Goal: Contribute content: Contribute content

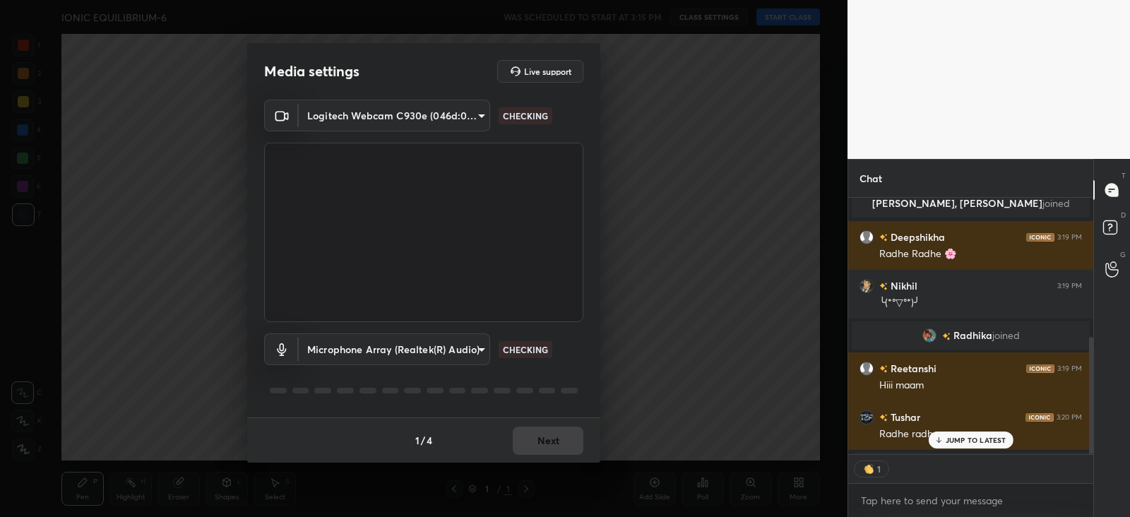
scroll to position [5, 4]
click at [555, 439] on button "Next" at bounding box center [548, 441] width 71 height 28
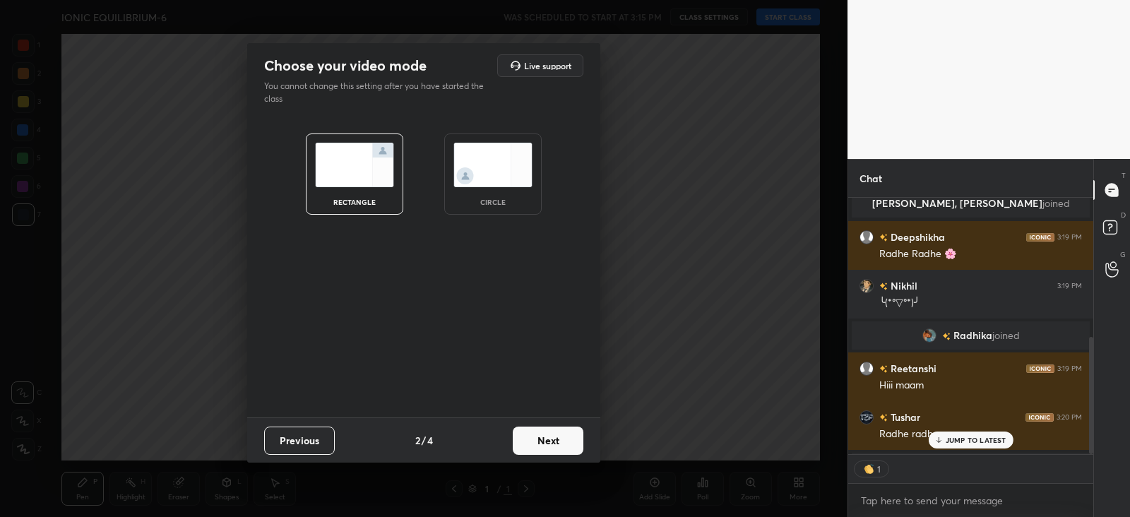
click at [555, 442] on button "Next" at bounding box center [548, 441] width 71 height 28
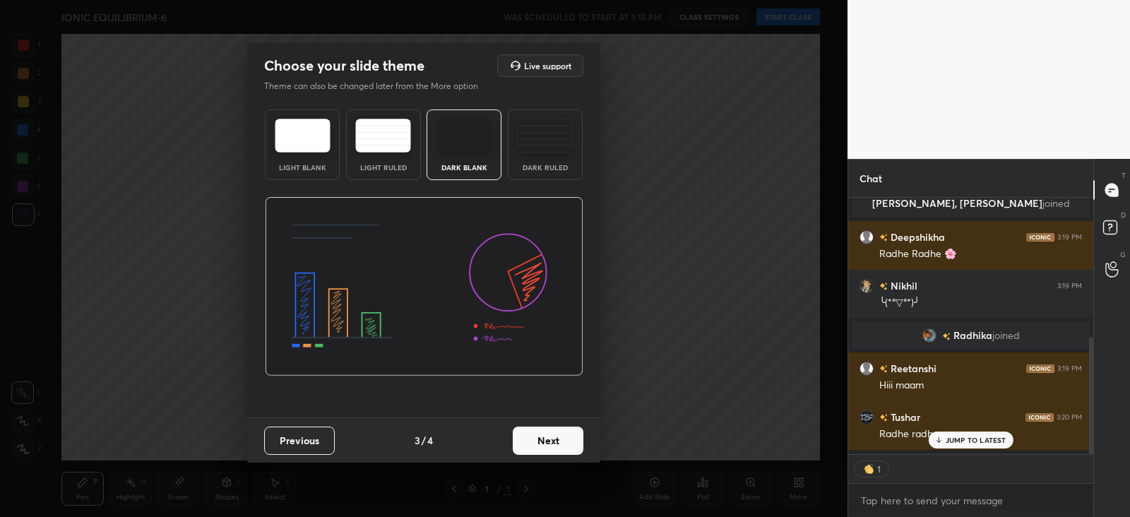
click at [541, 165] on div "Dark Ruled" at bounding box center [545, 167] width 57 height 7
click at [561, 436] on button "Next" at bounding box center [548, 441] width 71 height 28
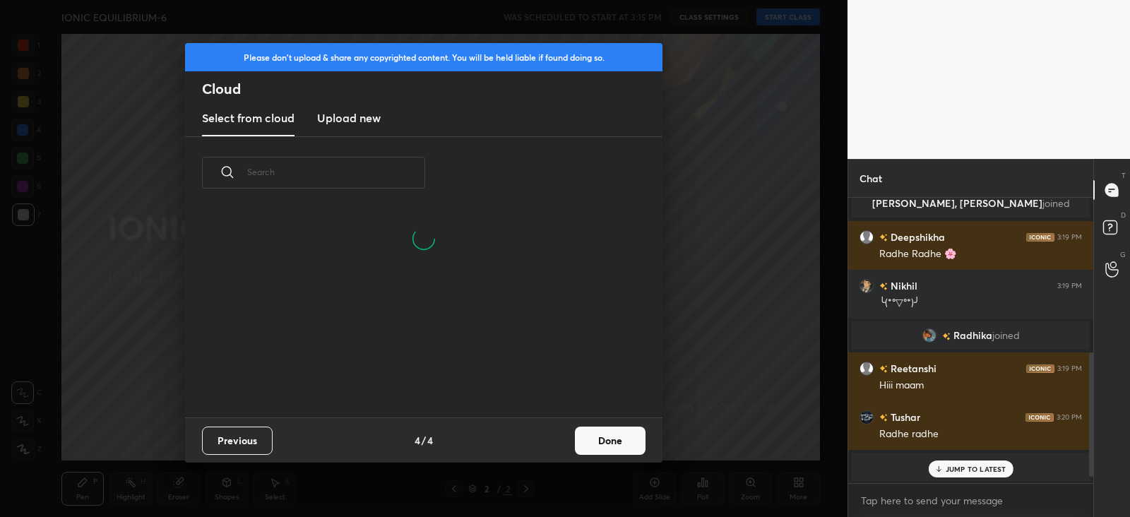
scroll to position [141, 454]
click at [593, 437] on button "Done" at bounding box center [610, 441] width 71 height 28
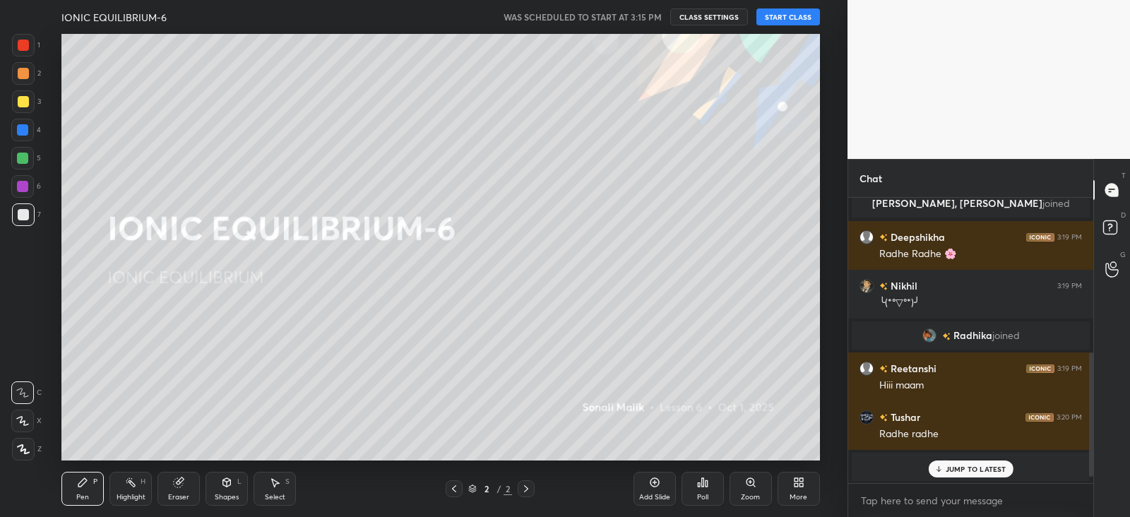
click at [784, 18] on button "START CLASS" at bounding box center [789, 16] width 64 height 17
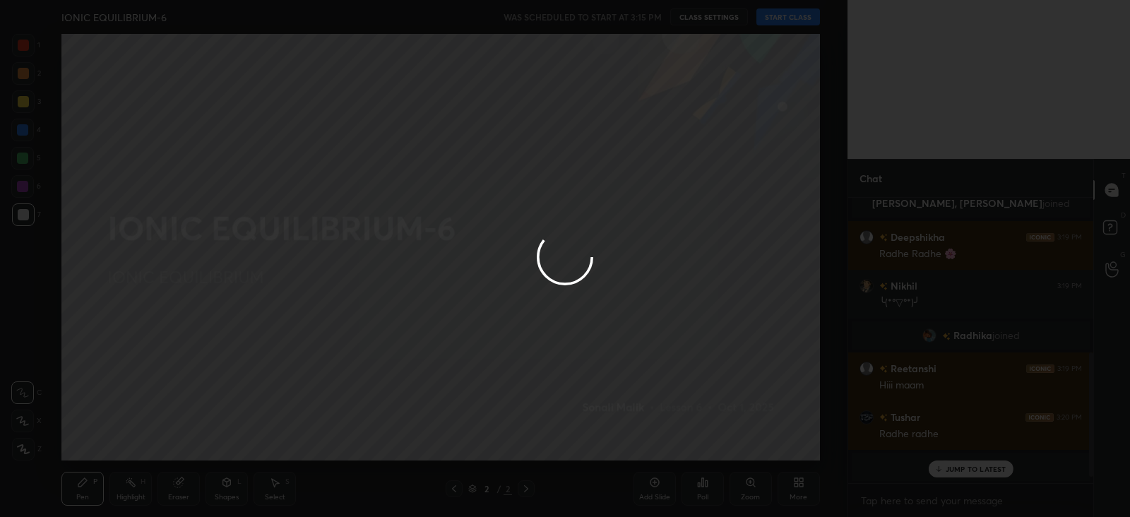
type textarea "x"
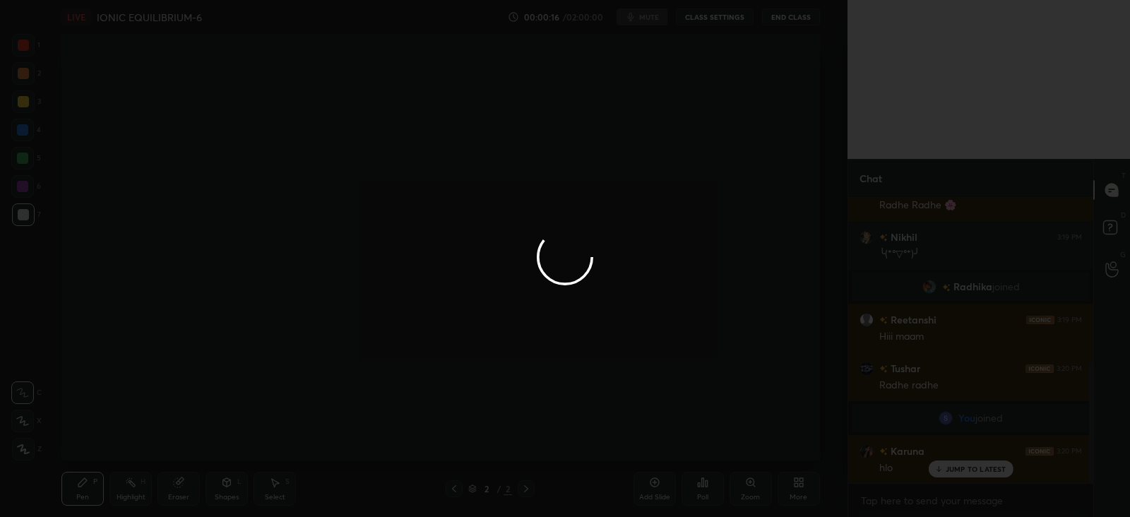
scroll to position [435, 0]
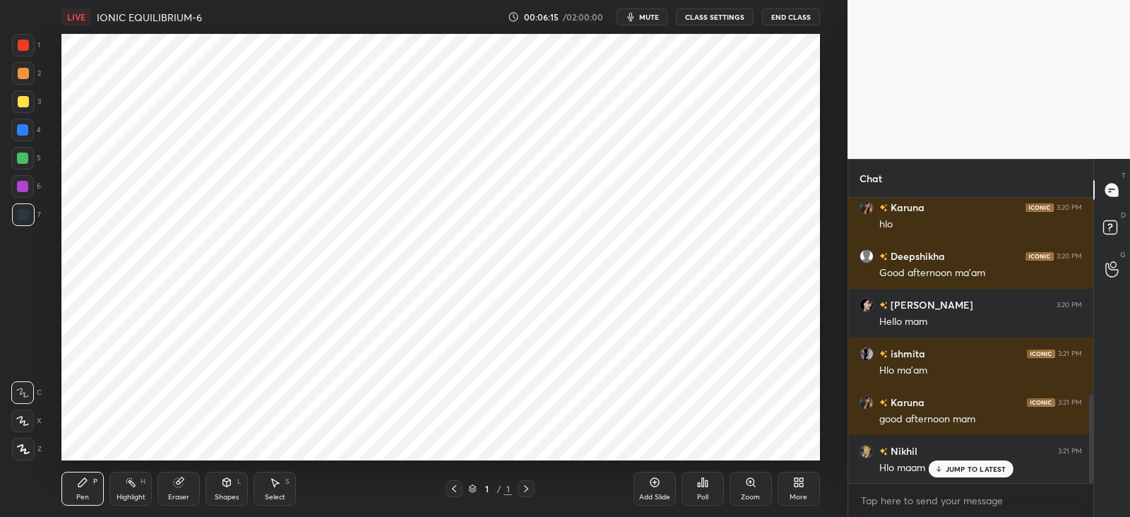
scroll to position [678, 0]
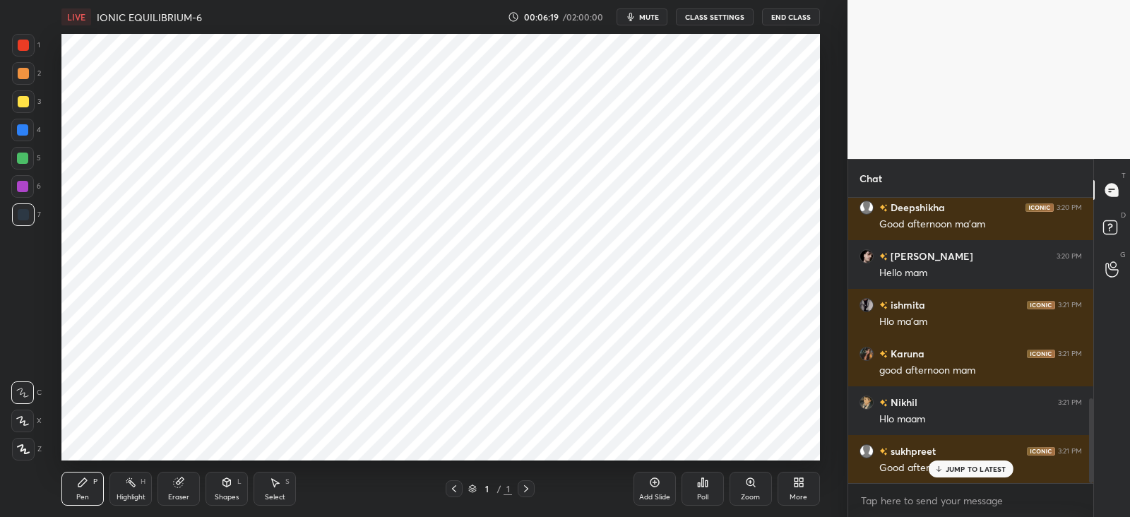
click at [456, 487] on icon at bounding box center [454, 488] width 11 height 11
click at [524, 489] on icon at bounding box center [526, 488] width 11 height 11
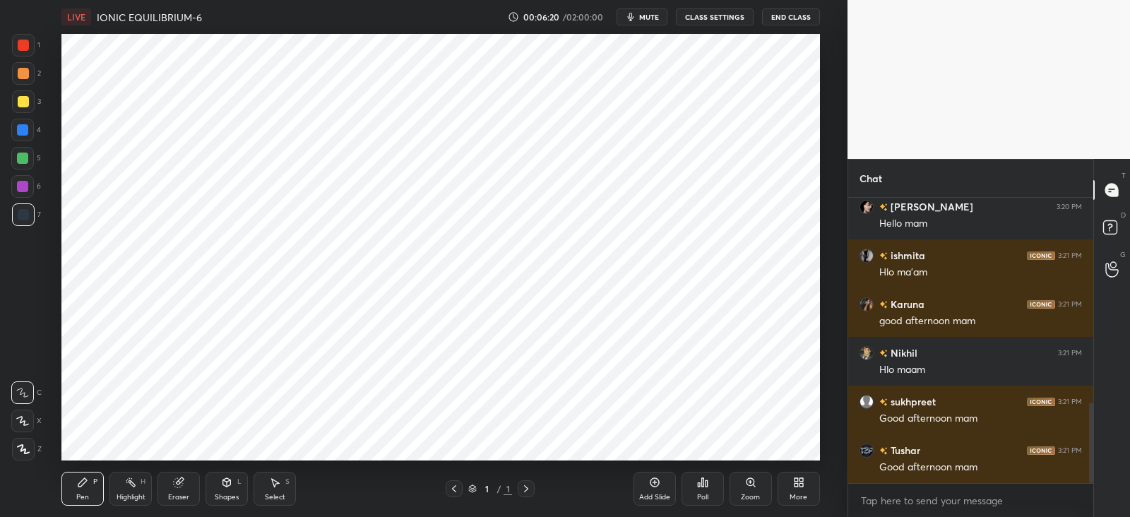
click at [455, 485] on icon at bounding box center [454, 488] width 4 height 7
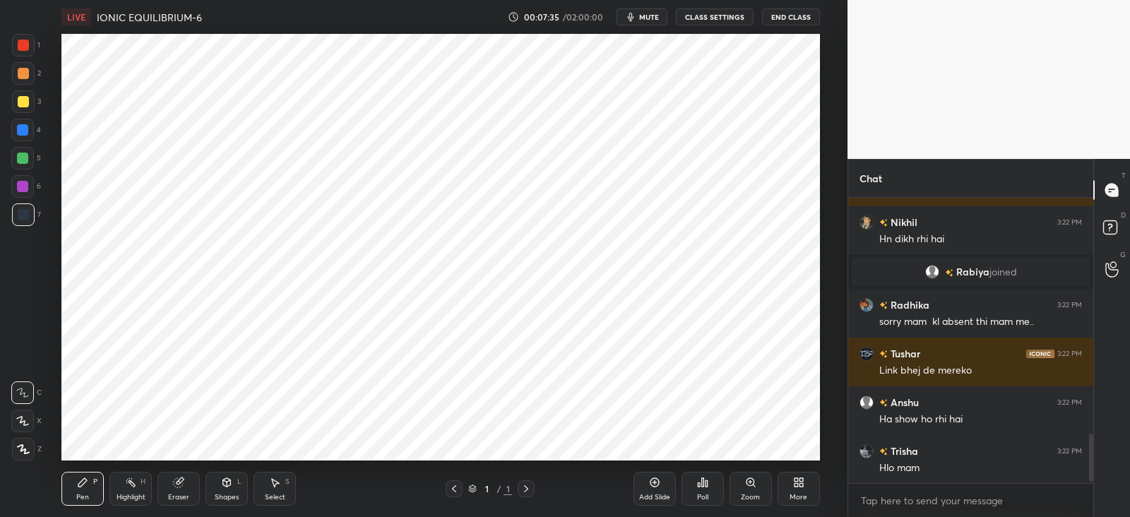
scroll to position [1420, 0]
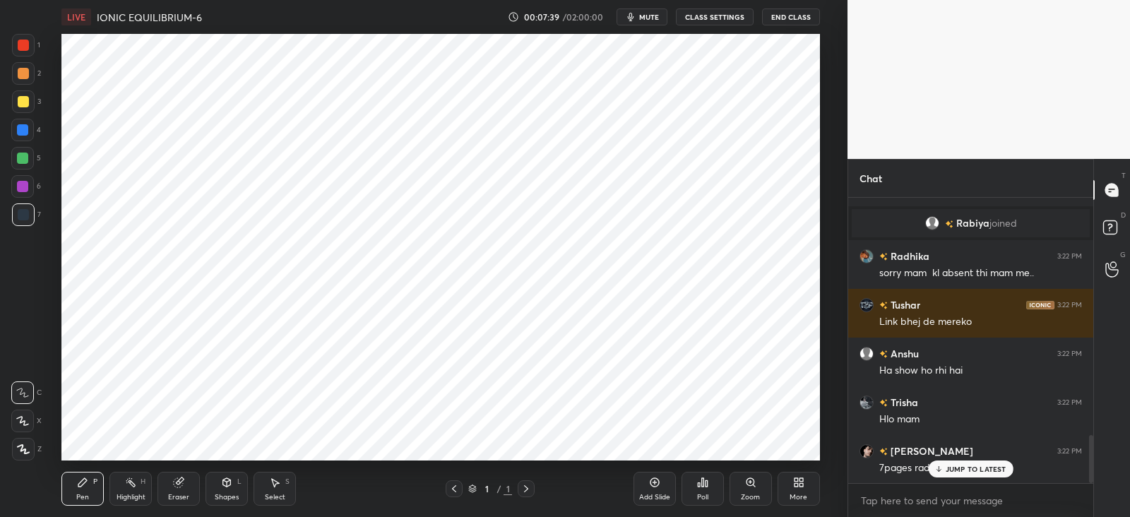
click at [795, 494] on div "More" at bounding box center [799, 497] width 18 height 7
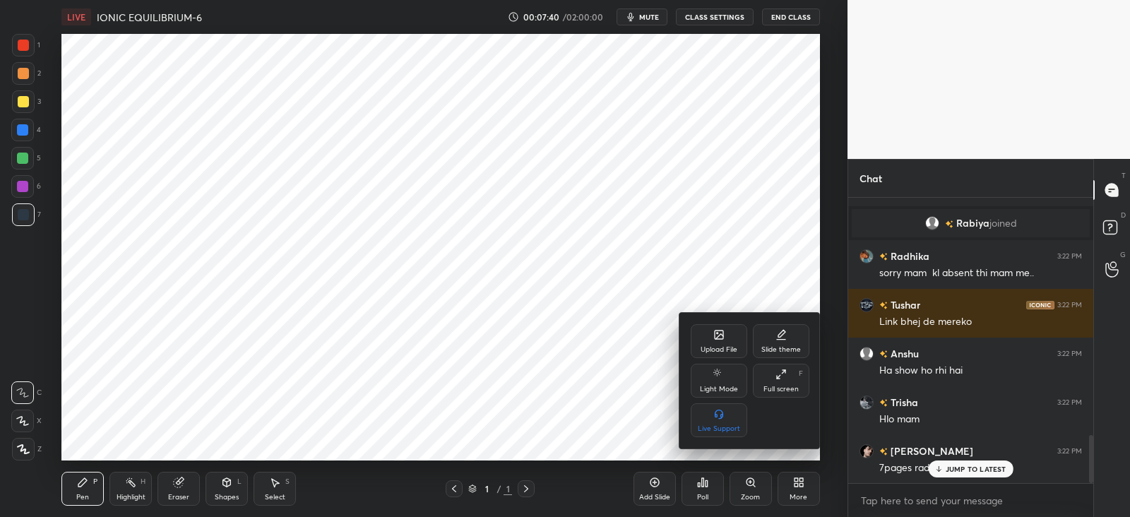
click at [719, 337] on icon at bounding box center [720, 336] width 8 height 5
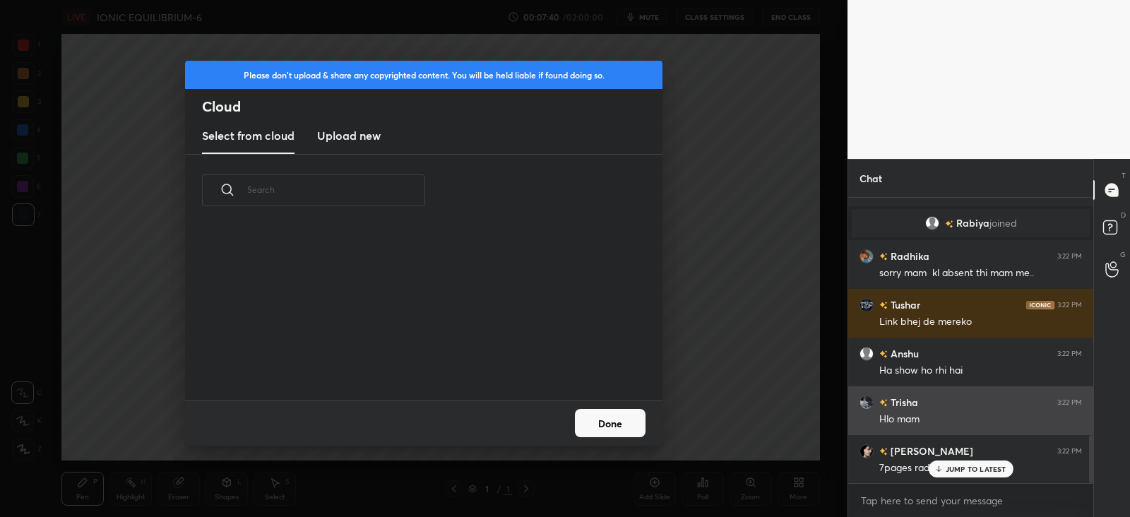
scroll to position [174, 454]
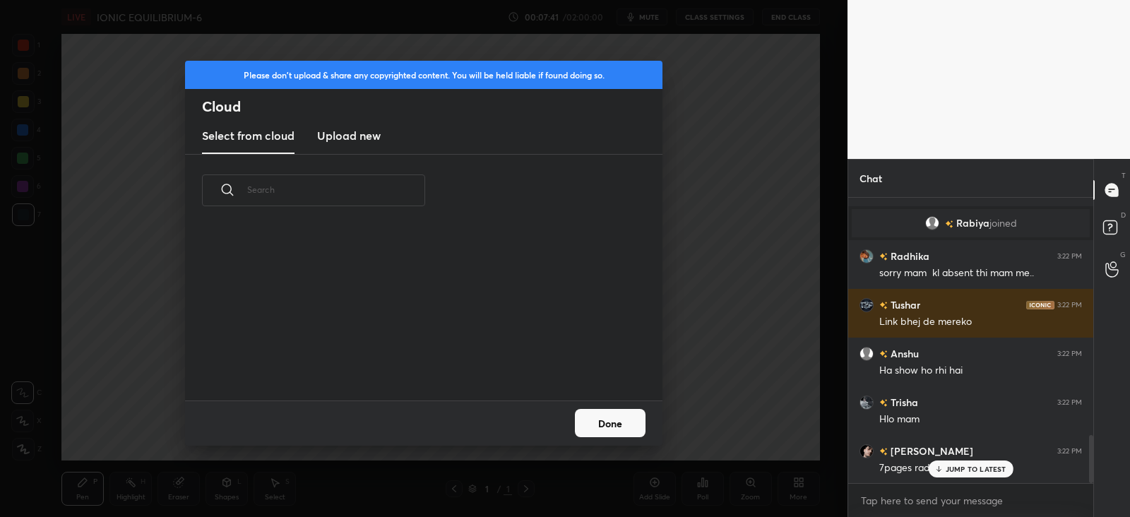
click at [347, 127] on h3 "Upload new" at bounding box center [349, 135] width 64 height 17
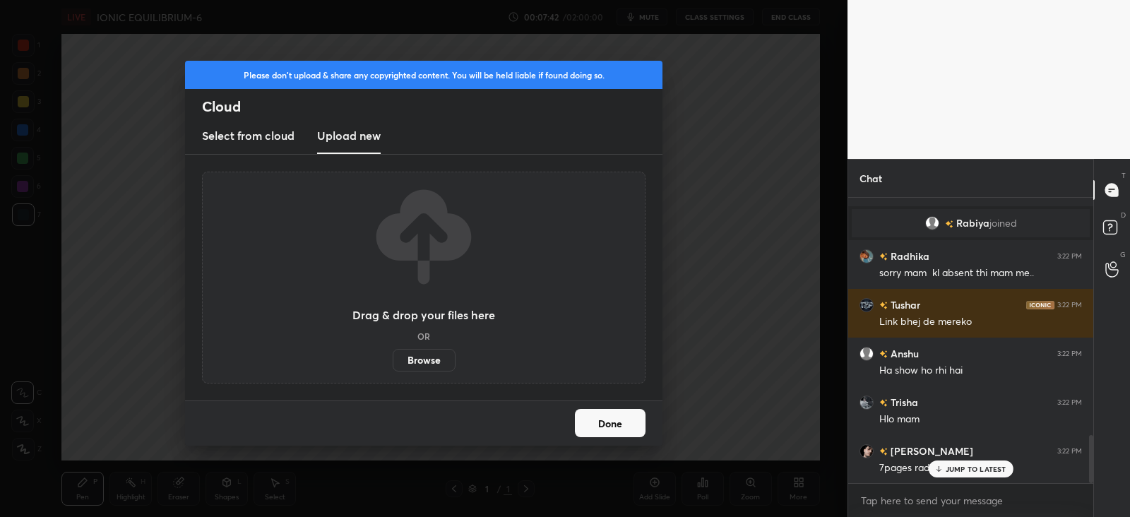
click at [415, 357] on label "Browse" at bounding box center [424, 360] width 63 height 23
click at [393, 357] on input "Browse" at bounding box center [393, 360] width 0 height 23
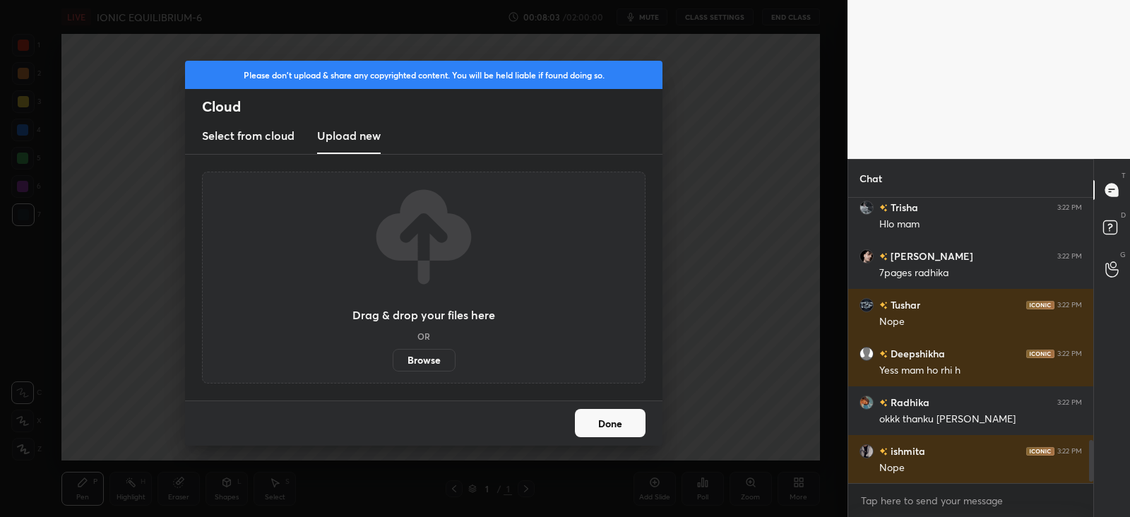
scroll to position [1664, 0]
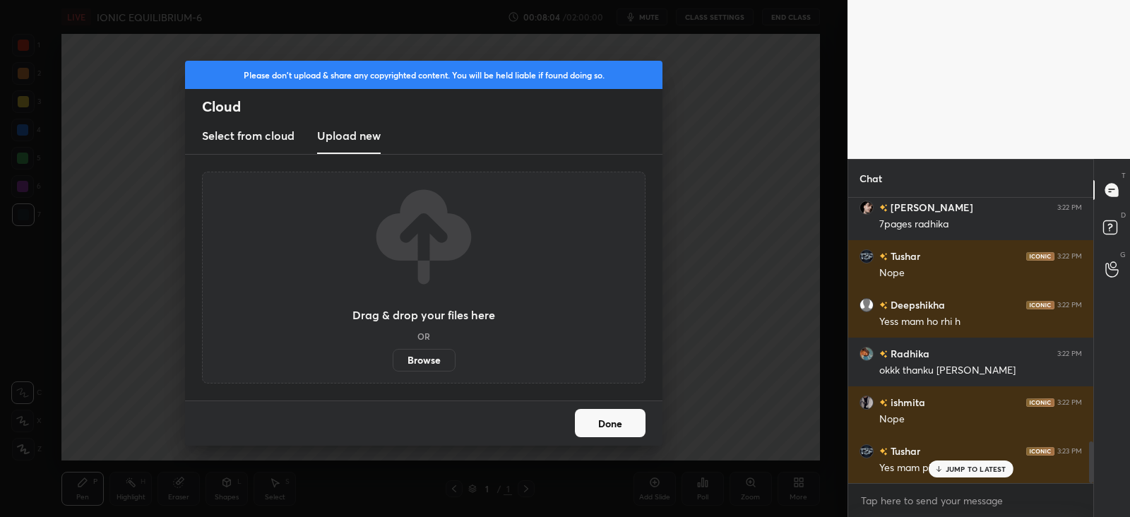
click at [431, 358] on label "Browse" at bounding box center [424, 360] width 63 height 23
click at [393, 358] on input "Browse" at bounding box center [393, 360] width 0 height 23
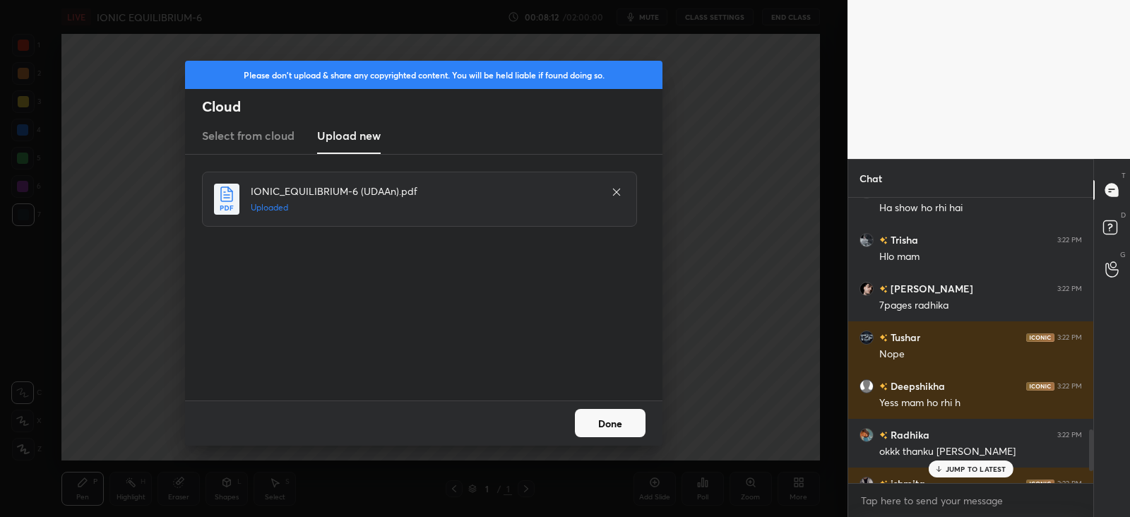
click at [953, 465] on p "JUMP TO LATEST" at bounding box center [976, 469] width 61 height 8
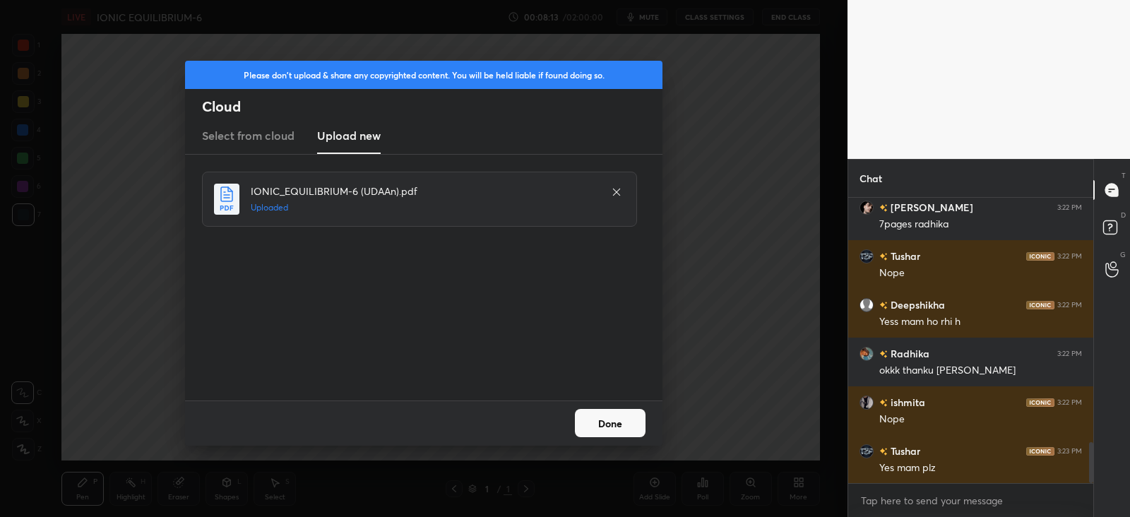
scroll to position [1713, 0]
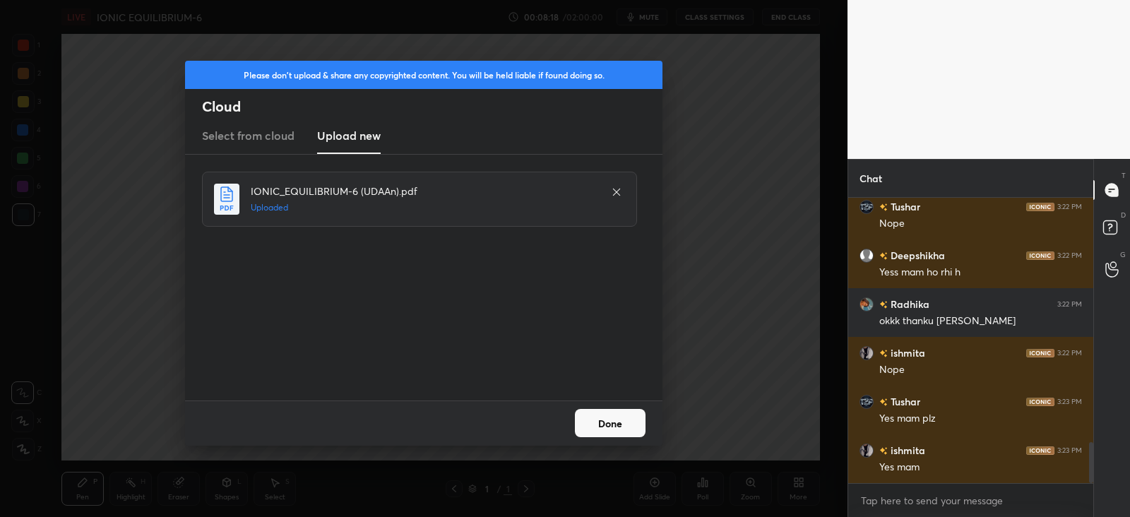
click at [611, 424] on button "Done" at bounding box center [610, 423] width 71 height 28
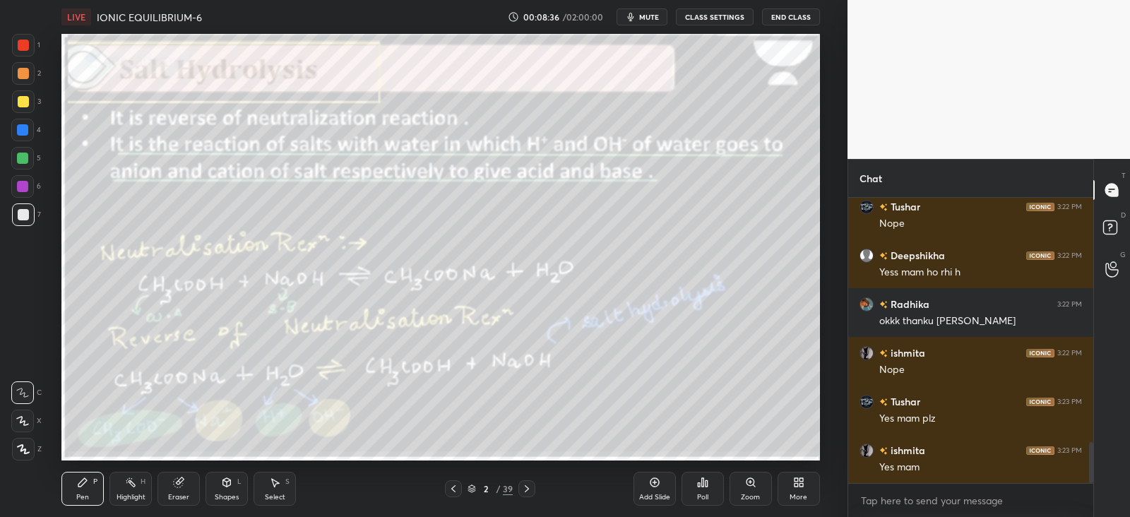
click at [530, 484] on icon at bounding box center [526, 488] width 11 height 11
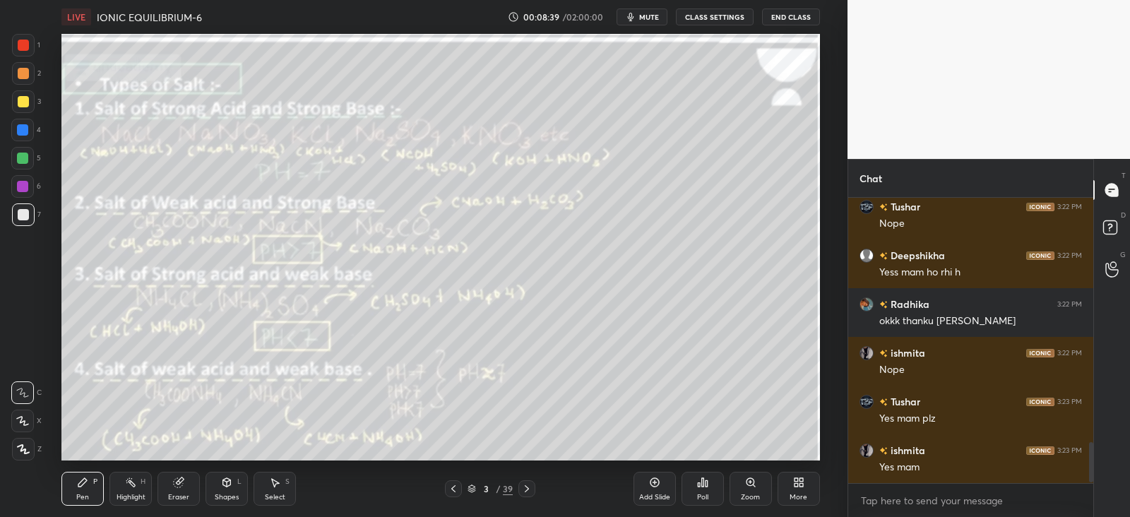
scroll to position [1747, 0]
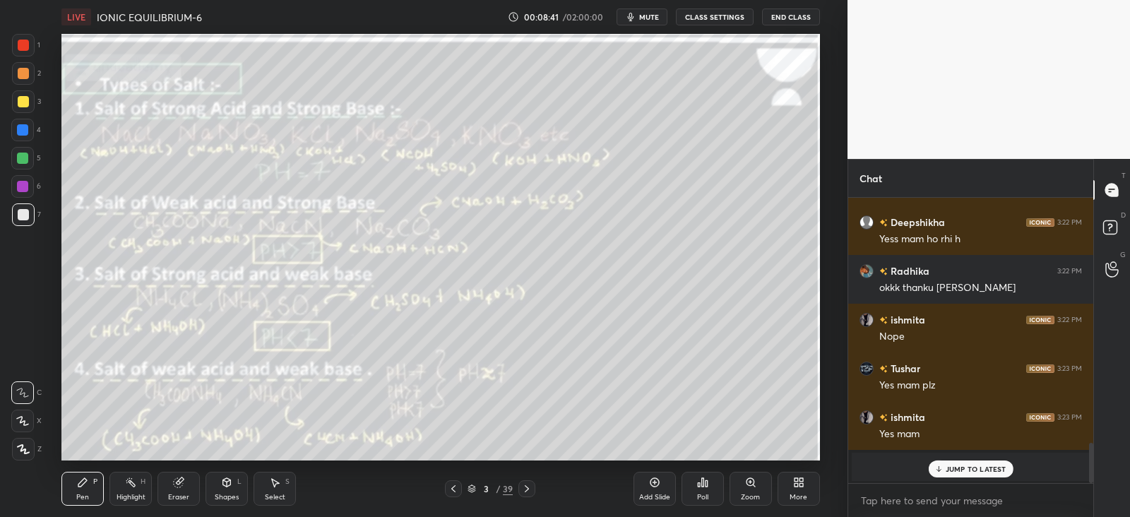
click at [955, 466] on p "JUMP TO LATEST" at bounding box center [976, 469] width 61 height 8
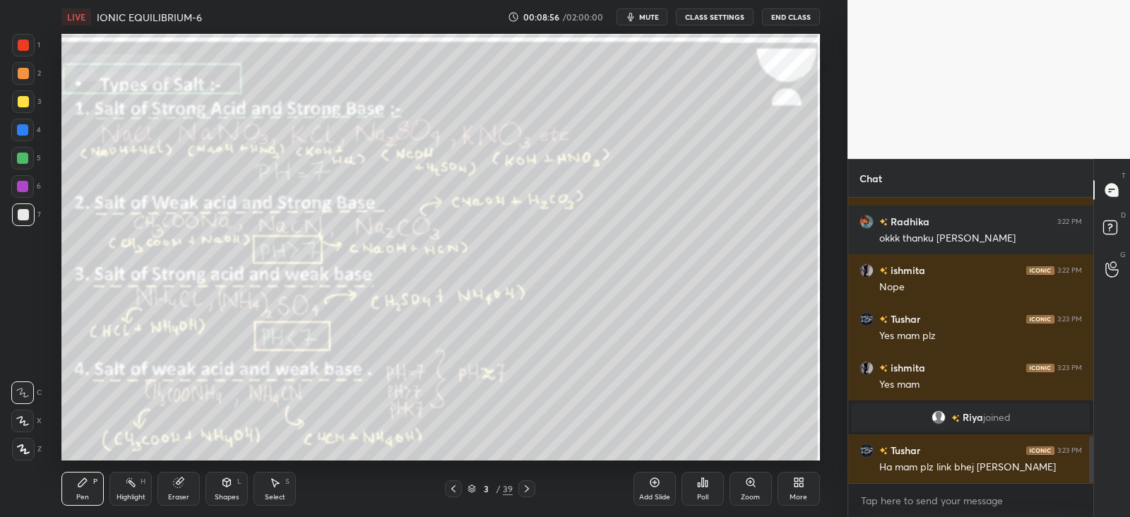
click at [530, 492] on icon at bounding box center [526, 488] width 11 height 11
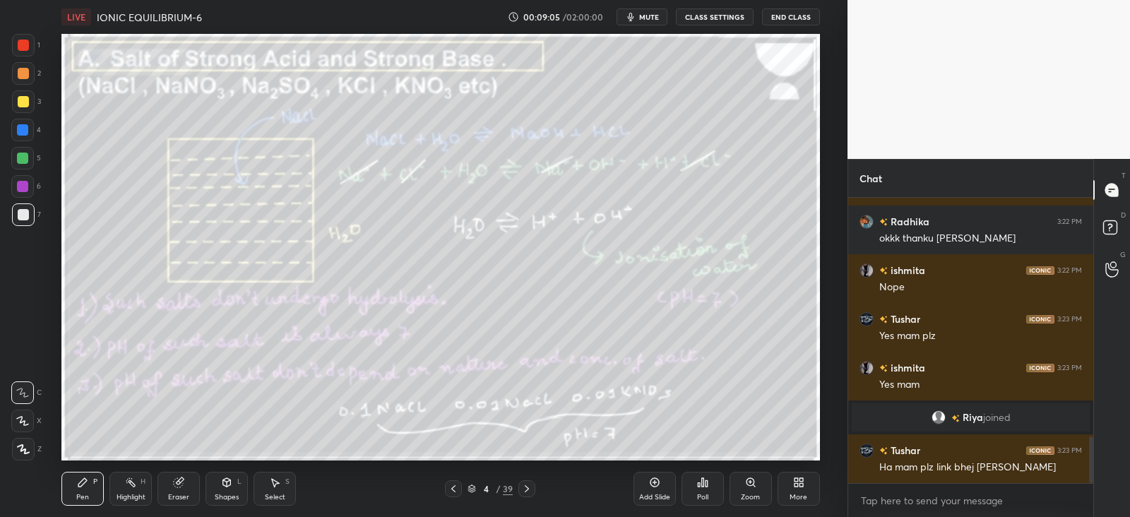
click at [229, 490] on div "Shapes L" at bounding box center [227, 489] width 42 height 34
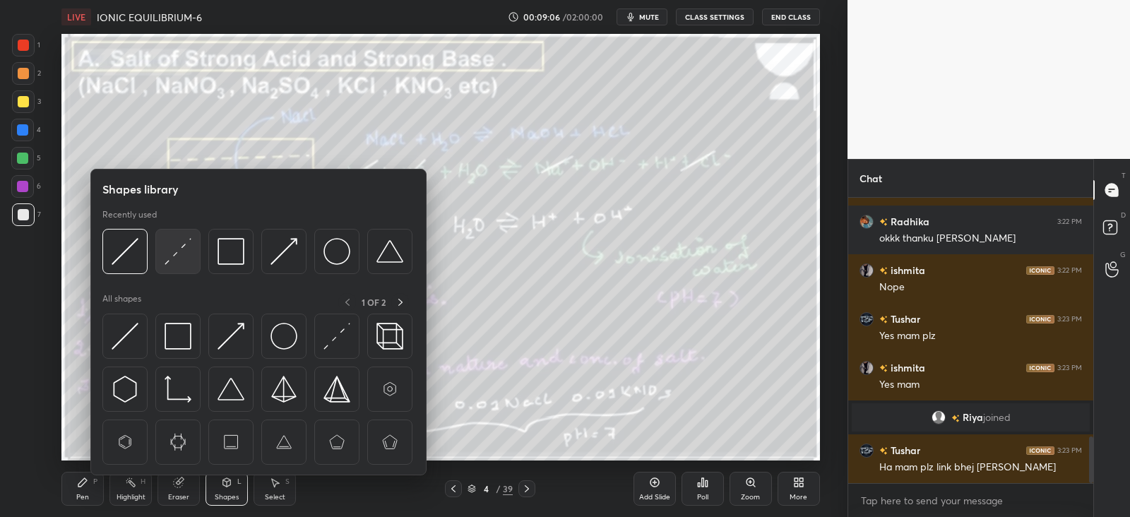
click at [184, 257] on img at bounding box center [178, 251] width 27 height 27
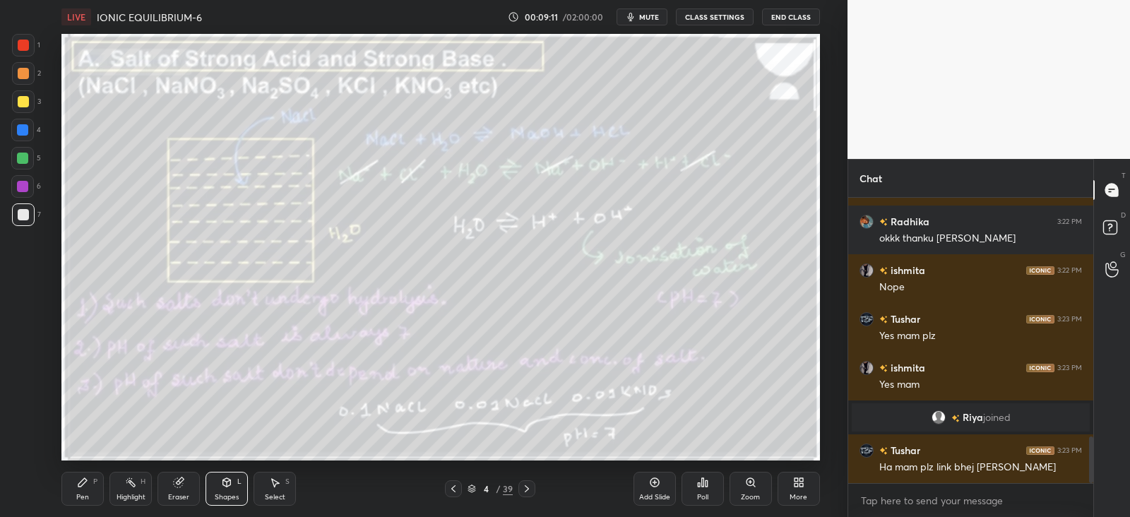
scroll to position [1506, 0]
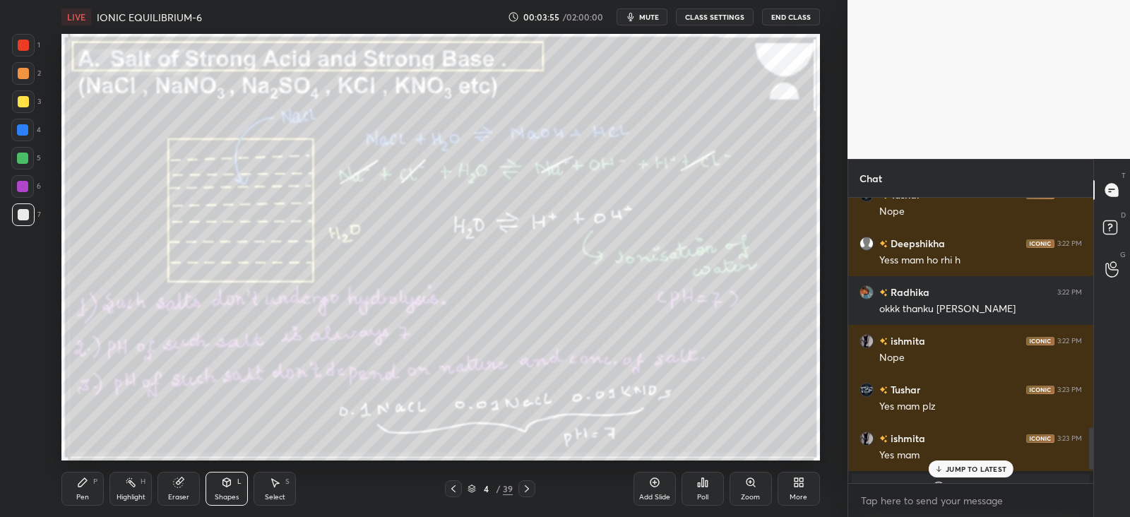
scroll to position [70227, 69862]
click at [957, 468] on p "JUMP TO LATEST" at bounding box center [976, 469] width 61 height 8
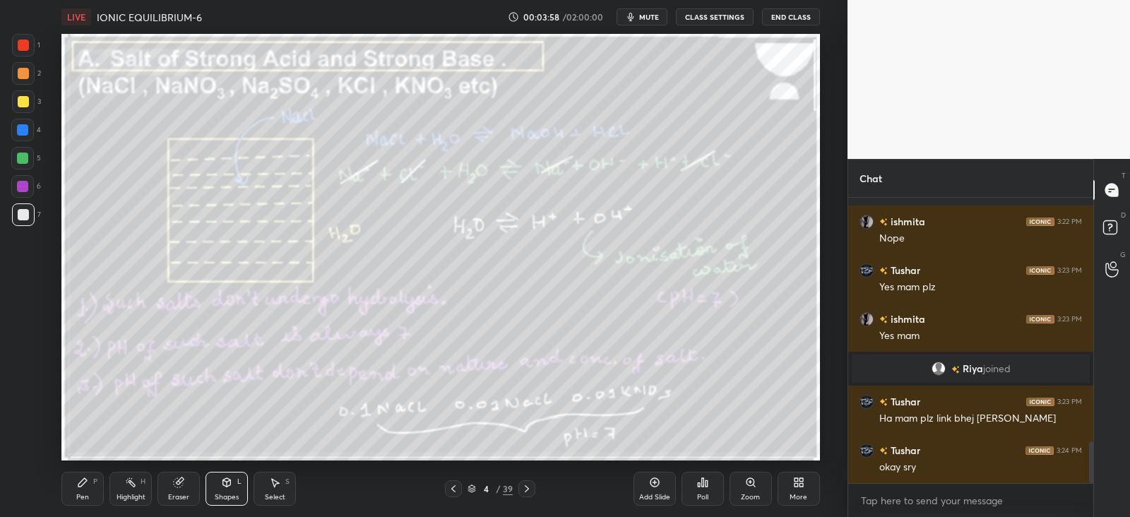
click at [20, 75] on div at bounding box center [23, 73] width 11 height 11
click at [240, 484] on div "L" at bounding box center [239, 481] width 4 height 7
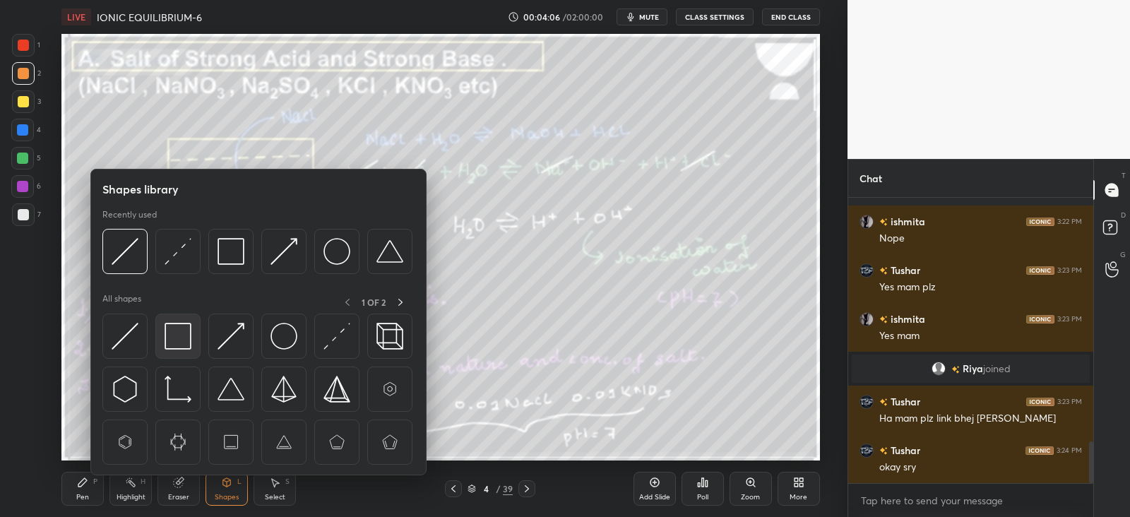
click at [182, 333] on img at bounding box center [178, 336] width 27 height 27
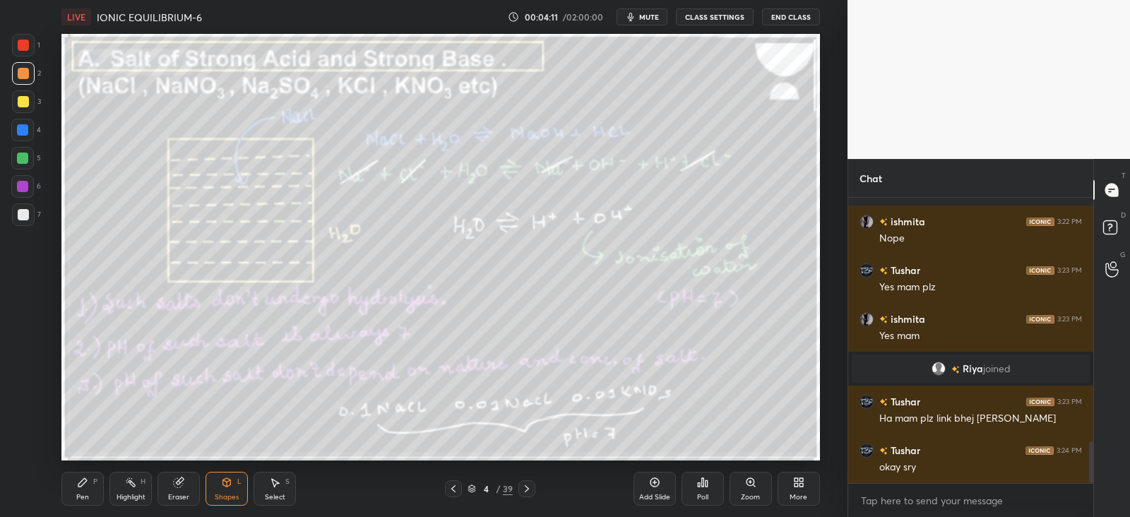
click at [93, 485] on div "P" at bounding box center [95, 481] width 4 height 7
click at [528, 488] on icon at bounding box center [526, 488] width 11 height 11
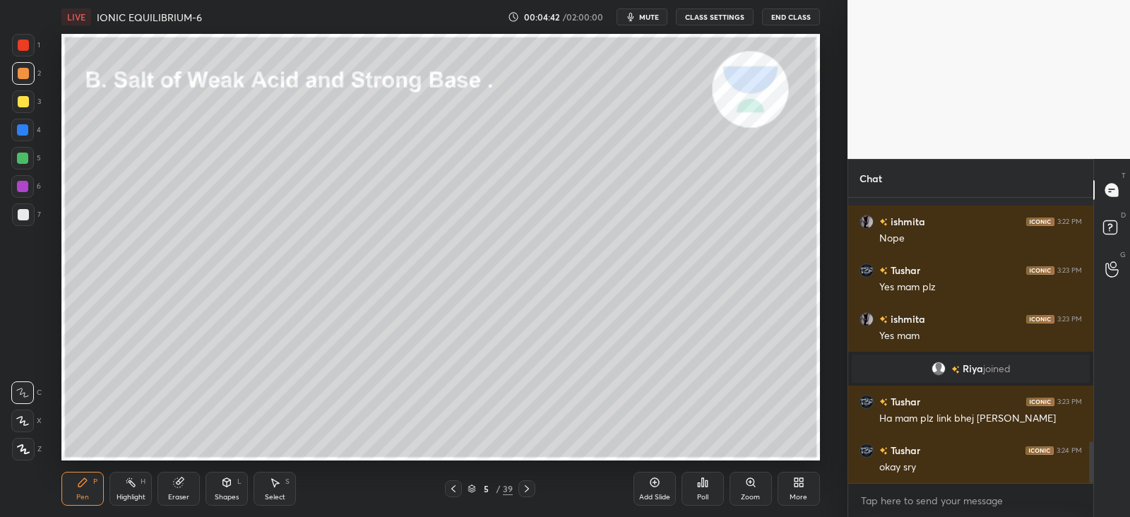
click at [230, 494] on div "Shapes" at bounding box center [227, 497] width 24 height 7
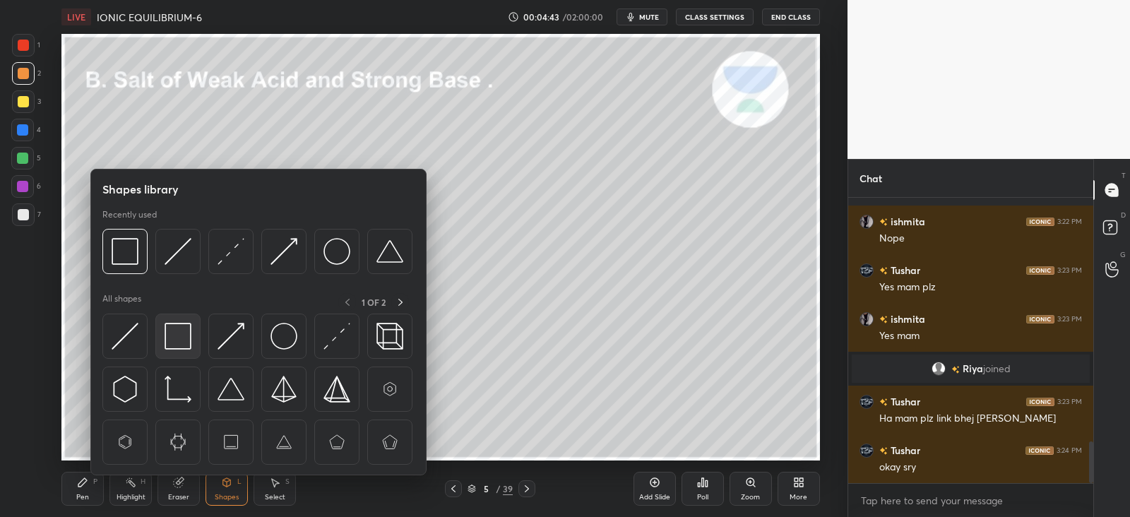
click at [179, 342] on img at bounding box center [178, 336] width 27 height 27
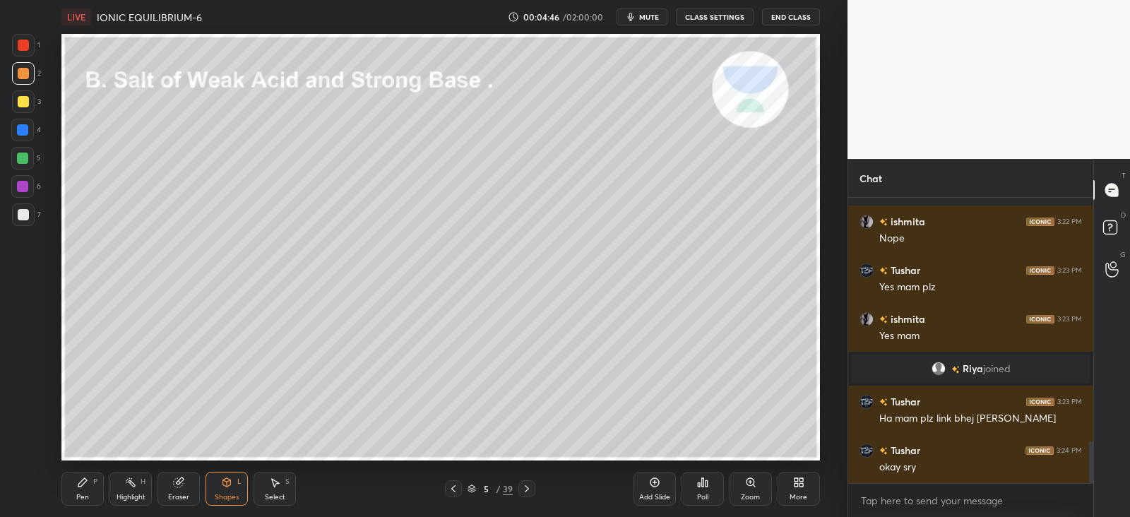
click at [22, 99] on div at bounding box center [23, 101] width 11 height 11
click at [91, 490] on div "Pen P" at bounding box center [82, 489] width 42 height 34
click at [228, 484] on icon at bounding box center [227, 482] width 8 height 8
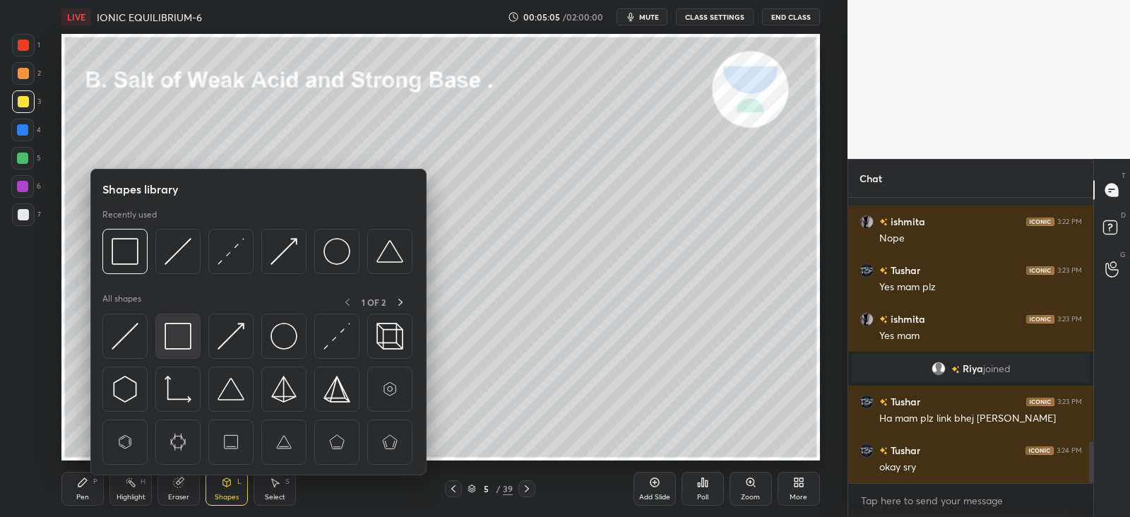
click at [180, 326] on img at bounding box center [178, 336] width 27 height 27
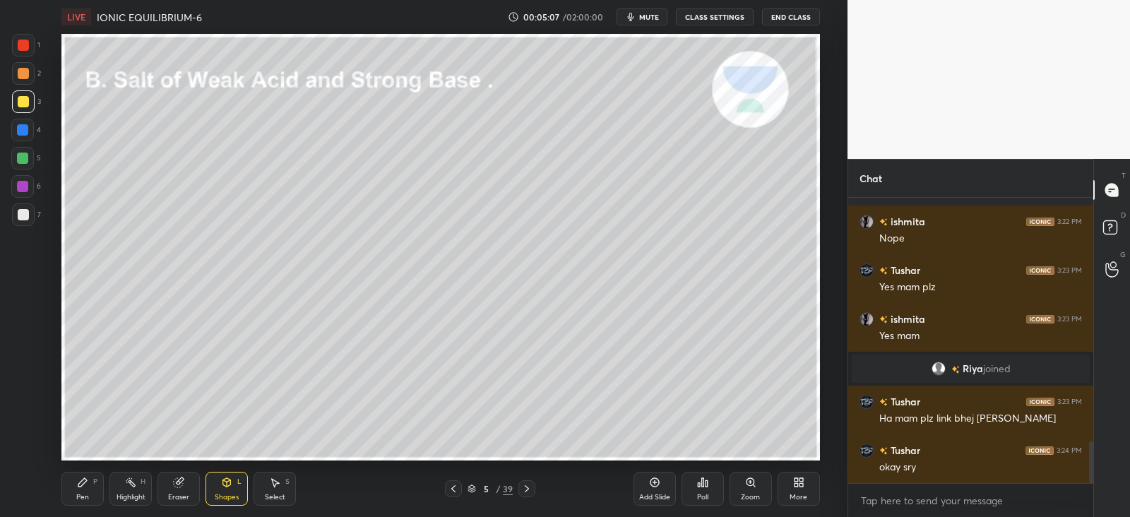
click at [222, 485] on icon at bounding box center [226, 482] width 11 height 11
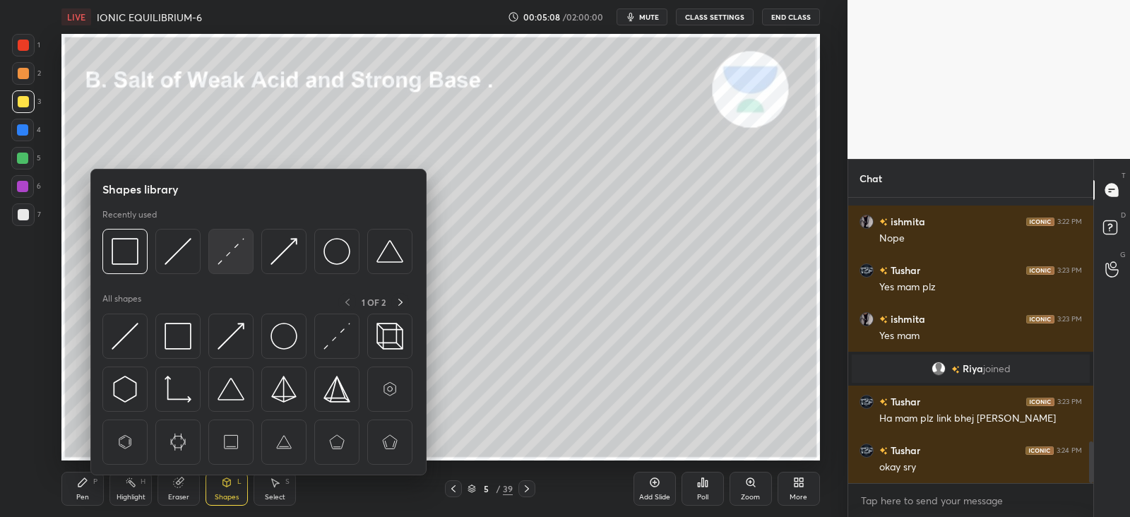
click at [228, 261] on img at bounding box center [231, 251] width 27 height 27
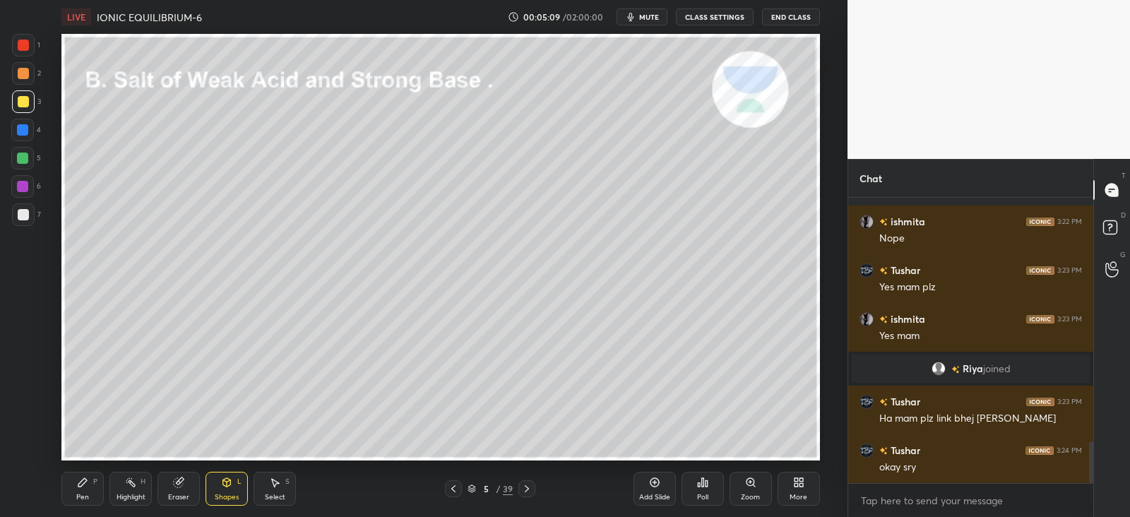
click at [27, 127] on div at bounding box center [22, 129] width 11 height 11
click at [77, 480] on icon at bounding box center [82, 482] width 11 height 11
click at [22, 440] on div at bounding box center [23, 449] width 23 height 23
click at [28, 102] on div at bounding box center [23, 101] width 11 height 11
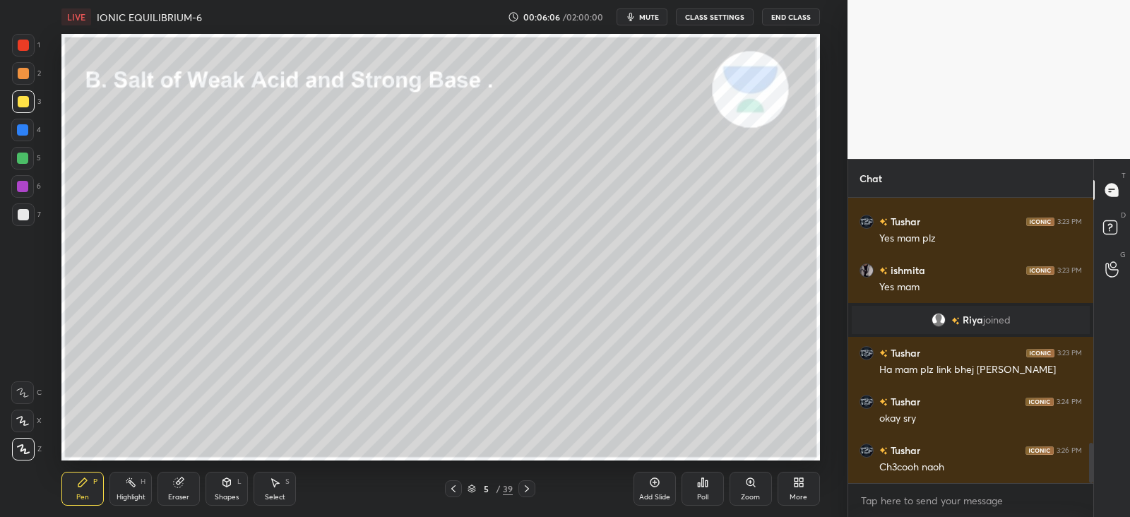
click at [24, 76] on div at bounding box center [23, 73] width 11 height 11
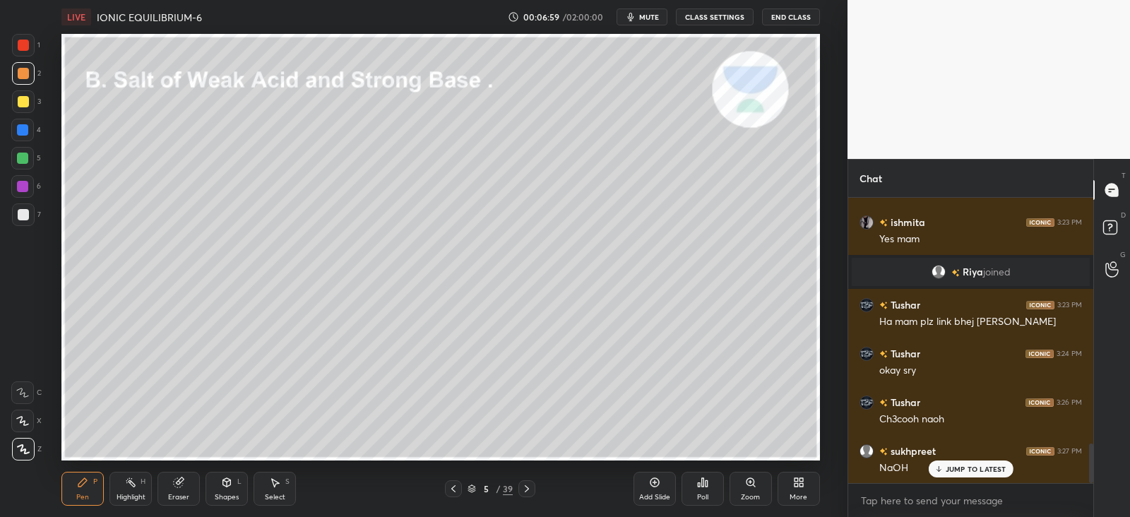
click at [225, 487] on icon at bounding box center [226, 482] width 11 height 11
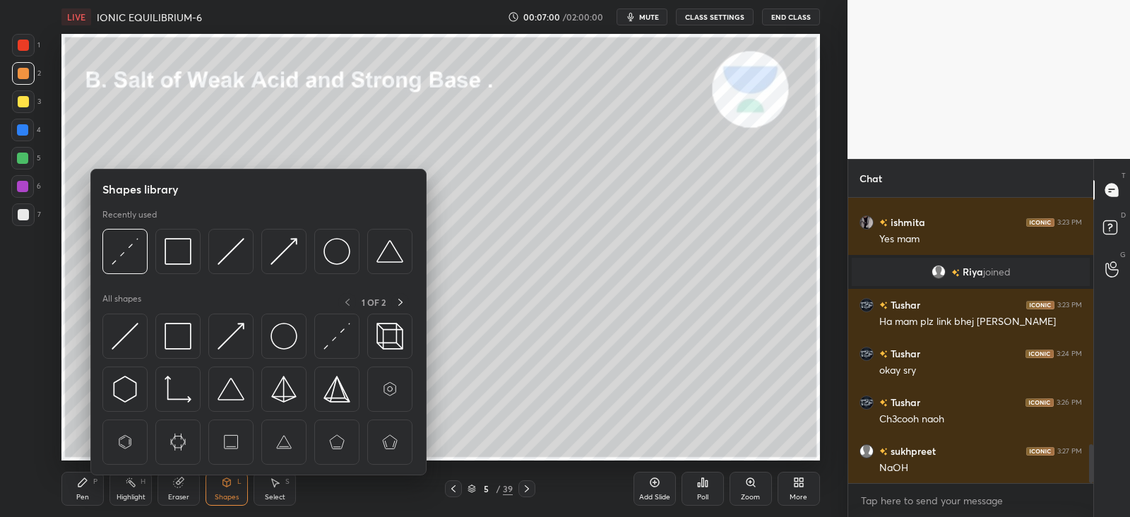
scroll to position [1824, 0]
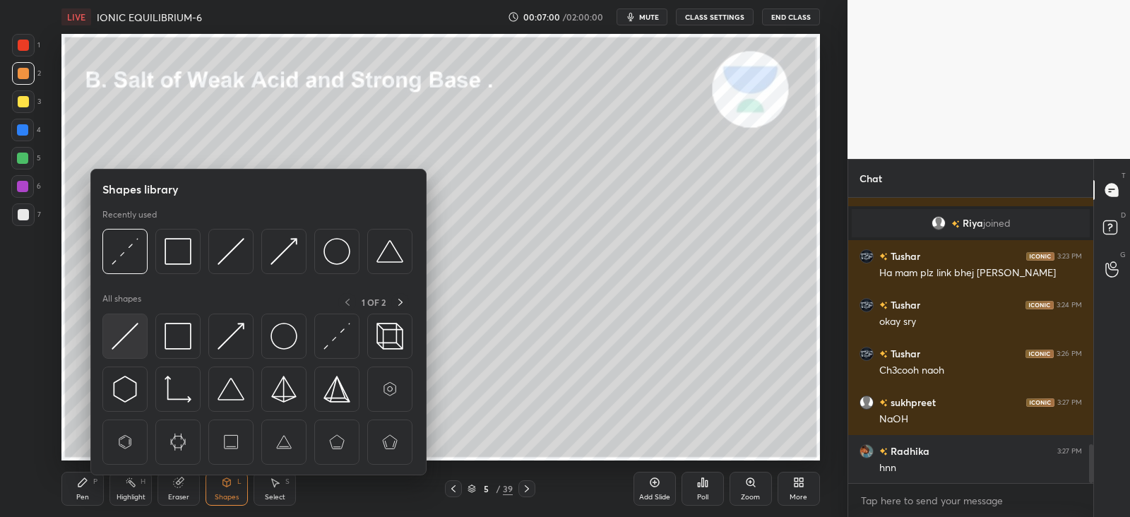
click at [139, 330] on div at bounding box center [124, 336] width 45 height 45
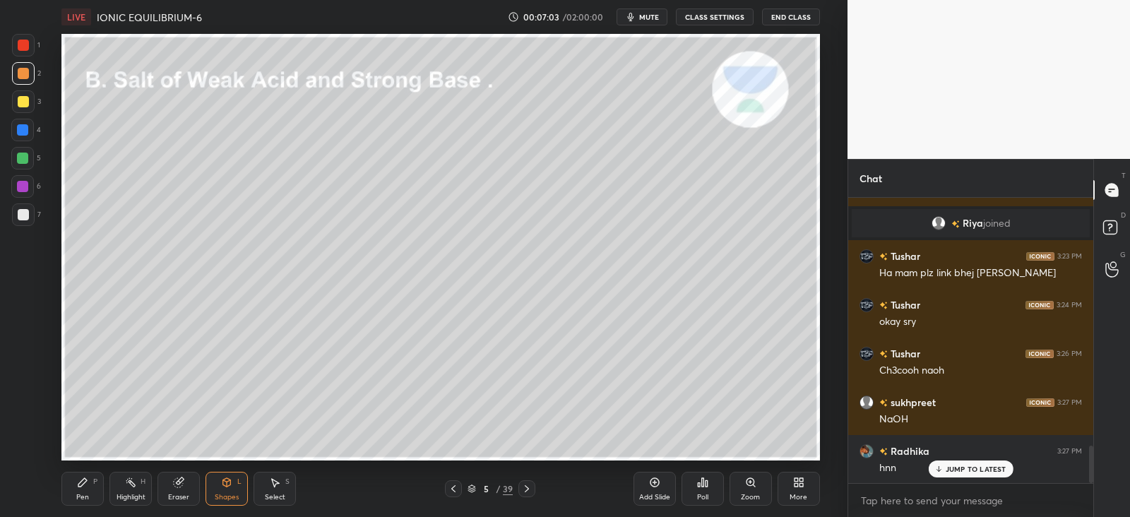
scroll to position [1872, 0]
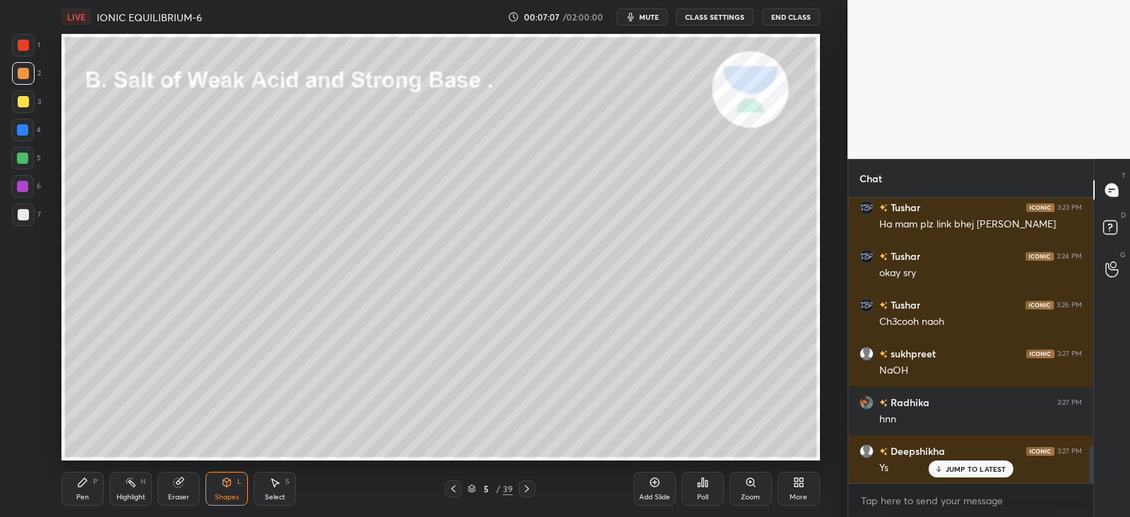
click at [85, 480] on icon at bounding box center [82, 482] width 8 height 8
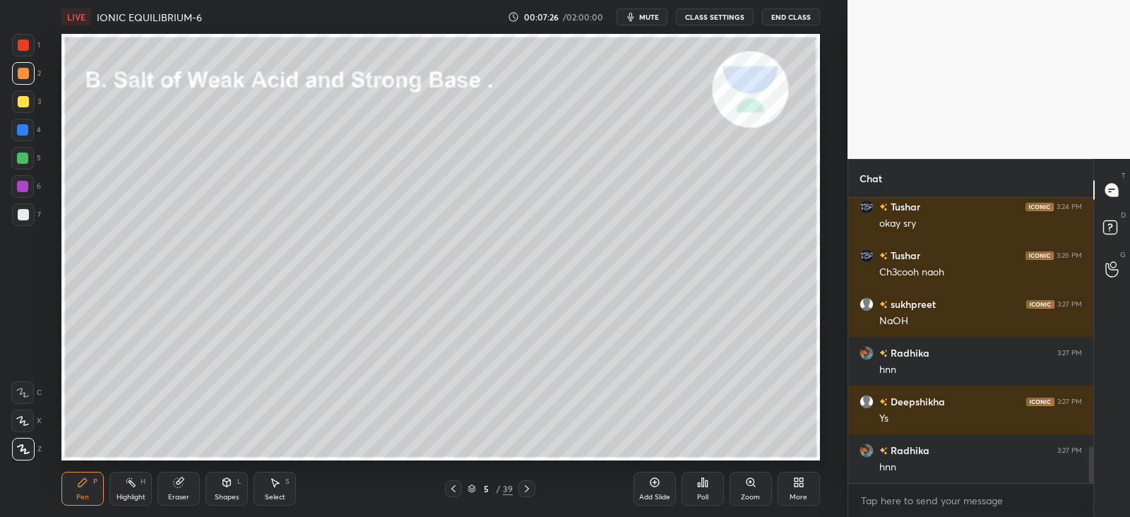
click at [20, 103] on div at bounding box center [23, 101] width 11 height 11
click at [230, 494] on div "Shapes" at bounding box center [227, 497] width 24 height 7
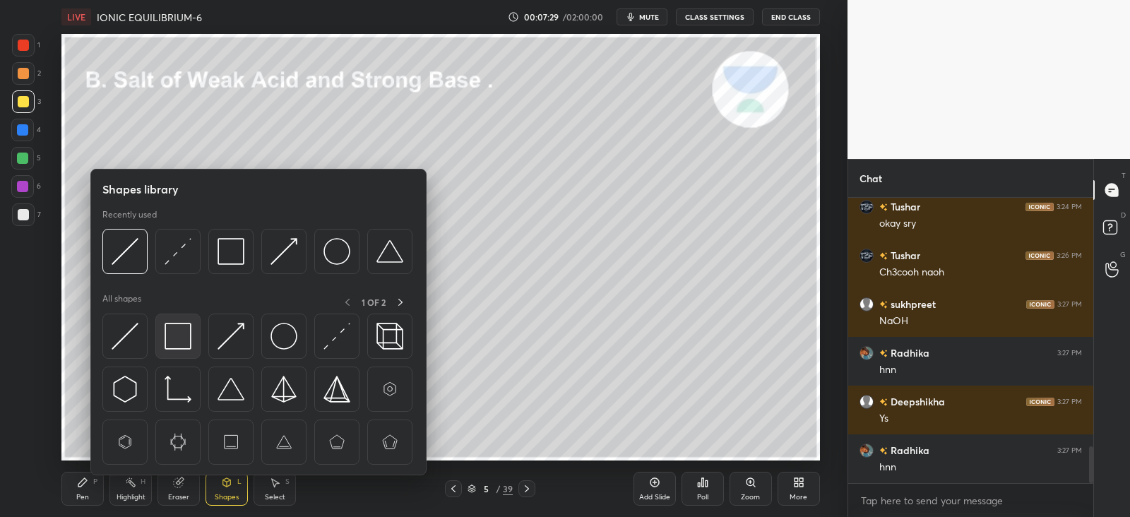
click at [177, 336] on img at bounding box center [178, 336] width 27 height 27
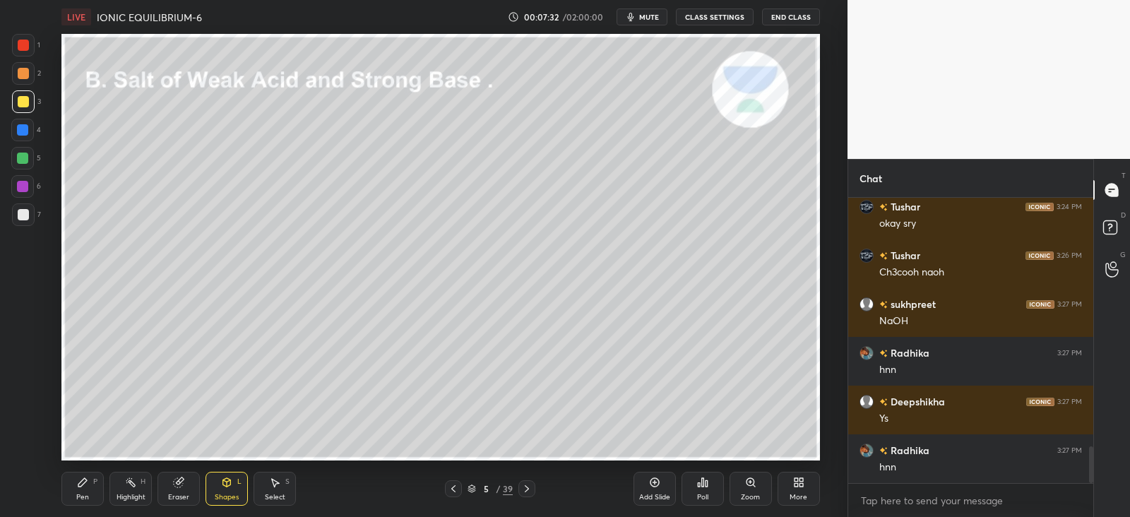
click at [81, 488] on icon at bounding box center [82, 482] width 11 height 11
click at [22, 211] on div at bounding box center [23, 214] width 11 height 11
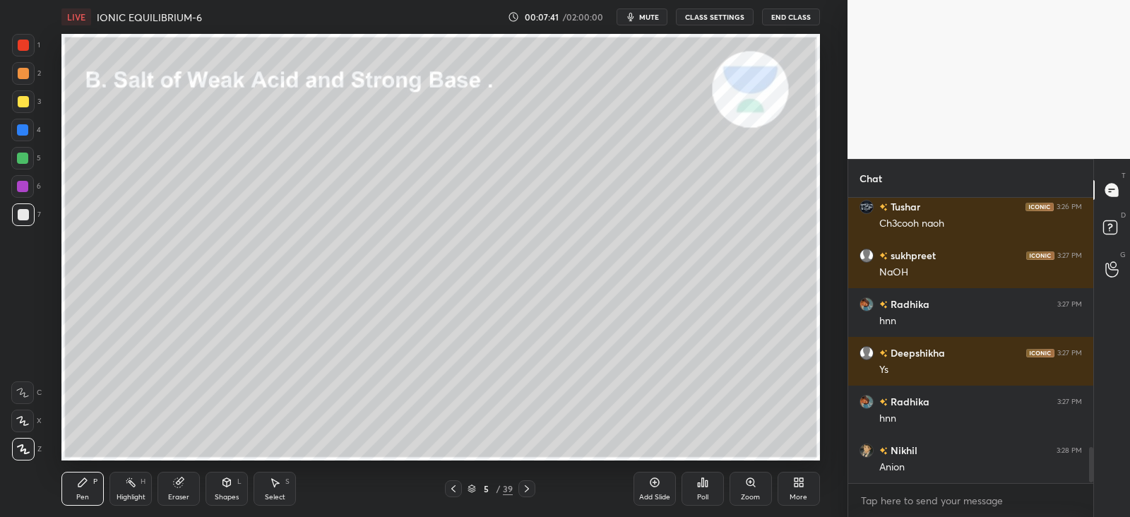
scroll to position [2019, 0]
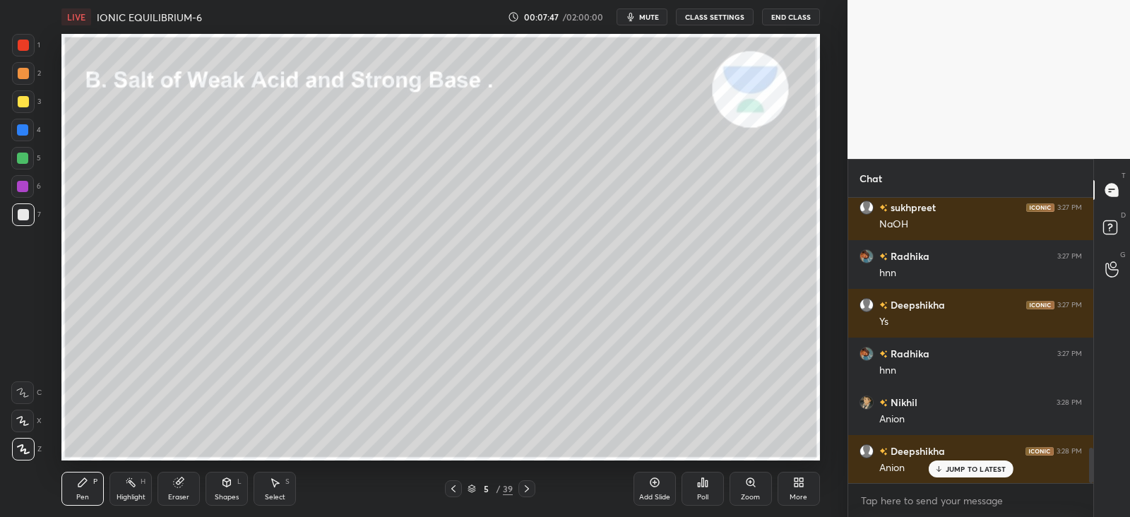
click at [21, 130] on div at bounding box center [22, 129] width 11 height 11
click at [19, 156] on div at bounding box center [22, 158] width 11 height 11
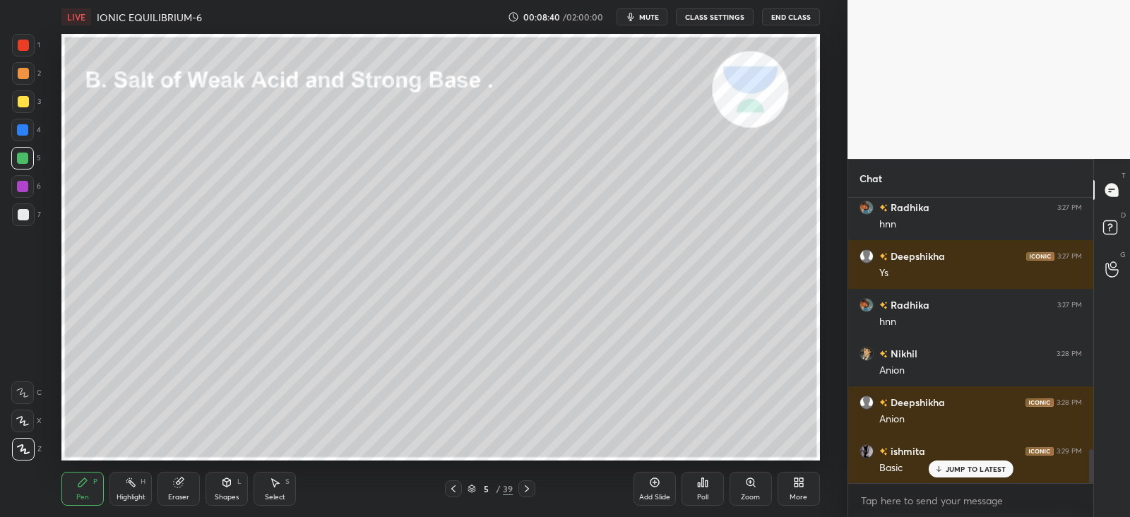
scroll to position [2116, 0]
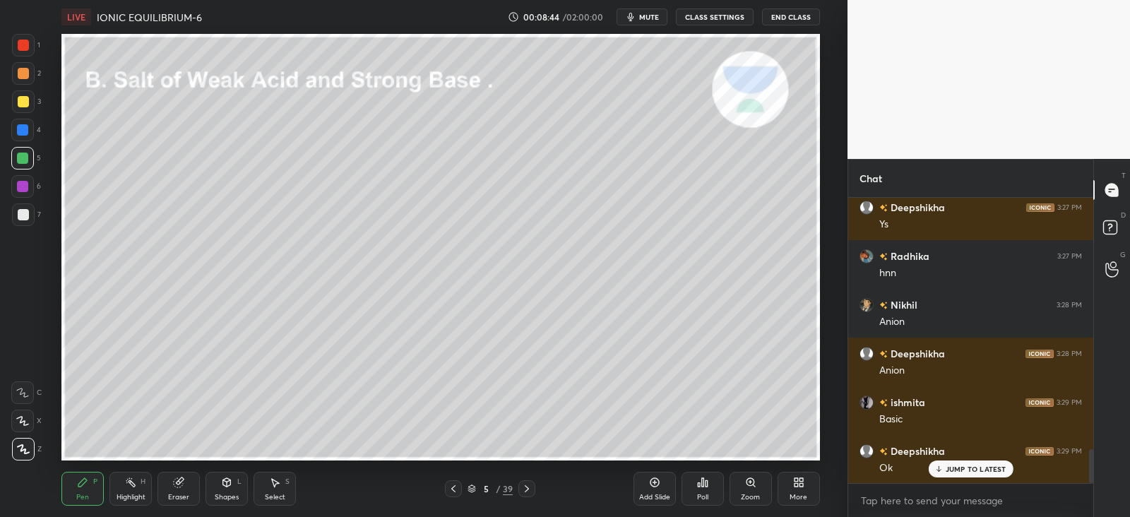
click at [25, 183] on div at bounding box center [22, 186] width 11 height 11
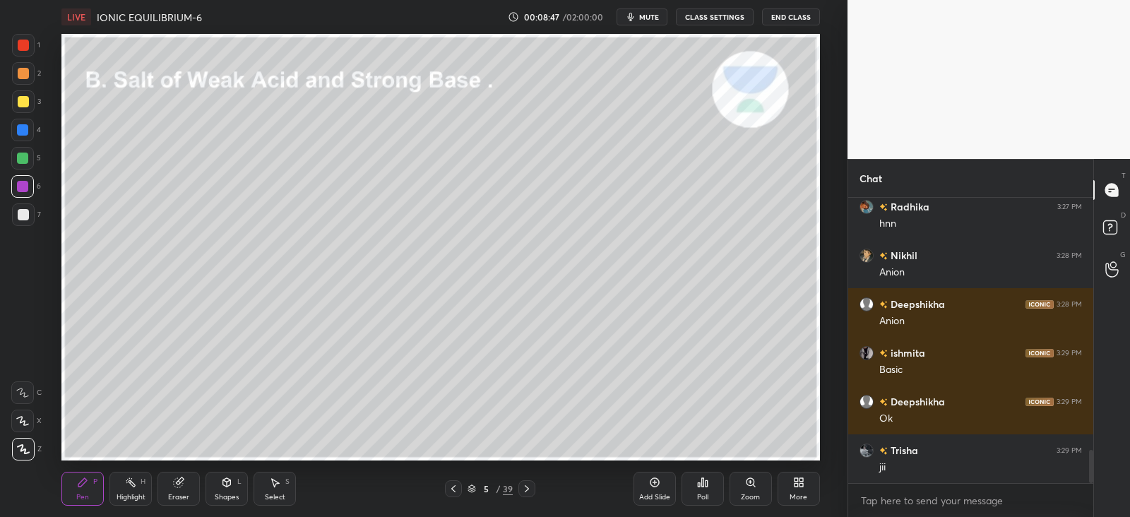
click at [652, 484] on icon at bounding box center [654, 482] width 11 height 11
click at [525, 487] on icon at bounding box center [527, 488] width 11 height 11
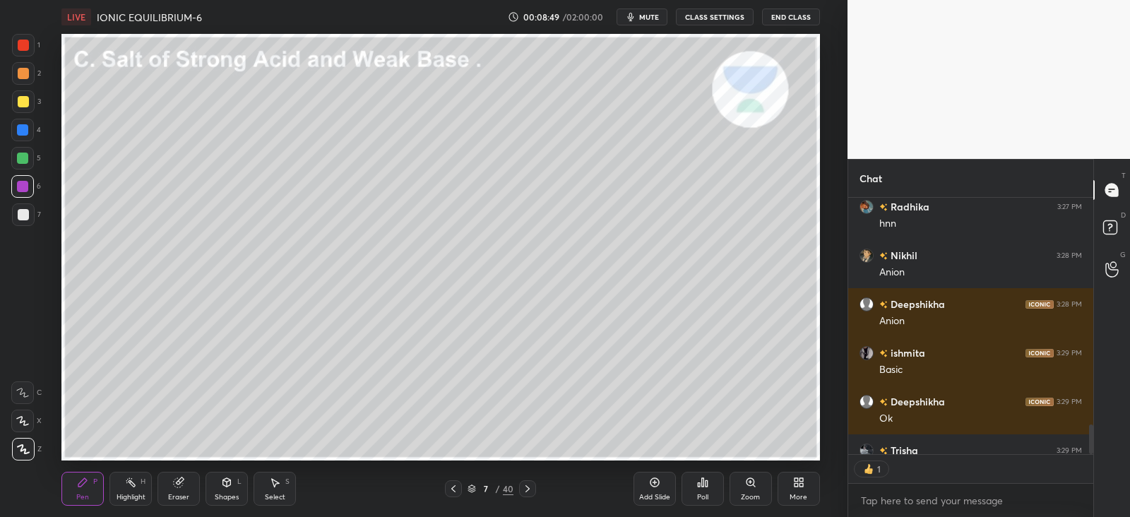
scroll to position [5, 4]
click at [447, 488] on div at bounding box center [453, 488] width 17 height 17
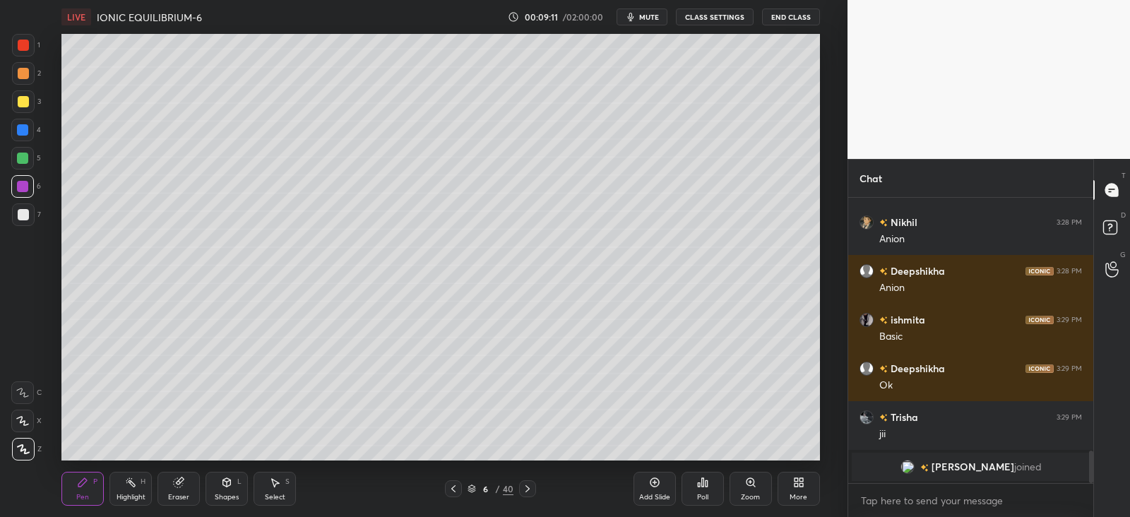
click at [23, 131] on div at bounding box center [22, 129] width 11 height 11
click at [134, 475] on div "Highlight H" at bounding box center [131, 489] width 42 height 34
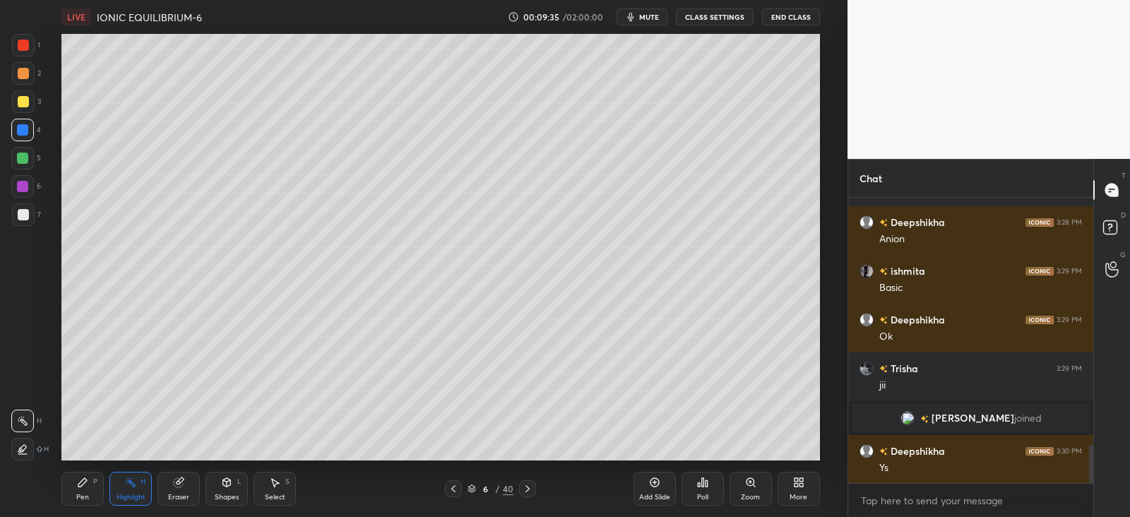
scroll to position [1883, 0]
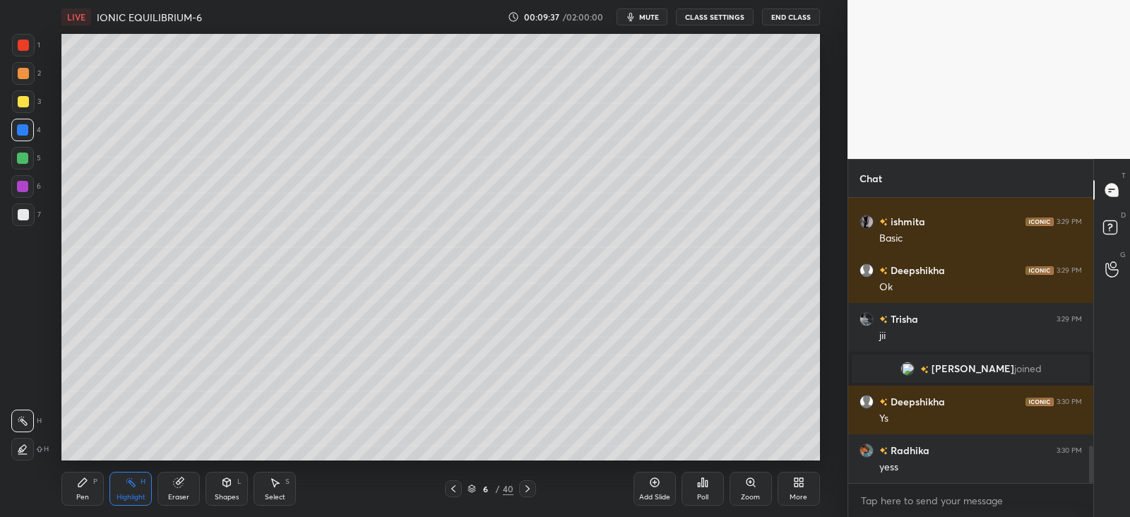
click at [71, 485] on div "Pen P" at bounding box center [82, 489] width 42 height 34
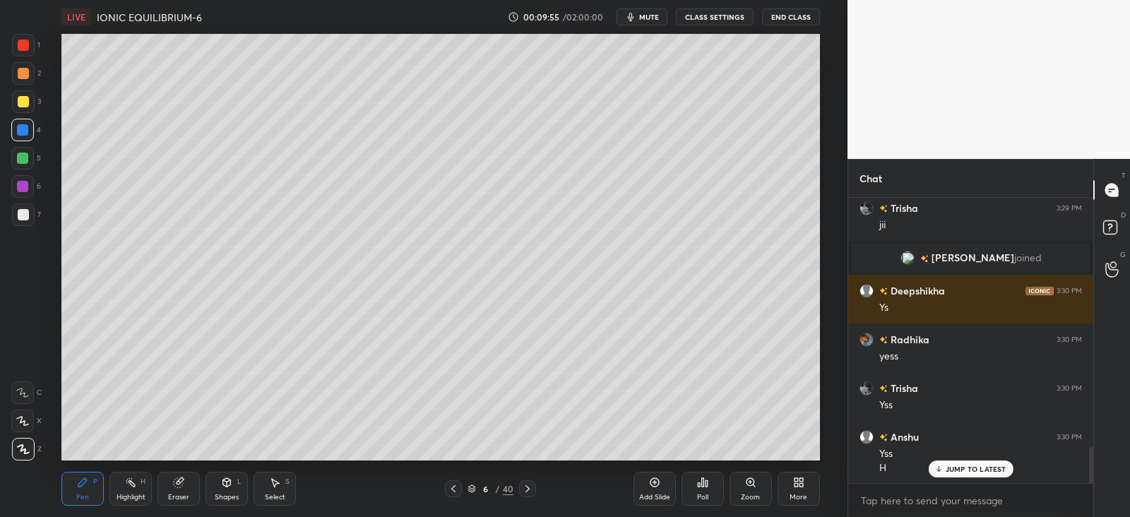
scroll to position [2043, 0]
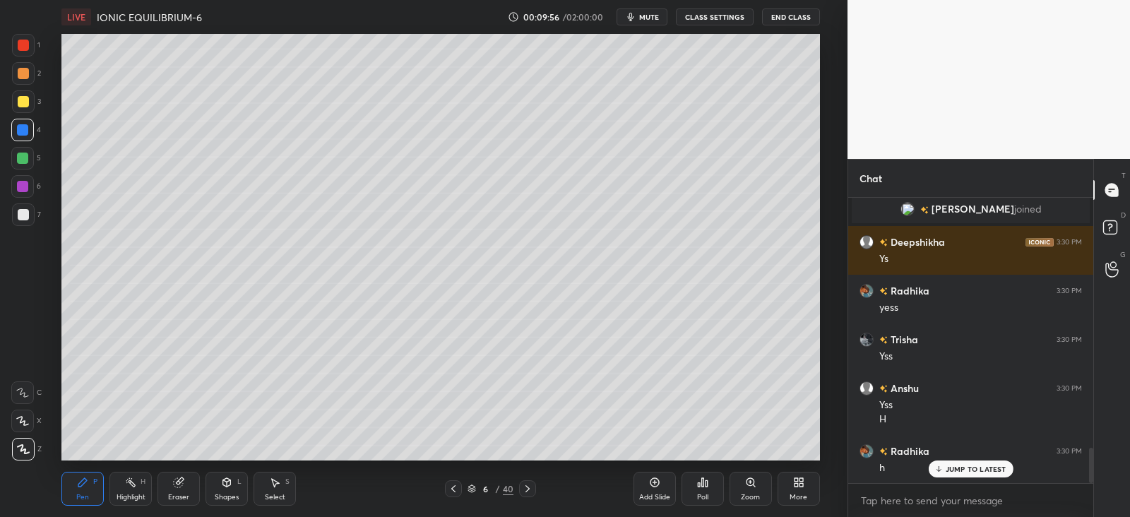
click at [133, 489] on div "Highlight H" at bounding box center [131, 489] width 42 height 34
click at [179, 486] on icon at bounding box center [178, 482] width 9 height 9
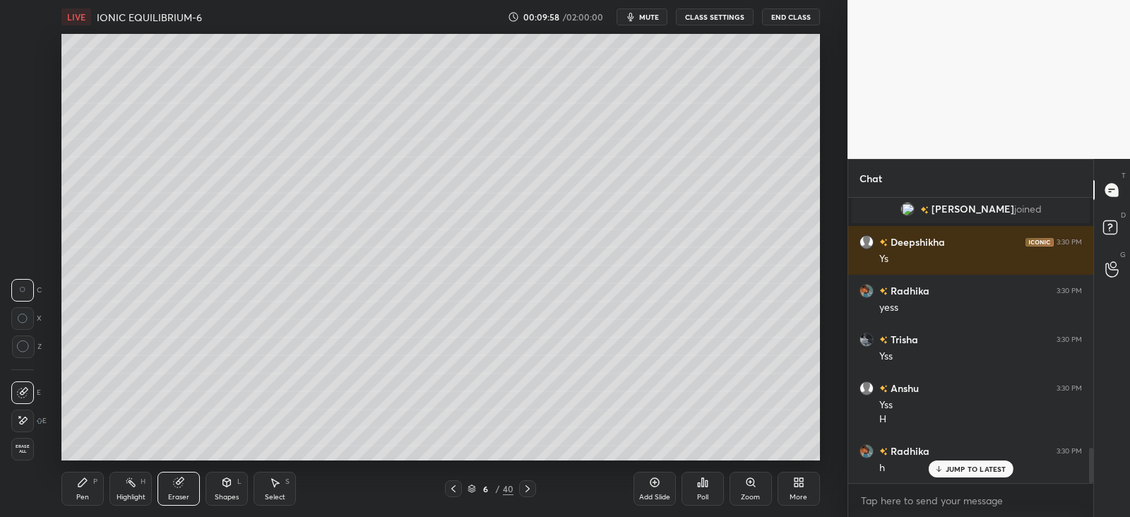
click at [16, 413] on div at bounding box center [22, 421] width 23 height 23
click at [85, 485] on icon at bounding box center [82, 482] width 11 height 11
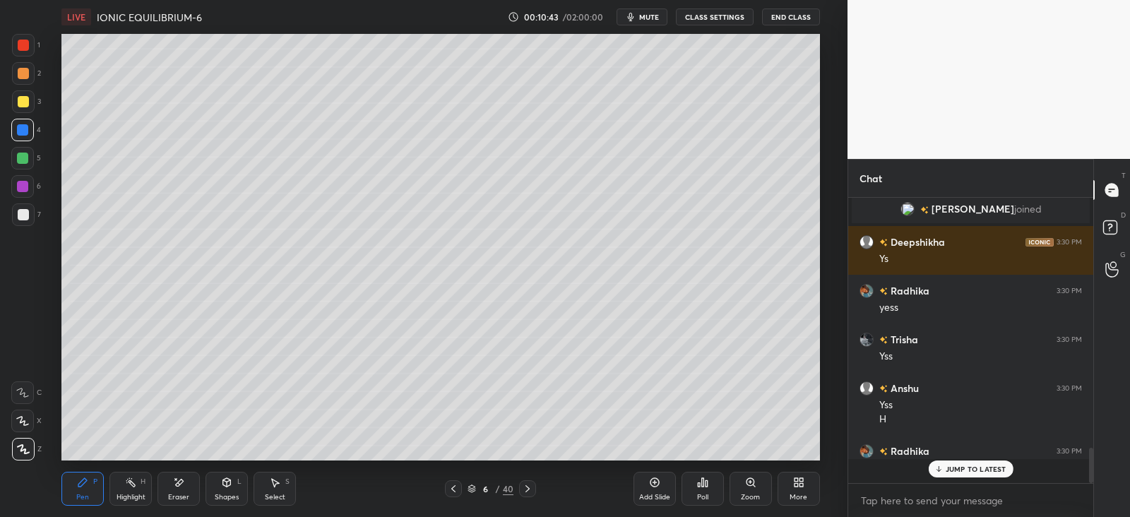
scroll to position [280, 240]
click at [233, 478] on div "Shapes L" at bounding box center [227, 489] width 42 height 34
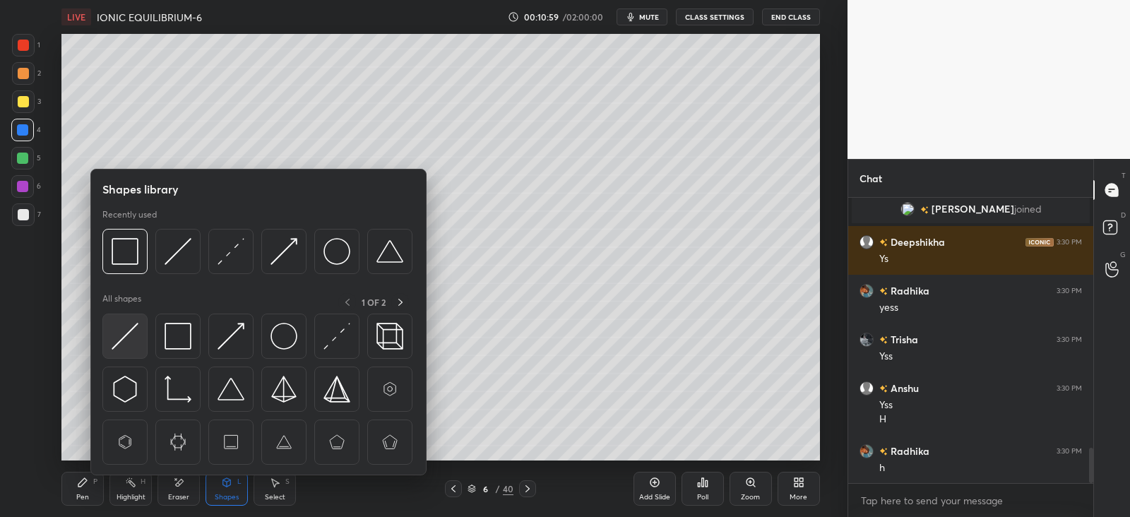
click at [134, 326] on img at bounding box center [125, 336] width 27 height 27
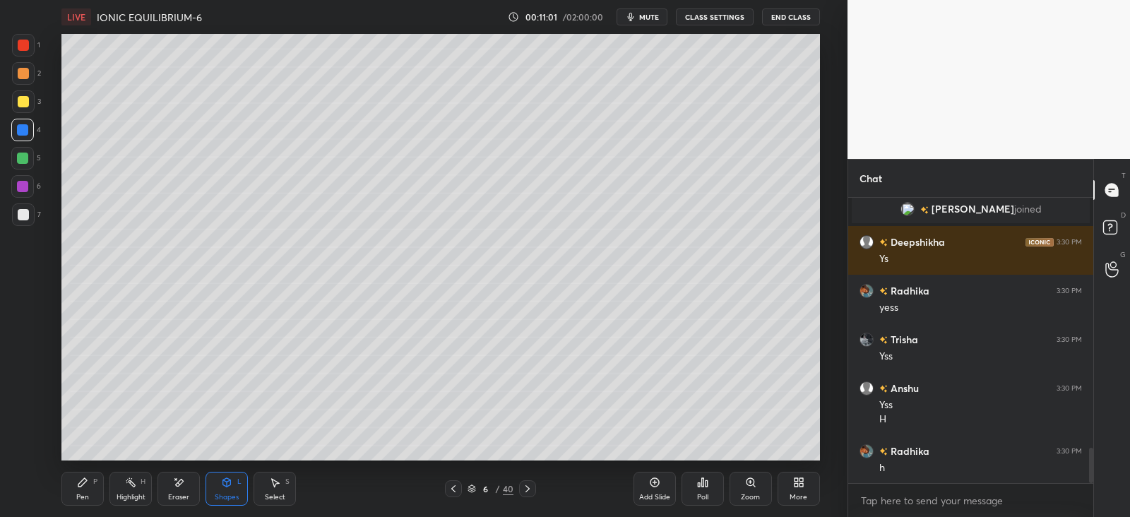
click at [85, 485] on icon at bounding box center [82, 482] width 11 height 11
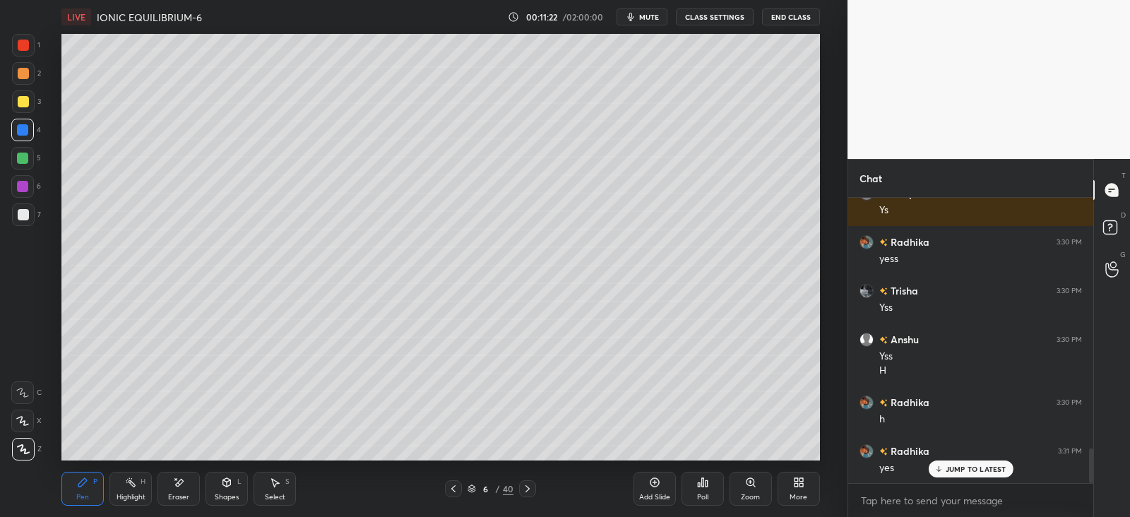
scroll to position [2141, 0]
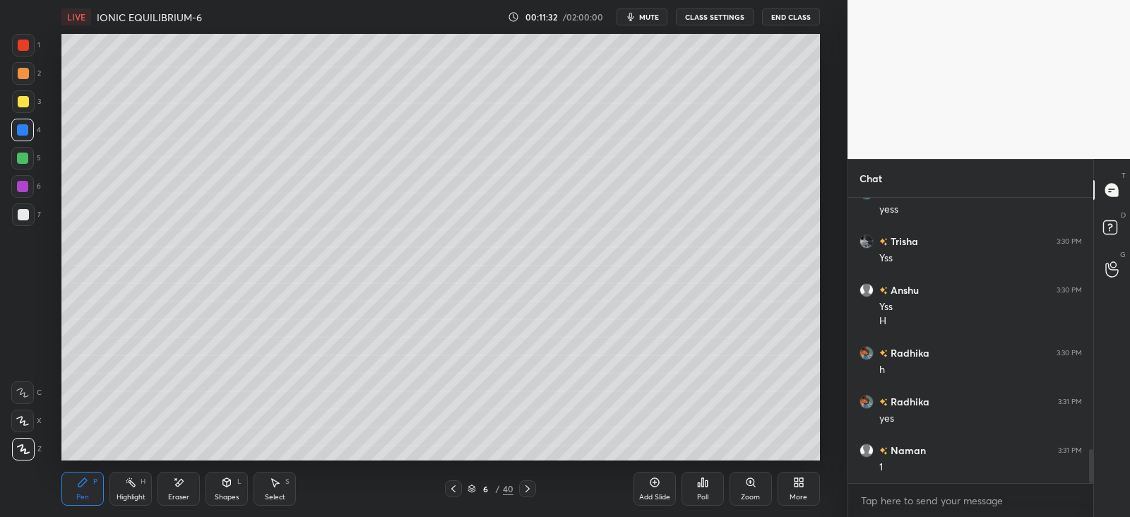
click at [191, 484] on div "Eraser" at bounding box center [179, 489] width 42 height 34
click at [281, 480] on div "Select S" at bounding box center [275, 489] width 42 height 34
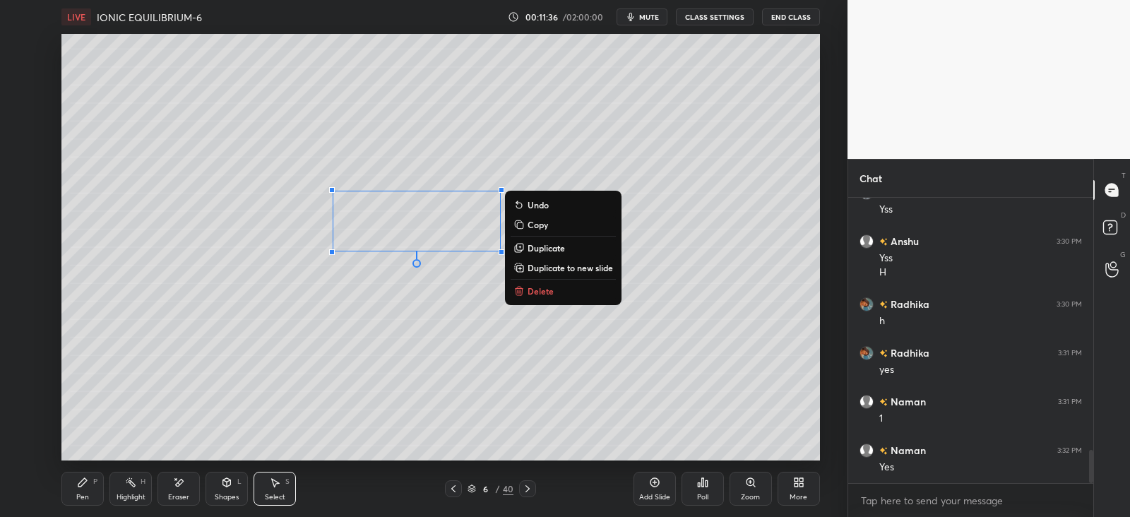
click at [538, 245] on p "Duplicate" at bounding box center [546, 247] width 37 height 11
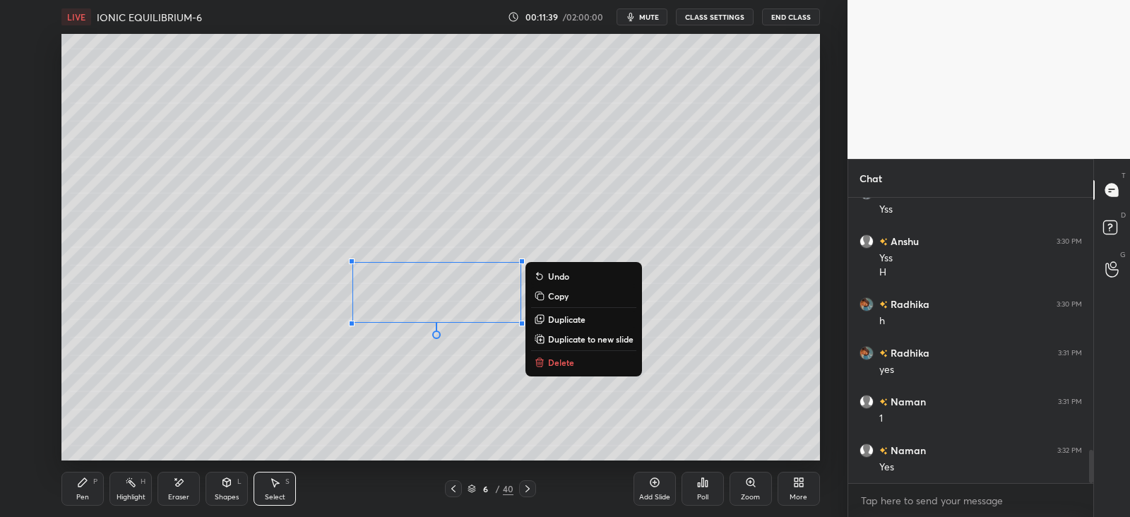
click at [178, 485] on icon at bounding box center [180, 482] width 8 height 7
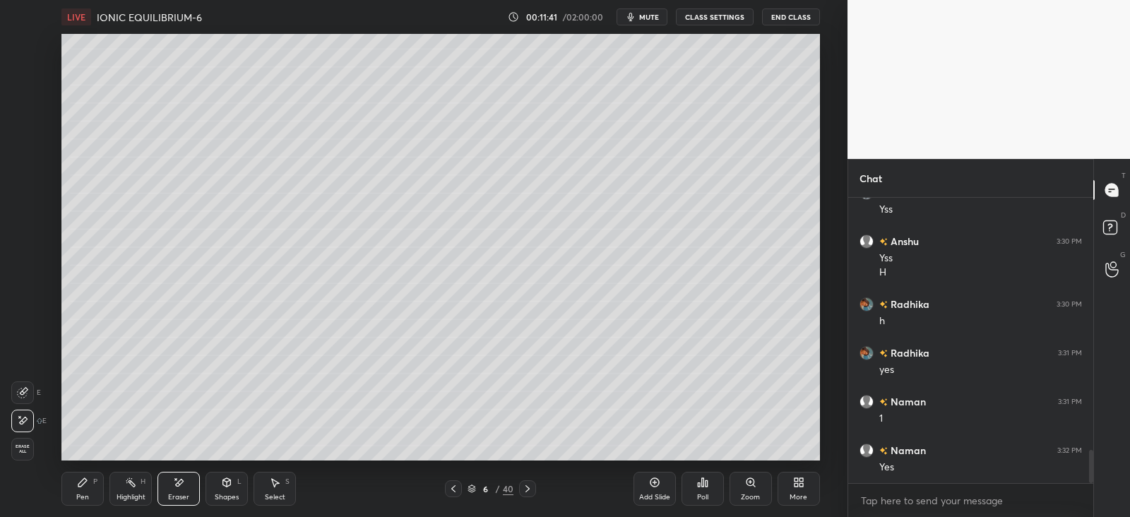
click at [283, 484] on div "Select S" at bounding box center [275, 489] width 42 height 34
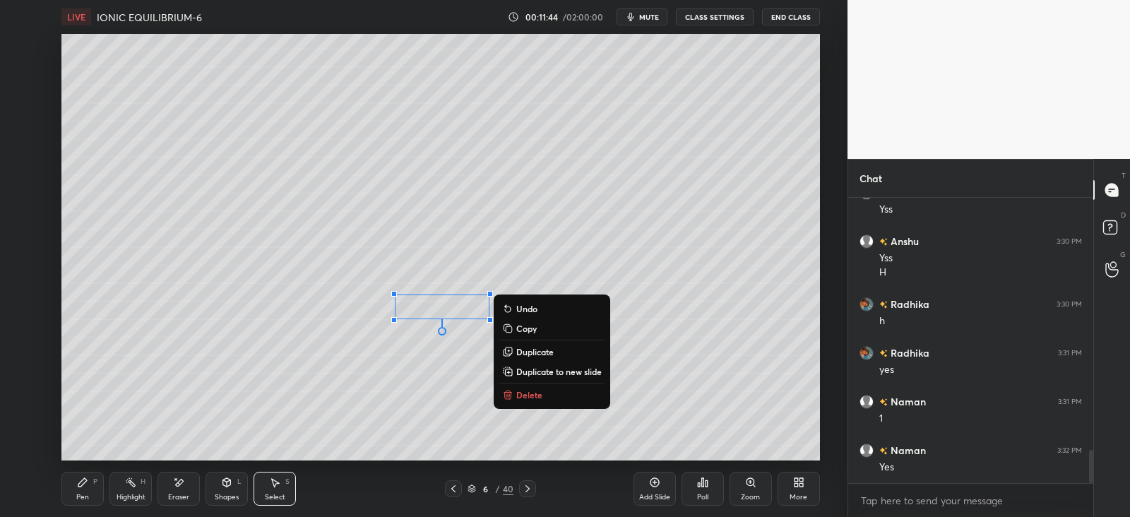
click at [91, 479] on div "Pen P" at bounding box center [82, 489] width 42 height 34
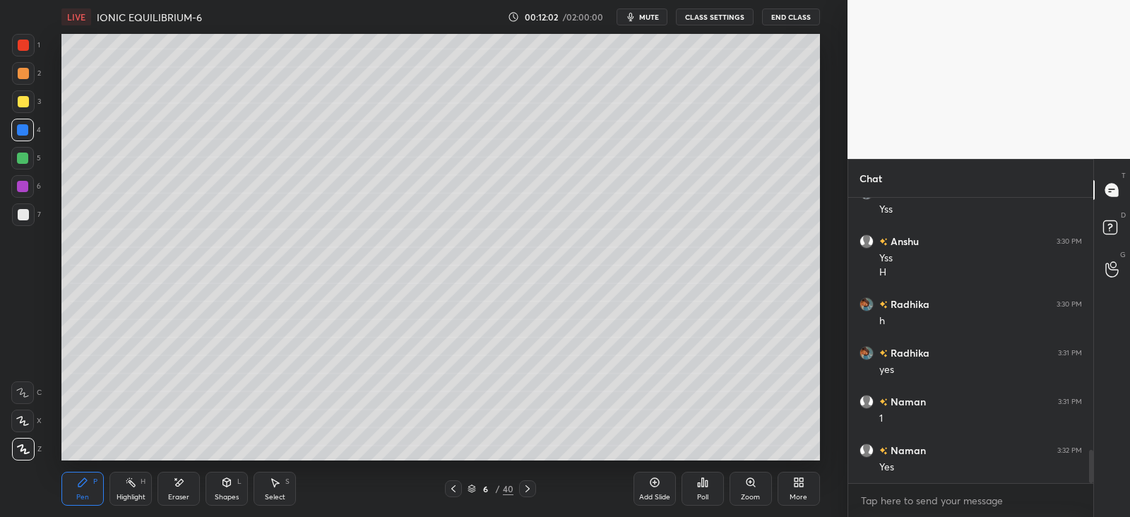
click at [25, 215] on div at bounding box center [23, 214] width 11 height 11
click at [25, 124] on div at bounding box center [22, 129] width 11 height 11
click at [28, 129] on div at bounding box center [22, 129] width 11 height 11
click at [271, 487] on icon at bounding box center [274, 482] width 11 height 11
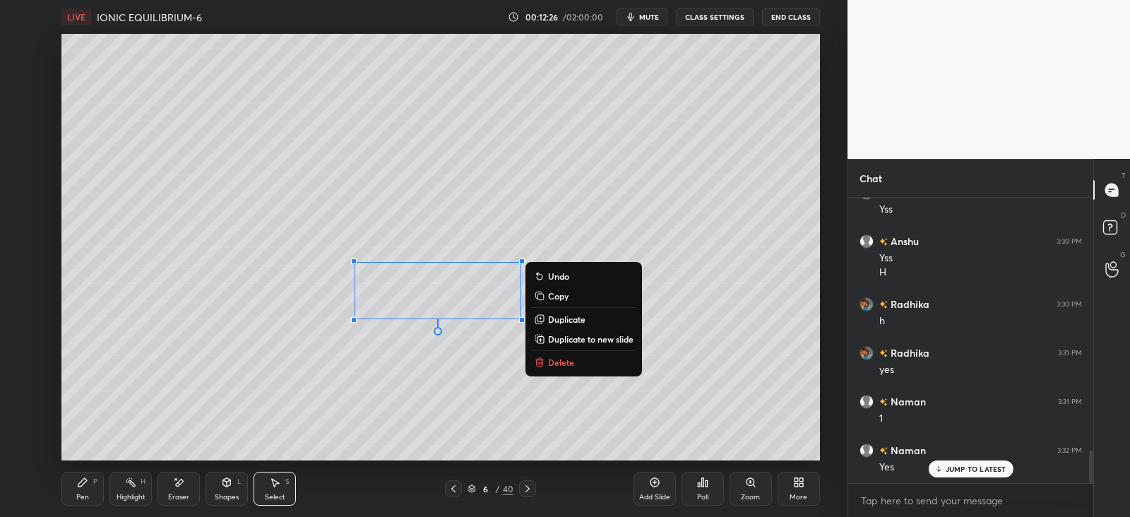
scroll to position [2238, 0]
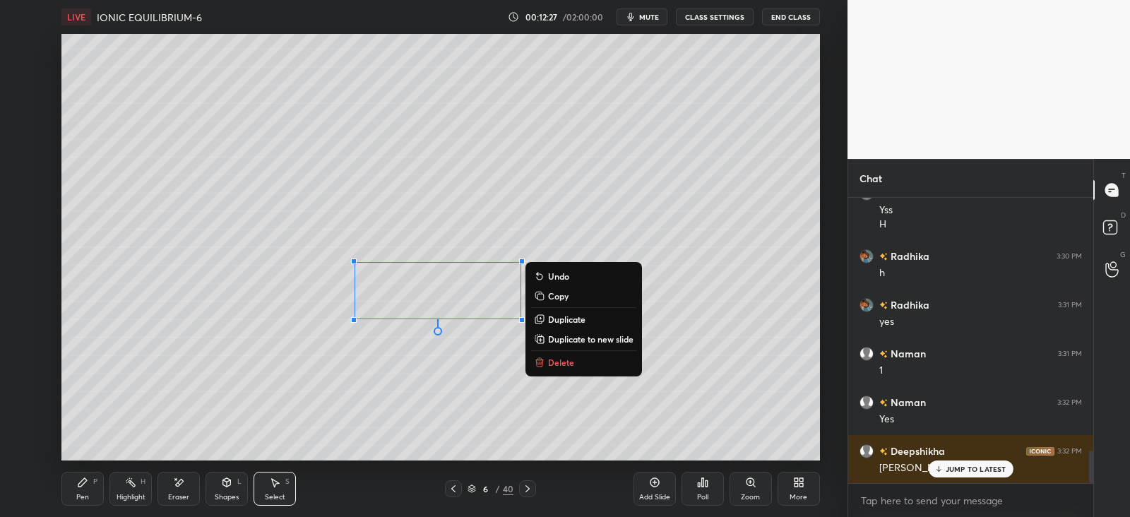
click at [555, 320] on p "Duplicate" at bounding box center [566, 319] width 37 height 11
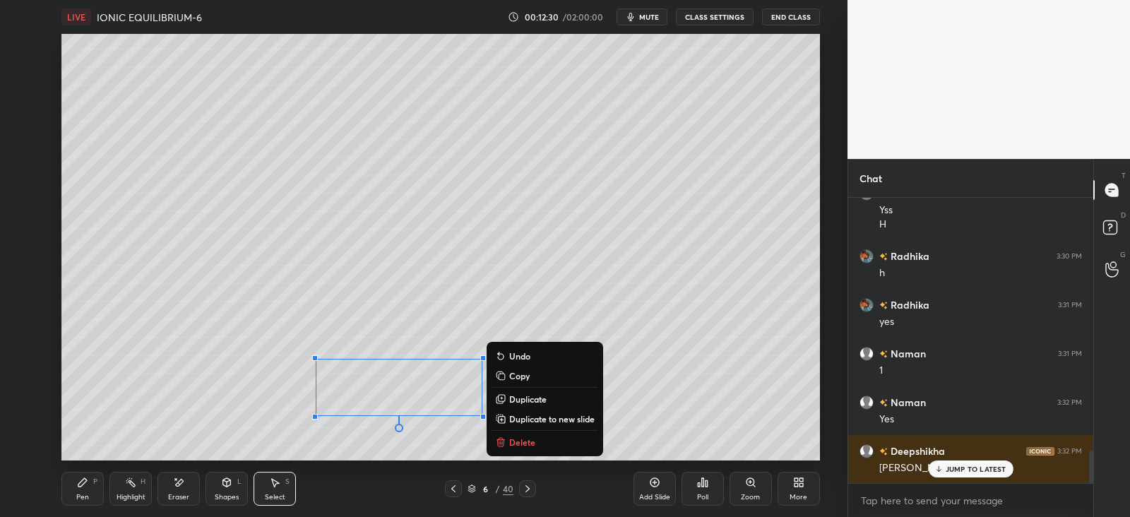
click at [230, 490] on div "Shapes L" at bounding box center [227, 489] width 42 height 34
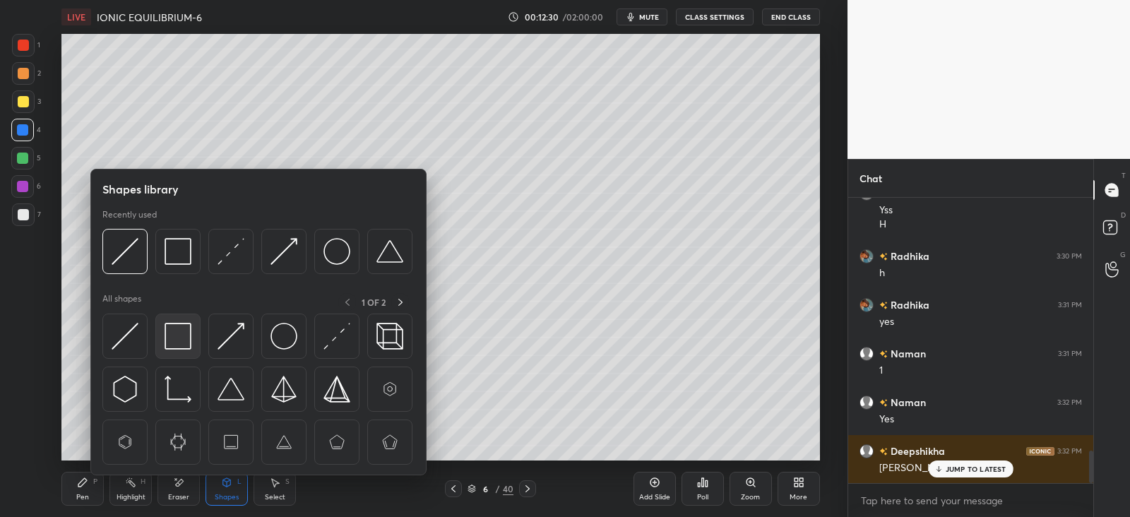
click at [182, 330] on img at bounding box center [178, 336] width 27 height 27
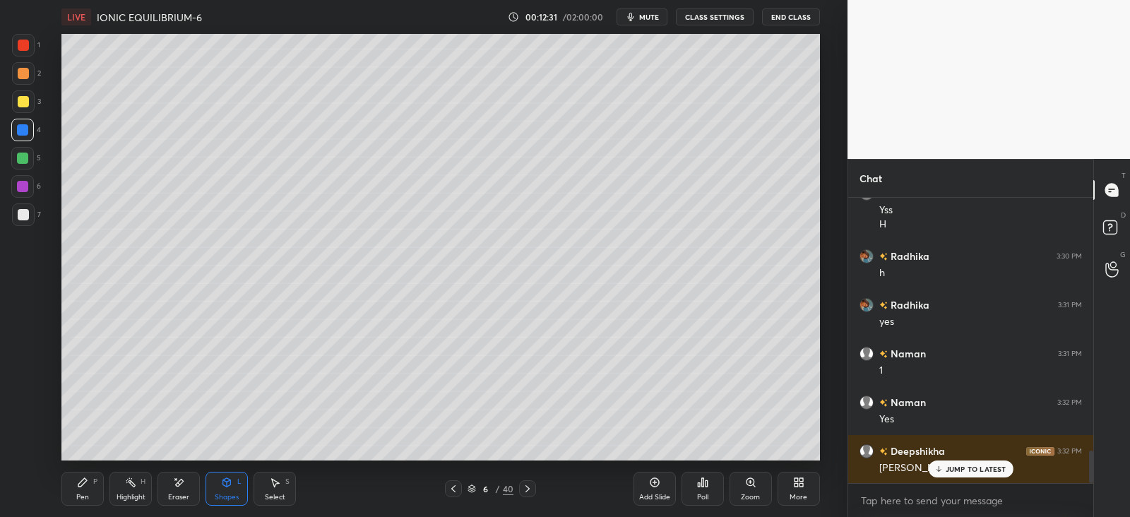
click at [19, 100] on div at bounding box center [23, 101] width 11 height 11
click at [99, 479] on div "Pen P" at bounding box center [82, 489] width 42 height 34
click at [170, 490] on div "Eraser" at bounding box center [179, 489] width 42 height 34
click at [90, 489] on div "Pen P" at bounding box center [82, 489] width 42 height 34
click at [227, 483] on icon at bounding box center [227, 484] width 0 height 5
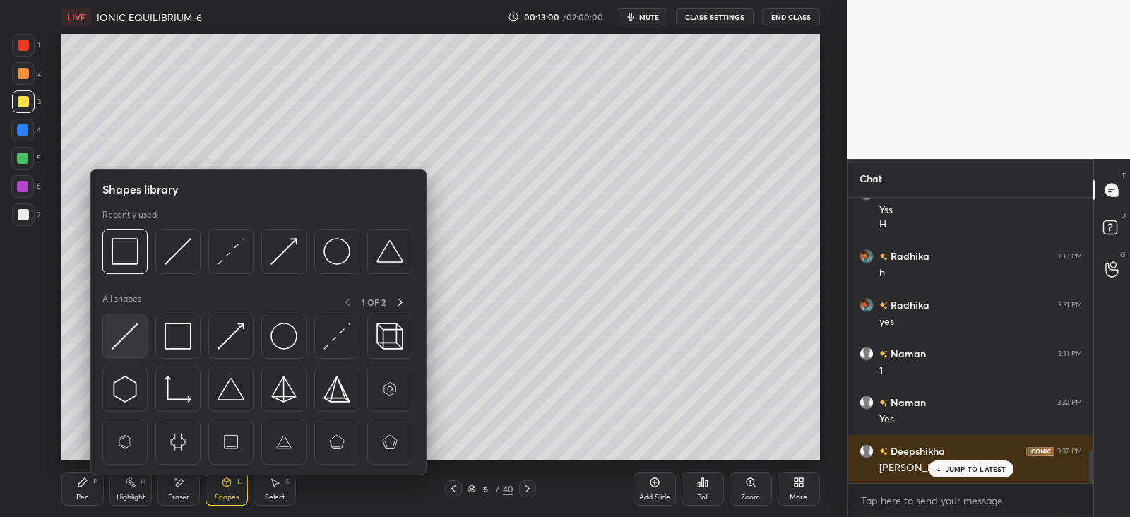
click at [134, 324] on img at bounding box center [125, 336] width 27 height 27
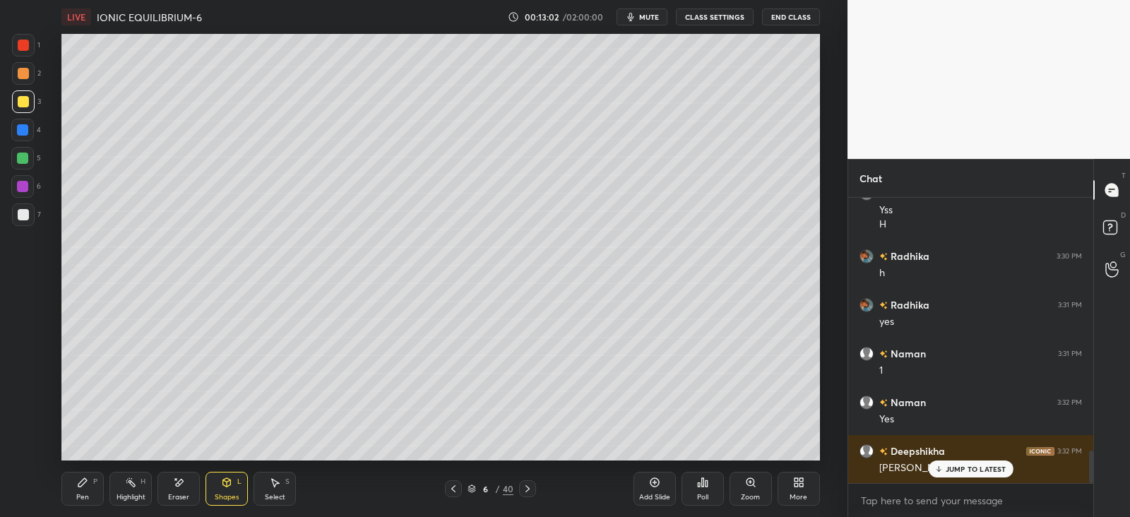
scroll to position [2286, 0]
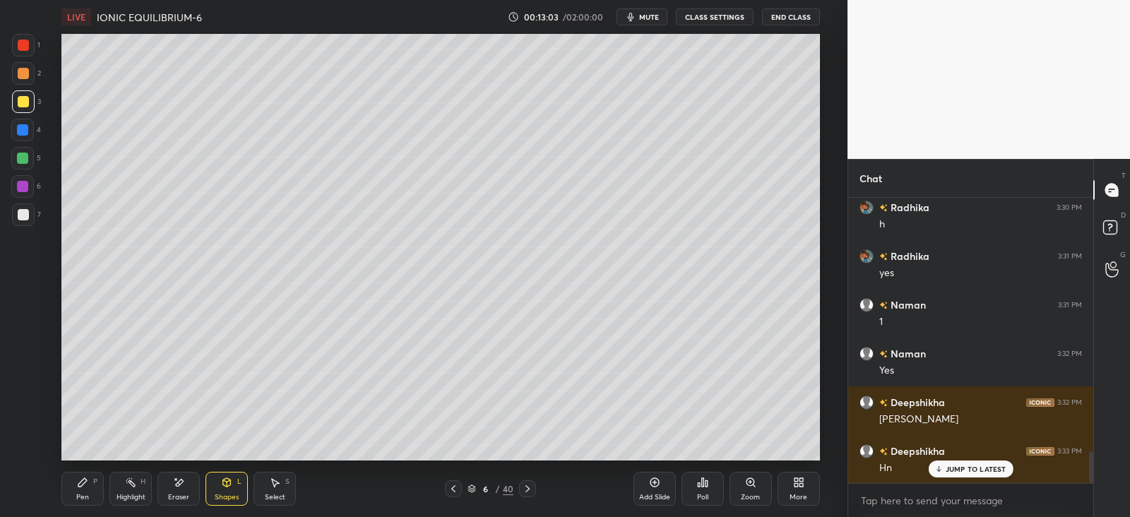
click at [84, 494] on div "Pen" at bounding box center [82, 497] width 13 height 7
click at [230, 489] on div "Shapes L" at bounding box center [227, 489] width 42 height 34
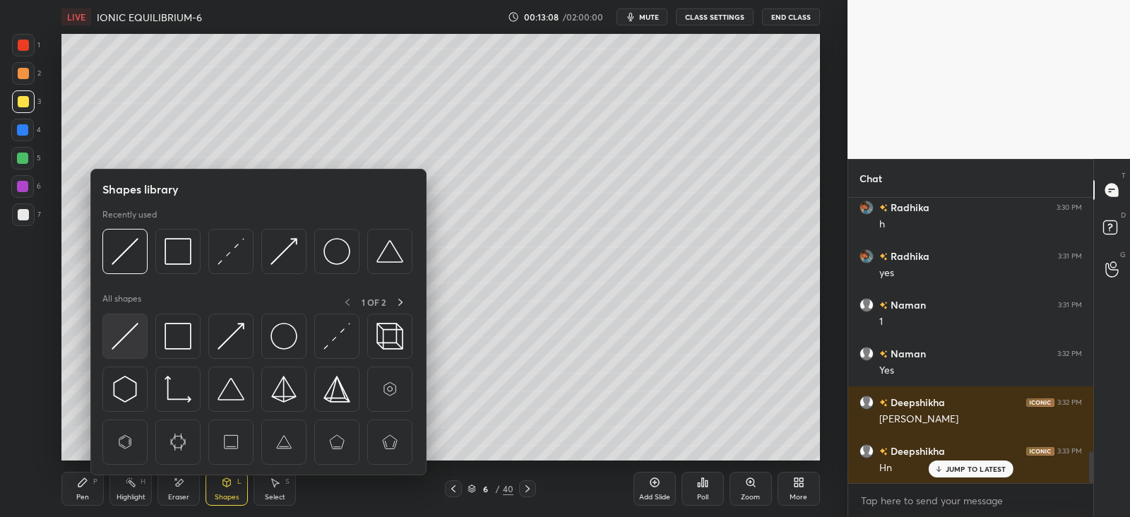
click at [134, 331] on img at bounding box center [125, 336] width 27 height 27
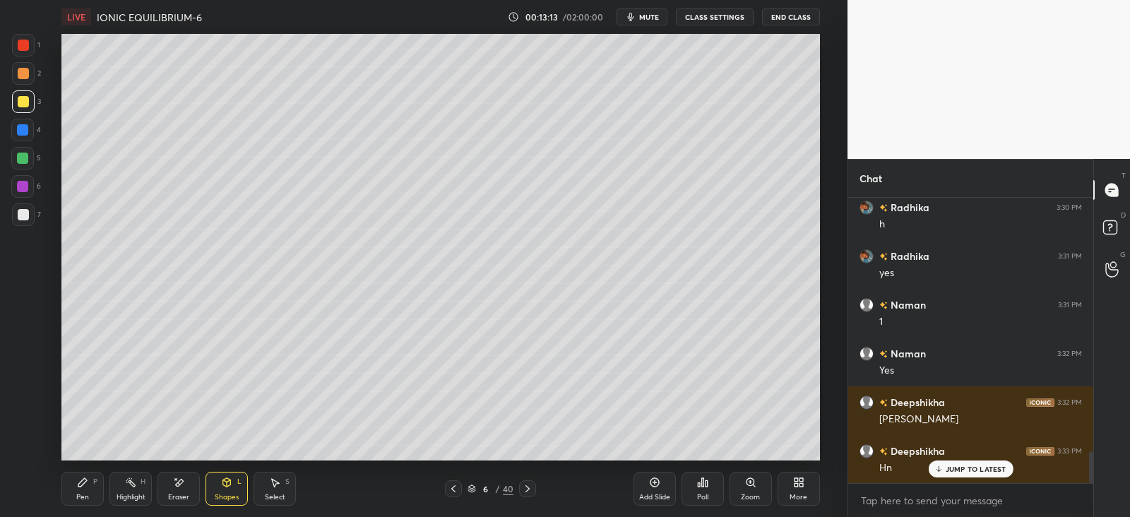
click at [81, 485] on icon at bounding box center [82, 482] width 8 height 8
click at [661, 490] on div "Add Slide" at bounding box center [655, 489] width 42 height 34
click at [237, 478] on div "Shapes L" at bounding box center [227, 489] width 42 height 34
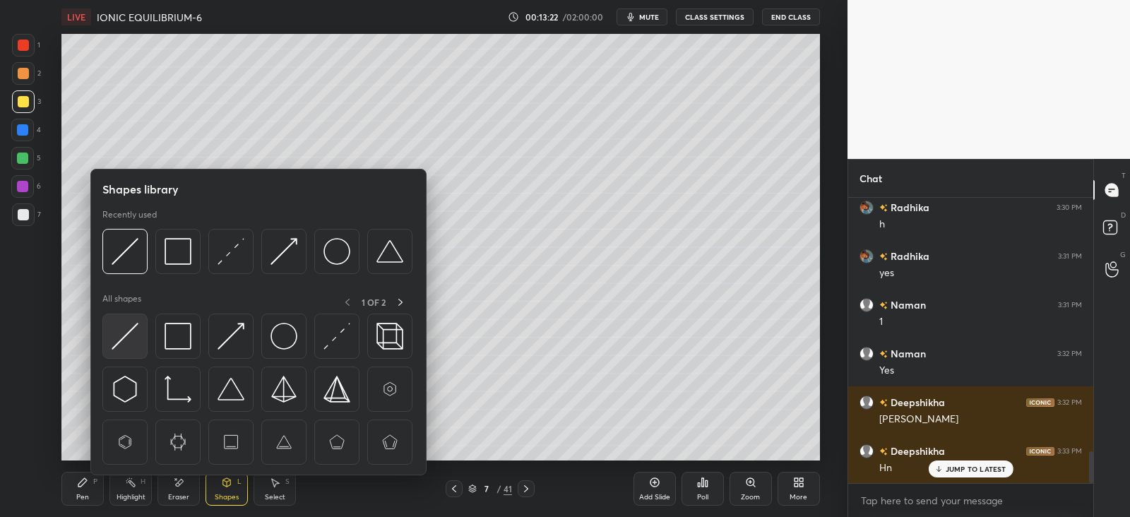
click at [127, 339] on img at bounding box center [125, 336] width 27 height 27
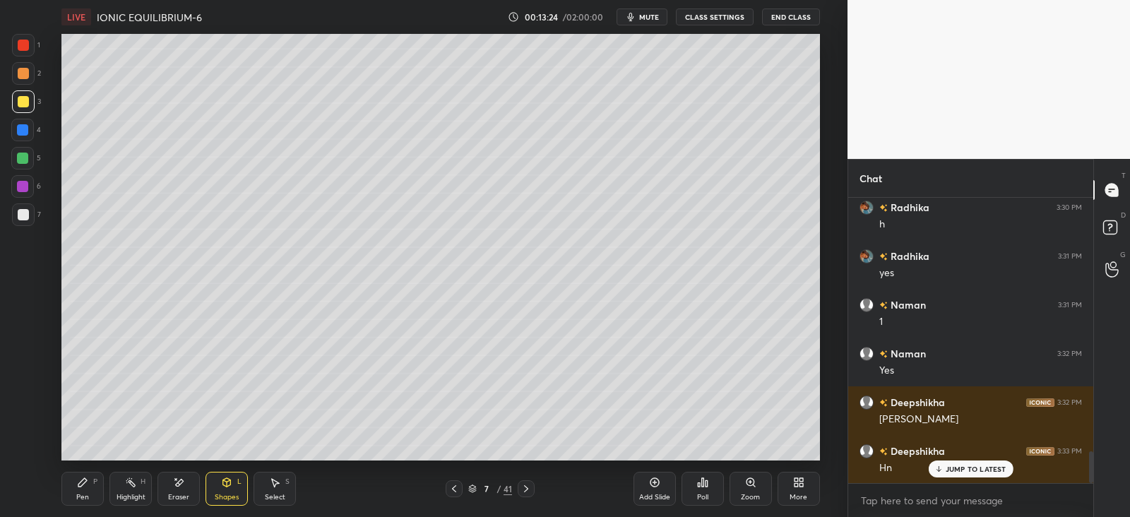
click at [88, 495] on div "Pen" at bounding box center [82, 497] width 13 height 7
click at [457, 489] on icon at bounding box center [454, 488] width 11 height 11
click at [527, 489] on icon at bounding box center [526, 488] width 4 height 7
click at [175, 487] on icon at bounding box center [178, 483] width 11 height 12
click at [77, 494] on div "Pen" at bounding box center [82, 497] width 13 height 7
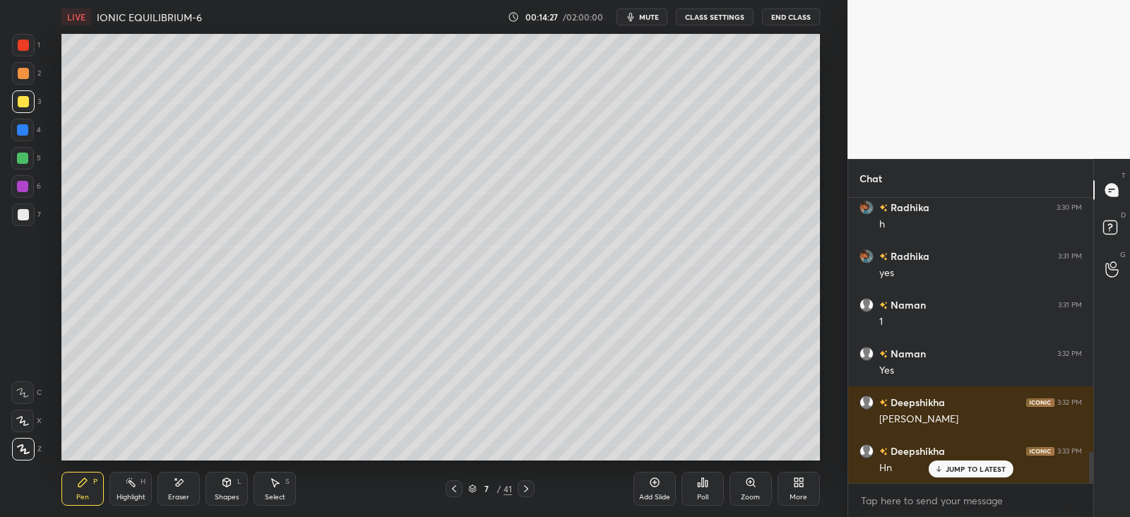
scroll to position [2335, 0]
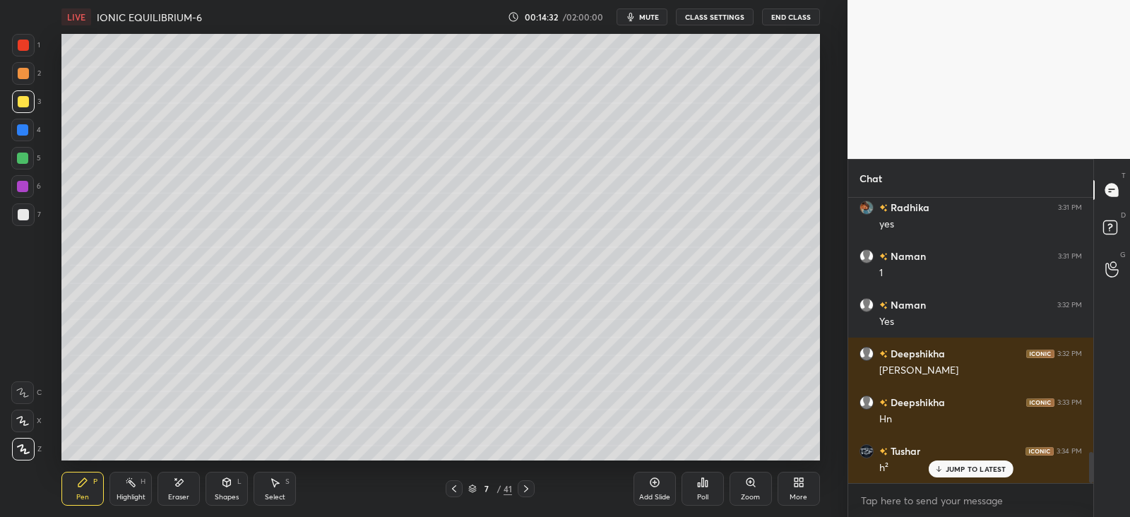
click at [458, 489] on icon at bounding box center [454, 488] width 11 height 11
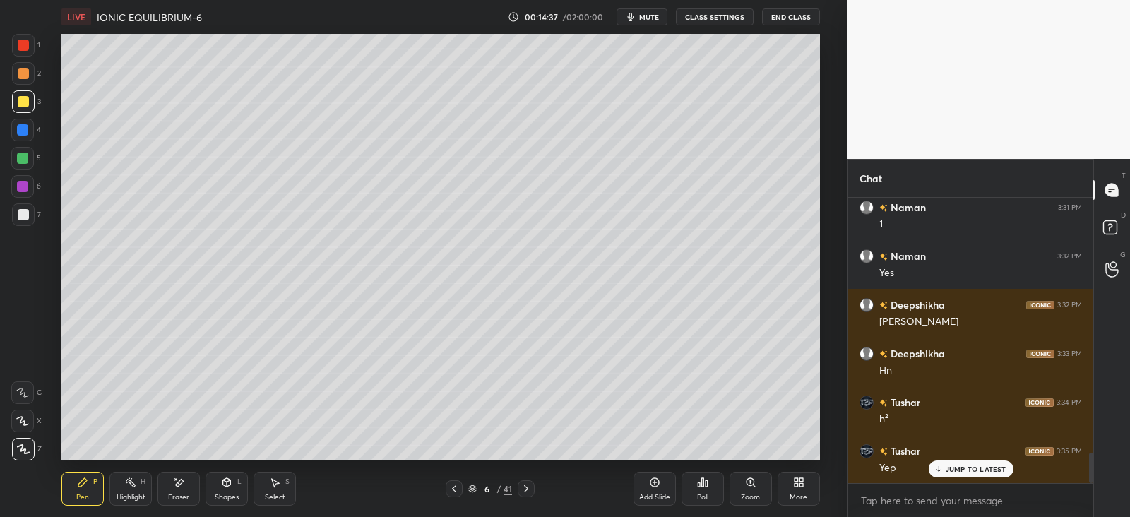
click at [533, 485] on div at bounding box center [526, 488] width 17 height 17
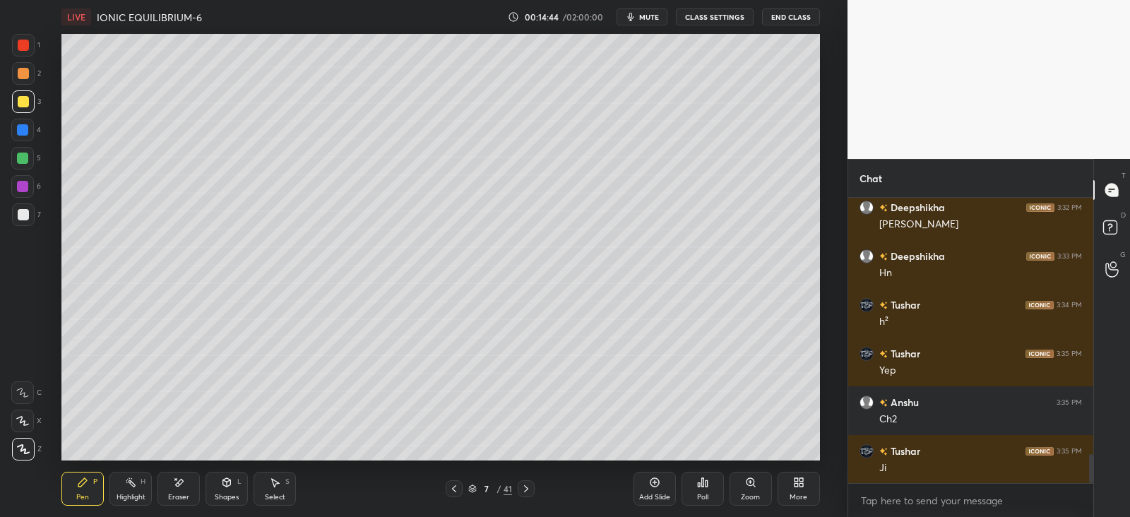
scroll to position [2530, 0]
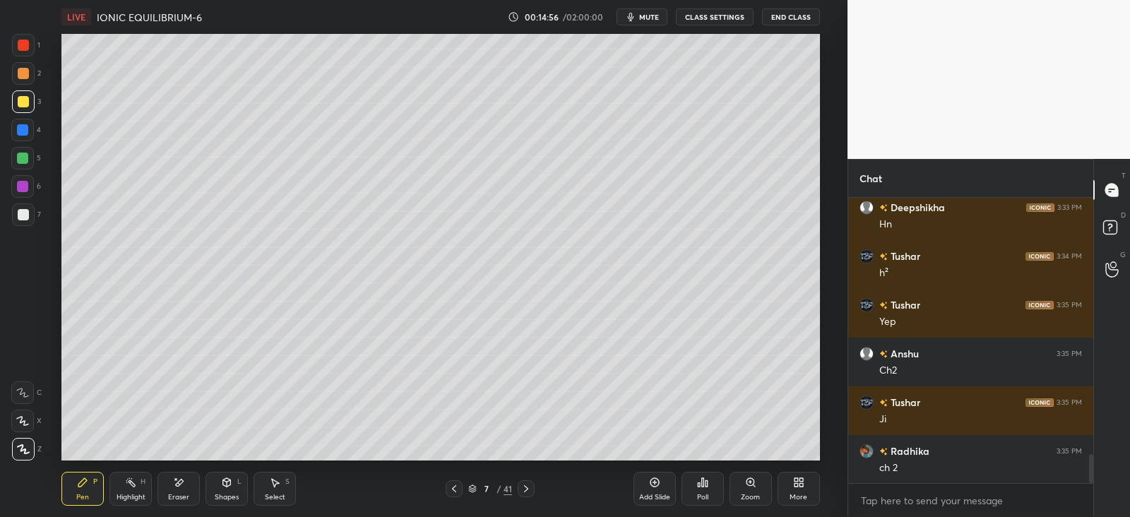
click at [228, 490] on div "Shapes L" at bounding box center [227, 489] width 42 height 34
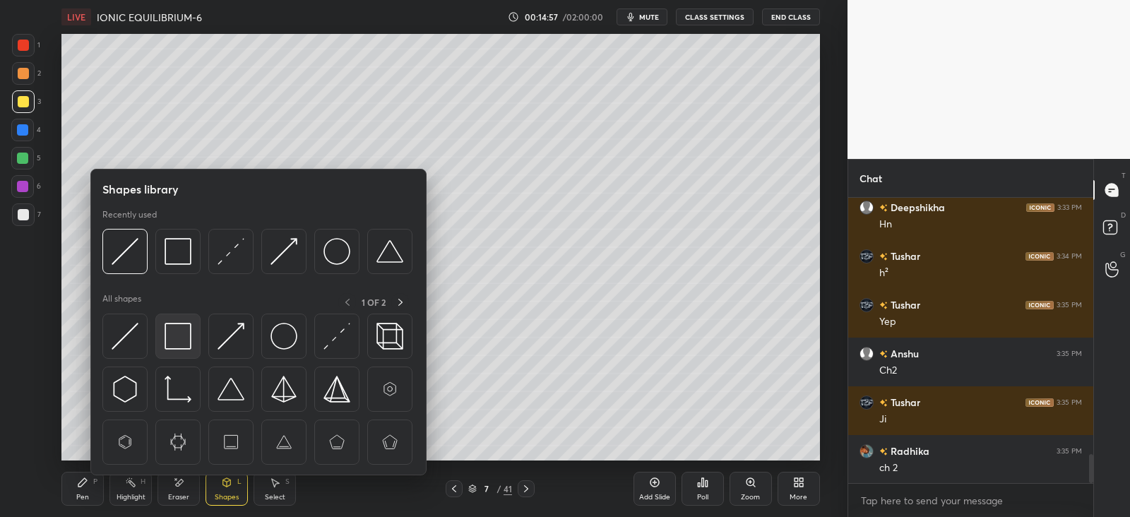
click at [181, 330] on img at bounding box center [178, 336] width 27 height 27
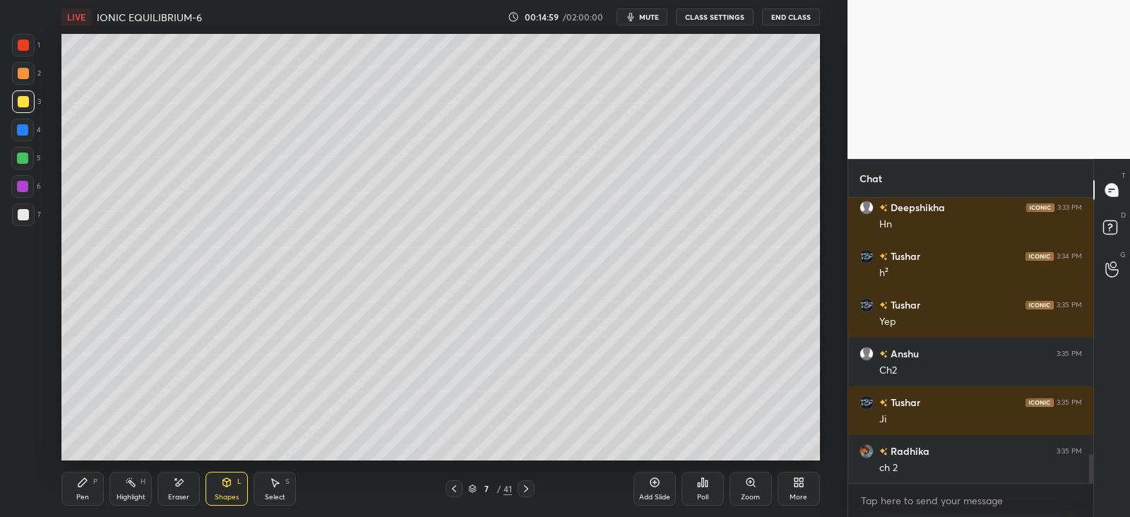
click at [82, 481] on icon at bounding box center [82, 482] width 8 height 8
click at [229, 489] on div "Shapes L" at bounding box center [227, 489] width 42 height 34
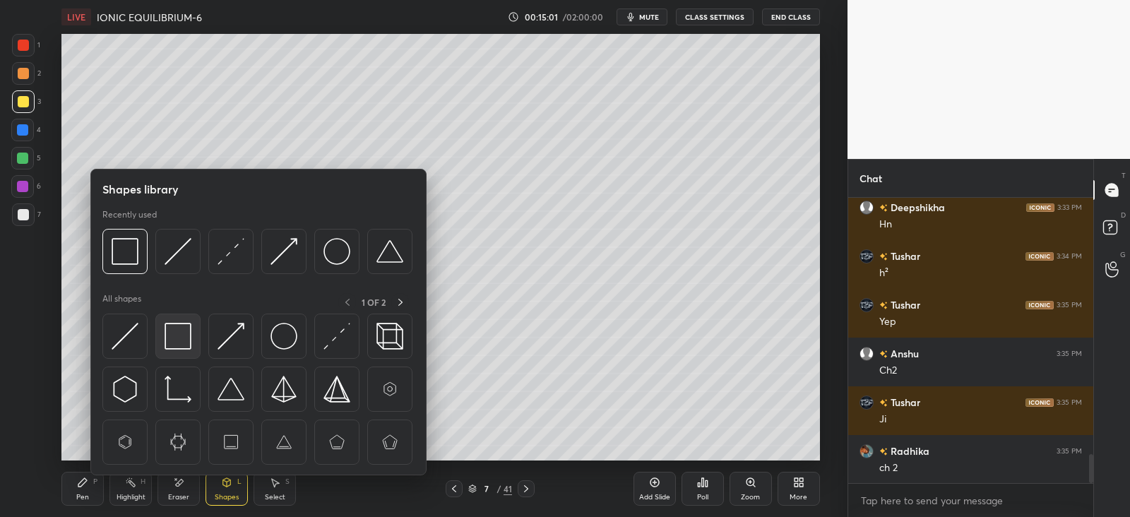
click at [188, 337] on img at bounding box center [178, 336] width 27 height 27
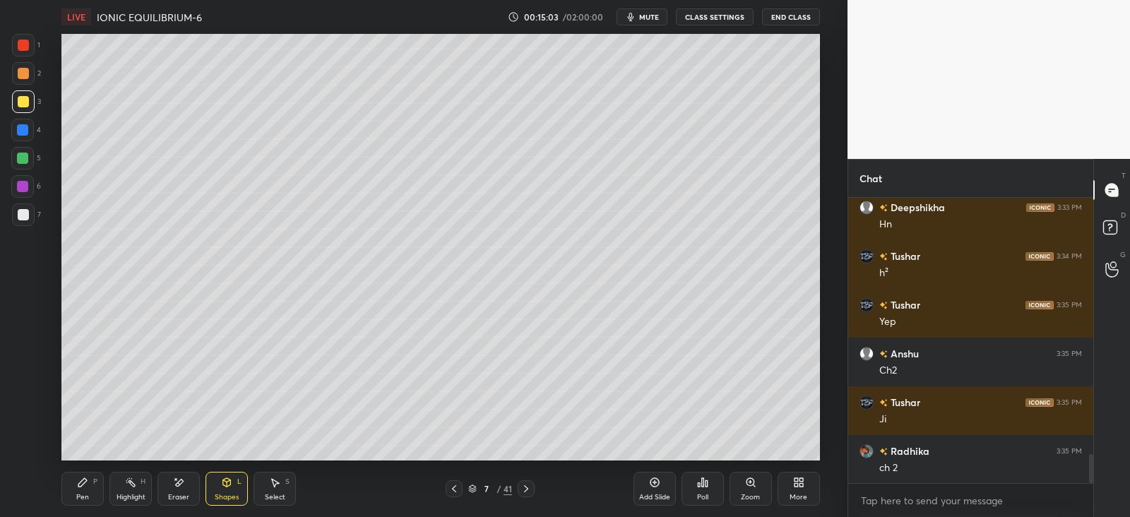
click at [78, 492] on div "Pen P" at bounding box center [82, 489] width 42 height 34
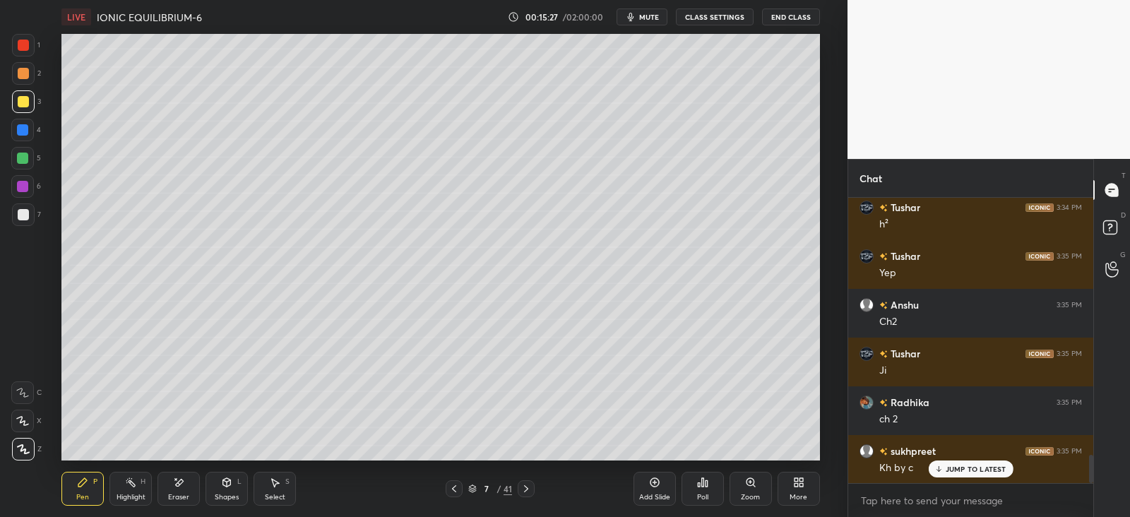
scroll to position [2628, 0]
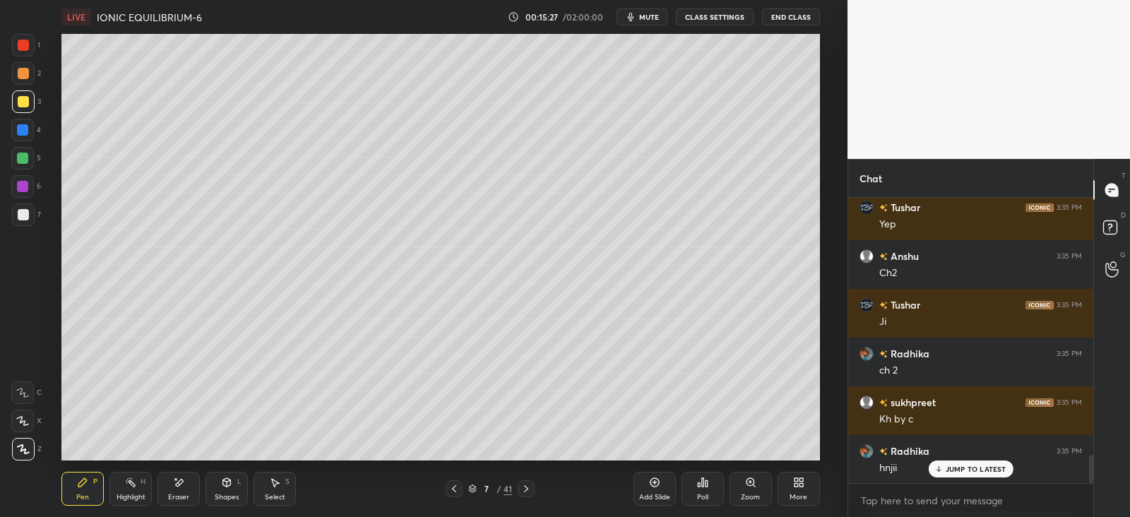
click at [25, 186] on div at bounding box center [22, 186] width 11 height 11
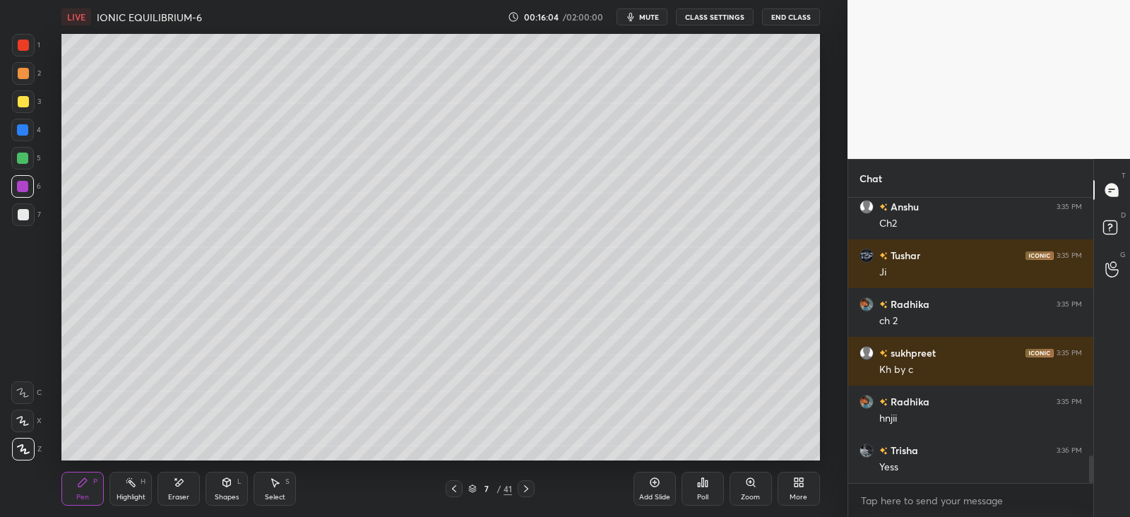
click at [22, 157] on div at bounding box center [22, 158] width 11 height 11
click at [657, 491] on div "Add Slide" at bounding box center [655, 489] width 42 height 34
click at [25, 76] on div at bounding box center [23, 73] width 11 height 11
click at [230, 483] on icon at bounding box center [227, 482] width 8 height 8
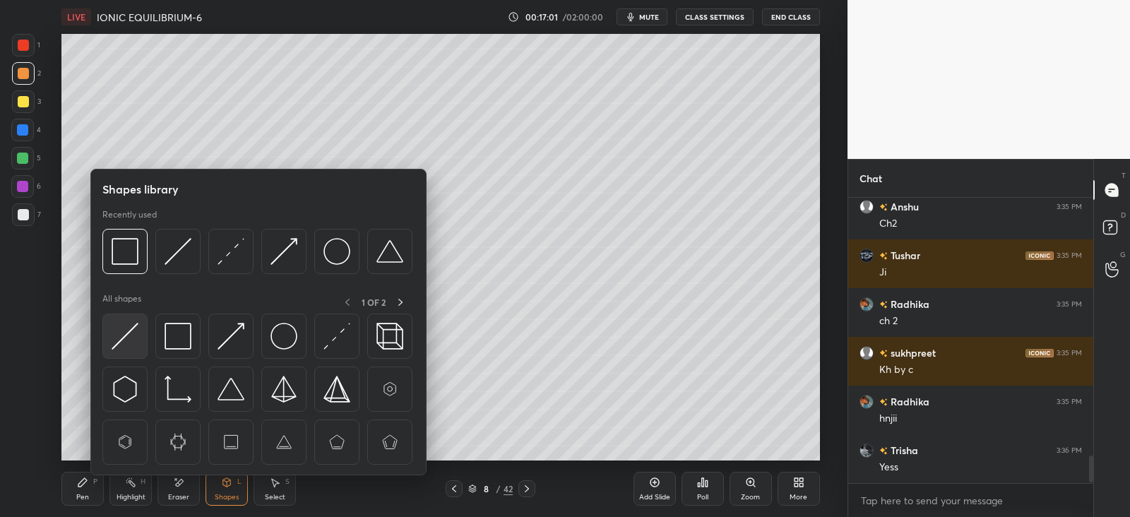
click at [131, 338] on img at bounding box center [125, 336] width 27 height 27
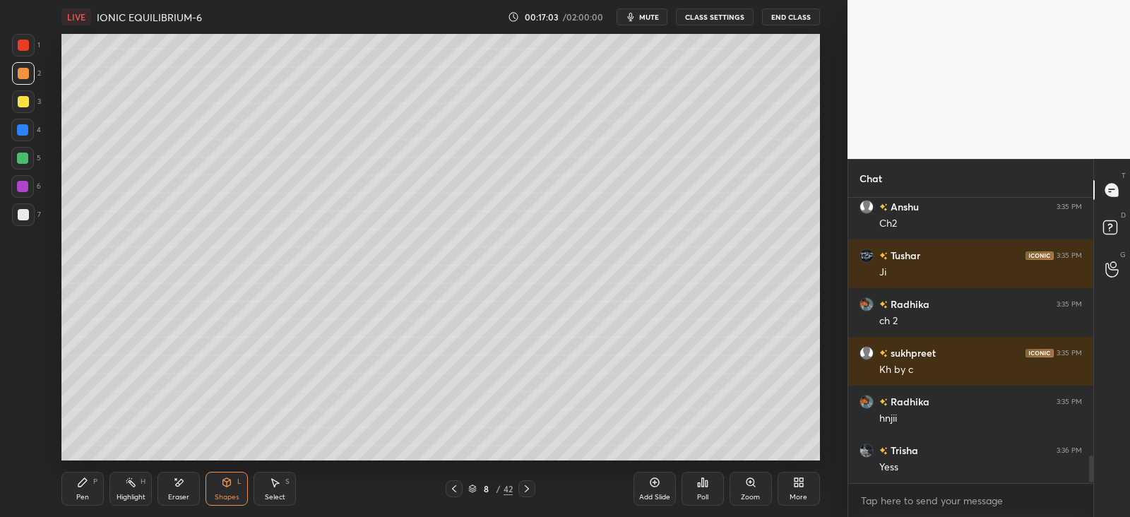
click at [91, 491] on div "Pen P" at bounding box center [82, 489] width 42 height 34
click at [24, 76] on div at bounding box center [23, 73] width 11 height 11
click at [230, 486] on icon at bounding box center [226, 482] width 11 height 11
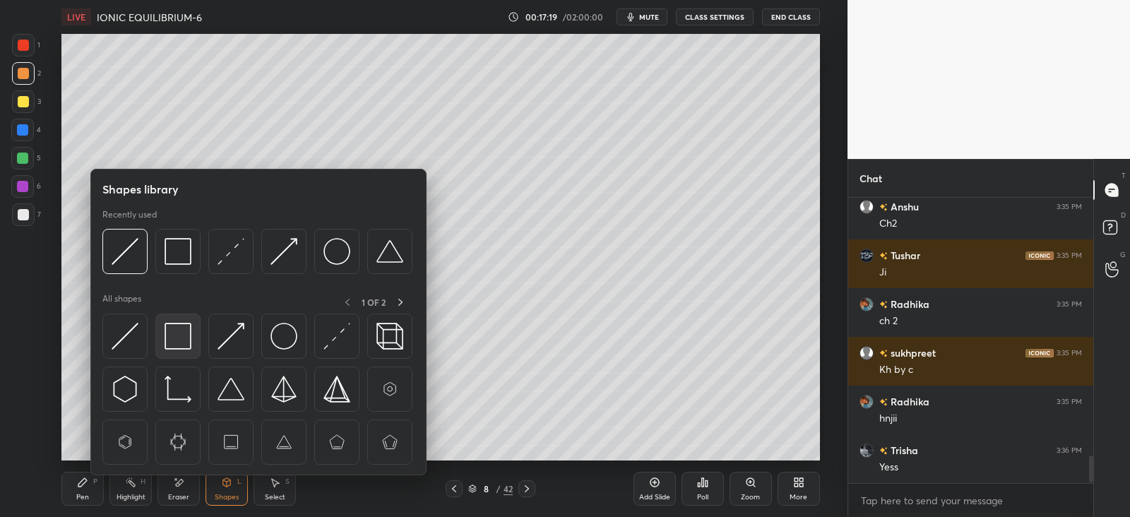
click at [187, 335] on img at bounding box center [178, 336] width 27 height 27
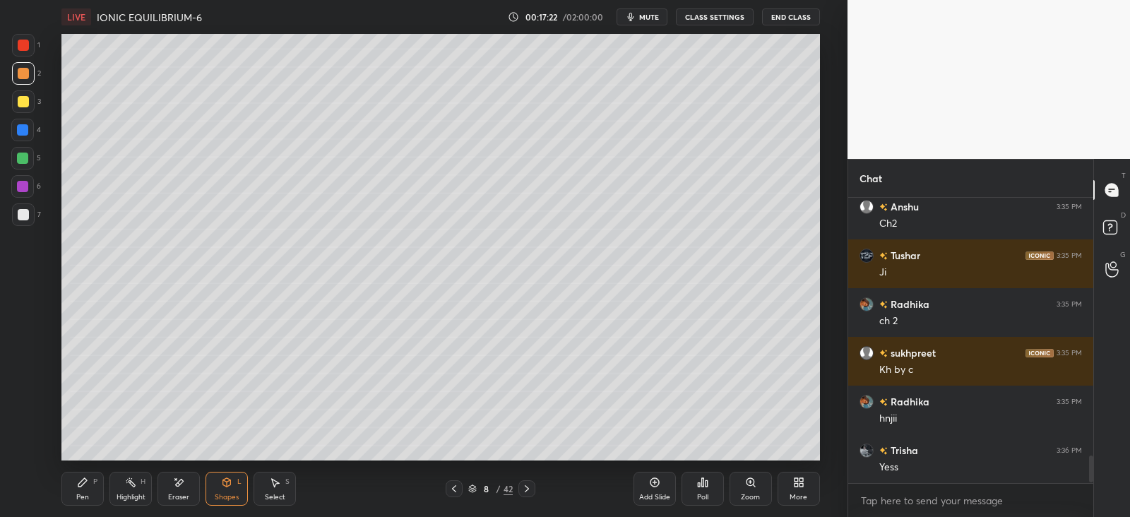
click at [456, 483] on icon at bounding box center [454, 488] width 11 height 11
click at [452, 489] on icon at bounding box center [454, 488] width 11 height 11
click at [95, 487] on div "Pen P" at bounding box center [82, 489] width 42 height 34
click at [524, 492] on icon at bounding box center [526, 488] width 11 height 11
click at [526, 490] on icon at bounding box center [526, 488] width 11 height 11
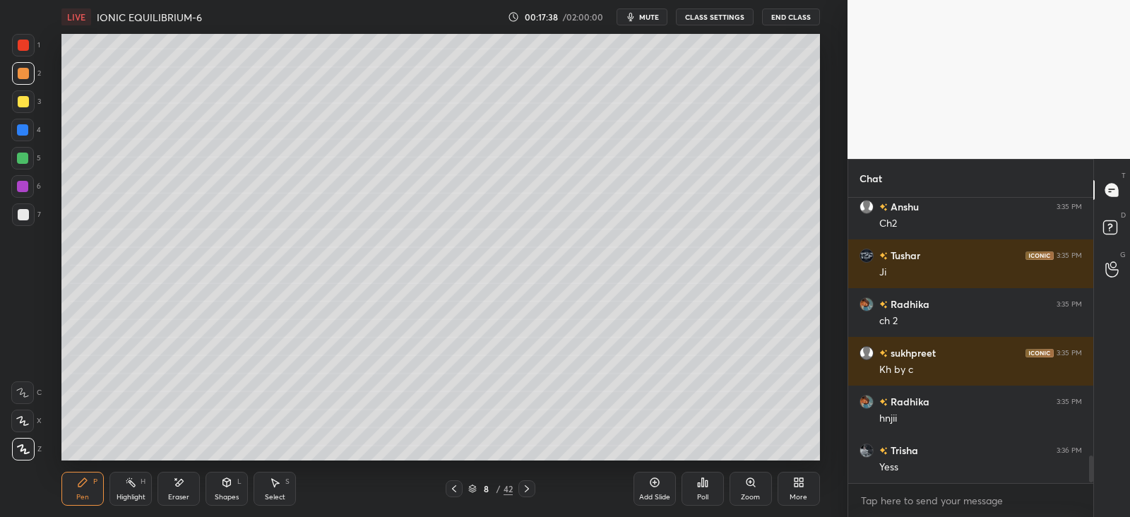
click at [31, 100] on div at bounding box center [23, 101] width 23 height 23
click at [234, 484] on div "Shapes L" at bounding box center [227, 489] width 42 height 34
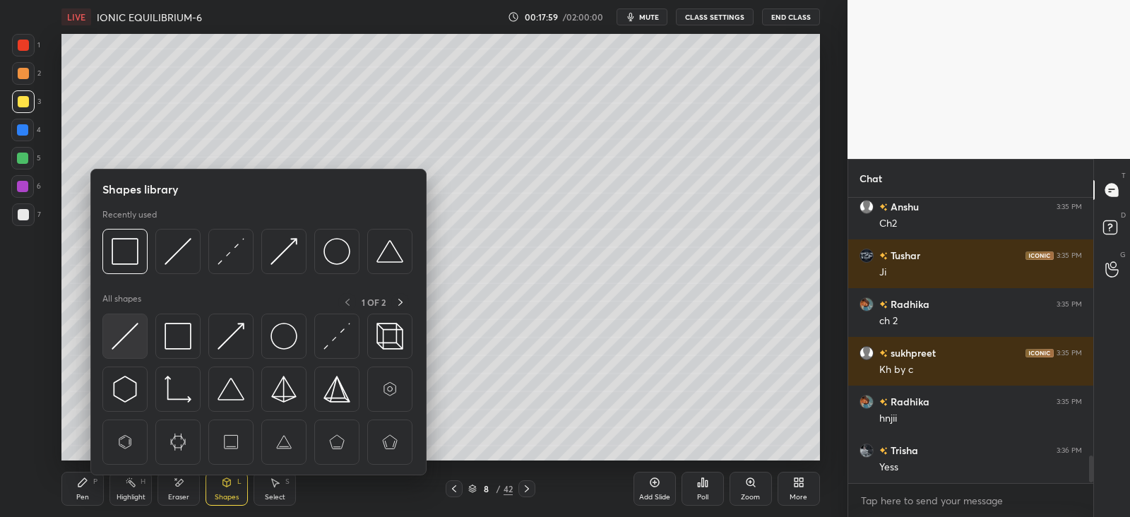
click at [124, 331] on img at bounding box center [125, 336] width 27 height 27
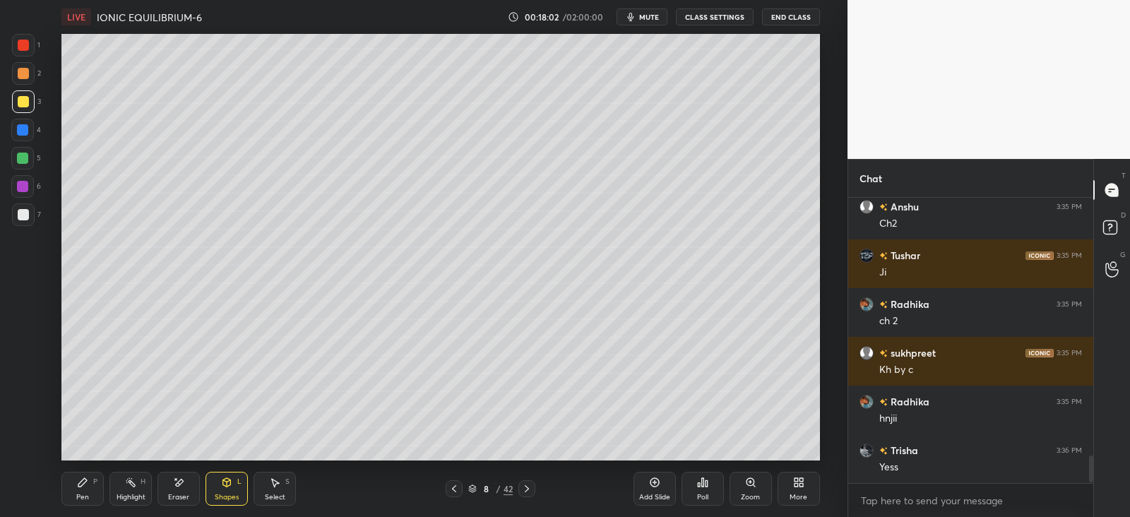
click at [90, 488] on div "Pen P" at bounding box center [82, 489] width 42 height 34
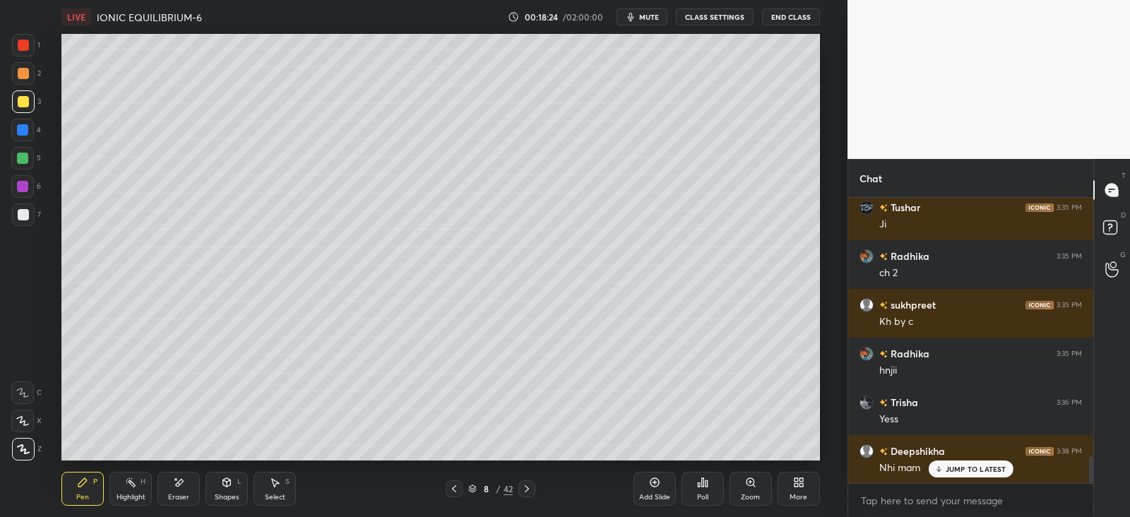
click at [21, 129] on div at bounding box center [22, 129] width 11 height 11
click at [21, 154] on div at bounding box center [22, 158] width 11 height 11
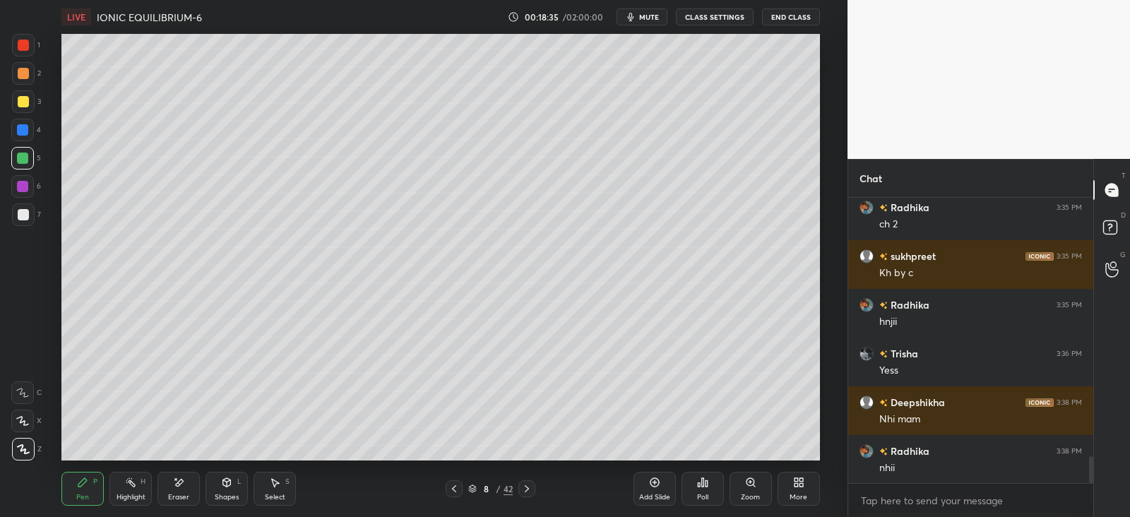
click at [226, 492] on div "Shapes L" at bounding box center [227, 489] width 42 height 34
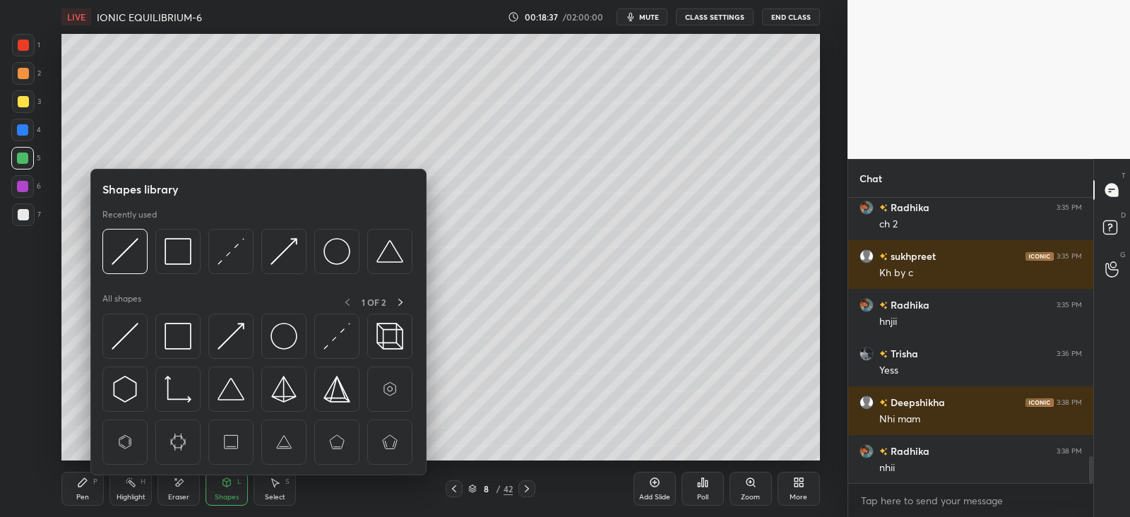
click at [138, 489] on div "Highlight H" at bounding box center [131, 489] width 42 height 34
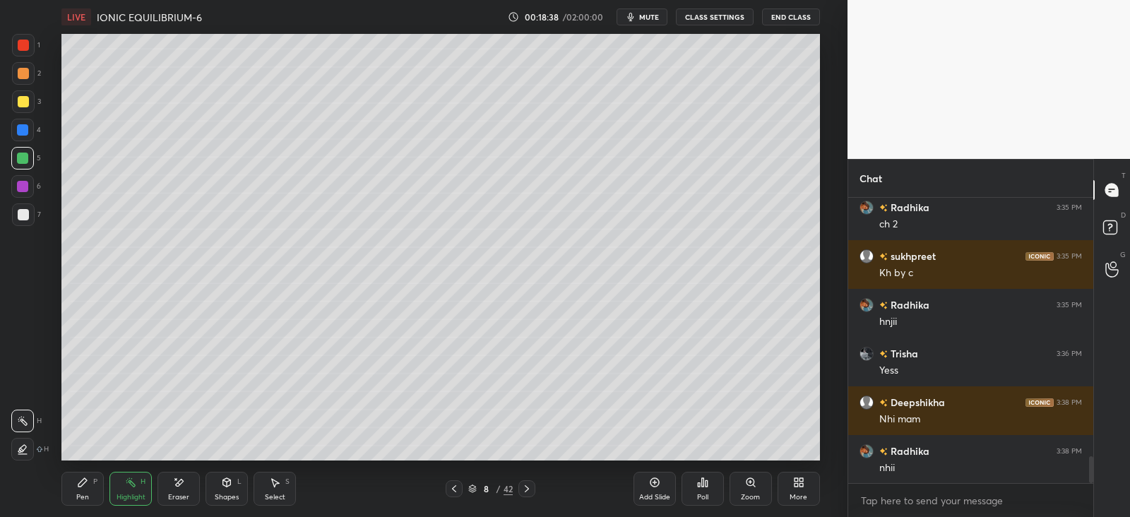
click at [28, 442] on div at bounding box center [22, 449] width 23 height 23
click at [28, 132] on div at bounding box center [22, 129] width 11 height 11
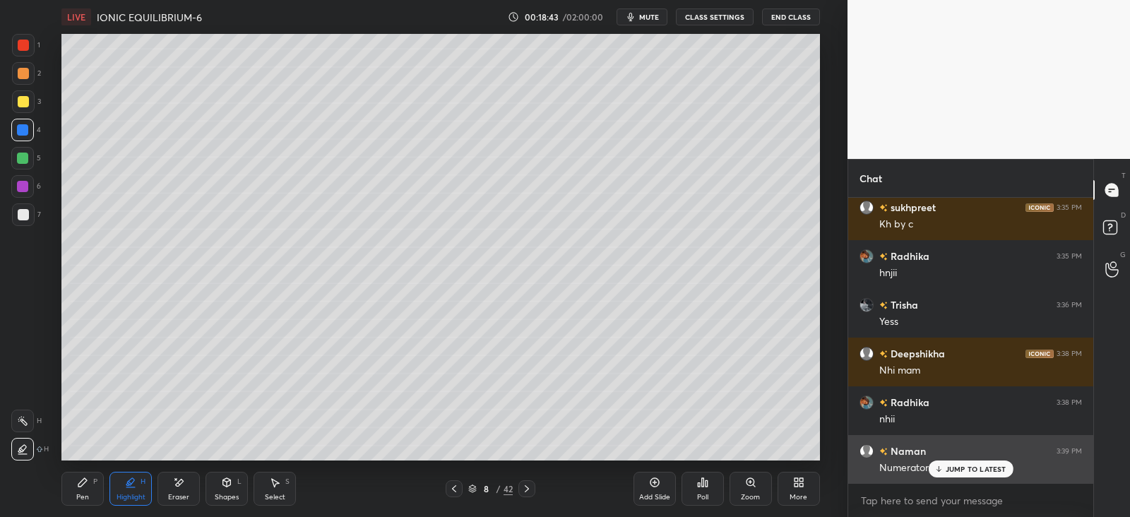
click at [968, 471] on p "JUMP TO LATEST" at bounding box center [976, 469] width 61 height 8
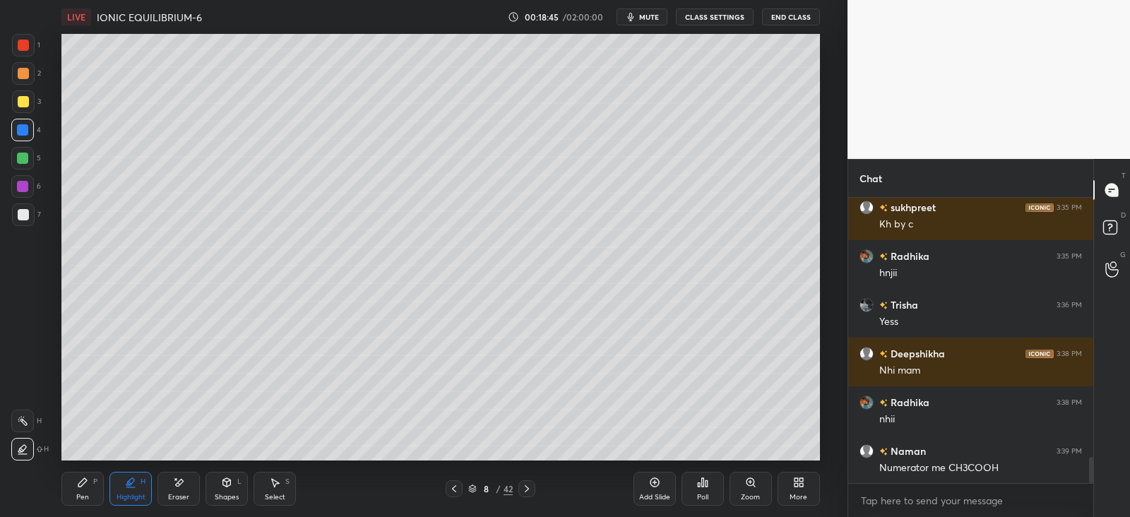
click at [83, 488] on div "Pen P" at bounding box center [82, 489] width 42 height 34
click at [23, 188] on div at bounding box center [22, 186] width 11 height 11
click at [172, 492] on div "Eraser" at bounding box center [179, 489] width 42 height 34
click at [81, 479] on icon at bounding box center [82, 482] width 11 height 11
click at [35, 103] on div "3" at bounding box center [26, 101] width 29 height 23
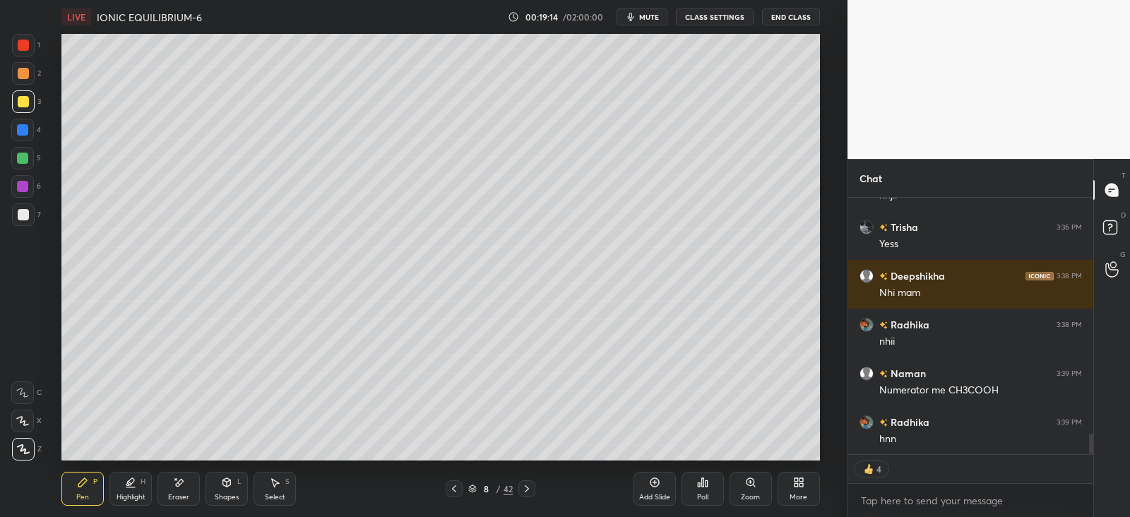
scroll to position [2950, 0]
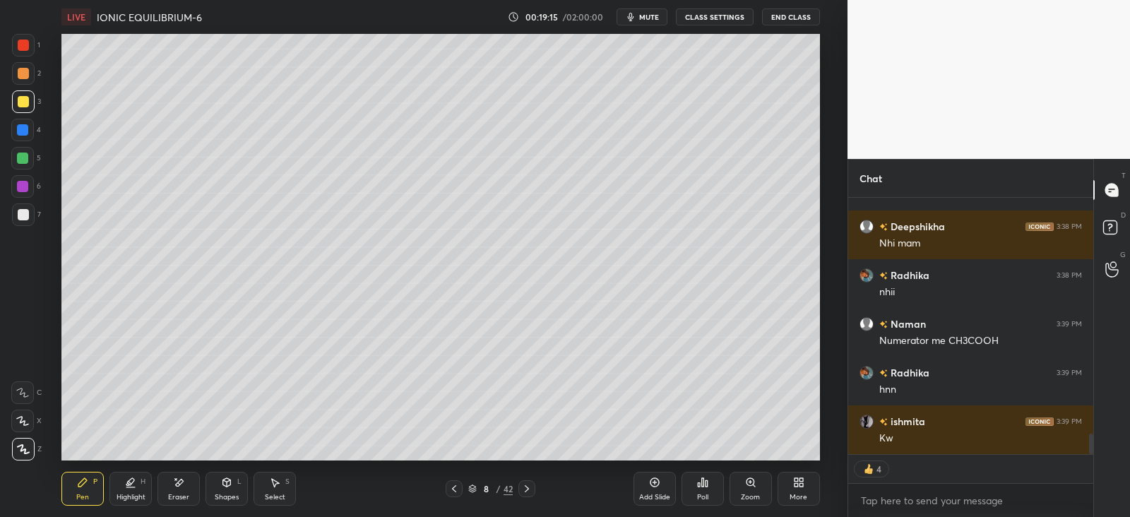
click at [23, 78] on div at bounding box center [23, 73] width 11 height 11
click at [182, 483] on icon at bounding box center [178, 483] width 11 height 12
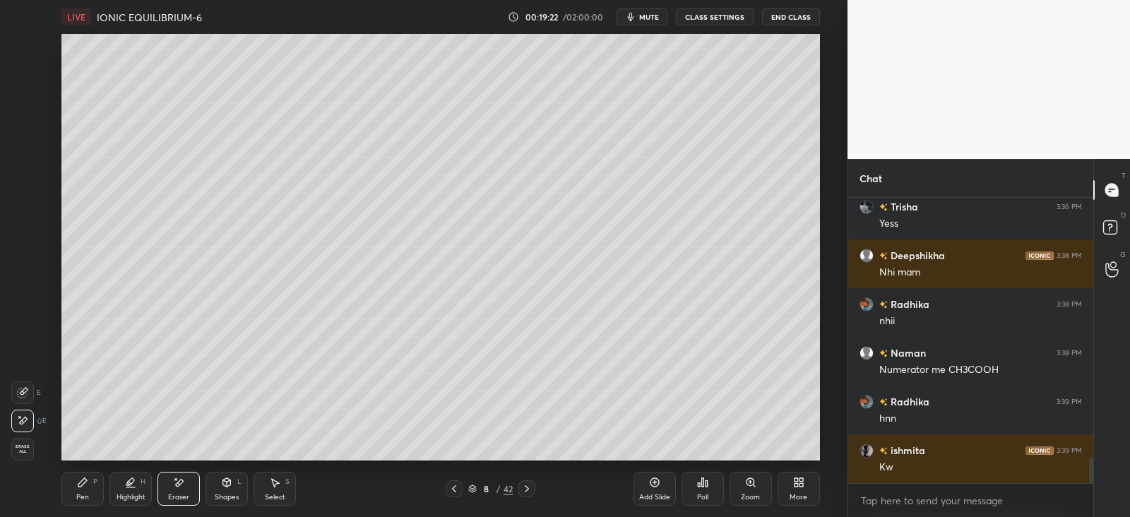
click at [102, 488] on div "Pen P" at bounding box center [82, 489] width 42 height 34
click at [138, 481] on div "Highlight H" at bounding box center [131, 489] width 42 height 34
click at [19, 213] on div at bounding box center [23, 214] width 11 height 11
click at [87, 477] on icon at bounding box center [82, 482] width 11 height 11
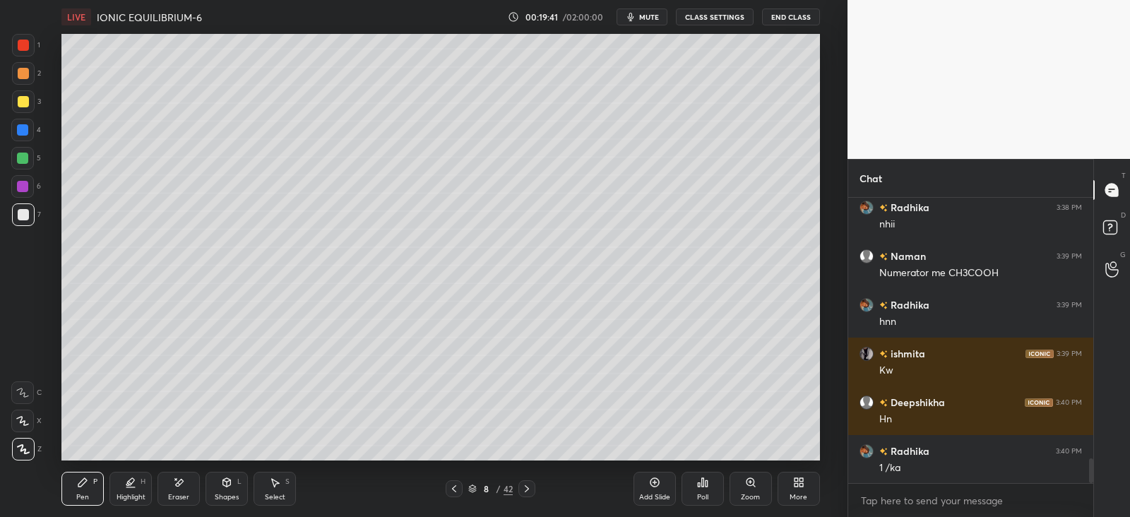
scroll to position [3066, 0]
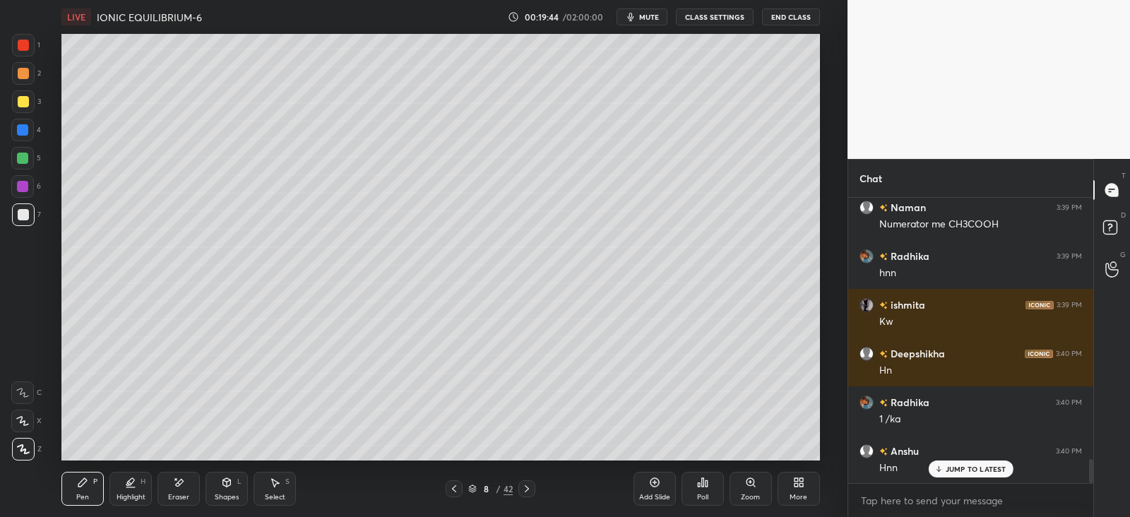
click at [191, 483] on div "Eraser" at bounding box center [179, 489] width 42 height 34
click at [77, 482] on icon at bounding box center [82, 482] width 11 height 11
click at [229, 489] on div "Shapes L" at bounding box center [227, 489] width 42 height 34
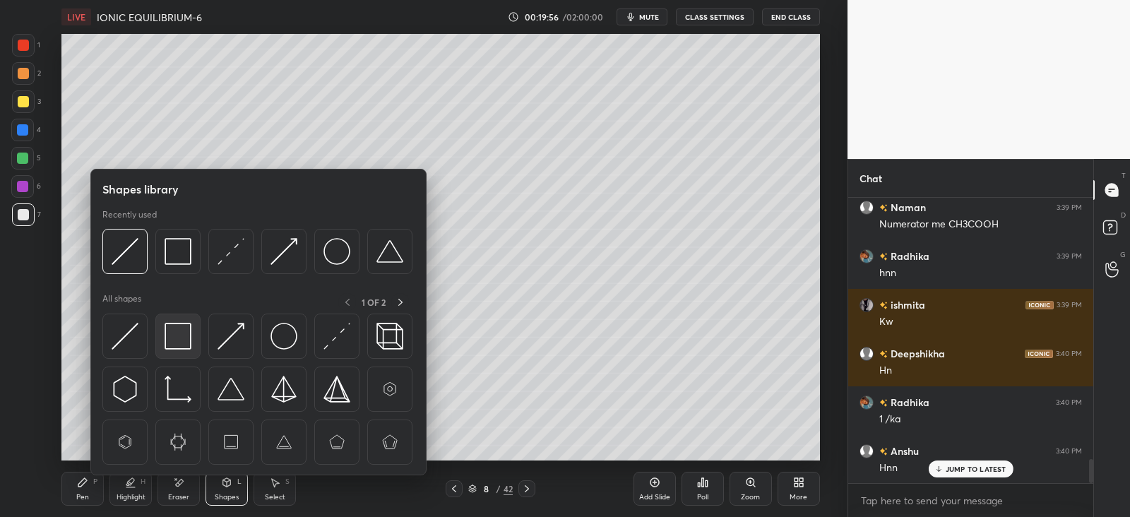
click at [187, 332] on img at bounding box center [178, 336] width 27 height 27
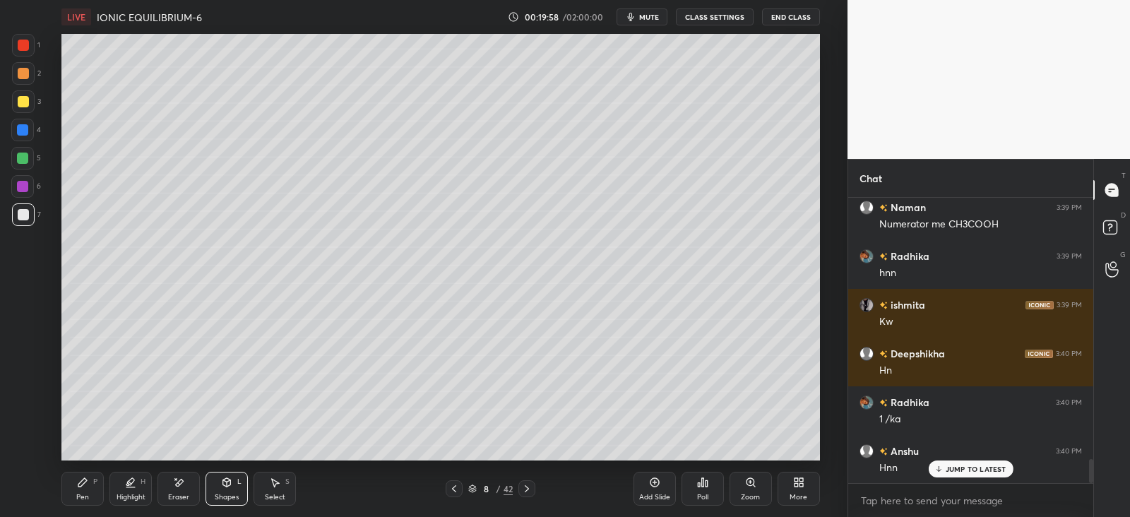
click at [85, 498] on div "Pen" at bounding box center [82, 497] width 13 height 7
click at [459, 487] on icon at bounding box center [454, 488] width 11 height 11
click at [526, 489] on icon at bounding box center [526, 488] width 11 height 11
click at [222, 489] on div "Shapes L" at bounding box center [227, 489] width 42 height 34
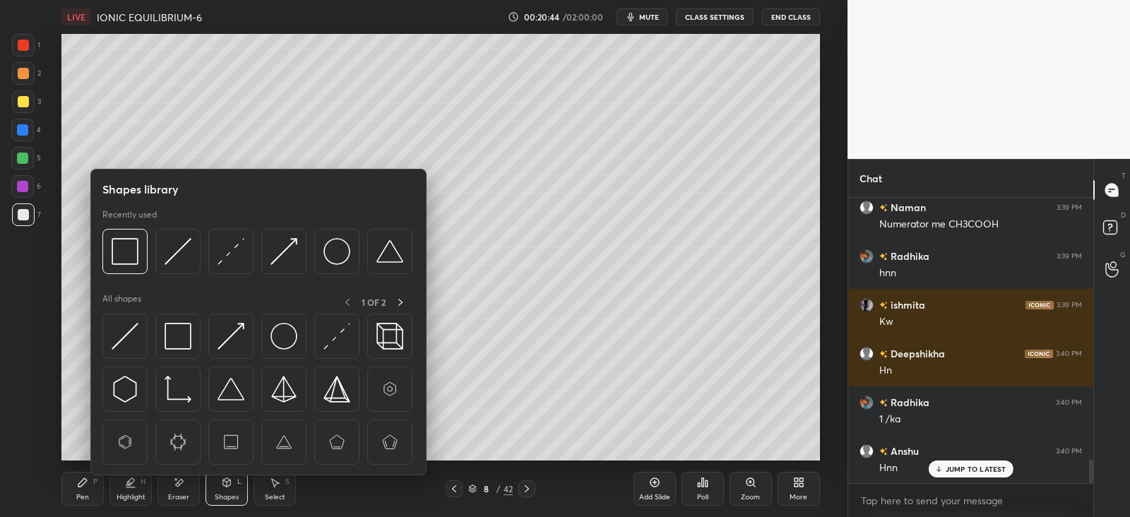
click at [187, 482] on div "Eraser" at bounding box center [179, 489] width 42 height 34
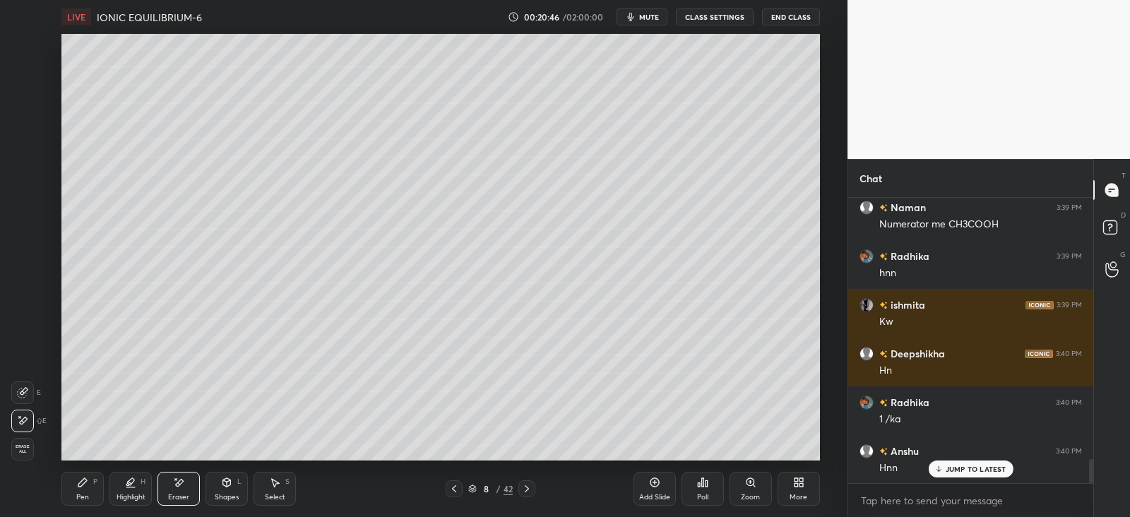
click at [79, 485] on icon at bounding box center [82, 482] width 8 height 8
click at [233, 494] on div "Shapes" at bounding box center [227, 497] width 24 height 7
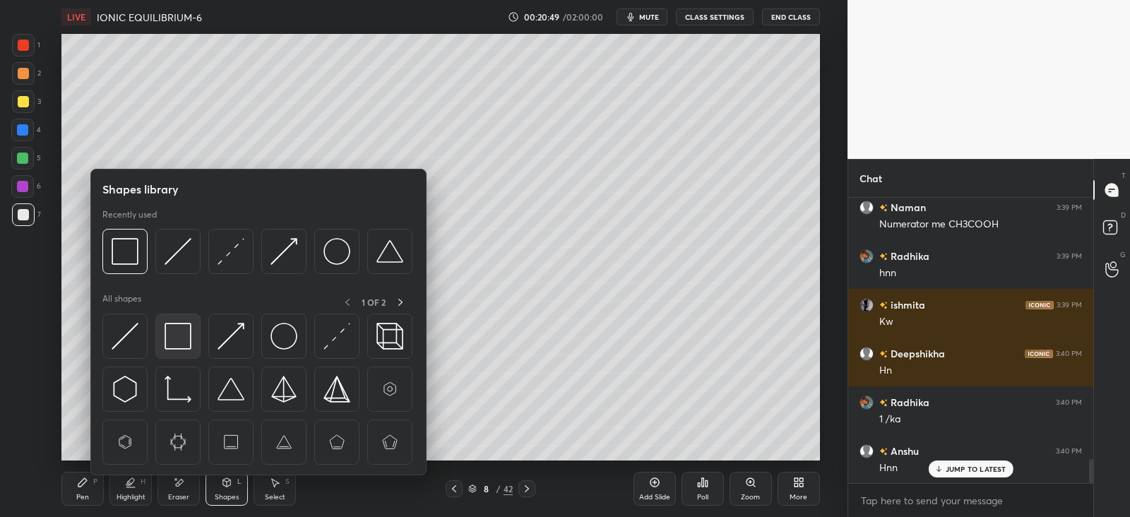
click at [185, 336] on img at bounding box center [178, 336] width 27 height 27
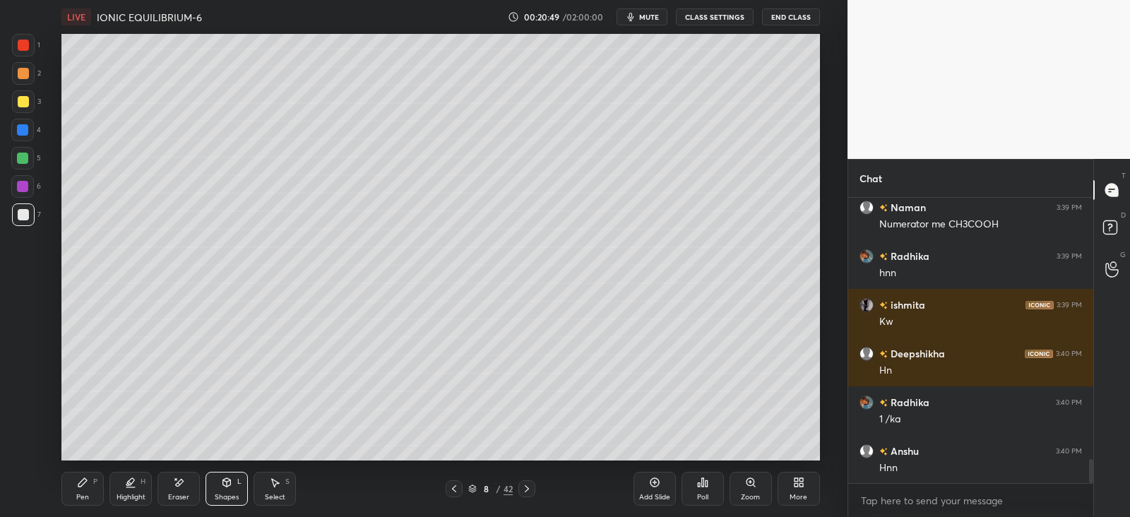
scroll to position [3116, 0]
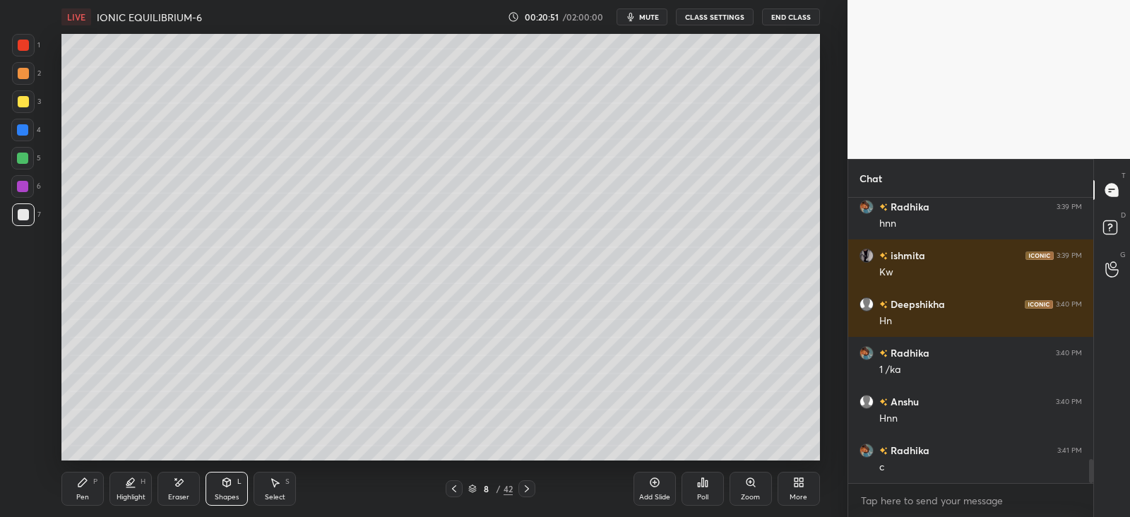
click at [95, 486] on div "Pen P" at bounding box center [82, 489] width 42 height 34
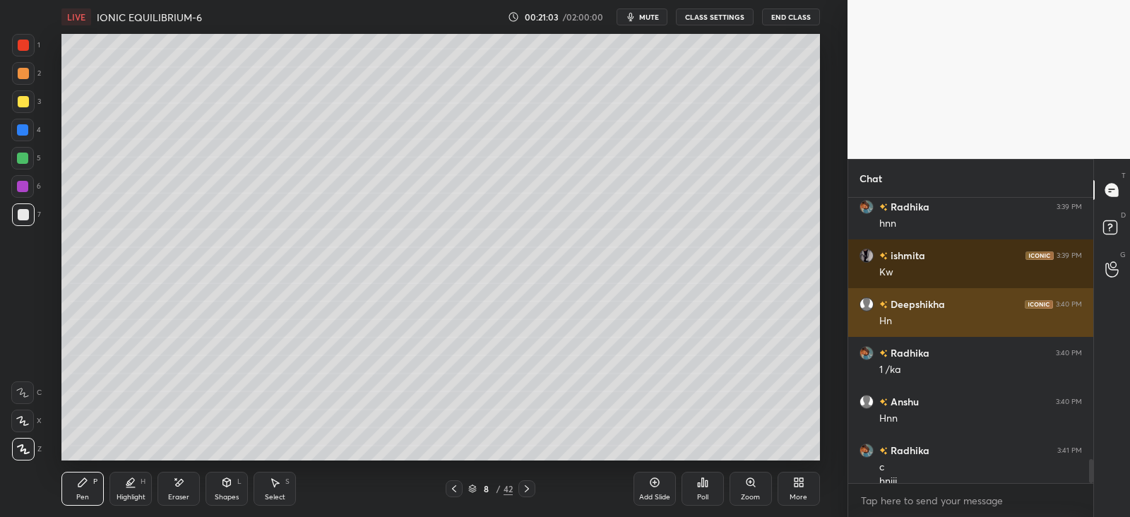
scroll to position [3130, 0]
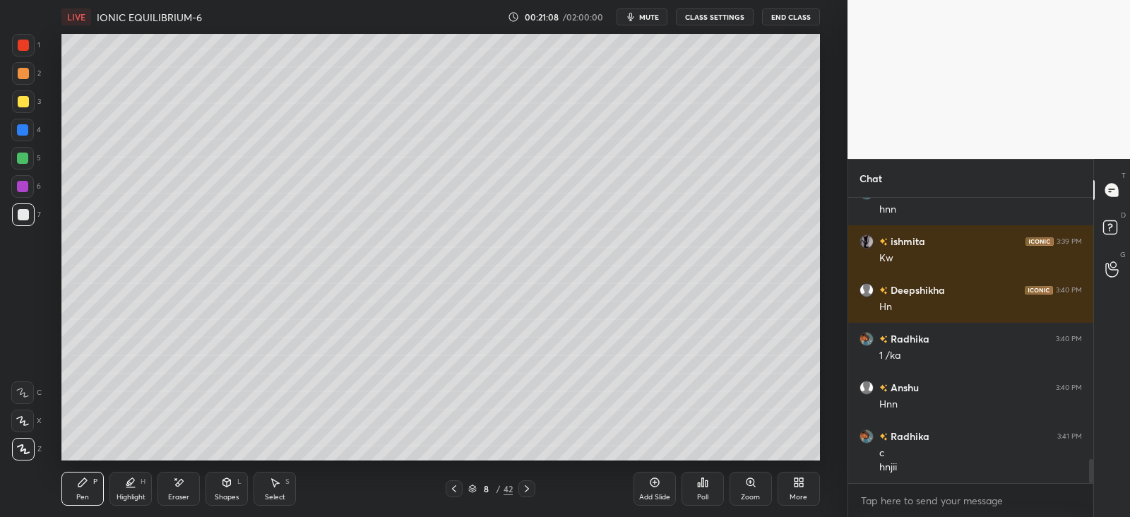
click at [456, 488] on icon at bounding box center [454, 488] width 11 height 11
click at [453, 491] on icon at bounding box center [454, 488] width 11 height 11
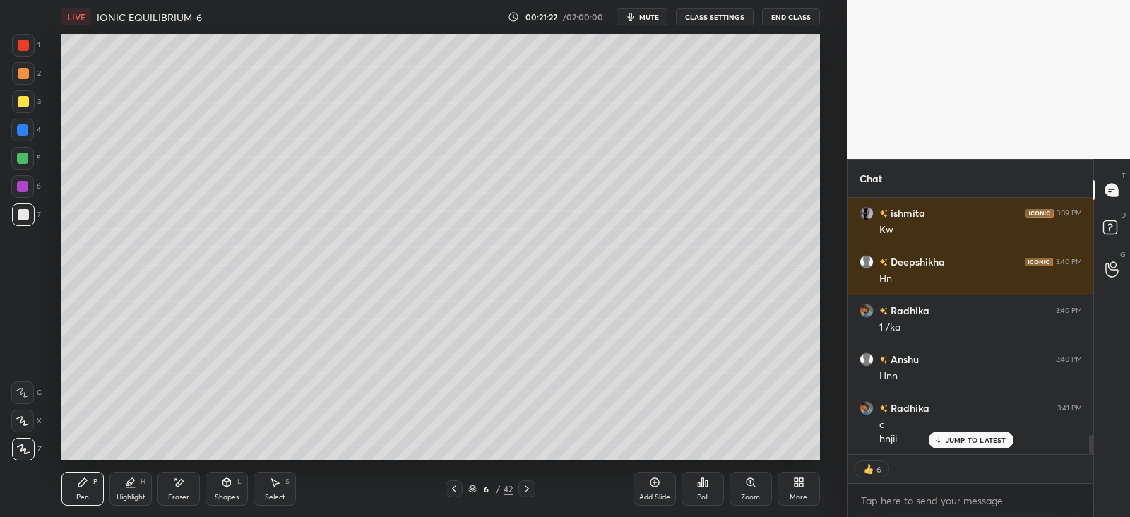
click at [531, 493] on icon at bounding box center [526, 488] width 11 height 11
click at [529, 491] on icon at bounding box center [526, 488] width 11 height 11
click at [524, 490] on icon at bounding box center [526, 488] width 11 height 11
click at [452, 485] on icon at bounding box center [454, 488] width 11 height 11
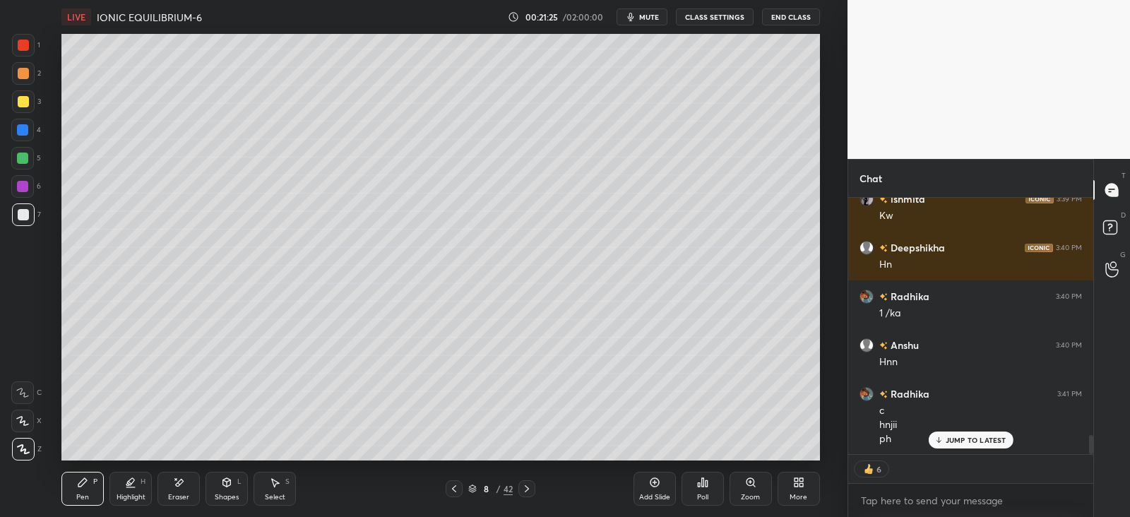
click at [658, 486] on icon at bounding box center [654, 482] width 11 height 11
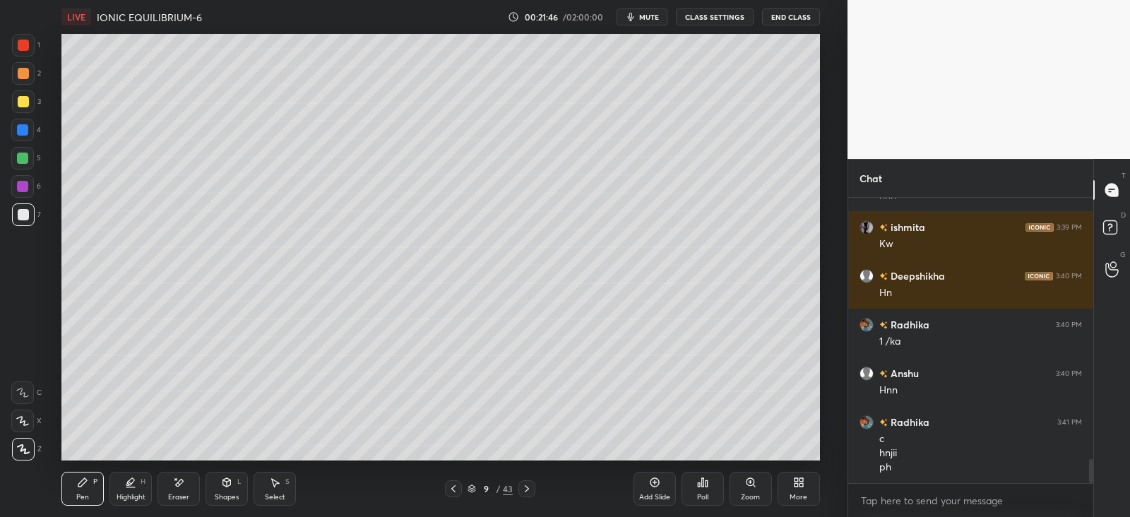
scroll to position [3177, 0]
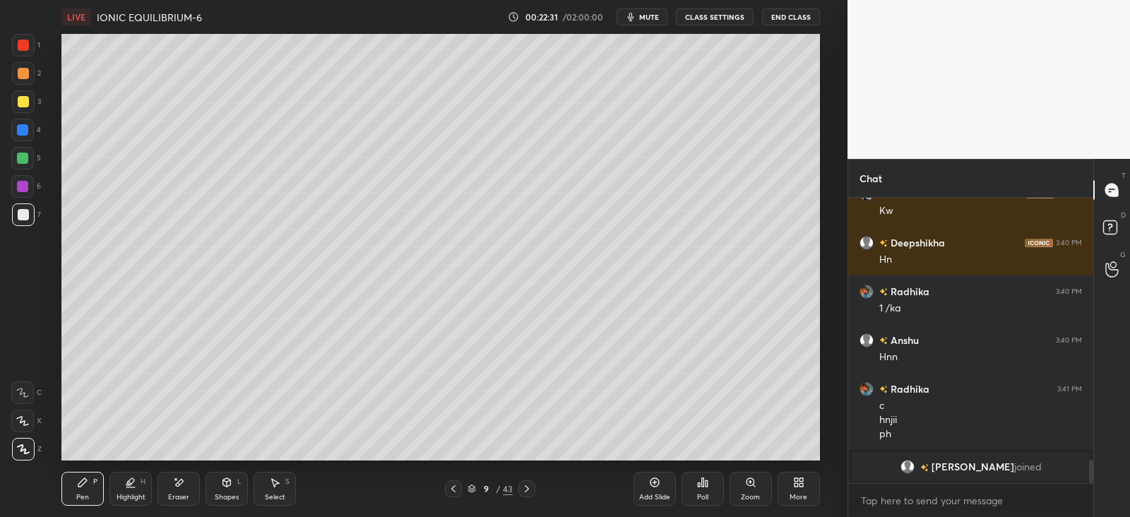
click at [23, 133] on div at bounding box center [22, 129] width 11 height 11
click at [187, 492] on div "Eraser" at bounding box center [179, 489] width 42 height 34
click at [92, 485] on div "Pen P" at bounding box center [82, 489] width 42 height 34
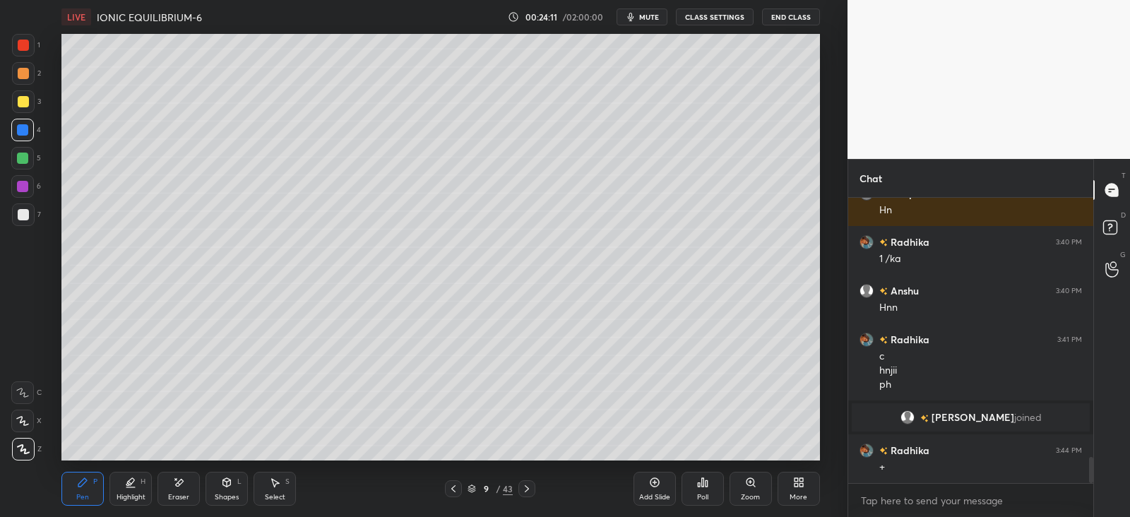
scroll to position [2866, 0]
click at [664, 485] on div "Add Slide" at bounding box center [655, 489] width 42 height 34
click at [225, 490] on div "Shapes L" at bounding box center [227, 489] width 42 height 34
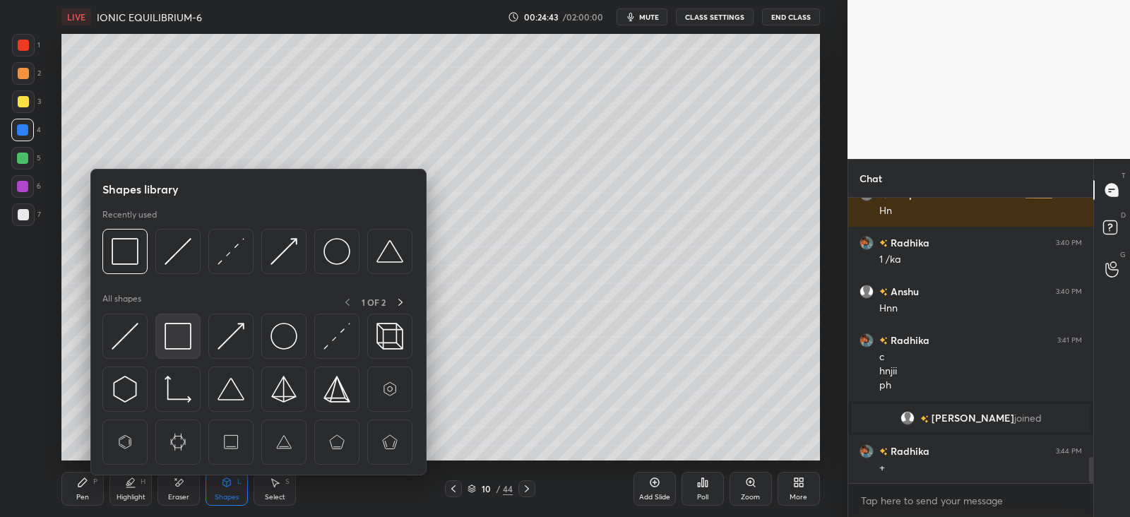
click at [191, 326] on img at bounding box center [178, 336] width 27 height 27
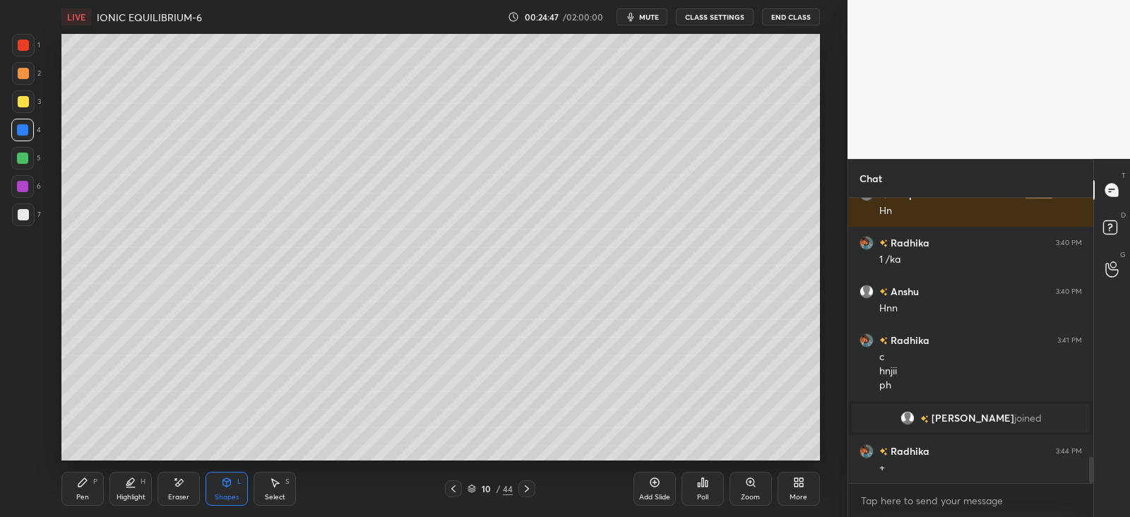
click at [28, 101] on div at bounding box center [23, 101] width 23 height 23
click at [87, 495] on div "Pen" at bounding box center [82, 497] width 13 height 7
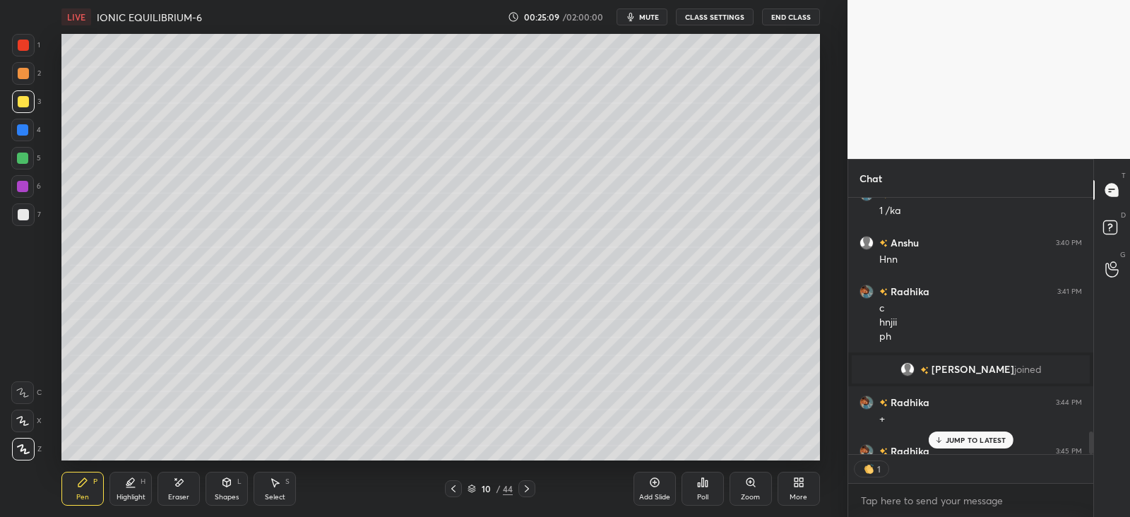
scroll to position [5, 4]
click at [957, 439] on p "JUMP TO LATEST" at bounding box center [976, 440] width 61 height 8
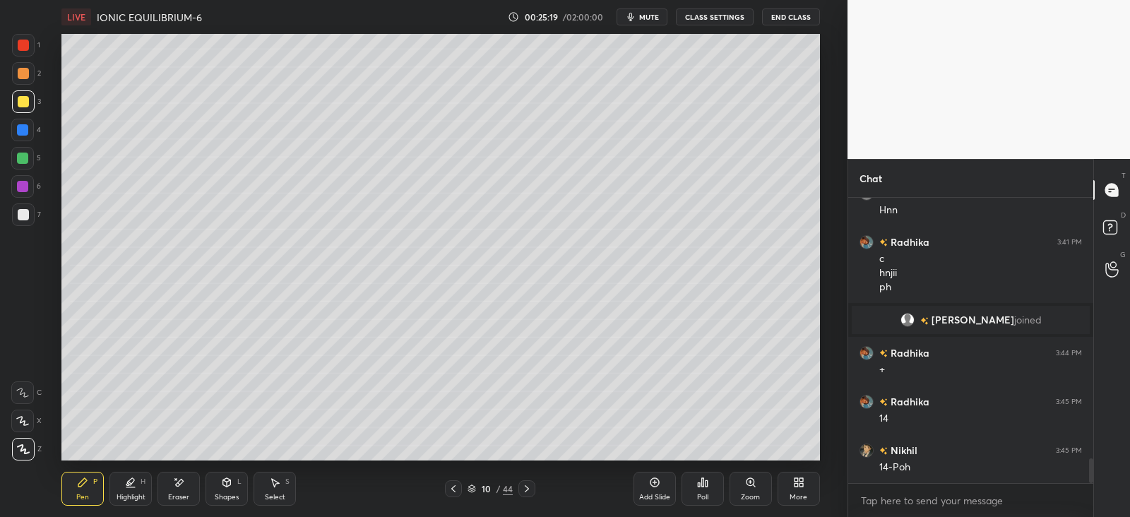
scroll to position [280, 240]
click at [644, 487] on div "Add Slide" at bounding box center [655, 489] width 42 height 34
click at [235, 474] on div "Shapes L" at bounding box center [227, 489] width 42 height 34
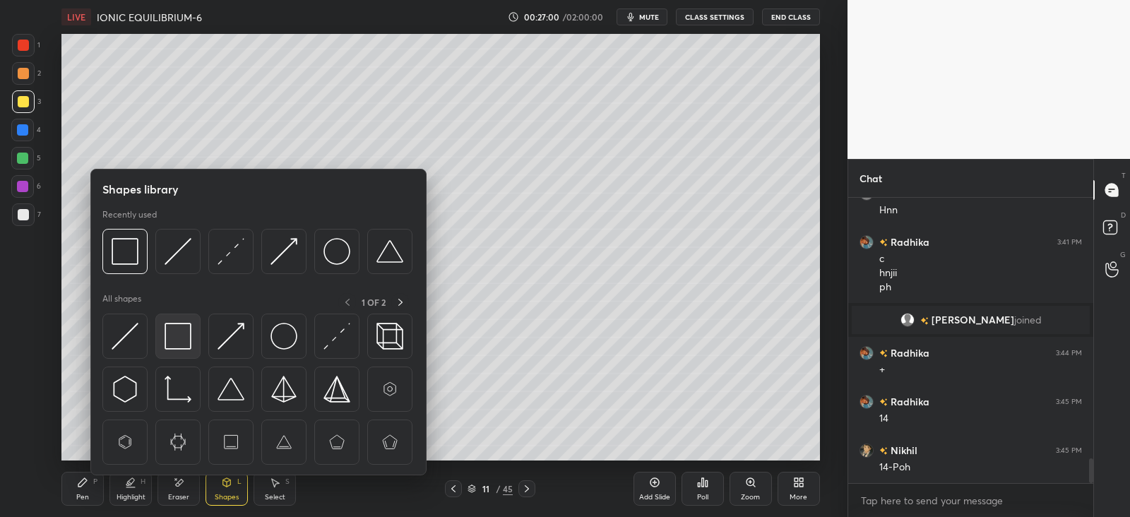
click at [187, 330] on img at bounding box center [178, 336] width 27 height 27
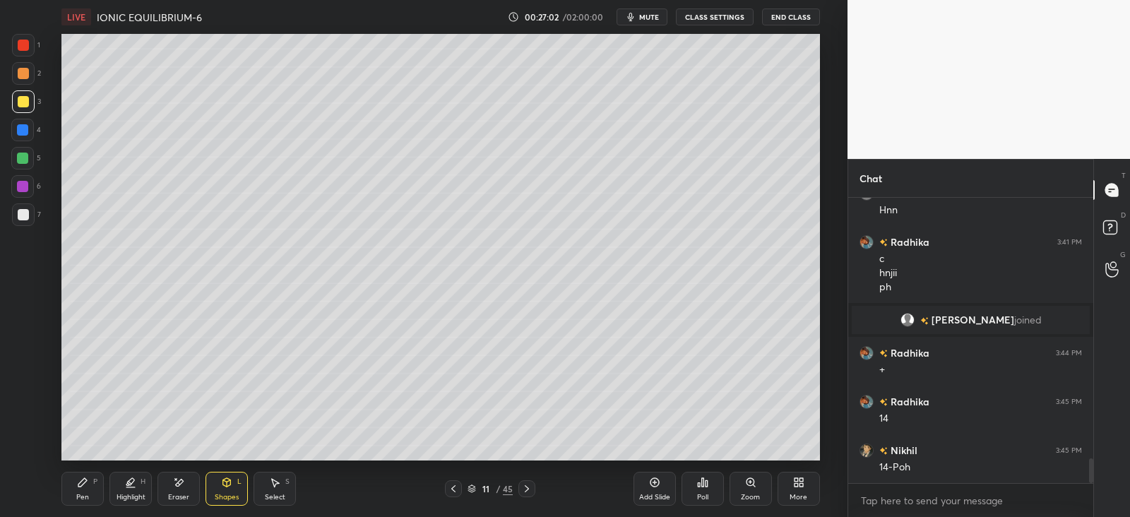
click at [81, 482] on icon at bounding box center [82, 482] width 8 height 8
click at [25, 73] on div at bounding box center [23, 73] width 11 height 11
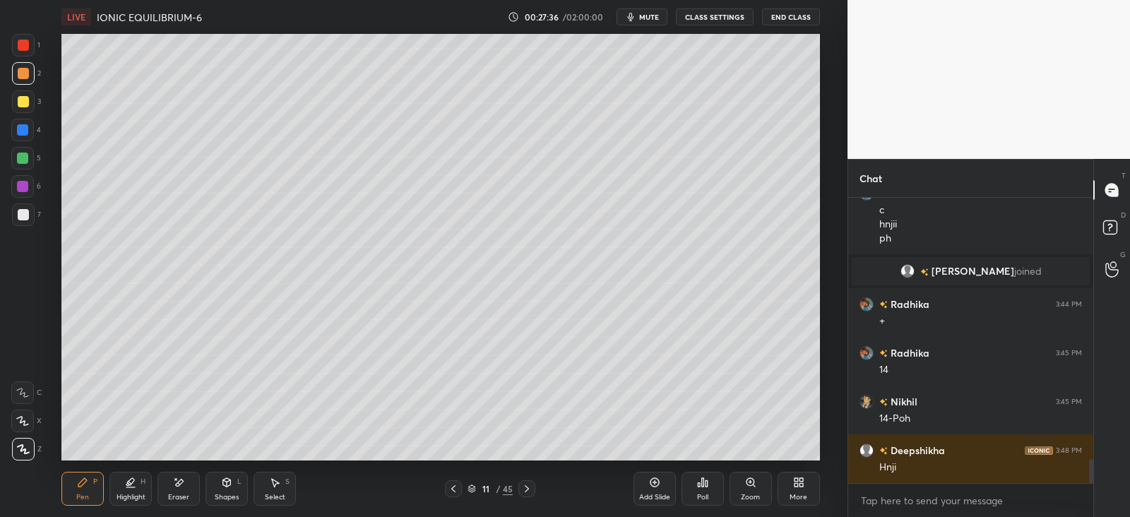
scroll to position [3061, 0]
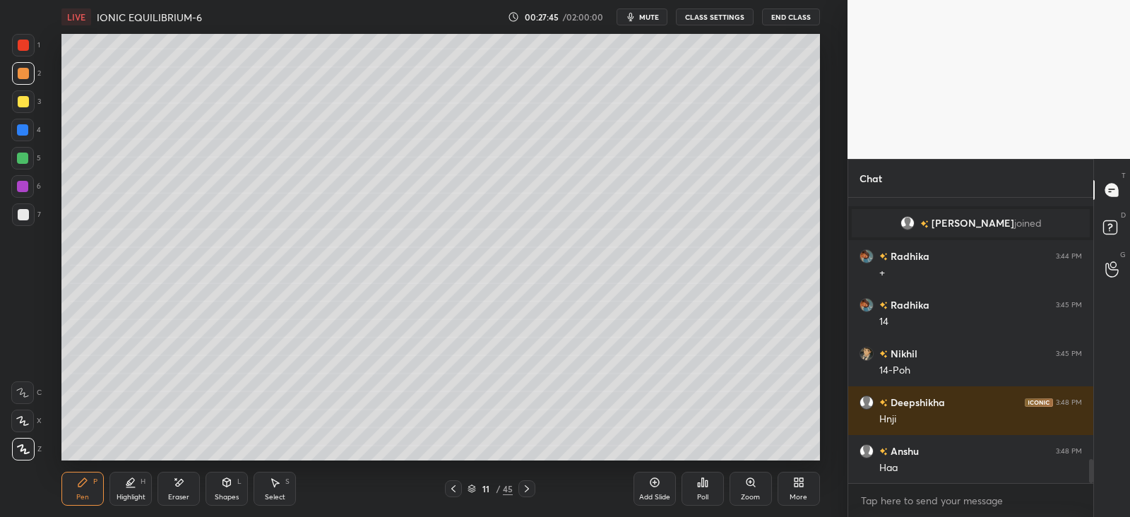
click at [227, 494] on div "Shapes" at bounding box center [227, 497] width 24 height 7
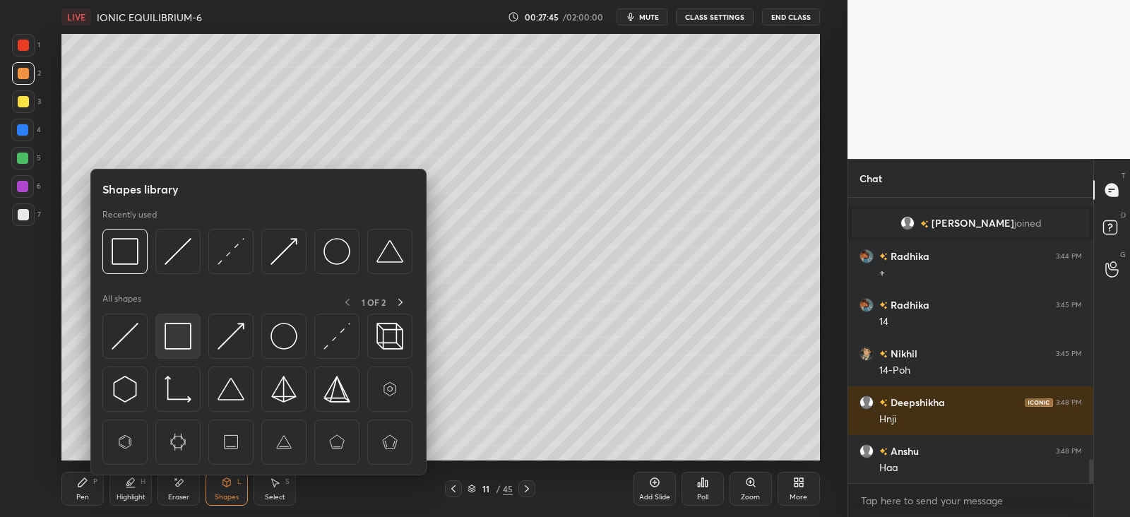
click at [177, 337] on img at bounding box center [178, 336] width 27 height 27
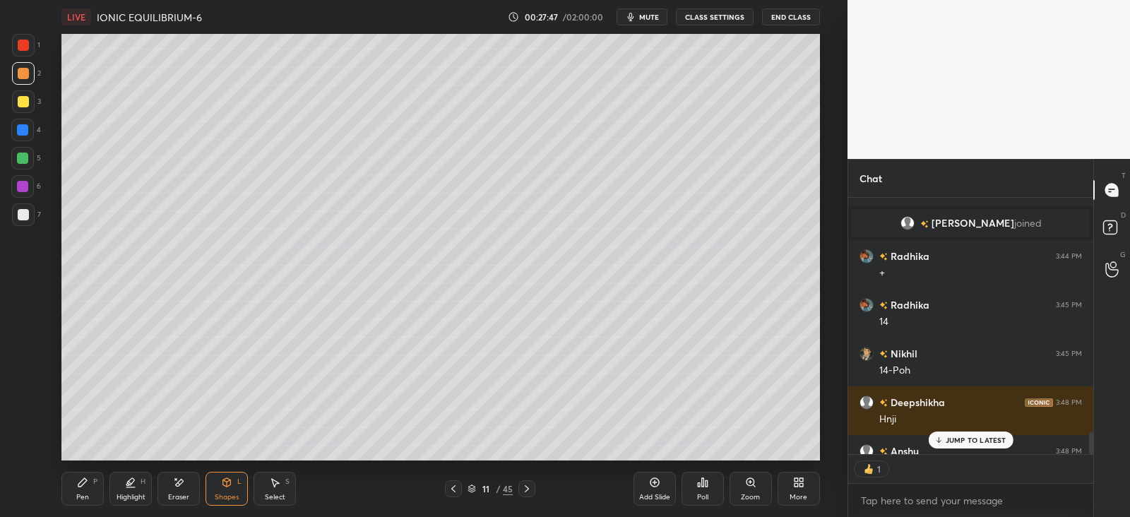
scroll to position [252, 240]
click at [103, 482] on div "Pen P" at bounding box center [82, 489] width 42 height 34
click at [951, 439] on p "JUMP TO LATEST" at bounding box center [976, 440] width 61 height 8
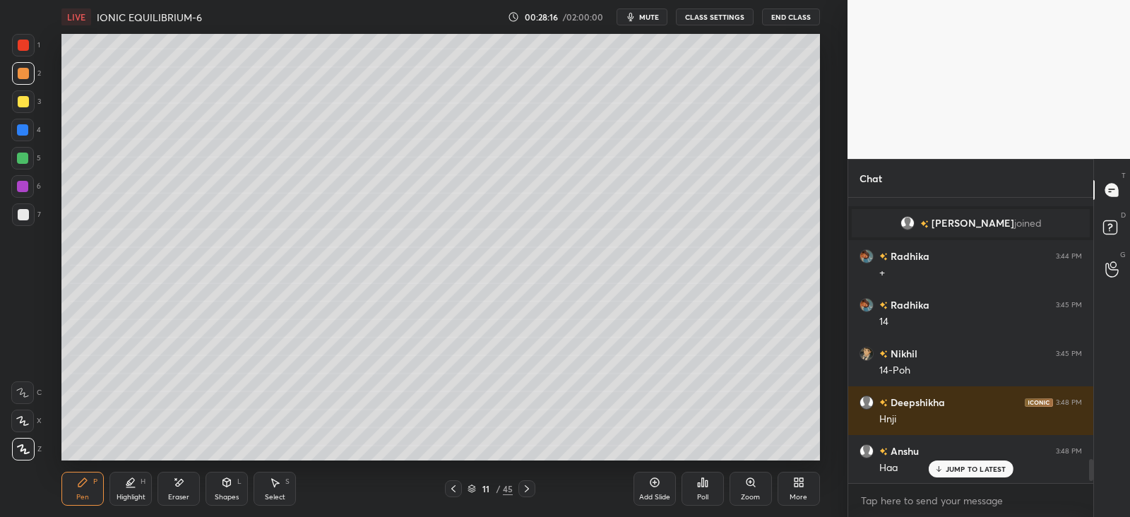
scroll to position [280, 240]
click at [28, 211] on div at bounding box center [23, 214] width 11 height 11
click at [173, 471] on div "Pen P Highlight H Eraser Shapes L Select S 11 / 45 Add Slide Poll Zoom More" at bounding box center [440, 489] width 758 height 57
click at [177, 477] on icon at bounding box center [178, 483] width 11 height 12
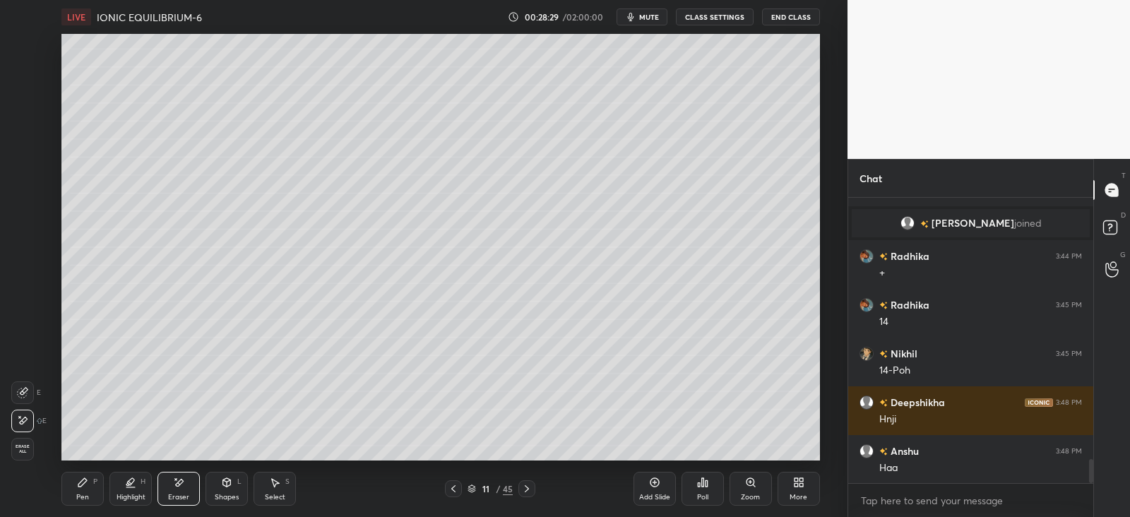
click at [85, 494] on div "Pen" at bounding box center [82, 497] width 13 height 7
click at [524, 485] on icon at bounding box center [526, 488] width 11 height 11
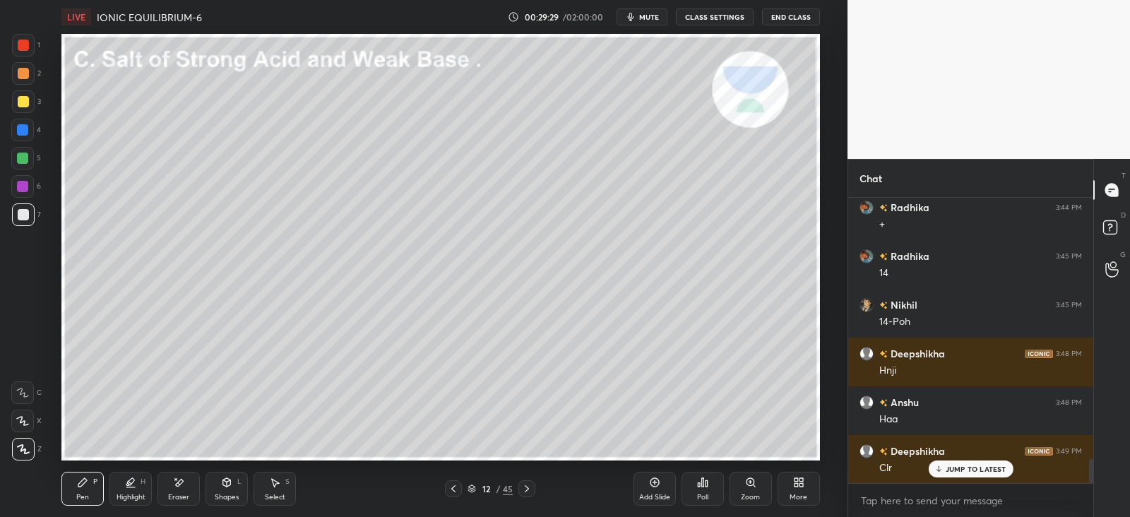
scroll to position [3158, 0]
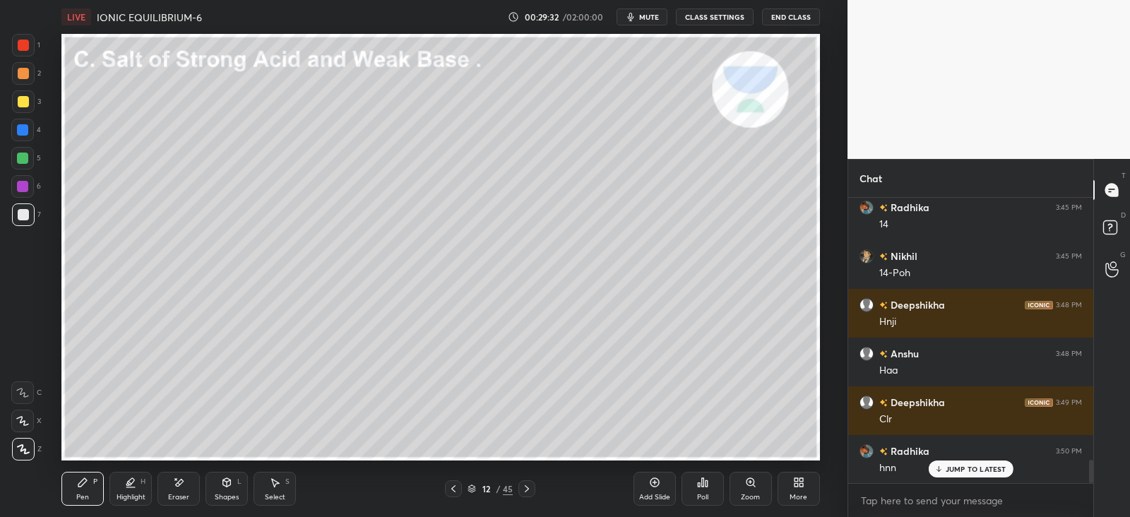
click at [530, 485] on icon at bounding box center [526, 488] width 11 height 11
click at [523, 489] on icon at bounding box center [526, 488] width 11 height 11
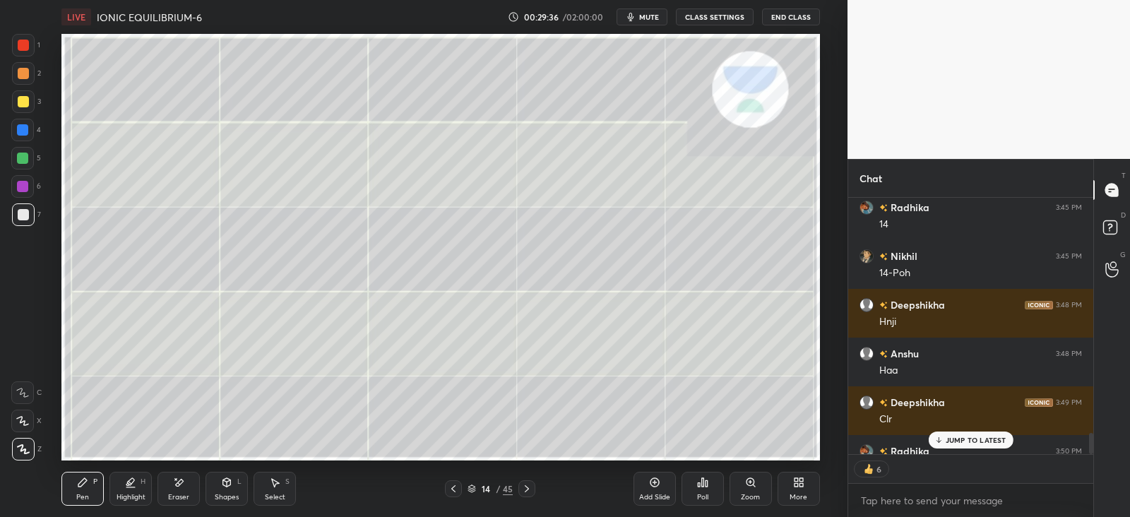
scroll to position [3236, 0]
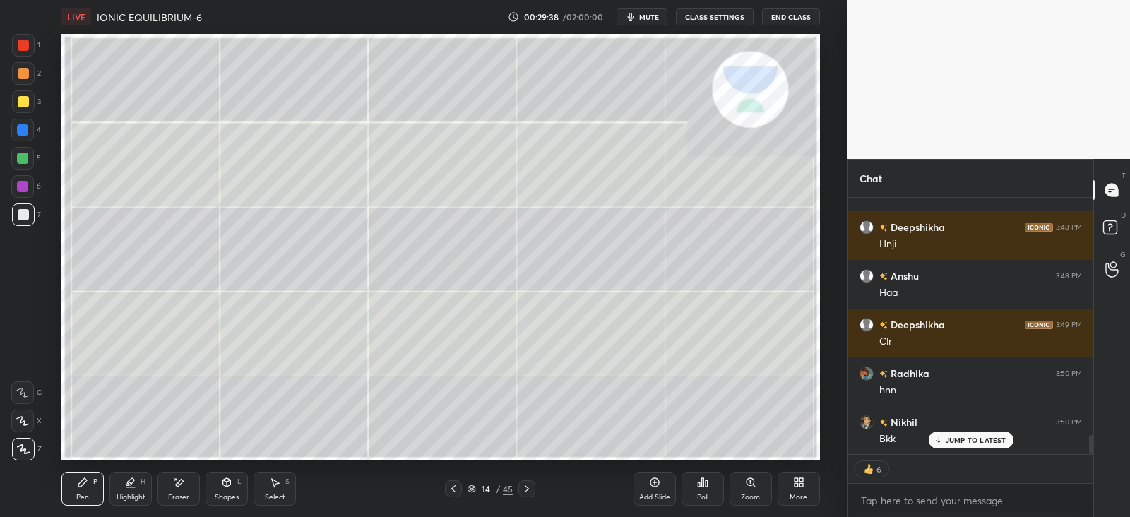
click at [463, 485] on div "14 / 45" at bounding box center [490, 488] width 90 height 17
click at [458, 488] on icon at bounding box center [453, 488] width 11 height 11
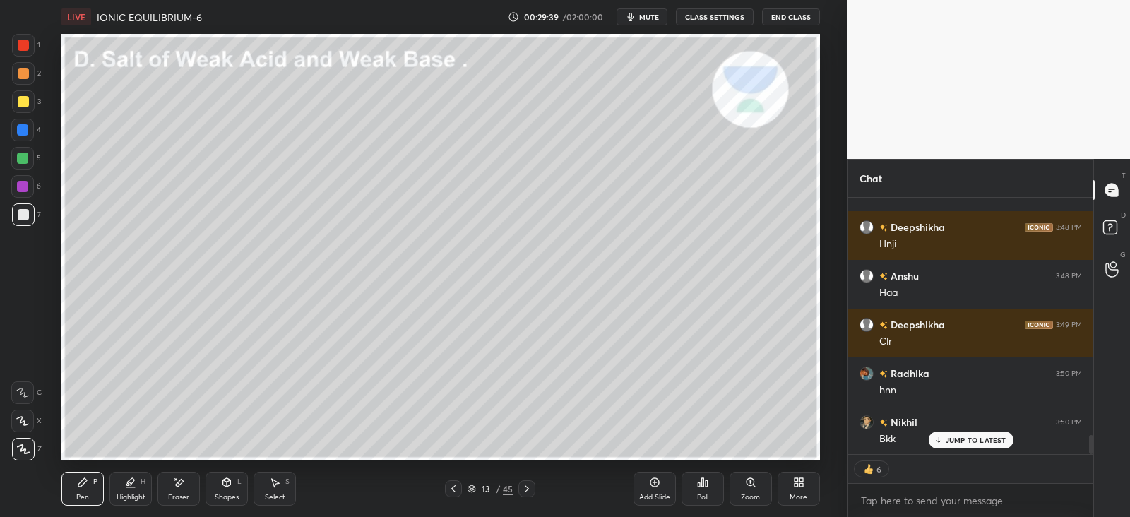
click at [453, 490] on icon at bounding box center [453, 488] width 4 height 7
click at [449, 492] on icon at bounding box center [453, 488] width 11 height 11
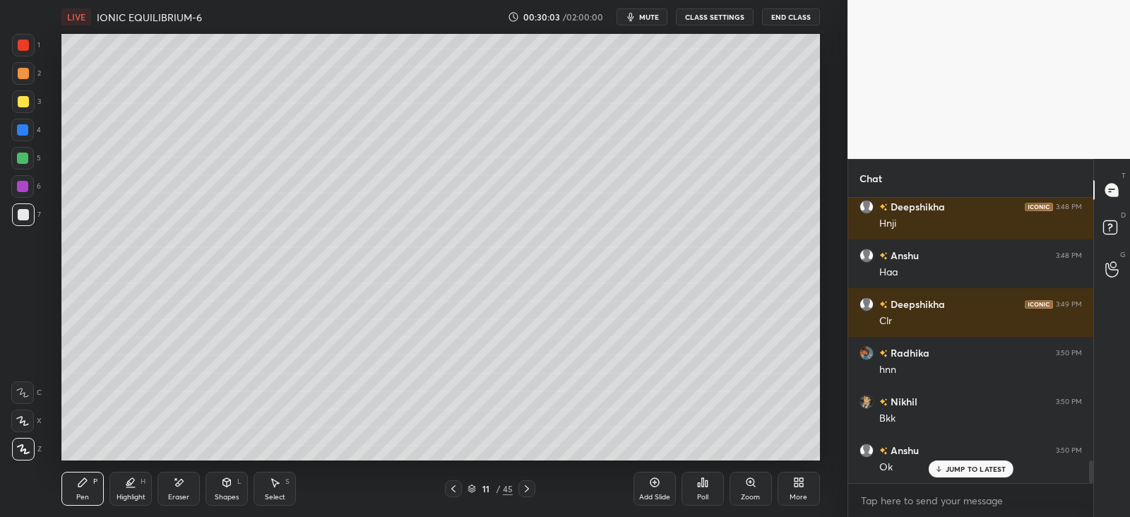
scroll to position [3304, 0]
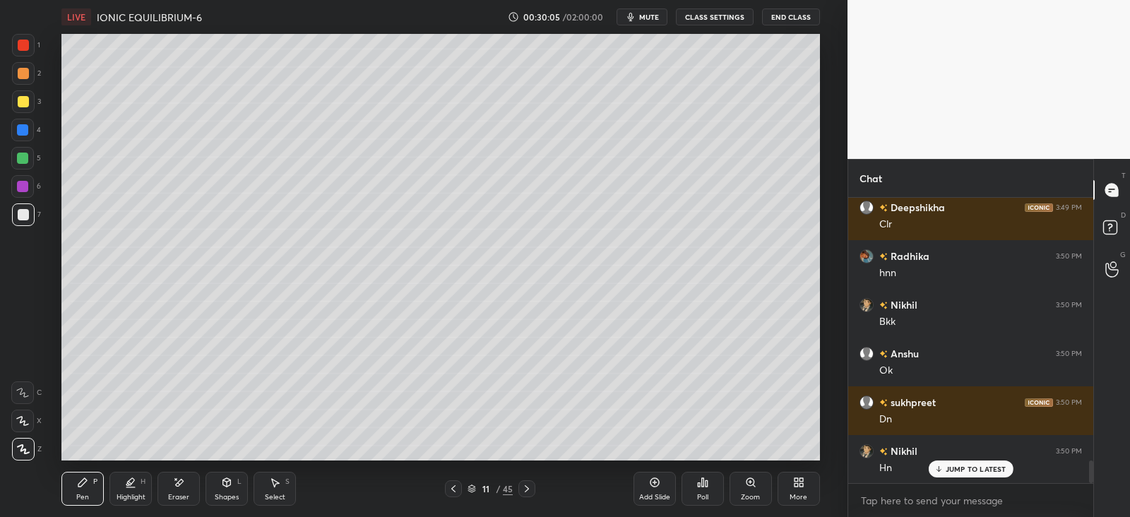
click at [531, 492] on icon at bounding box center [526, 488] width 11 height 11
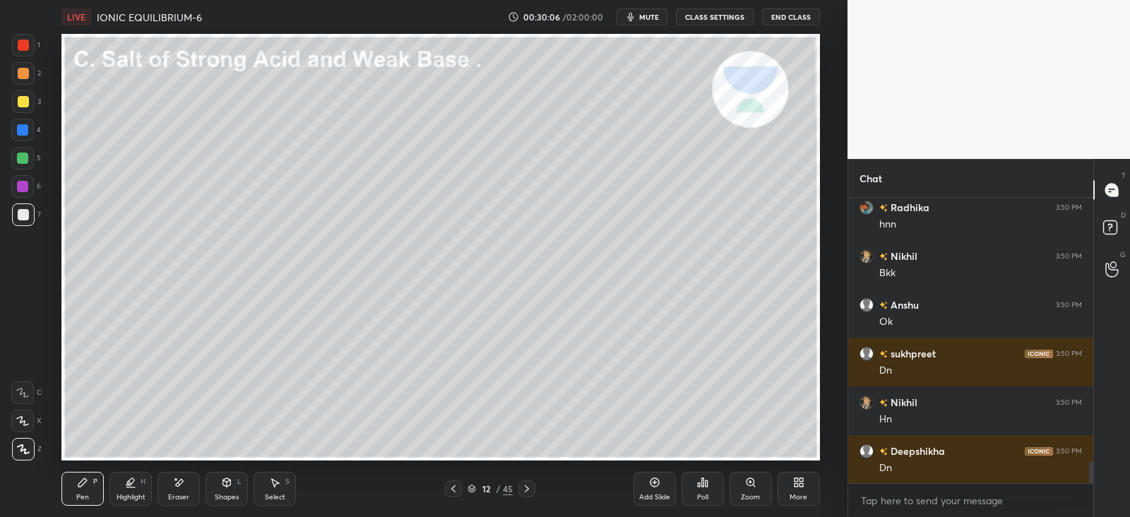
click at [230, 489] on div "Shapes L" at bounding box center [227, 489] width 42 height 34
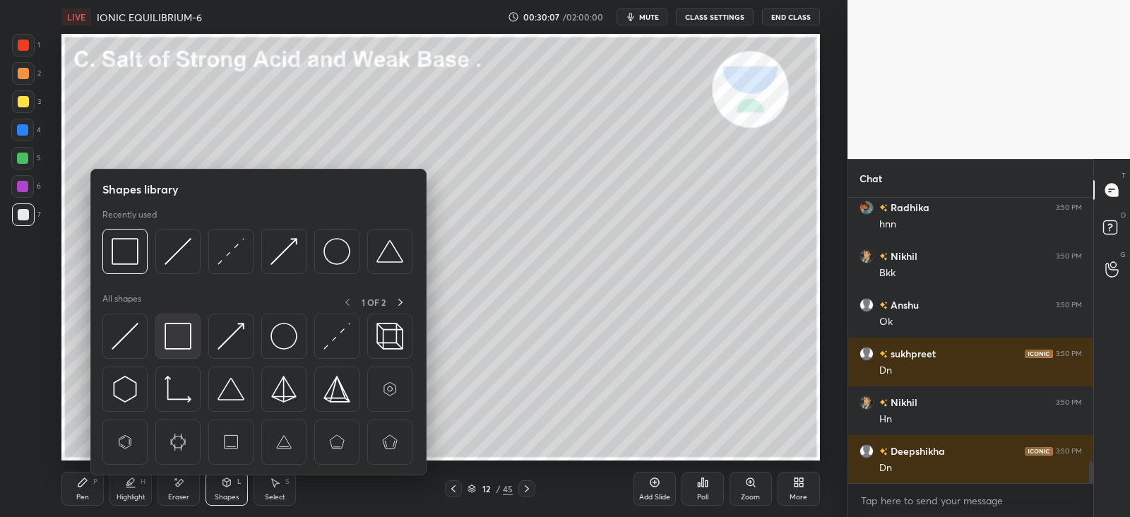
click at [173, 341] on img at bounding box center [178, 336] width 27 height 27
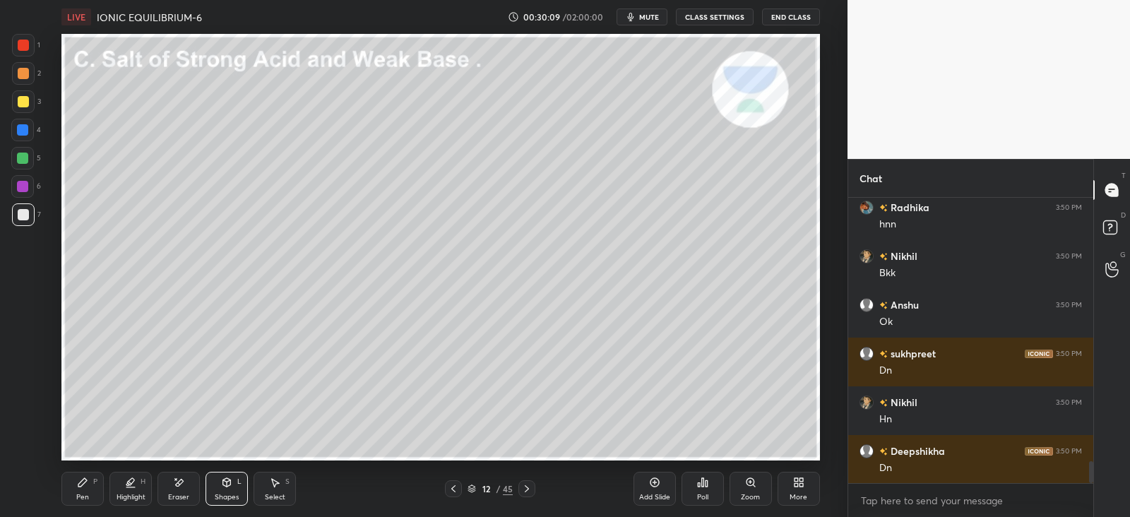
click at [87, 483] on icon at bounding box center [82, 482] width 11 height 11
click at [25, 160] on div at bounding box center [22, 158] width 11 height 11
click at [30, 132] on div at bounding box center [22, 130] width 23 height 23
click at [25, 101] on div at bounding box center [23, 101] width 11 height 11
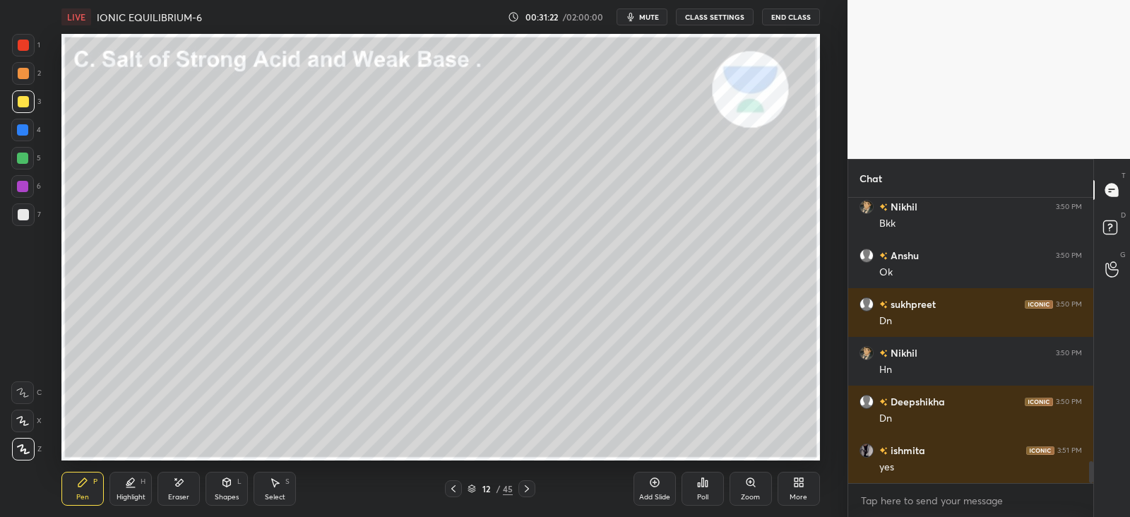
click at [232, 505] on div "Shapes L" at bounding box center [227, 489] width 42 height 34
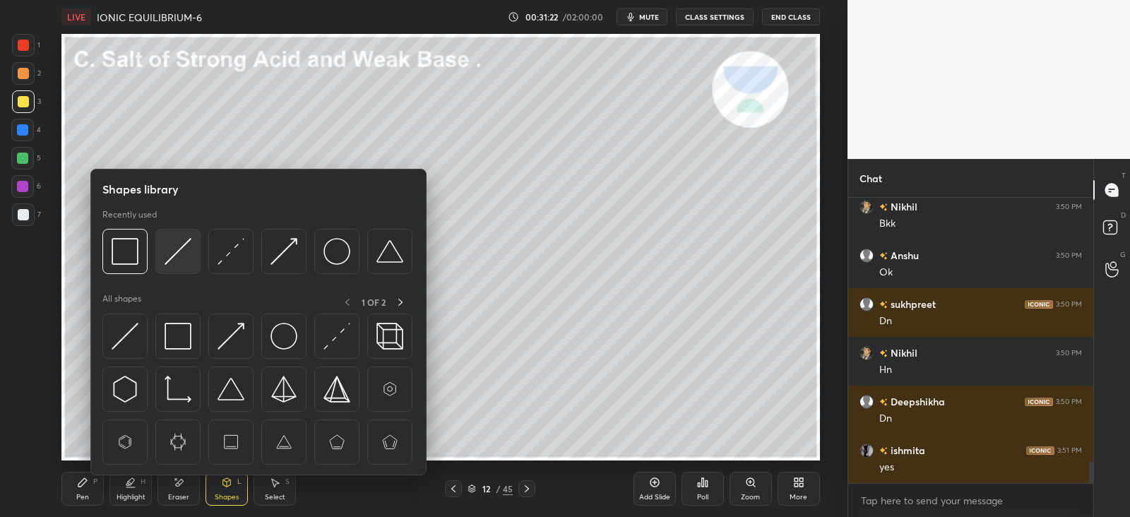
click at [189, 252] on img at bounding box center [178, 251] width 27 height 27
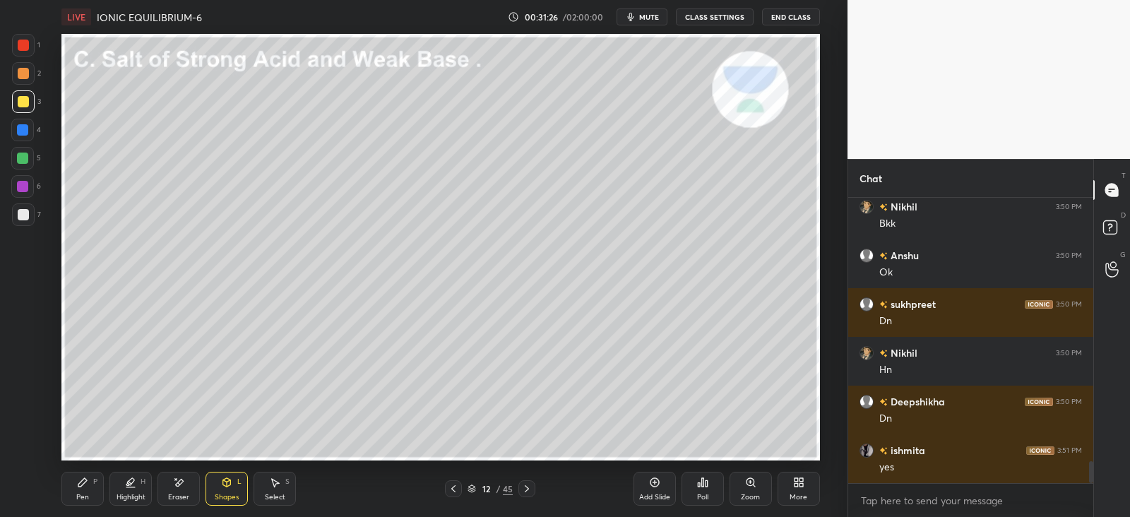
click at [82, 488] on div "Pen P" at bounding box center [82, 489] width 42 height 34
click at [25, 131] on div at bounding box center [22, 129] width 11 height 11
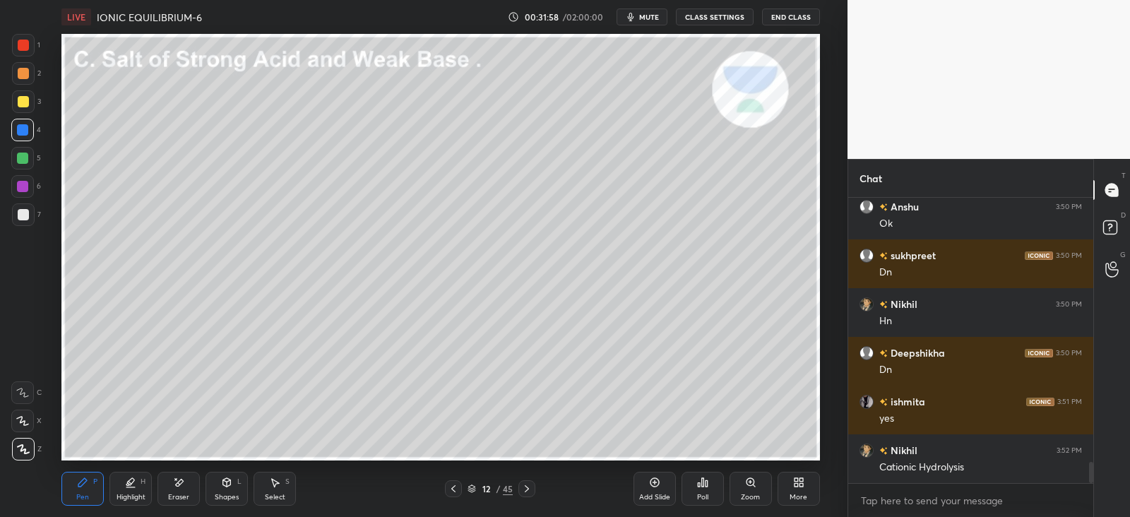
click at [167, 483] on div "Eraser" at bounding box center [179, 489] width 42 height 34
click at [76, 485] on div "Pen P" at bounding box center [82, 489] width 42 height 34
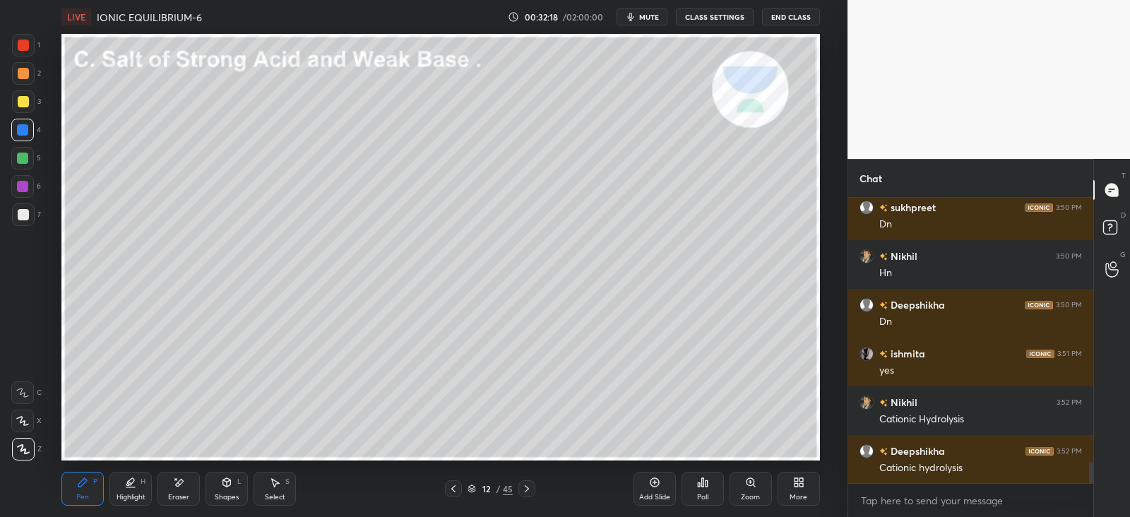
click at [25, 155] on div at bounding box center [22, 158] width 11 height 11
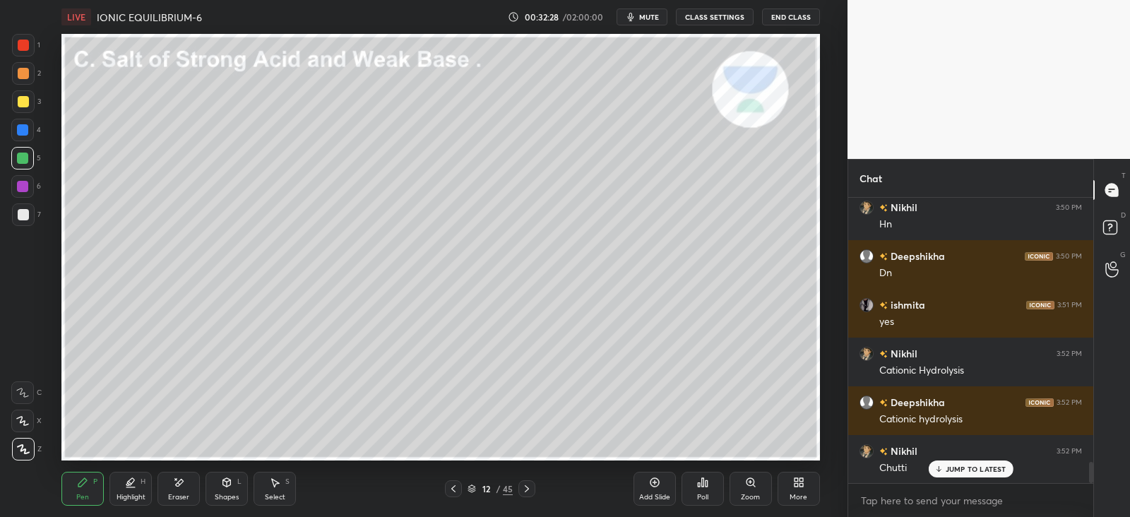
click at [30, 133] on div at bounding box center [22, 130] width 23 height 23
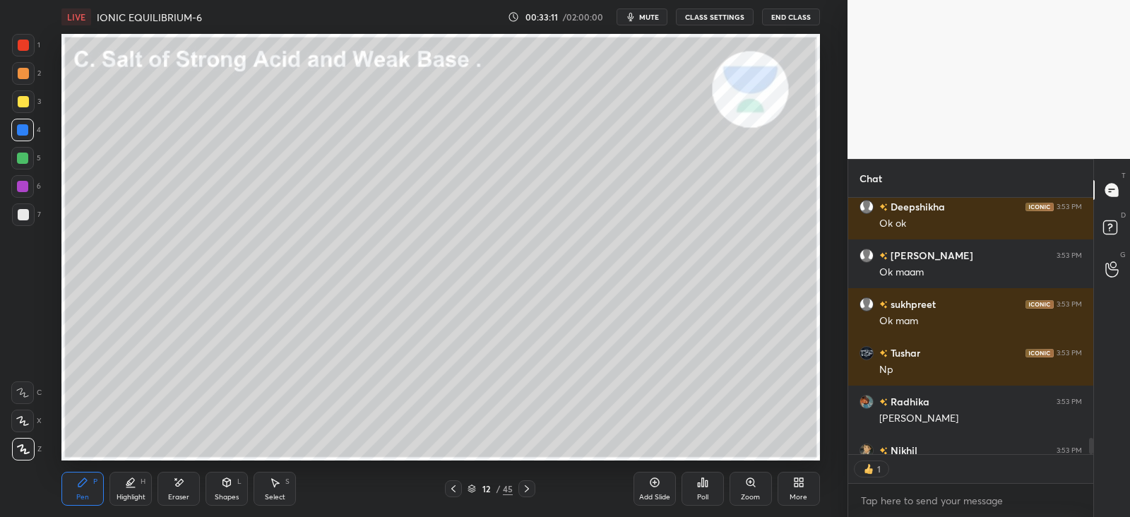
scroll to position [4308, 0]
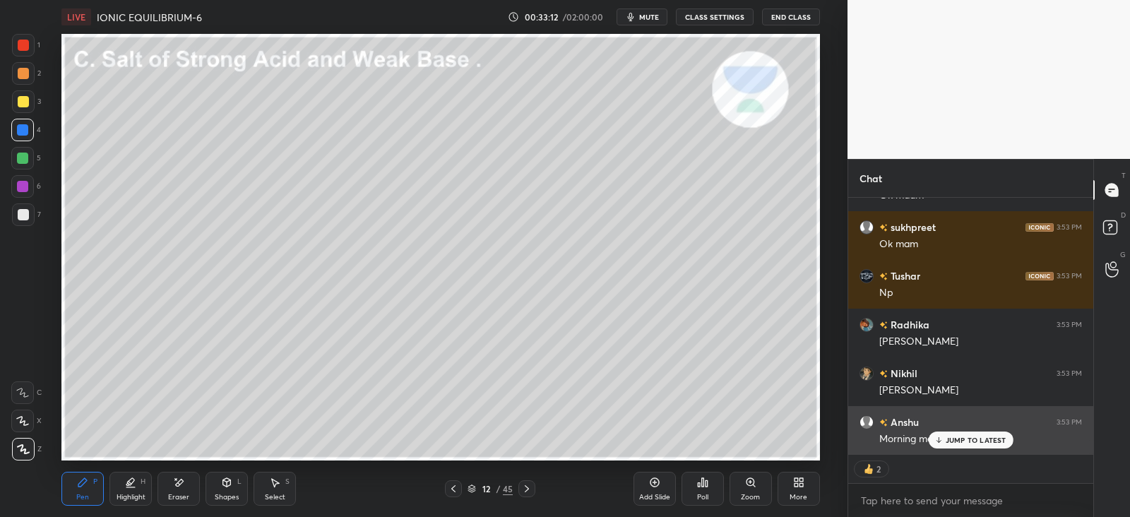
click at [945, 440] on div "JUMP TO LATEST" at bounding box center [970, 440] width 85 height 17
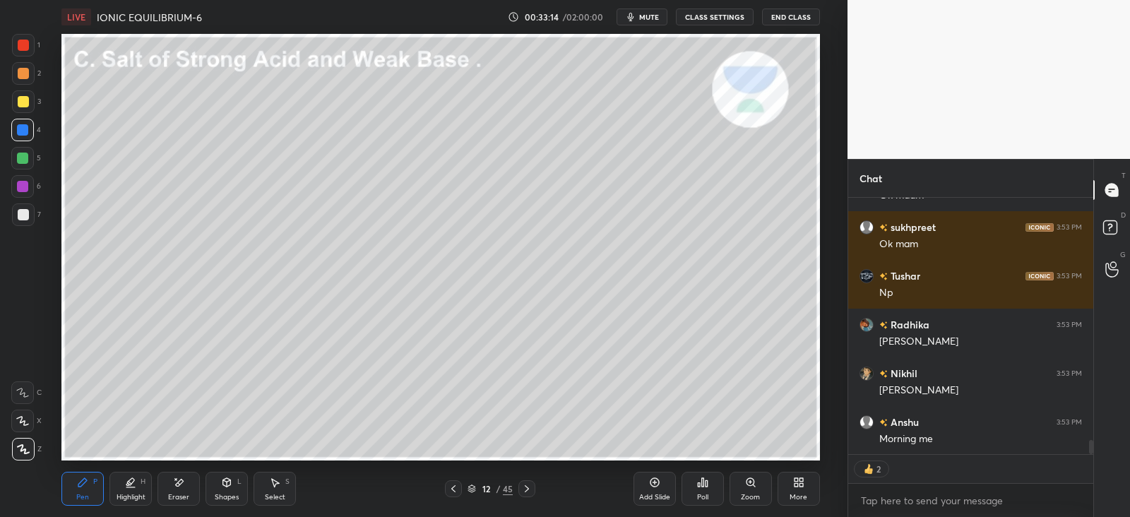
click at [27, 156] on div at bounding box center [22, 158] width 11 height 11
click at [28, 211] on div at bounding box center [23, 214] width 23 height 23
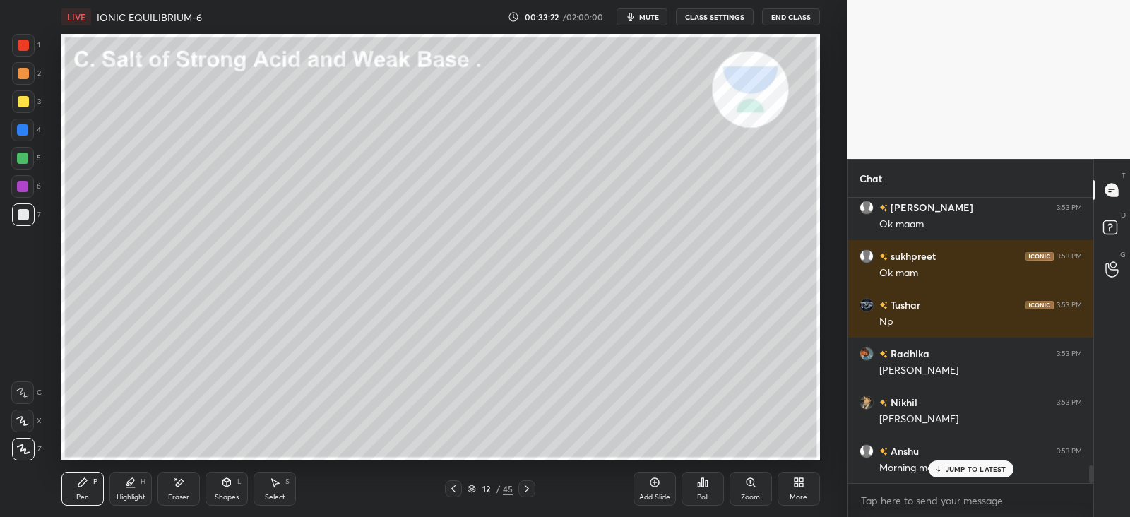
scroll to position [280, 240]
click at [28, 129] on div at bounding box center [22, 130] width 23 height 23
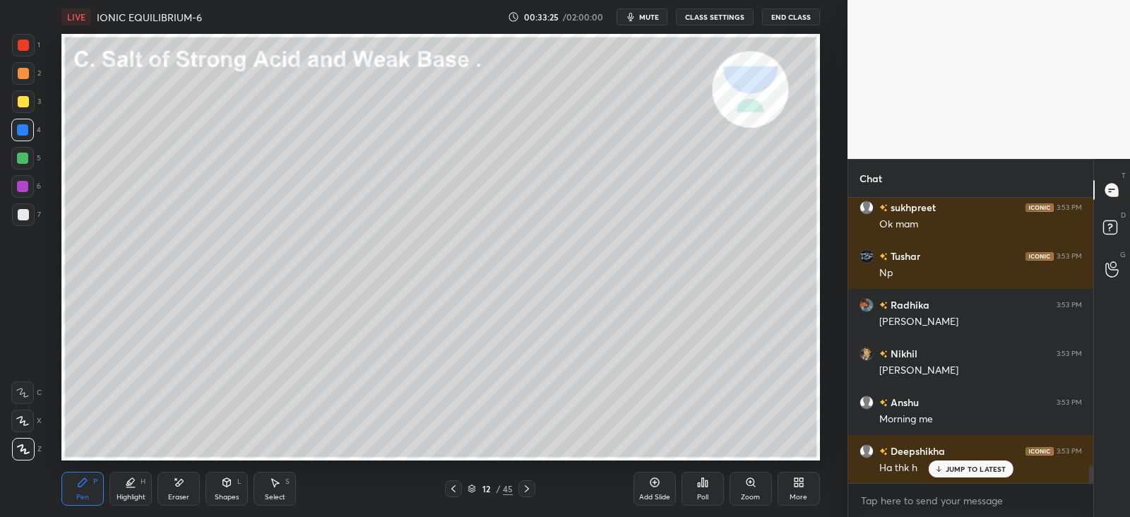
click at [21, 136] on div at bounding box center [22, 130] width 23 height 23
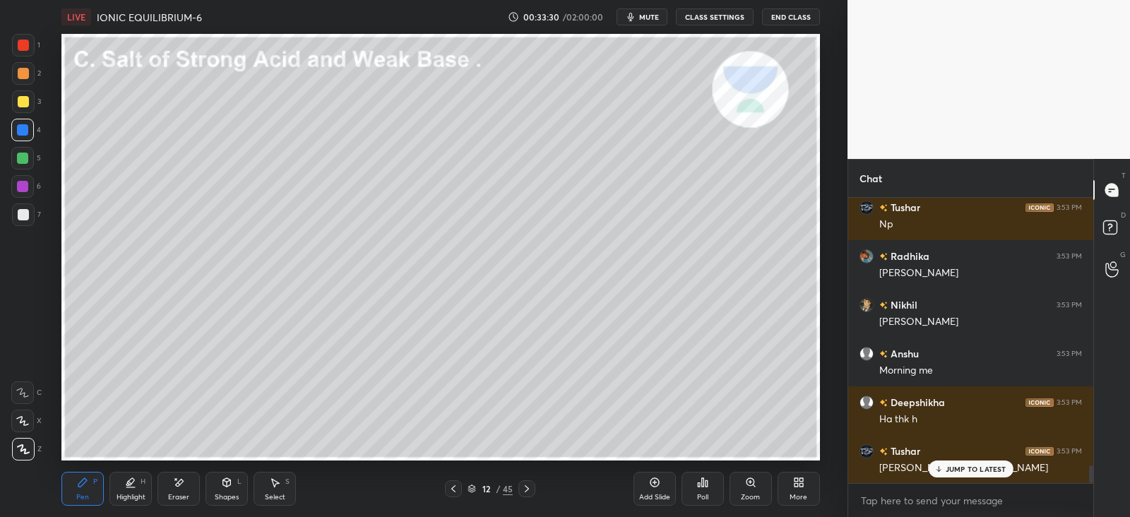
click at [975, 478] on div "Tushar 3:53 PM Gnadhi ji x ravan ji" at bounding box center [971, 459] width 245 height 49
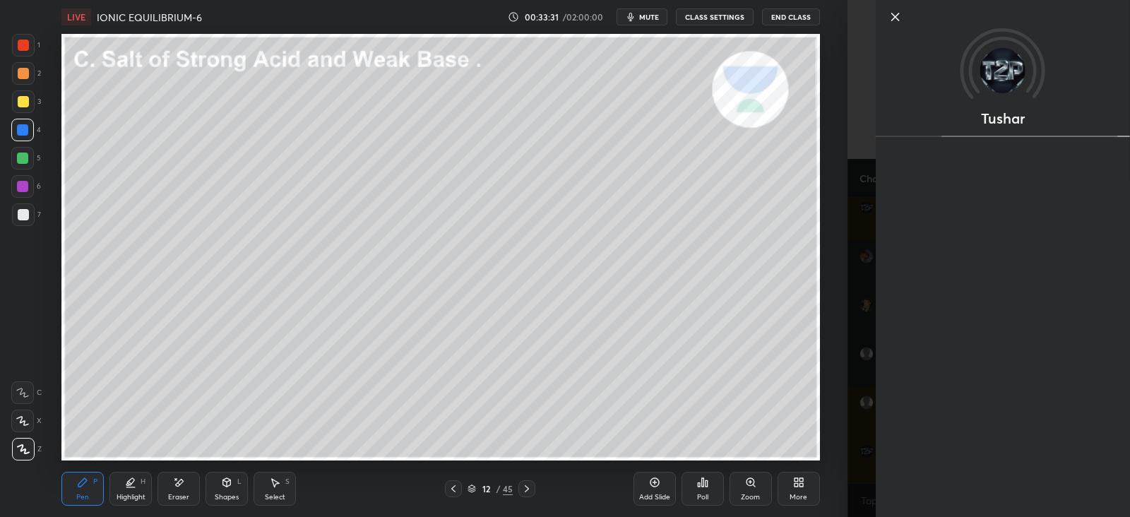
click at [833, 423] on div "Setting up your live class Poll for secs No correct answer Start poll" at bounding box center [440, 247] width 791 height 427
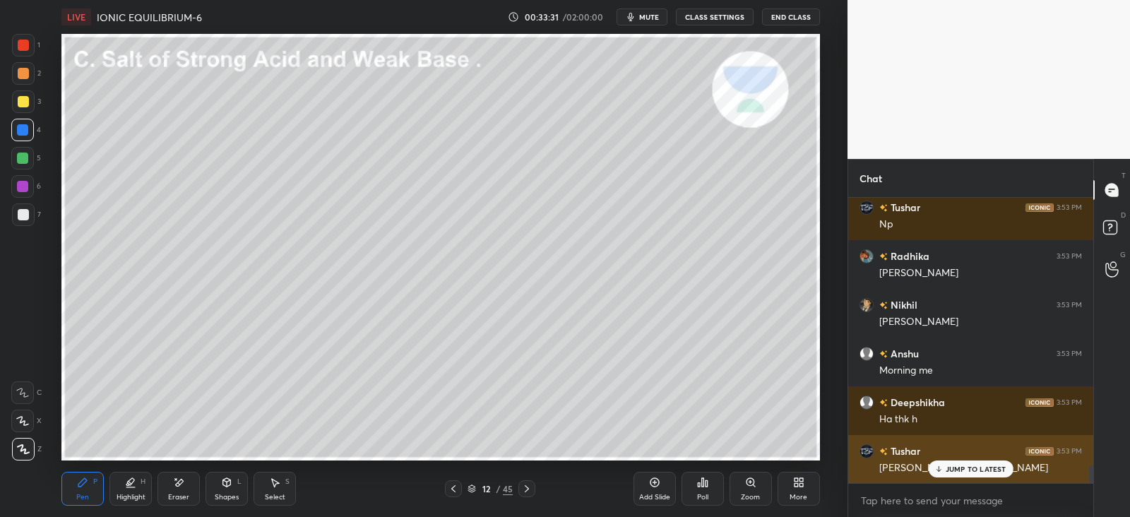
click at [955, 473] on p "JUMP TO LATEST" at bounding box center [976, 469] width 61 height 8
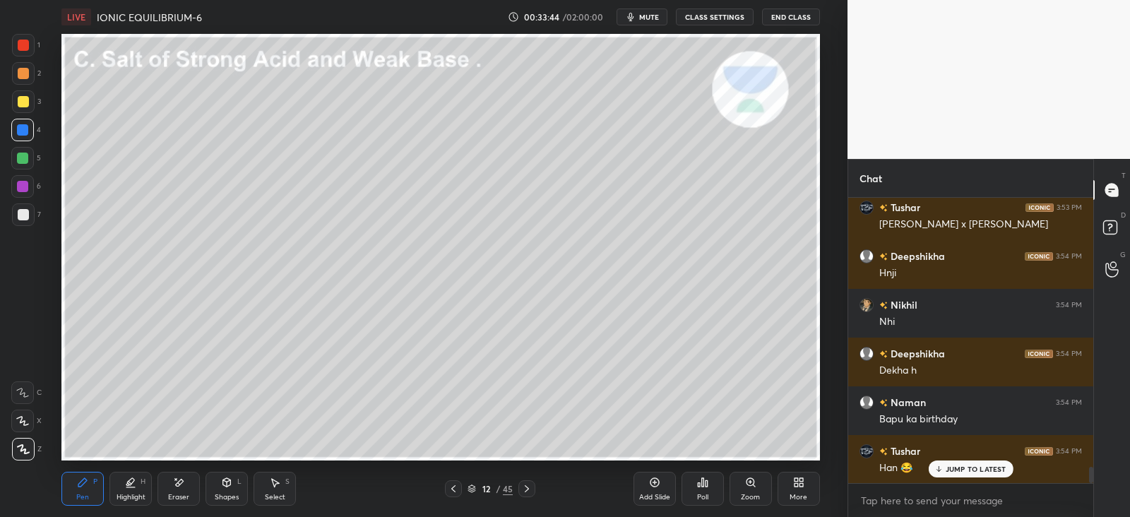
scroll to position [4670, 0]
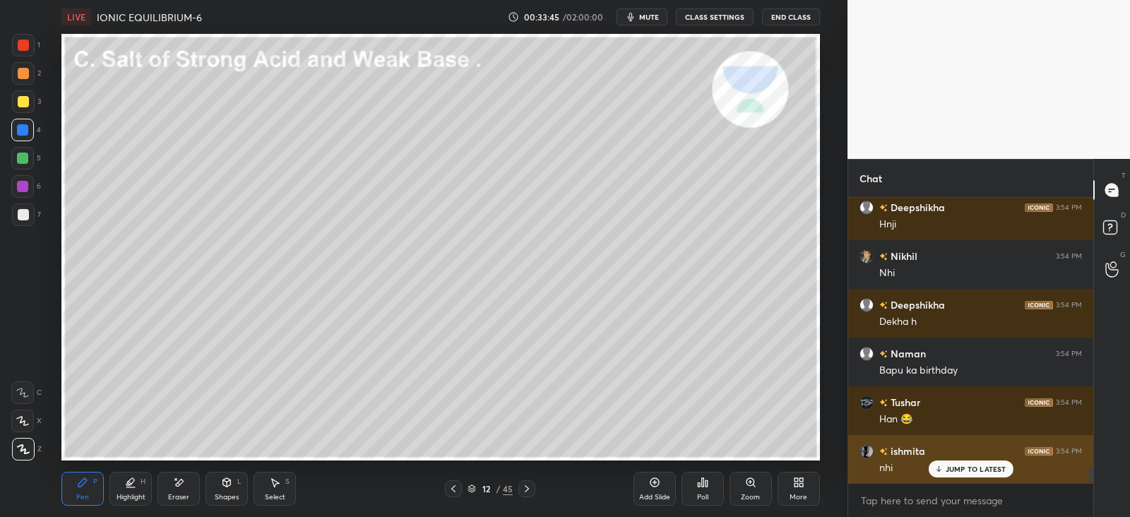
click at [941, 465] on icon at bounding box center [938, 469] width 9 height 8
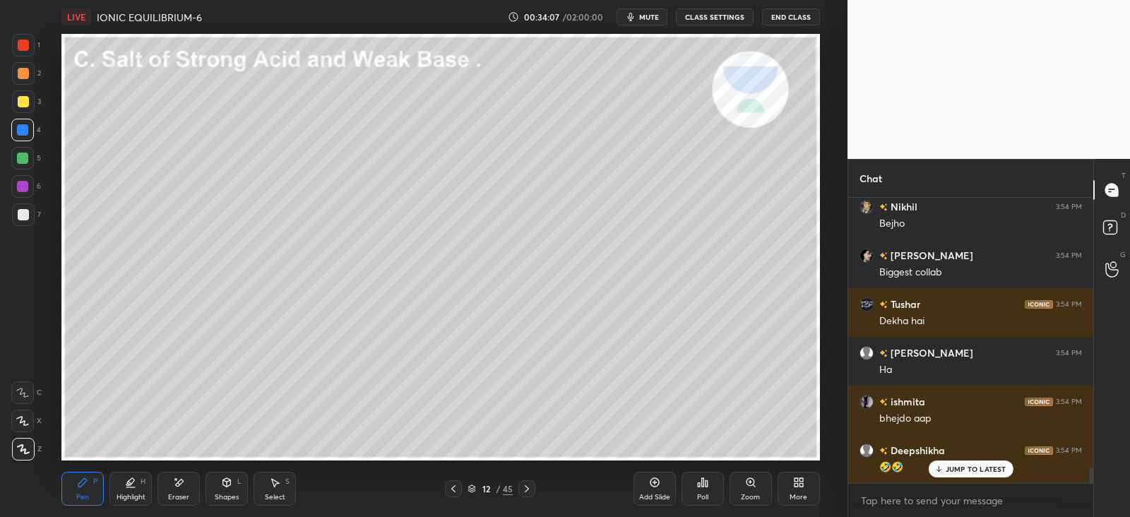
scroll to position [5011, 0]
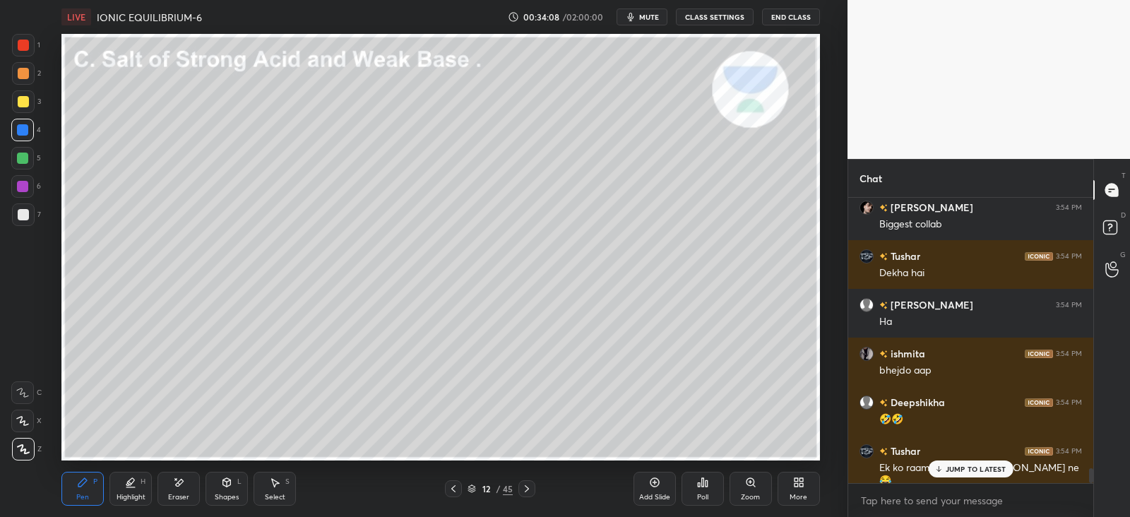
click at [940, 463] on div "JUMP TO LATEST" at bounding box center [970, 469] width 85 height 17
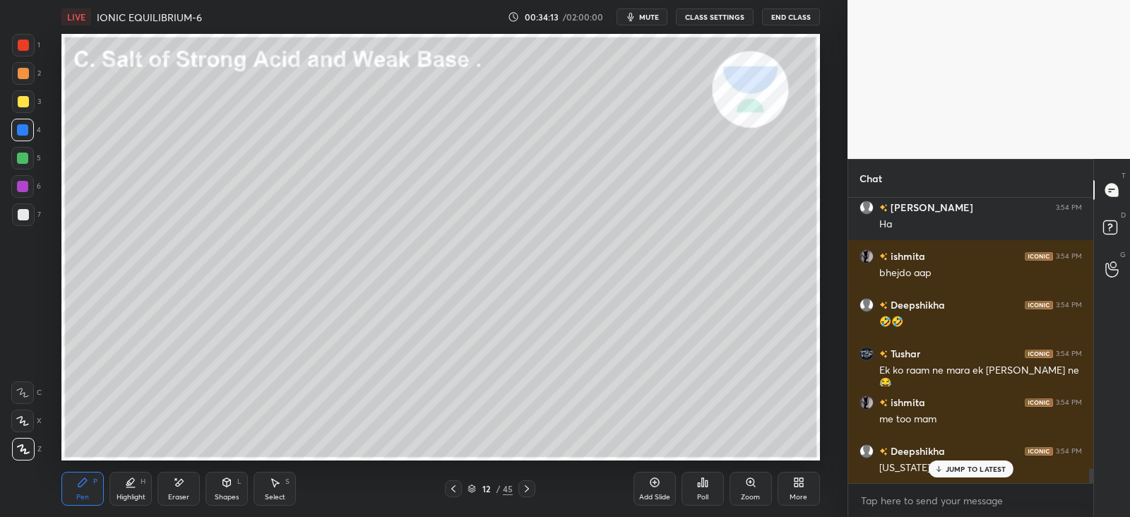
scroll to position [5157, 0]
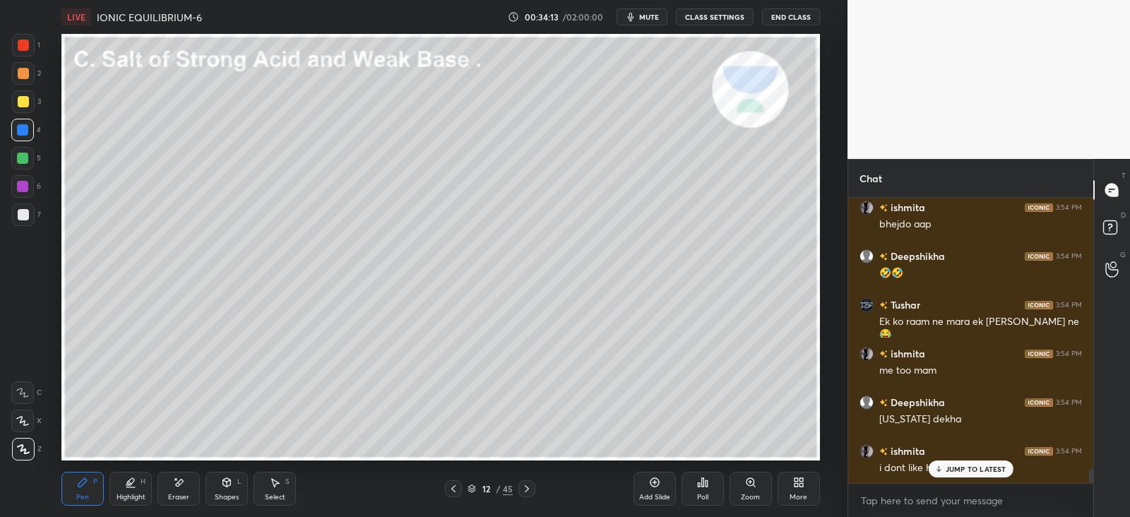
click at [20, 107] on div at bounding box center [23, 101] width 23 height 23
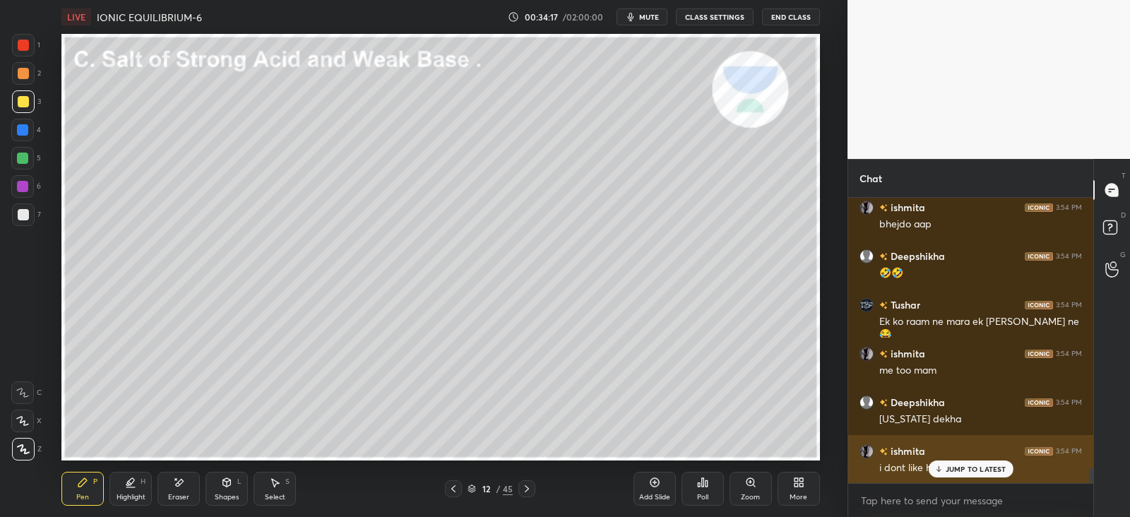
click at [968, 461] on div "JUMP TO LATEST" at bounding box center [970, 469] width 85 height 17
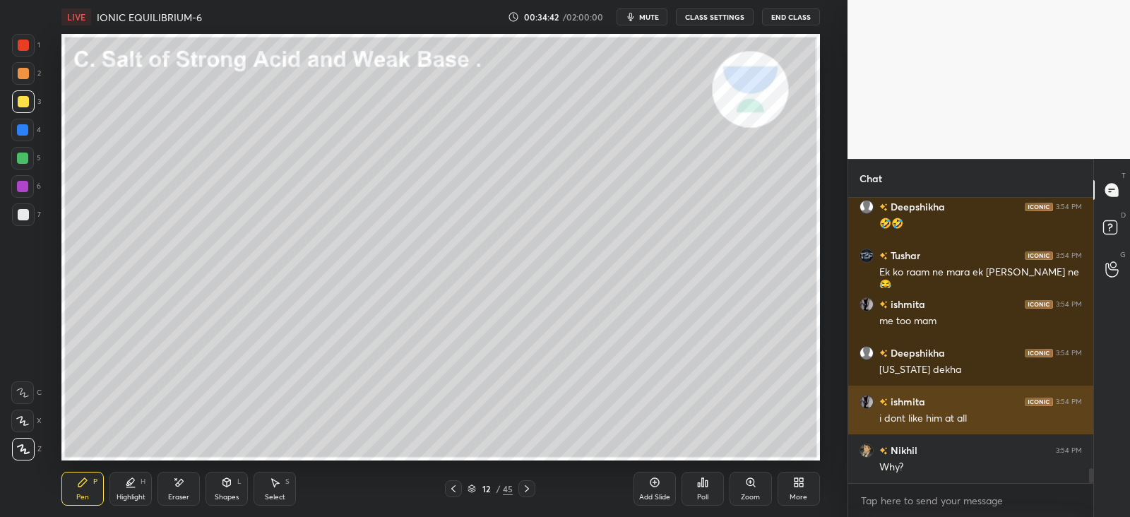
scroll to position [5255, 0]
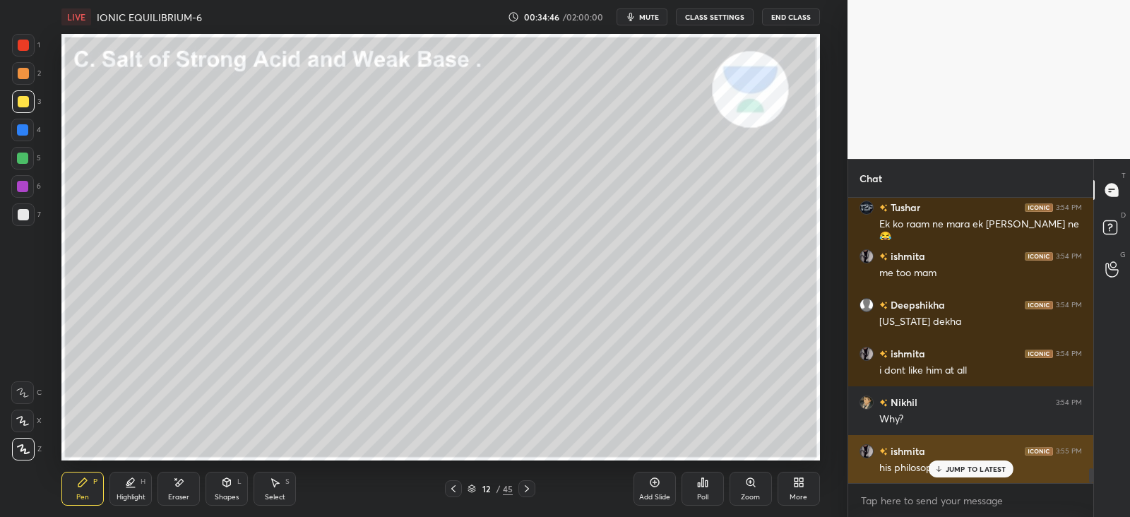
click at [943, 473] on div "JUMP TO LATEST" at bounding box center [970, 469] width 85 height 17
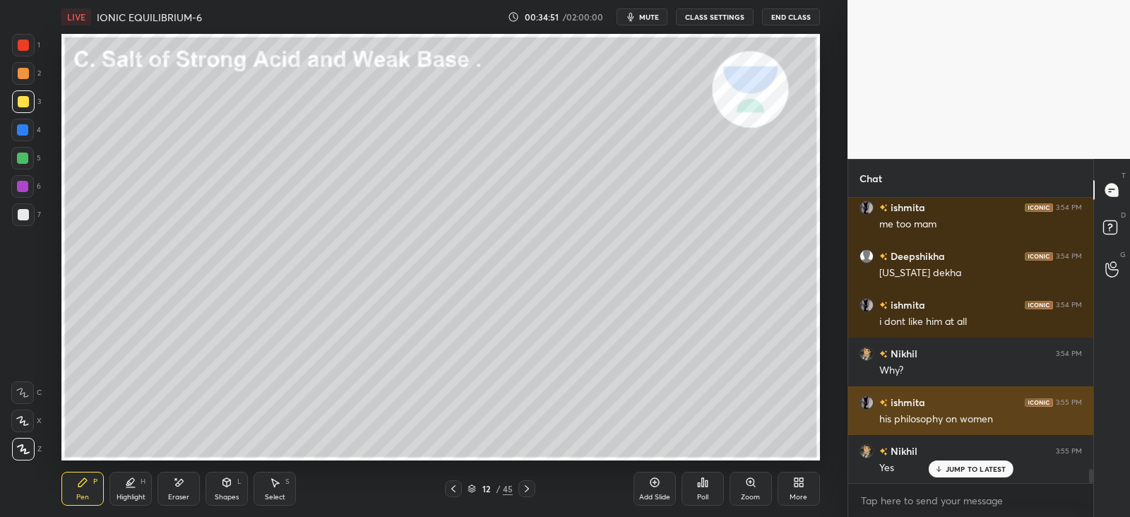
scroll to position [5352, 0]
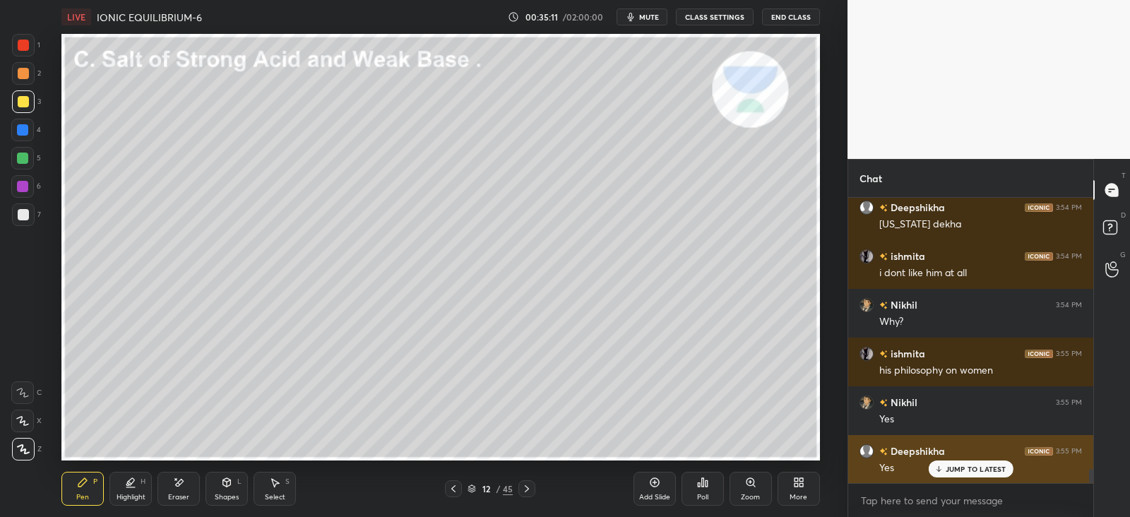
click at [961, 466] on p "JUMP TO LATEST" at bounding box center [976, 469] width 61 height 8
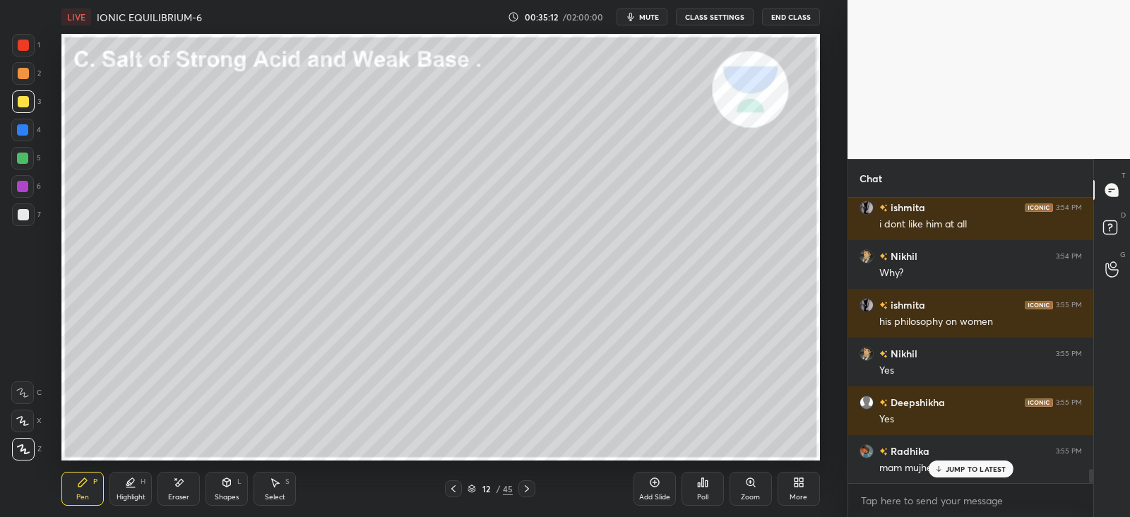
scroll to position [5450, 0]
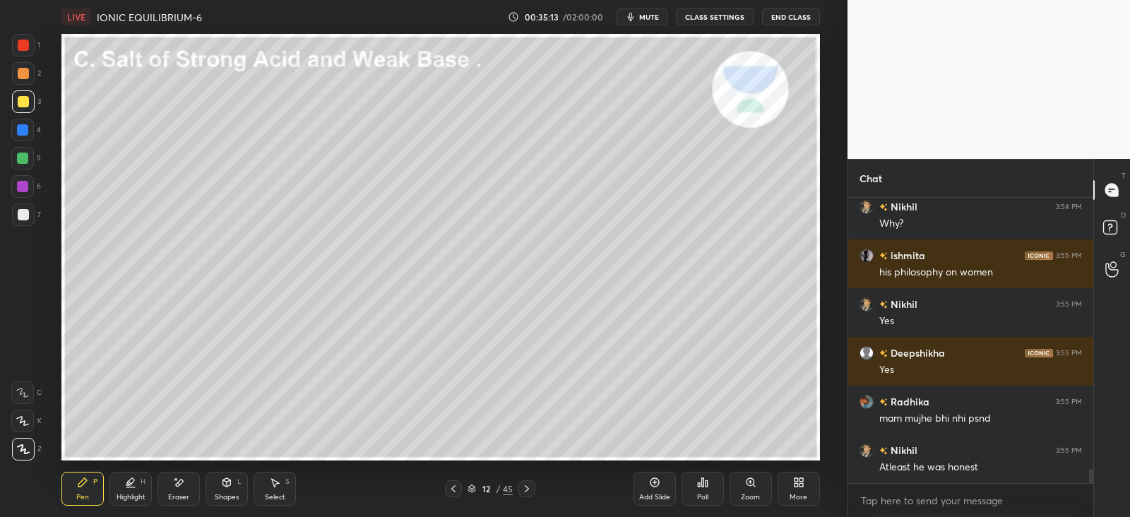
click at [526, 492] on icon at bounding box center [526, 488] width 11 height 11
click at [226, 485] on icon at bounding box center [227, 482] width 8 height 8
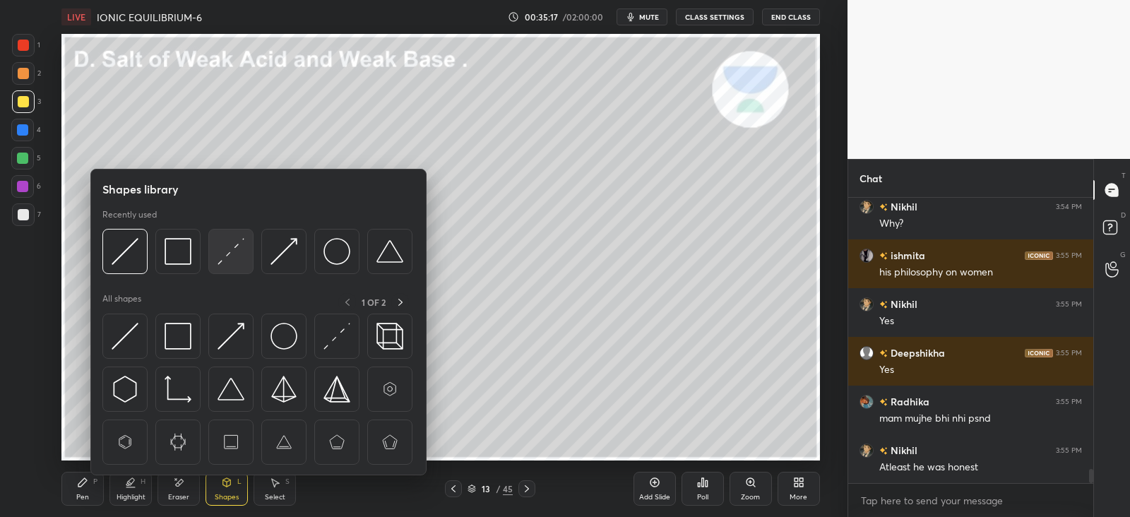
click at [218, 271] on div at bounding box center [230, 251] width 45 height 45
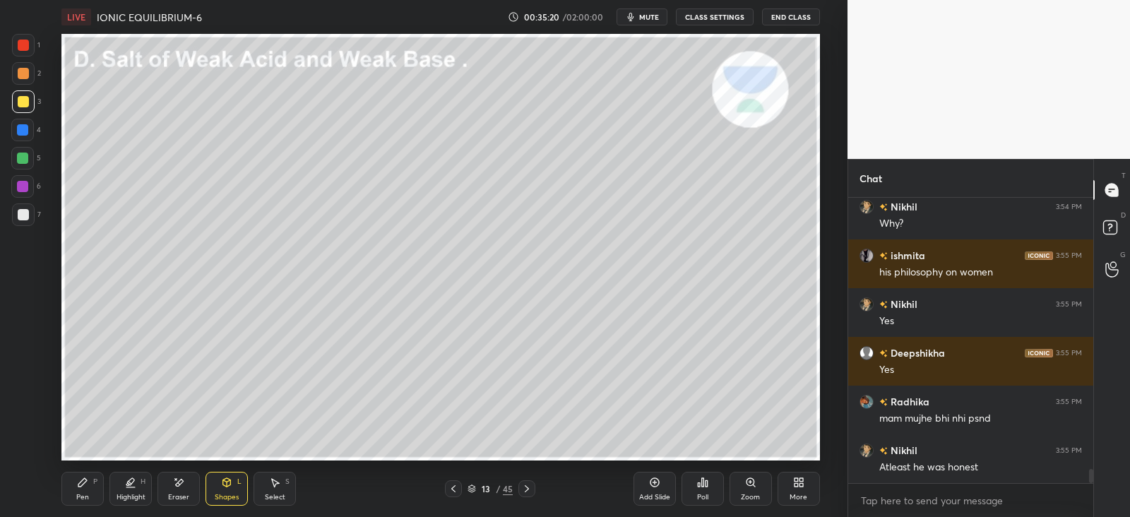
click at [78, 488] on icon at bounding box center [82, 482] width 11 height 11
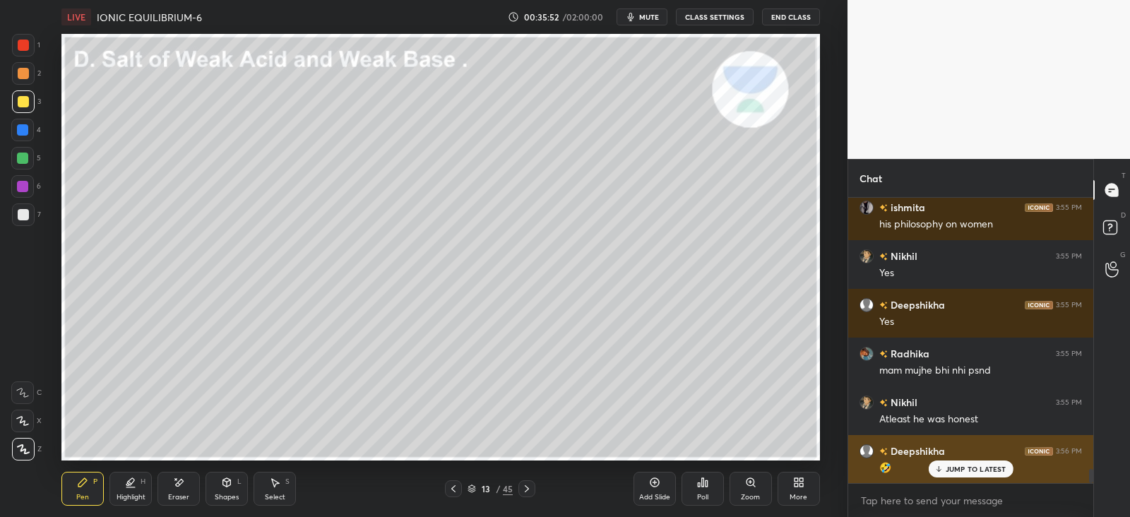
click at [949, 471] on p "JUMP TO LATEST" at bounding box center [976, 469] width 61 height 8
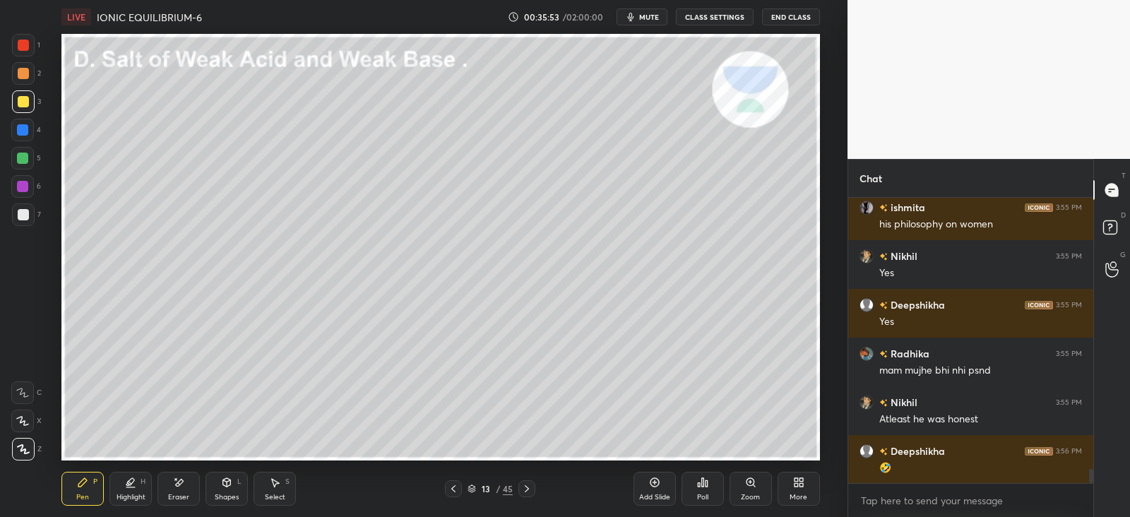
click at [25, 72] on div at bounding box center [23, 73] width 11 height 11
click at [181, 485] on icon at bounding box center [178, 483] width 11 height 12
click at [86, 500] on div "Pen" at bounding box center [82, 497] width 13 height 7
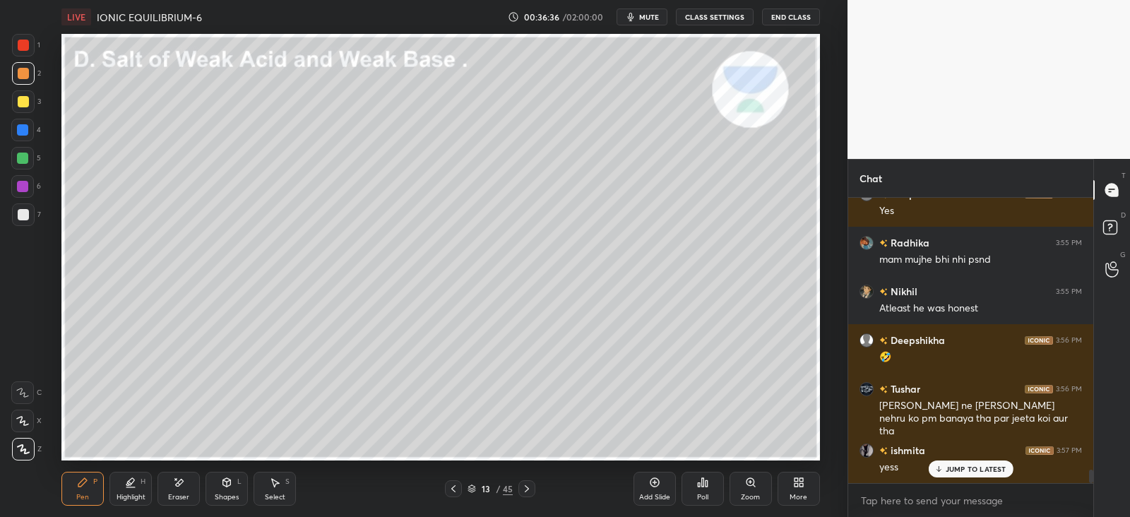
scroll to position [5670, 0]
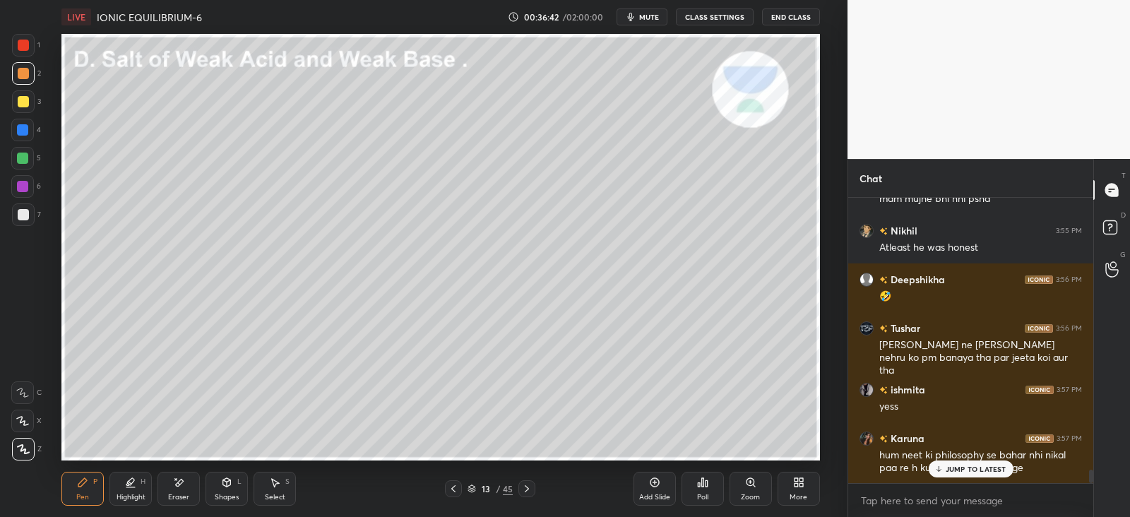
click at [25, 157] on div at bounding box center [22, 158] width 11 height 11
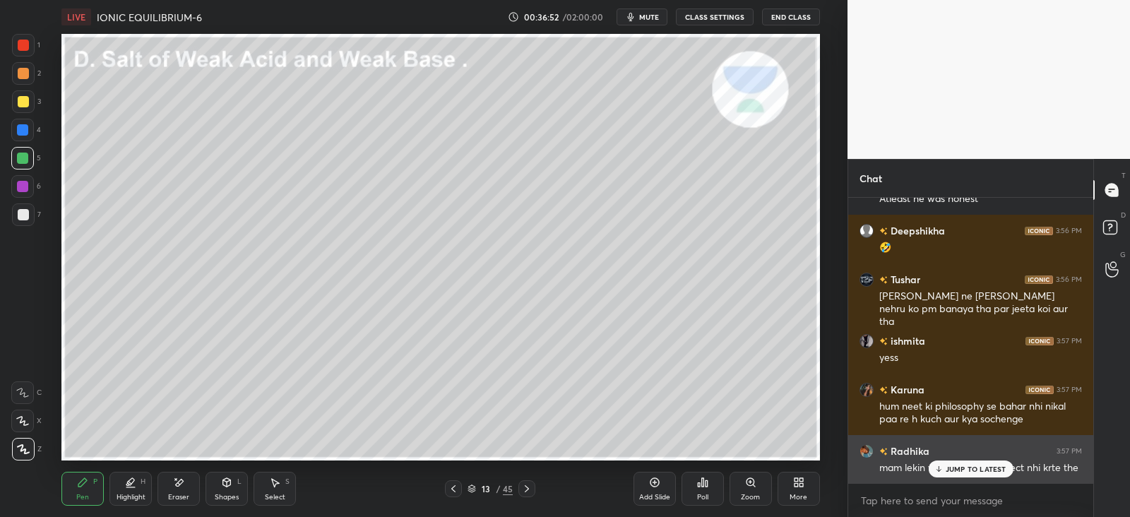
click at [953, 463] on div "JUMP TO LATEST" at bounding box center [970, 469] width 85 height 17
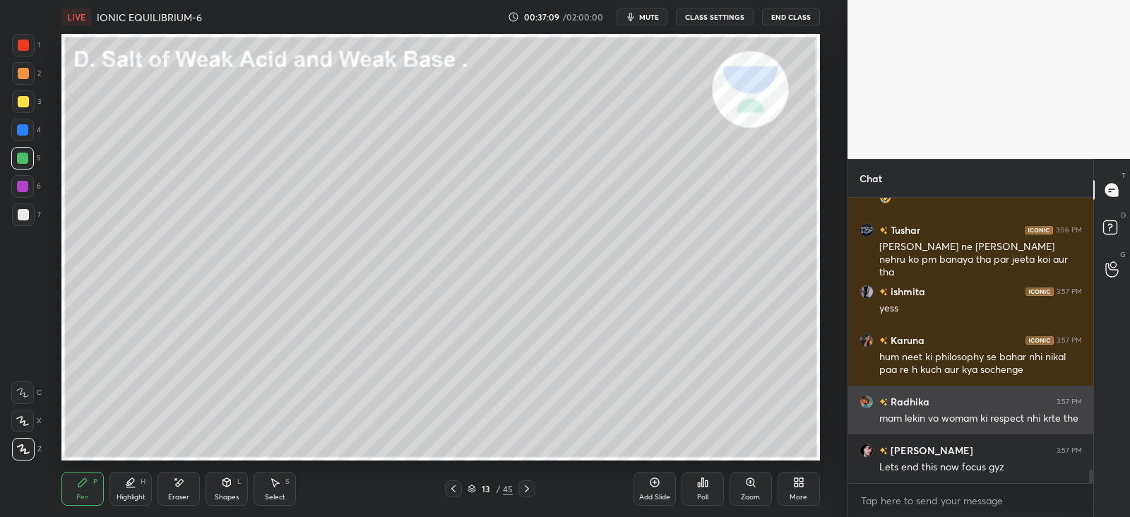
scroll to position [5816, 0]
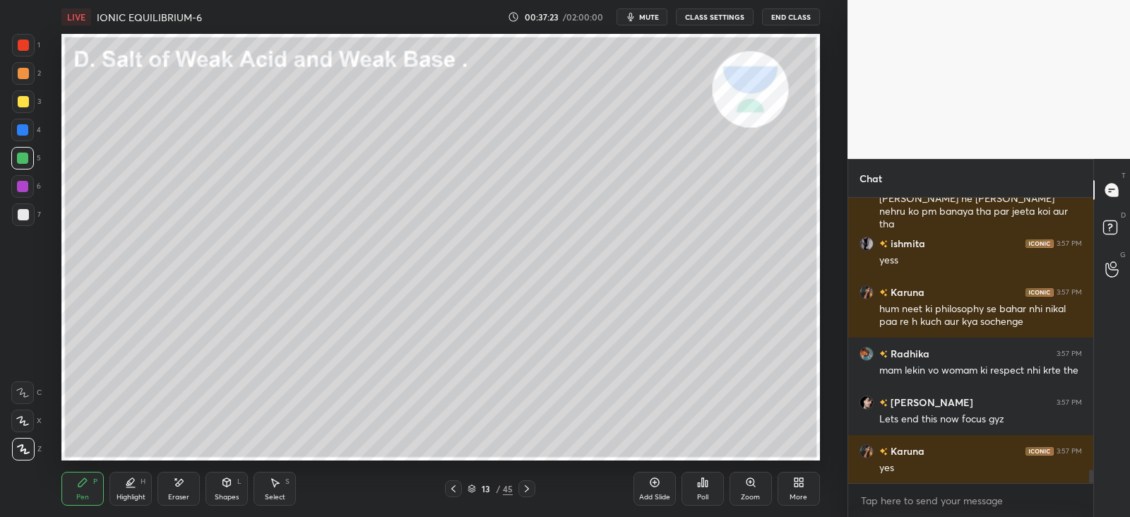
click at [21, 126] on div at bounding box center [22, 129] width 11 height 11
click at [22, 98] on div at bounding box center [23, 101] width 11 height 11
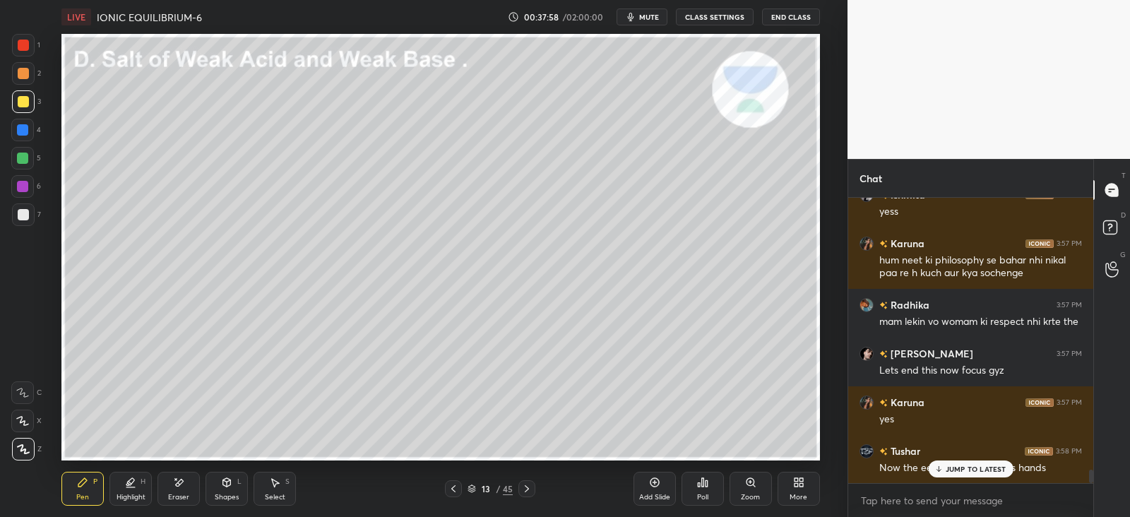
click at [183, 483] on icon at bounding box center [178, 483] width 11 height 12
click at [89, 485] on div "Pen P" at bounding box center [82, 489] width 42 height 34
click at [942, 471] on icon at bounding box center [938, 469] width 9 height 8
click at [526, 486] on icon at bounding box center [526, 488] width 11 height 11
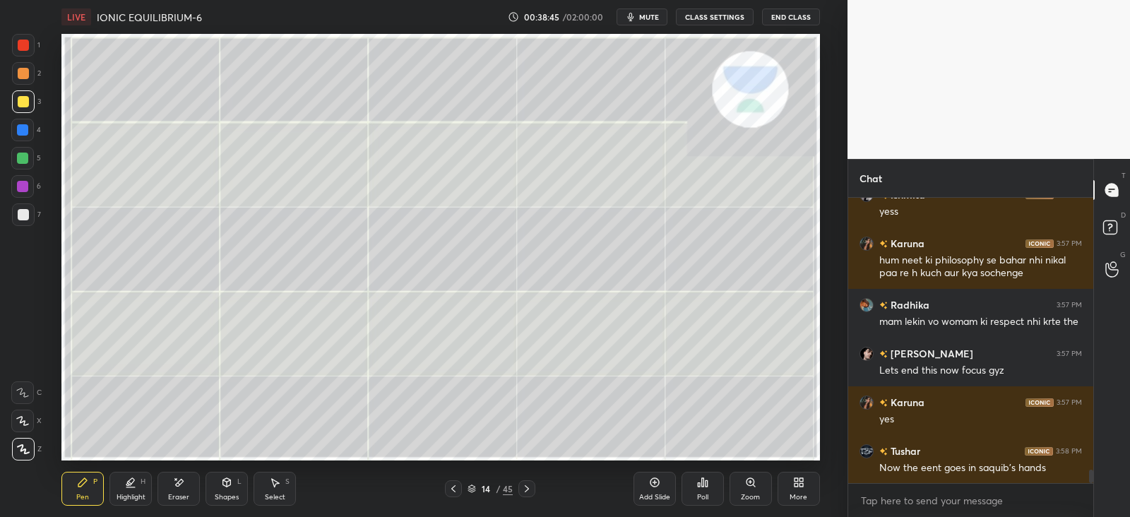
scroll to position [252, 240]
click at [21, 76] on div at bounding box center [23, 73] width 11 height 11
click at [22, 47] on div at bounding box center [23, 45] width 11 height 11
click at [24, 129] on div at bounding box center [22, 129] width 11 height 11
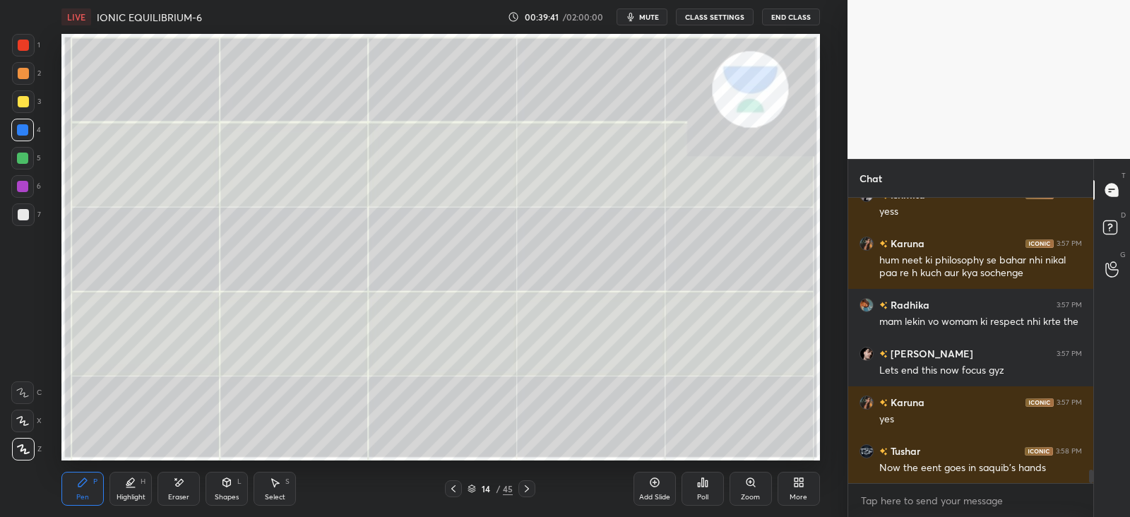
click at [33, 106] on div at bounding box center [23, 101] width 23 height 23
click at [35, 53] on div "1" at bounding box center [26, 45] width 28 height 23
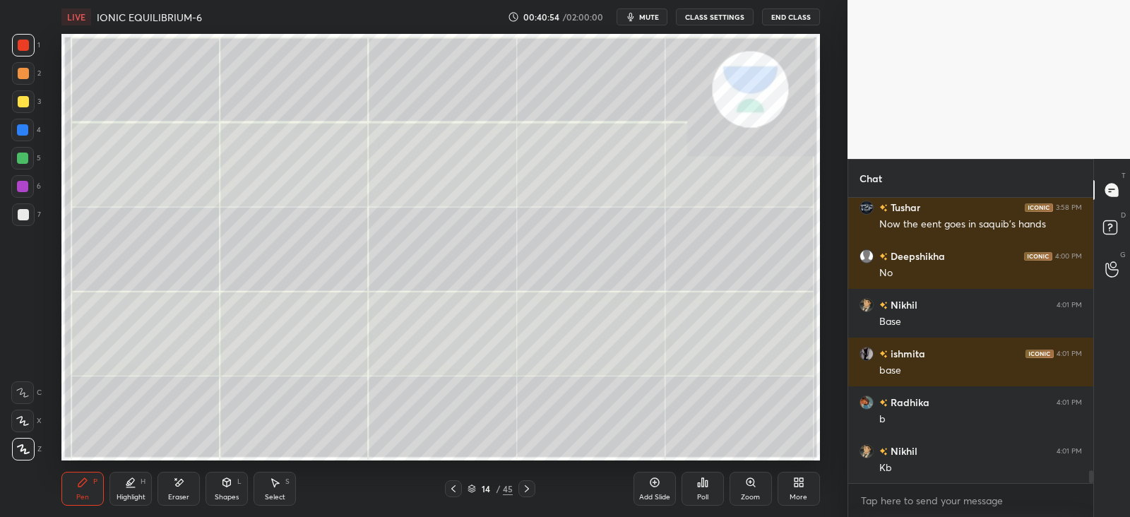
scroll to position [6157, 0]
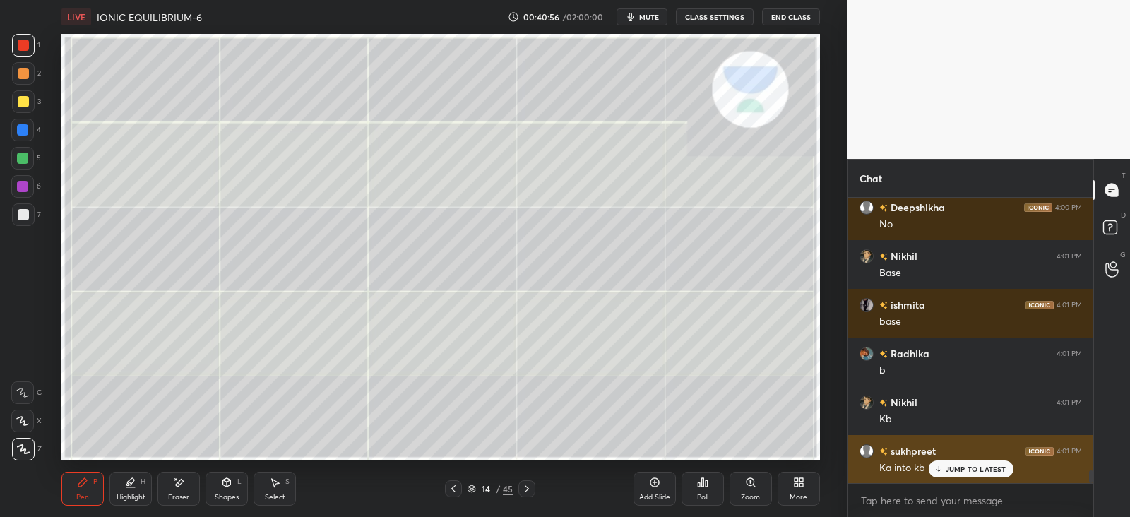
click at [961, 480] on div "sukhpreet 4:01 PM Ka into kb" at bounding box center [971, 459] width 245 height 49
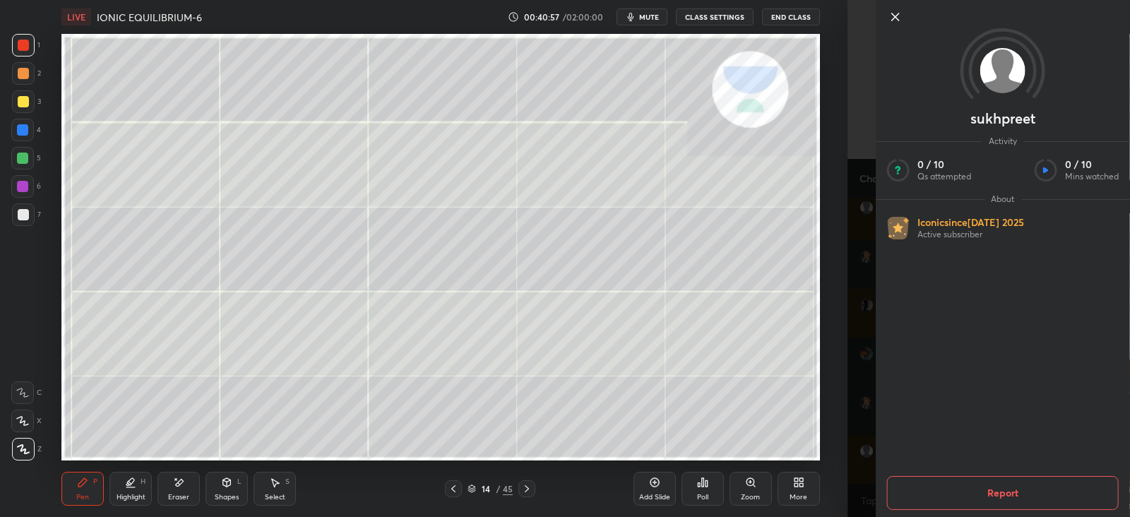
click at [857, 447] on div "sukhpreet Activity 0 / 10 Qs attempted 0 / 10 Mins watched About Iconic since J…" at bounding box center [989, 258] width 283 height 517
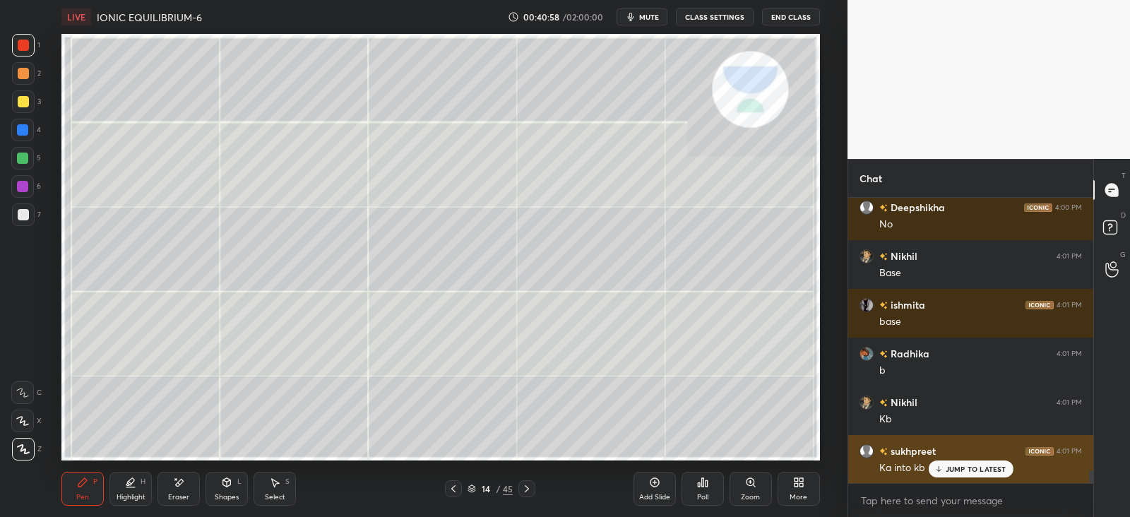
click at [950, 469] on p "JUMP TO LATEST" at bounding box center [976, 469] width 61 height 8
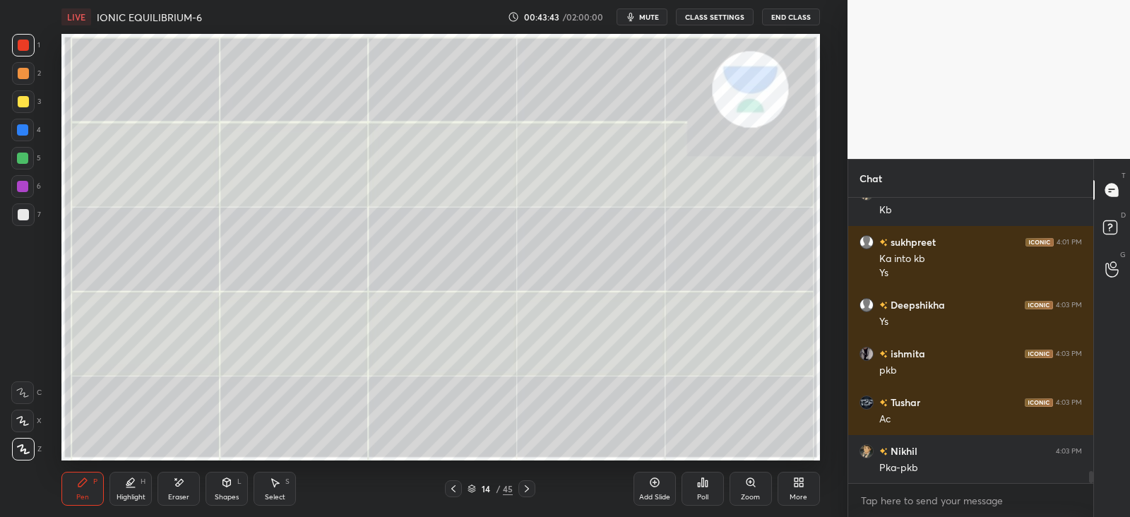
scroll to position [6415, 0]
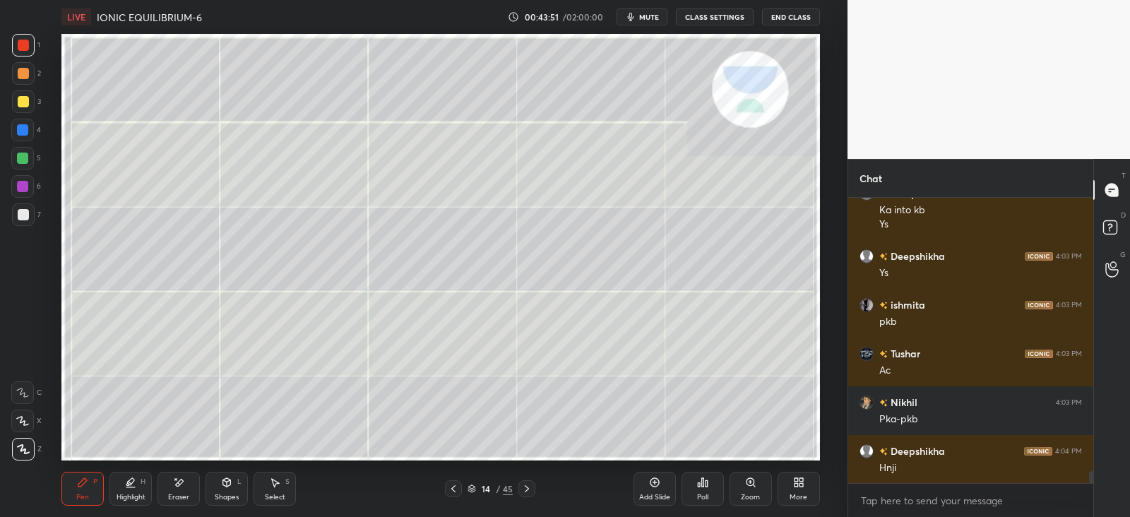
click at [680, 454] on div "Add Slide Poll Zoom More" at bounding box center [727, 488] width 187 height 79
click at [696, 449] on div "Poll" at bounding box center [703, 488] width 42 height 79
click at [719, 449] on div "Poll" at bounding box center [703, 488] width 42 height 79
click at [724, 450] on div "Add Slide Poll Zoom More" at bounding box center [727, 488] width 187 height 79
click at [735, 449] on div "Add Slide Poll Zoom More" at bounding box center [727, 488] width 187 height 79
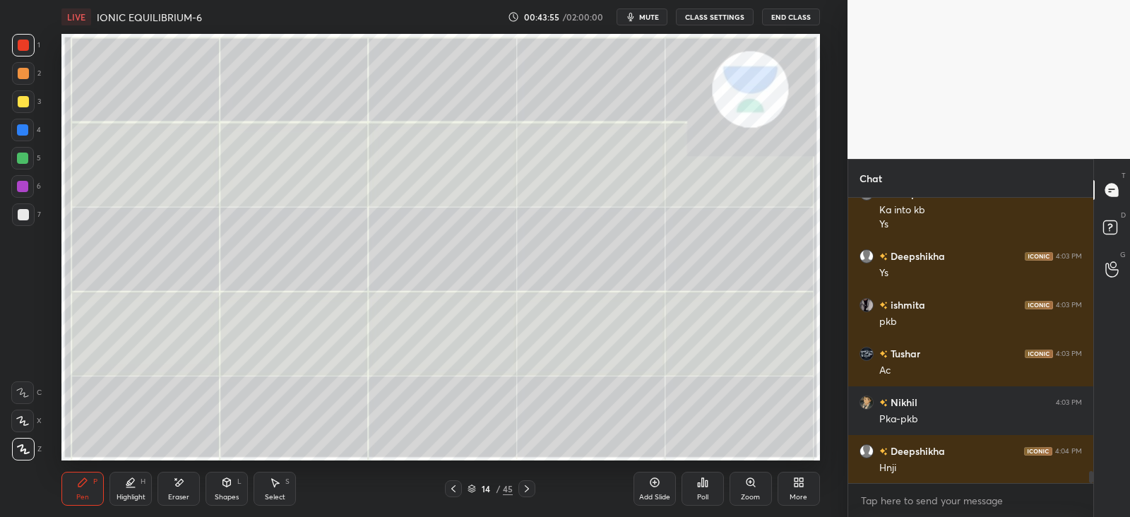
click at [742, 450] on div "Add Slide Poll Zoom More" at bounding box center [727, 488] width 187 height 79
click at [745, 451] on div "Add Slide Poll Zoom More" at bounding box center [727, 488] width 187 height 79
click at [754, 456] on div "Add Slide Poll Zoom More" at bounding box center [727, 488] width 187 height 79
click at [774, 451] on div "Add Slide Poll Zoom More" at bounding box center [727, 488] width 187 height 79
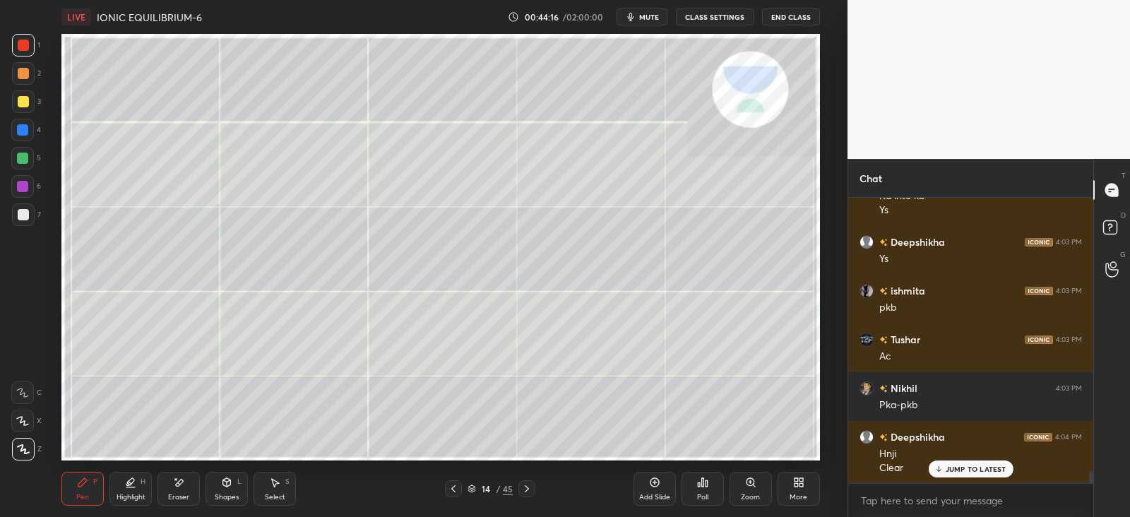
click at [23, 102] on div at bounding box center [23, 101] width 11 height 11
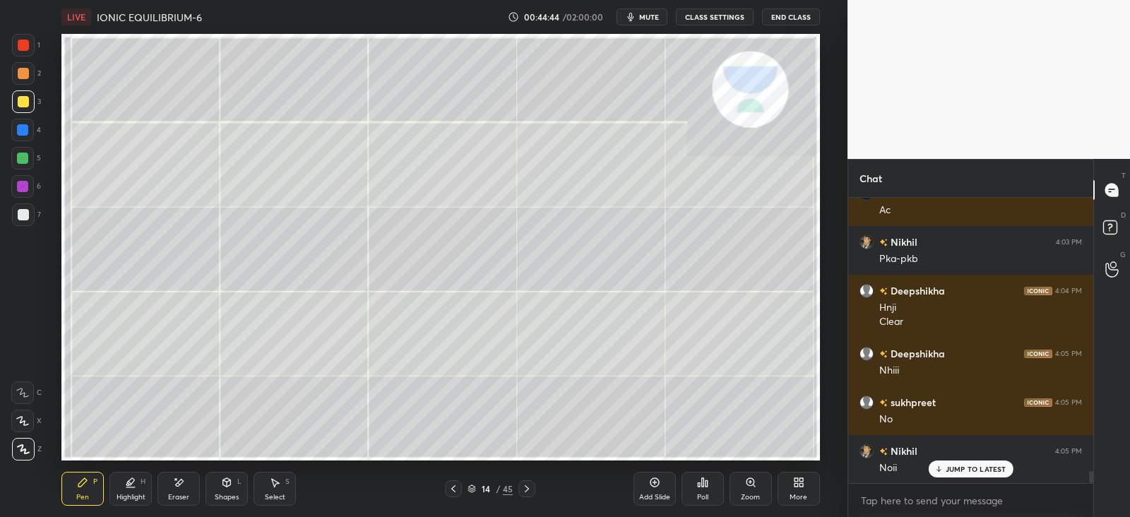
scroll to position [6624, 0]
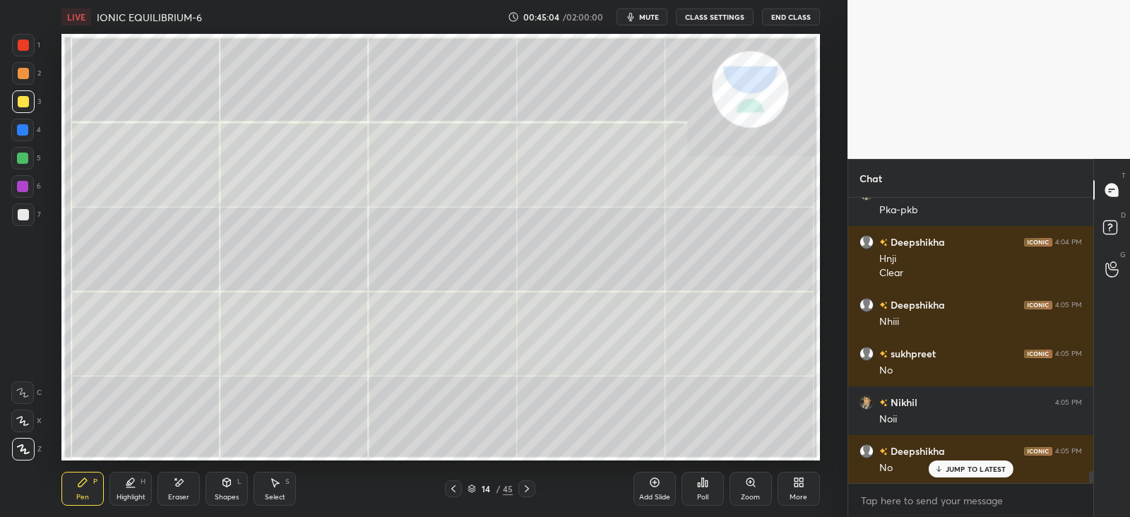
click at [530, 487] on icon at bounding box center [526, 488] width 11 height 11
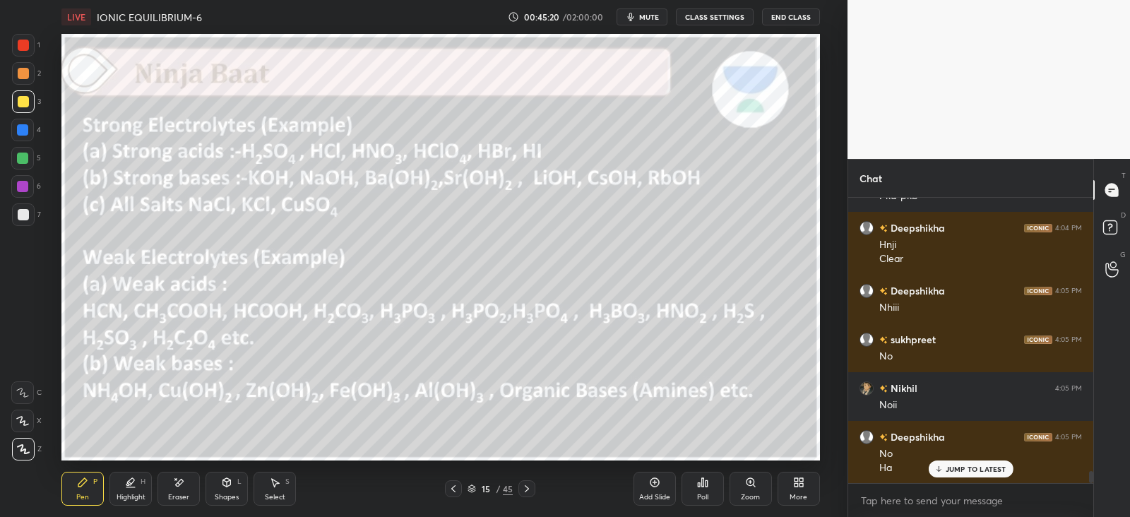
scroll to position [6687, 0]
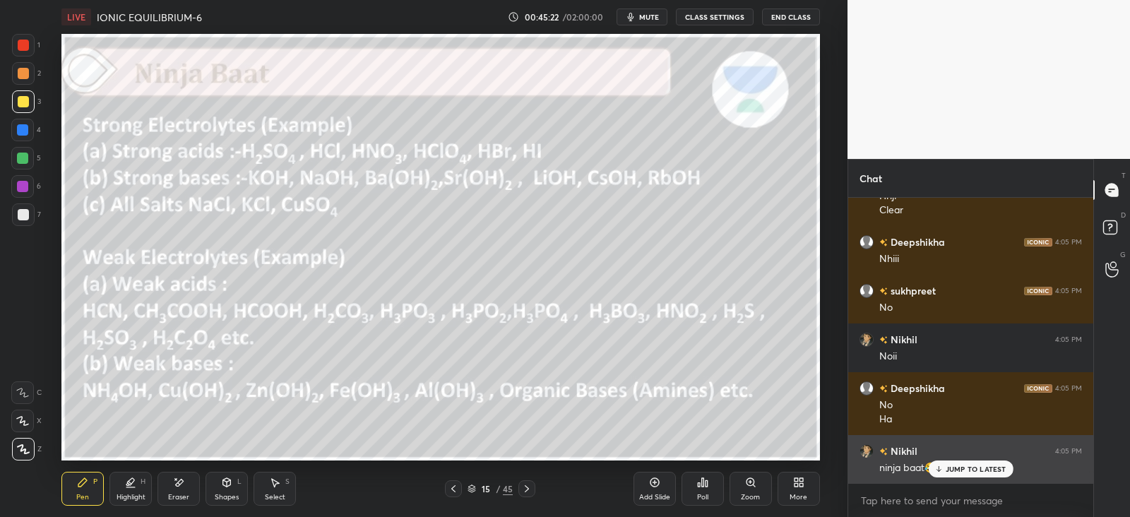
click at [974, 470] on p "JUMP TO LATEST" at bounding box center [976, 469] width 61 height 8
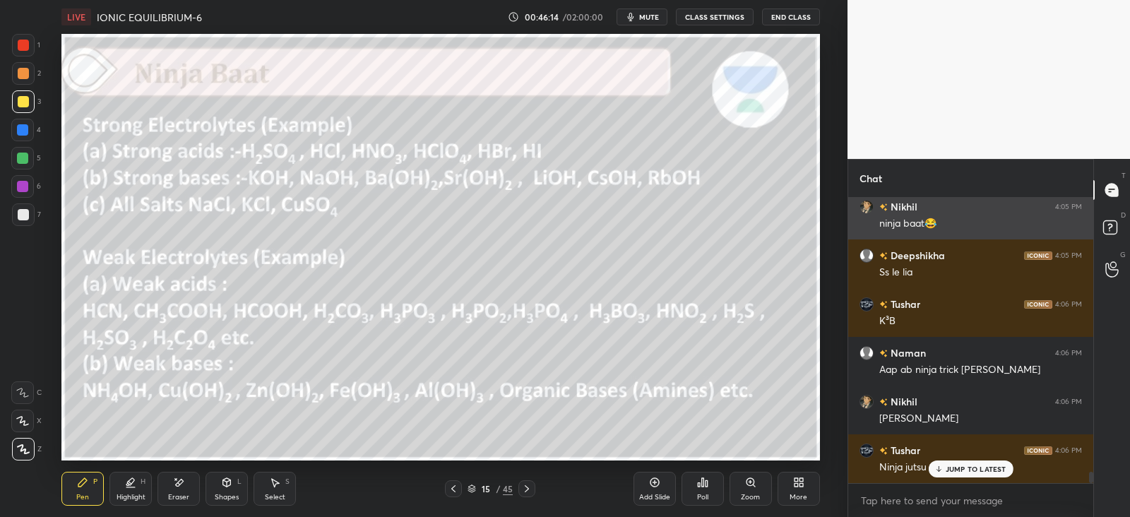
scroll to position [280, 240]
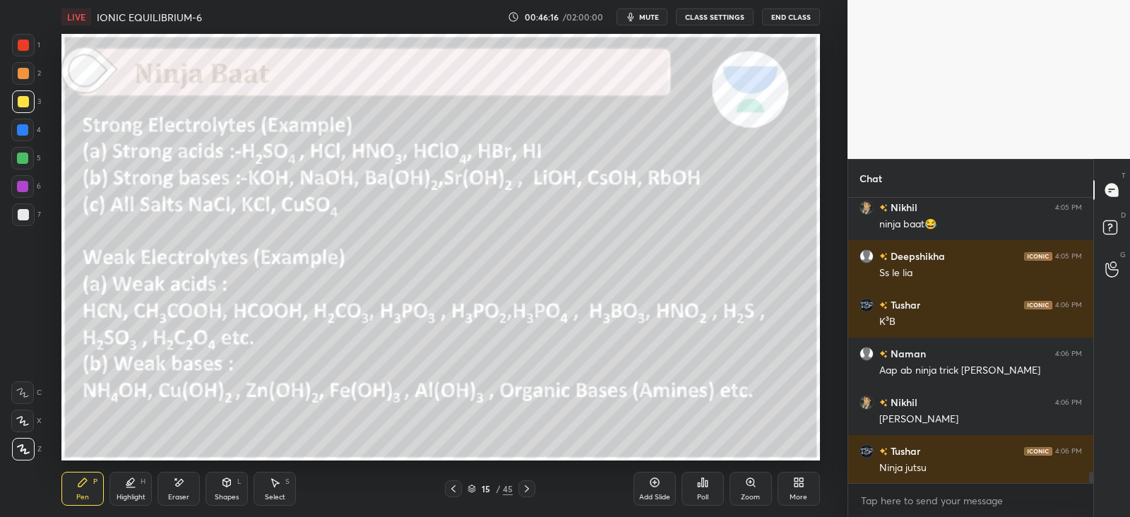
click at [28, 128] on div at bounding box center [22, 130] width 23 height 23
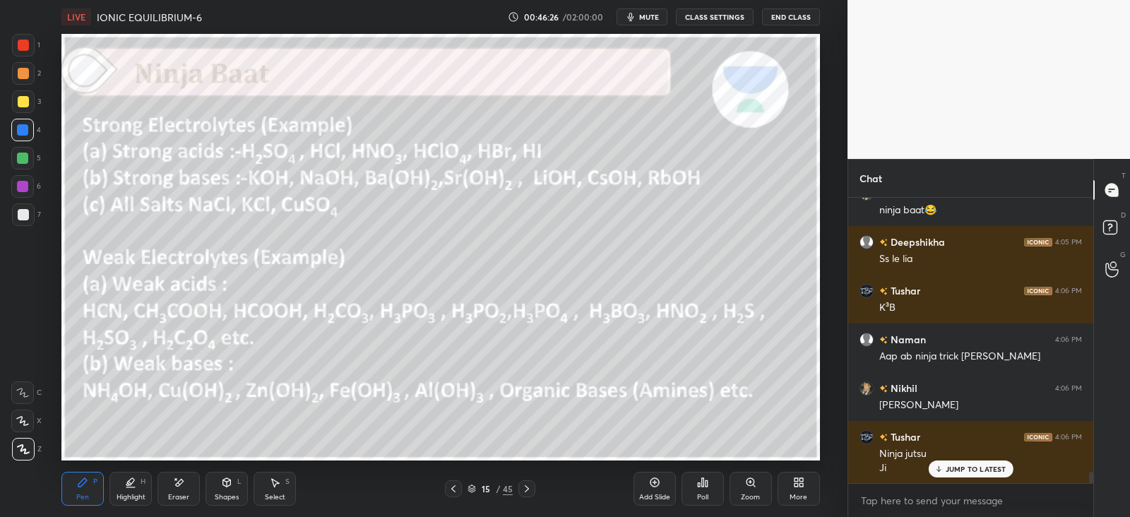
scroll to position [6995, 0]
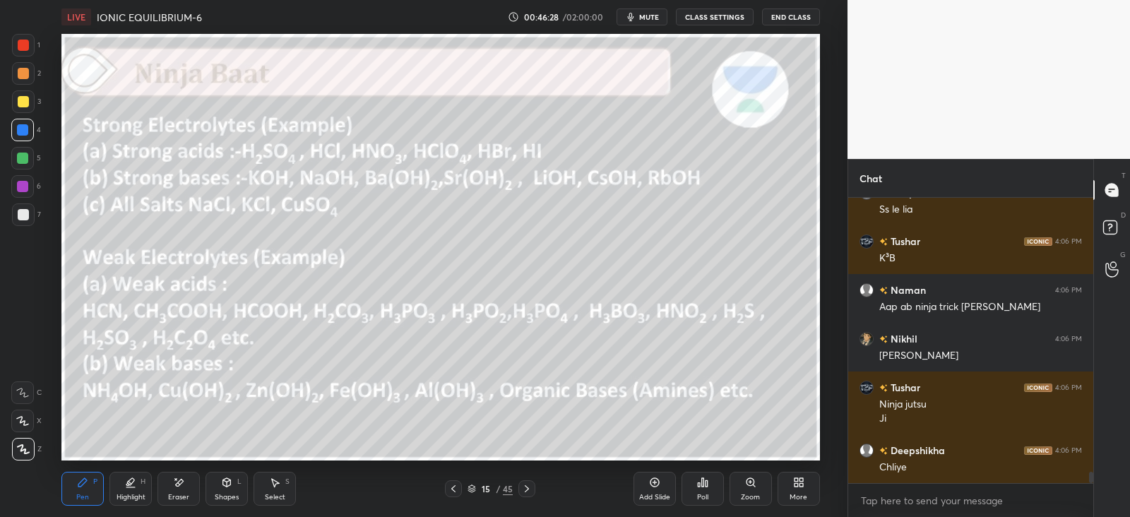
click at [526, 490] on icon at bounding box center [527, 488] width 4 height 7
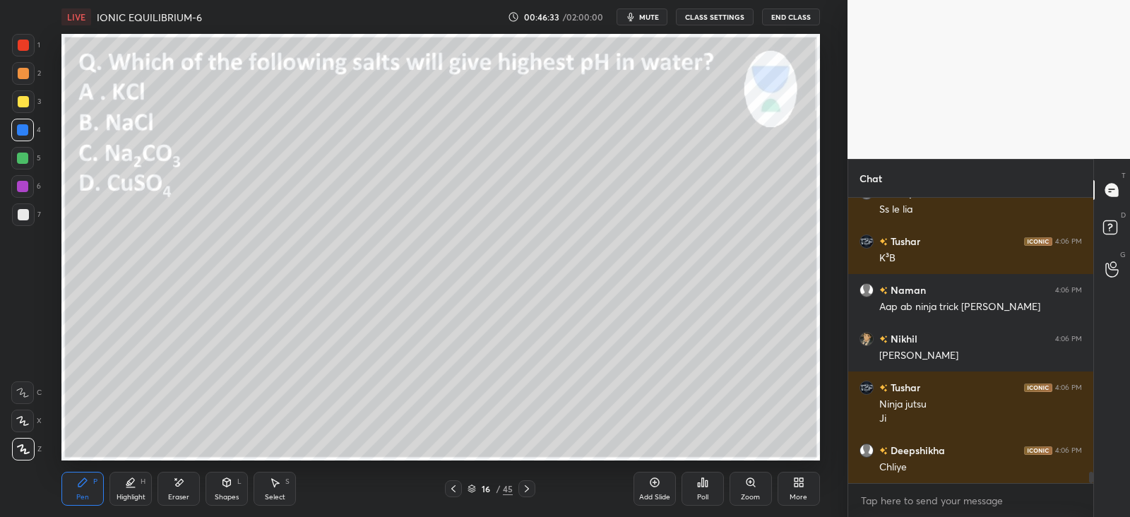
click at [703, 488] on icon at bounding box center [702, 482] width 11 height 11
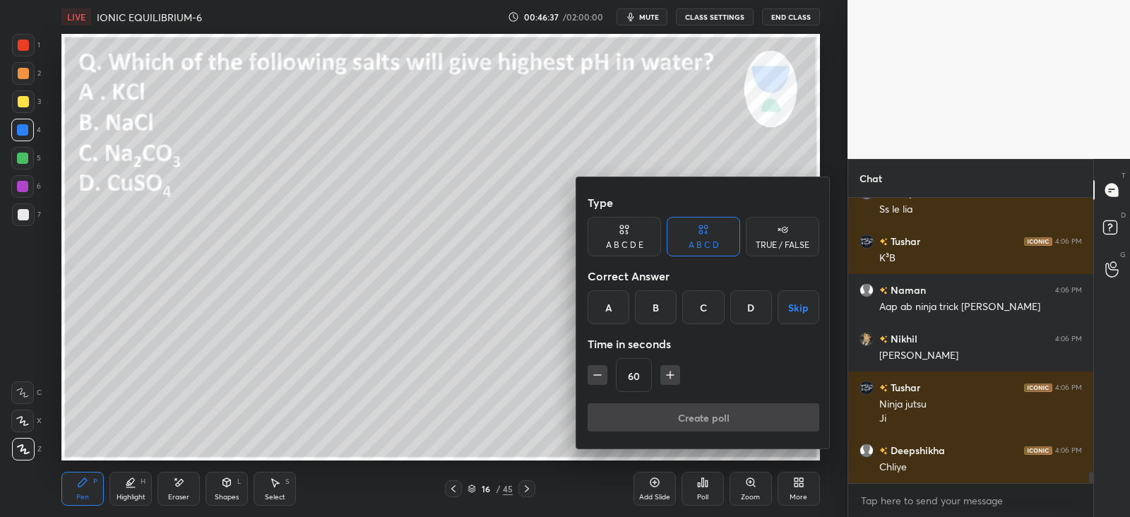
click at [702, 307] on div "C" at bounding box center [704, 307] width 42 height 34
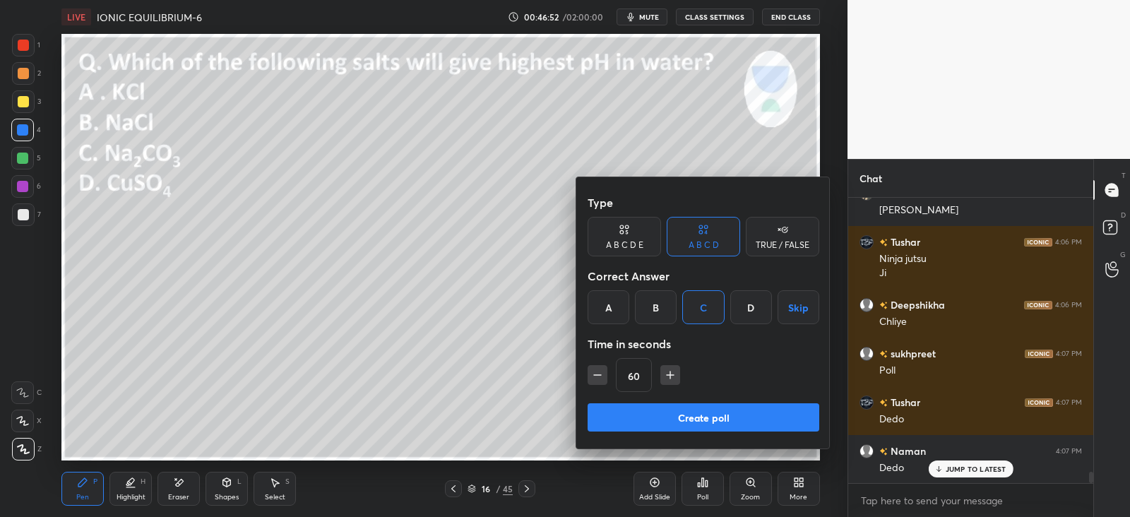
scroll to position [7189, 0]
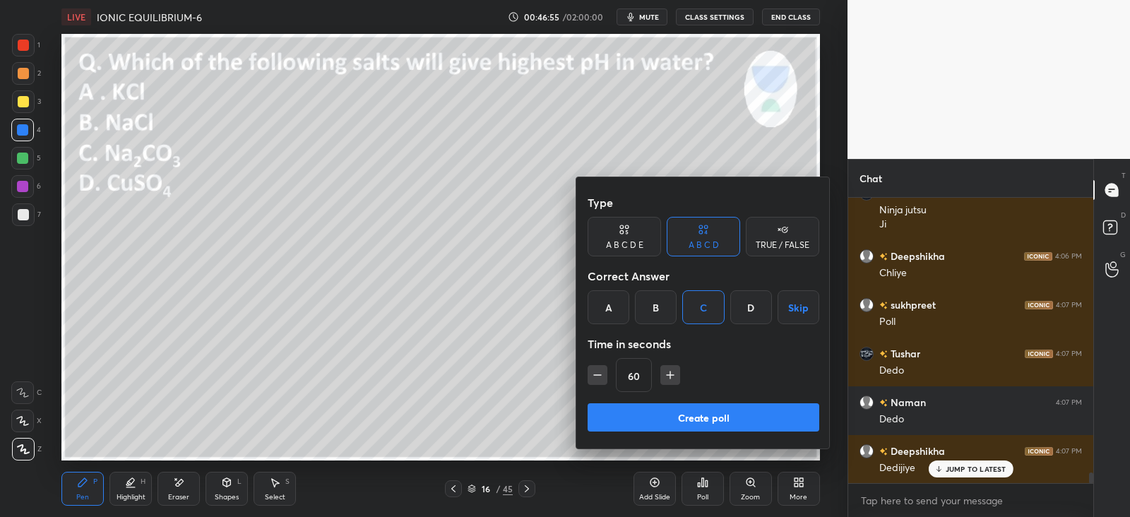
click at [660, 416] on button "Create poll" at bounding box center [704, 417] width 232 height 28
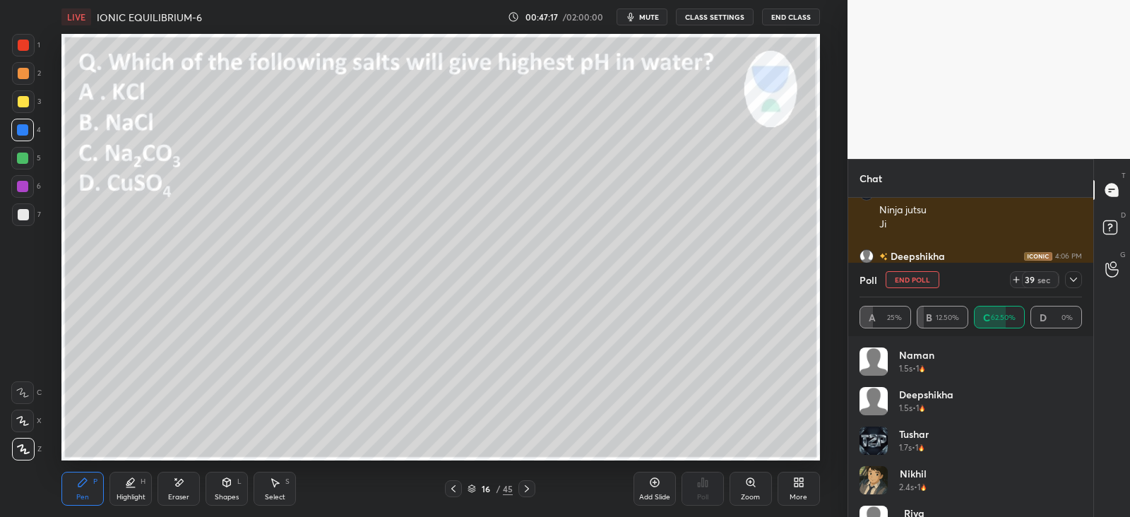
scroll to position [28, 0]
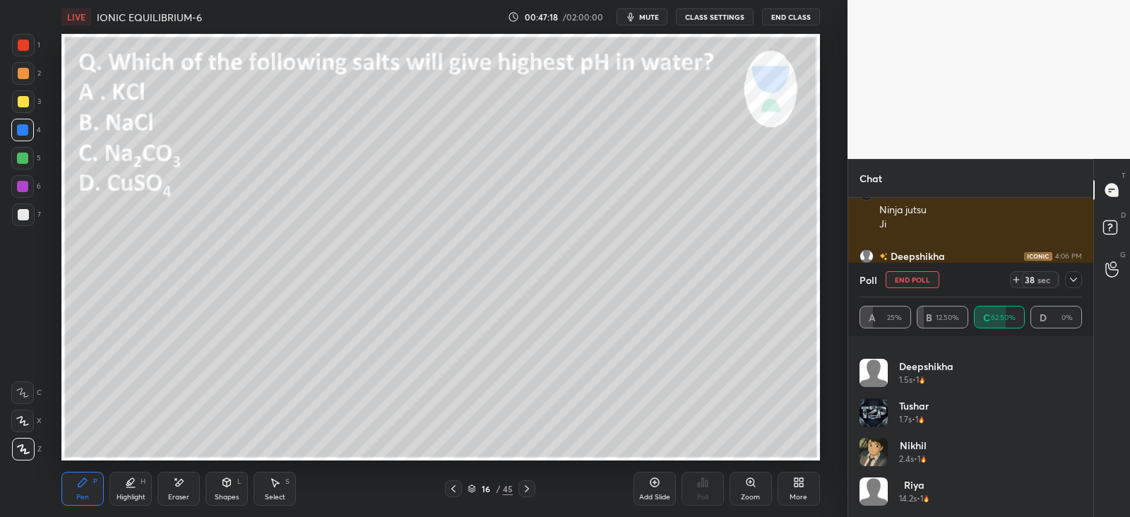
click at [1064, 278] on div "38 sec" at bounding box center [1046, 279] width 72 height 17
click at [1071, 282] on icon at bounding box center [1073, 279] width 11 height 11
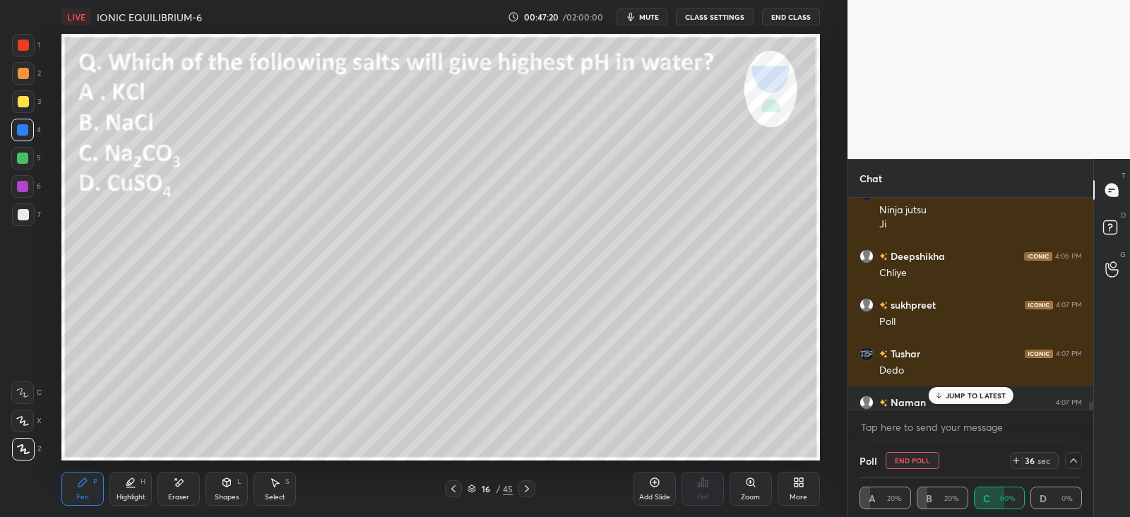
scroll to position [0, 0]
click at [974, 394] on p "JUMP TO LATEST" at bounding box center [976, 395] width 61 height 8
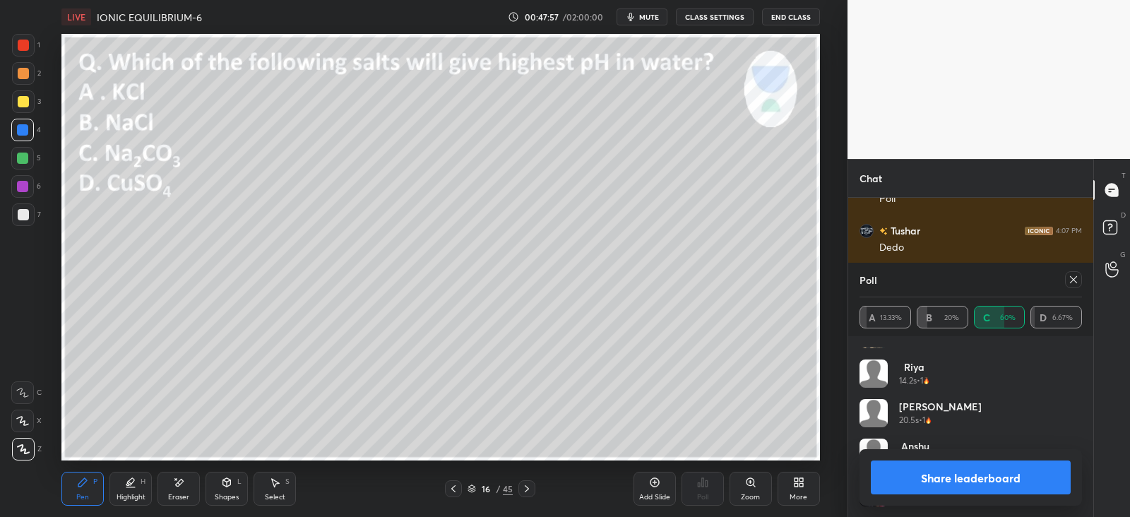
scroll to position [187, 0]
click at [1073, 277] on icon at bounding box center [1073, 279] width 11 height 11
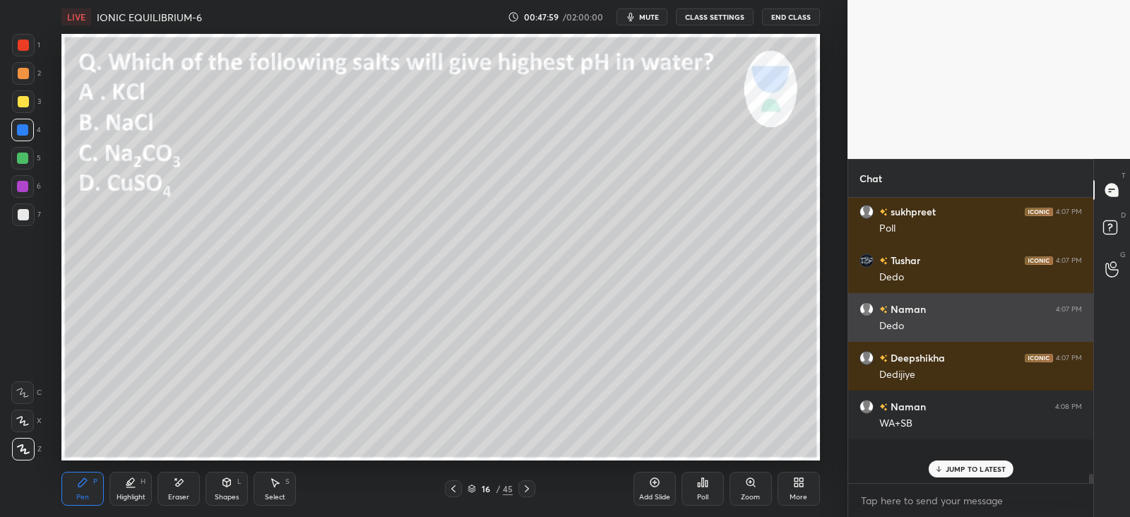
scroll to position [7238, 0]
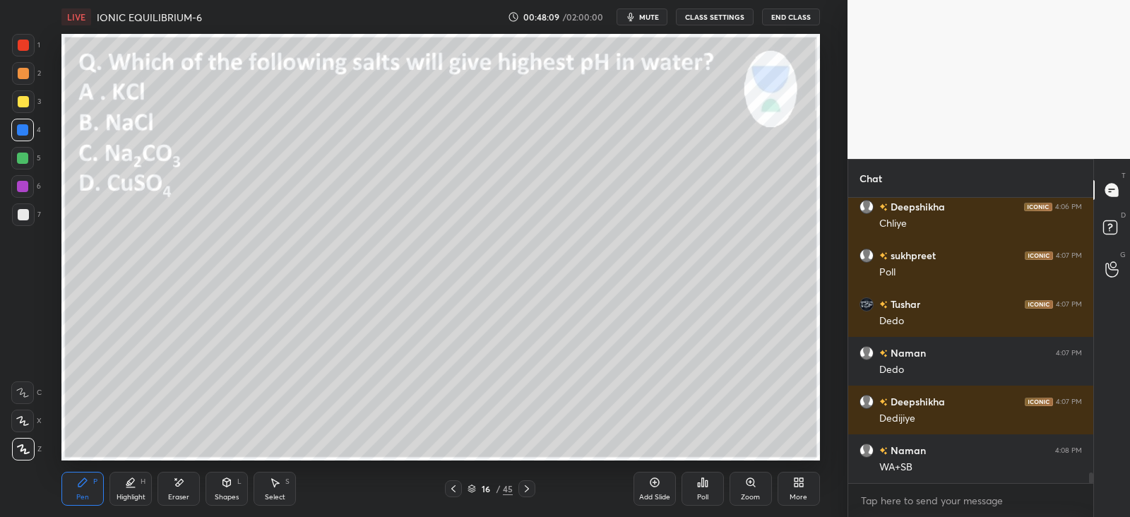
click at [29, 72] on div at bounding box center [23, 73] width 23 height 23
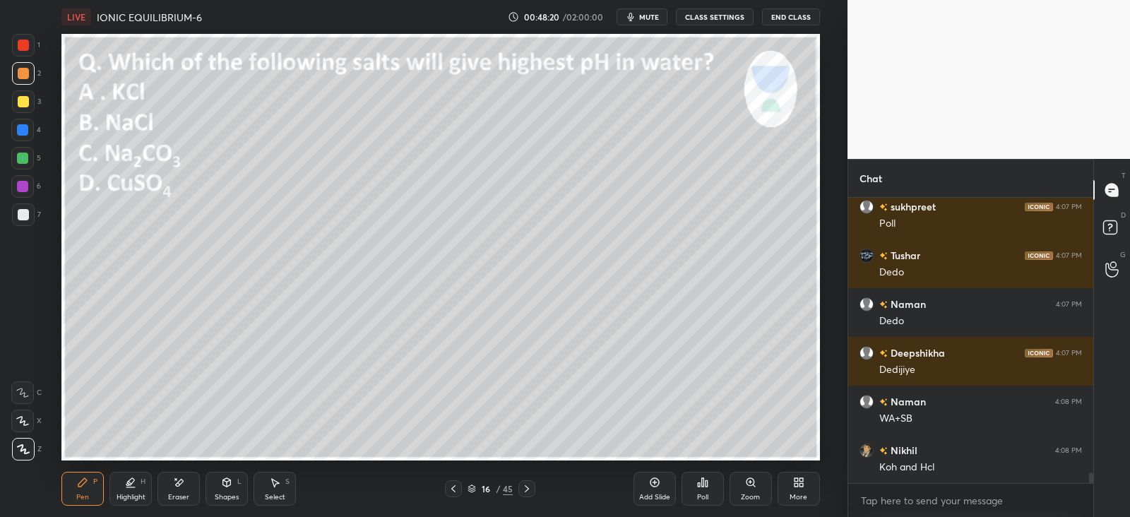
click at [27, 42] on div at bounding box center [23, 45] width 11 height 11
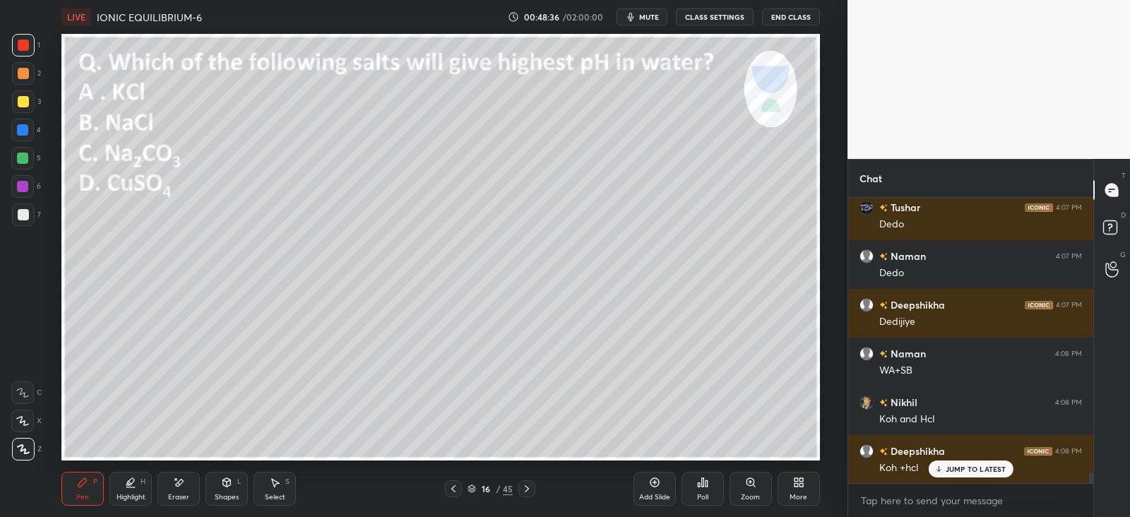
click at [28, 70] on div at bounding box center [23, 73] width 11 height 11
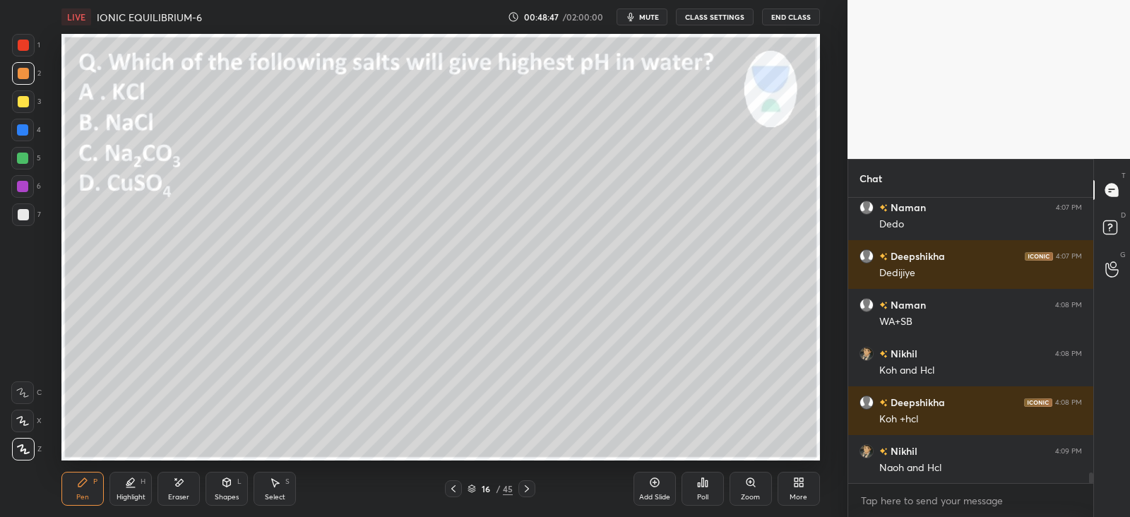
click at [23, 47] on div at bounding box center [23, 45] width 11 height 11
click at [27, 104] on div at bounding box center [23, 101] width 11 height 11
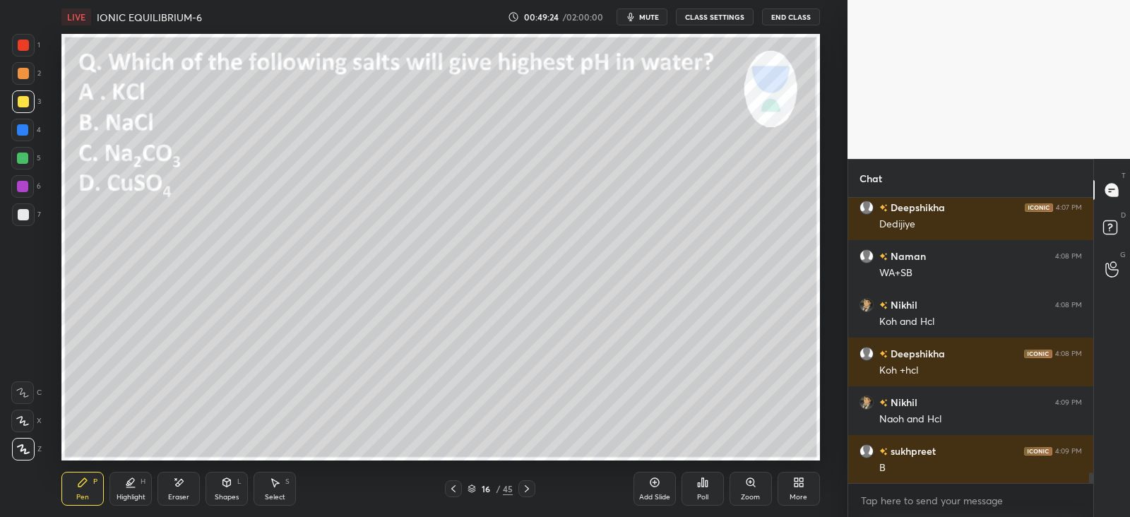
scroll to position [7482, 0]
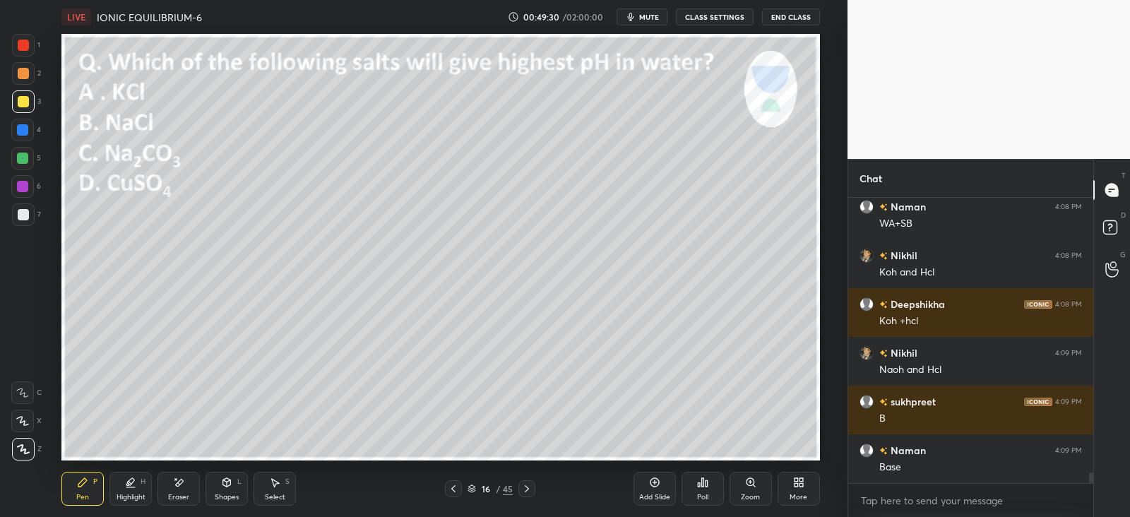
click at [32, 46] on div at bounding box center [23, 45] width 23 height 23
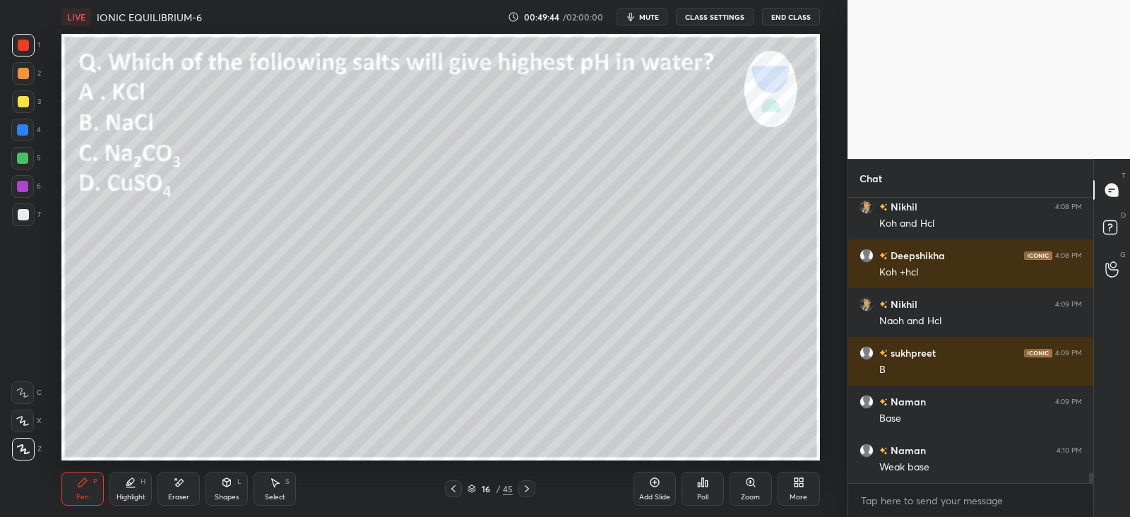
click at [456, 485] on icon at bounding box center [453, 488] width 11 height 11
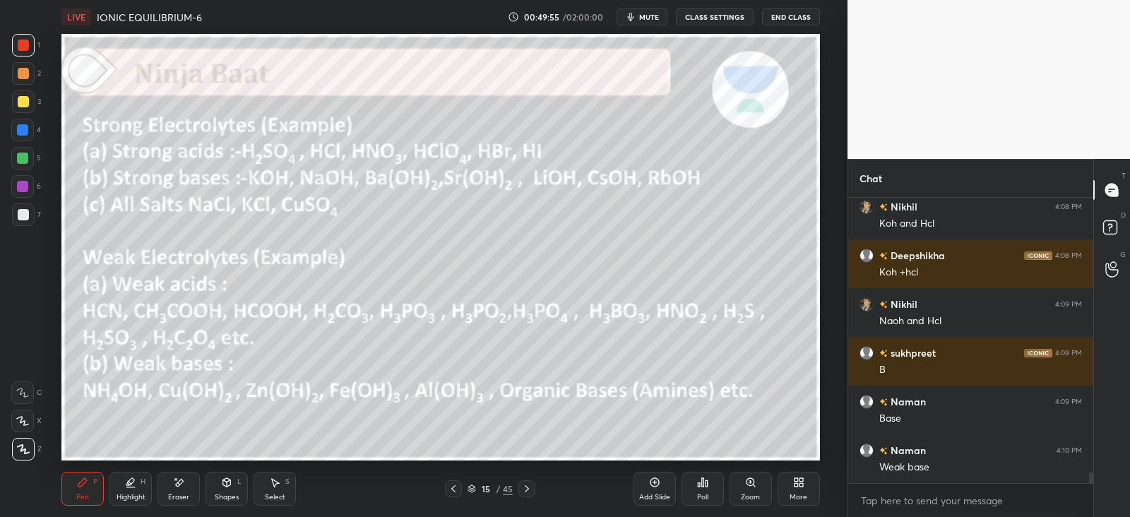
click at [533, 485] on div at bounding box center [527, 488] width 17 height 17
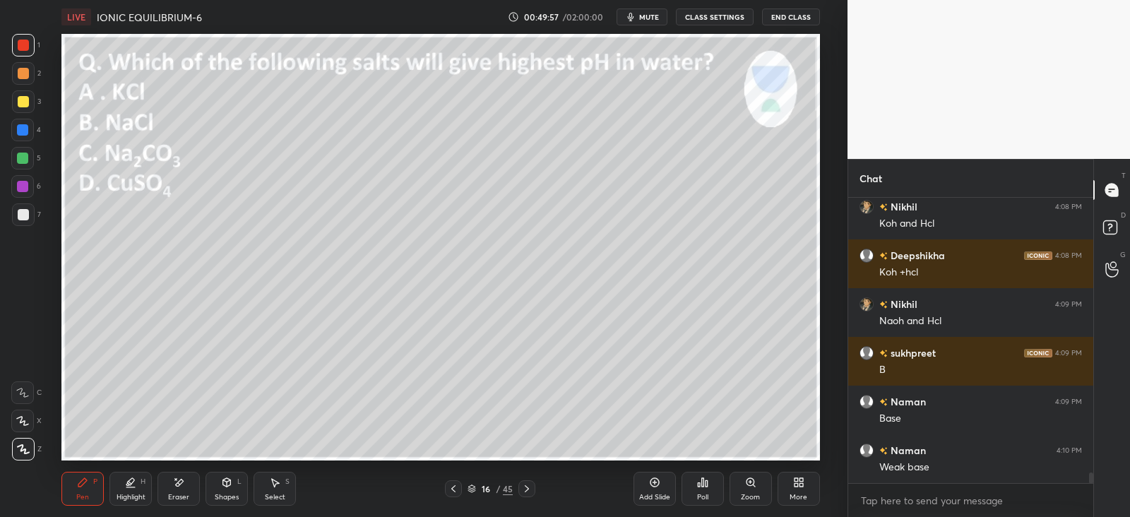
click at [25, 70] on div at bounding box center [23, 73] width 11 height 11
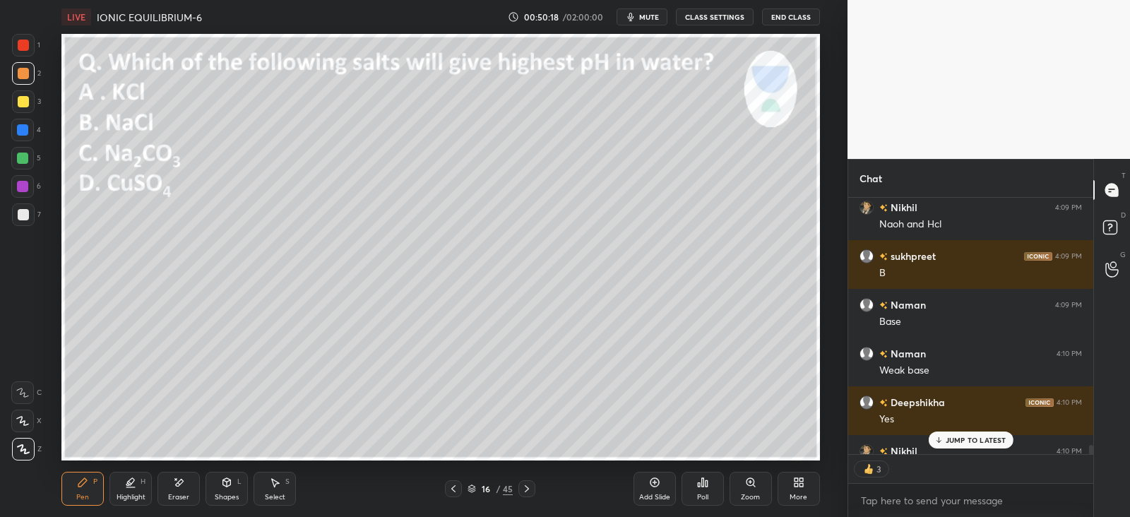
scroll to position [5, 4]
click at [654, 481] on icon at bounding box center [654, 482] width 11 height 11
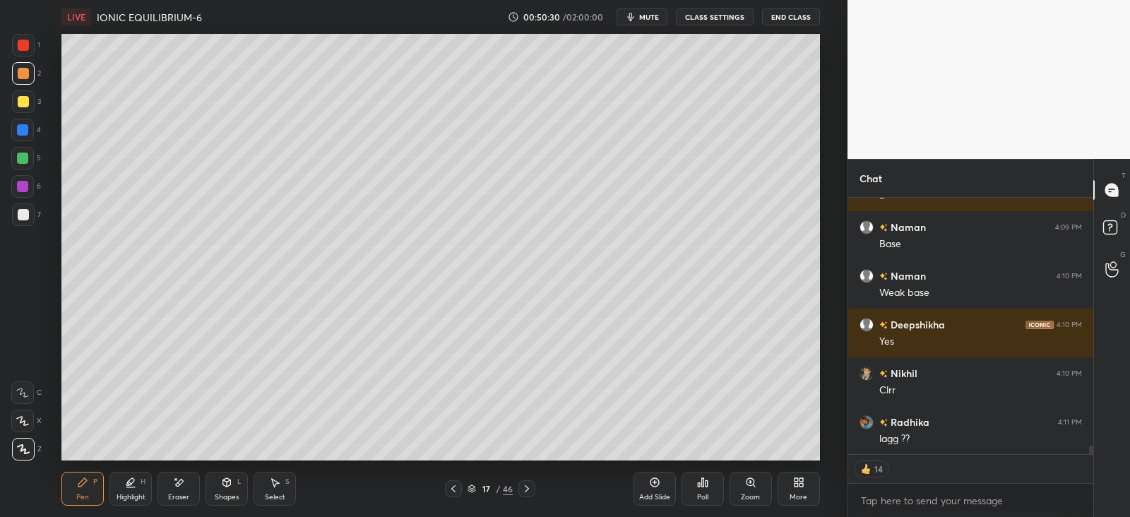
scroll to position [7754, 0]
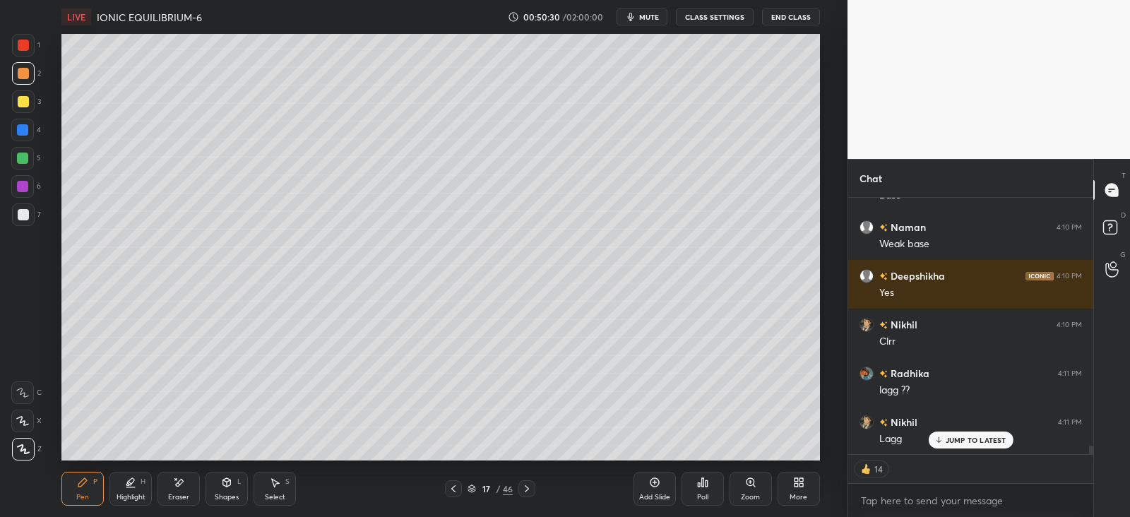
click at [31, 101] on div at bounding box center [23, 101] width 23 height 23
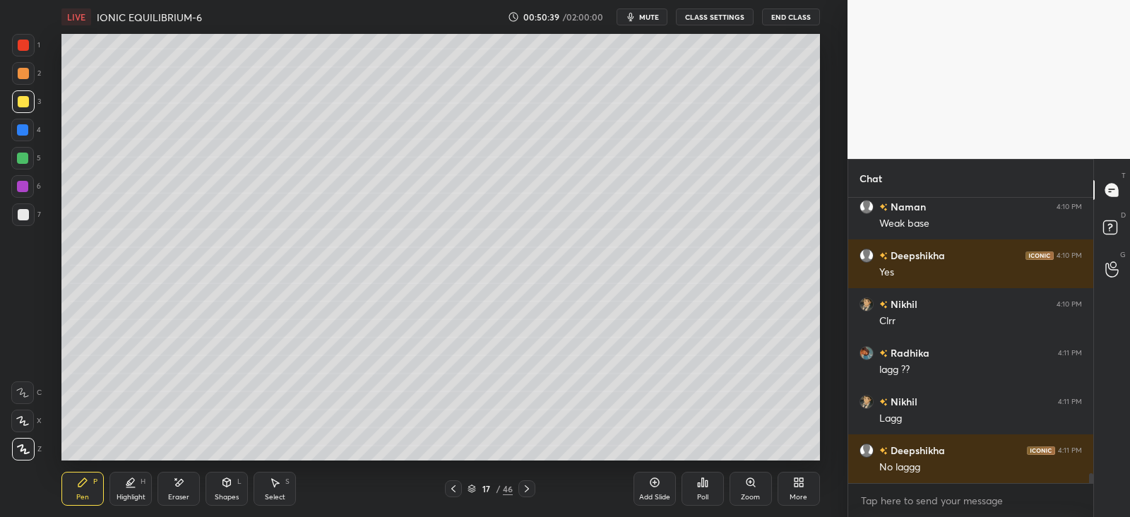
scroll to position [7823, 0]
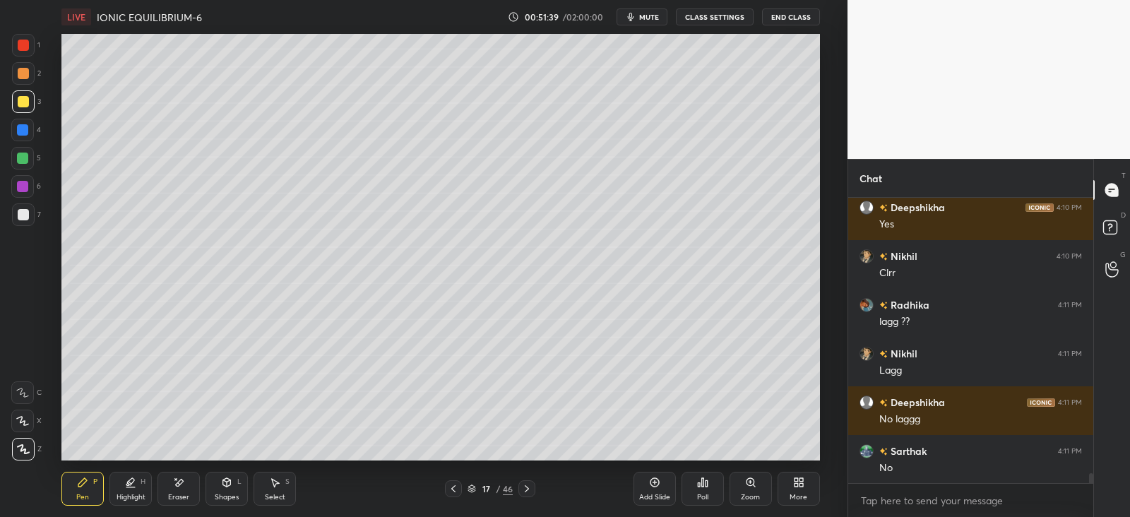
click at [701, 490] on div "Poll" at bounding box center [703, 489] width 42 height 34
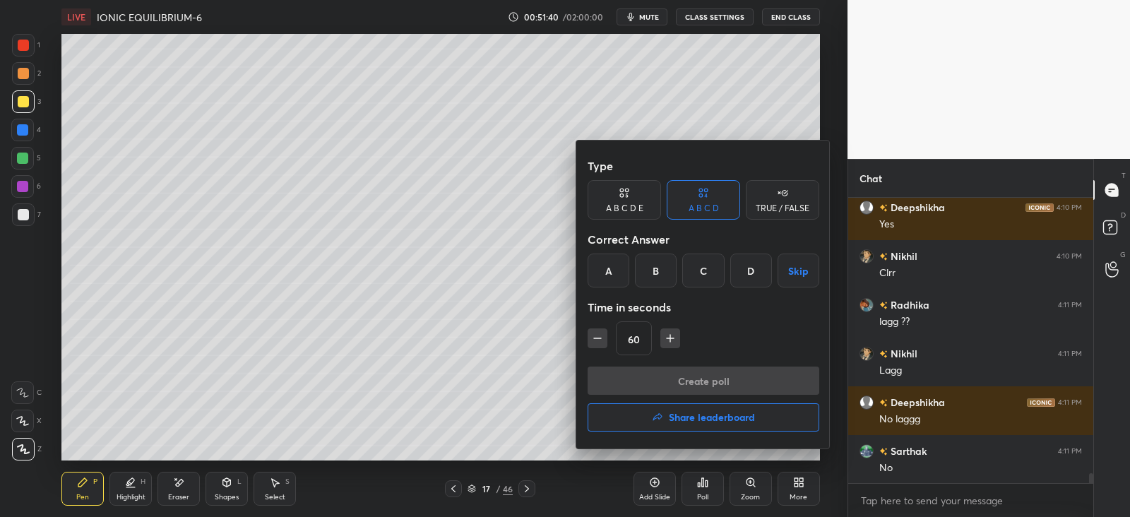
click at [711, 276] on div "C" at bounding box center [704, 271] width 42 height 34
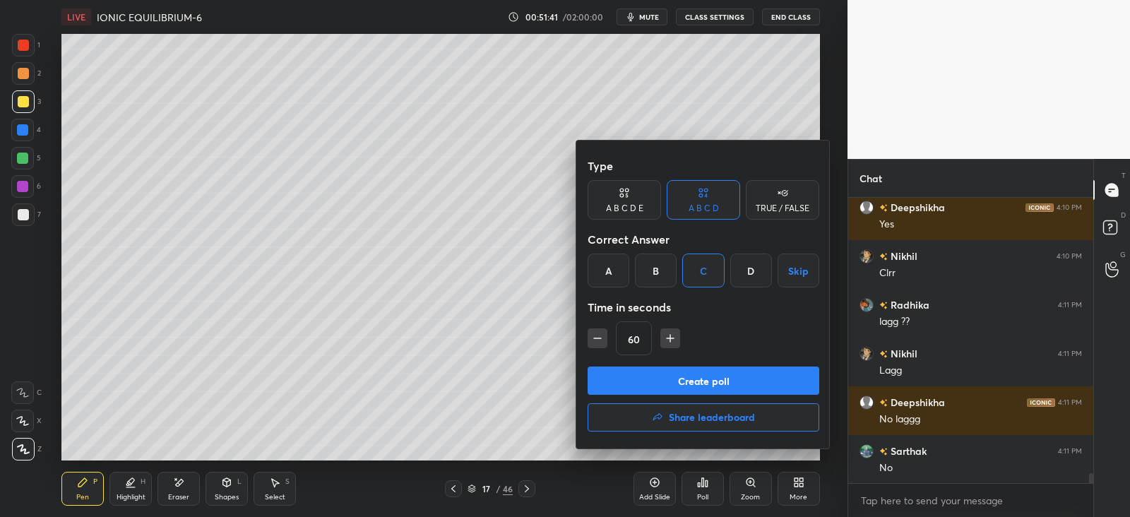
click at [690, 384] on button "Create poll" at bounding box center [704, 381] width 232 height 28
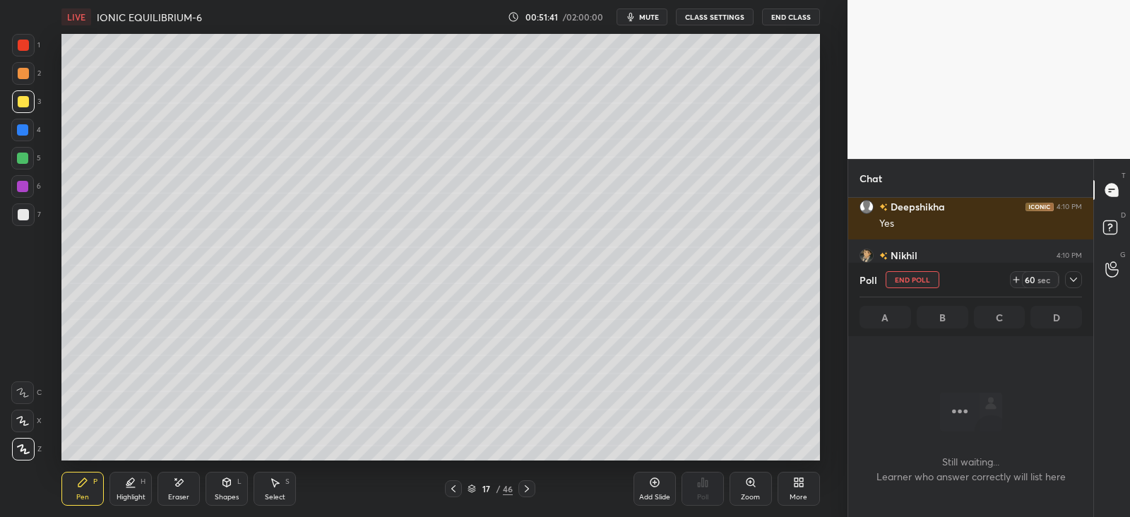
scroll to position [0, 0]
click at [1077, 278] on icon at bounding box center [1073, 279] width 11 height 11
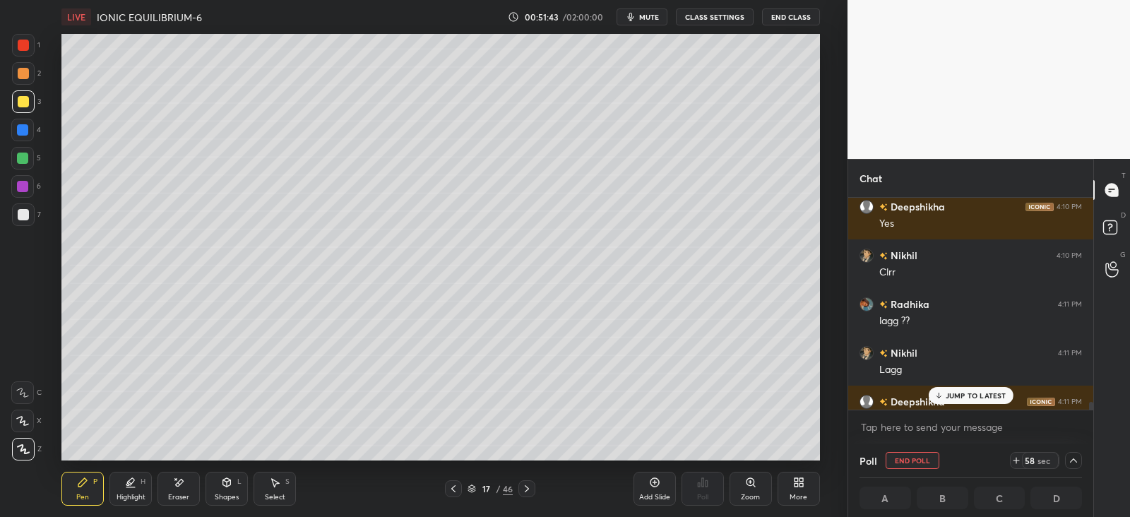
scroll to position [0, 4]
click at [962, 394] on p "JUMP TO LATEST" at bounding box center [976, 395] width 61 height 8
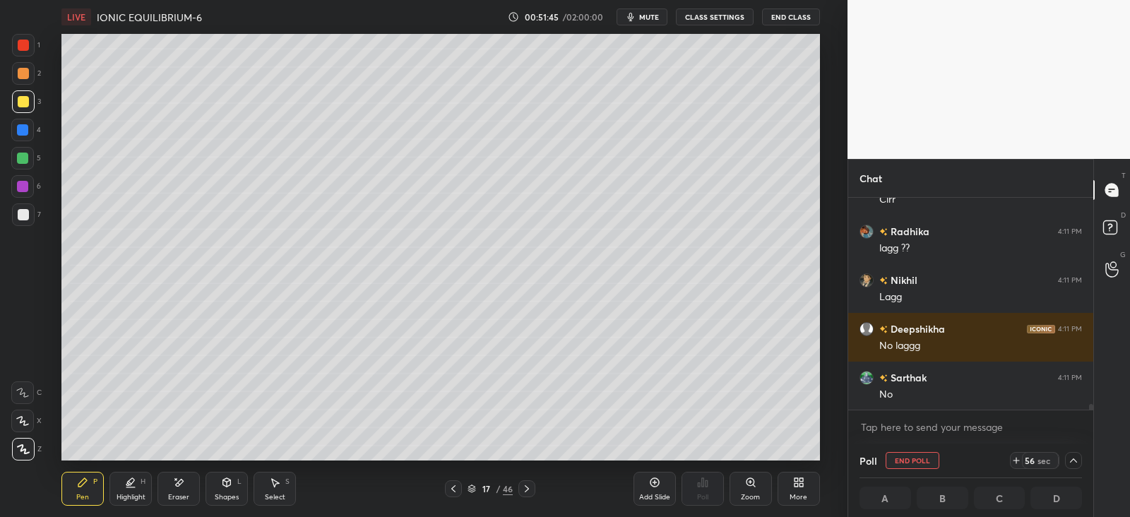
click at [35, 69] on div "2" at bounding box center [26, 73] width 29 height 23
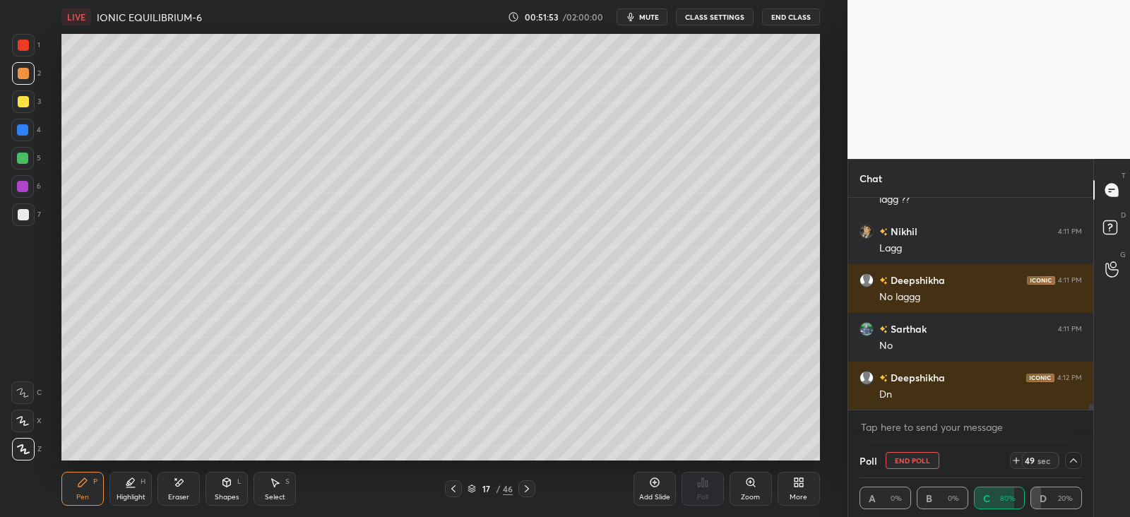
scroll to position [7994, 0]
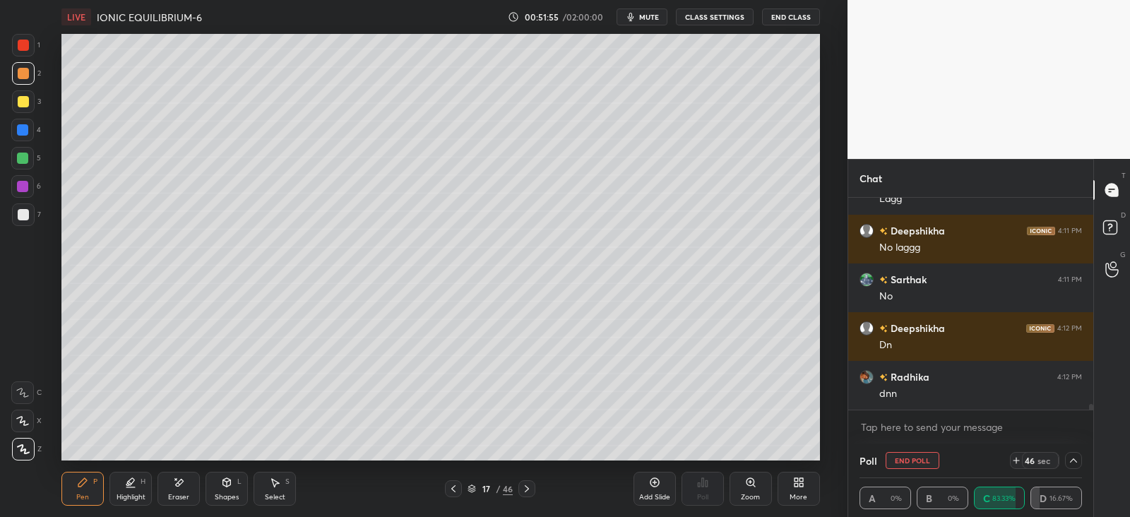
click at [28, 72] on div at bounding box center [23, 73] width 23 height 23
click at [25, 43] on div at bounding box center [23, 45] width 11 height 11
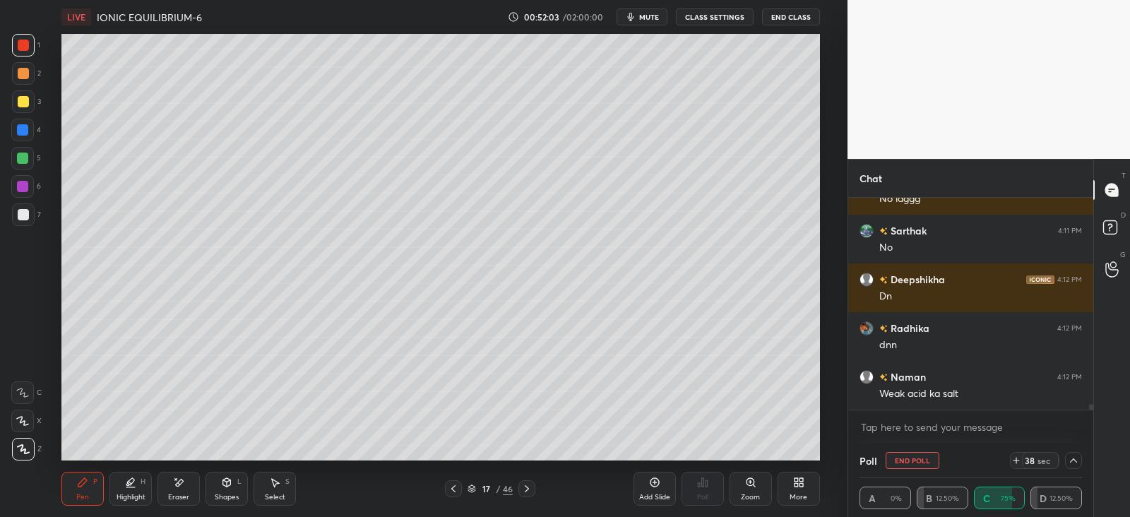
scroll to position [8092, 0]
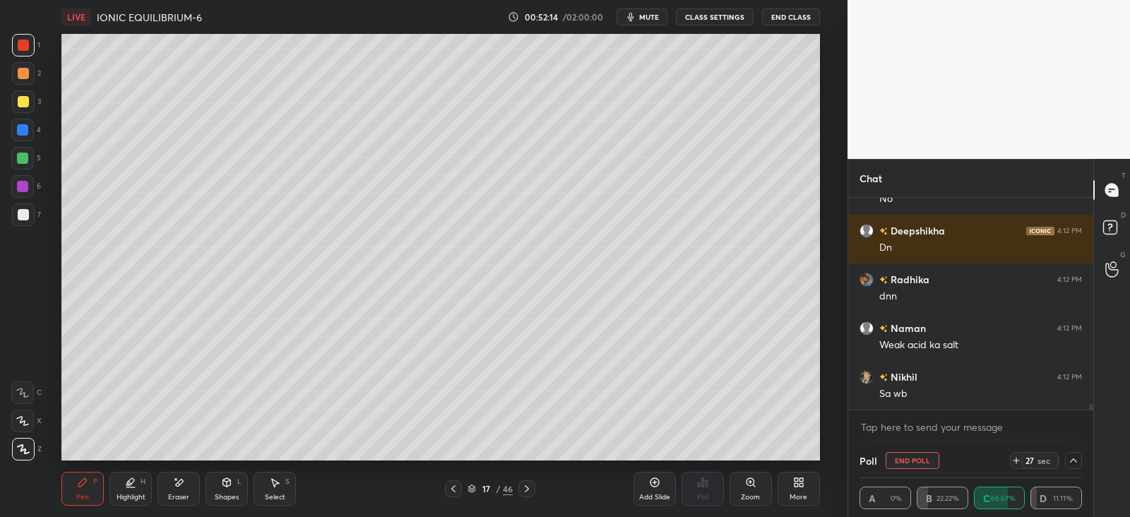
click at [648, 18] on span "mute" at bounding box center [649, 17] width 20 height 10
click at [649, 15] on span "unmute" at bounding box center [647, 17] width 30 height 10
click at [453, 486] on icon at bounding box center [453, 488] width 11 height 11
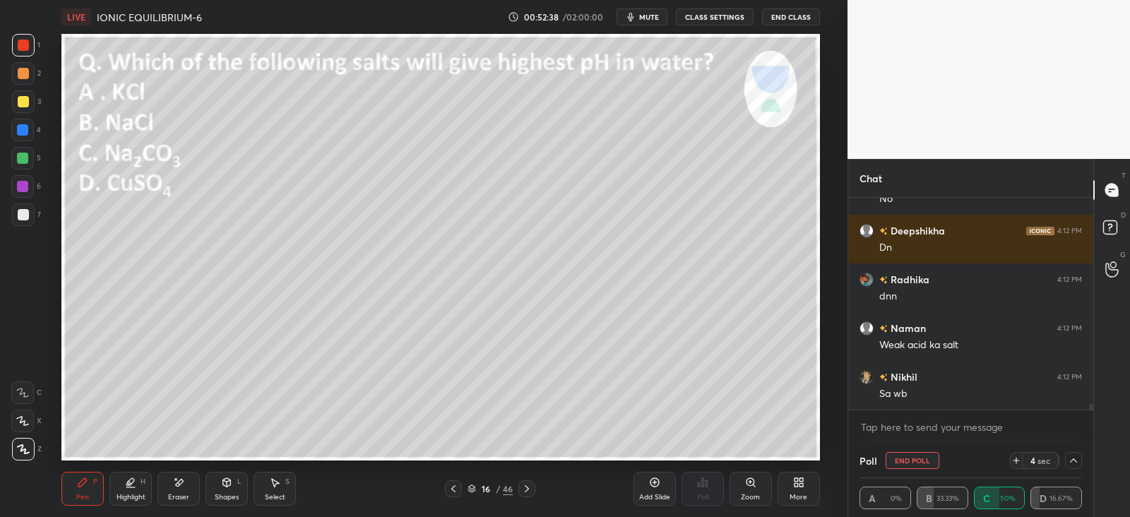
click at [456, 489] on icon at bounding box center [453, 488] width 11 height 11
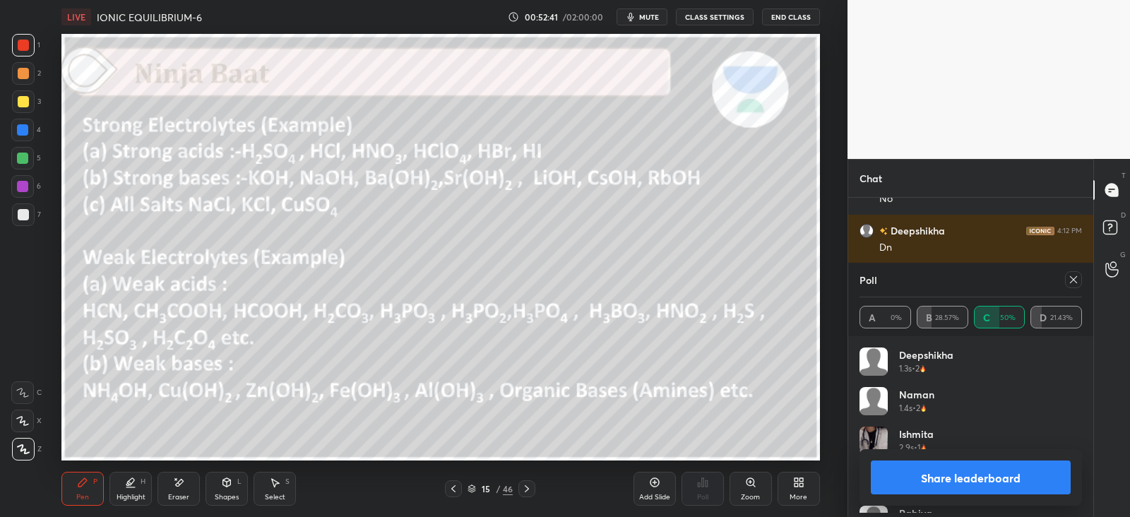
scroll to position [165, 218]
click at [1073, 283] on icon at bounding box center [1073, 279] width 11 height 11
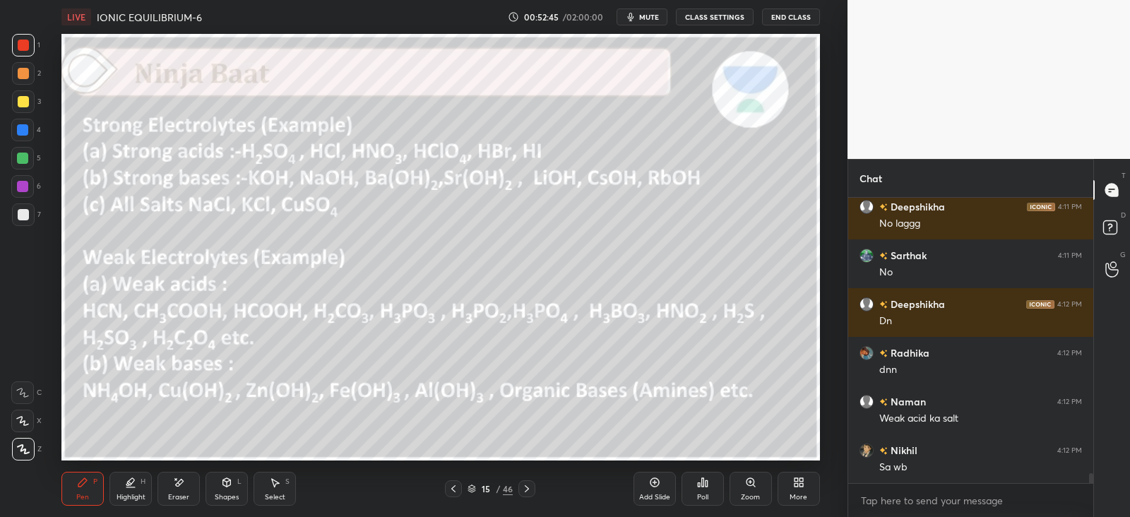
scroll to position [280, 240]
click at [529, 488] on icon at bounding box center [526, 488] width 11 height 11
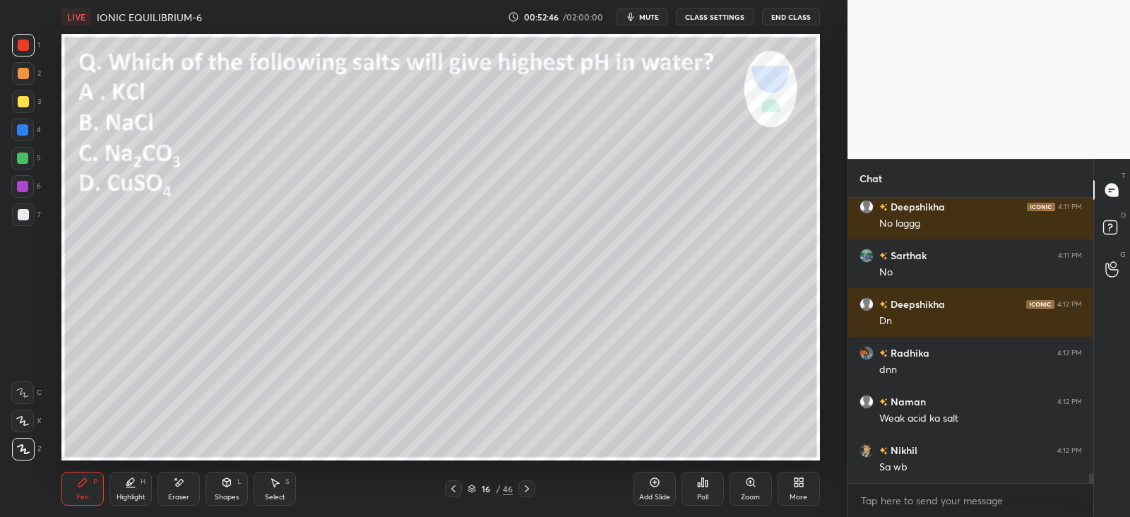
click at [526, 490] on icon at bounding box center [526, 488] width 11 height 11
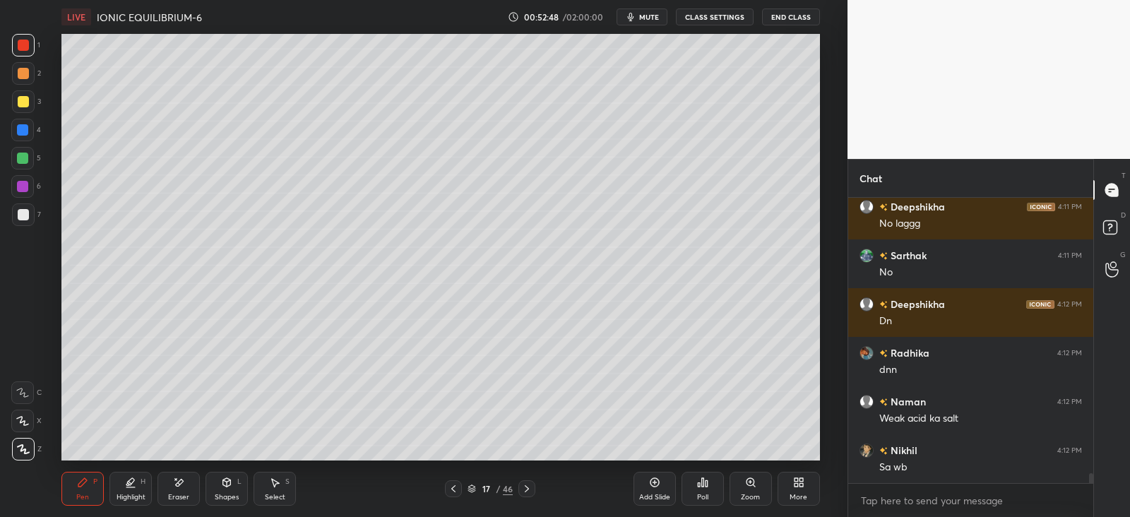
click at [24, 68] on div at bounding box center [23, 73] width 11 height 11
click at [27, 45] on div at bounding box center [23, 45] width 11 height 11
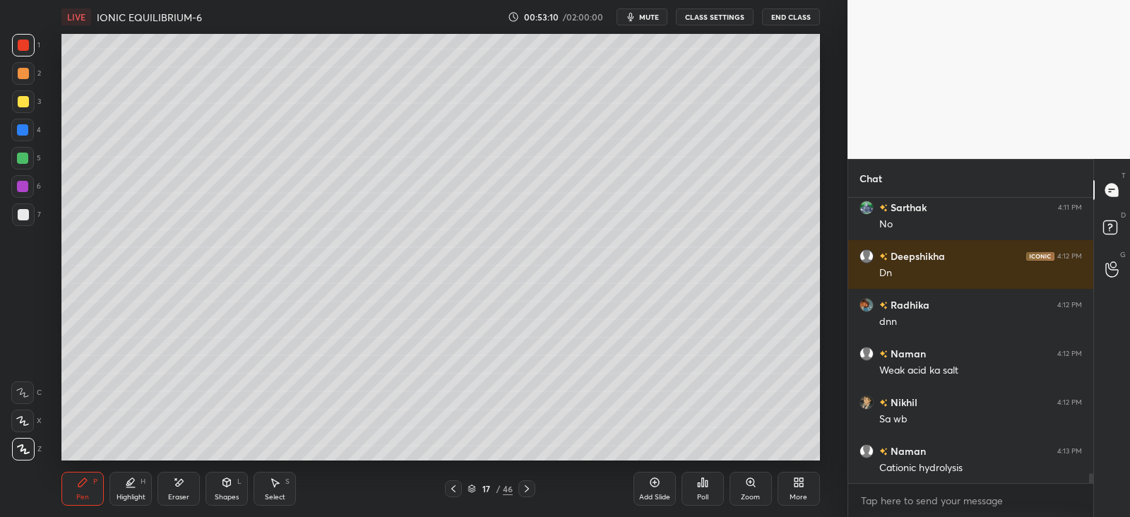
click at [28, 100] on div at bounding box center [23, 101] width 23 height 23
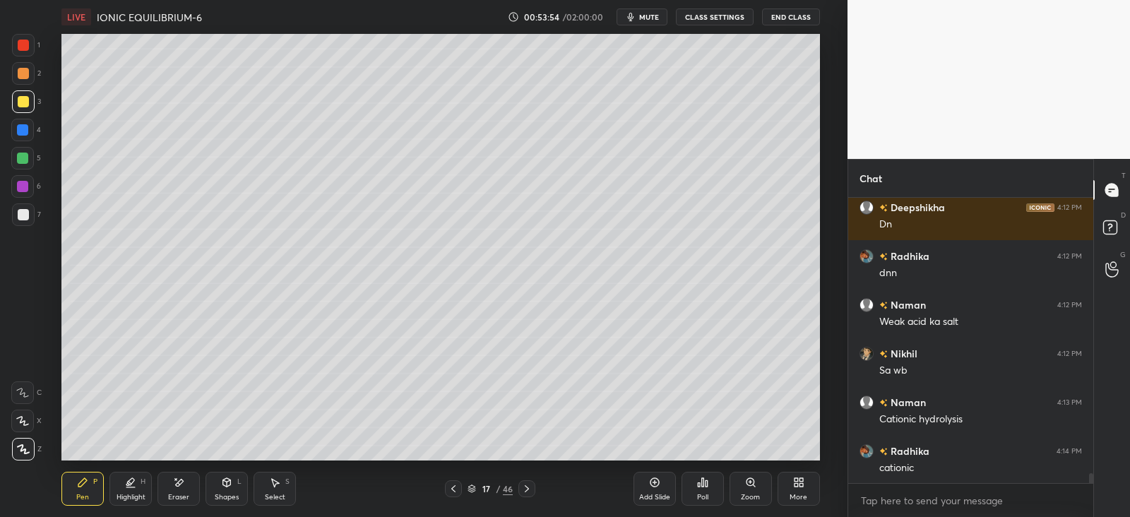
click at [23, 124] on div at bounding box center [22, 129] width 11 height 11
click at [664, 490] on div "Add Slide" at bounding box center [655, 489] width 42 height 34
click at [25, 74] on div at bounding box center [23, 73] width 11 height 11
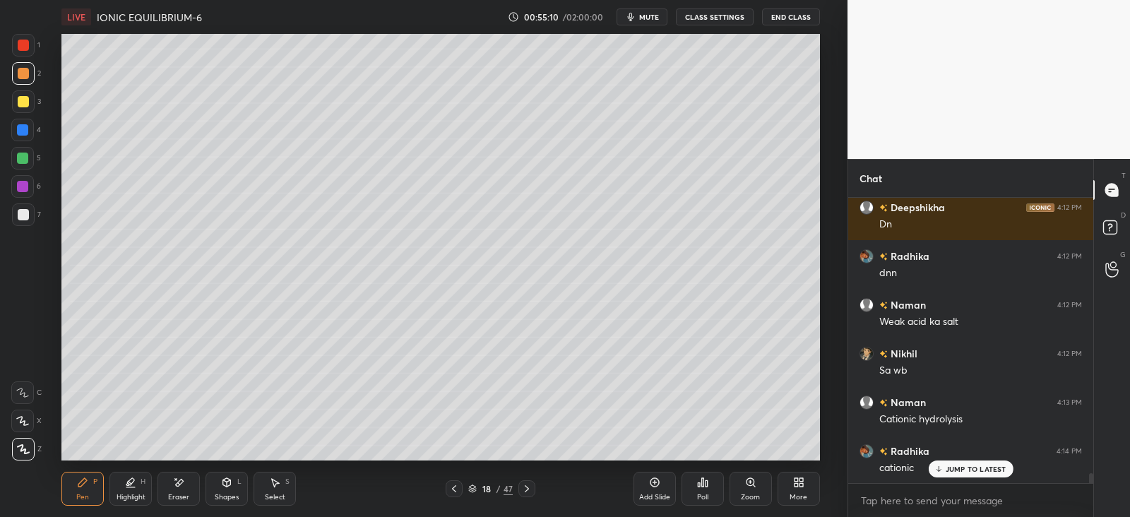
click at [26, 103] on div at bounding box center [23, 101] width 11 height 11
click at [703, 488] on div "Poll" at bounding box center [703, 489] width 42 height 34
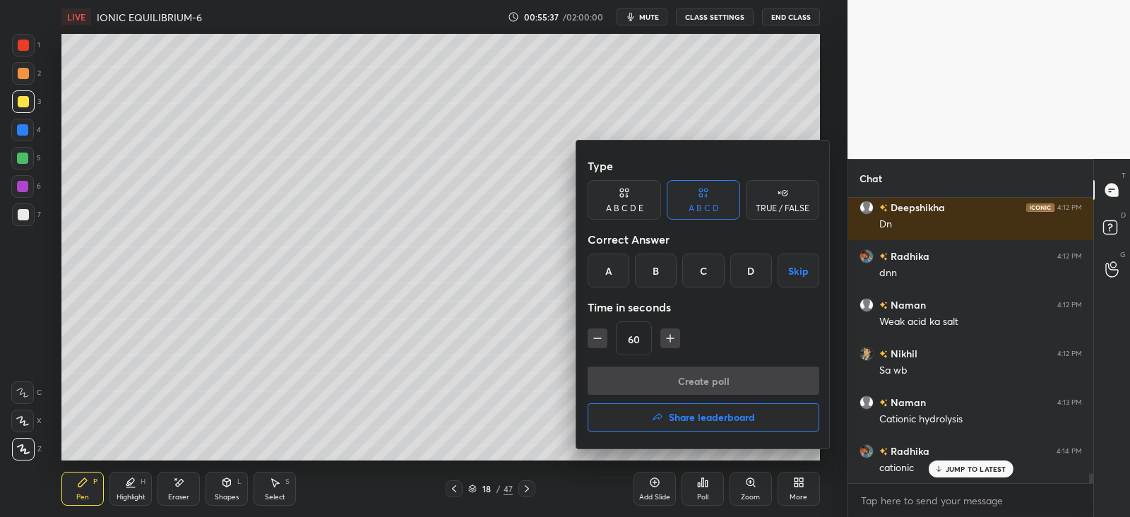
click at [652, 269] on div "B" at bounding box center [656, 271] width 42 height 34
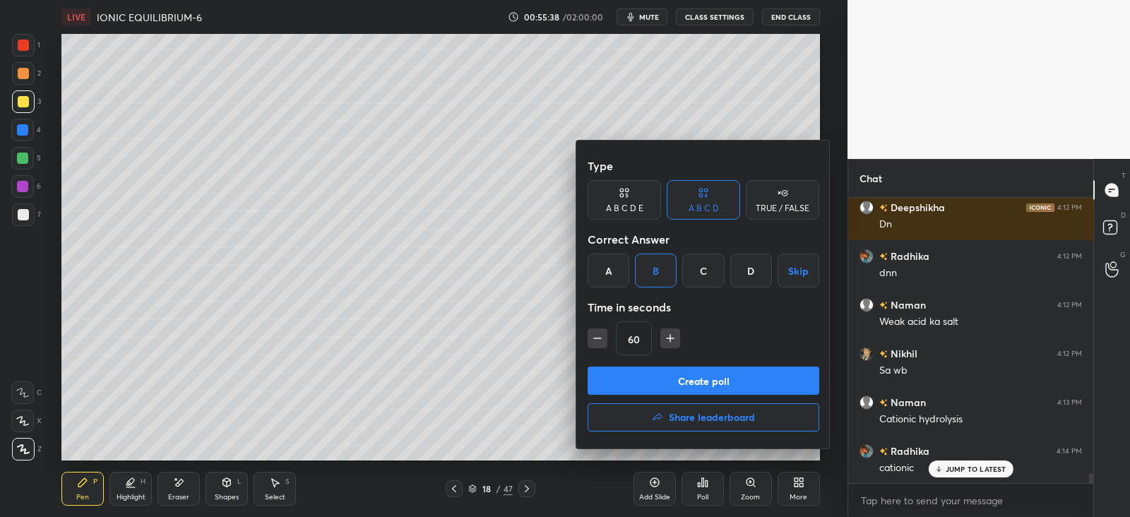
click at [659, 379] on button "Create poll" at bounding box center [704, 381] width 232 height 28
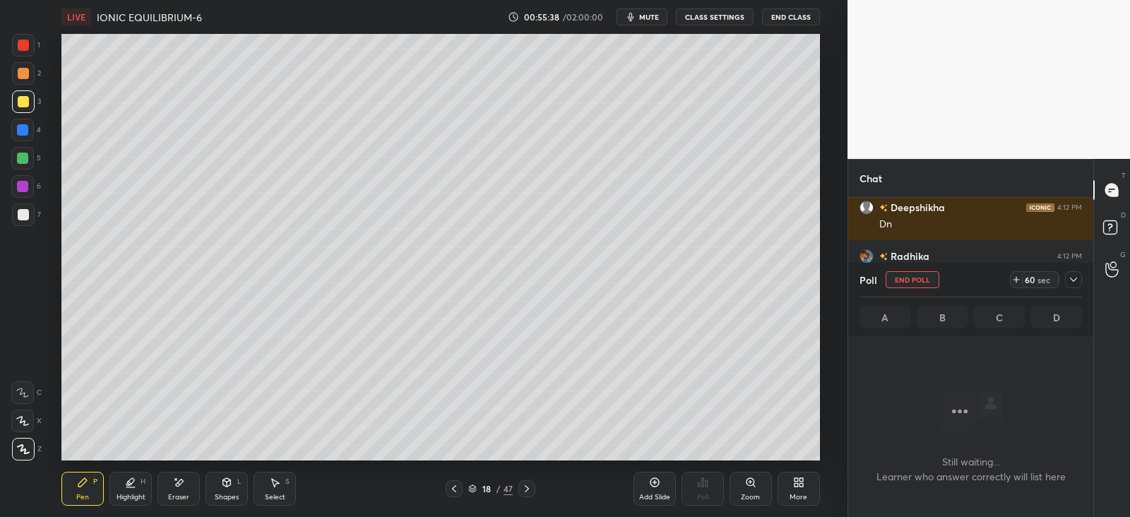
scroll to position [90, 240]
click at [1071, 280] on icon at bounding box center [1073, 279] width 11 height 11
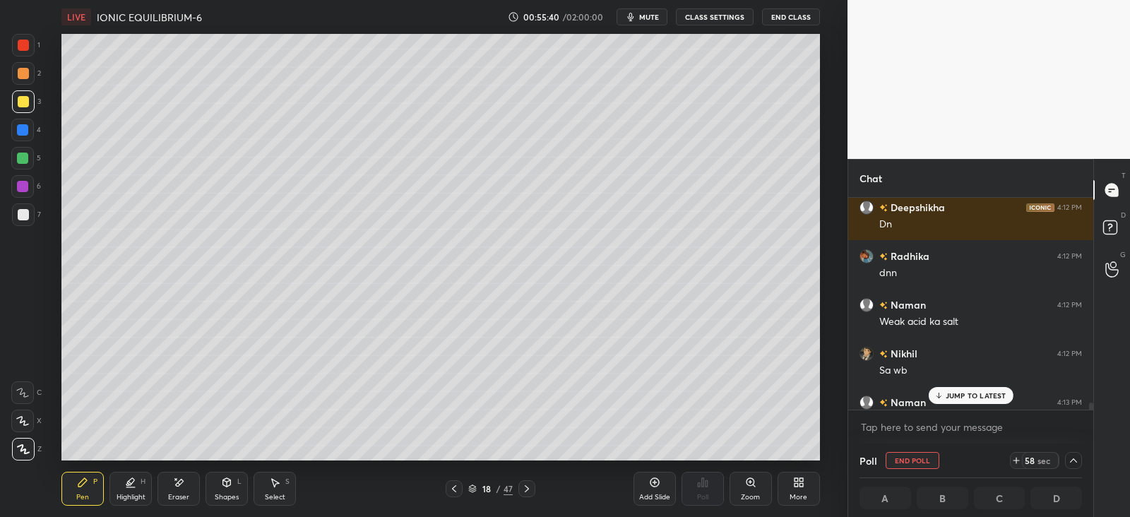
scroll to position [0, 4]
click at [1077, 458] on icon at bounding box center [1073, 460] width 11 height 11
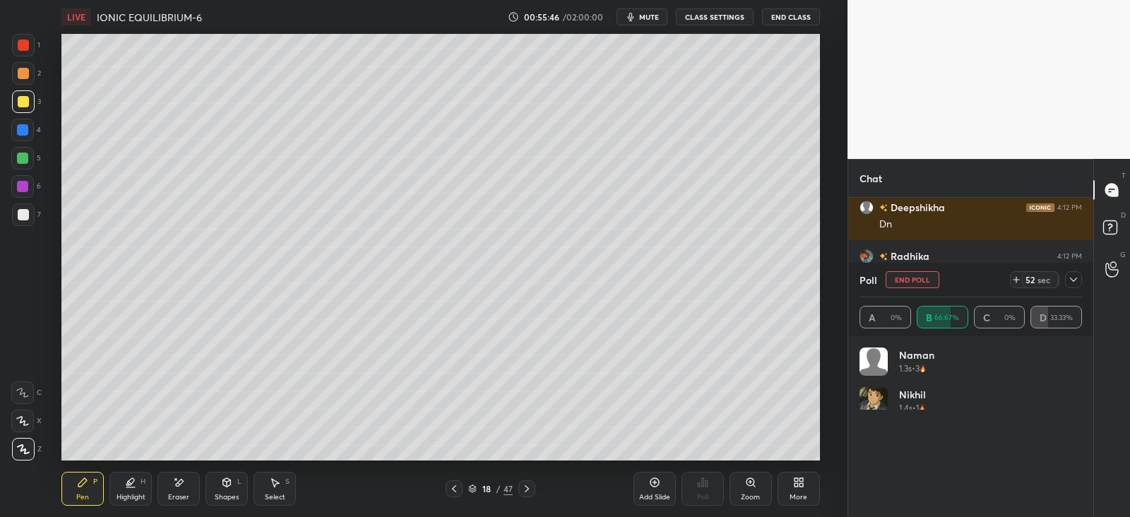
scroll to position [165, 218]
click at [1070, 279] on icon at bounding box center [1073, 279] width 11 height 11
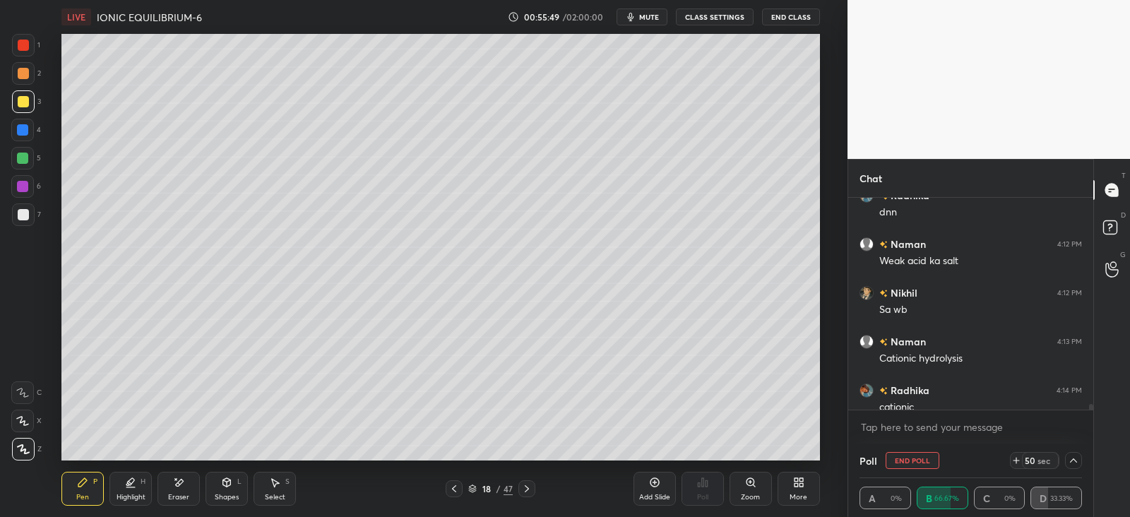
scroll to position [8189, 0]
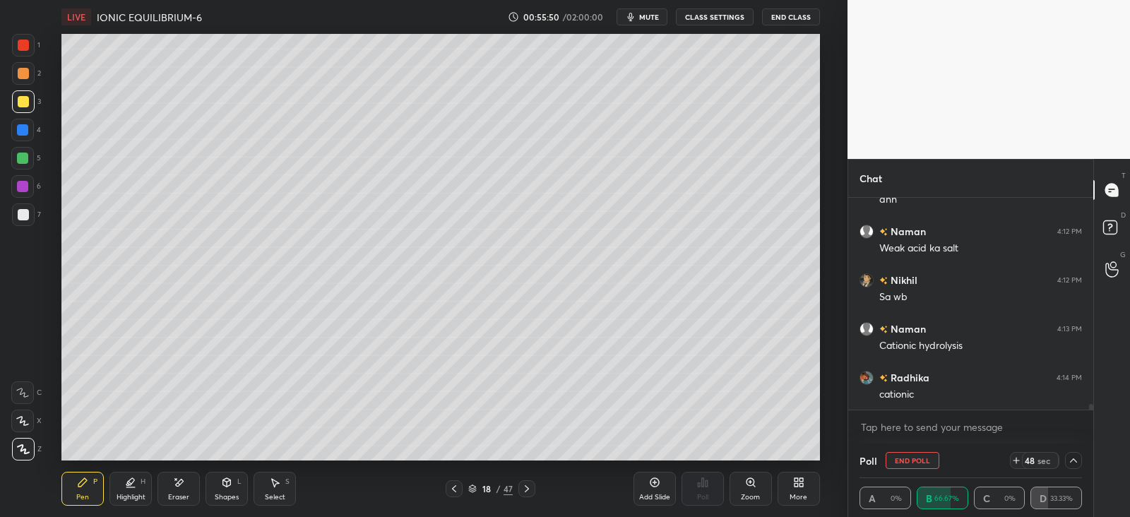
click at [13, 66] on div at bounding box center [23, 73] width 23 height 23
click at [21, 106] on div at bounding box center [23, 101] width 11 height 11
click at [227, 488] on div "Shapes L" at bounding box center [227, 489] width 42 height 34
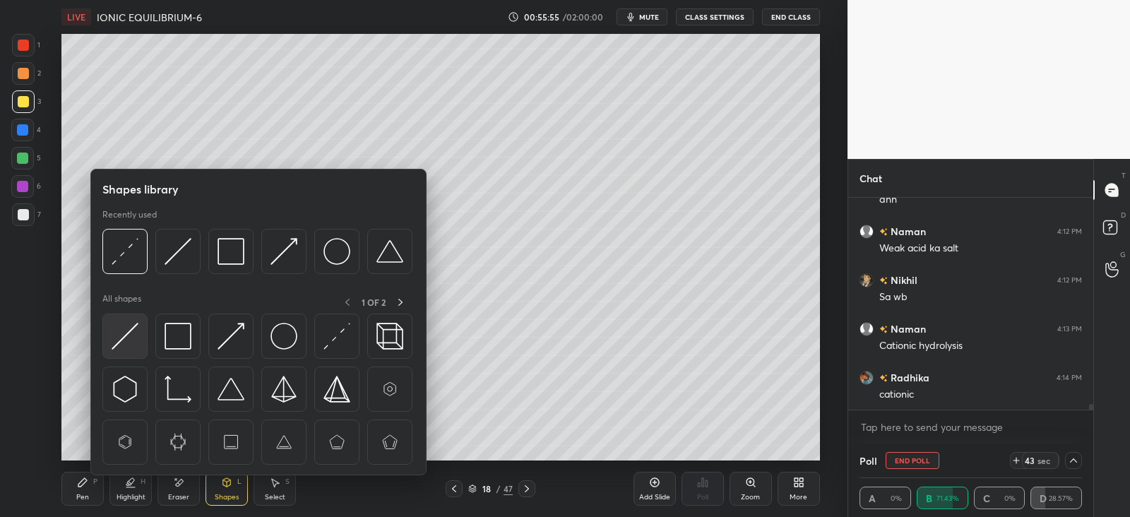
click at [126, 338] on img at bounding box center [125, 336] width 27 height 27
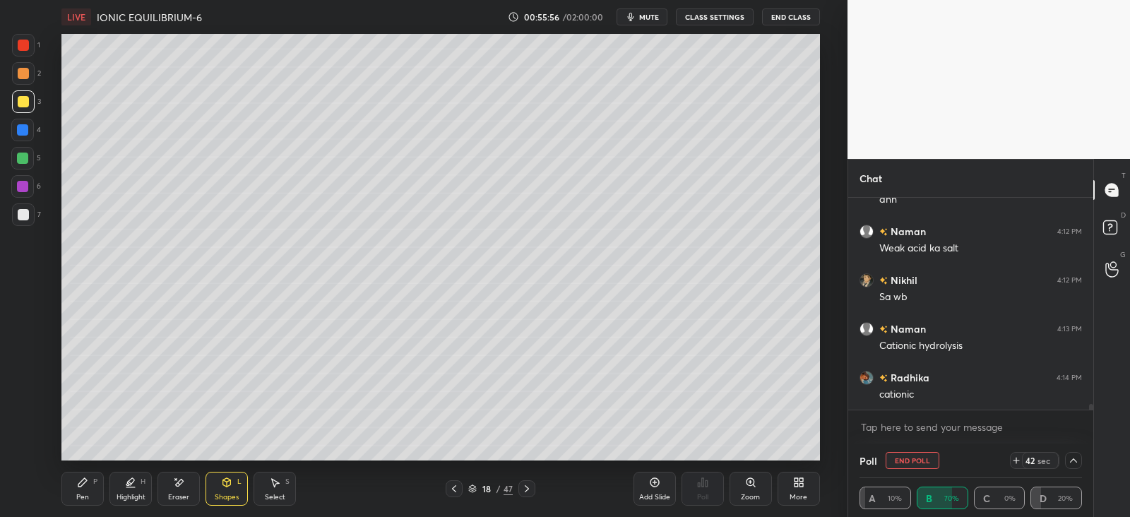
click at [219, 484] on div "Shapes L" at bounding box center [227, 489] width 42 height 34
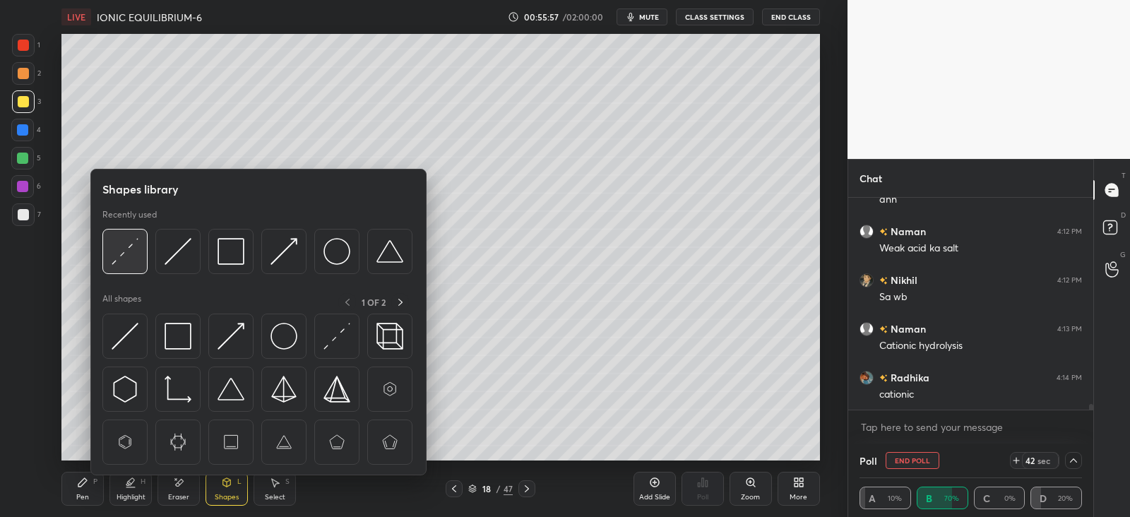
click at [119, 255] on img at bounding box center [125, 251] width 27 height 27
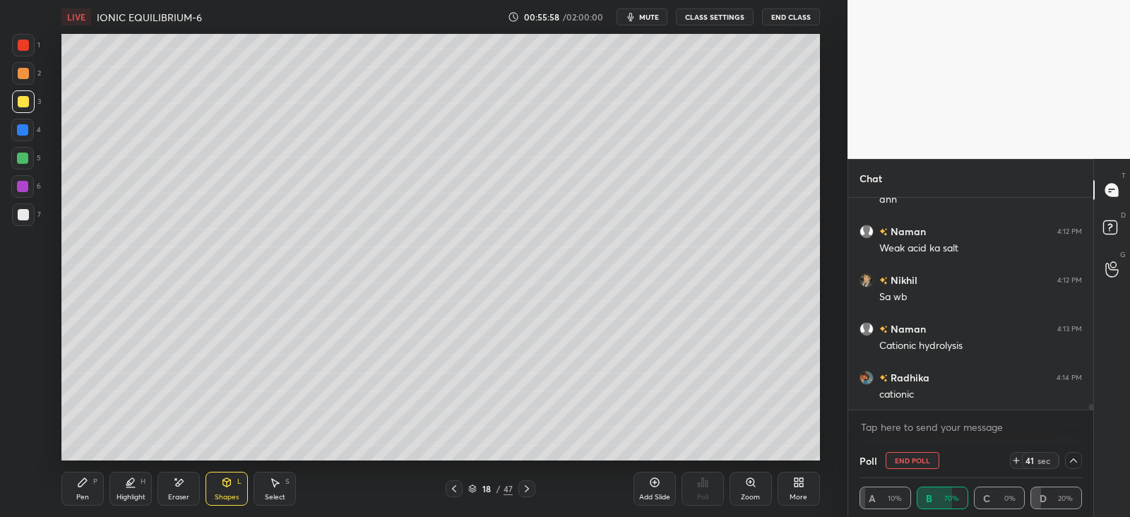
scroll to position [8238, 0]
click at [37, 81] on div "2" at bounding box center [26, 73] width 29 height 23
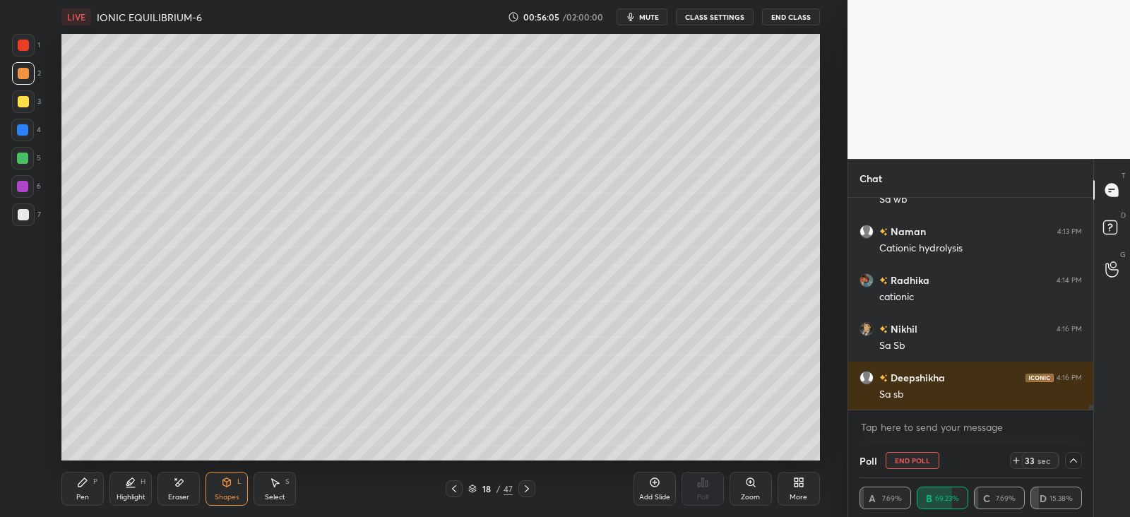
click at [23, 74] on div at bounding box center [23, 73] width 11 height 11
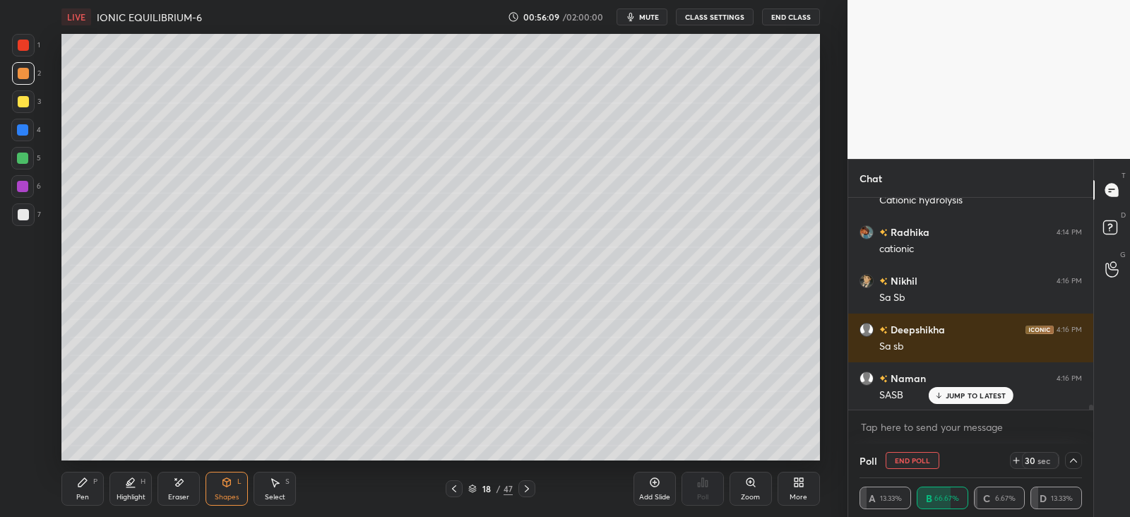
click at [177, 486] on icon at bounding box center [178, 483] width 11 height 12
click at [100, 495] on div "Pen P" at bounding box center [82, 489] width 42 height 34
click at [23, 157] on div at bounding box center [22, 158] width 11 height 11
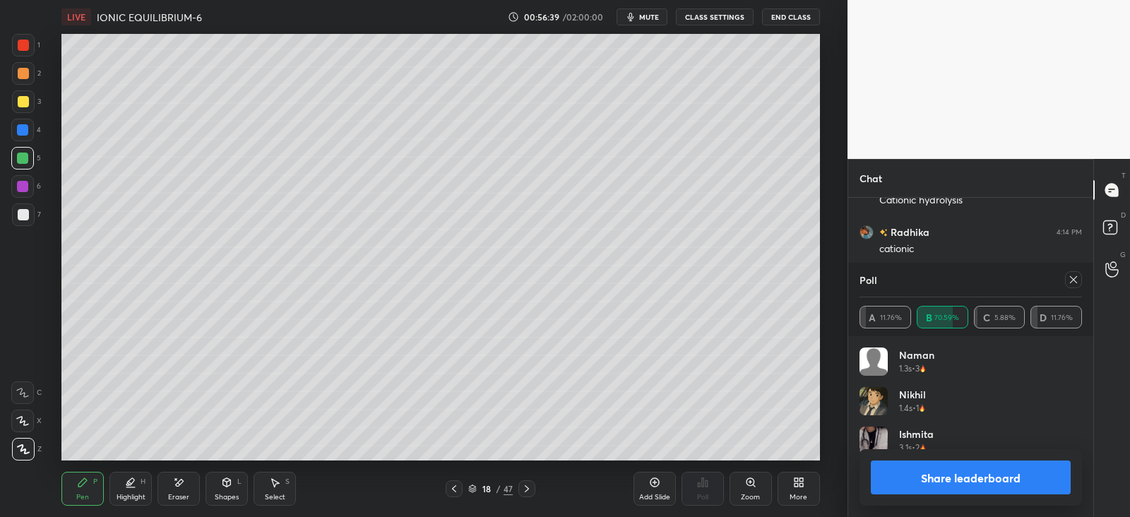
scroll to position [165, 218]
click at [1077, 277] on icon at bounding box center [1073, 279] width 11 height 11
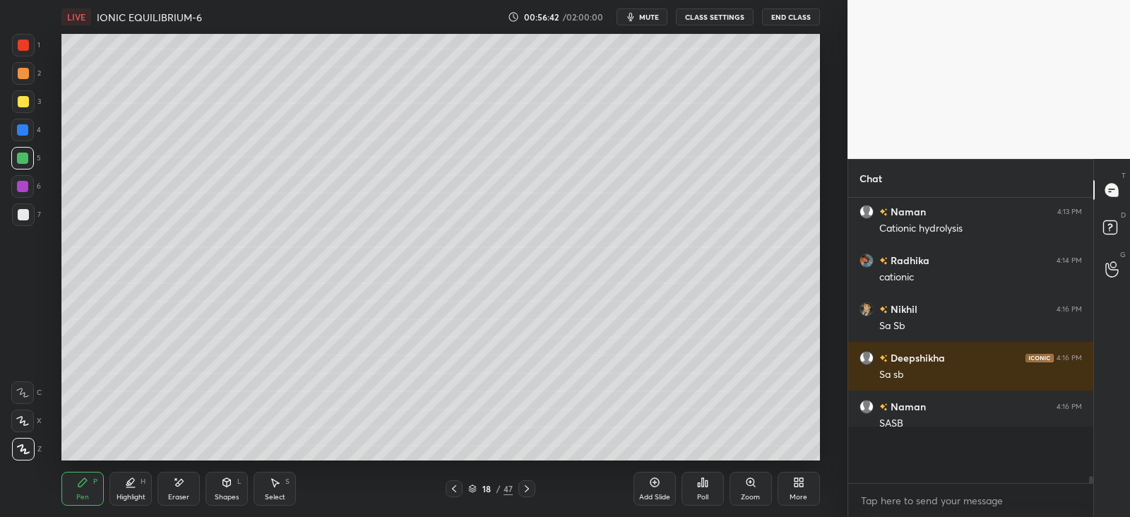
scroll to position [276, 240]
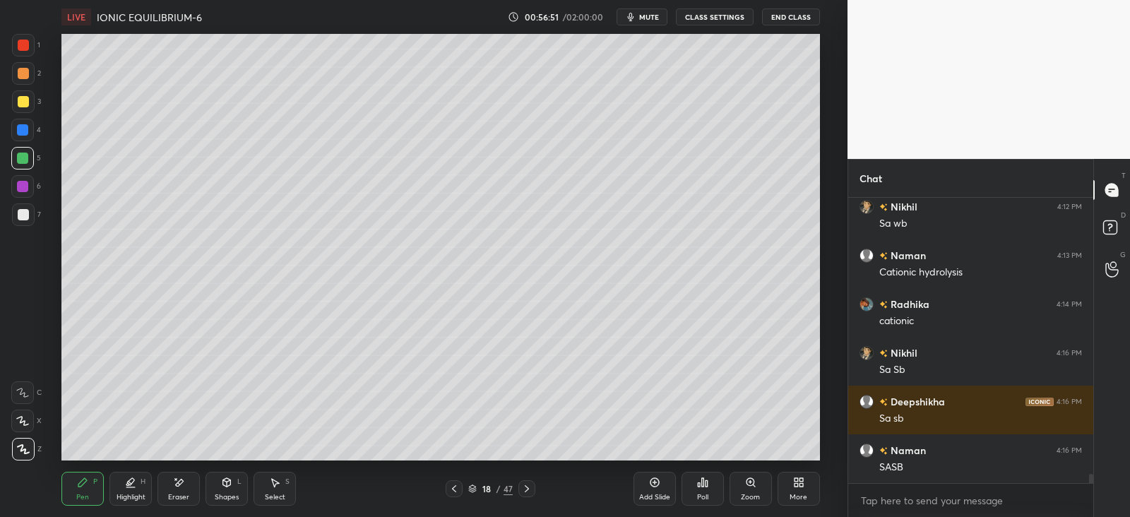
click at [25, 102] on div at bounding box center [23, 101] width 11 height 11
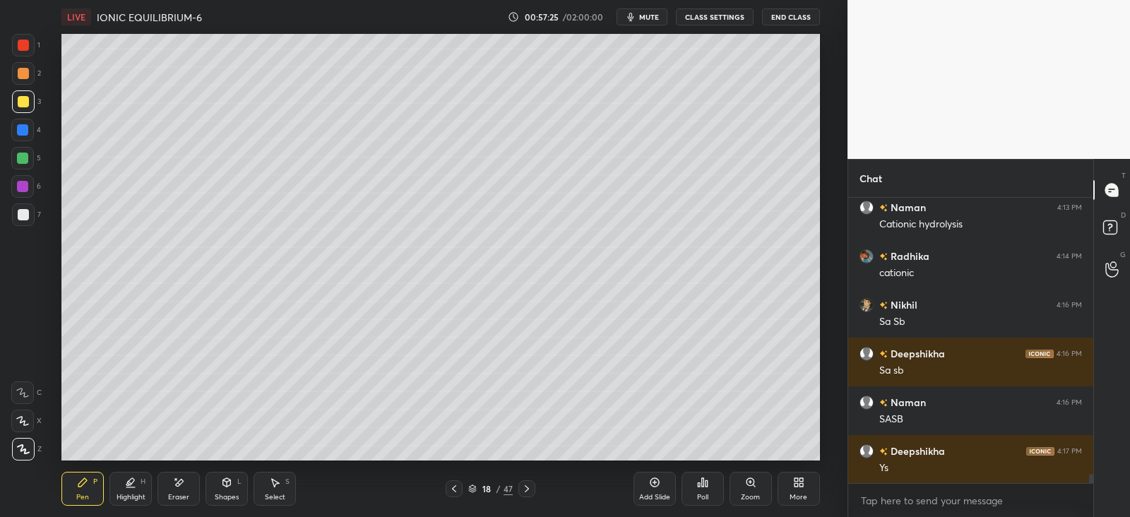
scroll to position [8359, 0]
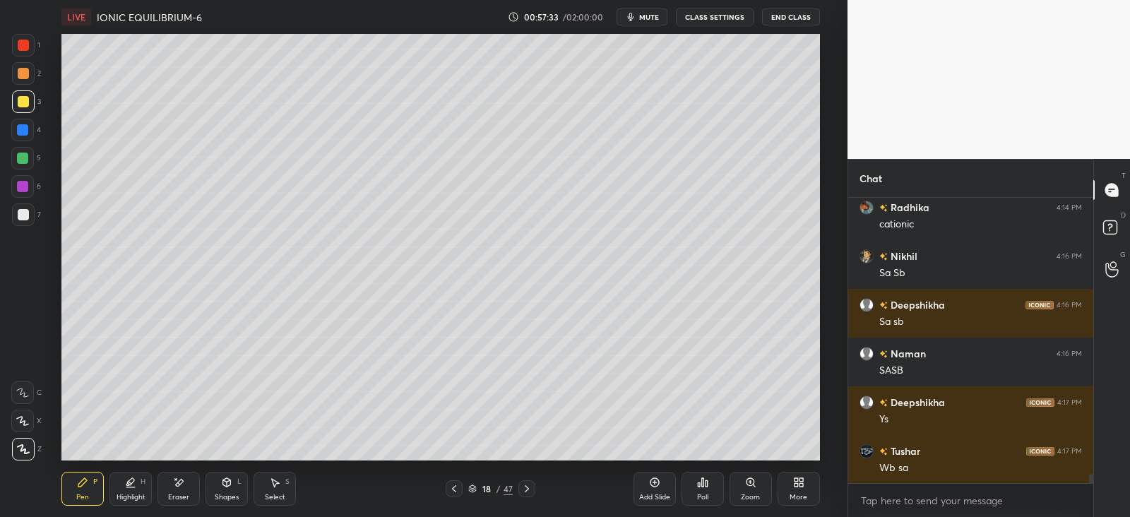
click at [456, 486] on icon at bounding box center [454, 488] width 11 height 11
click at [456, 489] on icon at bounding box center [454, 488] width 11 height 11
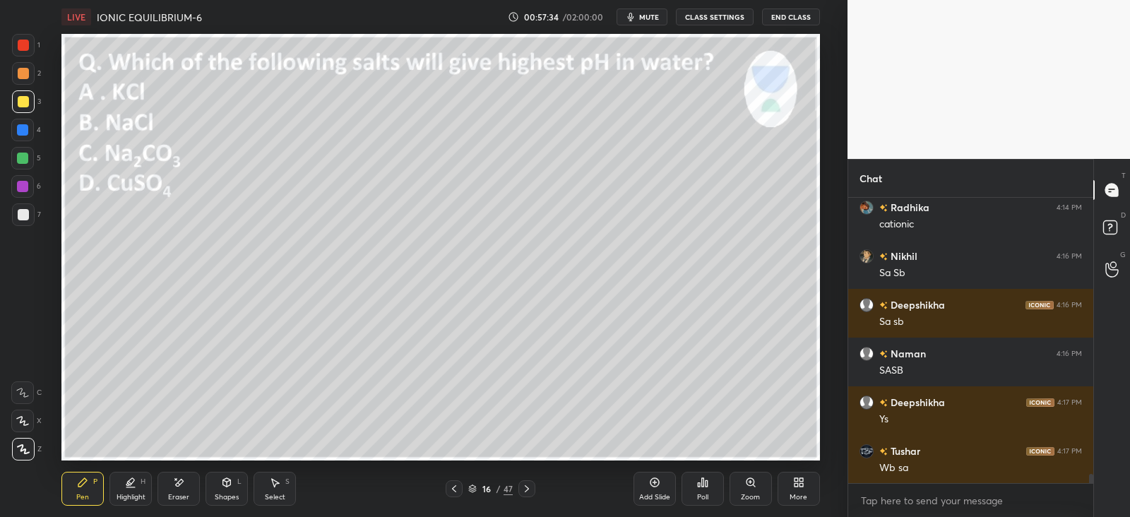
click at [456, 489] on icon at bounding box center [454, 488] width 11 height 11
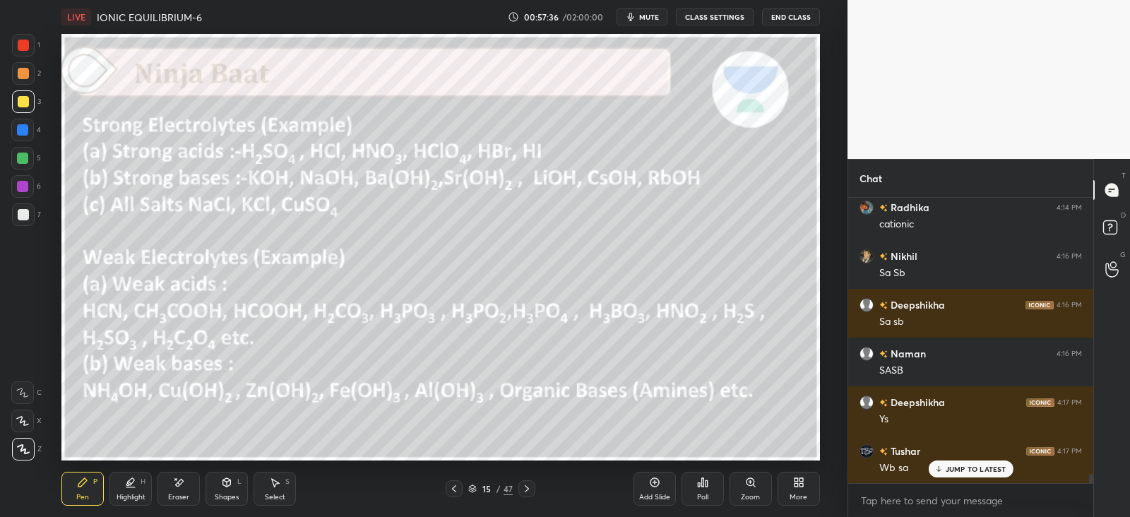
scroll to position [8408, 0]
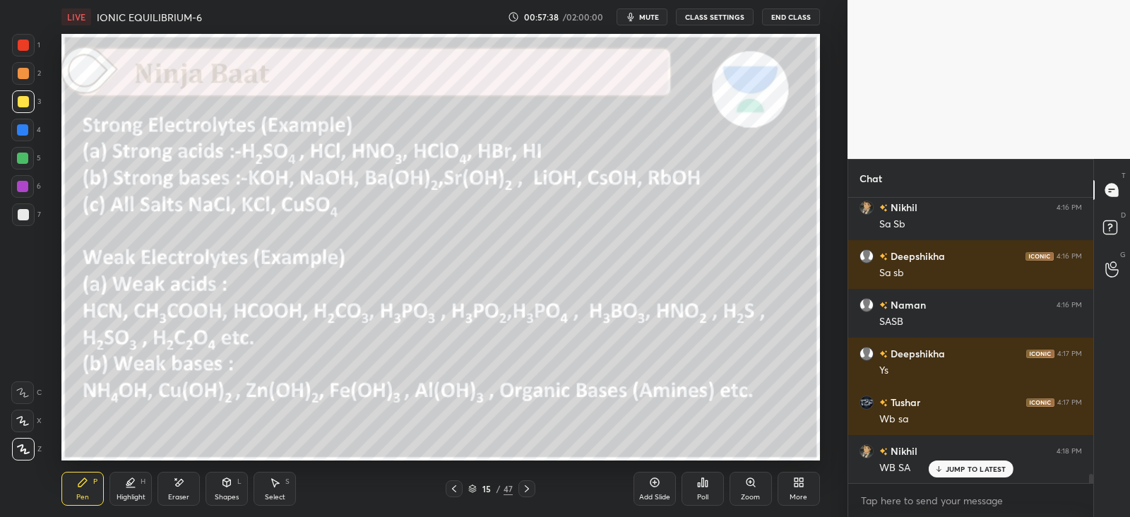
click at [533, 492] on div at bounding box center [527, 488] width 17 height 17
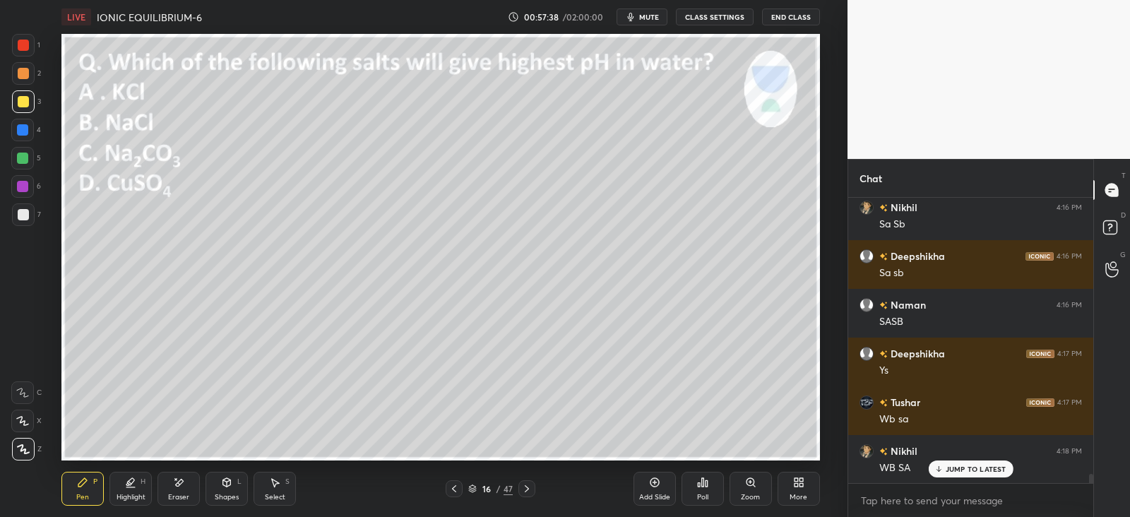
click at [531, 491] on icon at bounding box center [526, 488] width 11 height 11
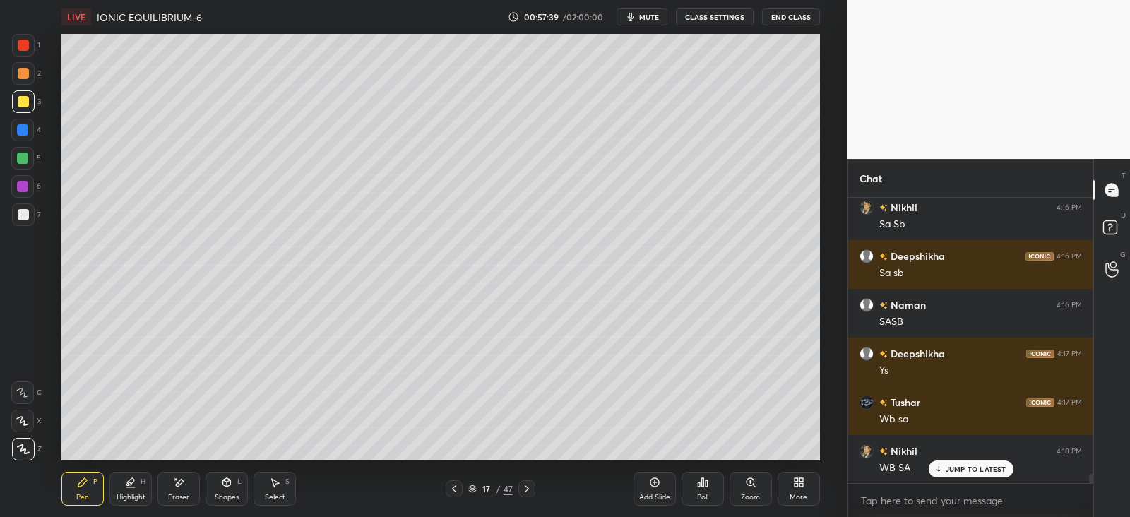
click at [528, 491] on icon at bounding box center [526, 488] width 11 height 11
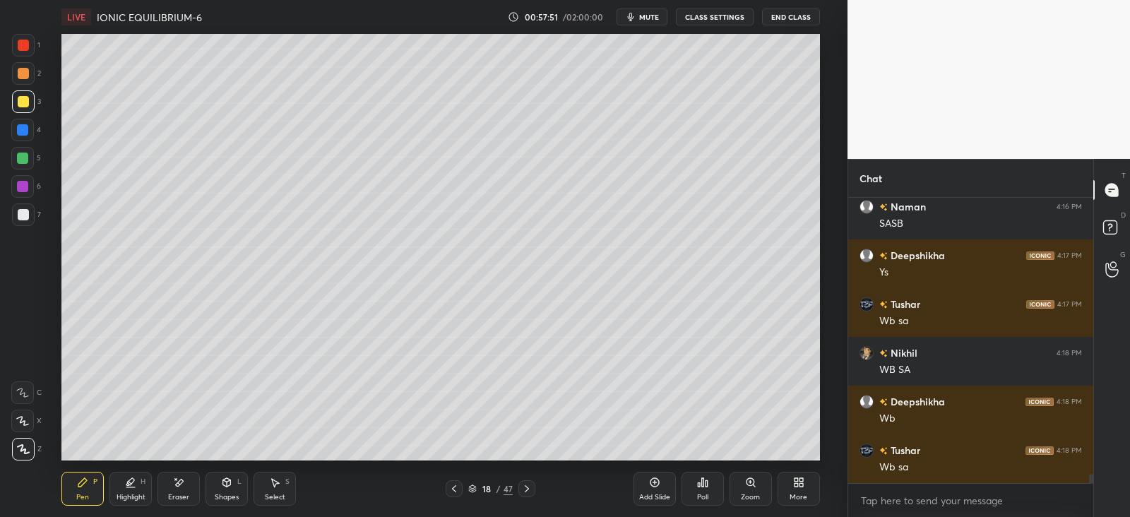
scroll to position [252, 240]
click at [656, 484] on icon at bounding box center [654, 482] width 11 height 11
click at [24, 79] on div at bounding box center [23, 73] width 11 height 11
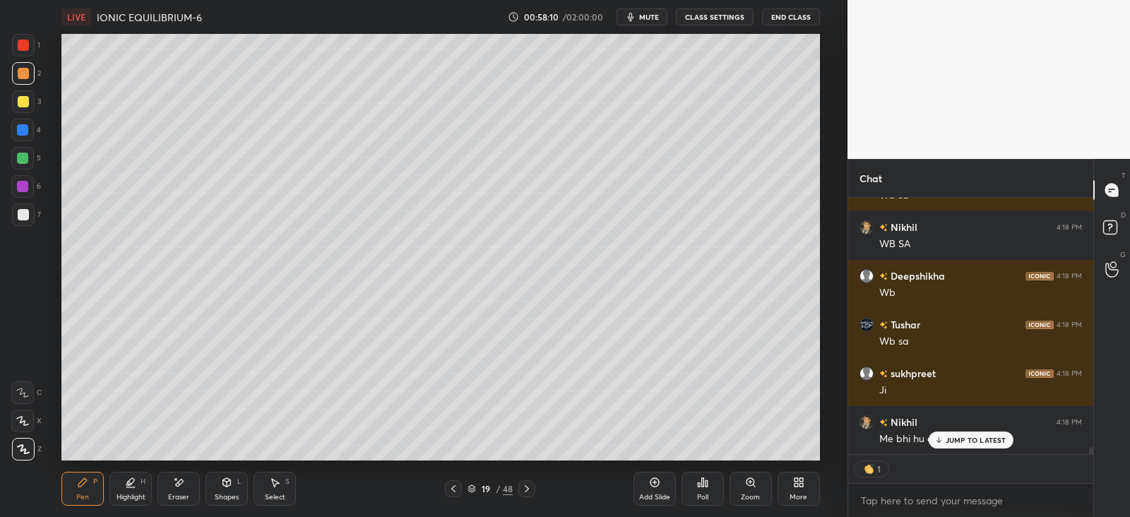
scroll to position [8681, 0]
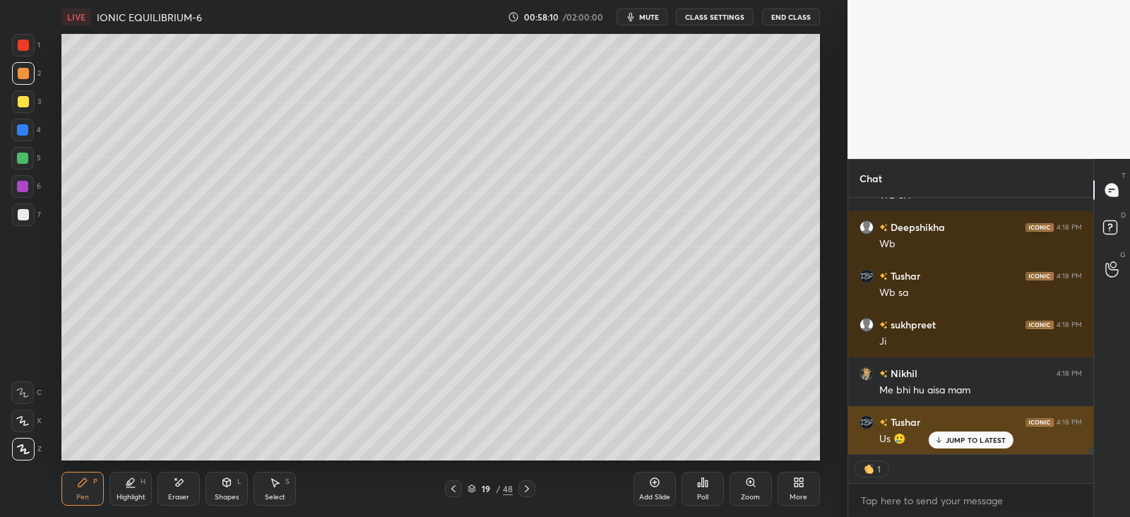
click at [950, 440] on p "JUMP TO LATEST" at bounding box center [976, 440] width 61 height 8
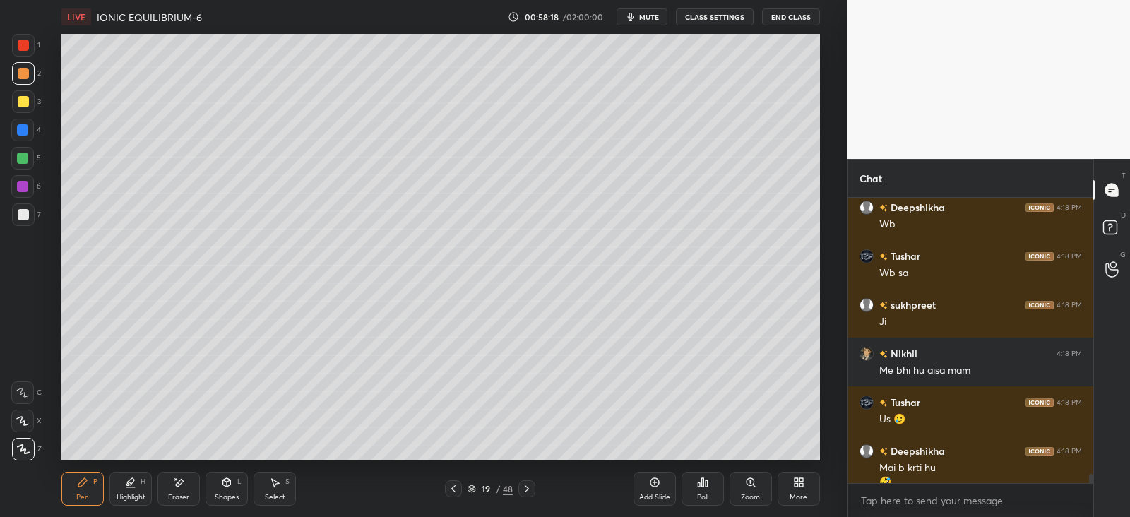
scroll to position [8714, 0]
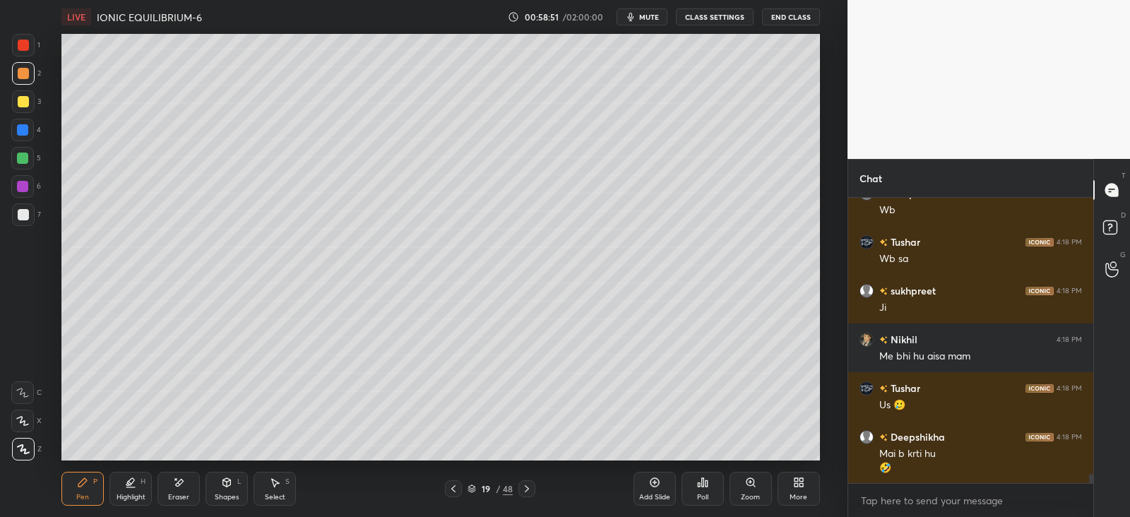
click at [170, 485] on div "Eraser" at bounding box center [179, 489] width 42 height 34
click at [81, 484] on icon at bounding box center [82, 482] width 8 height 8
click at [30, 96] on div at bounding box center [23, 101] width 23 height 23
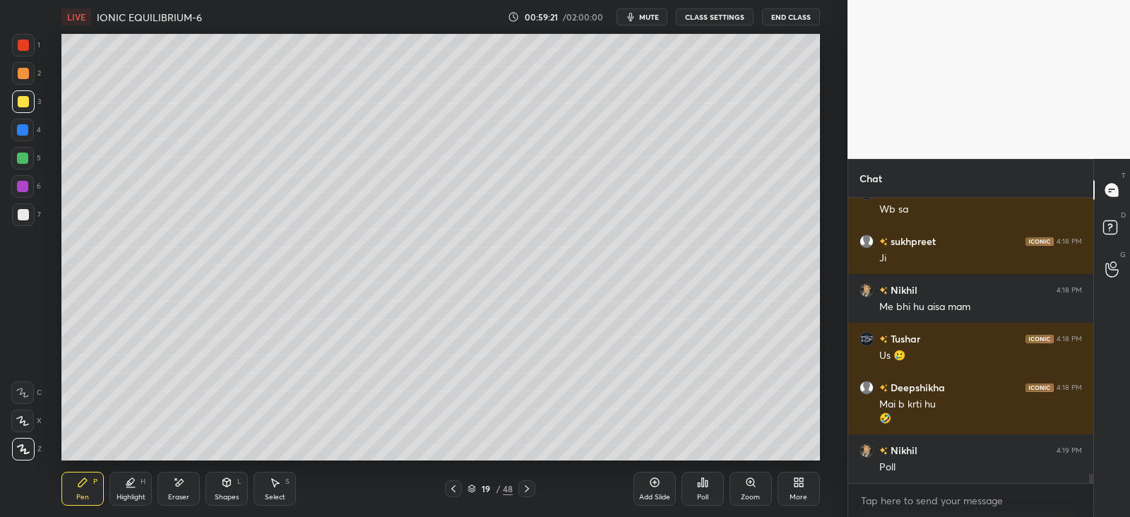
click at [714, 483] on div "Poll" at bounding box center [703, 489] width 42 height 34
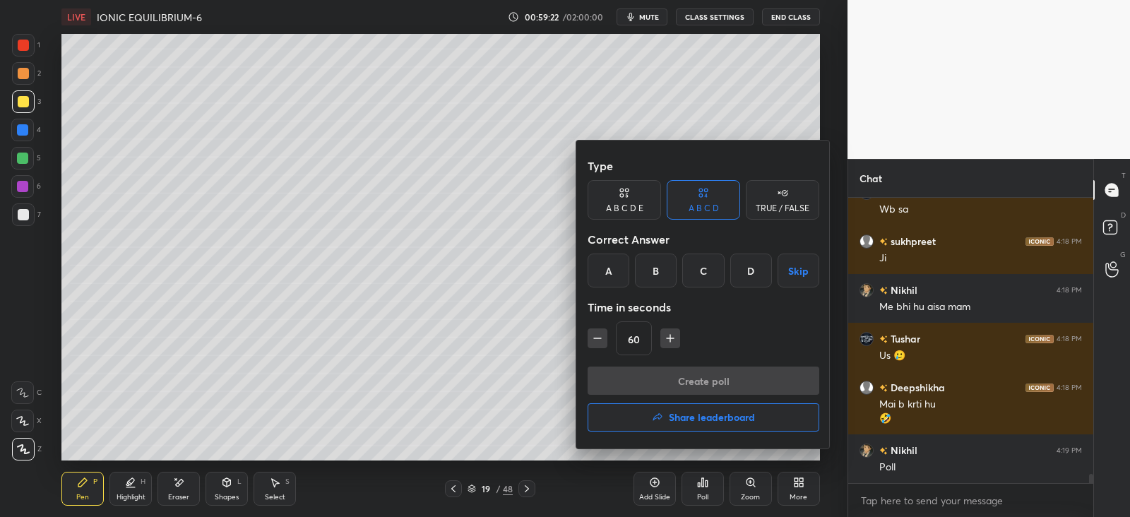
click at [709, 267] on div "C" at bounding box center [704, 271] width 42 height 34
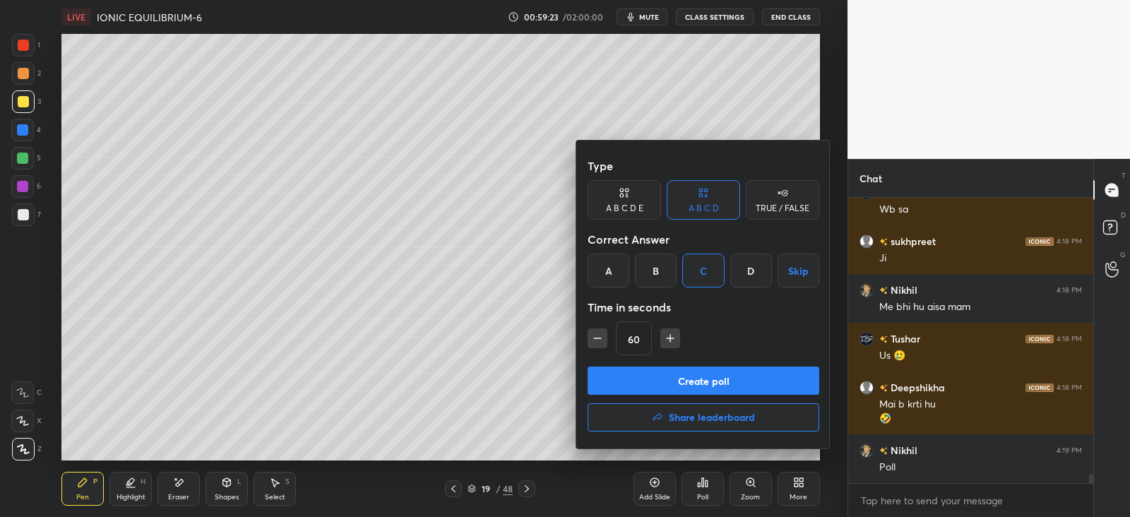
click at [650, 274] on div "B" at bounding box center [656, 271] width 42 height 34
click at [686, 373] on button "Create poll" at bounding box center [704, 381] width 232 height 28
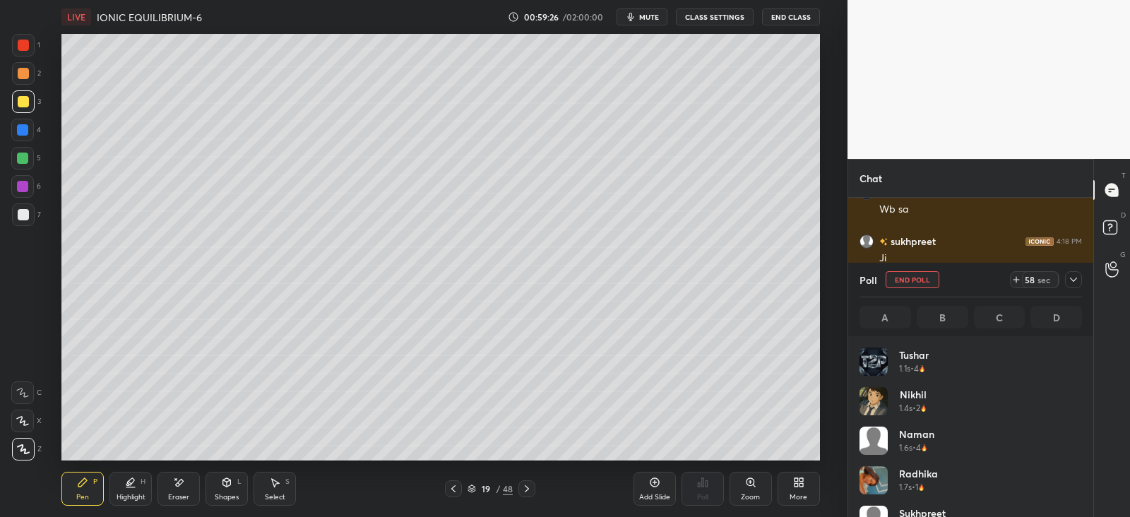
scroll to position [165, 218]
click at [1080, 280] on div at bounding box center [1073, 279] width 17 height 17
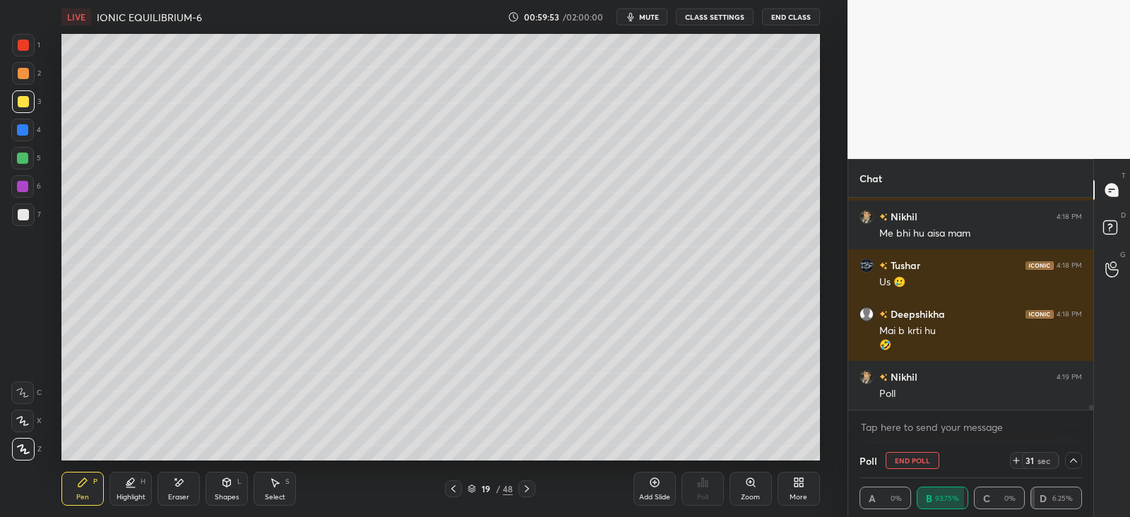
scroll to position [8885, 0]
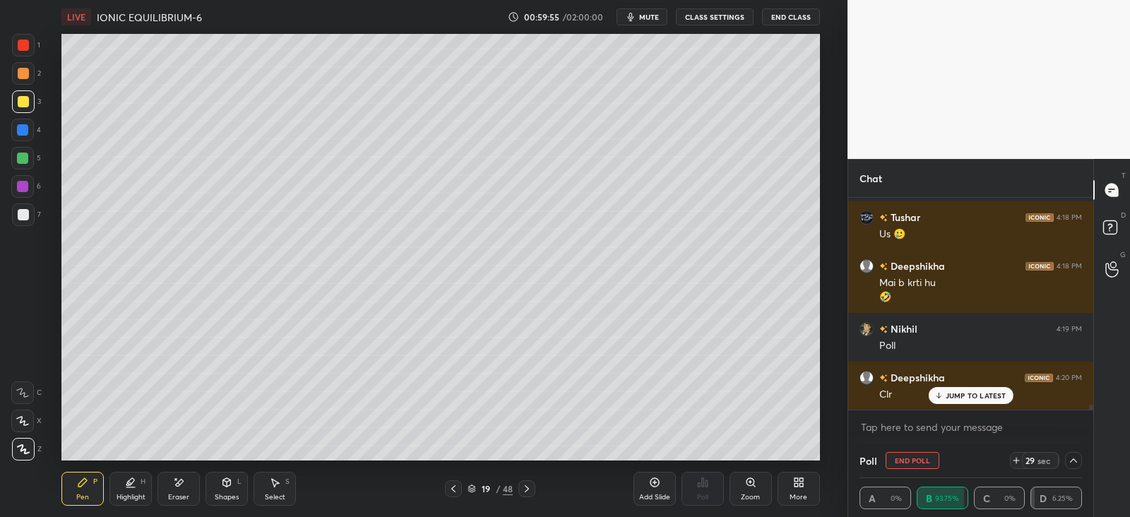
click at [527, 490] on icon at bounding box center [527, 488] width 4 height 7
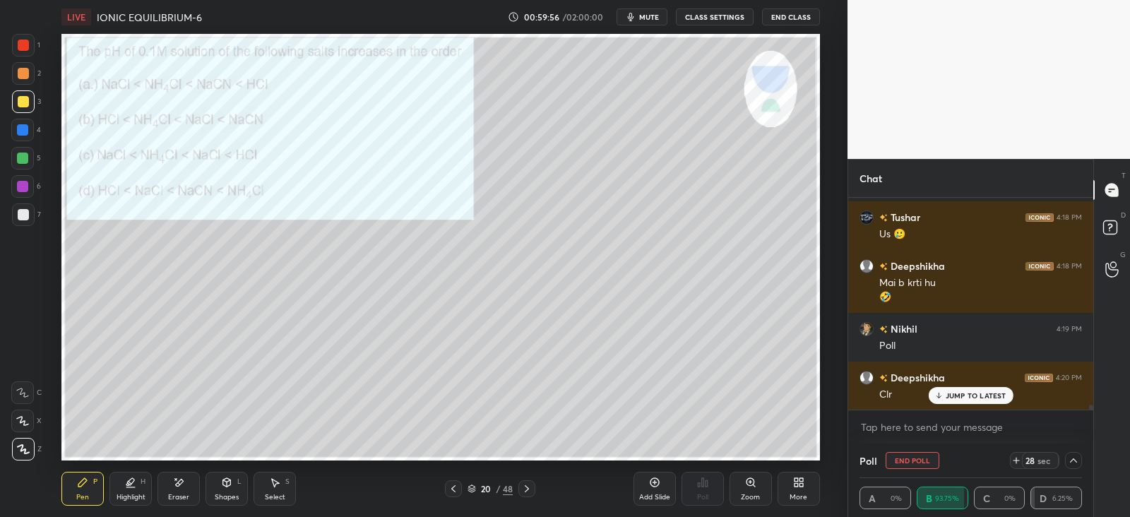
click at [454, 489] on icon at bounding box center [453, 488] width 11 height 11
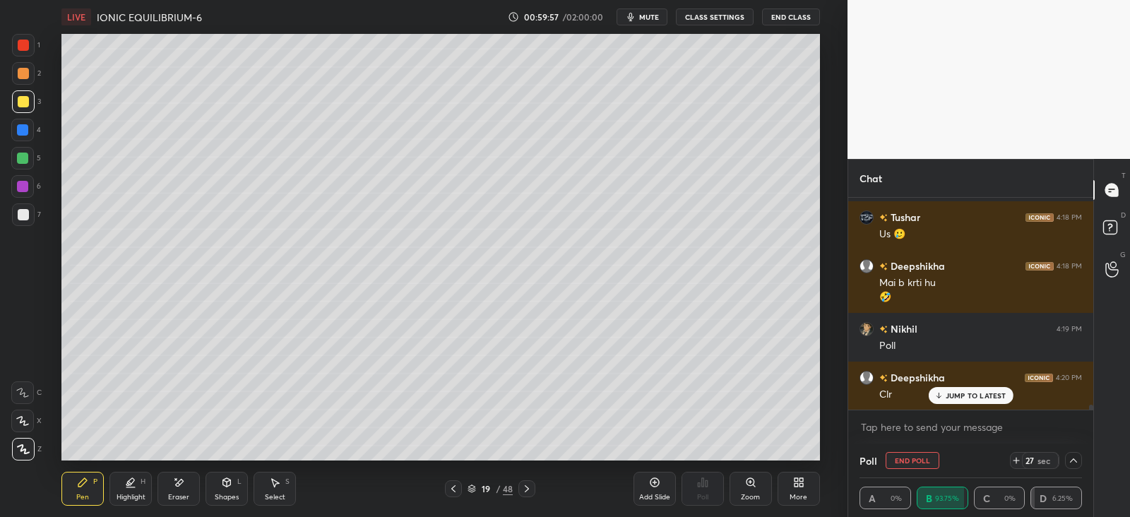
scroll to position [8934, 0]
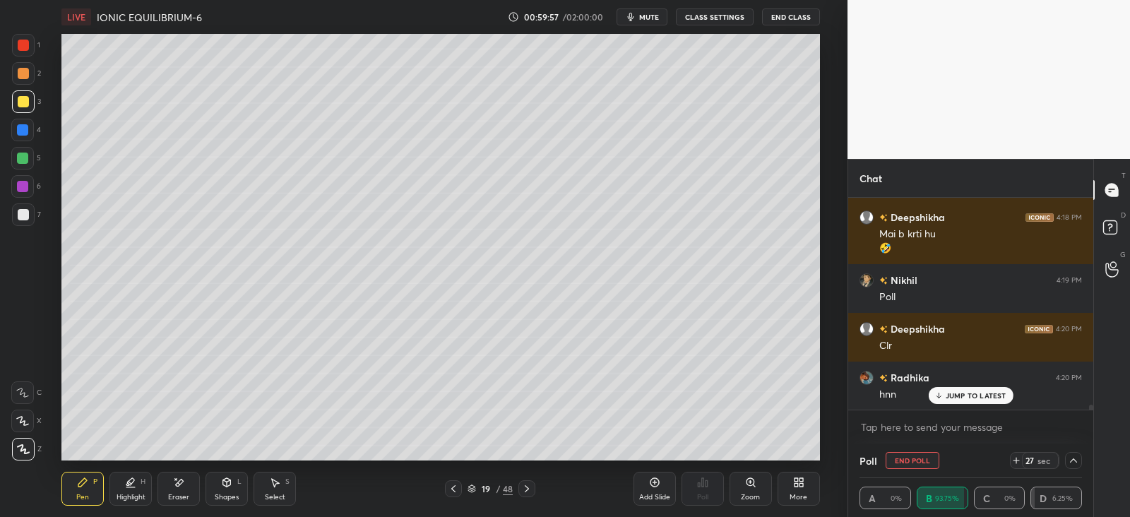
click at [654, 485] on icon at bounding box center [654, 482] width 11 height 11
click at [25, 76] on div at bounding box center [23, 73] width 11 height 11
click at [178, 482] on icon at bounding box center [180, 482] width 8 height 7
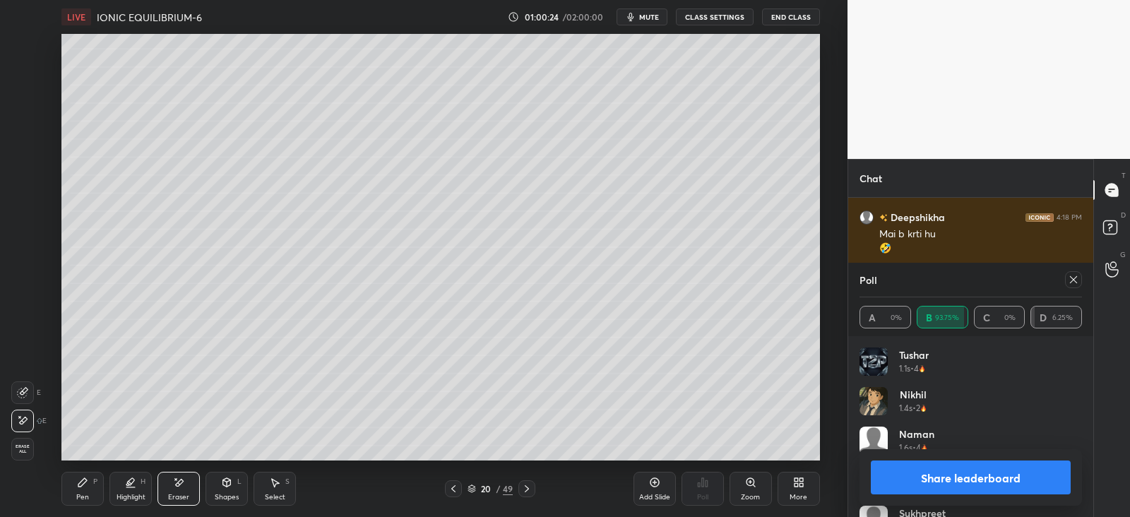
scroll to position [165, 218]
click at [1074, 277] on icon at bounding box center [1073, 279] width 11 height 11
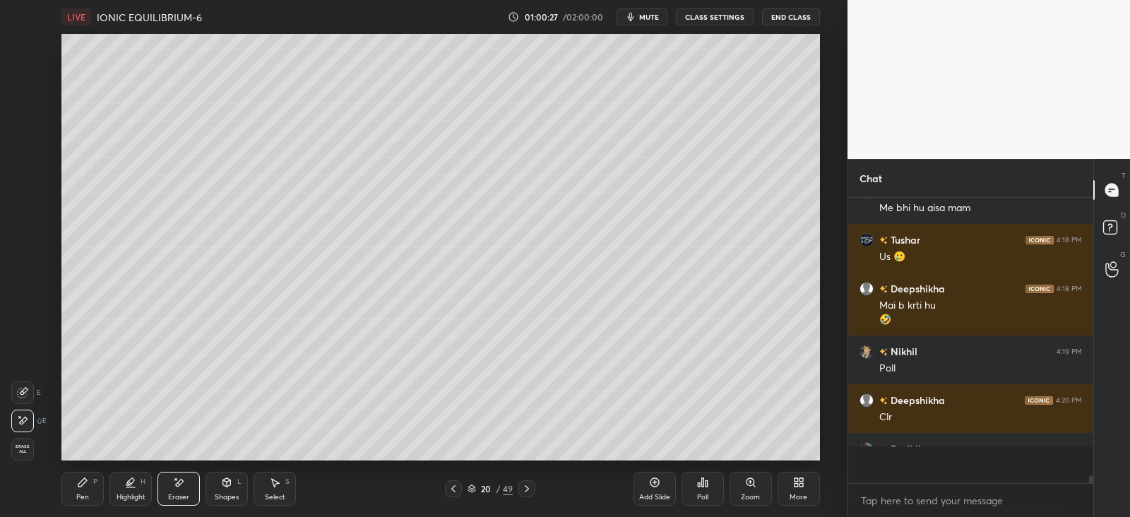
scroll to position [280, 240]
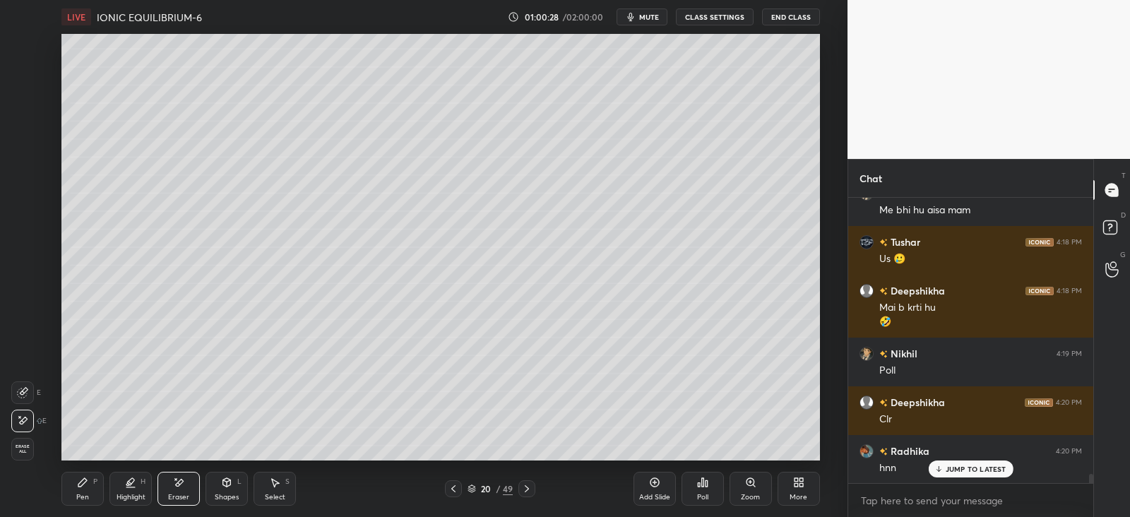
click at [93, 481] on div "P" at bounding box center [95, 481] width 4 height 7
click at [17, 134] on div at bounding box center [22, 129] width 11 height 11
click at [23, 105] on div at bounding box center [23, 101] width 11 height 11
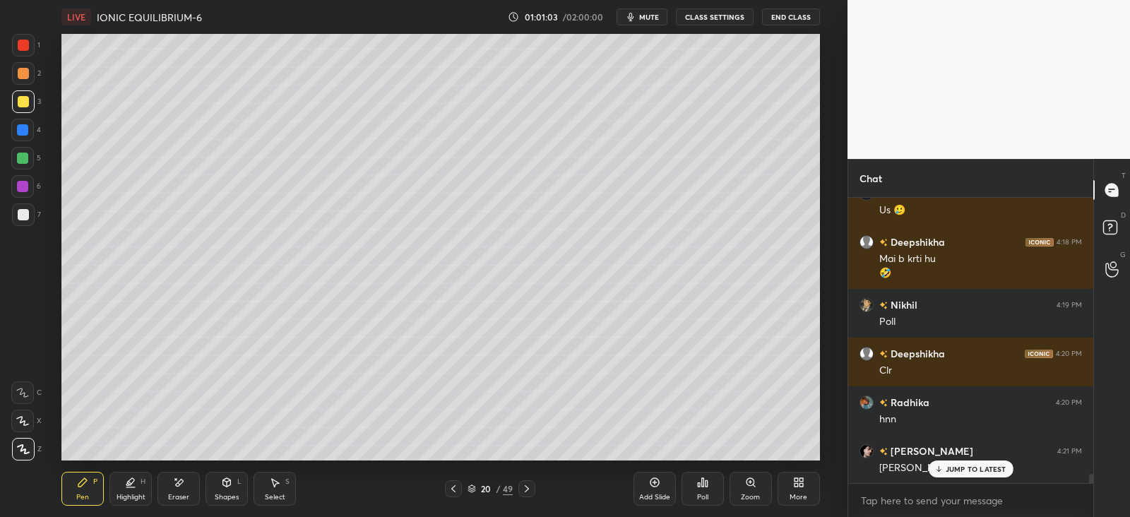
click at [704, 483] on icon at bounding box center [702, 482] width 11 height 11
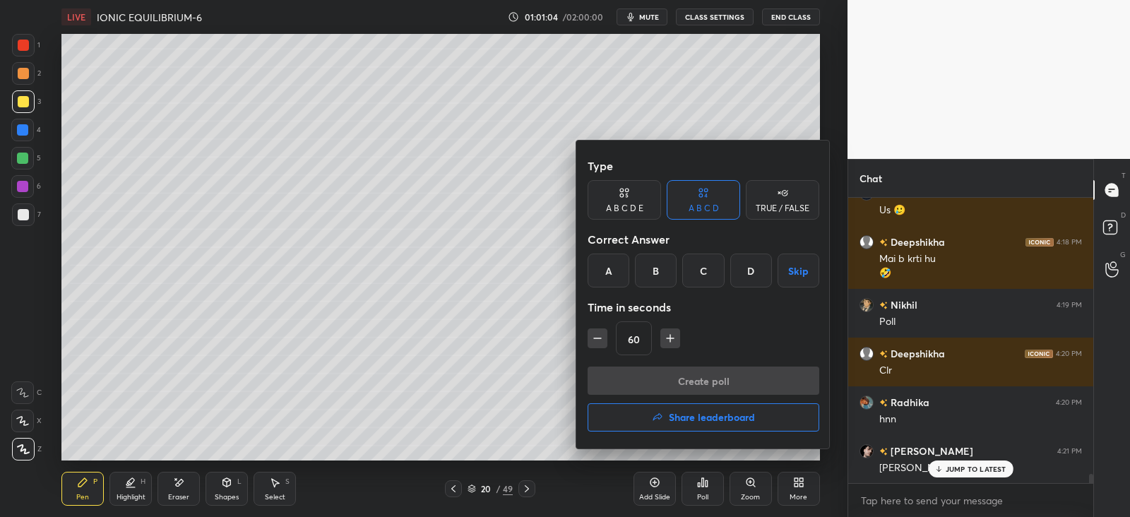
click at [759, 268] on div "D" at bounding box center [752, 271] width 42 height 34
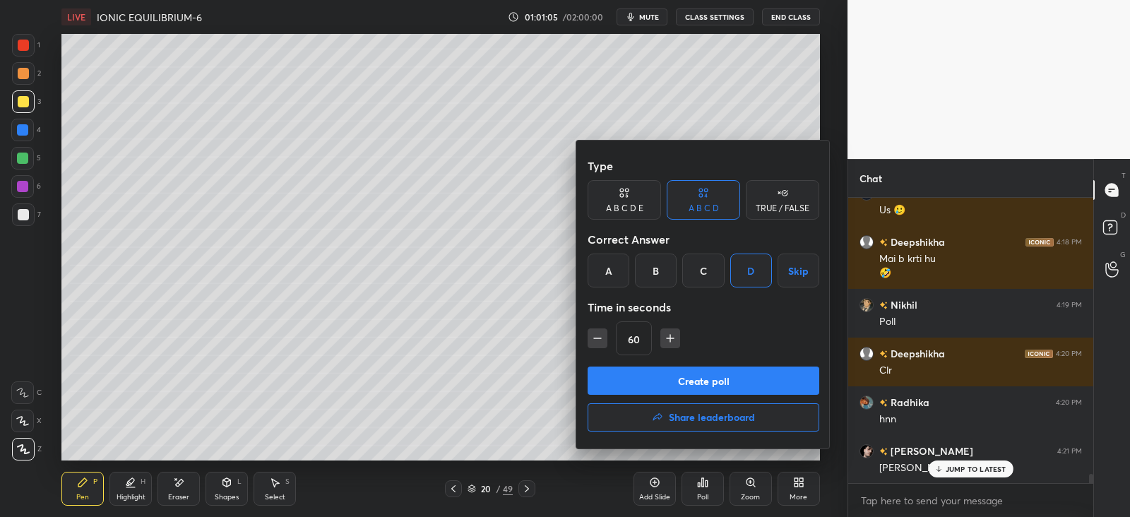
click at [701, 385] on button "Create poll" at bounding box center [704, 381] width 232 height 28
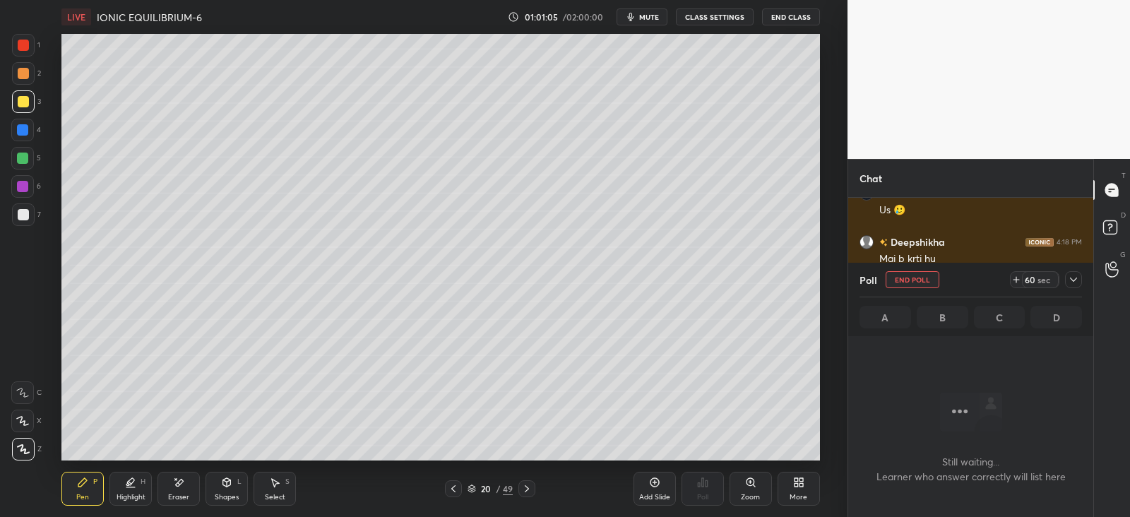
scroll to position [90, 240]
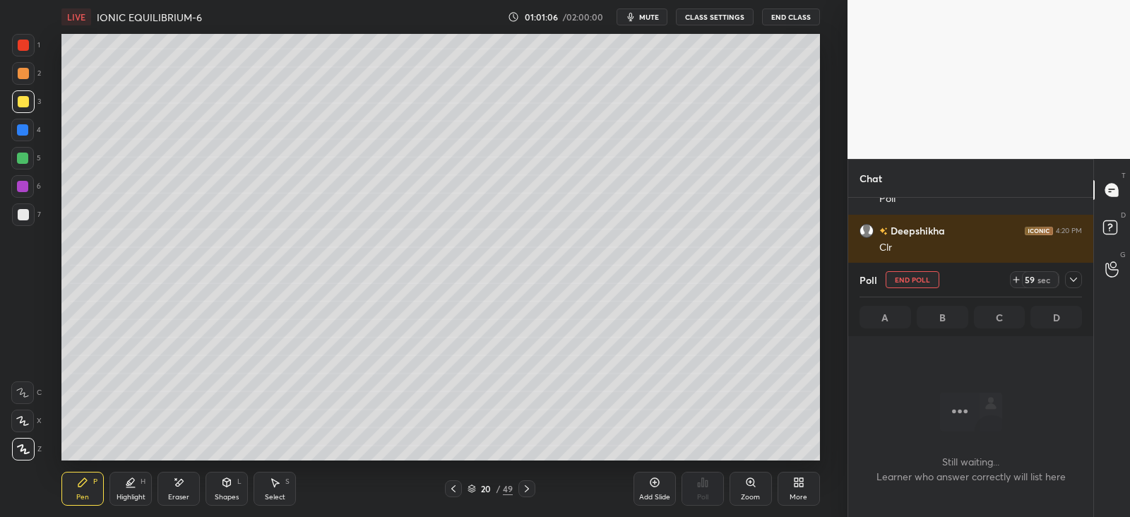
click at [1076, 278] on icon at bounding box center [1073, 280] width 7 height 4
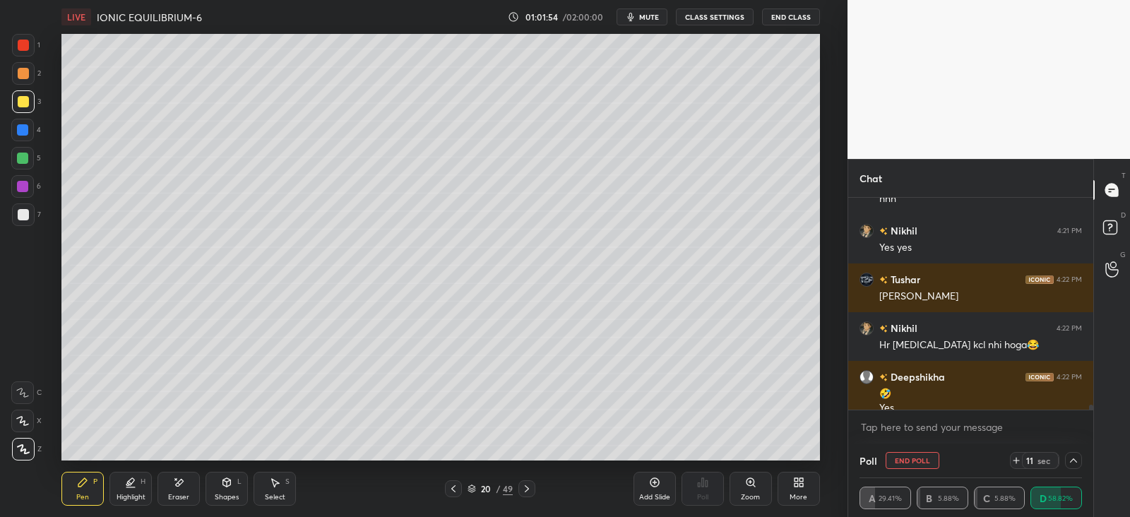
scroll to position [9339, 0]
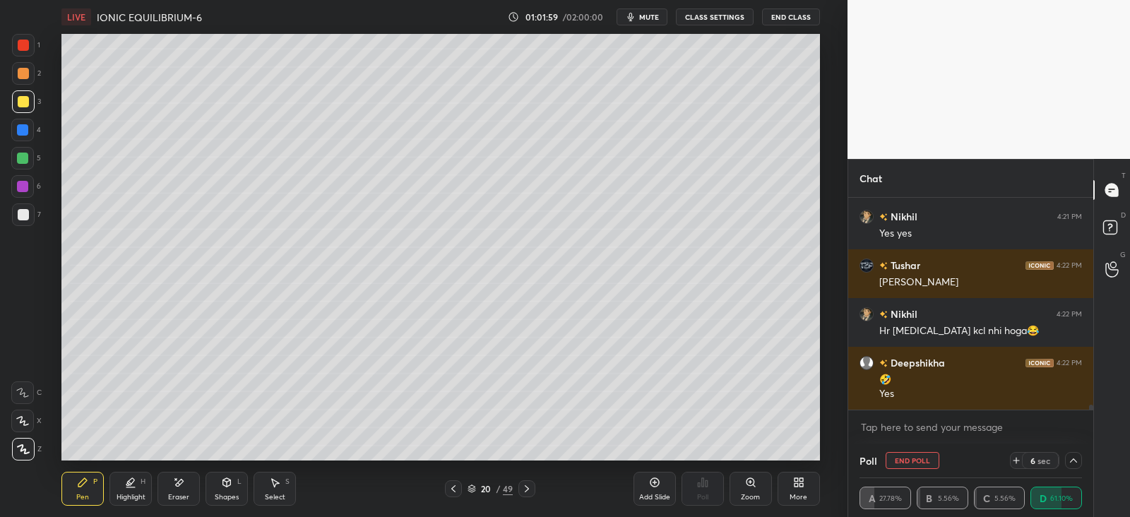
click at [19, 72] on div at bounding box center [23, 73] width 11 height 11
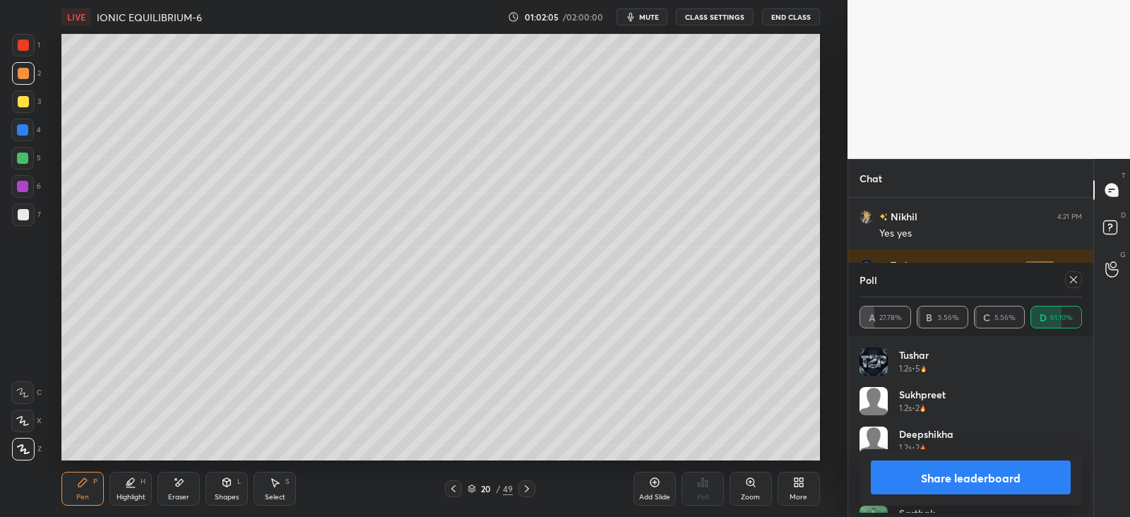
scroll to position [165, 218]
click at [1075, 274] on icon at bounding box center [1073, 279] width 11 height 11
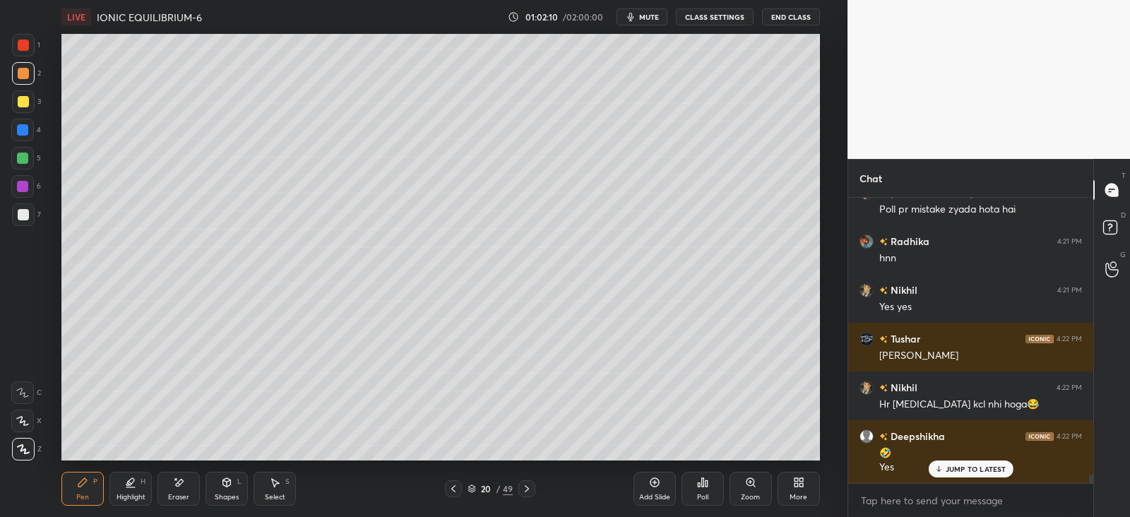
scroll to position [280, 240]
click at [25, 220] on div at bounding box center [23, 214] width 11 height 11
click at [527, 491] on icon at bounding box center [526, 488] width 11 height 11
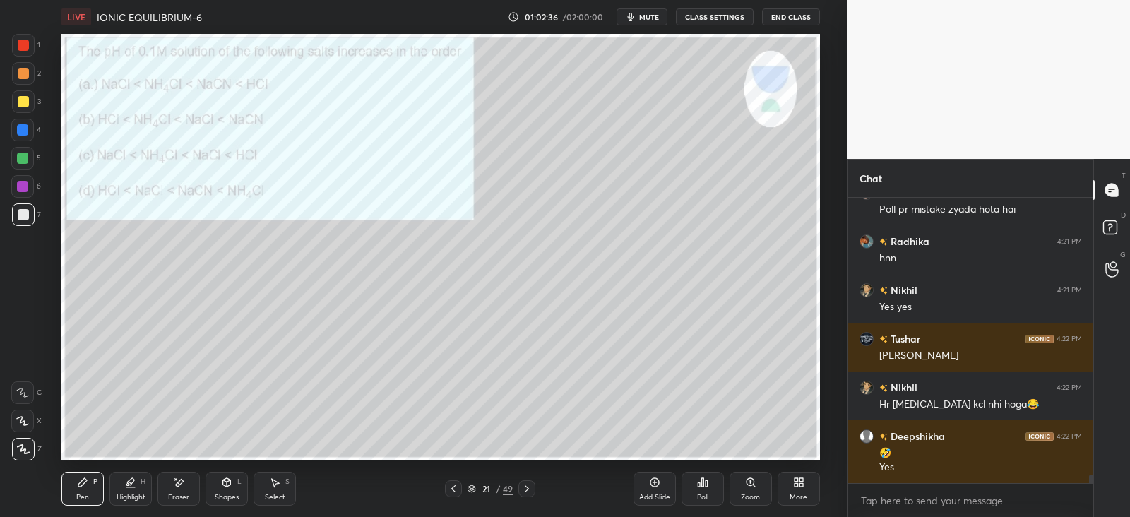
click at [699, 490] on div "Poll" at bounding box center [703, 489] width 42 height 34
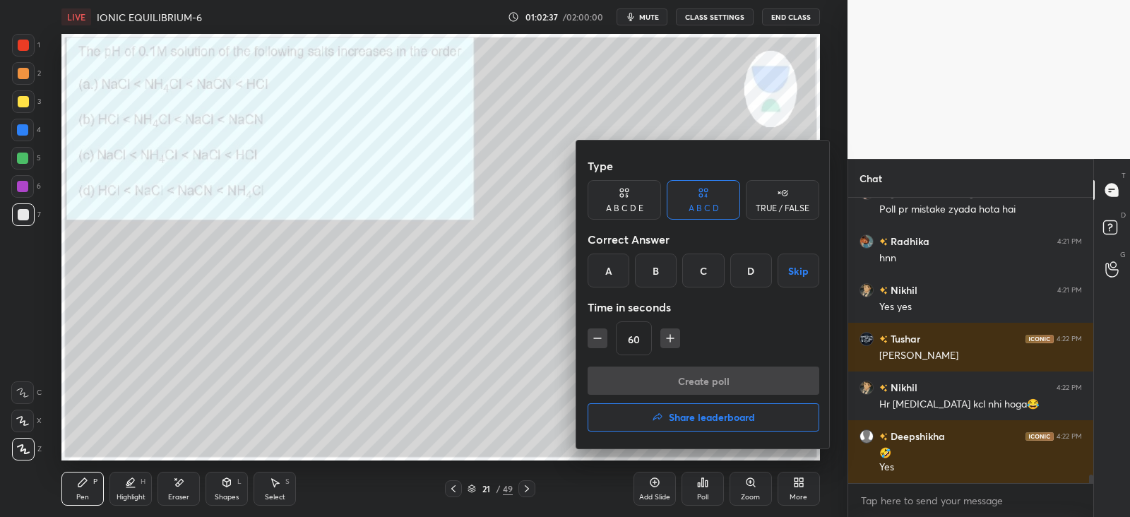
click at [651, 273] on div "B" at bounding box center [656, 271] width 42 height 34
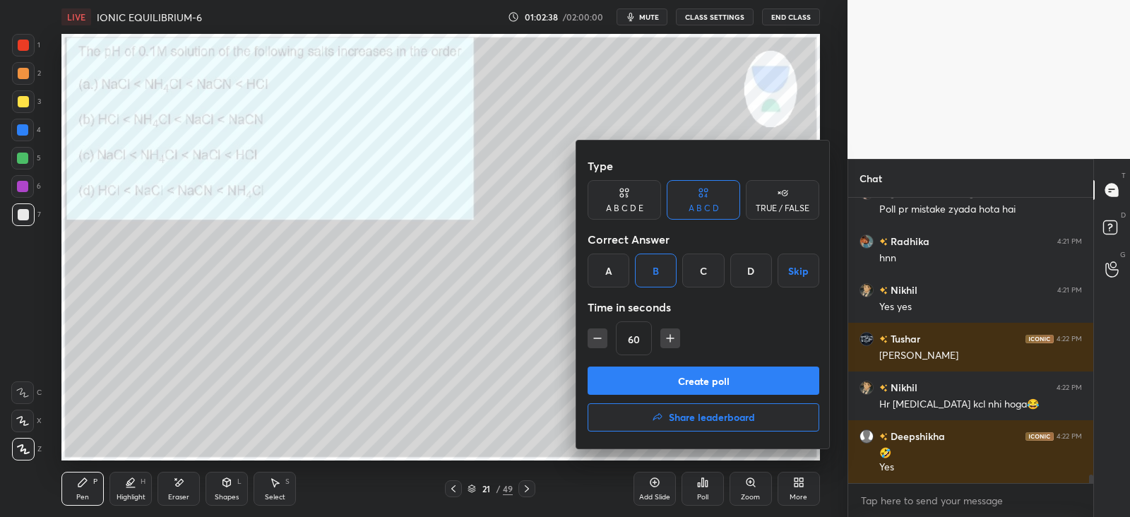
click at [656, 379] on button "Create poll" at bounding box center [704, 381] width 232 height 28
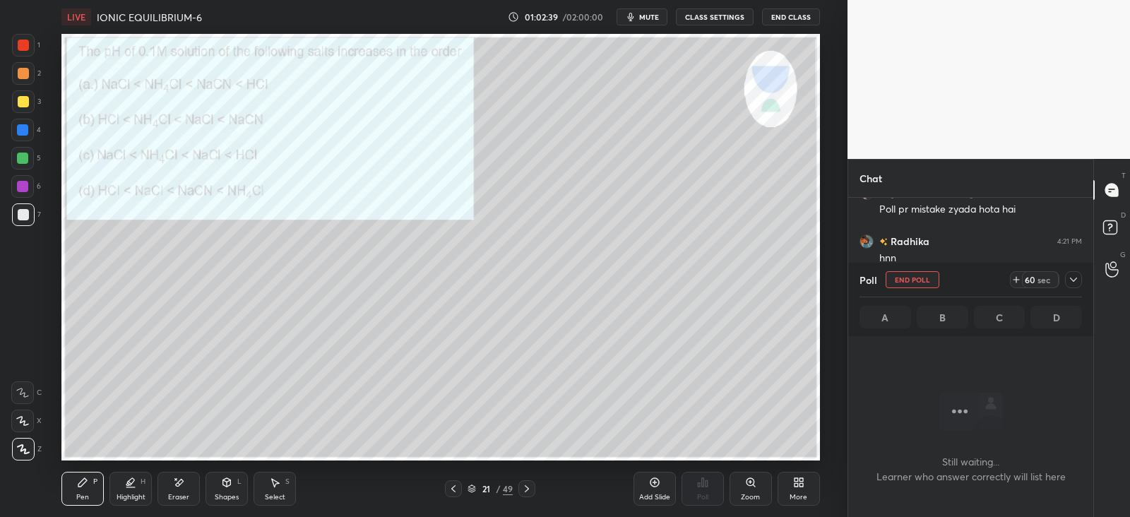
scroll to position [4, 4]
click at [1076, 280] on icon at bounding box center [1073, 279] width 11 height 11
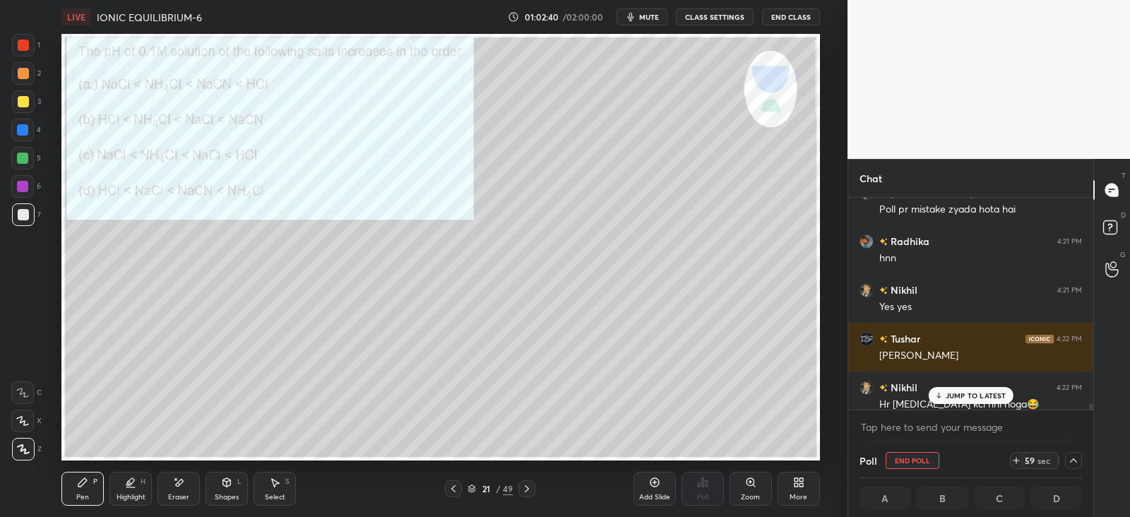
scroll to position [9338, 0]
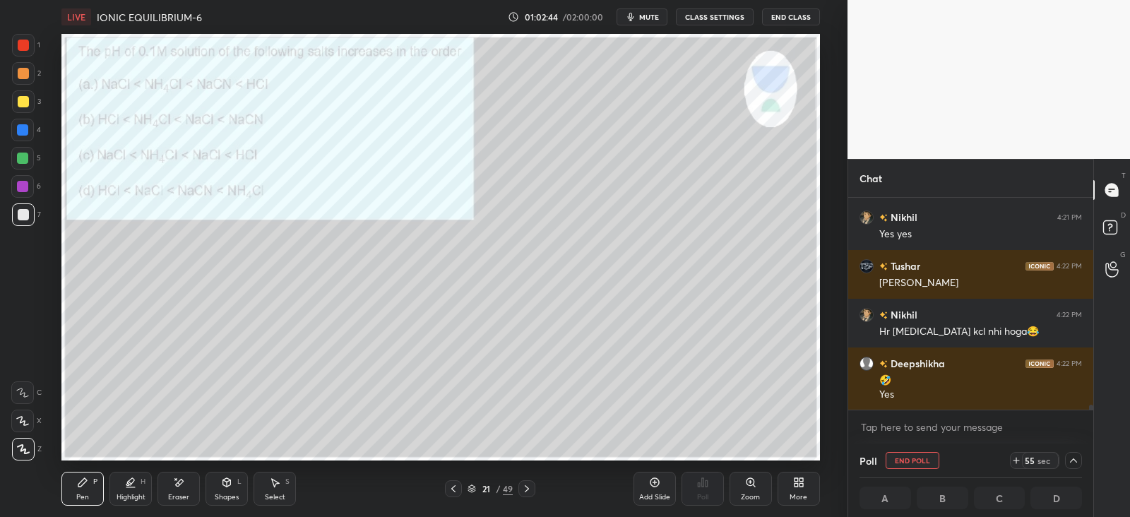
click at [28, 81] on div at bounding box center [23, 73] width 23 height 23
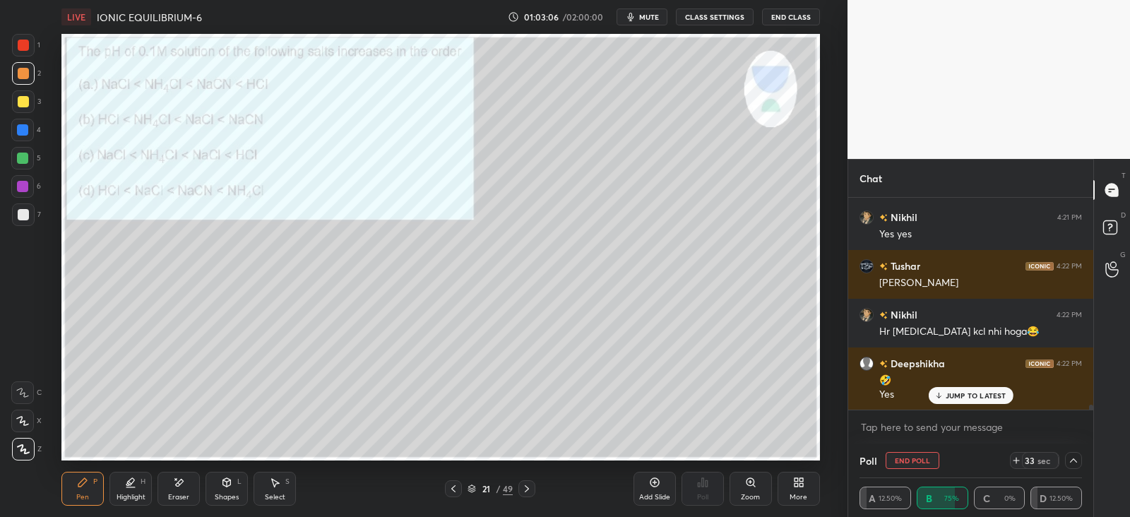
scroll to position [9386, 0]
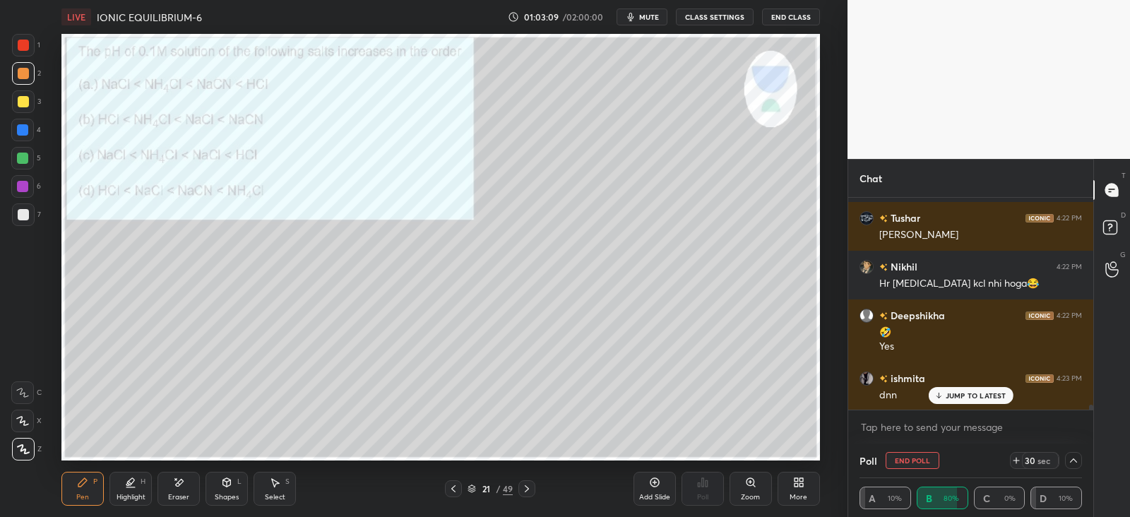
click at [1075, 460] on icon at bounding box center [1073, 460] width 11 height 11
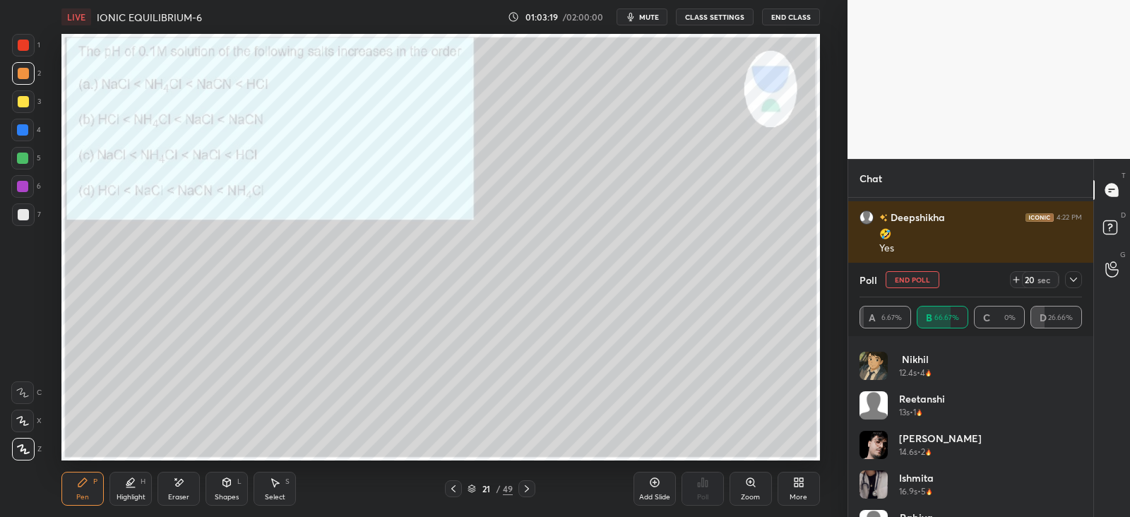
scroll to position [74, 0]
click at [1065, 280] on div at bounding box center [1073, 279] width 17 height 17
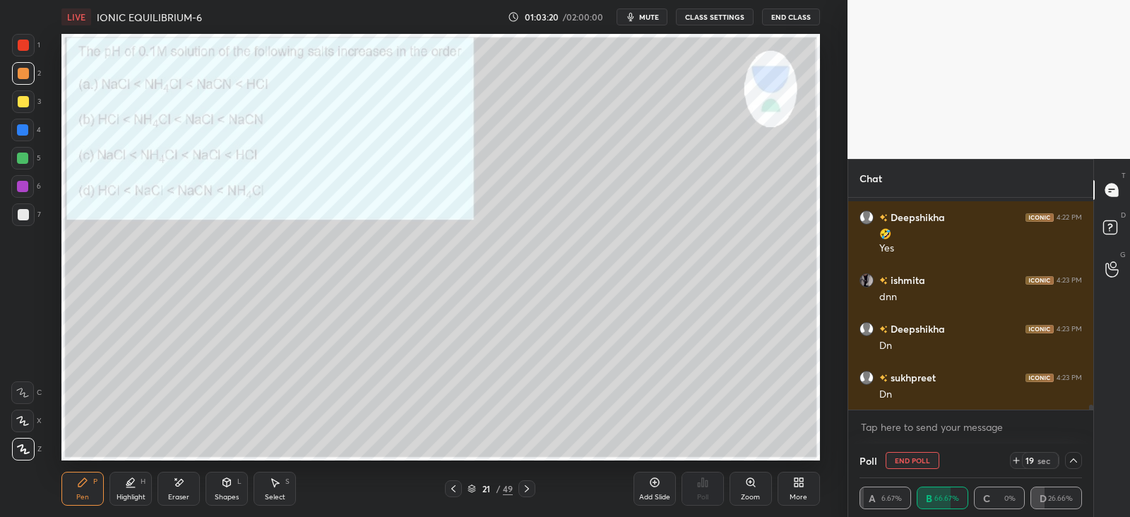
scroll to position [0, 0]
click at [460, 483] on div at bounding box center [453, 488] width 17 height 17
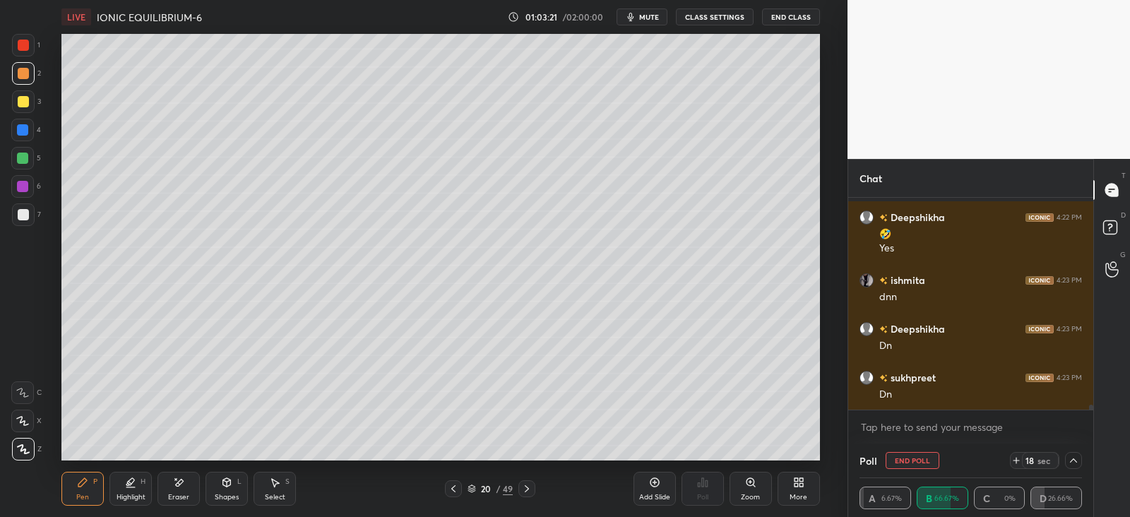
click at [454, 491] on icon at bounding box center [453, 488] width 11 height 11
click at [451, 495] on div at bounding box center [453, 488] width 17 height 17
click at [454, 496] on div at bounding box center [453, 488] width 17 height 17
click at [454, 489] on icon at bounding box center [453, 488] width 11 height 11
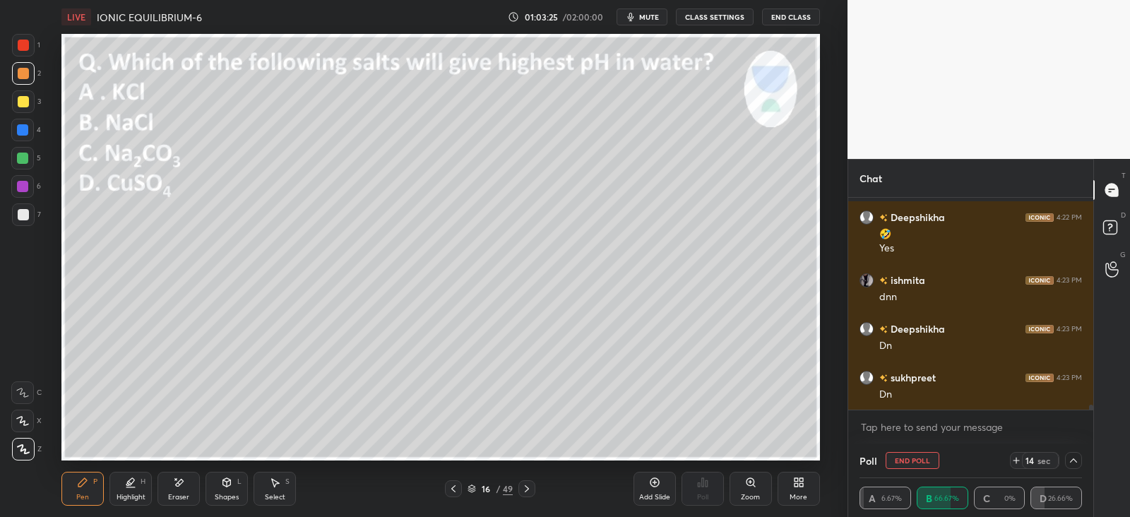
scroll to position [9533, 0]
click at [273, 489] on div "Select S" at bounding box center [275, 489] width 42 height 34
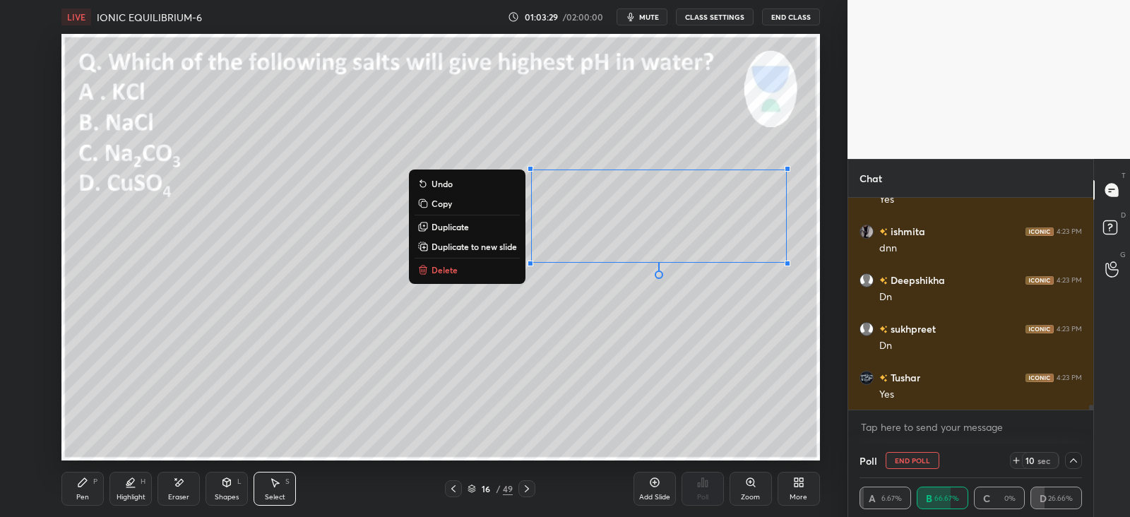
click at [442, 203] on p "Copy" at bounding box center [442, 203] width 20 height 11
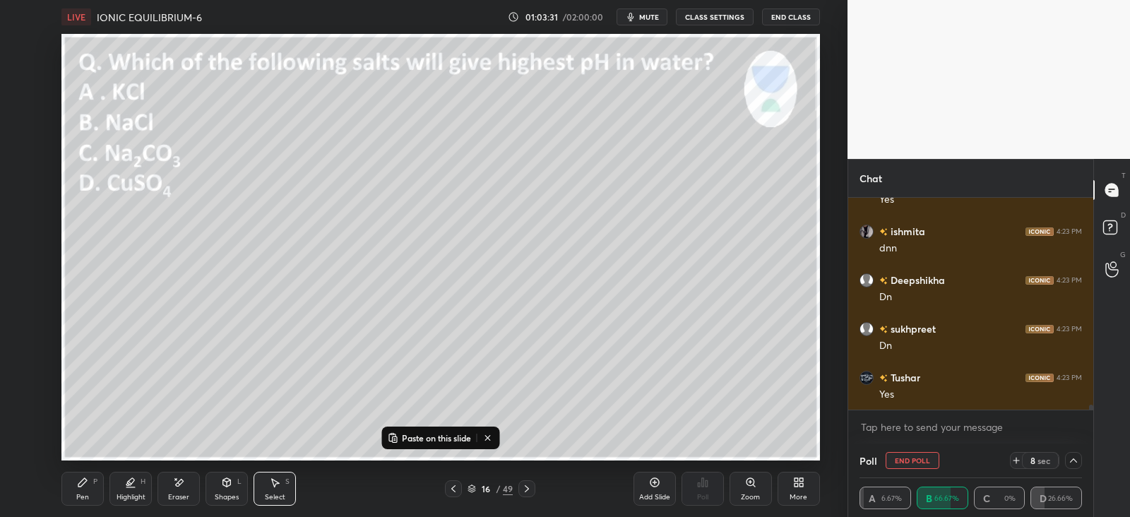
click at [531, 485] on icon at bounding box center [526, 488] width 11 height 11
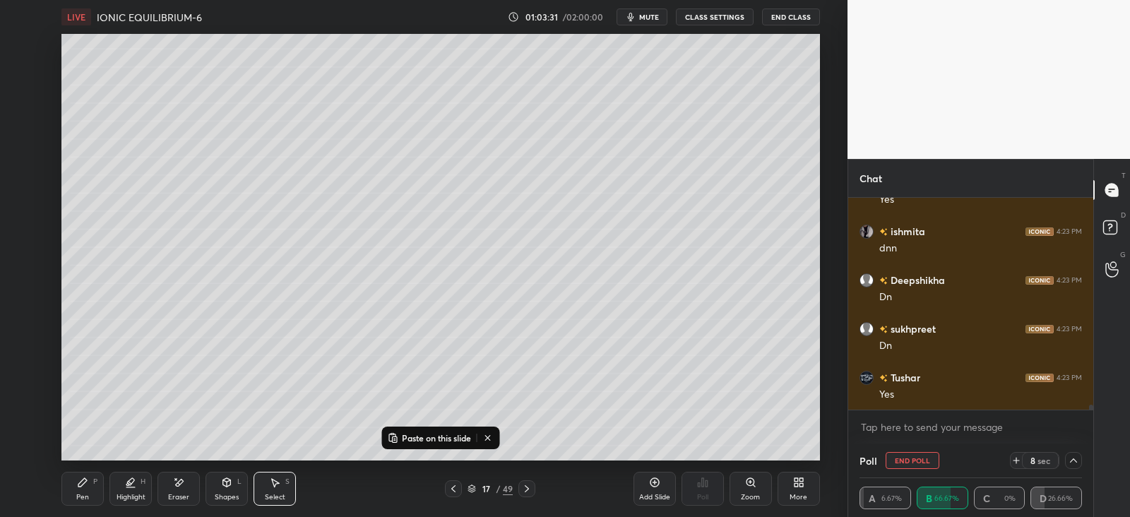
click at [531, 488] on icon at bounding box center [526, 488] width 11 height 11
click at [533, 489] on div at bounding box center [527, 488] width 17 height 17
click at [532, 490] on icon at bounding box center [526, 488] width 11 height 11
click at [530, 490] on icon at bounding box center [526, 488] width 11 height 11
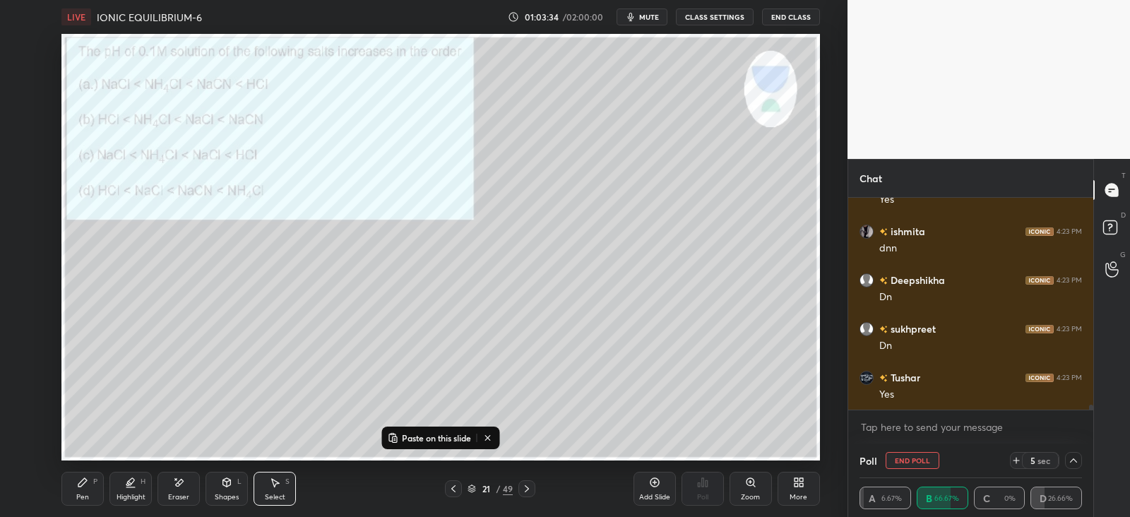
click at [433, 434] on p "Paste on this slide" at bounding box center [436, 437] width 69 height 11
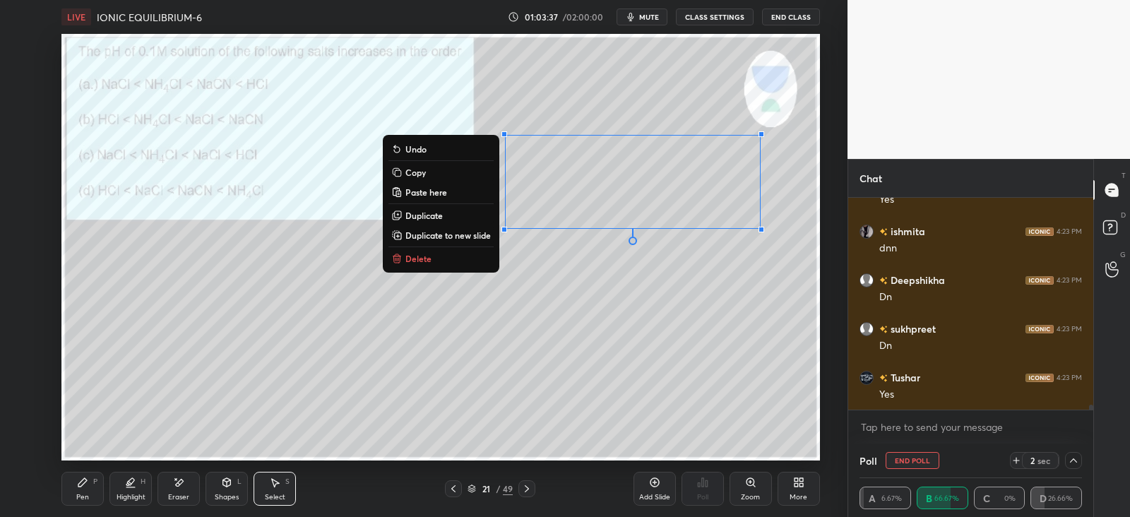
click at [90, 485] on div "Pen P" at bounding box center [82, 489] width 42 height 34
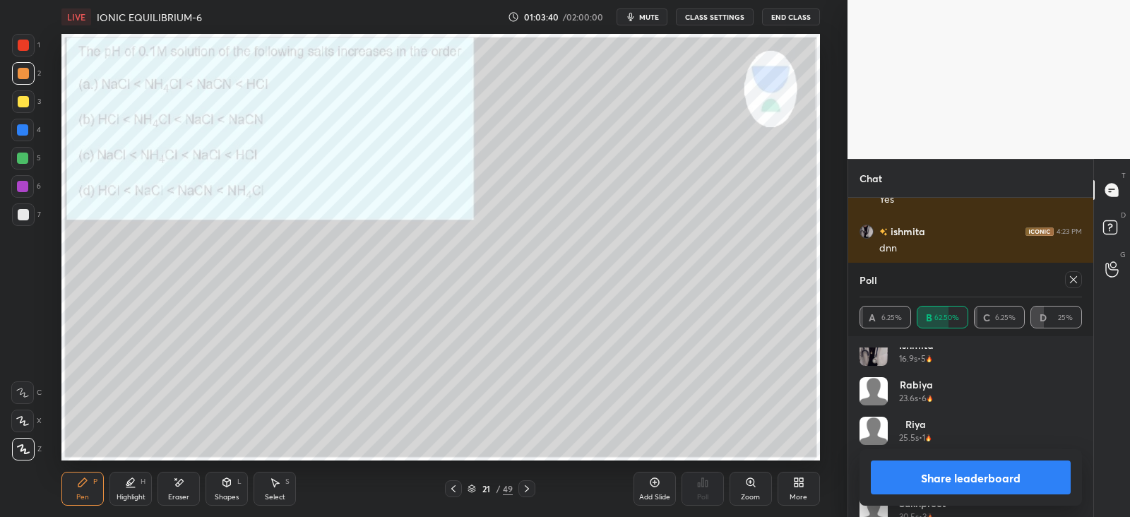
scroll to position [226, 0]
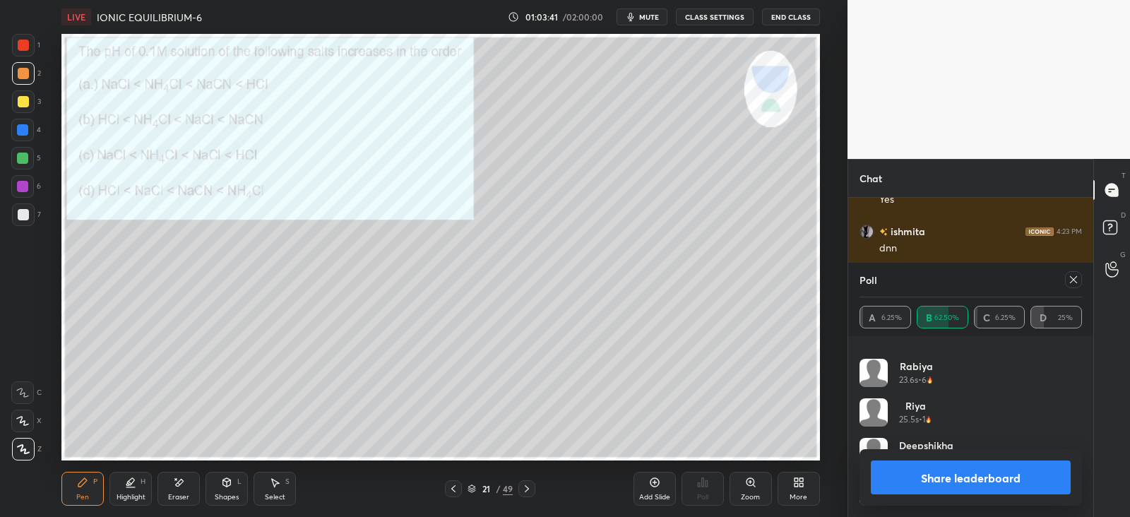
click at [1067, 276] on div at bounding box center [1073, 279] width 17 height 17
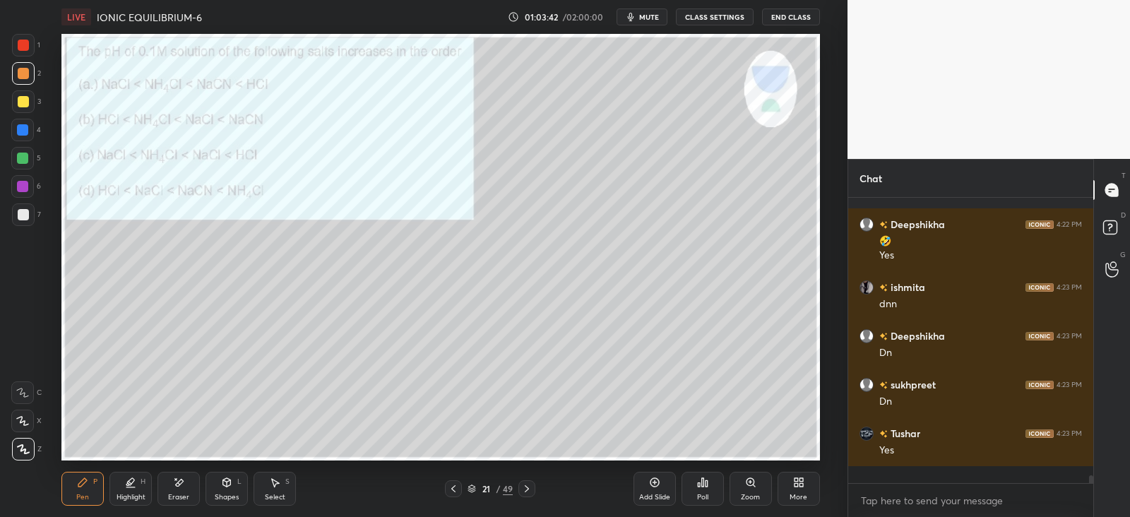
scroll to position [273, 240]
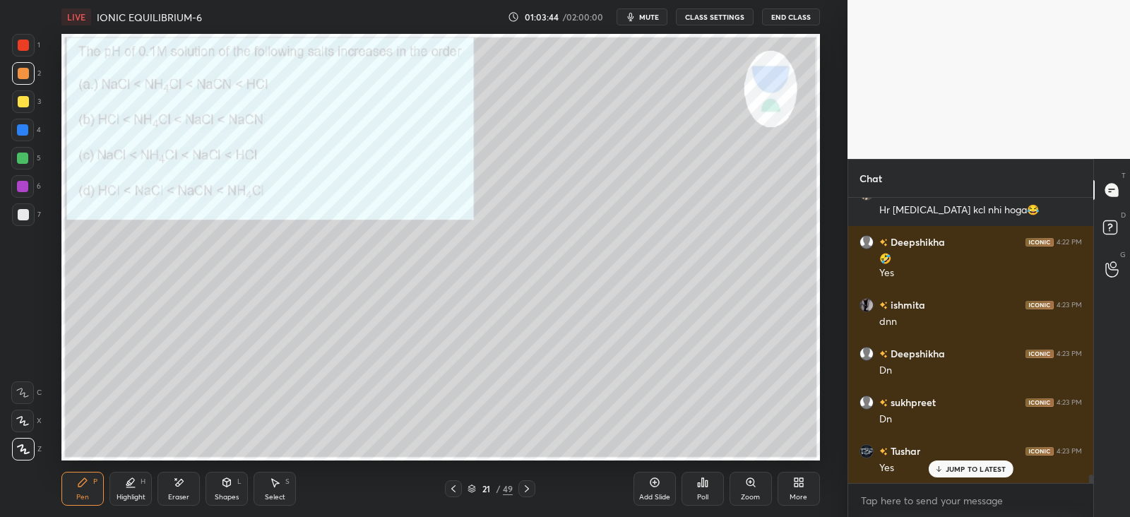
click at [232, 477] on icon at bounding box center [226, 482] width 11 height 11
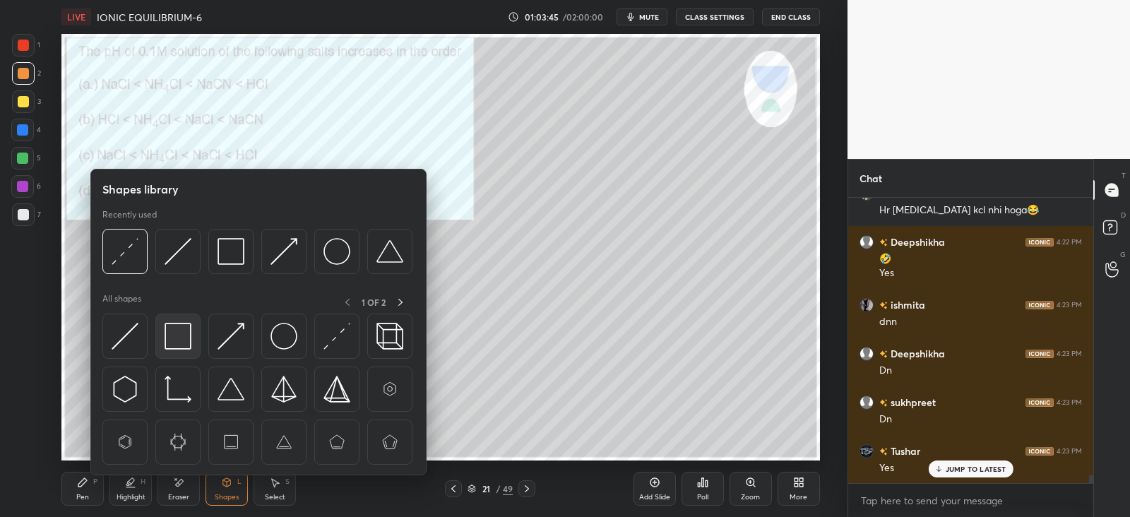
click at [188, 330] on img at bounding box center [178, 336] width 27 height 27
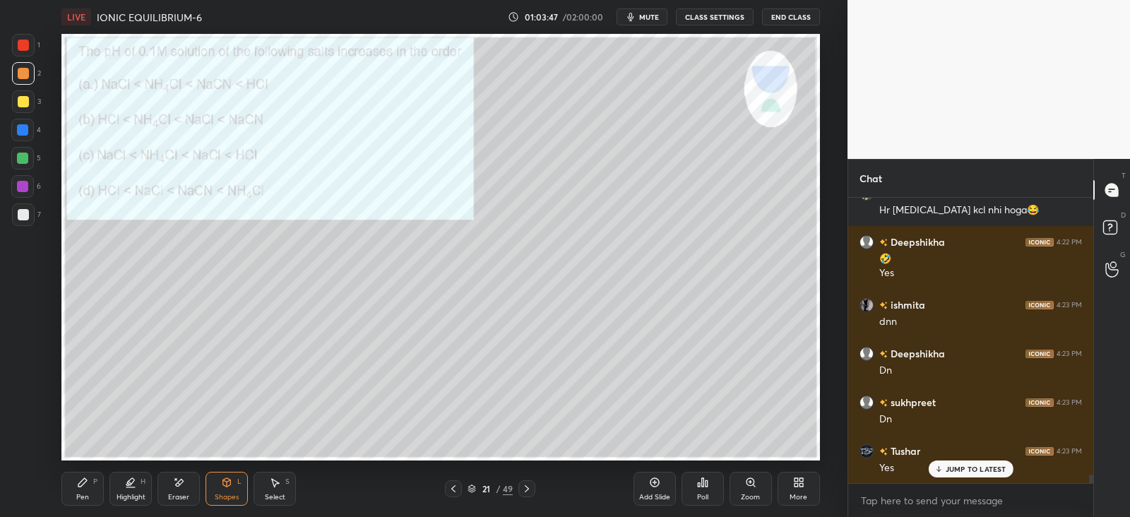
click at [95, 483] on div "P" at bounding box center [95, 481] width 4 height 7
click at [25, 129] on div at bounding box center [22, 129] width 11 height 11
click at [33, 158] on div at bounding box center [22, 158] width 23 height 23
click at [28, 130] on div at bounding box center [22, 129] width 11 height 11
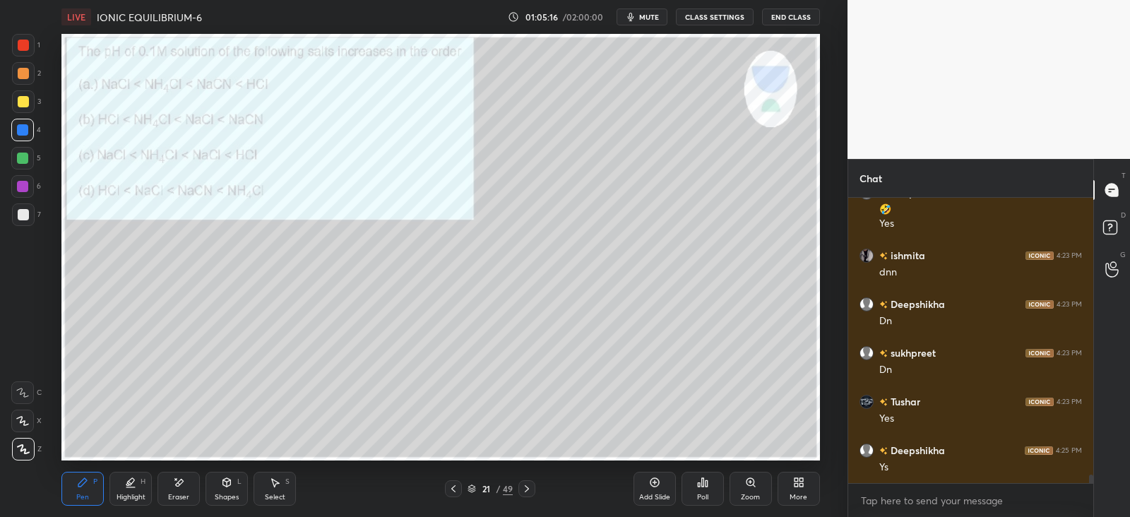
click at [21, 155] on div at bounding box center [22, 158] width 11 height 11
click at [25, 132] on div at bounding box center [22, 129] width 11 height 11
click at [25, 158] on div at bounding box center [22, 158] width 11 height 11
click at [21, 103] on div at bounding box center [23, 101] width 11 height 11
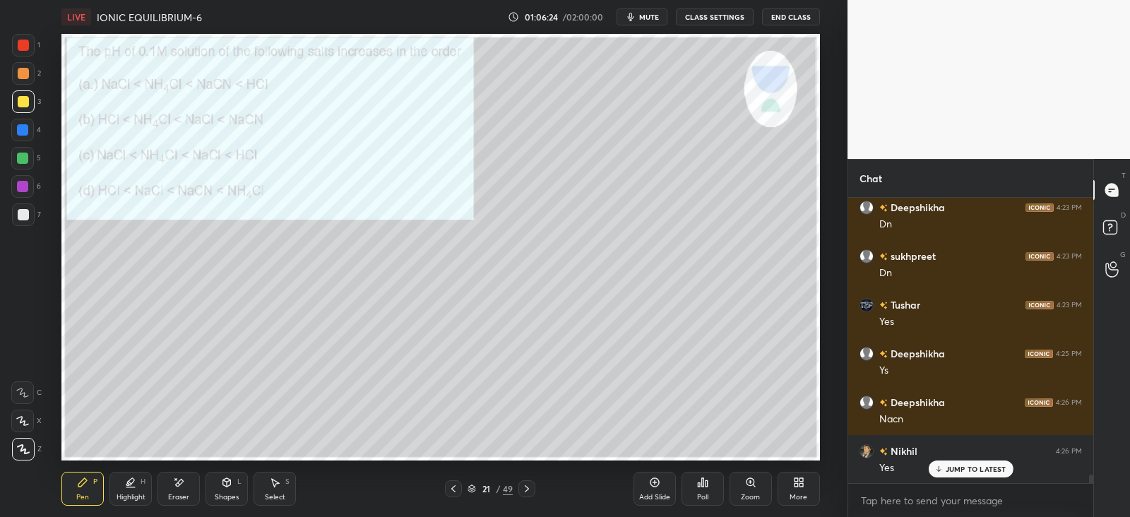
scroll to position [9655, 0]
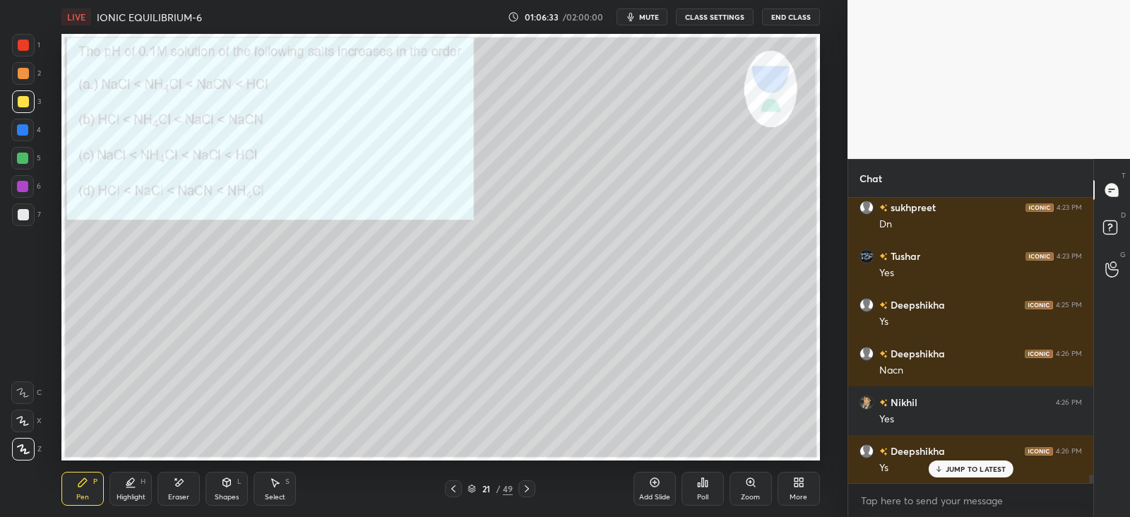
click at [25, 45] on div at bounding box center [23, 45] width 11 height 11
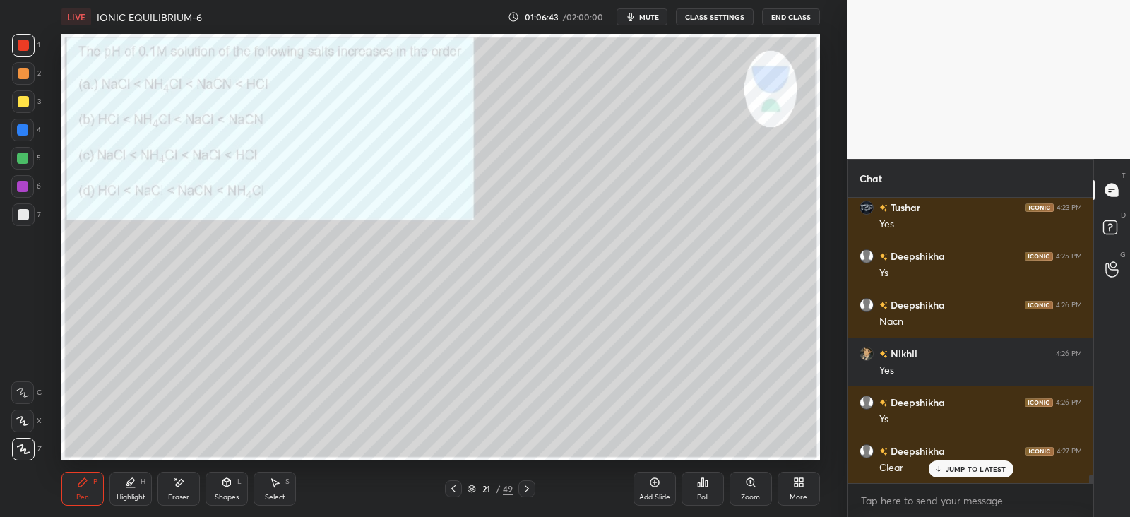
click at [527, 488] on icon at bounding box center [526, 488] width 11 height 11
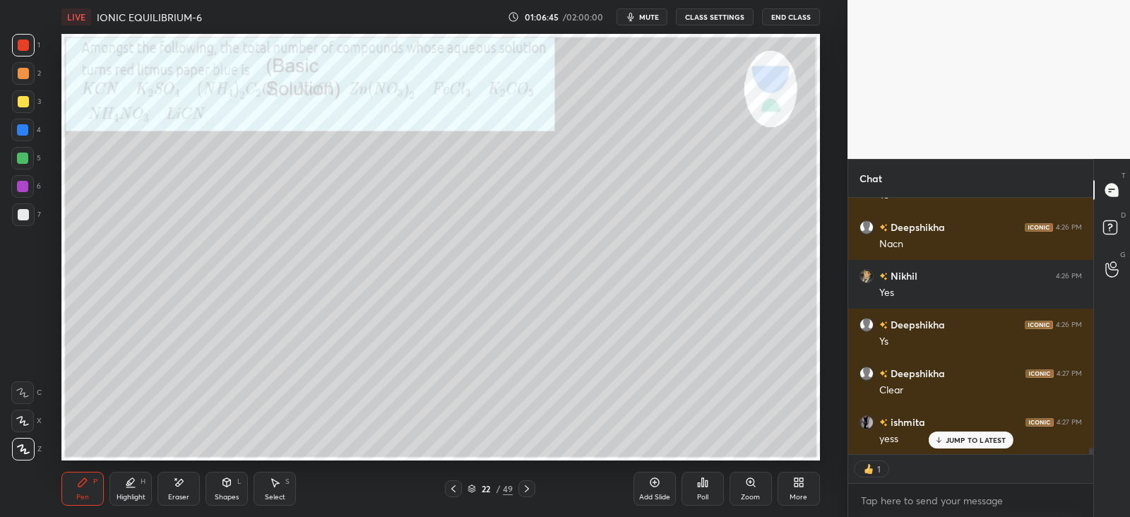
scroll to position [9879, 0]
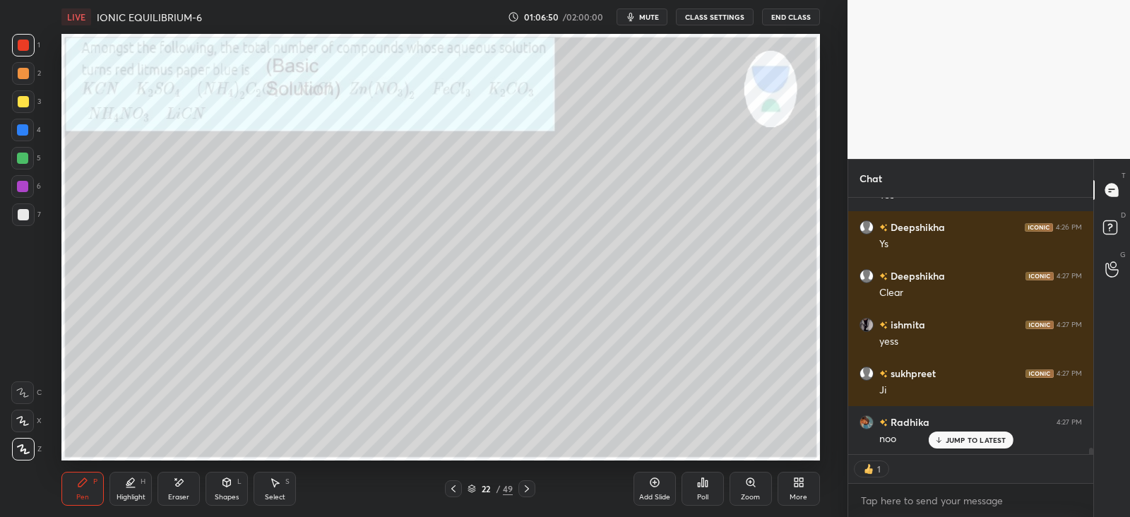
click at [28, 45] on div at bounding box center [23, 45] width 11 height 11
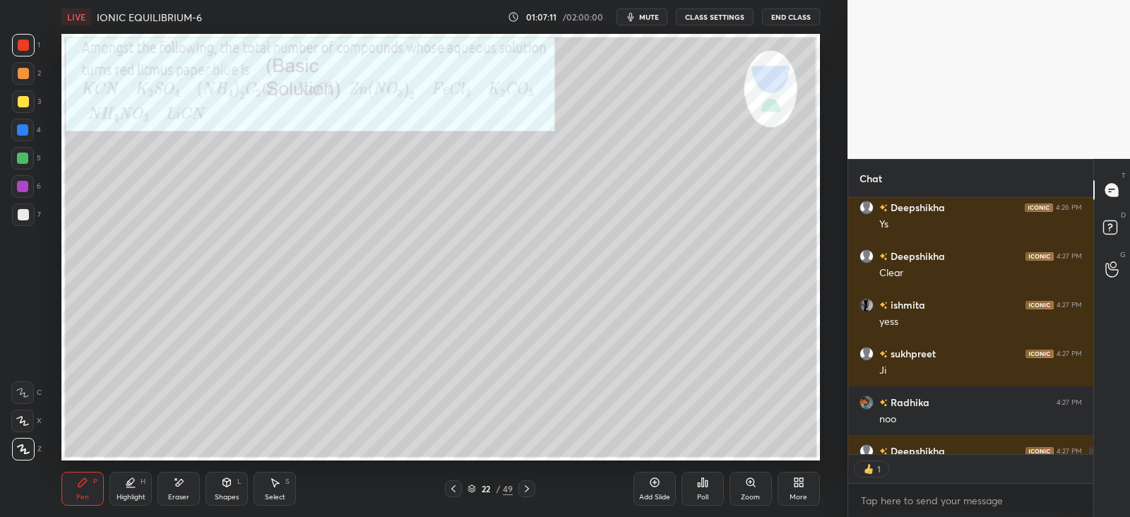
scroll to position [5, 4]
click at [18, 47] on div at bounding box center [23, 45] width 11 height 11
click at [25, 131] on div at bounding box center [22, 129] width 11 height 11
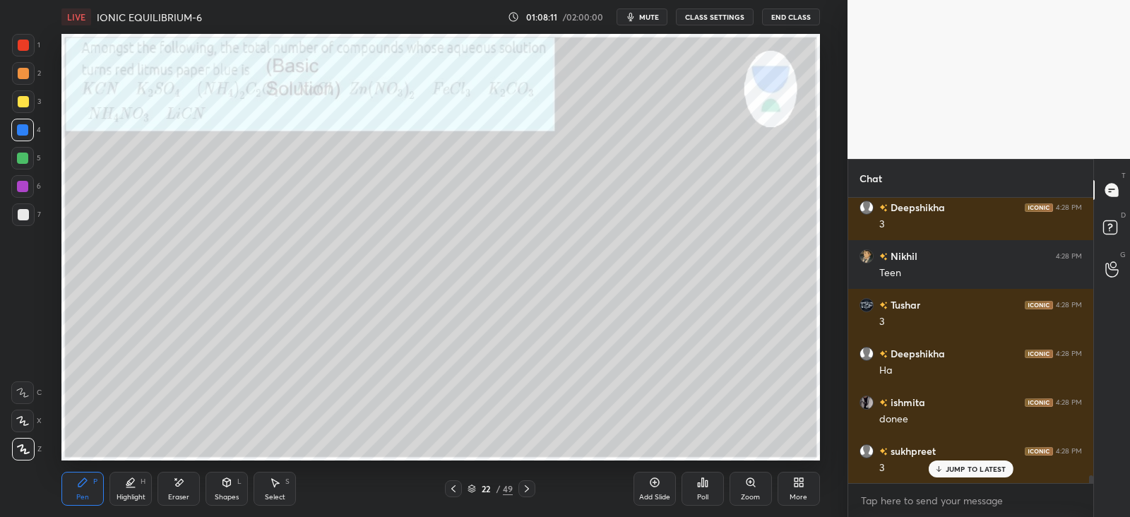
scroll to position [10337, 0]
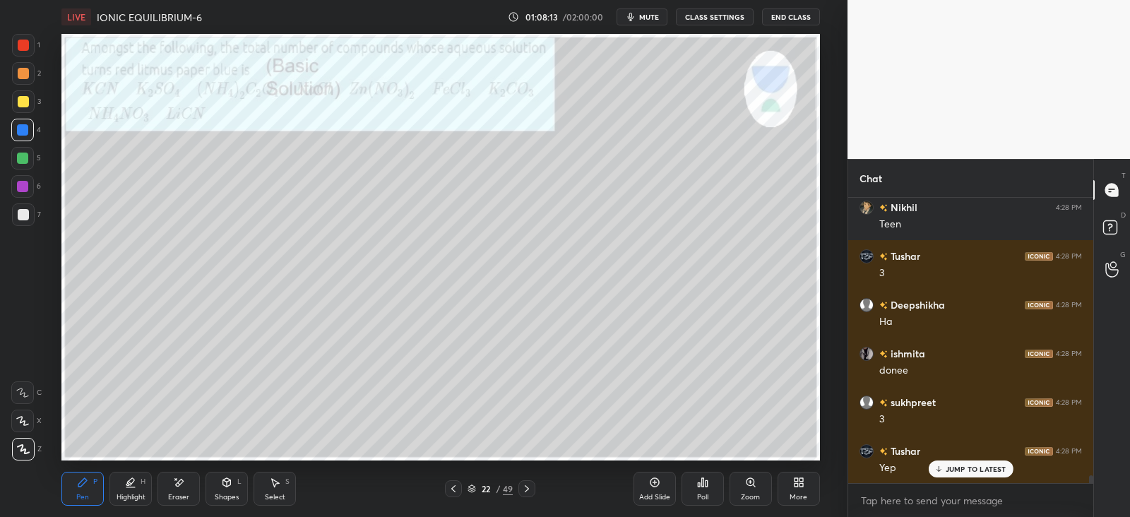
click at [30, 102] on div at bounding box center [23, 101] width 23 height 23
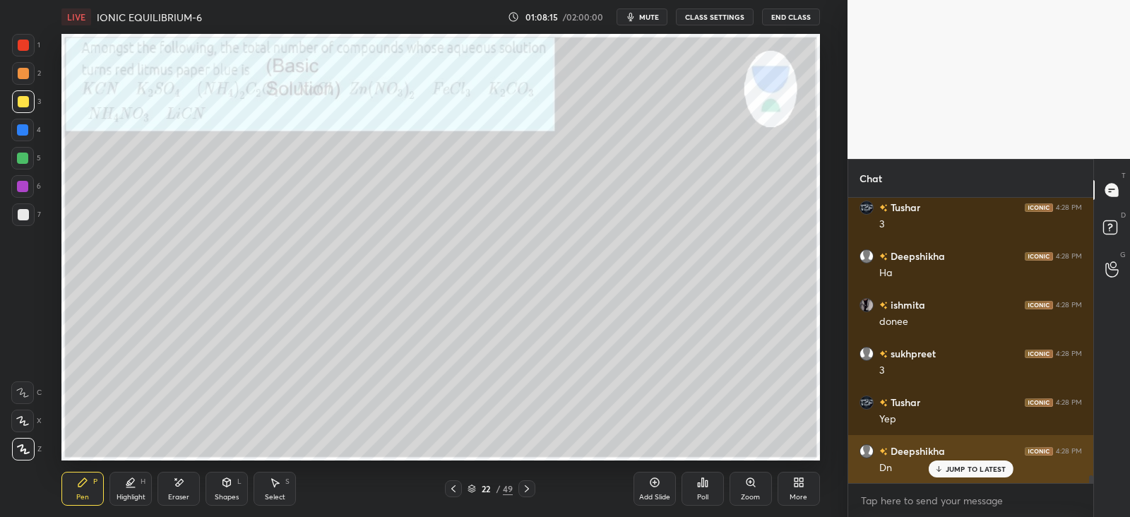
click at [943, 468] on icon at bounding box center [938, 469] width 9 height 8
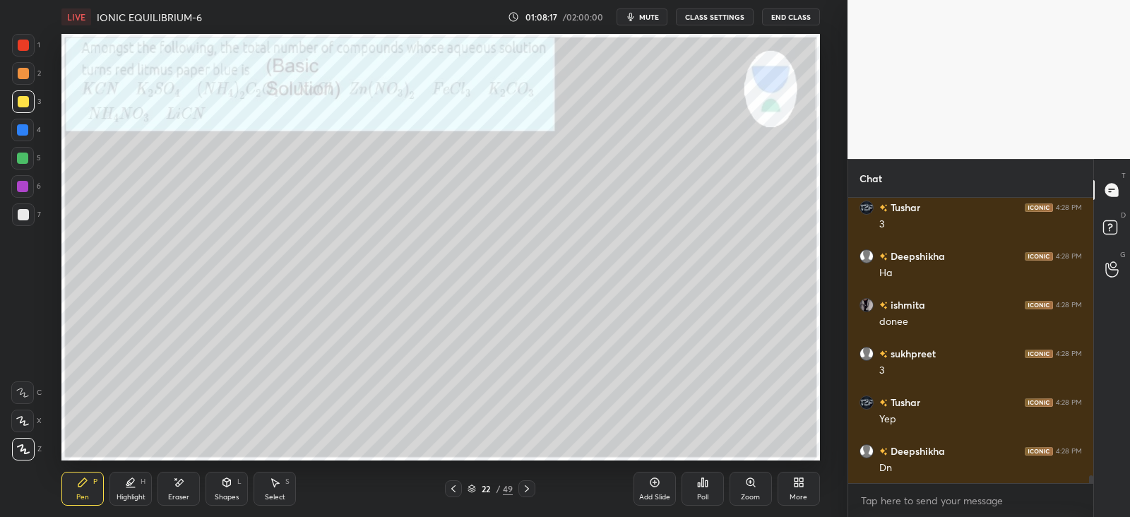
scroll to position [10435, 0]
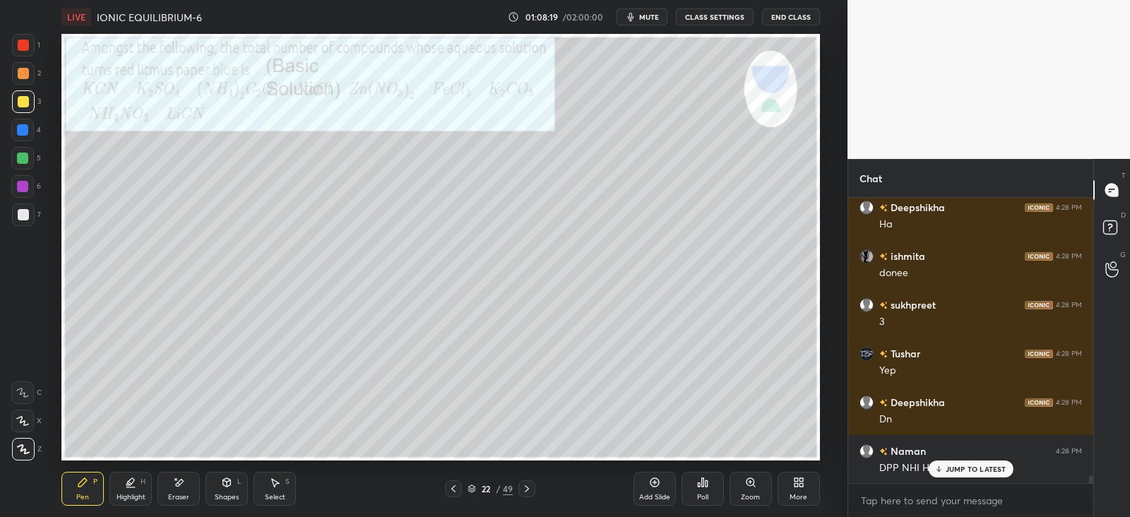
click at [955, 473] on div "Deepshikha 4:27 PM Clear ishmita 4:27 PM yess sukhpreet 4:27 PM Ji Radhika 4:27…" at bounding box center [971, 340] width 245 height 285
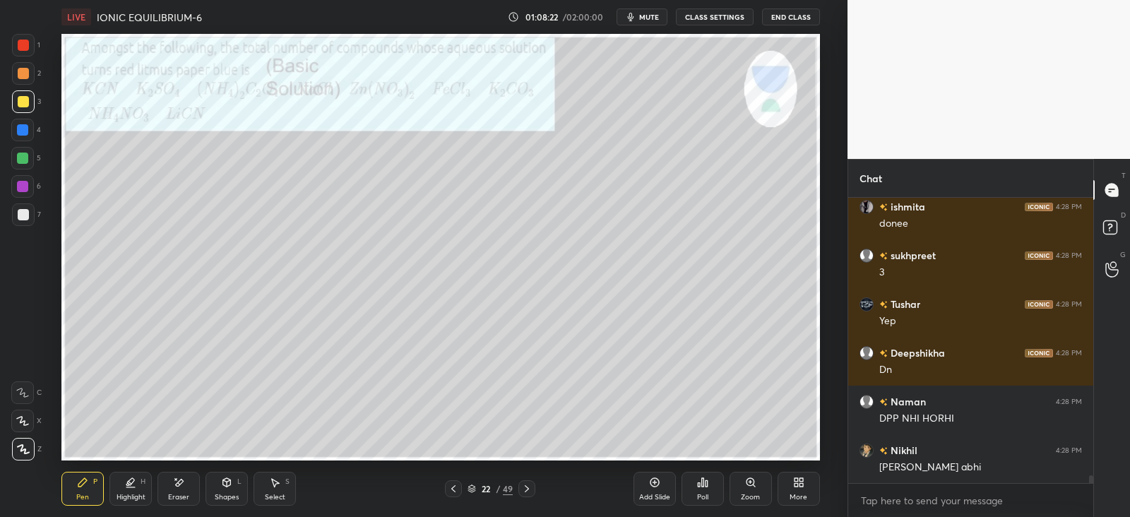
click at [21, 72] on div at bounding box center [23, 73] width 11 height 11
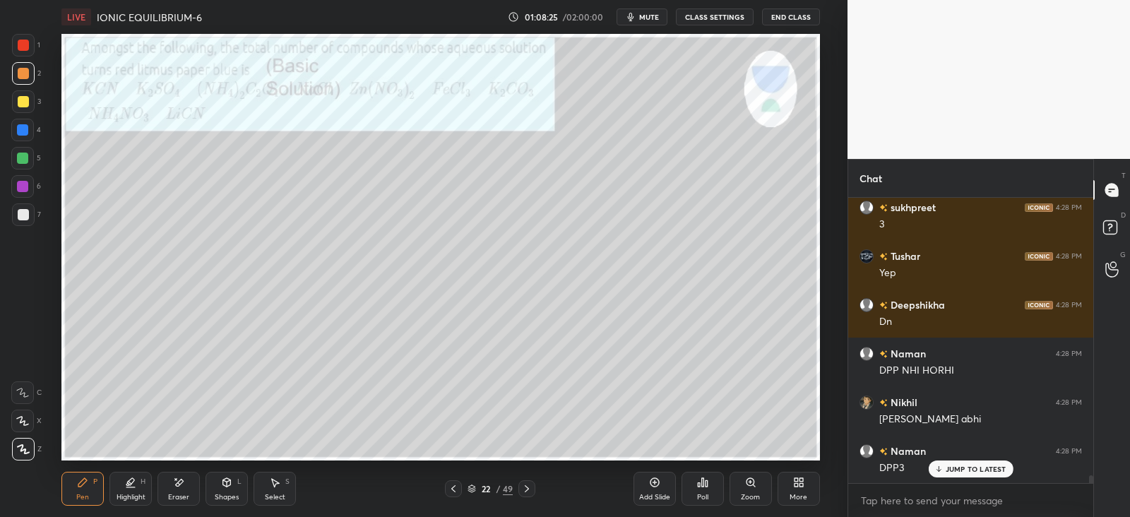
click at [21, 74] on div at bounding box center [23, 73] width 11 height 11
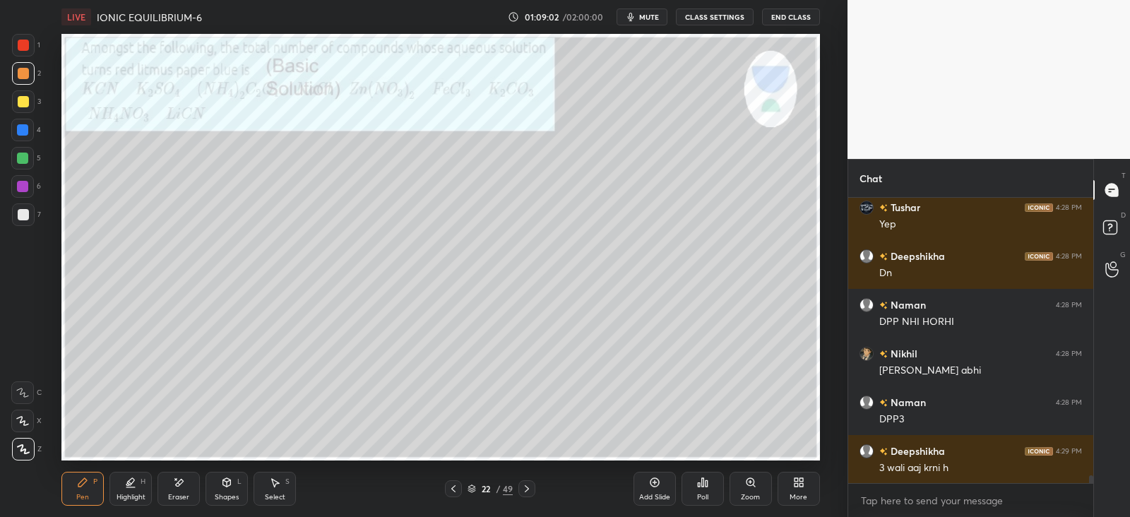
scroll to position [10630, 0]
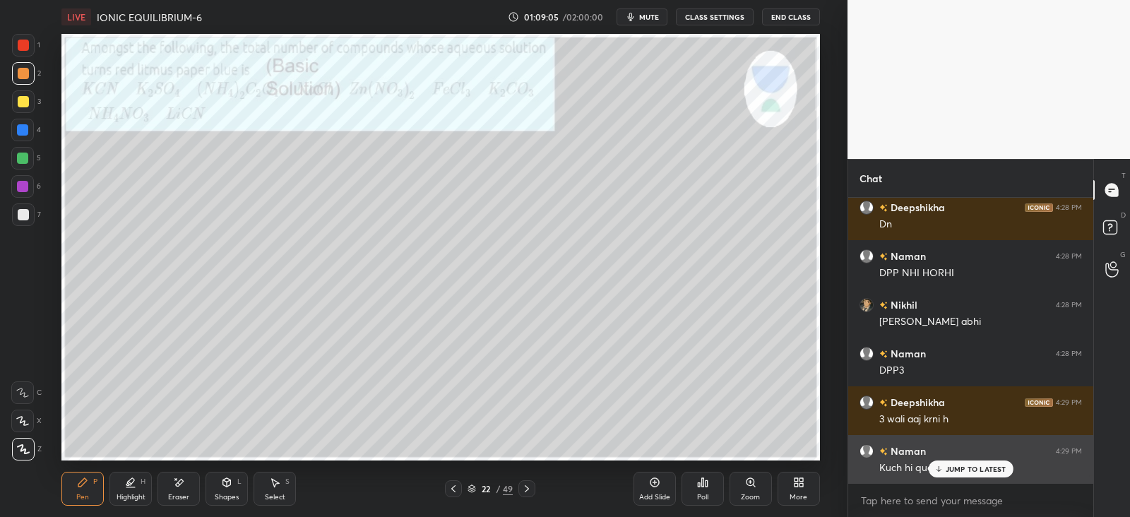
click at [939, 467] on icon at bounding box center [939, 468] width 0 height 5
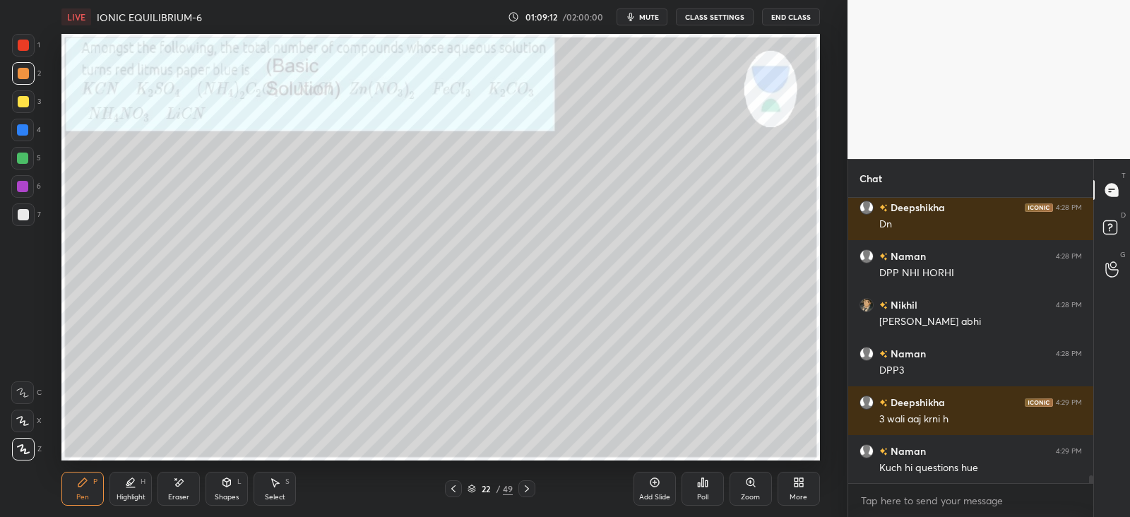
click at [21, 131] on div at bounding box center [22, 129] width 11 height 11
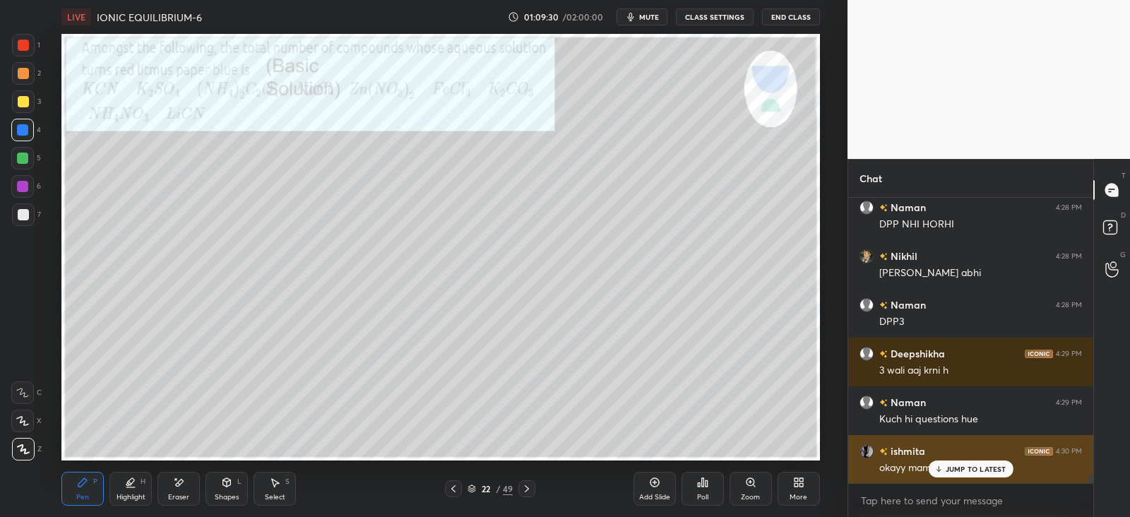
click at [952, 473] on p "JUMP TO LATEST" at bounding box center [976, 469] width 61 height 8
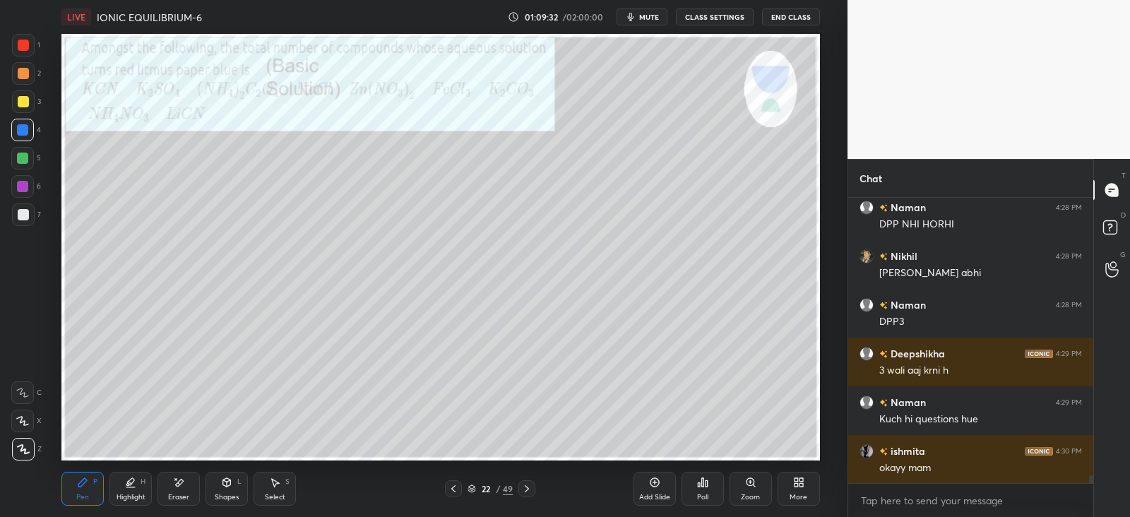
click at [222, 489] on div "Shapes L" at bounding box center [227, 489] width 42 height 34
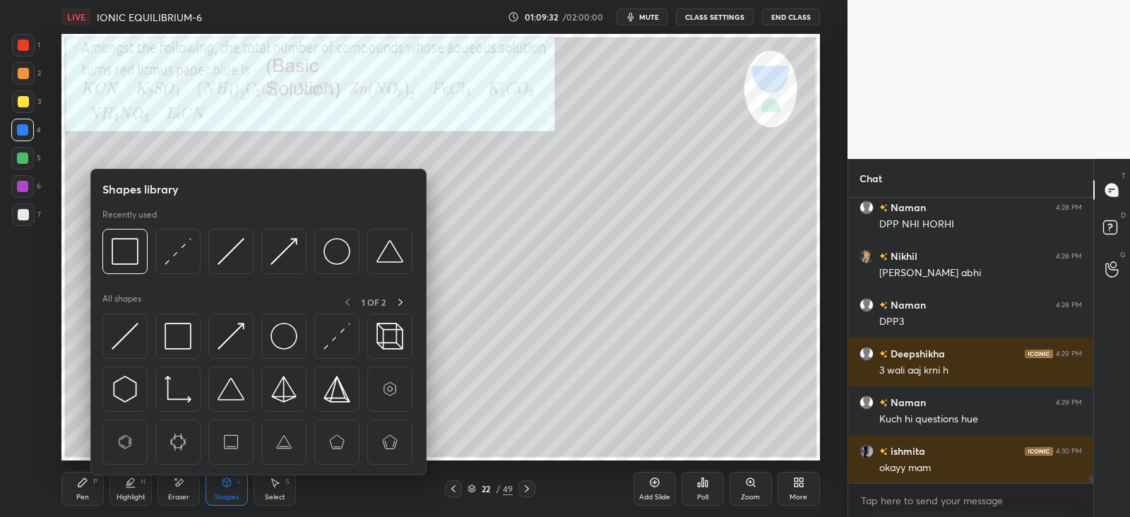
click at [193, 342] on div at bounding box center [177, 336] width 45 height 45
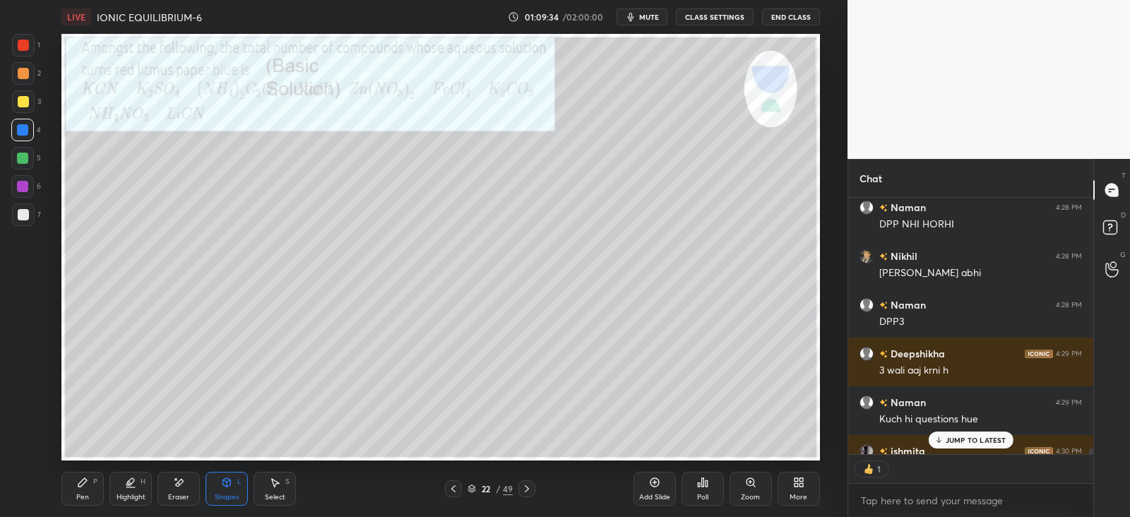
scroll to position [10756, 0]
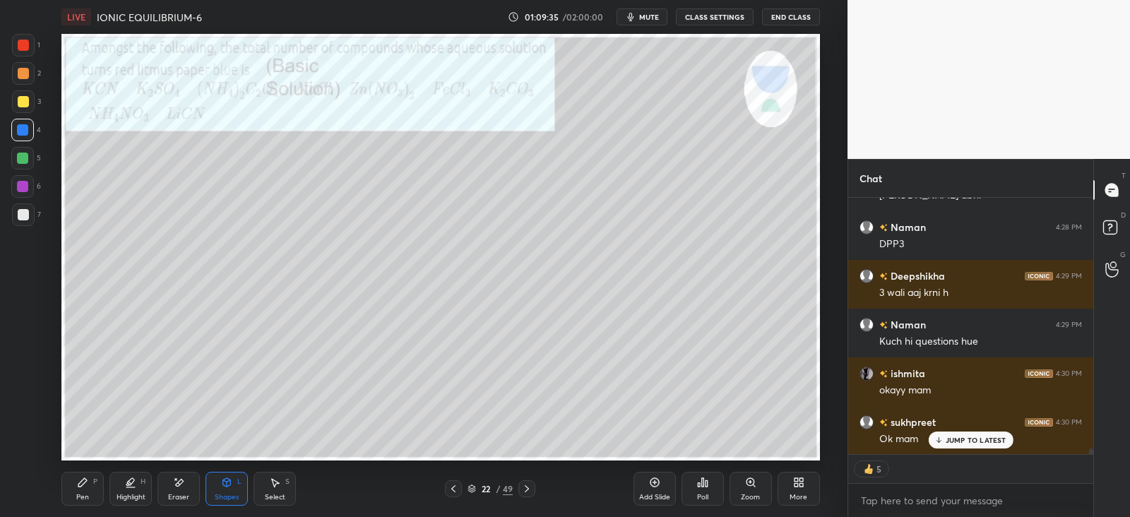
click at [87, 485] on icon at bounding box center [82, 482] width 11 height 11
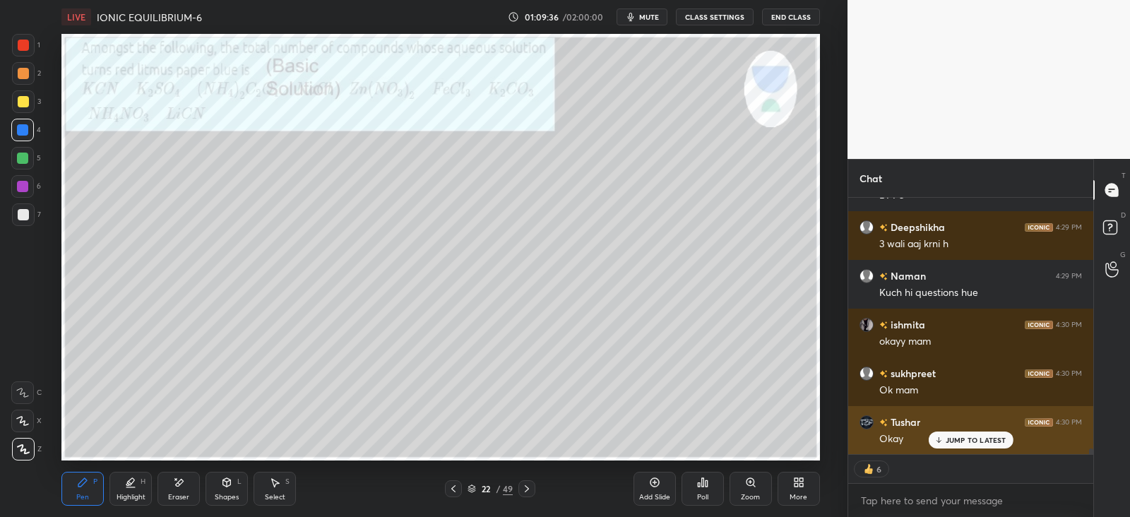
click at [955, 432] on div "JUMP TO LATEST" at bounding box center [970, 440] width 85 height 17
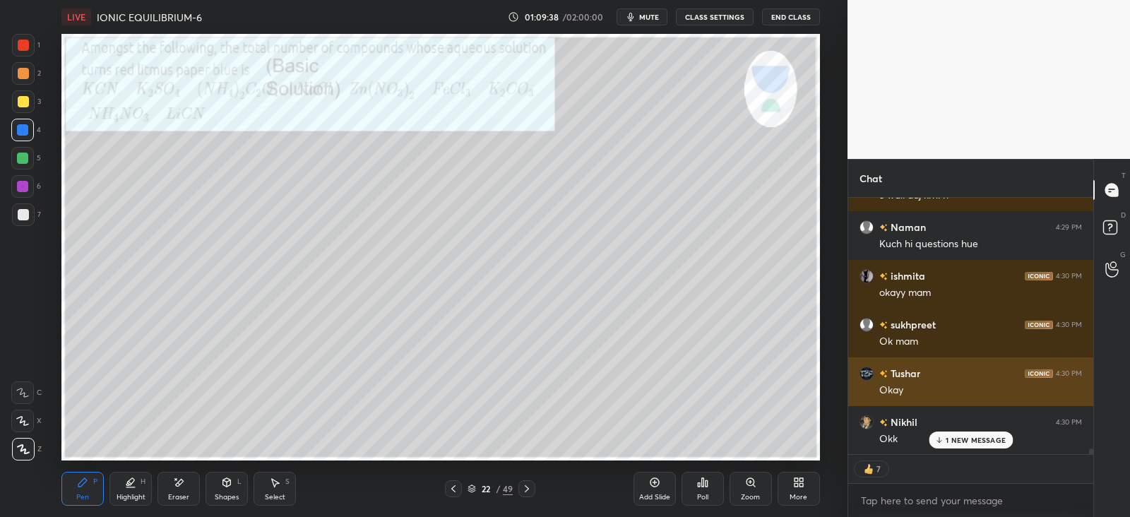
scroll to position [10903, 0]
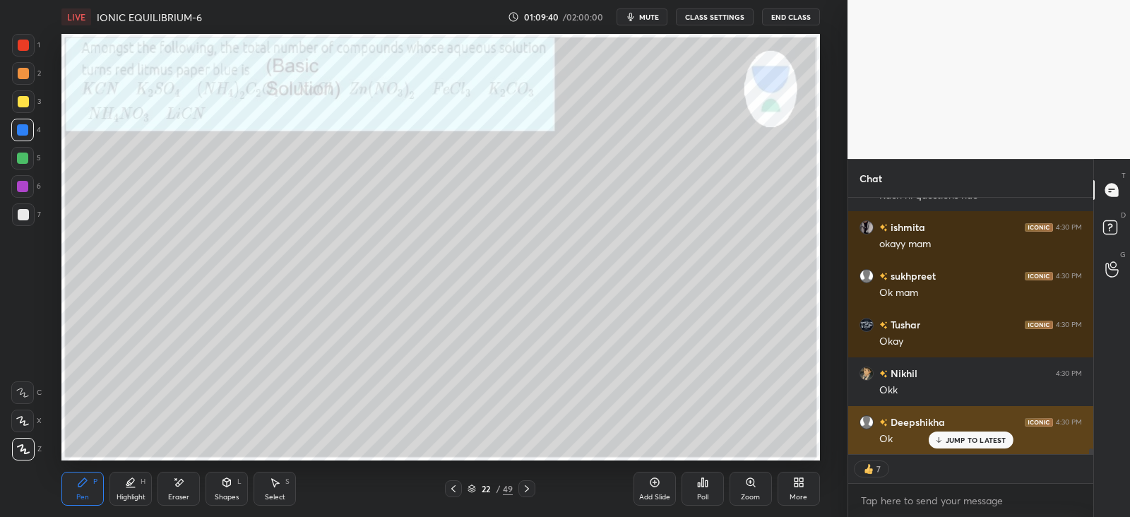
click at [952, 442] on p "JUMP TO LATEST" at bounding box center [976, 440] width 61 height 8
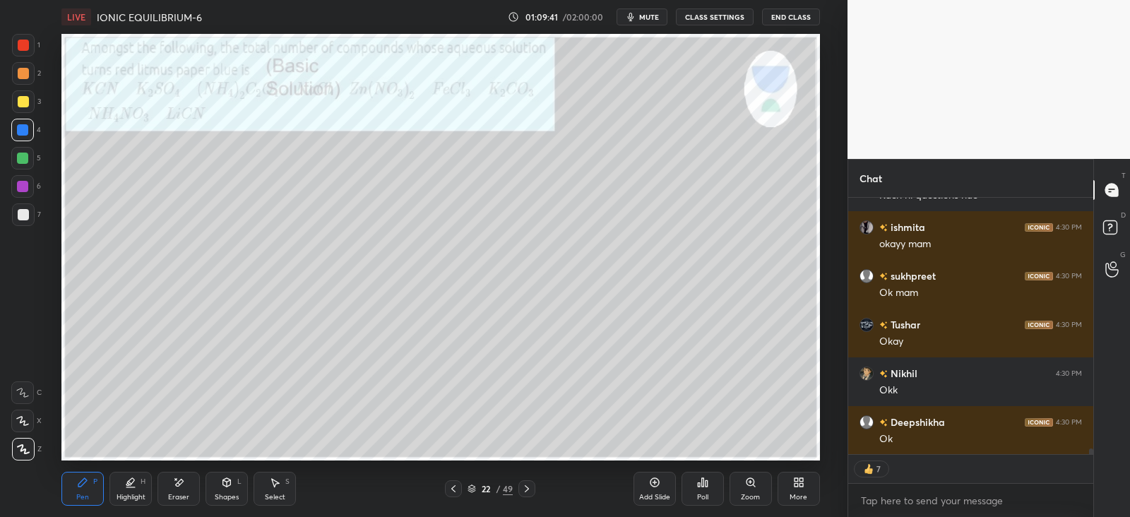
click at [23, 76] on div at bounding box center [23, 73] width 11 height 11
click at [26, 107] on div at bounding box center [23, 101] width 11 height 11
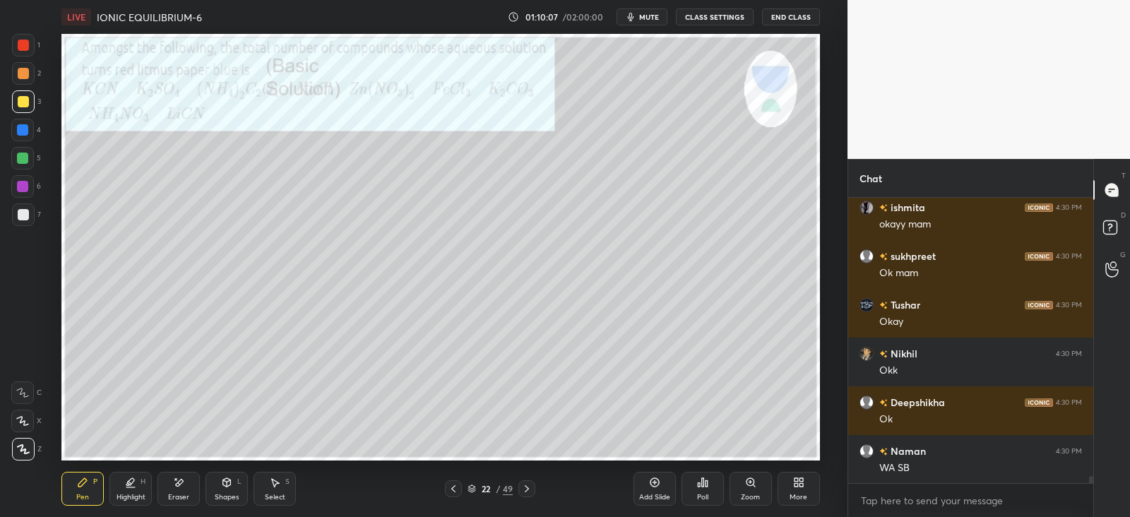
scroll to position [10972, 0]
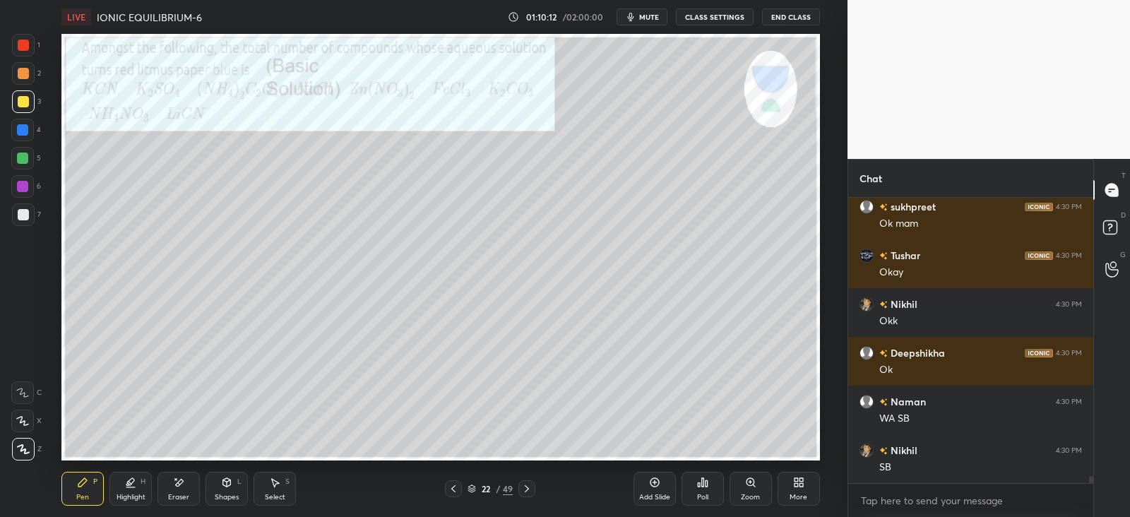
click at [230, 488] on div "Shapes L" at bounding box center [227, 489] width 42 height 34
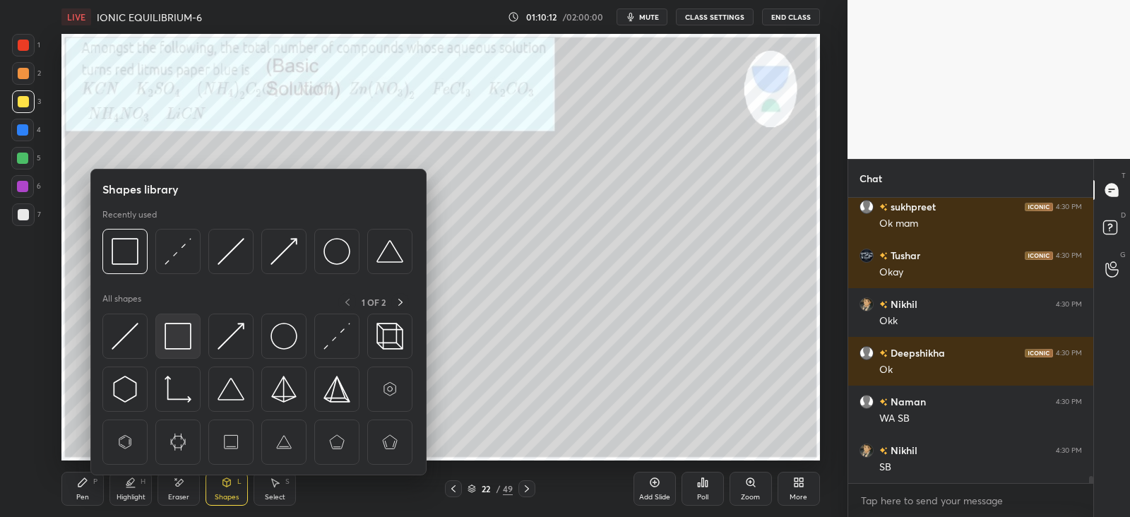
click at [180, 337] on img at bounding box center [178, 336] width 27 height 27
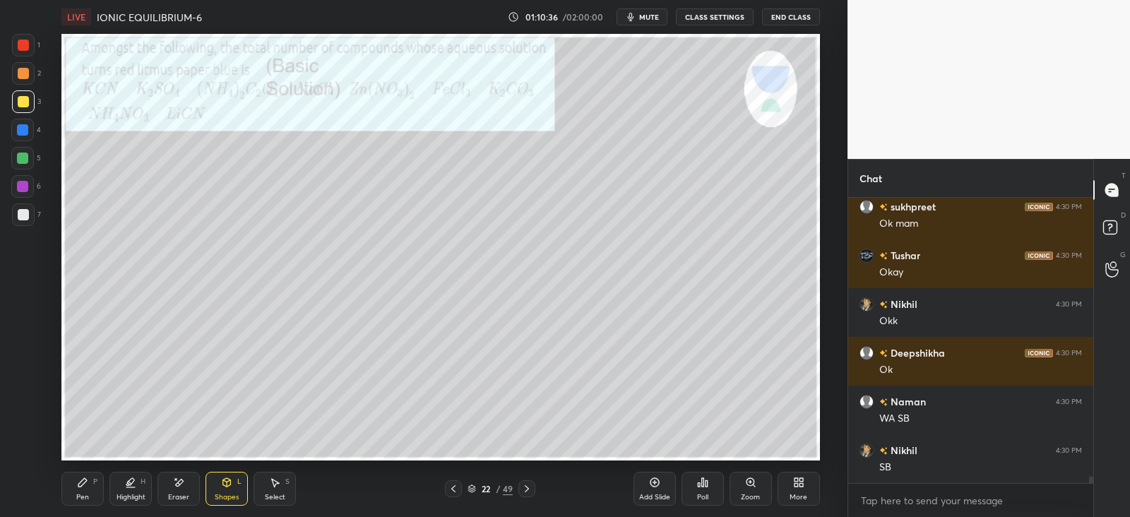
click at [90, 483] on div "Pen P" at bounding box center [82, 489] width 42 height 34
click at [235, 494] on div "Shapes" at bounding box center [227, 497] width 24 height 7
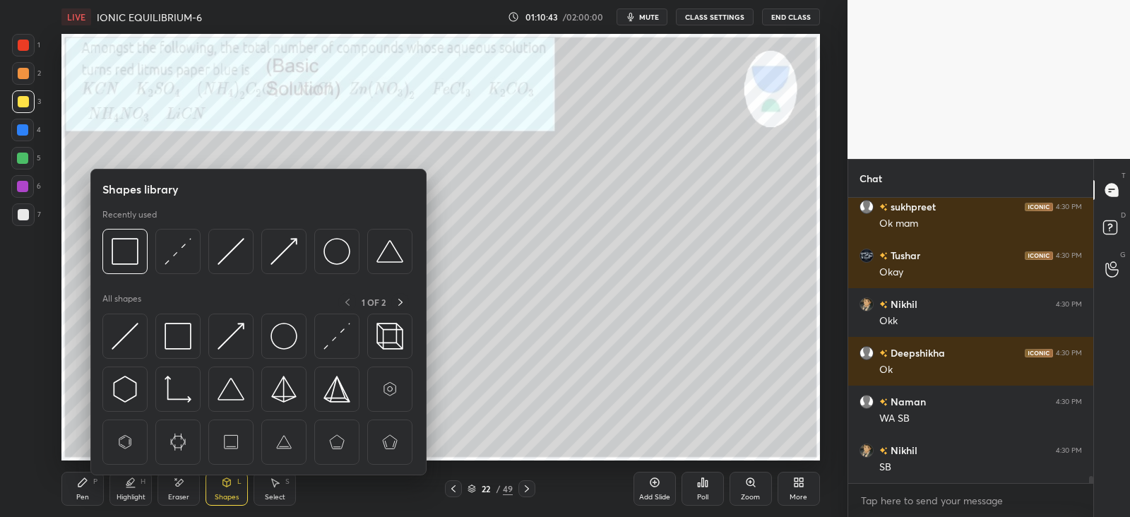
click at [177, 321] on div at bounding box center [177, 336] width 45 height 45
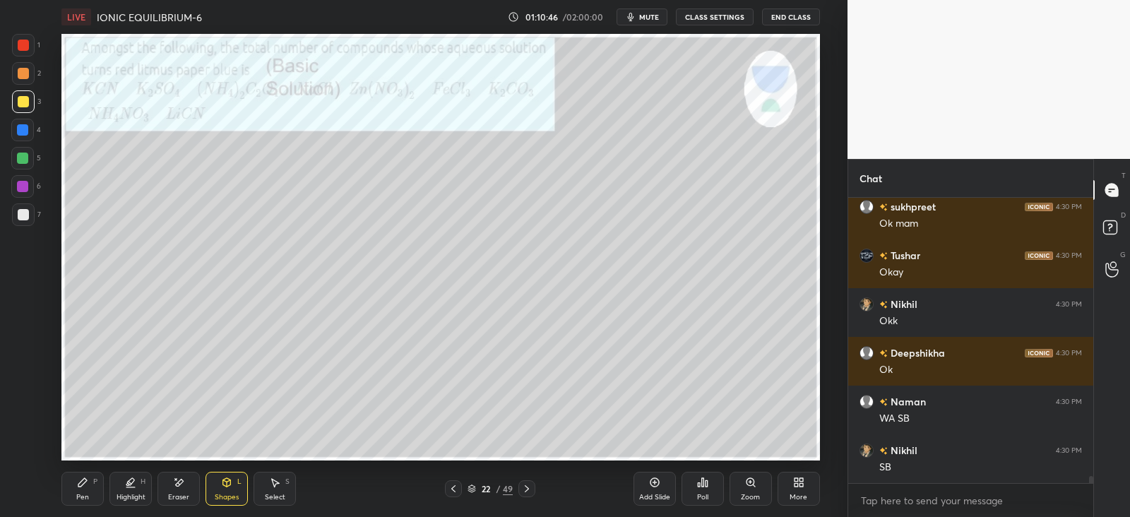
click at [91, 487] on div "Pen P" at bounding box center [82, 489] width 42 height 34
click at [228, 491] on div "Shapes L" at bounding box center [227, 489] width 42 height 34
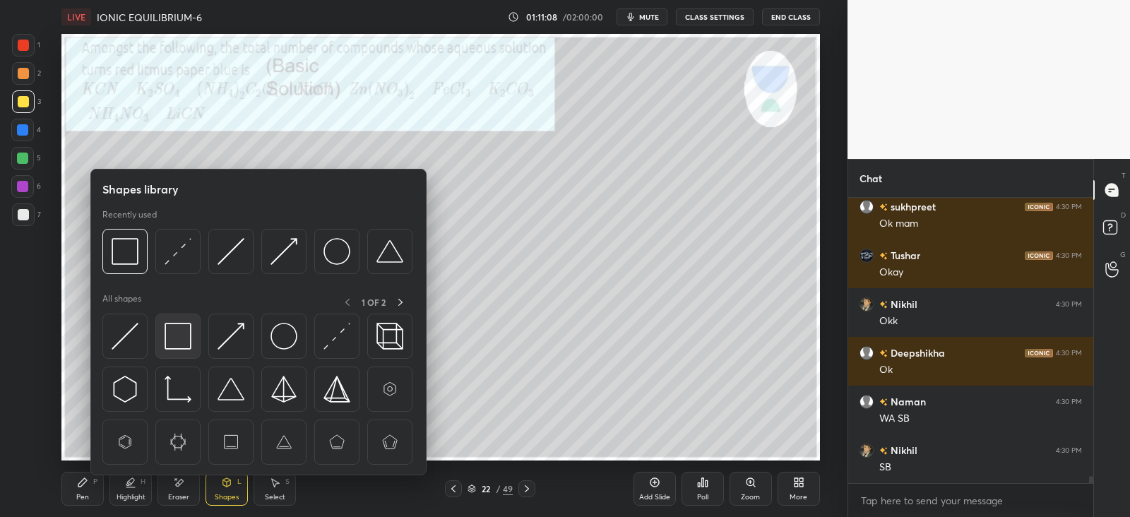
click at [187, 338] on img at bounding box center [178, 336] width 27 height 27
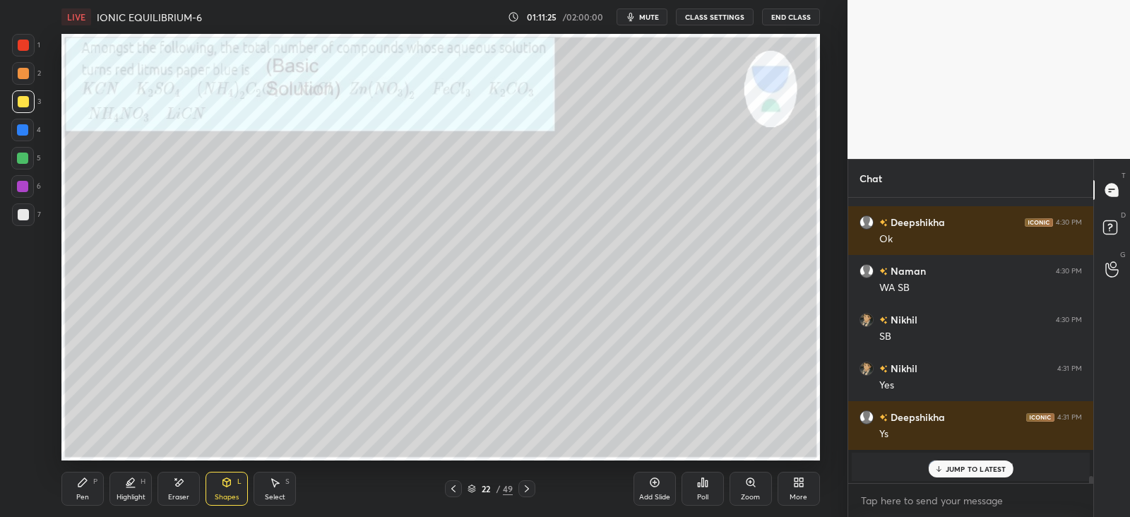
scroll to position [11152, 0]
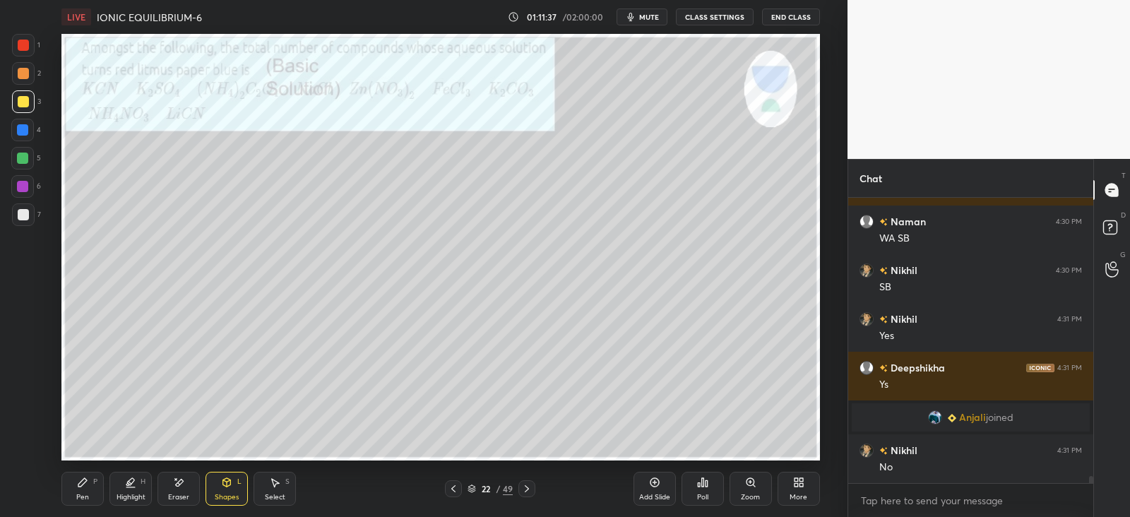
click at [81, 483] on icon at bounding box center [82, 482] width 8 height 8
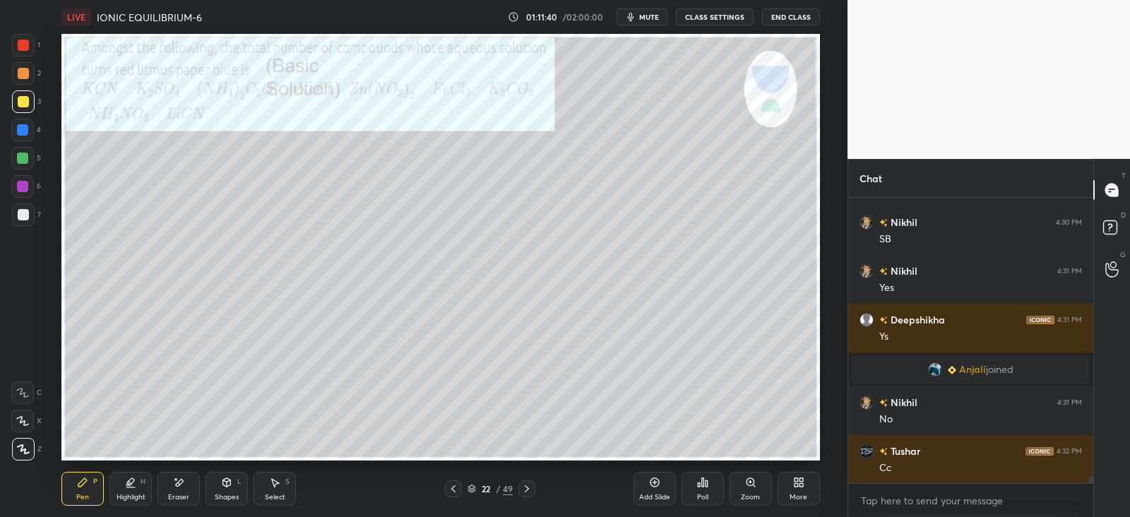
scroll to position [11249, 0]
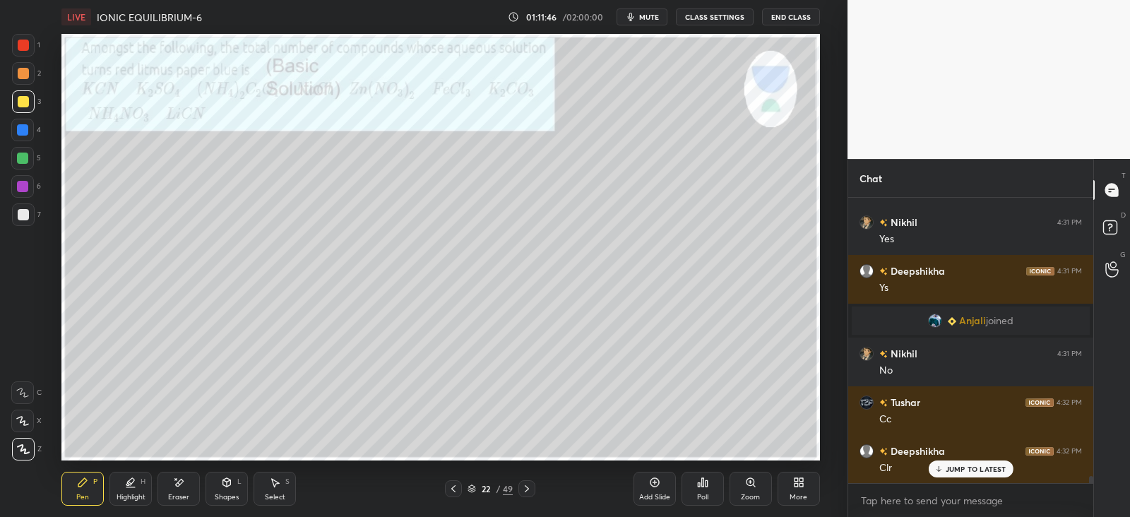
click at [529, 490] on icon at bounding box center [526, 488] width 11 height 11
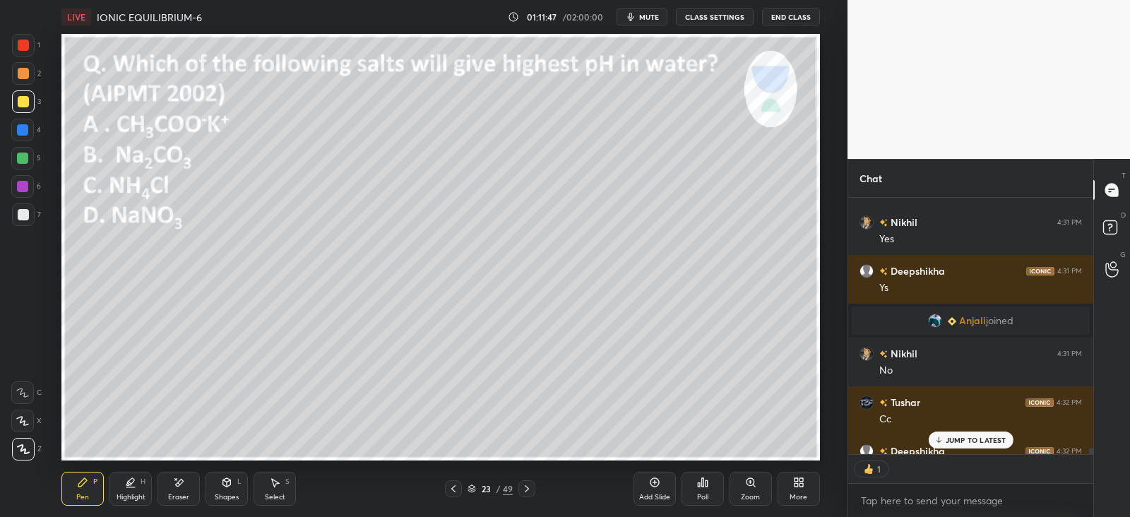
scroll to position [5, 4]
click at [705, 488] on div "Poll" at bounding box center [703, 489] width 42 height 34
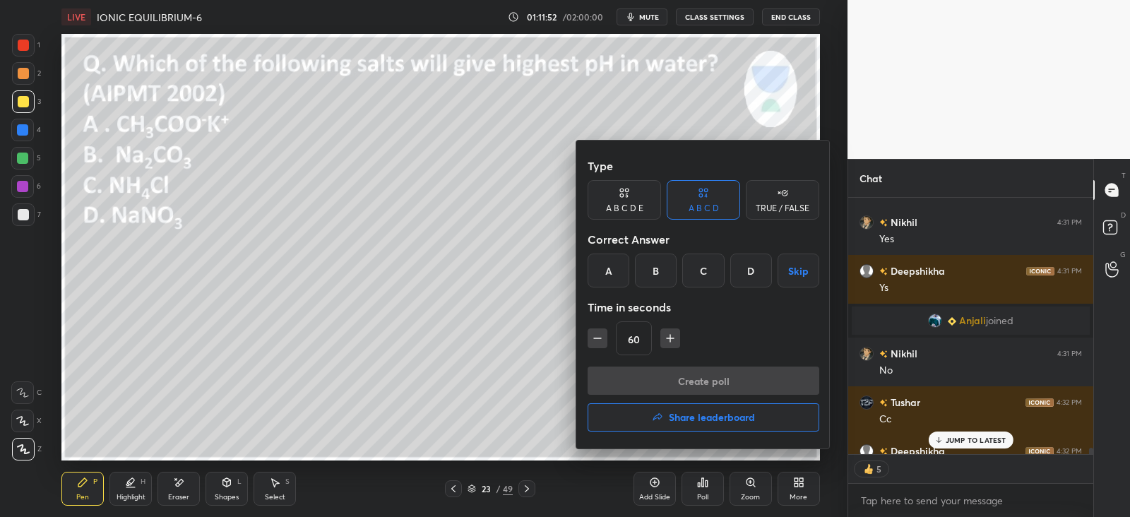
click at [664, 270] on div "B" at bounding box center [656, 271] width 42 height 34
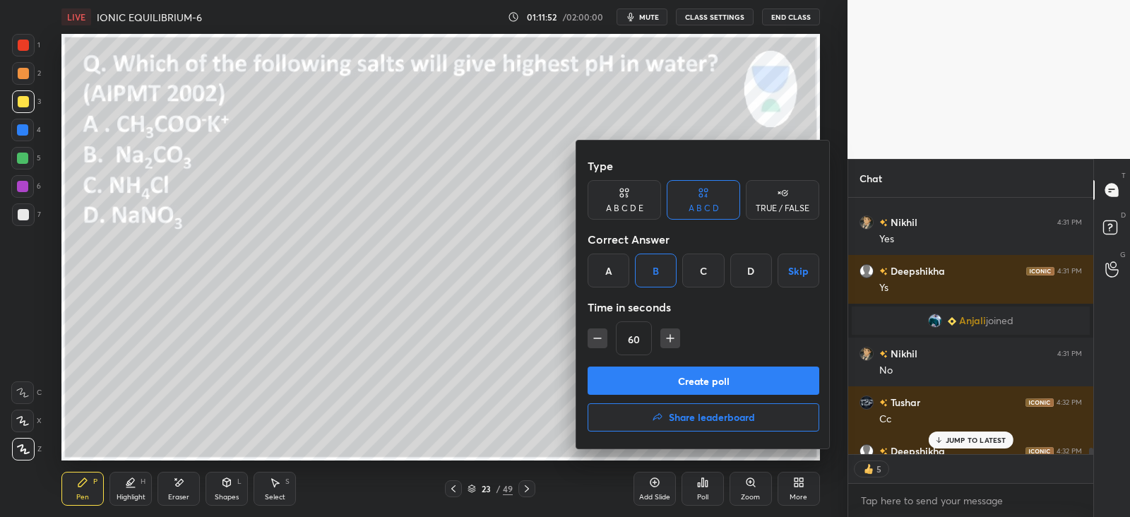
click at [692, 376] on button "Create poll" at bounding box center [704, 381] width 232 height 28
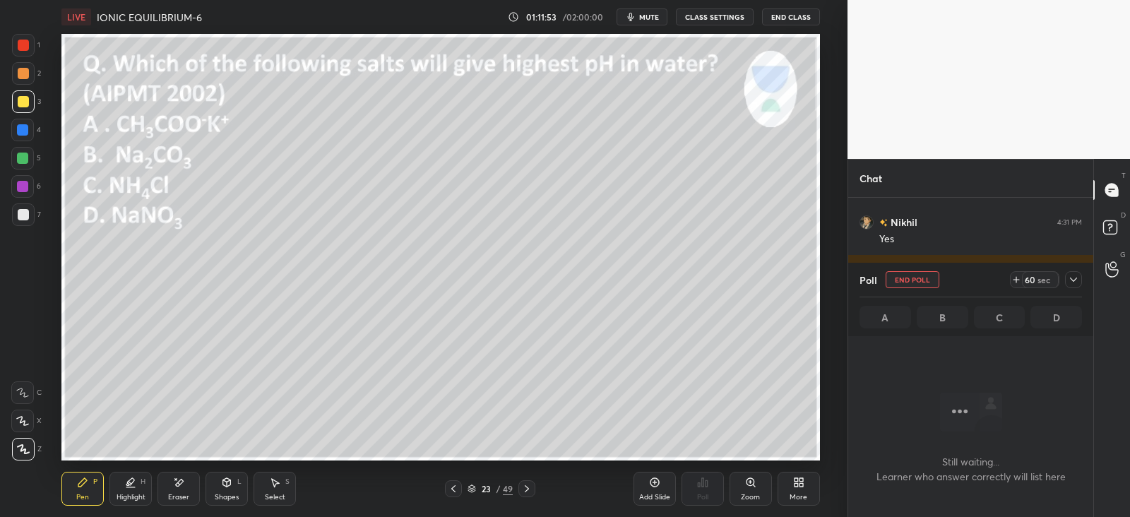
scroll to position [90, 240]
click at [1070, 281] on icon at bounding box center [1073, 279] width 11 height 11
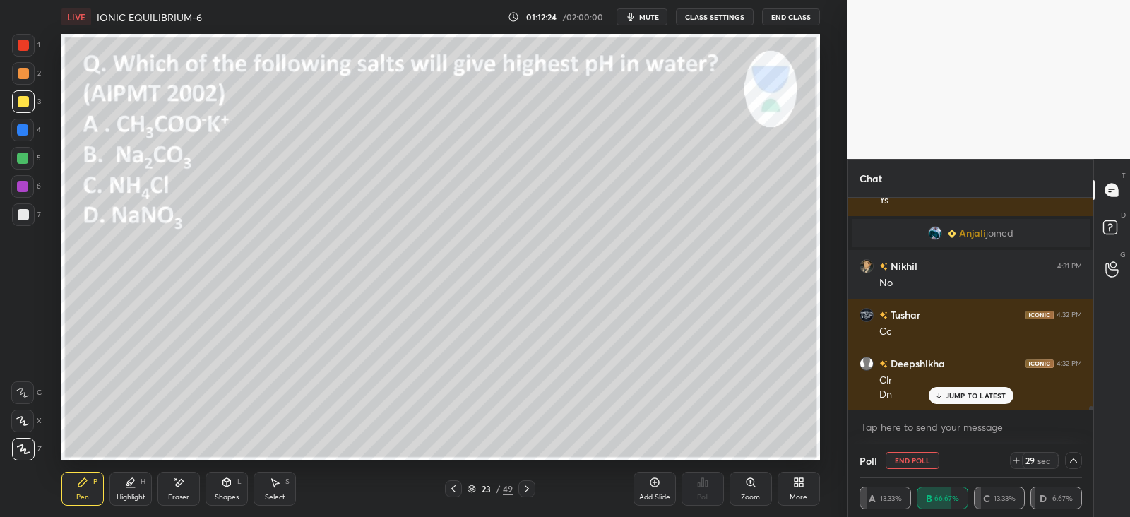
scroll to position [11385, 0]
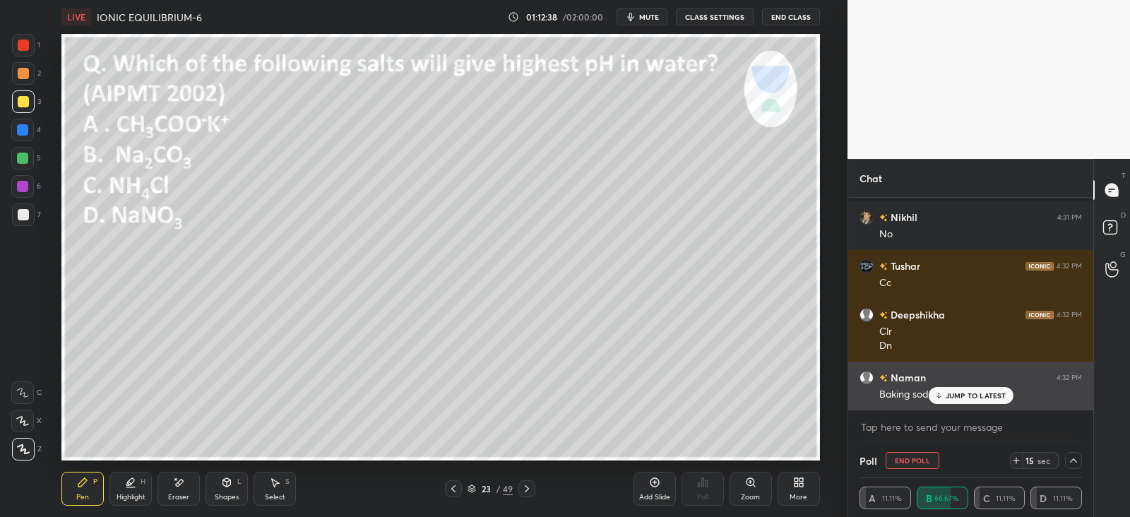
click at [950, 396] on p "JUMP TO LATEST" at bounding box center [976, 395] width 61 height 8
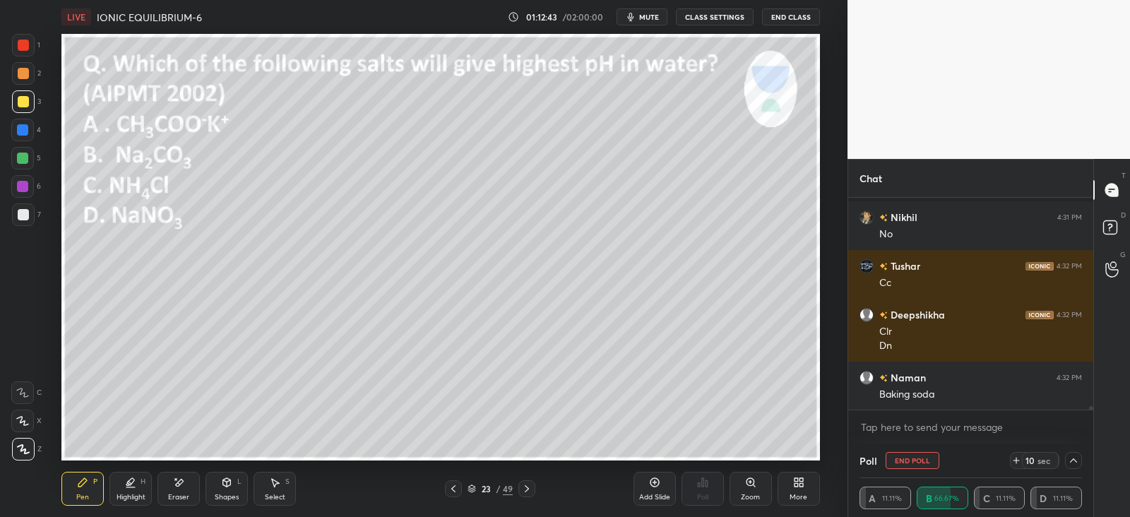
click at [32, 77] on div at bounding box center [23, 73] width 23 height 23
click at [1070, 461] on icon at bounding box center [1073, 460] width 11 height 11
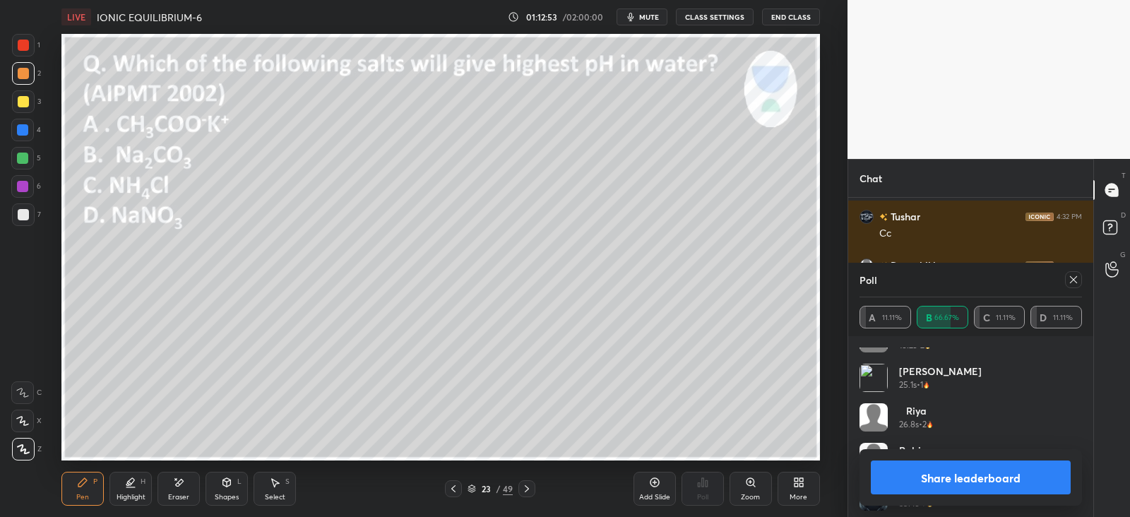
scroll to position [345, 0]
click at [1069, 285] on div at bounding box center [1073, 279] width 17 height 17
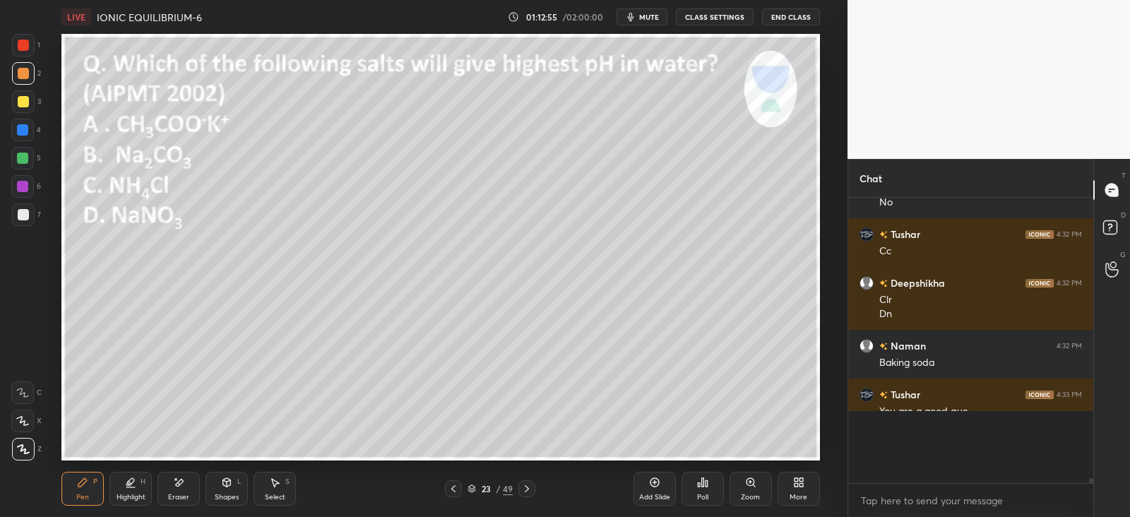
scroll to position [151, 240]
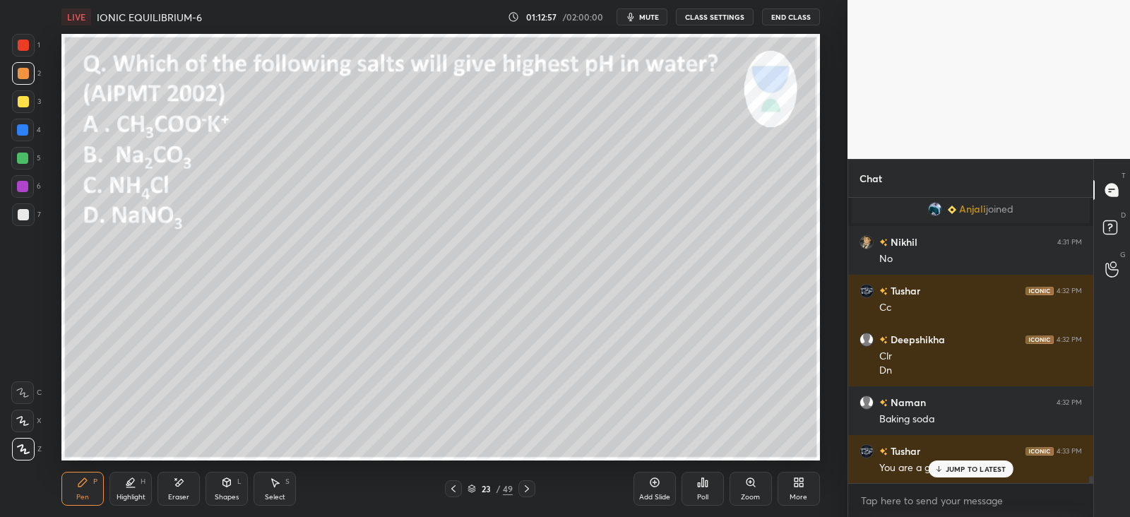
click at [947, 472] on p "JUMP TO LATEST" at bounding box center [976, 469] width 61 height 8
click at [187, 468] on div "Pen P Highlight H Eraser Shapes L Select S 23 / 49 Add Slide Poll Zoom More" at bounding box center [440, 489] width 758 height 57
click at [185, 482] on div "Eraser" at bounding box center [179, 489] width 42 height 34
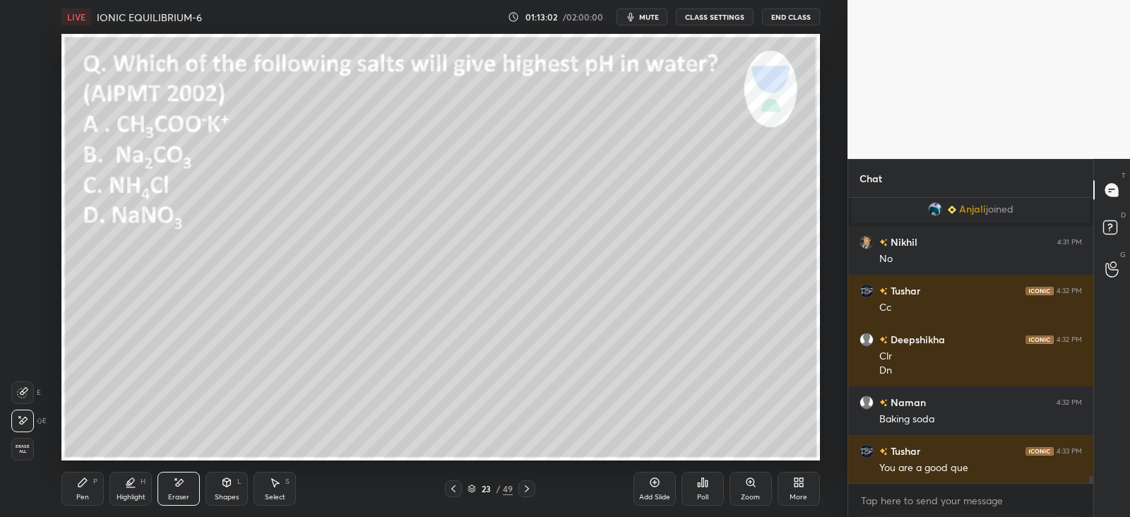
click at [83, 469] on div "Pen P Highlight H Eraser Shapes L Select S 23 / 49 Add Slide Poll Zoom More" at bounding box center [440, 489] width 758 height 57
click at [89, 483] on div "Pen P" at bounding box center [82, 489] width 42 height 34
click at [460, 489] on div at bounding box center [453, 488] width 17 height 17
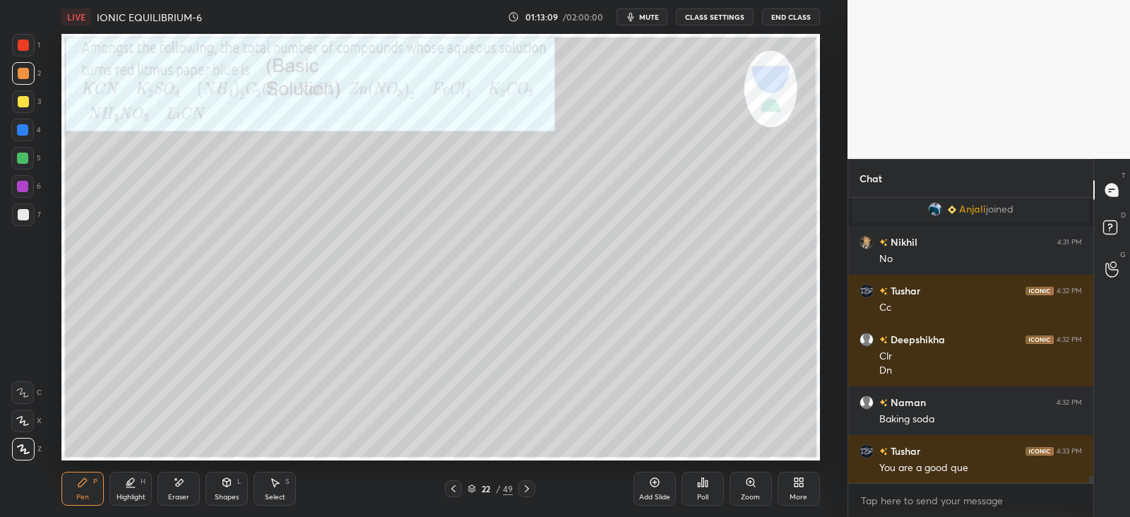
click at [456, 489] on icon at bounding box center [453, 488] width 11 height 11
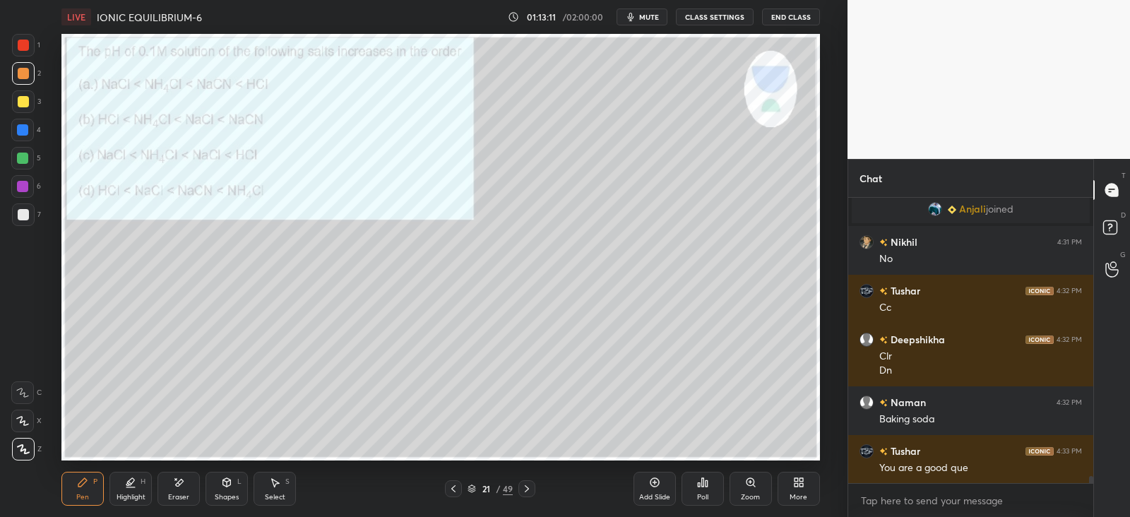
click at [273, 488] on div "Select S" at bounding box center [275, 489] width 42 height 34
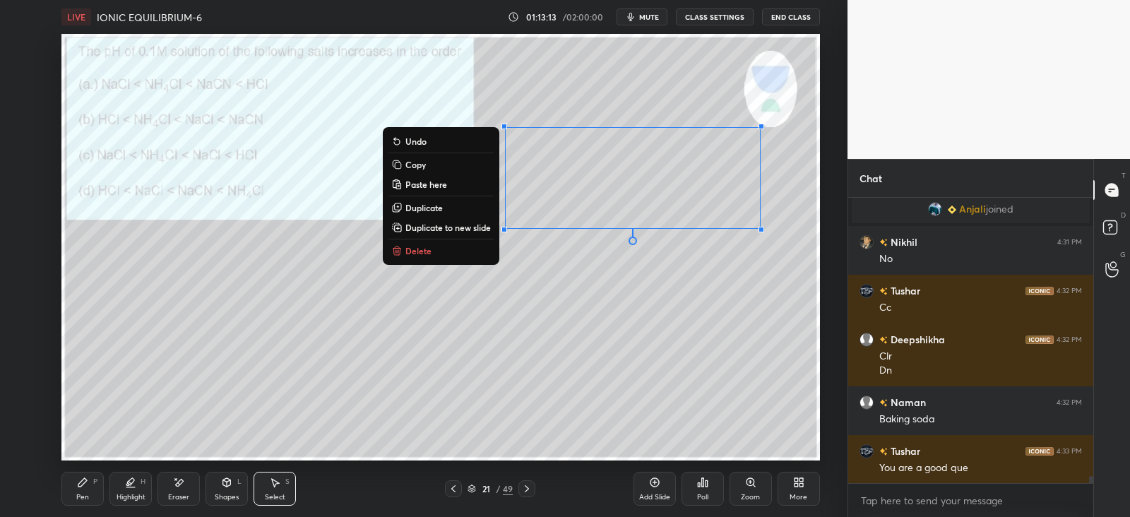
click at [425, 164] on button "Copy" at bounding box center [441, 164] width 105 height 17
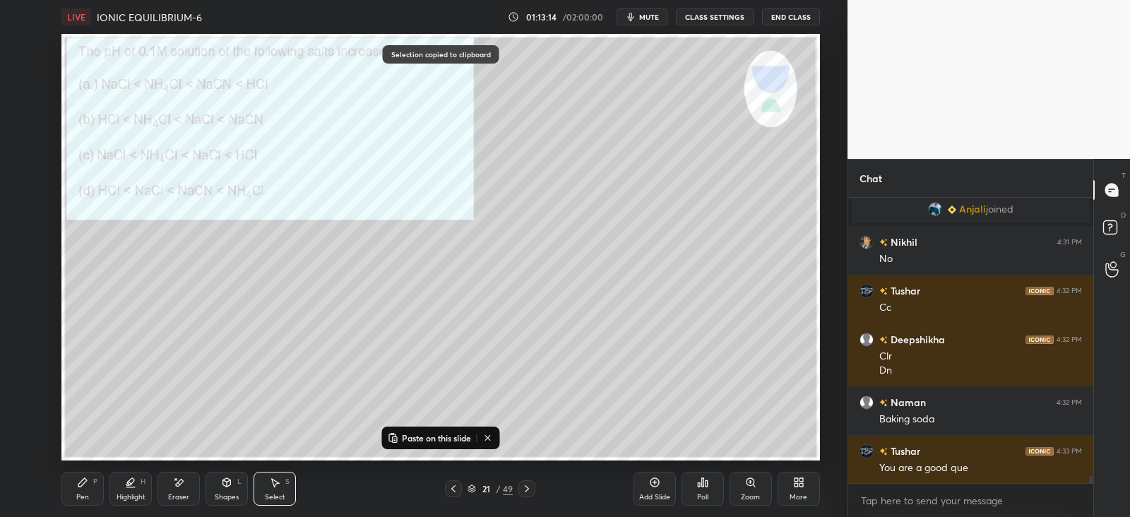
click at [529, 494] on icon at bounding box center [526, 488] width 11 height 11
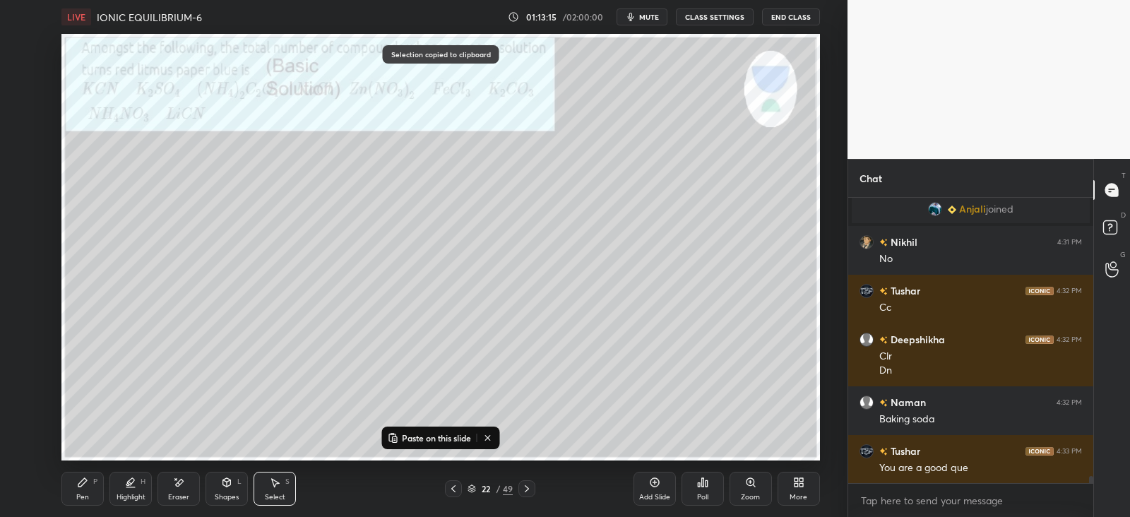
click at [526, 492] on icon at bounding box center [526, 488] width 11 height 11
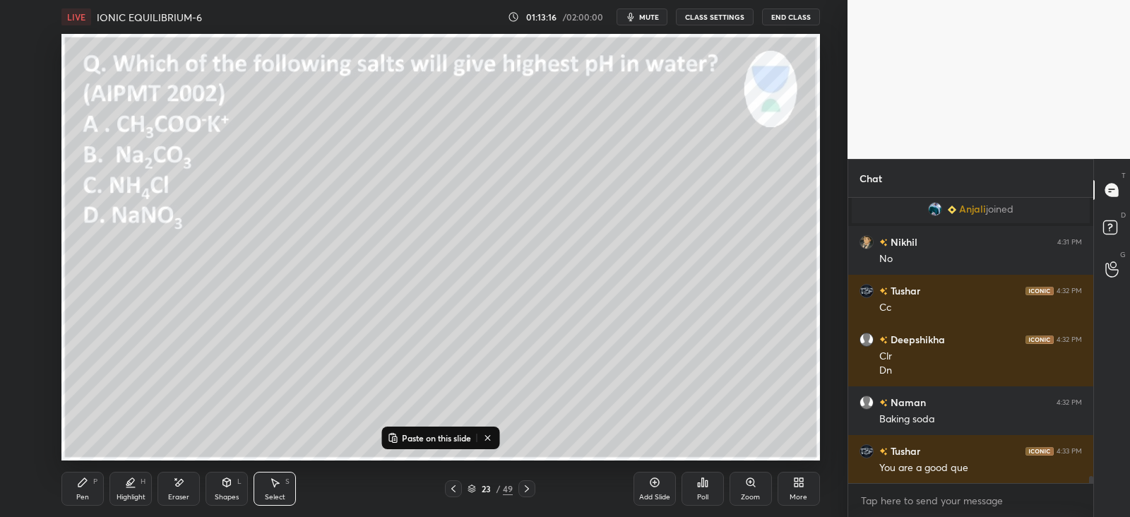
click at [427, 435] on p "Paste on this slide" at bounding box center [436, 437] width 69 height 11
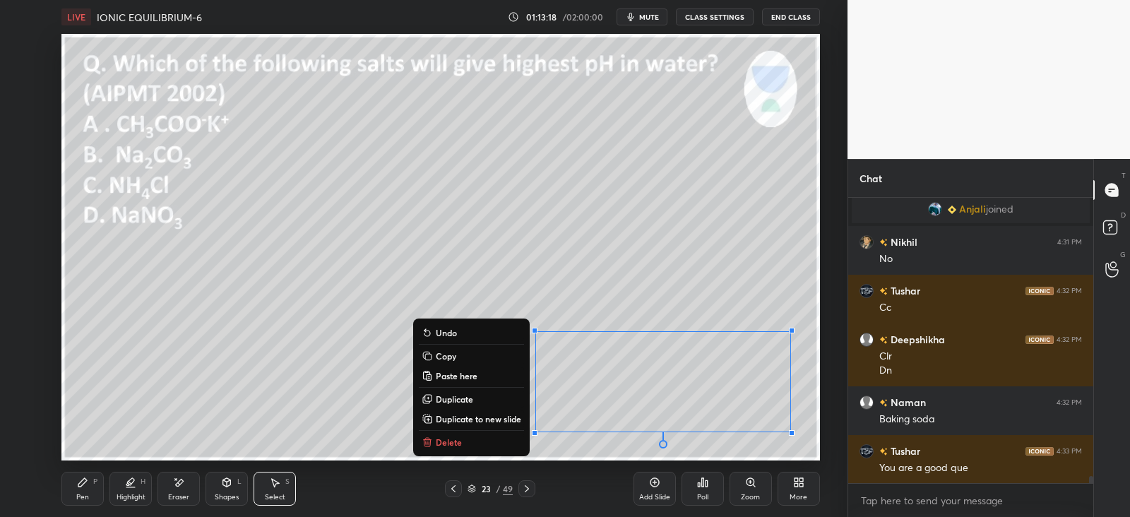
click at [90, 485] on div "Pen P" at bounding box center [82, 489] width 42 height 34
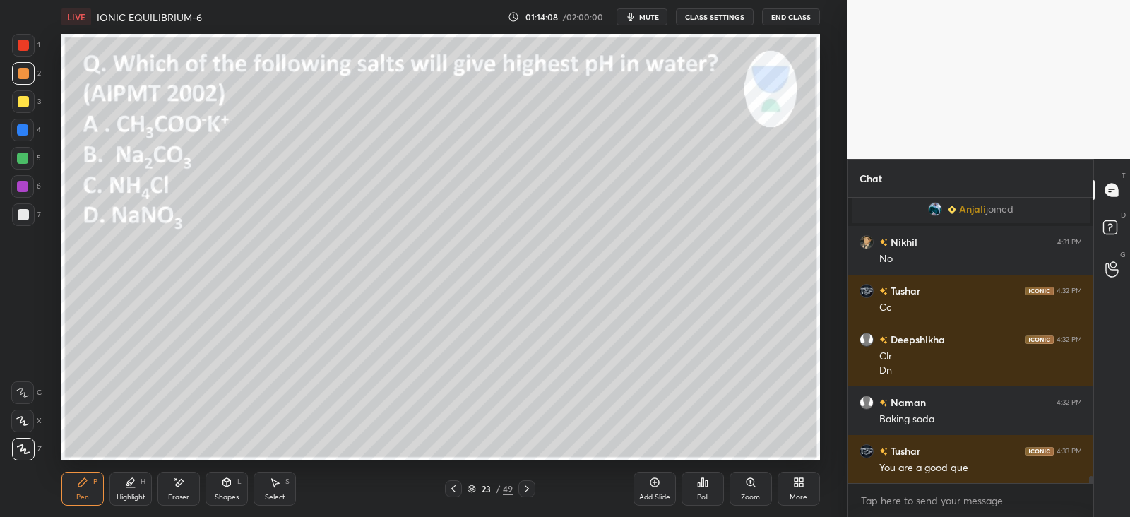
scroll to position [11410, 0]
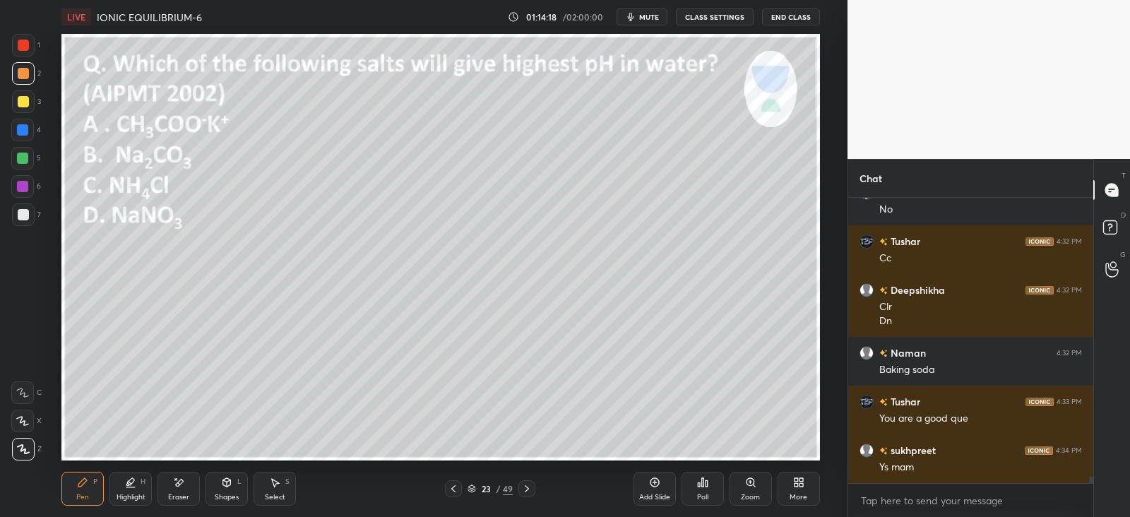
click at [23, 104] on div at bounding box center [23, 101] width 11 height 11
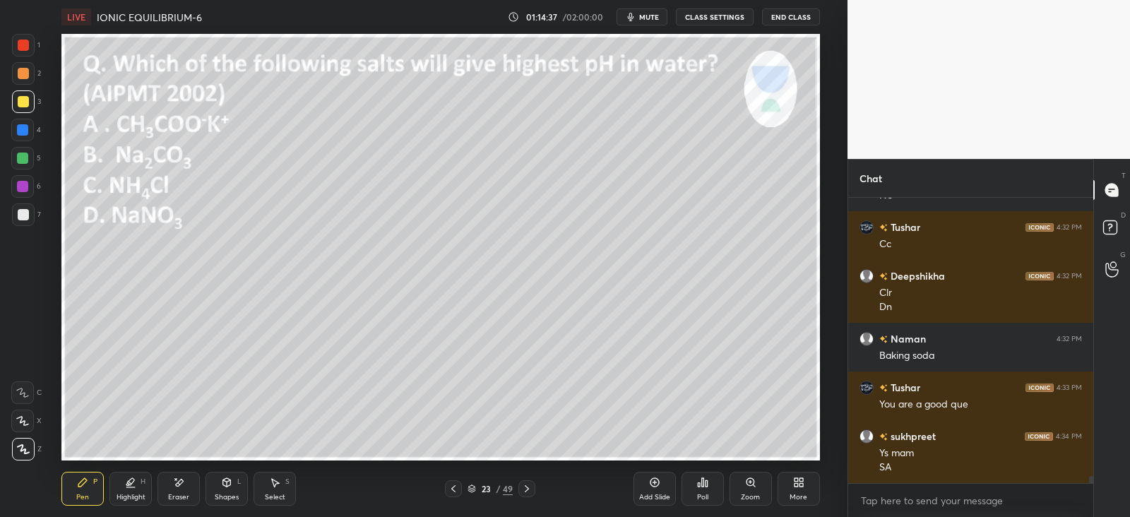
scroll to position [11472, 0]
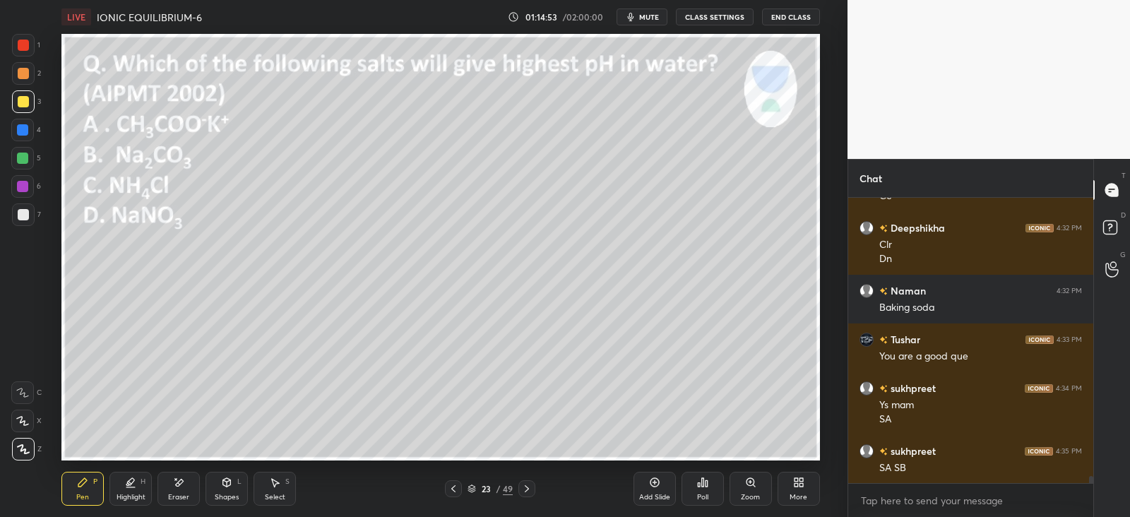
click at [23, 129] on div at bounding box center [22, 129] width 11 height 11
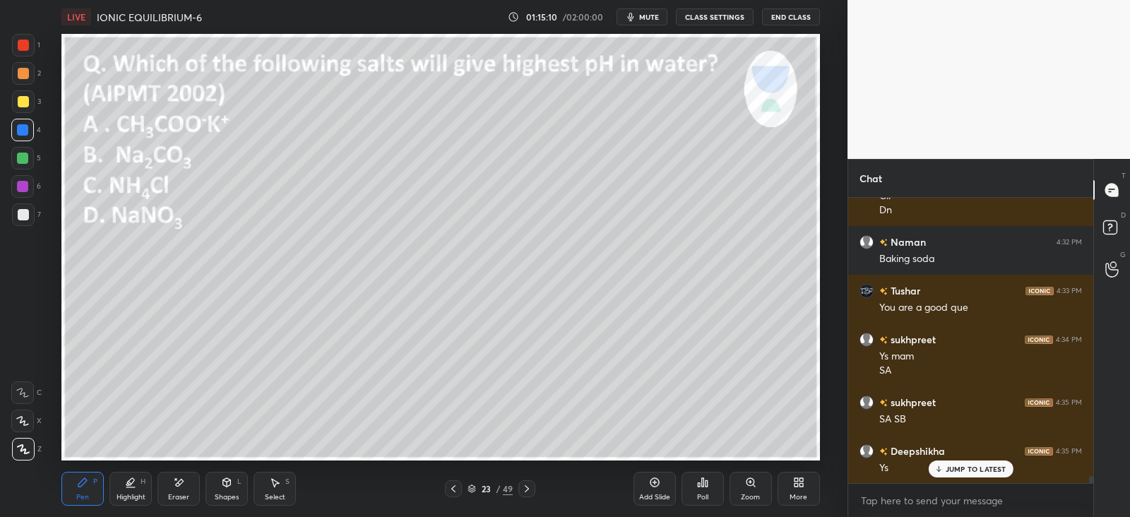
scroll to position [11570, 0]
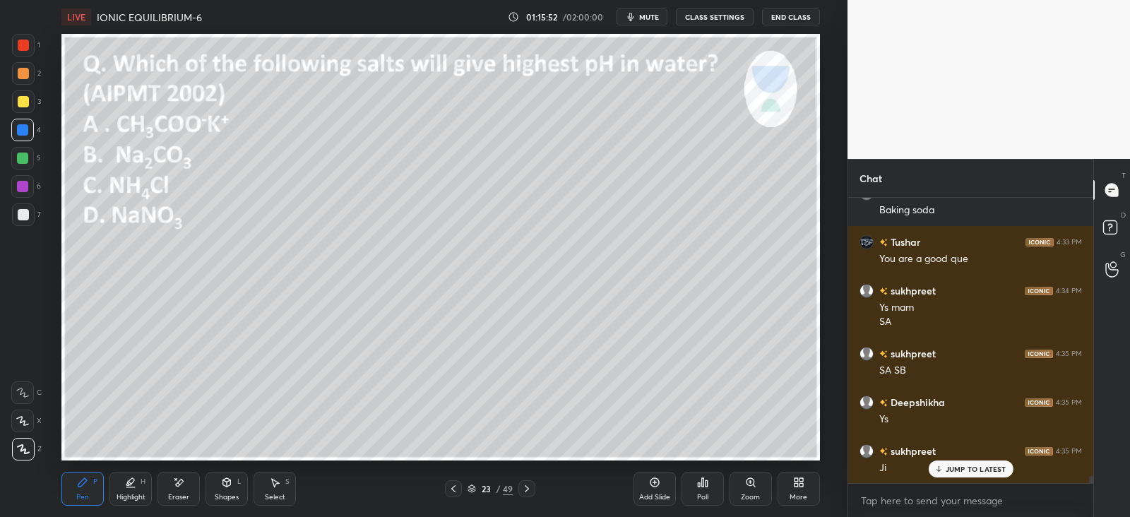
click at [32, 95] on div at bounding box center [23, 101] width 23 height 23
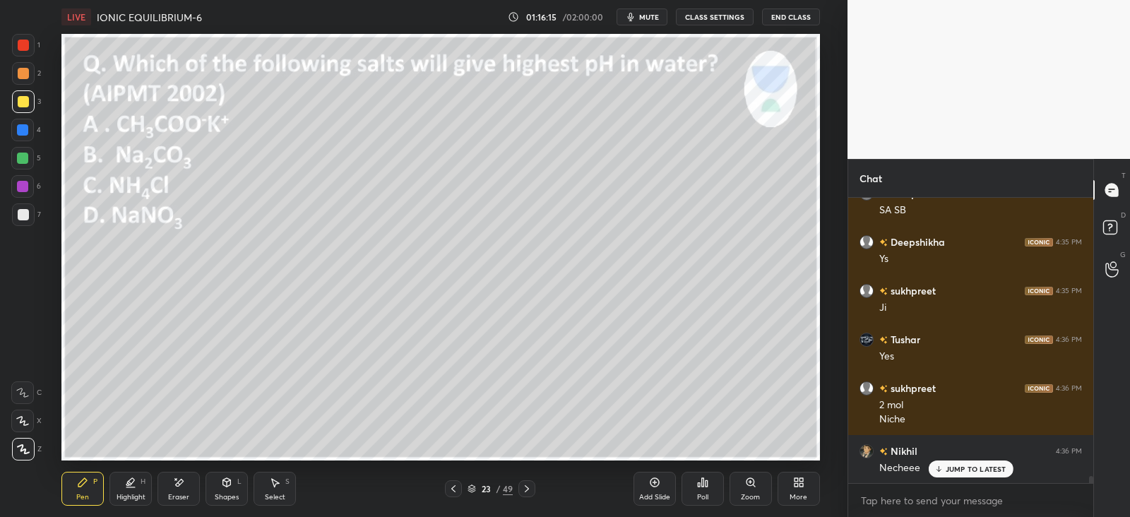
scroll to position [11779, 0]
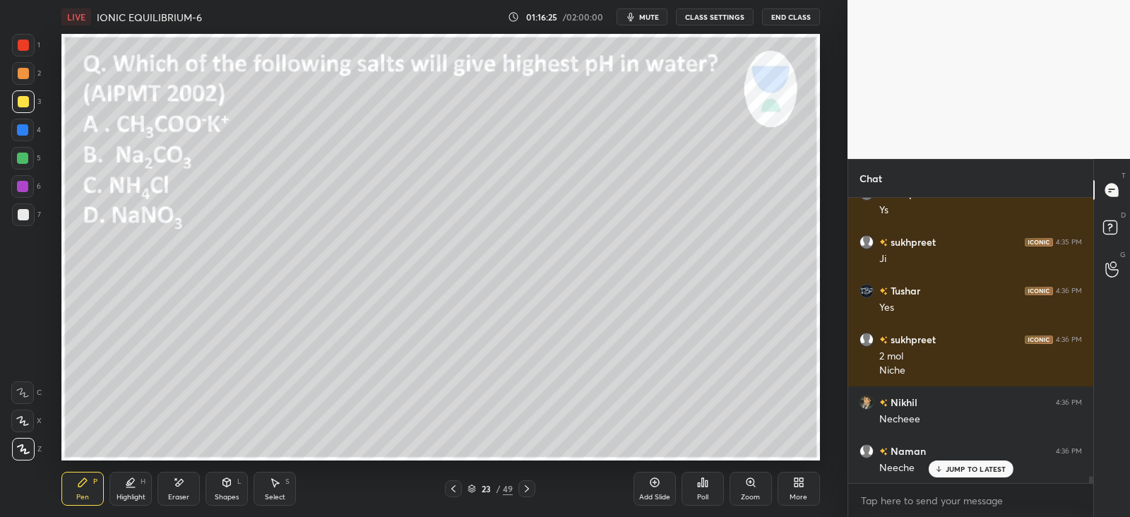
click at [524, 488] on icon at bounding box center [526, 488] width 11 height 11
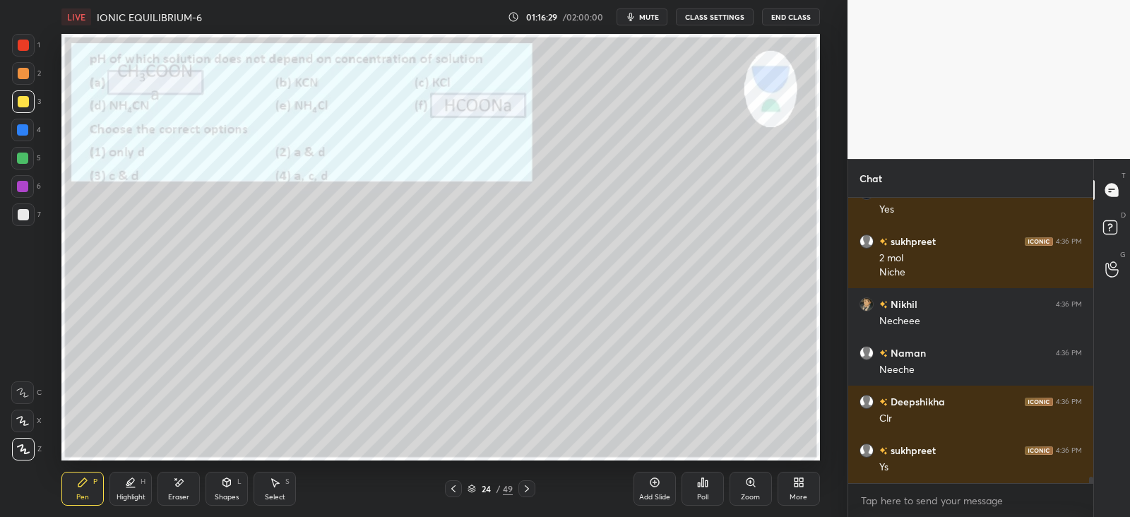
scroll to position [11926, 0]
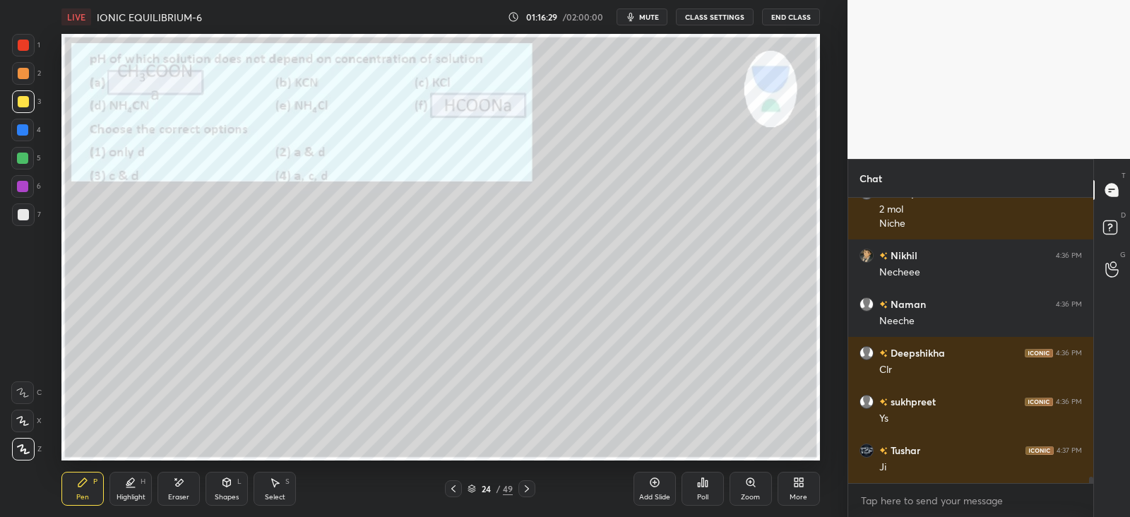
click at [28, 42] on div at bounding box center [23, 45] width 11 height 11
click at [703, 495] on div "Poll" at bounding box center [702, 497] width 11 height 7
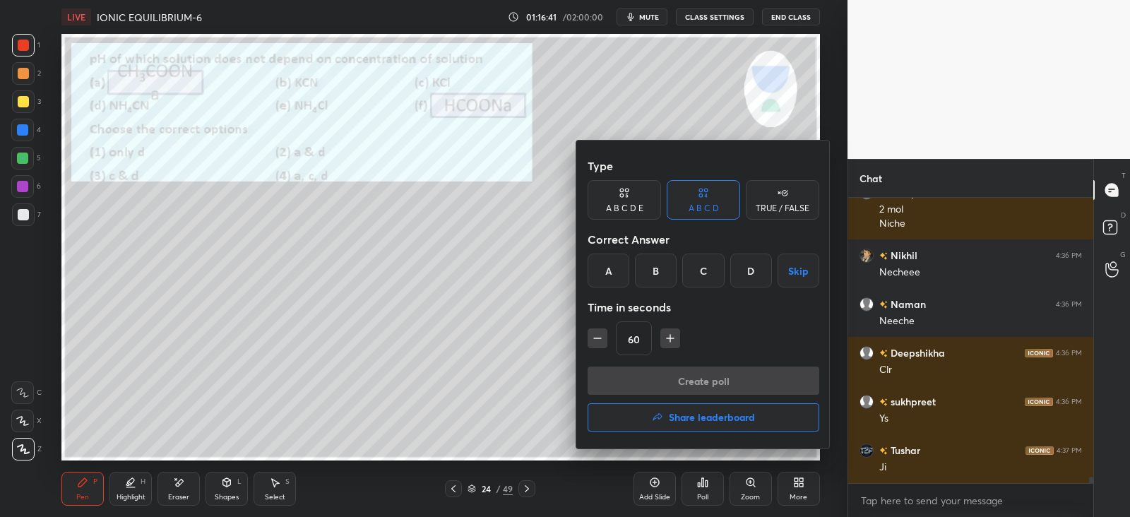
click at [710, 268] on div "C" at bounding box center [704, 271] width 42 height 34
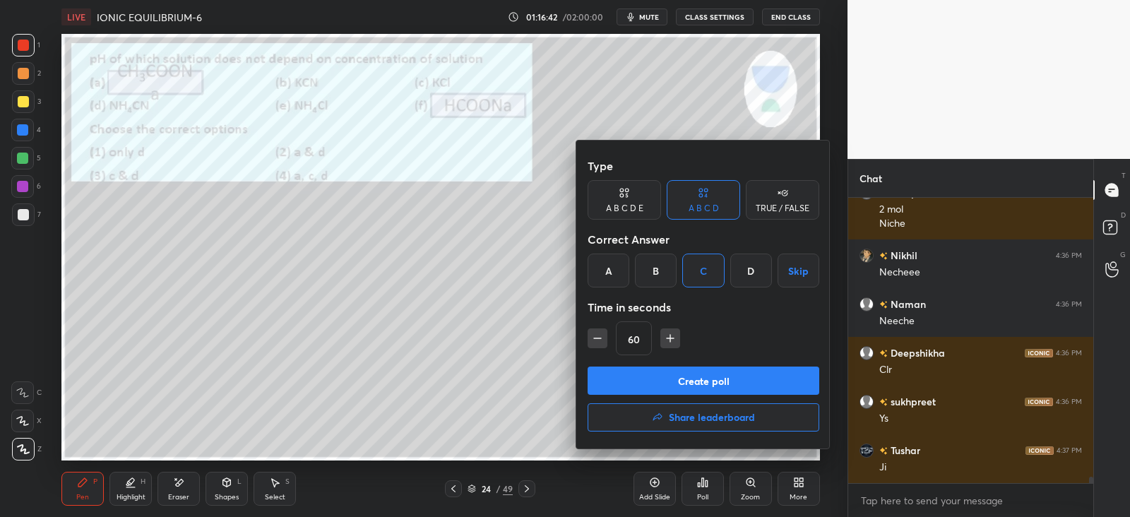
click at [701, 383] on button "Create poll" at bounding box center [704, 381] width 232 height 28
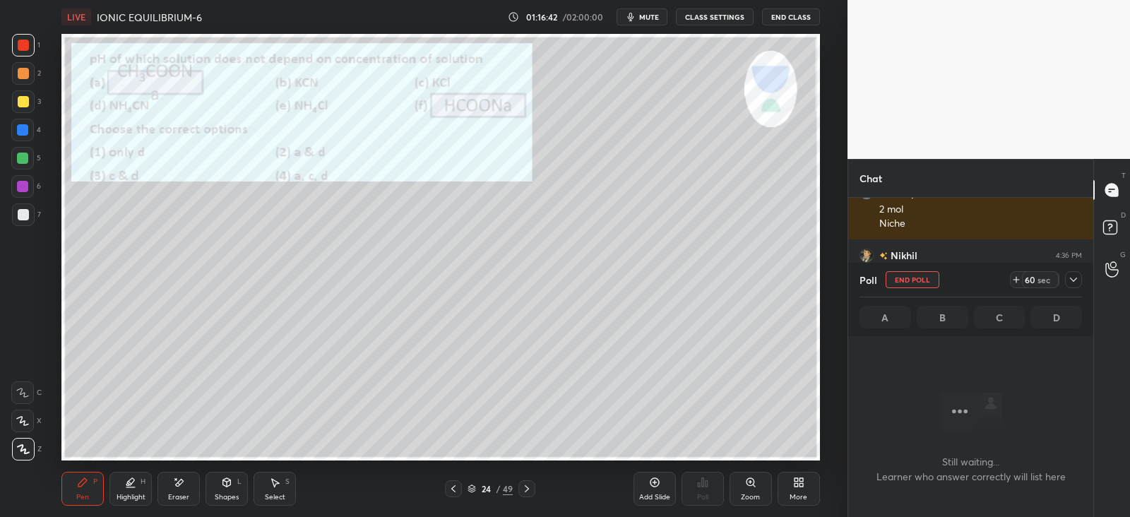
scroll to position [208, 240]
click at [1074, 280] on icon at bounding box center [1073, 279] width 11 height 11
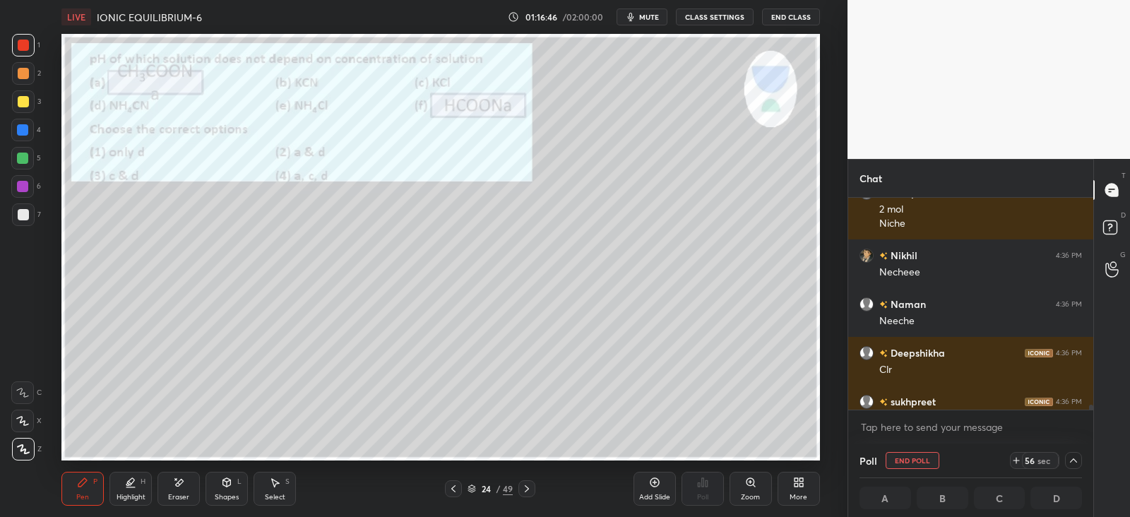
click at [23, 153] on div at bounding box center [22, 158] width 11 height 11
click at [16, 191] on div at bounding box center [22, 186] width 23 height 23
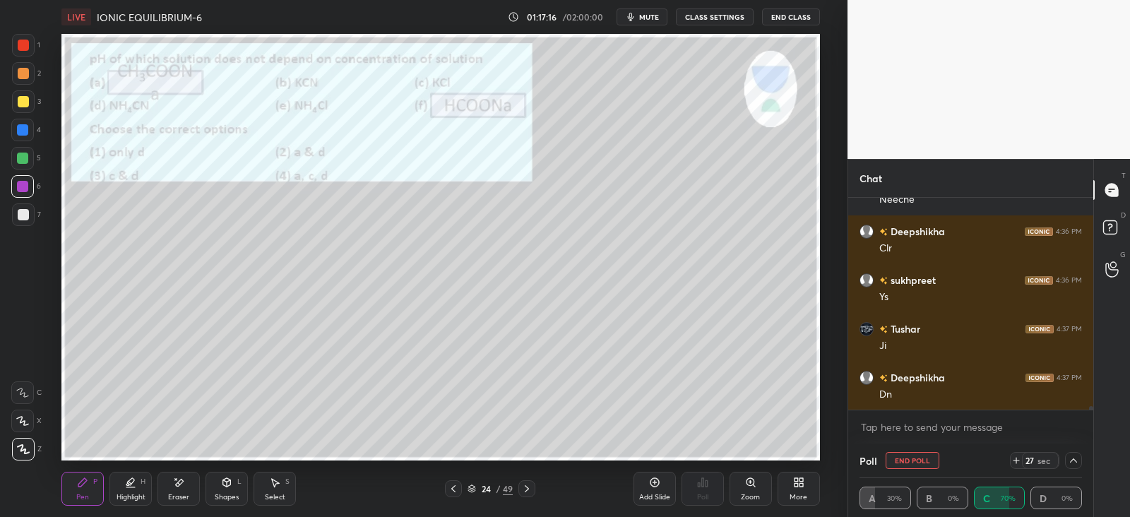
scroll to position [12096, 0]
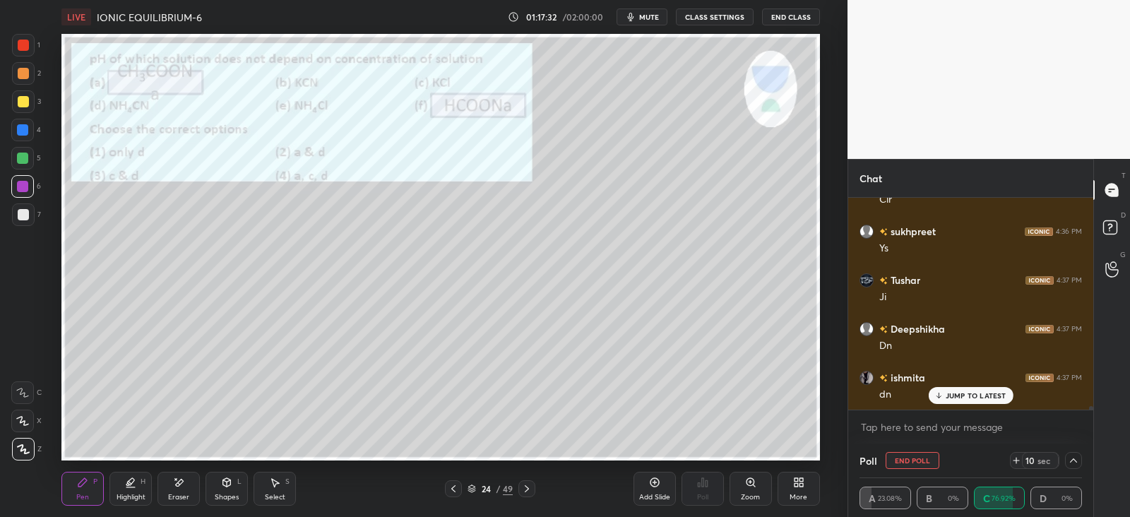
click at [1071, 461] on icon at bounding box center [1073, 461] width 7 height 4
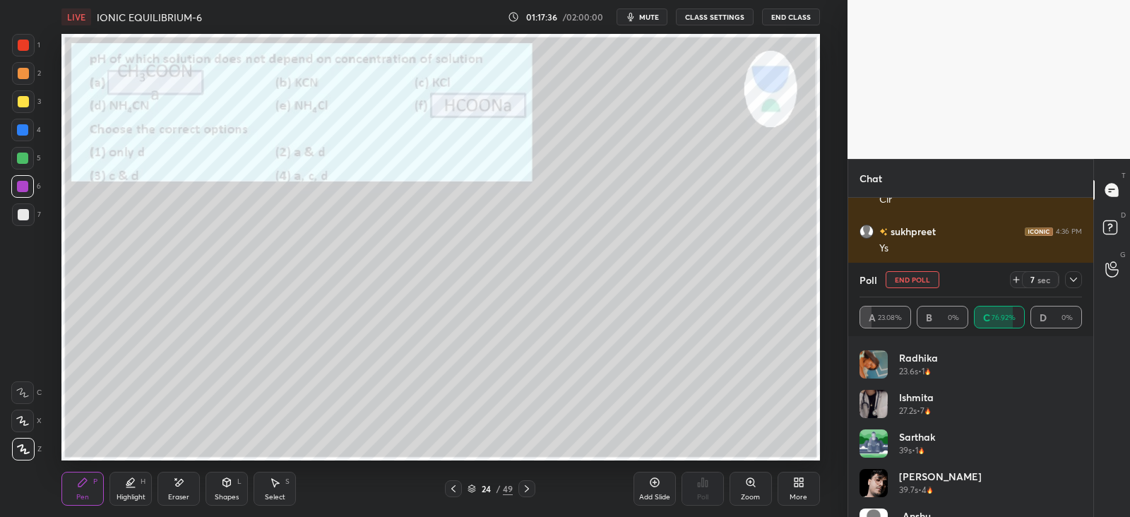
scroll to position [226, 0]
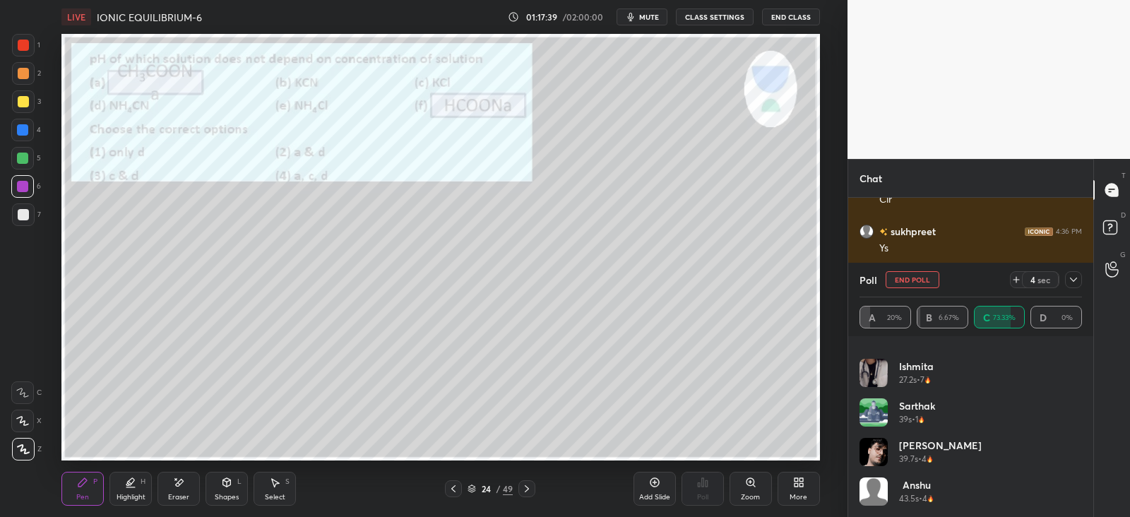
click at [1077, 279] on icon at bounding box center [1073, 279] width 11 height 11
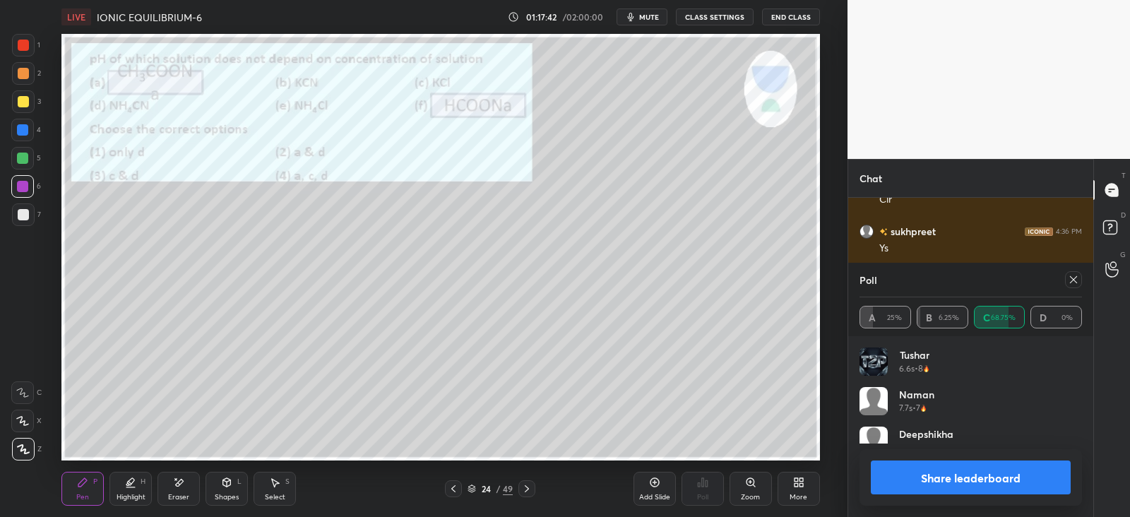
scroll to position [165, 218]
click at [237, 475] on div "Shapes L" at bounding box center [227, 489] width 42 height 34
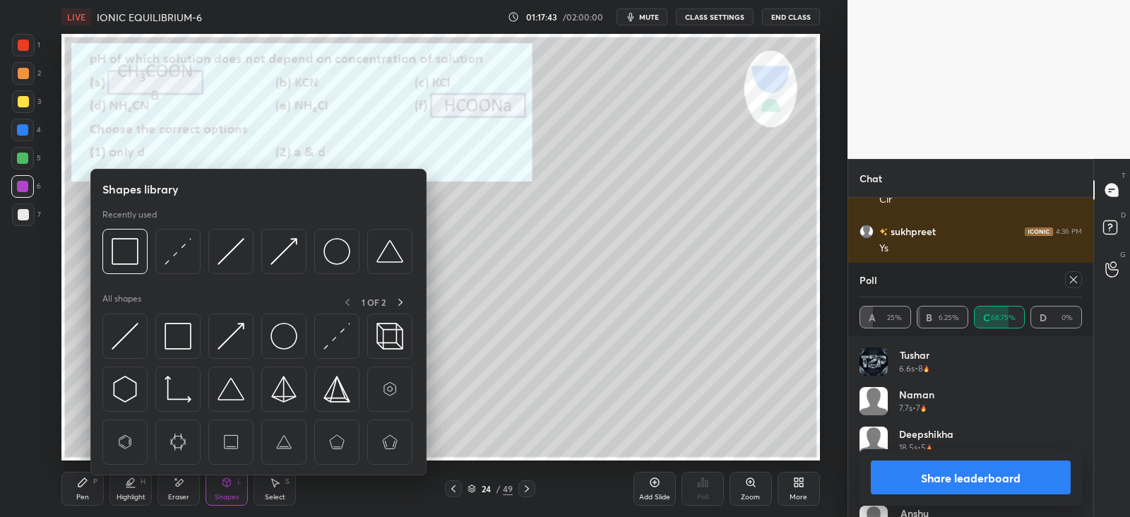
click at [191, 248] on div at bounding box center [177, 251] width 45 height 45
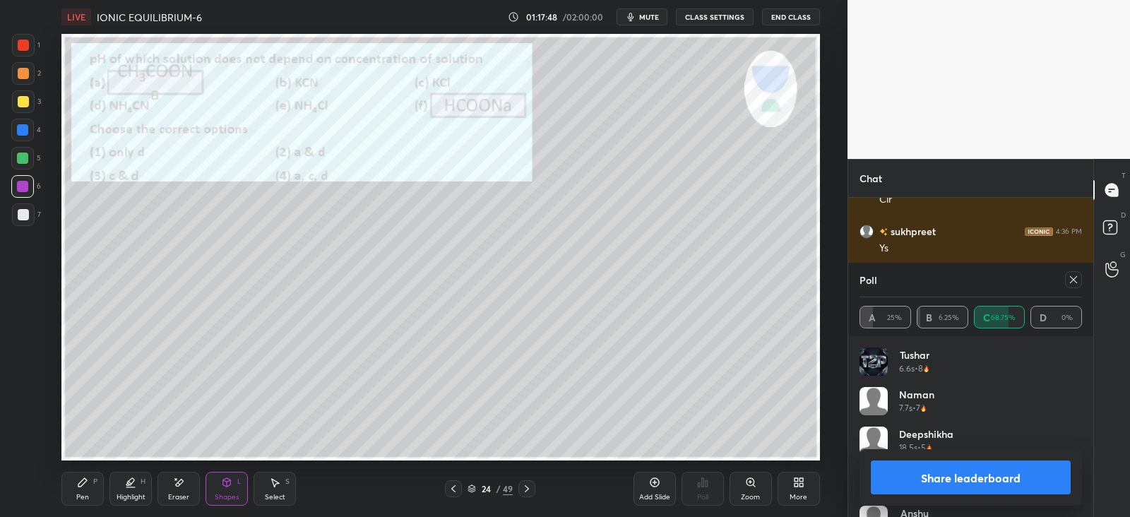
click at [81, 483] on icon at bounding box center [82, 482] width 8 height 8
click at [18, 155] on div at bounding box center [22, 158] width 11 height 11
click at [1074, 280] on icon at bounding box center [1073, 279] width 11 height 11
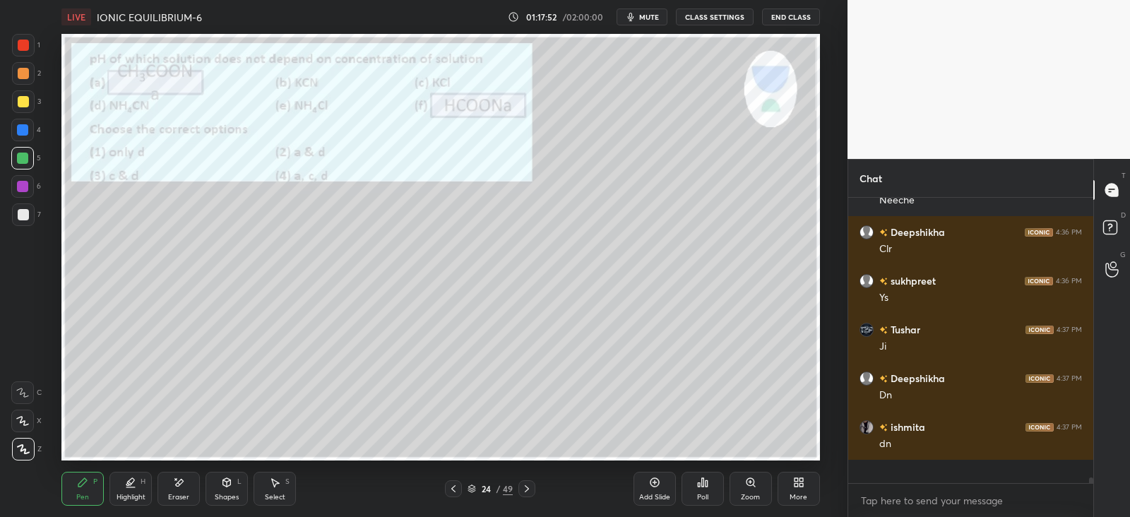
scroll to position [273, 240]
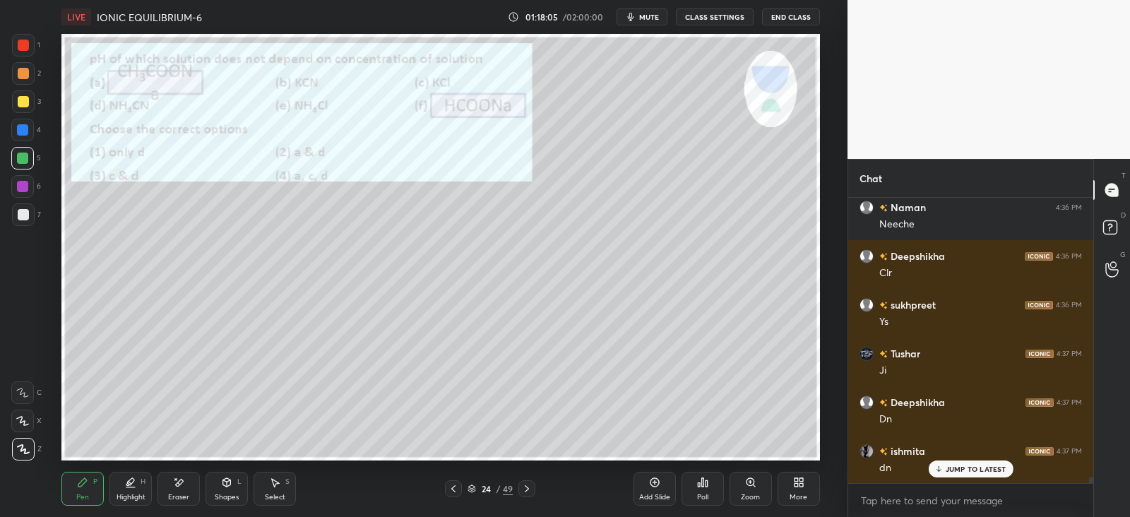
click at [25, 129] on div at bounding box center [22, 129] width 11 height 11
click at [23, 47] on div at bounding box center [23, 45] width 11 height 11
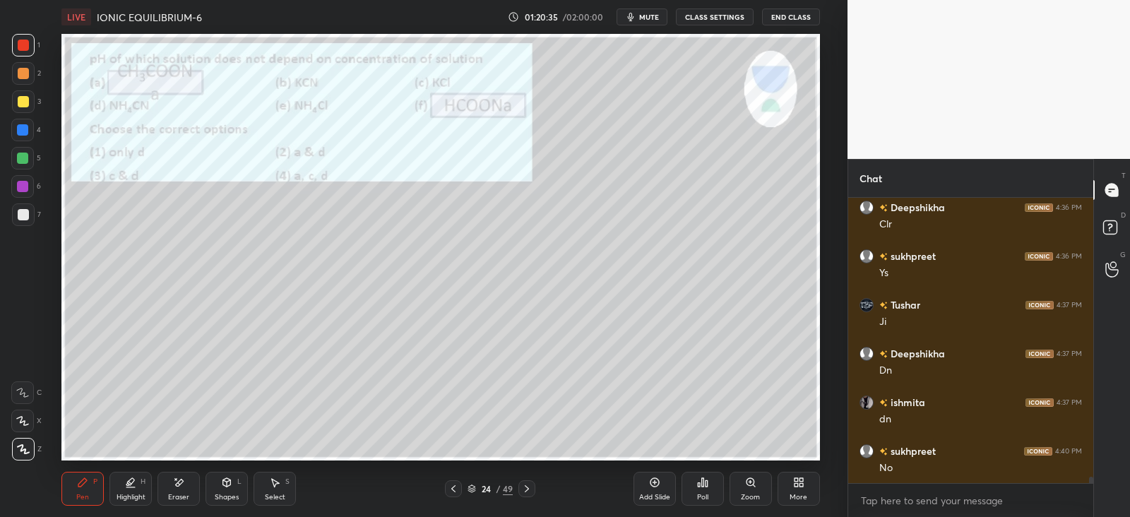
scroll to position [12121, 0]
click at [455, 490] on icon at bounding box center [453, 488] width 11 height 11
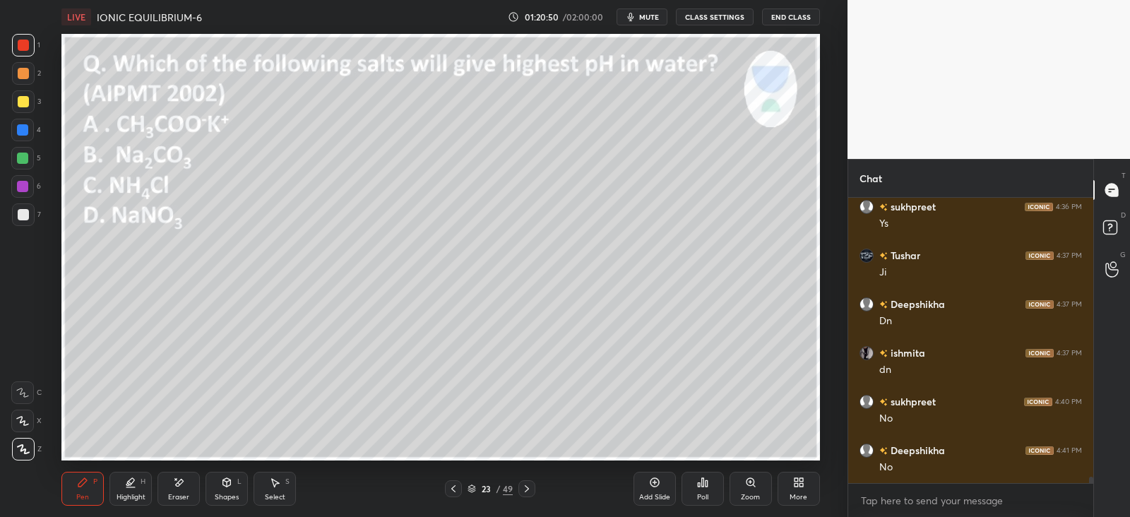
click at [456, 490] on icon at bounding box center [453, 488] width 11 height 11
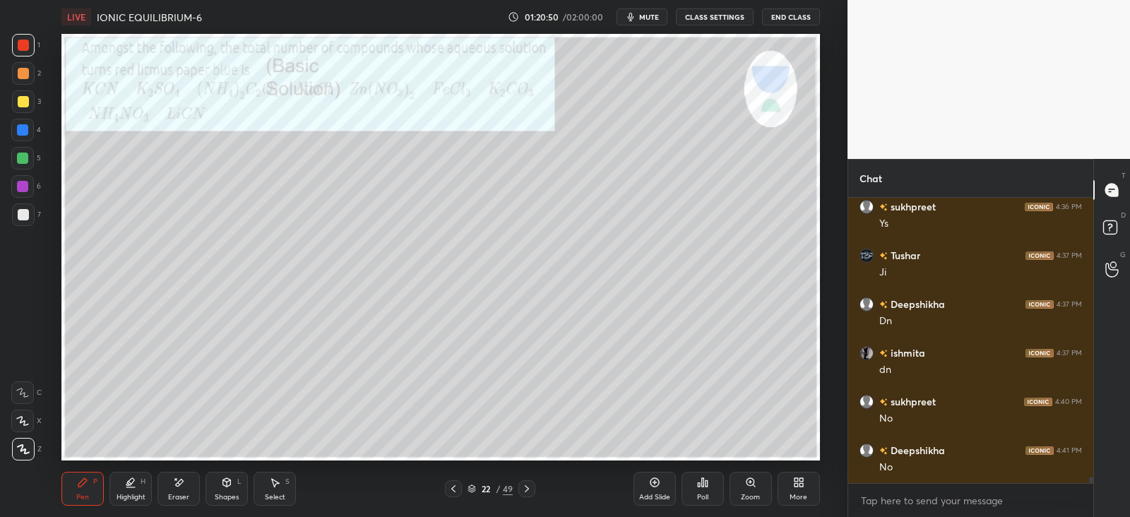
click at [456, 492] on icon at bounding box center [453, 488] width 11 height 11
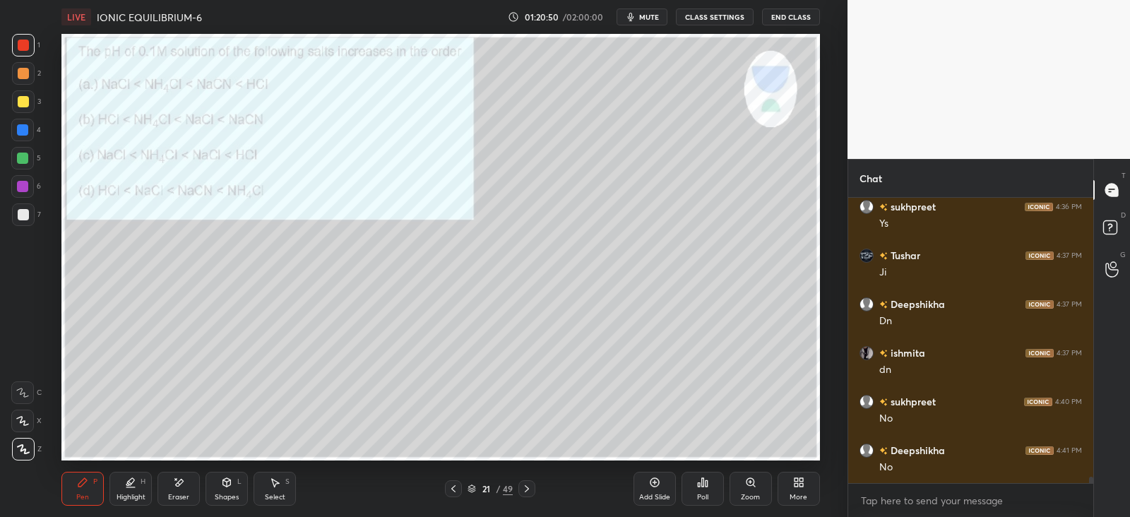
click at [456, 492] on icon at bounding box center [453, 488] width 11 height 11
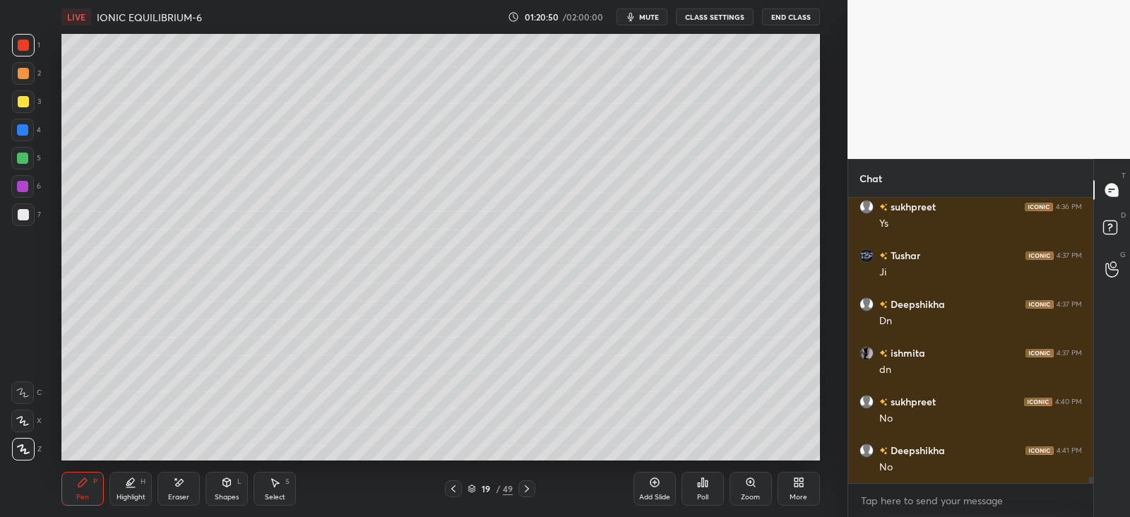
click at [456, 494] on icon at bounding box center [453, 488] width 11 height 11
click at [456, 495] on div at bounding box center [453, 488] width 17 height 17
click at [456, 497] on div at bounding box center [453, 488] width 17 height 17
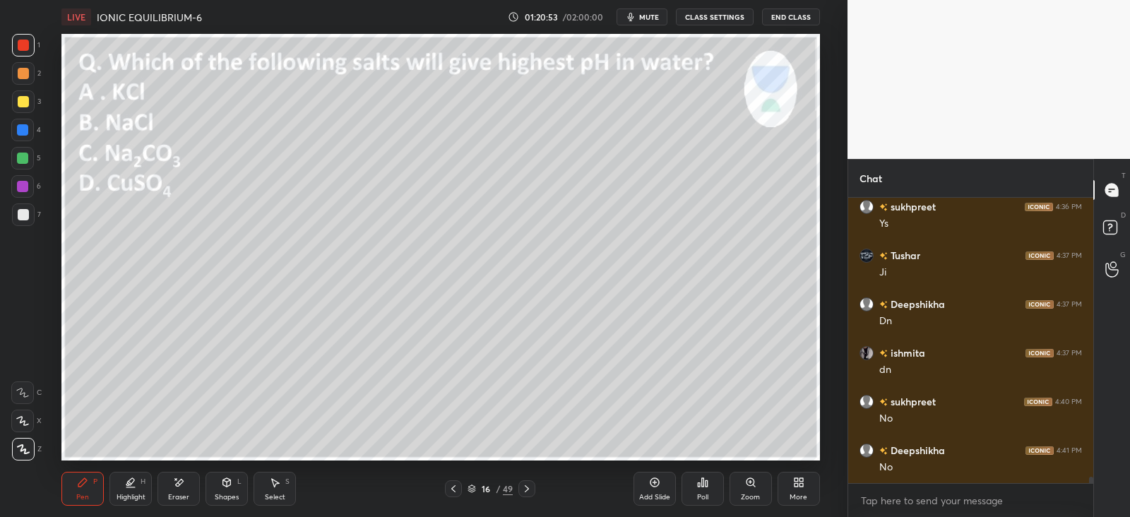
click at [523, 494] on icon at bounding box center [526, 488] width 11 height 11
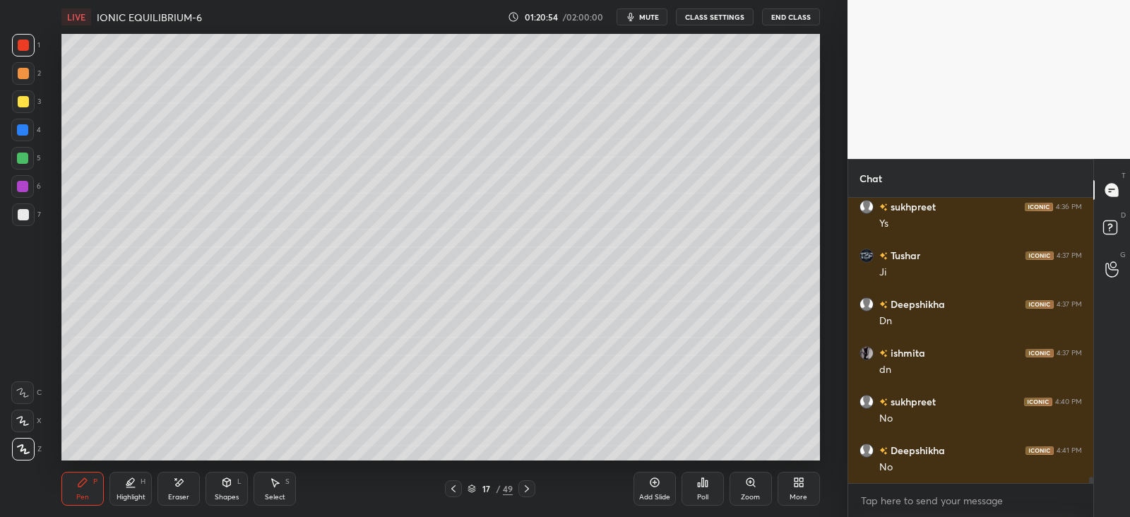
click at [452, 490] on icon at bounding box center [453, 488] width 11 height 11
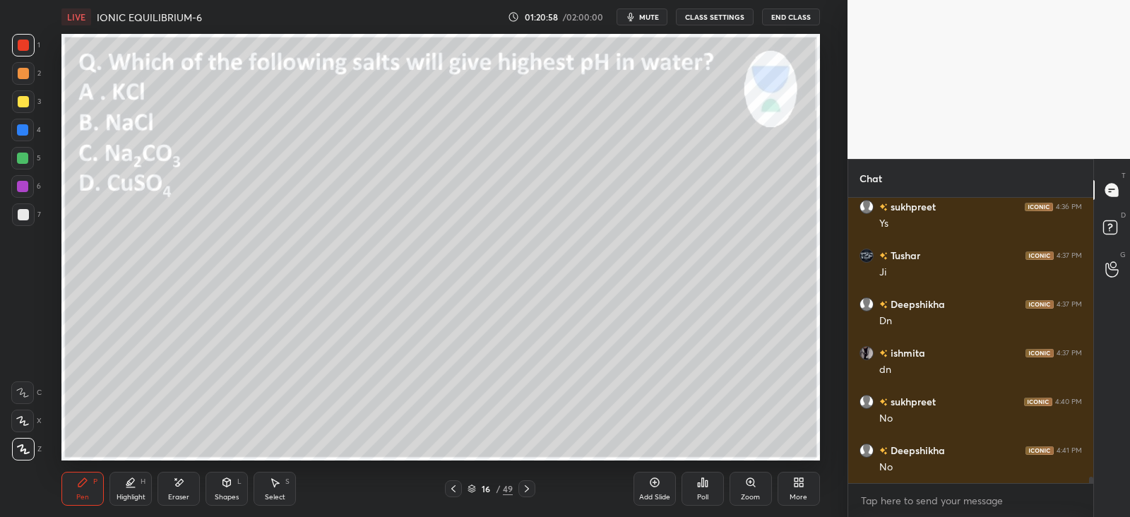
click at [526, 490] on icon at bounding box center [527, 488] width 4 height 7
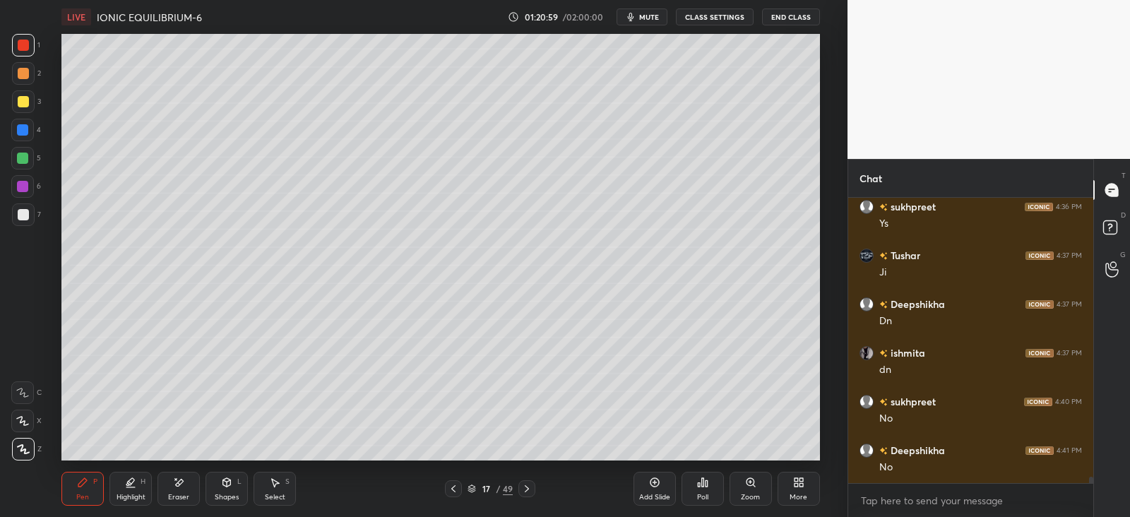
click at [526, 491] on icon at bounding box center [527, 488] width 4 height 7
click at [524, 490] on icon at bounding box center [526, 488] width 11 height 11
click at [525, 490] on icon at bounding box center [526, 488] width 11 height 11
click at [524, 490] on icon at bounding box center [526, 488] width 11 height 11
click at [526, 490] on icon at bounding box center [526, 488] width 11 height 11
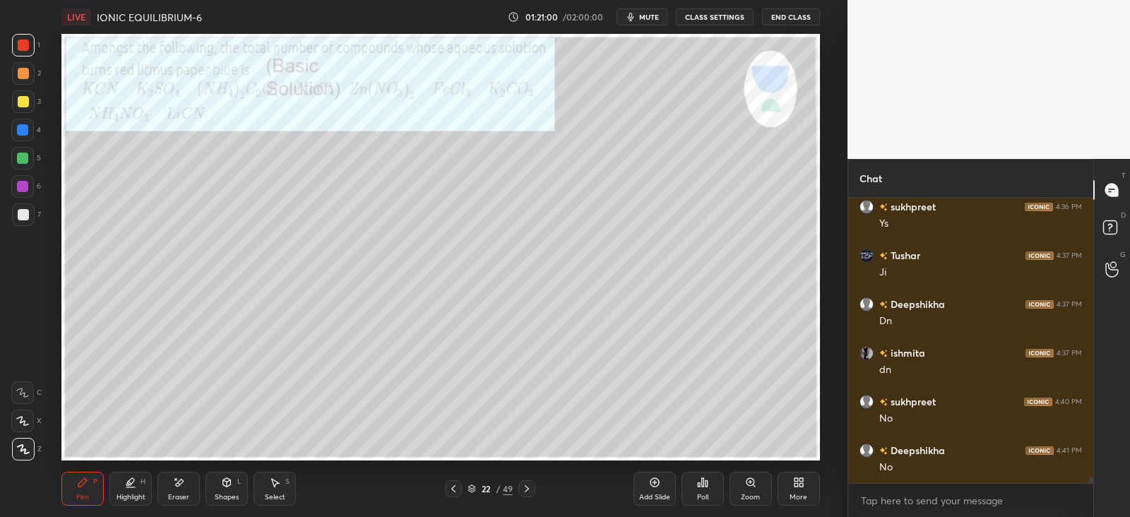
click at [524, 492] on icon at bounding box center [526, 488] width 11 height 11
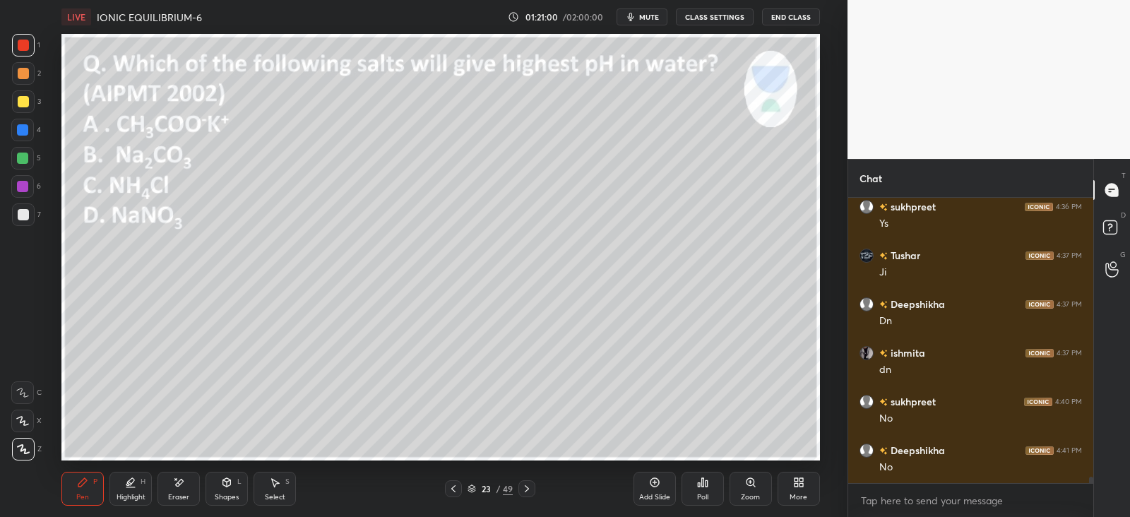
click at [527, 492] on icon at bounding box center [526, 488] width 11 height 11
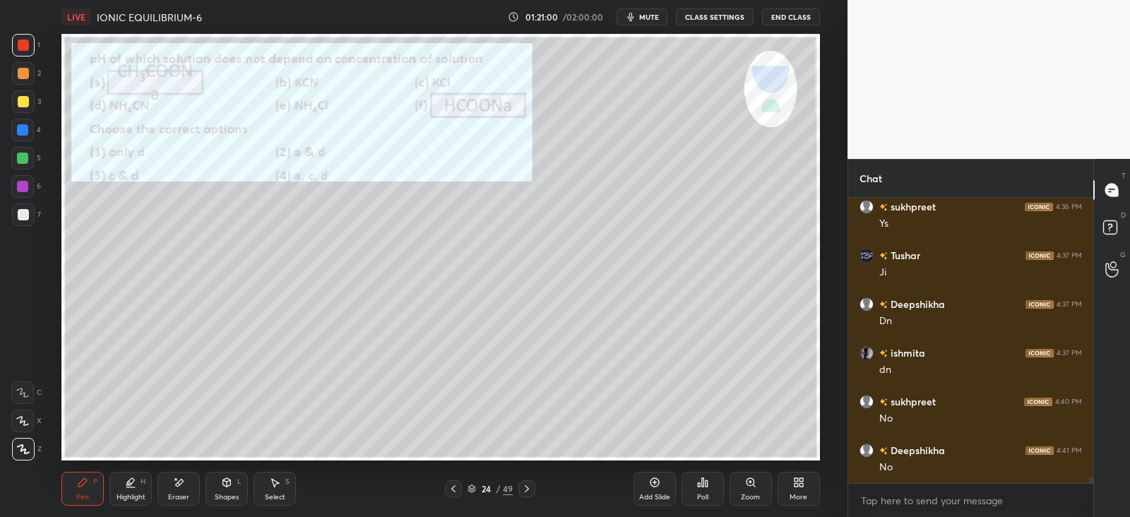
click at [526, 492] on icon at bounding box center [526, 488] width 11 height 11
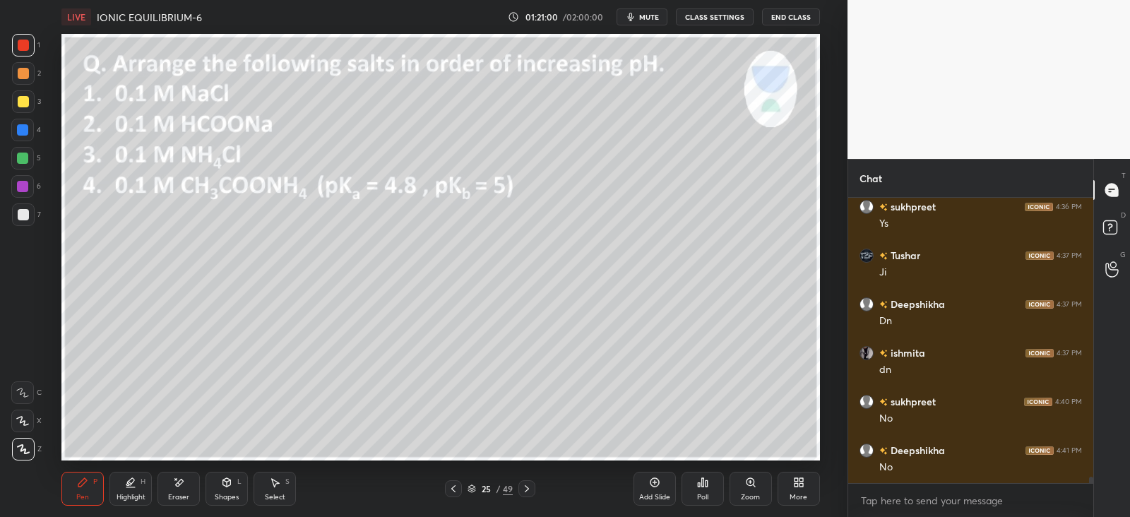
click at [526, 492] on icon at bounding box center [526, 488] width 11 height 11
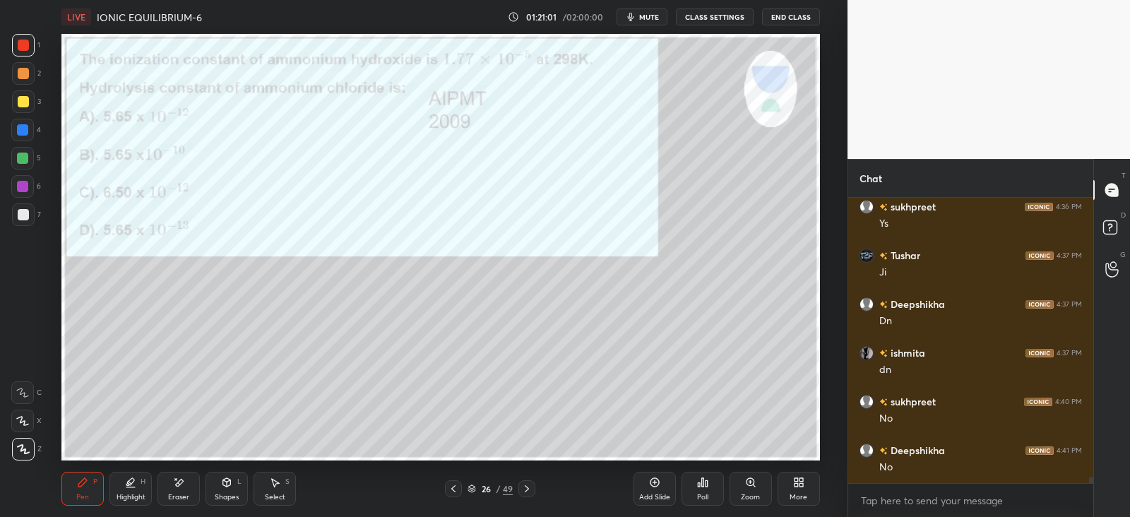
click at [450, 489] on icon at bounding box center [453, 488] width 11 height 11
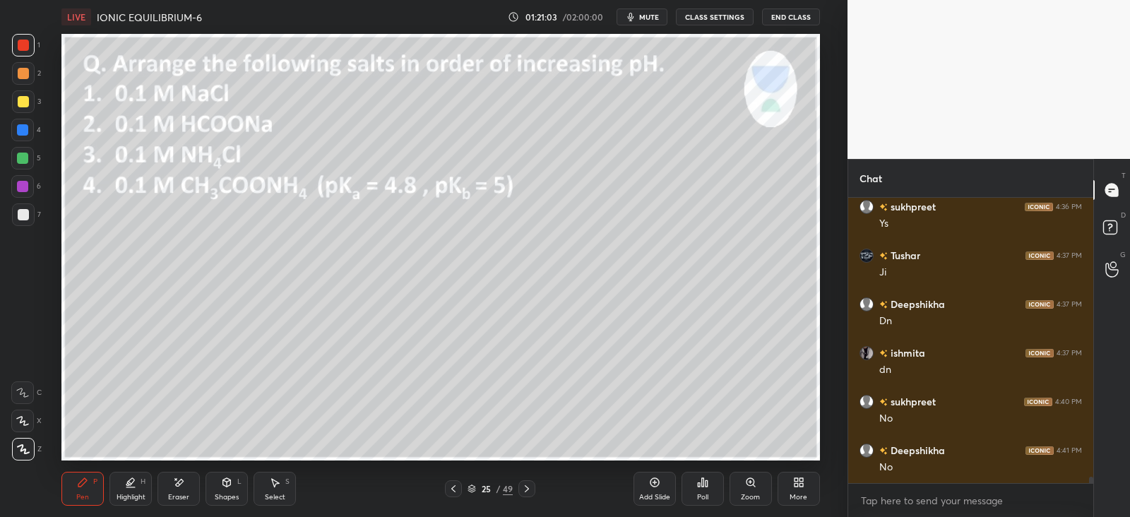
click at [459, 491] on icon at bounding box center [453, 488] width 11 height 11
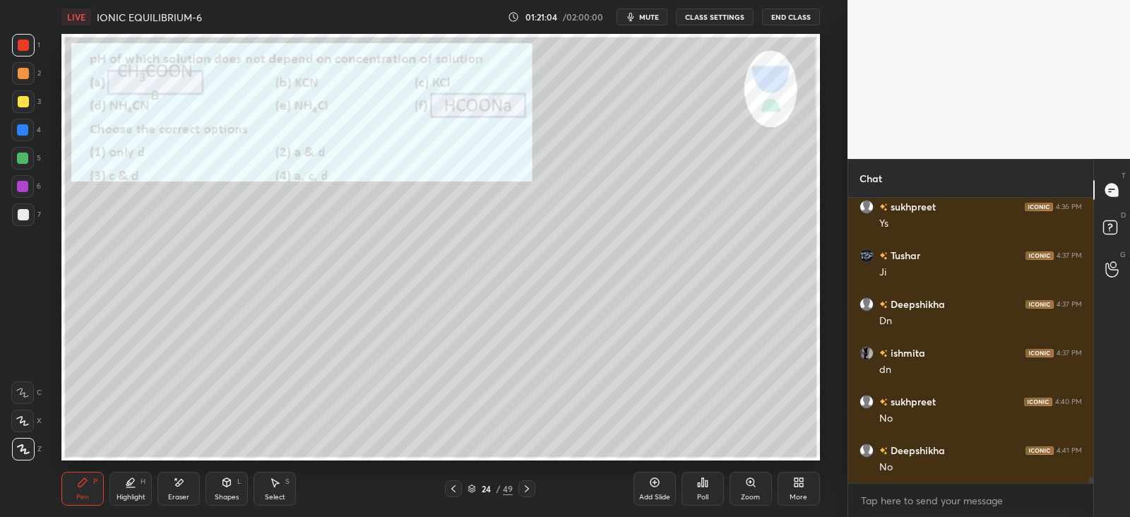
click at [651, 489] on div "Add Slide" at bounding box center [655, 489] width 42 height 34
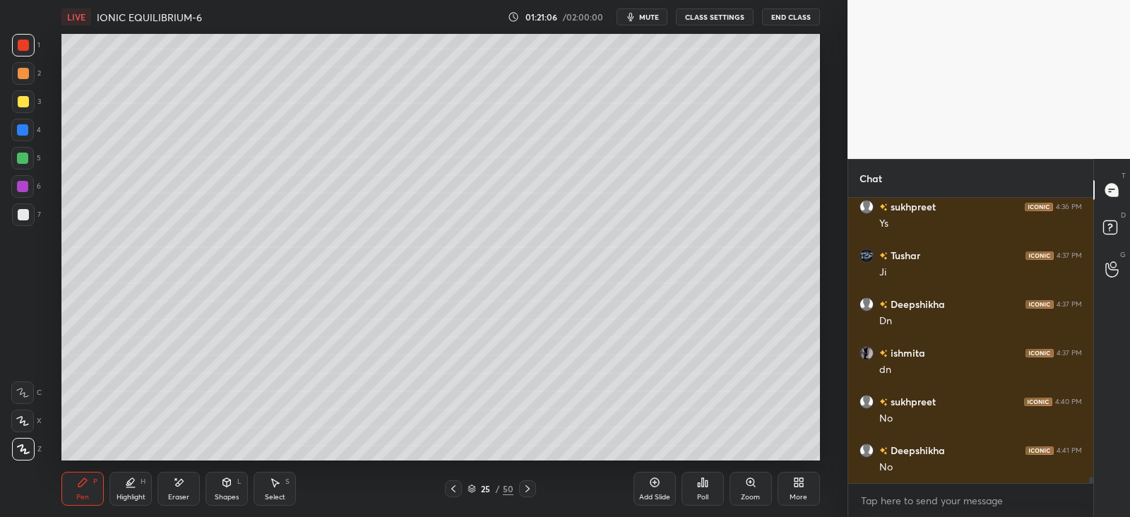
click at [21, 67] on div at bounding box center [23, 73] width 23 height 23
click at [692, 483] on div "Poll" at bounding box center [703, 489] width 42 height 34
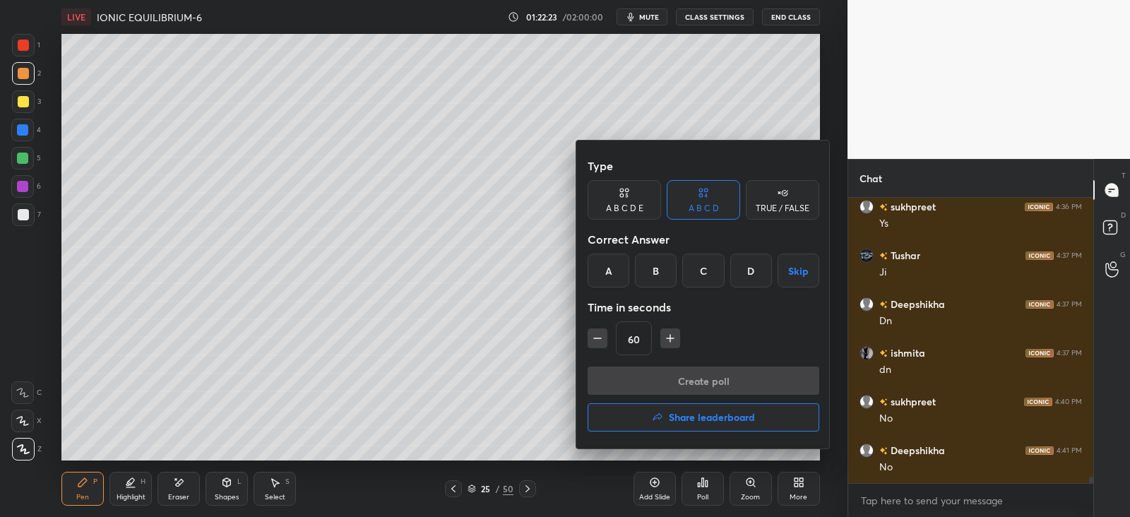
click at [735, 270] on div "D" at bounding box center [752, 271] width 42 height 34
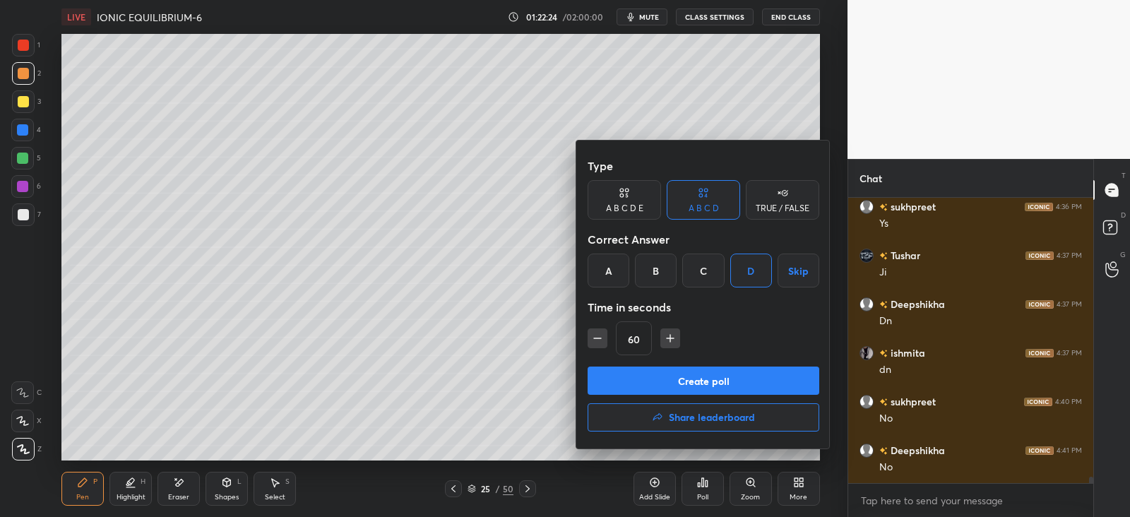
click at [689, 377] on button "Create poll" at bounding box center [704, 381] width 232 height 28
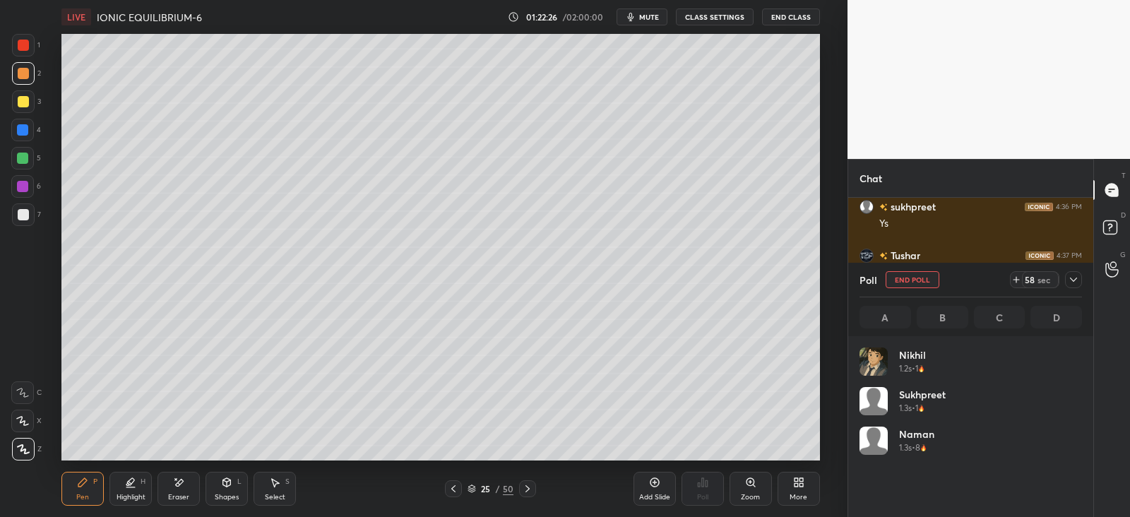
scroll to position [165, 218]
click at [1070, 279] on icon at bounding box center [1073, 279] width 11 height 11
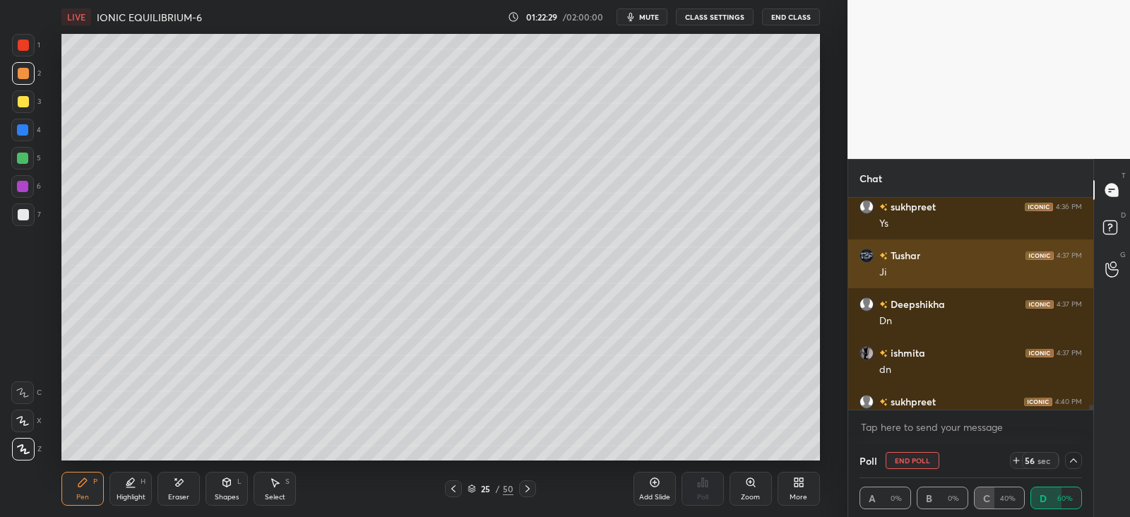
scroll to position [0, 4]
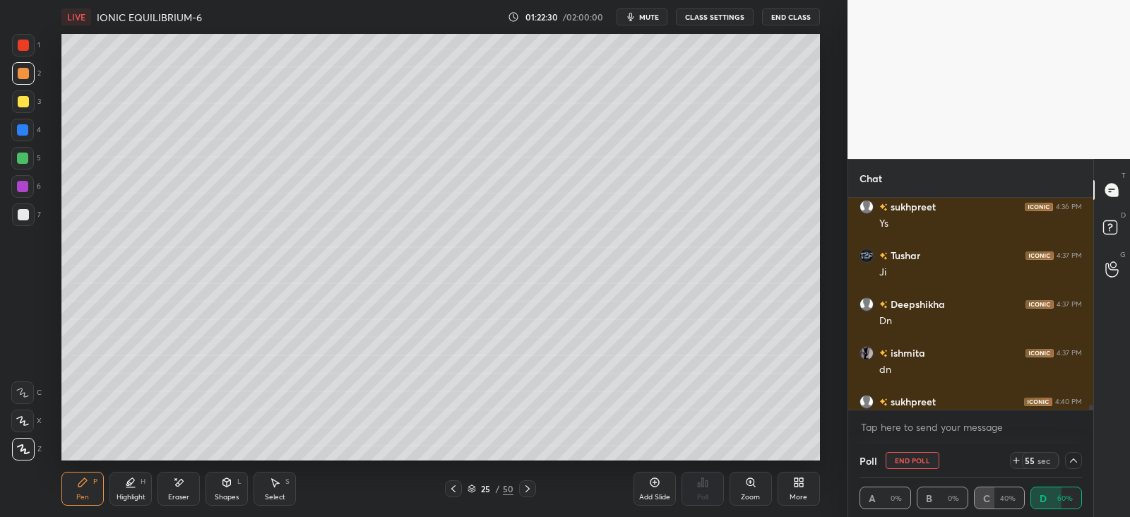
click at [20, 44] on div at bounding box center [23, 45] width 11 height 11
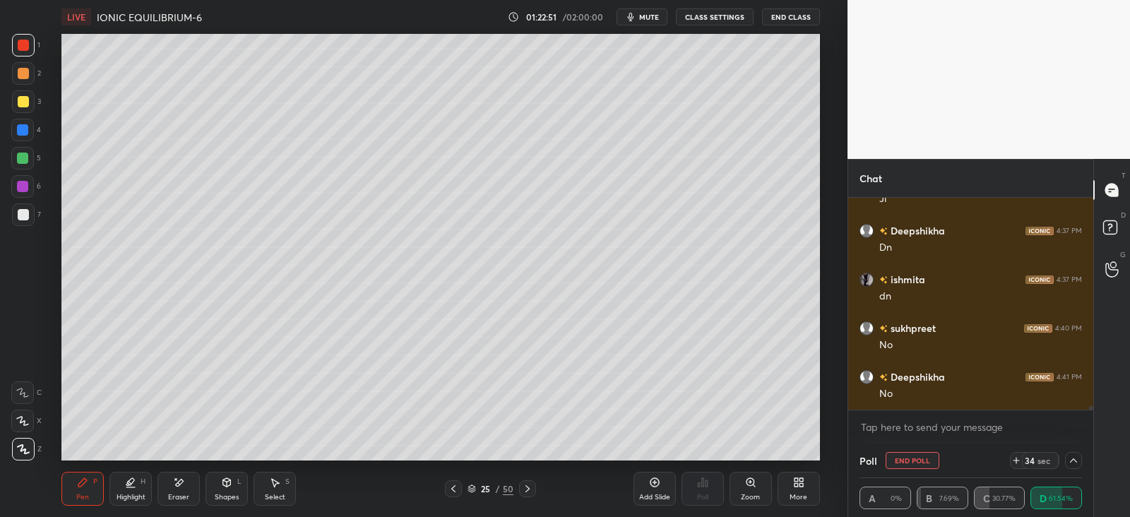
scroll to position [12243, 0]
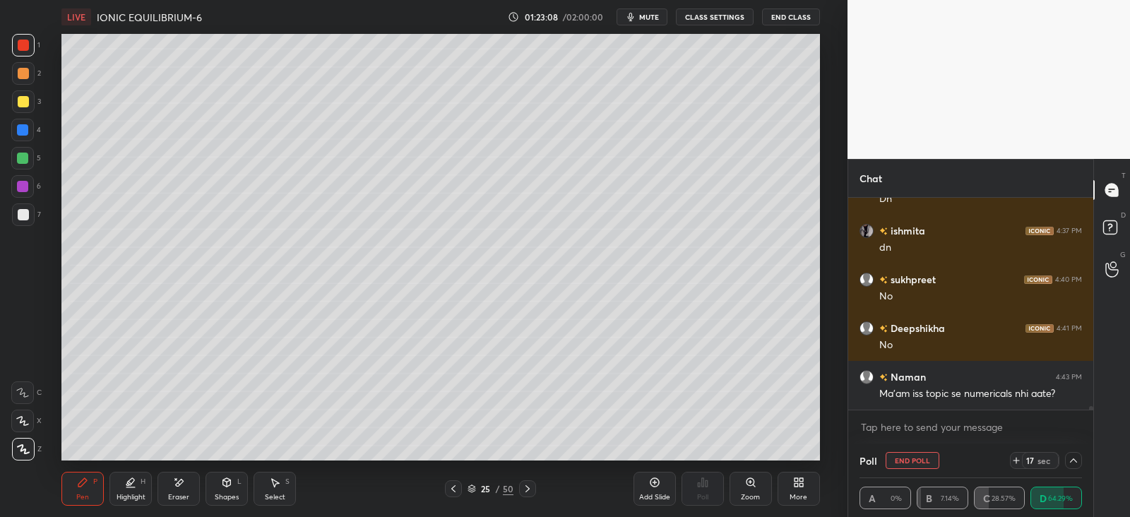
click at [246, 486] on div "Shapes L" at bounding box center [227, 489] width 42 height 34
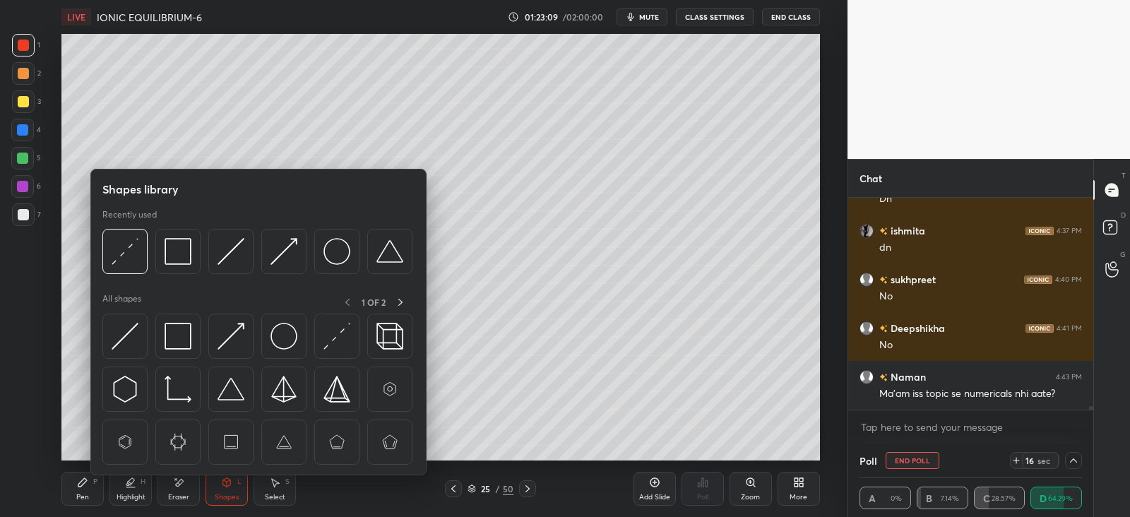
click at [530, 486] on icon at bounding box center [527, 488] width 11 height 11
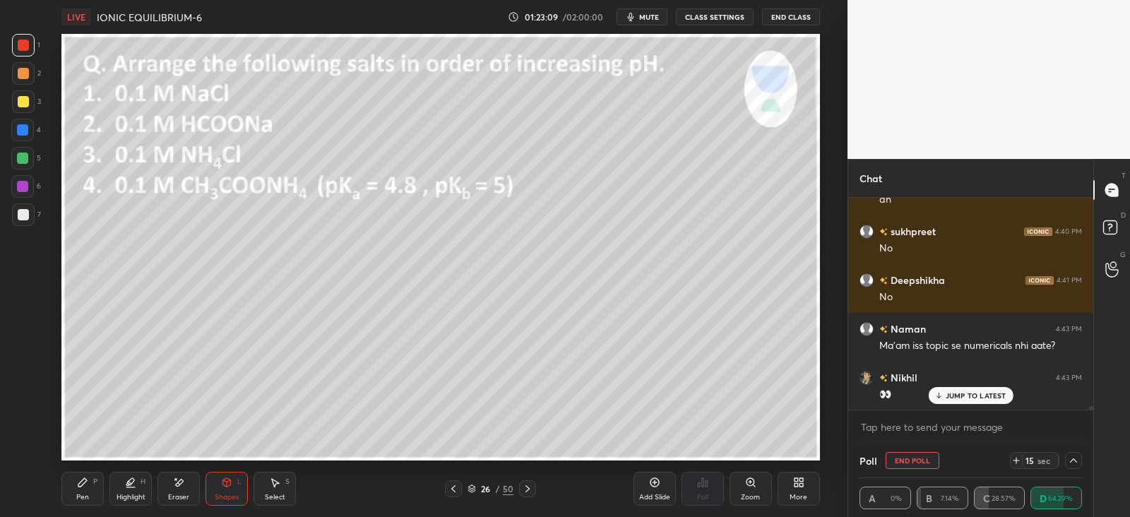
click at [526, 491] on icon at bounding box center [528, 488] width 4 height 7
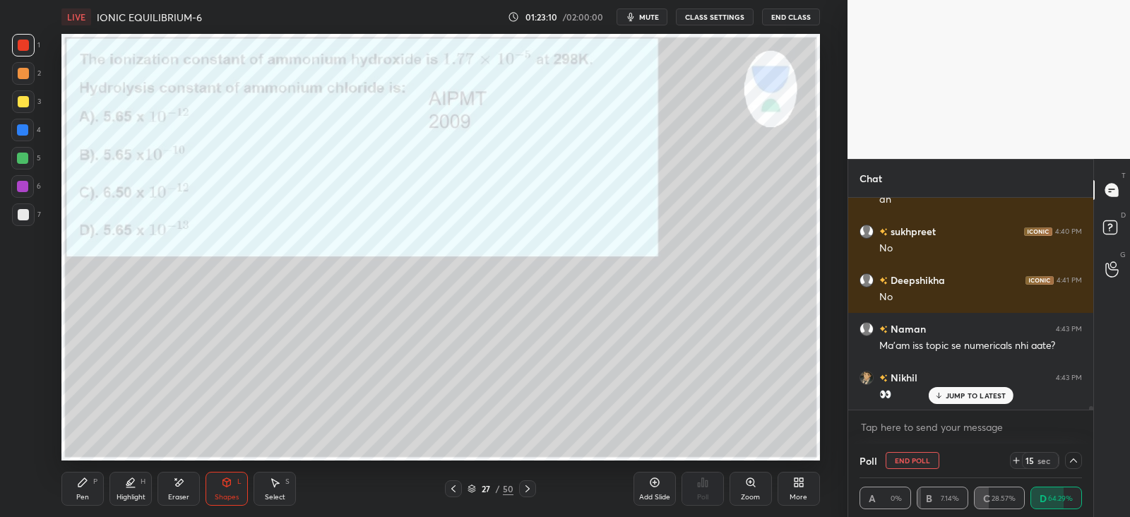
click at [525, 492] on icon at bounding box center [527, 488] width 11 height 11
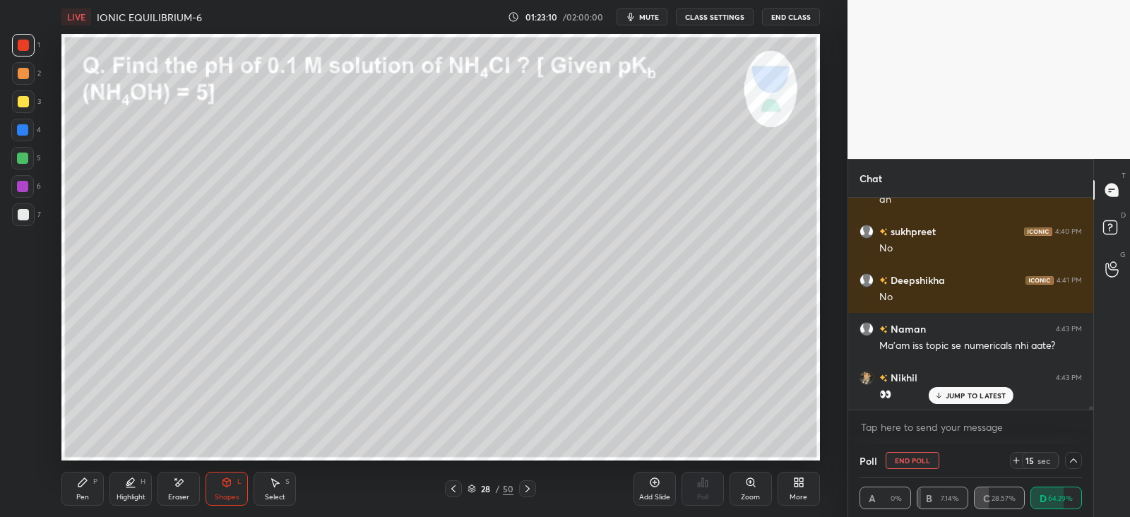
scroll to position [12340, 0]
click at [526, 490] on icon at bounding box center [527, 488] width 11 height 11
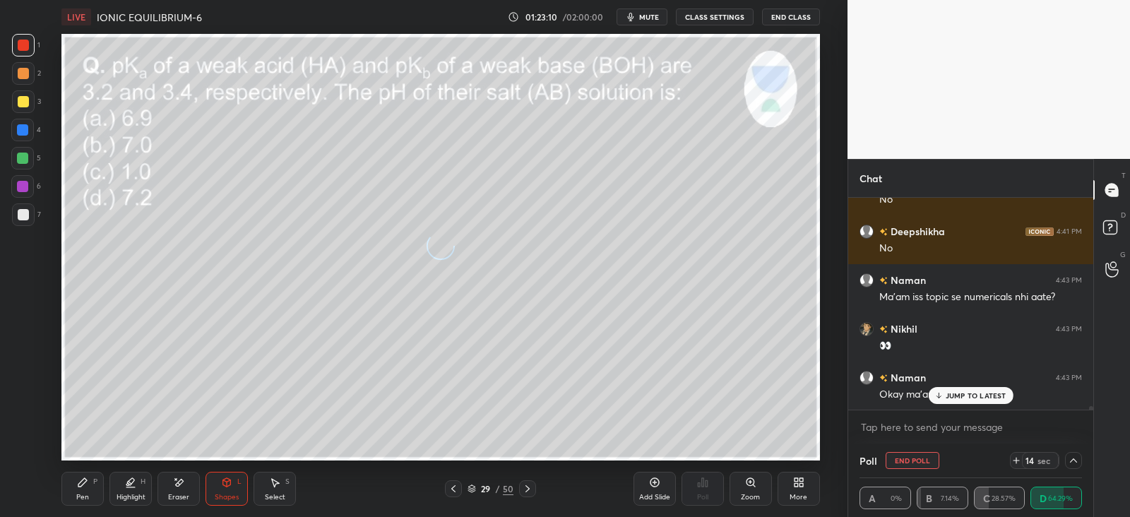
click at [526, 491] on icon at bounding box center [528, 488] width 4 height 7
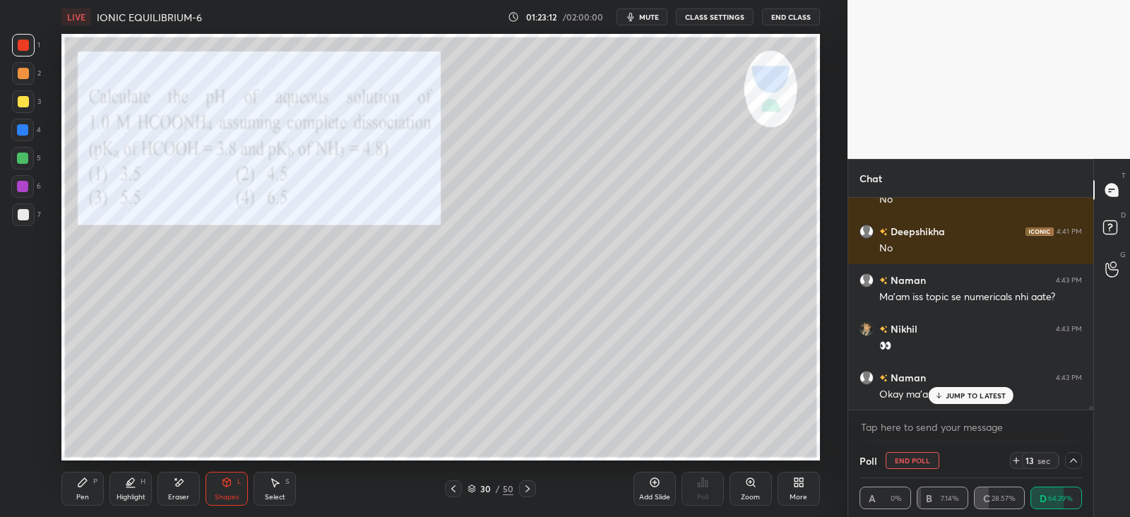
click at [530, 493] on icon at bounding box center [527, 488] width 11 height 11
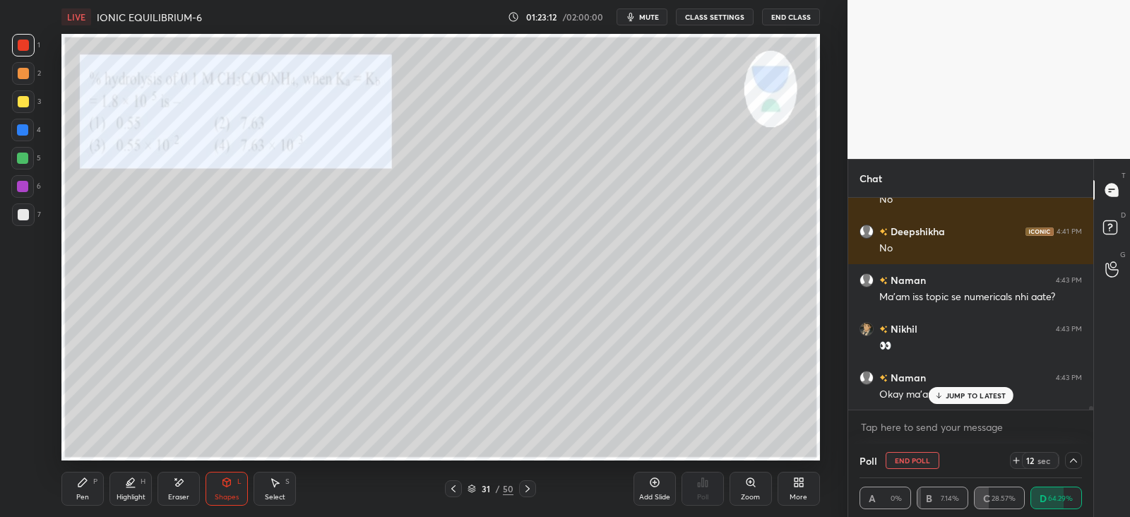
click at [527, 495] on div at bounding box center [527, 488] width 17 height 17
click at [528, 494] on icon at bounding box center [527, 488] width 11 height 11
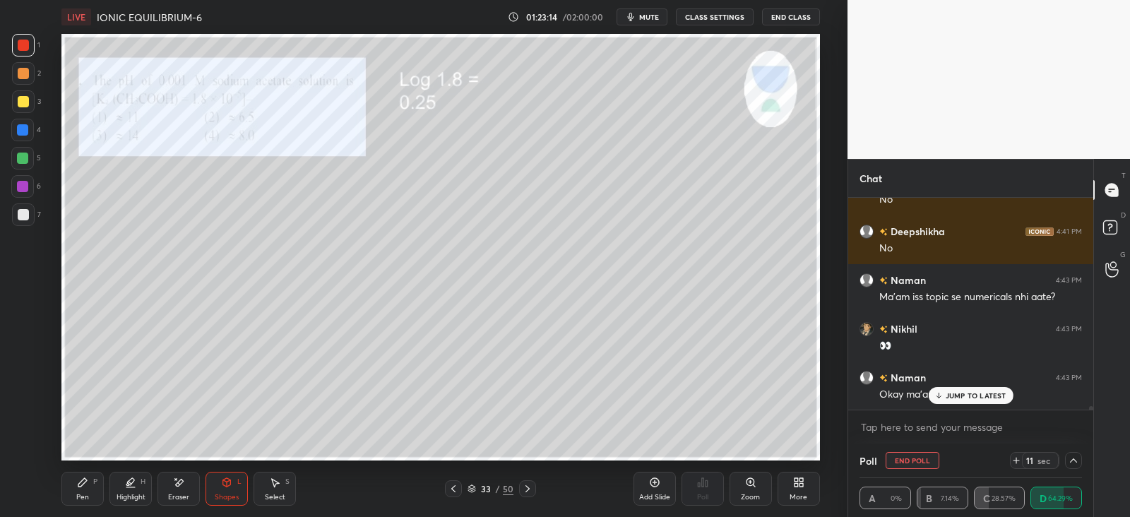
click at [530, 492] on icon at bounding box center [527, 488] width 11 height 11
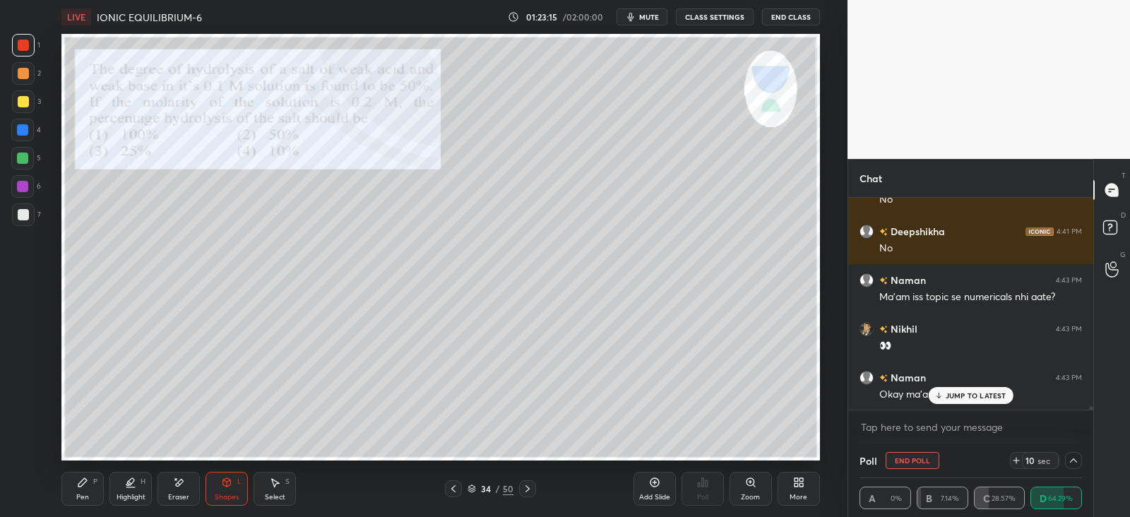
click at [528, 491] on icon at bounding box center [527, 488] width 11 height 11
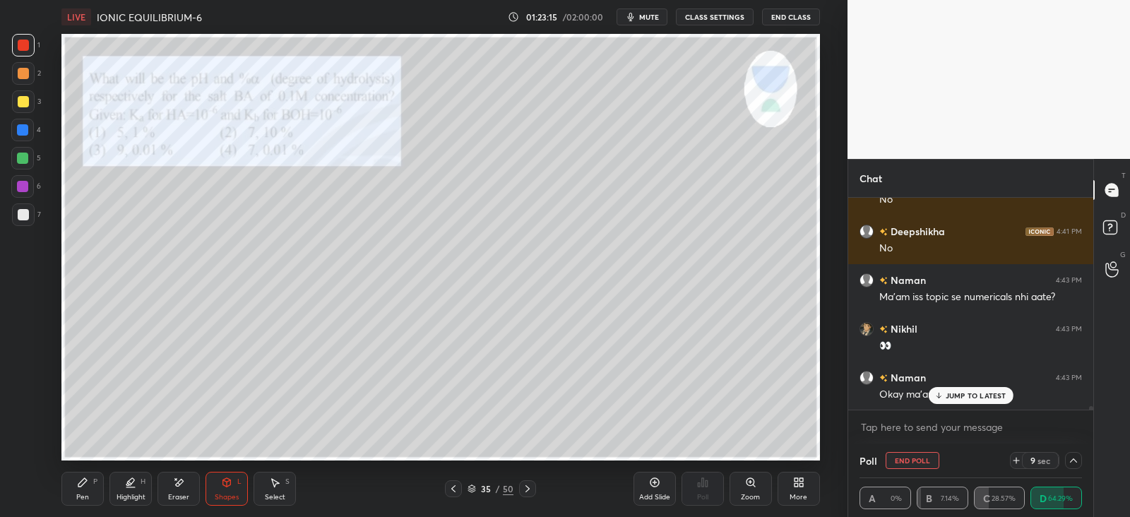
click at [528, 490] on icon at bounding box center [527, 488] width 11 height 11
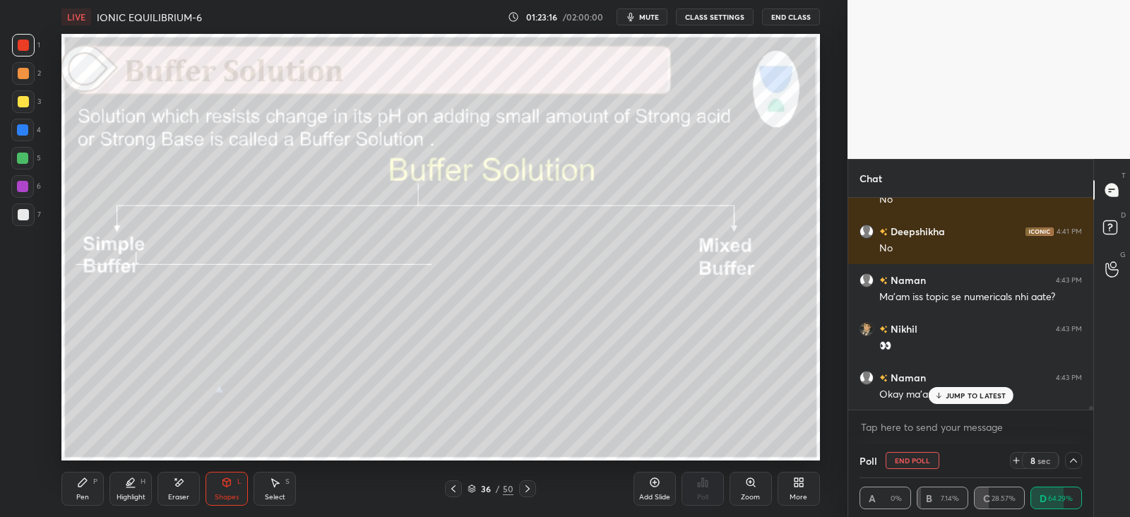
click at [530, 492] on icon at bounding box center [527, 488] width 11 height 11
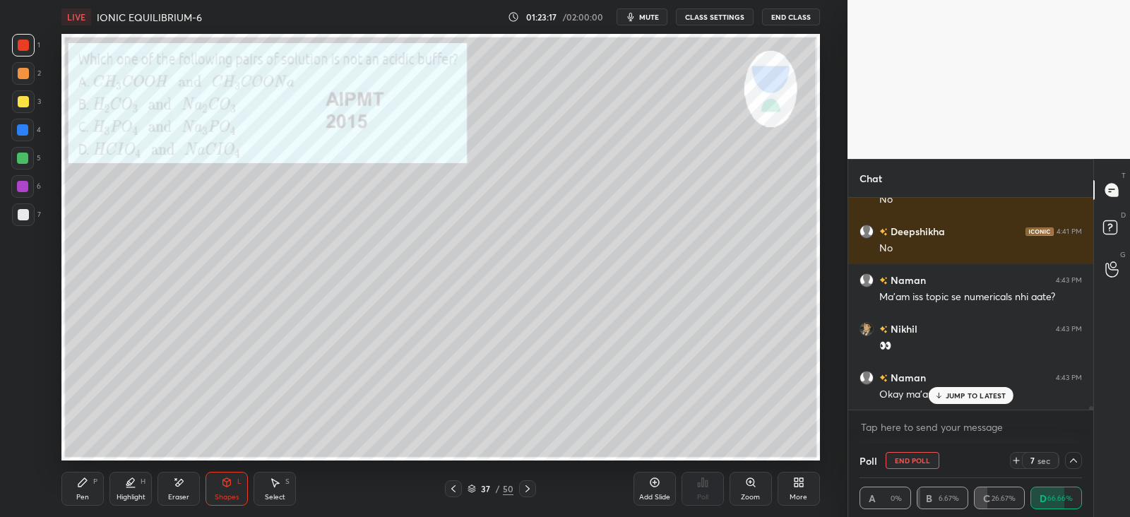
click at [455, 488] on icon at bounding box center [453, 488] width 11 height 11
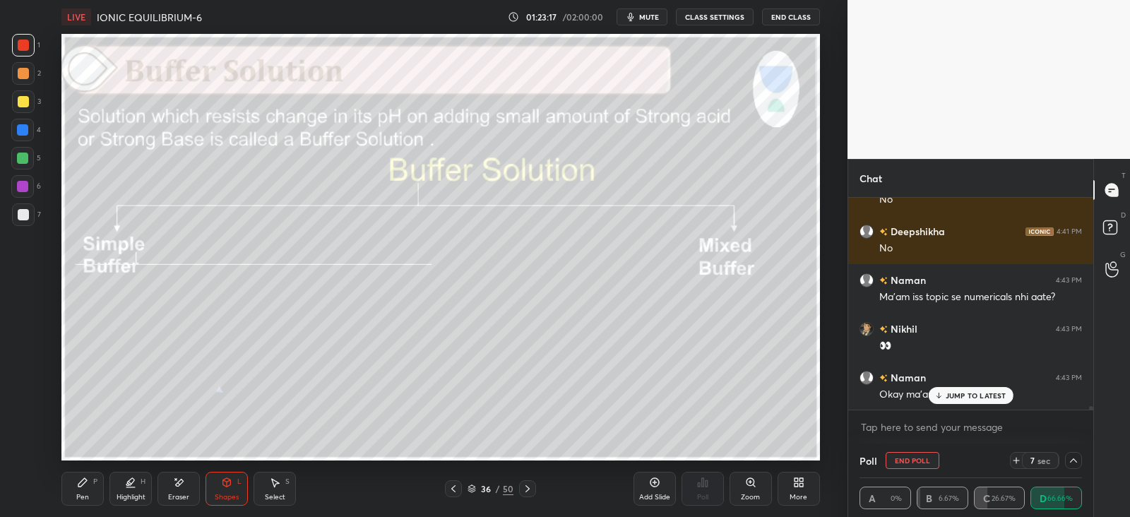
click at [457, 490] on icon at bounding box center [453, 488] width 11 height 11
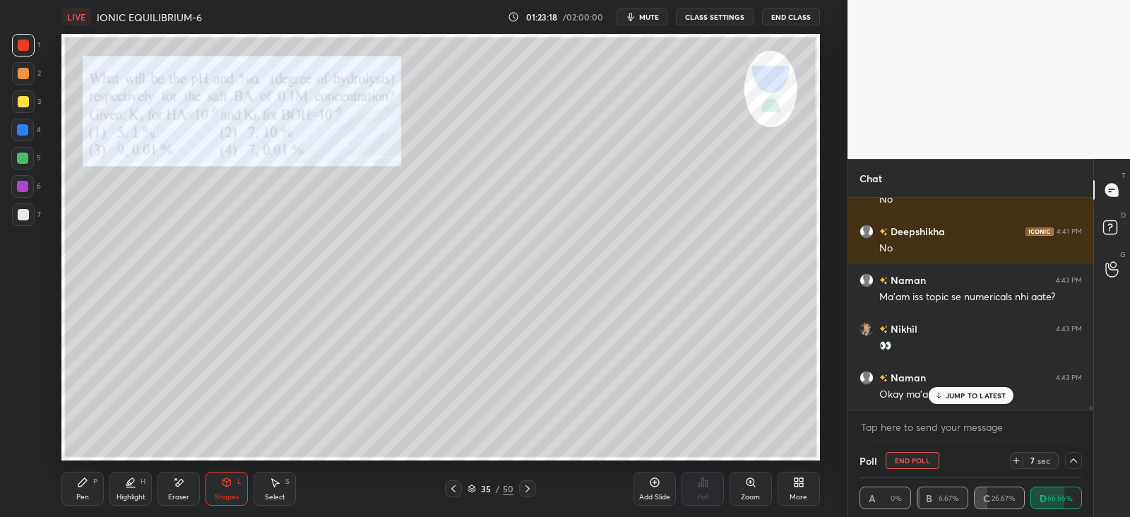
click at [456, 490] on icon at bounding box center [453, 488] width 11 height 11
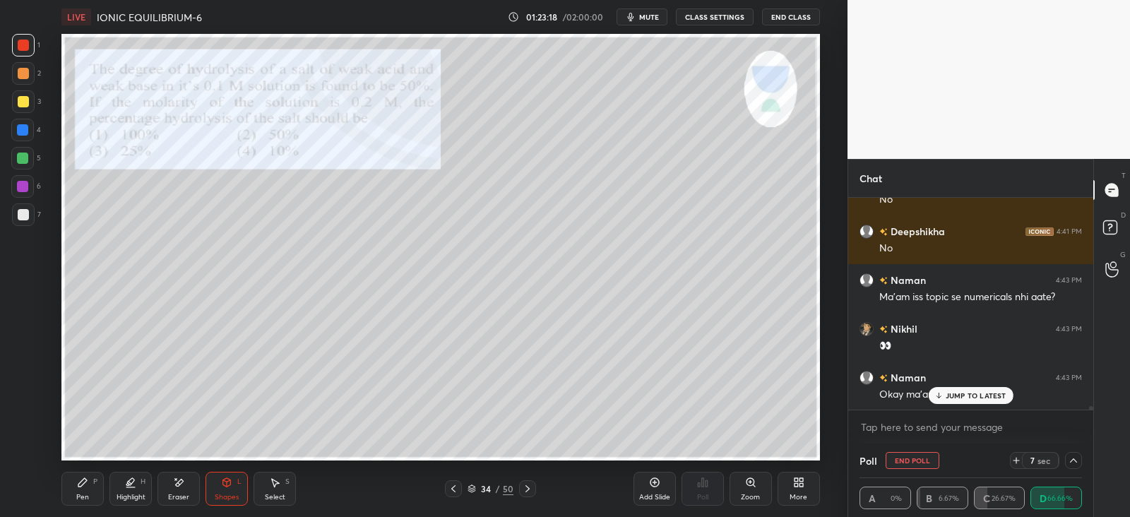
click at [456, 490] on icon at bounding box center [453, 488] width 11 height 11
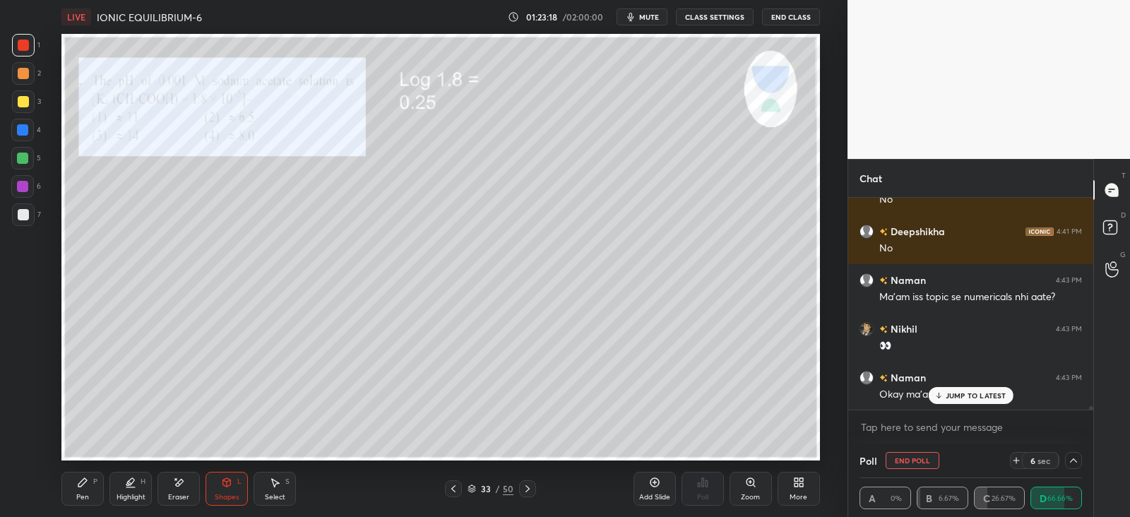
click at [455, 492] on icon at bounding box center [453, 488] width 4 height 7
click at [454, 492] on icon at bounding box center [453, 488] width 11 height 11
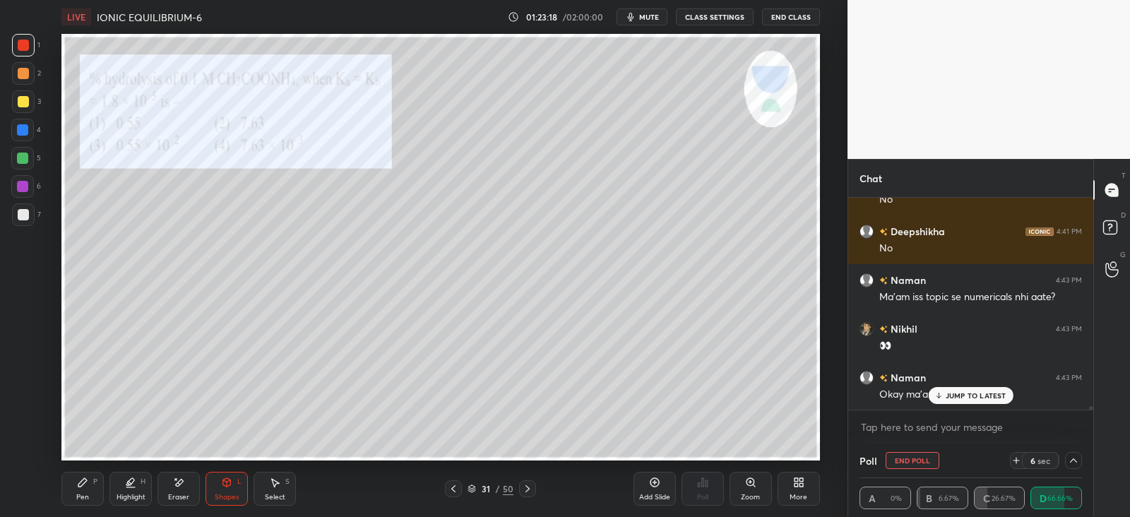
click at [454, 493] on icon at bounding box center [453, 488] width 11 height 11
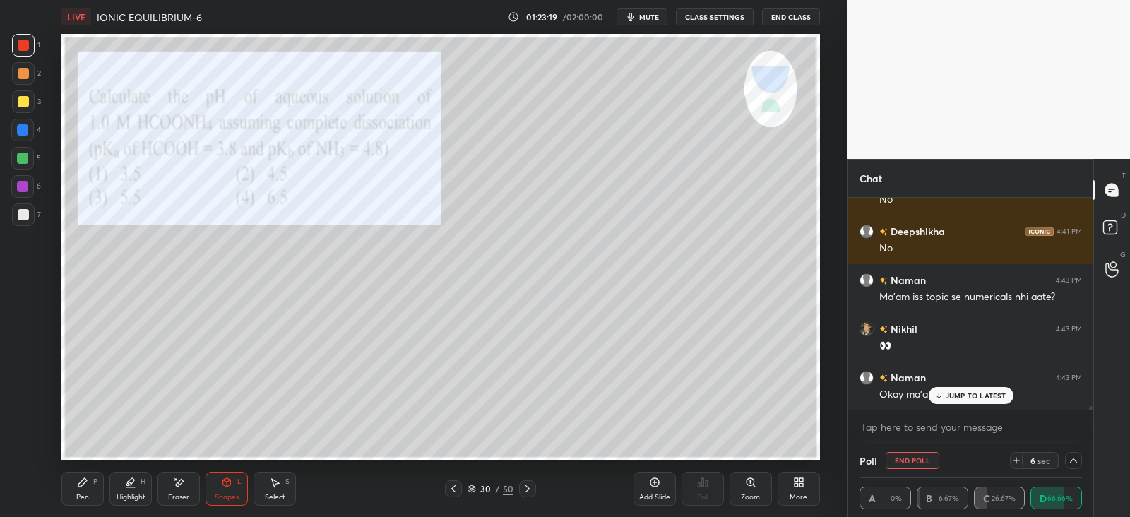
click at [455, 494] on icon at bounding box center [453, 488] width 11 height 11
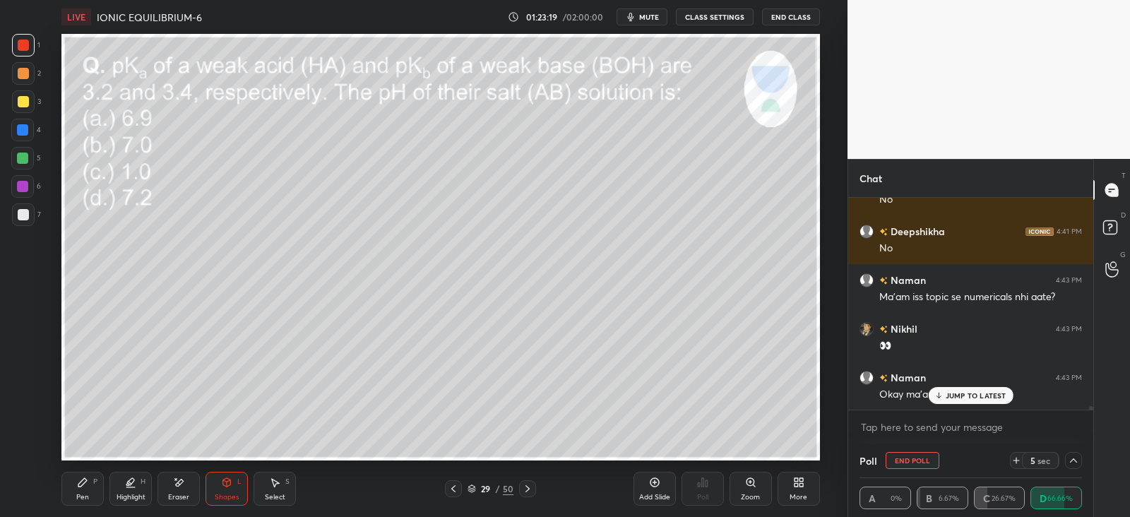
click at [456, 491] on icon at bounding box center [453, 488] width 11 height 11
click at [457, 490] on icon at bounding box center [453, 488] width 11 height 11
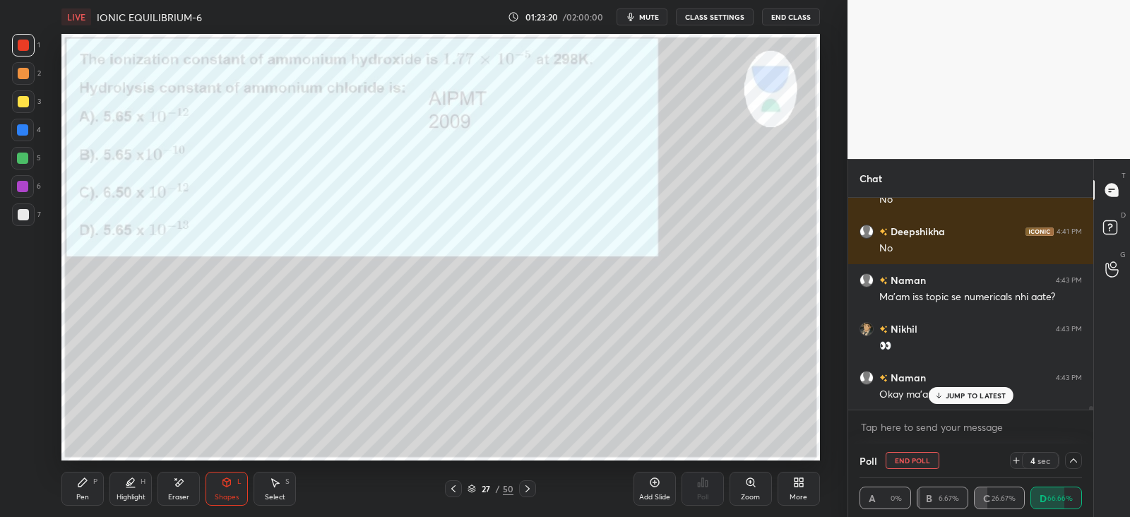
click at [456, 490] on icon at bounding box center [453, 488] width 11 height 11
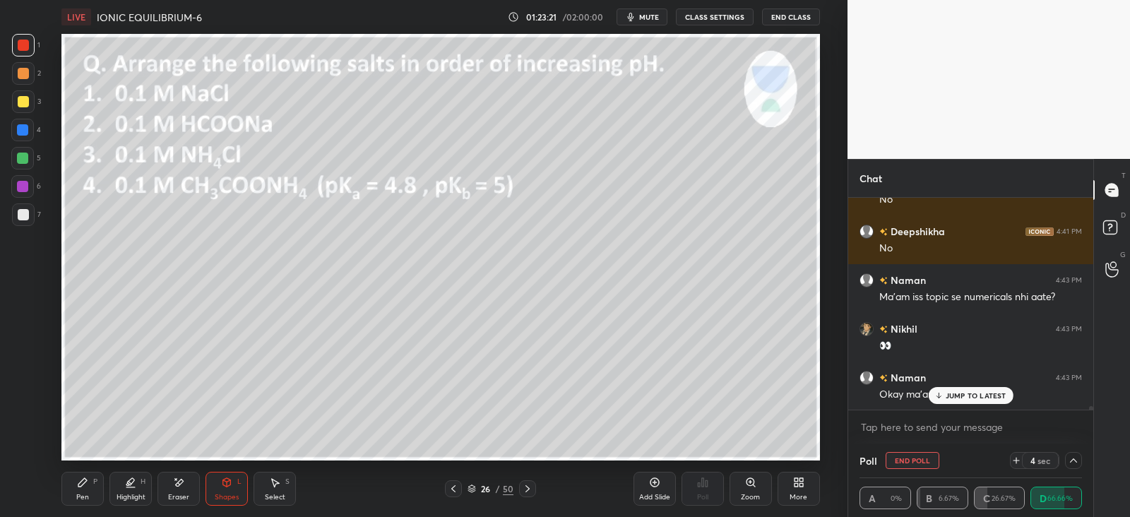
click at [456, 492] on icon at bounding box center [453, 488] width 11 height 11
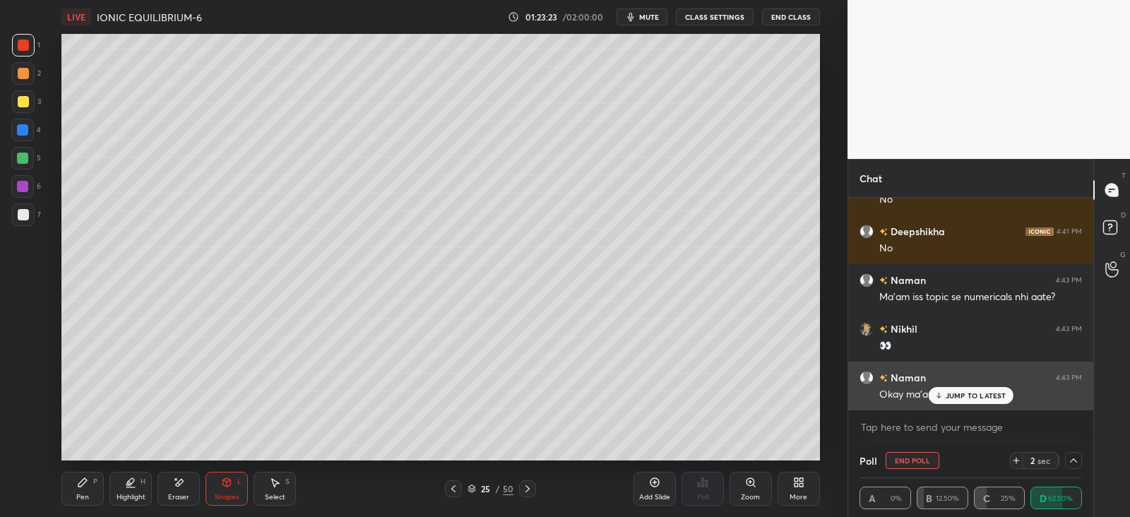
click at [964, 401] on div "JUMP TO LATEST" at bounding box center [970, 395] width 85 height 17
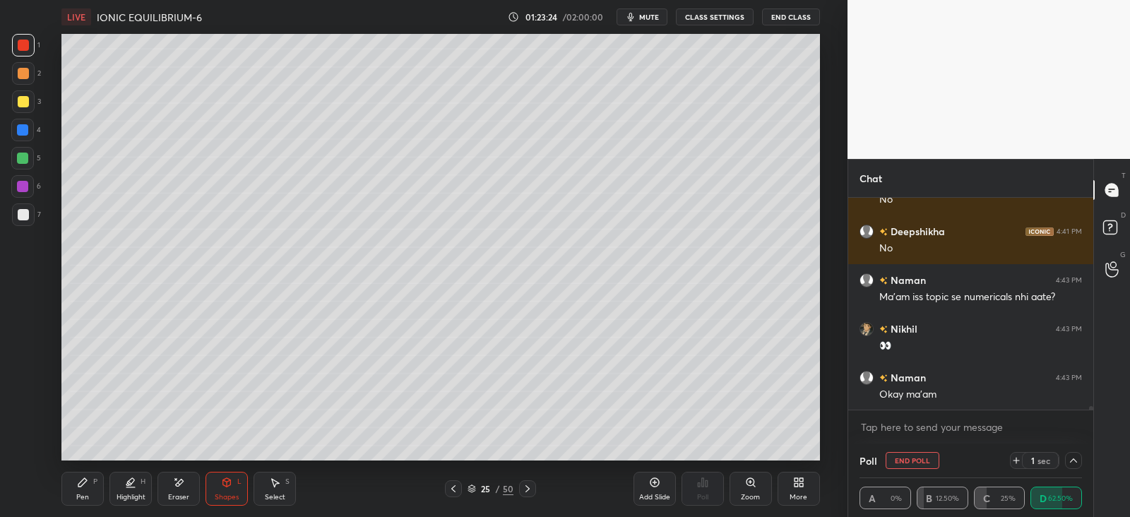
click at [243, 484] on div "Shapes L" at bounding box center [227, 489] width 42 height 34
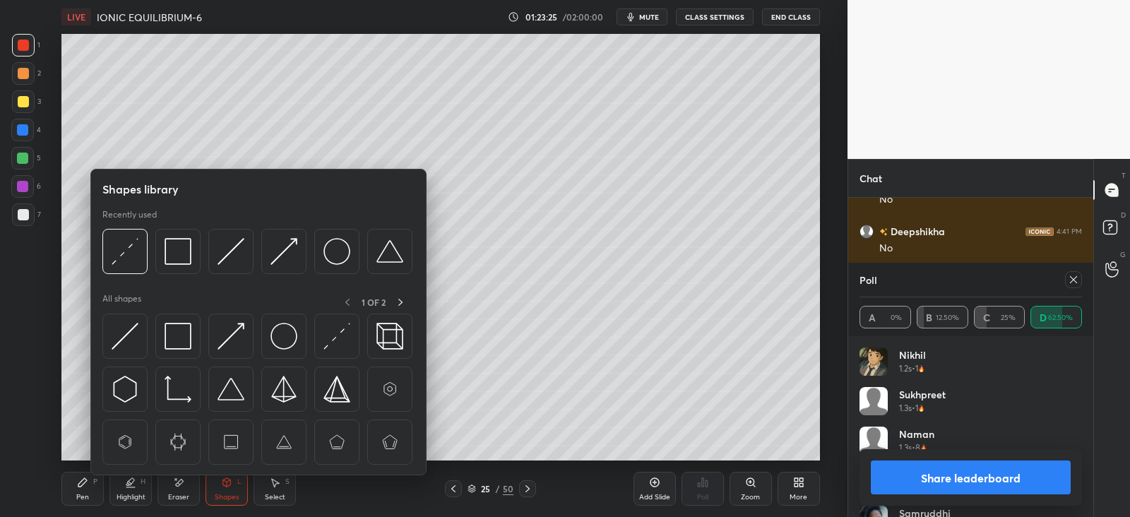
scroll to position [165, 218]
click at [64, 467] on div "Pen P Highlight H Eraser Shapes L Select S 25 / 50 Add Slide Poll Zoom More" at bounding box center [440, 489] width 758 height 57
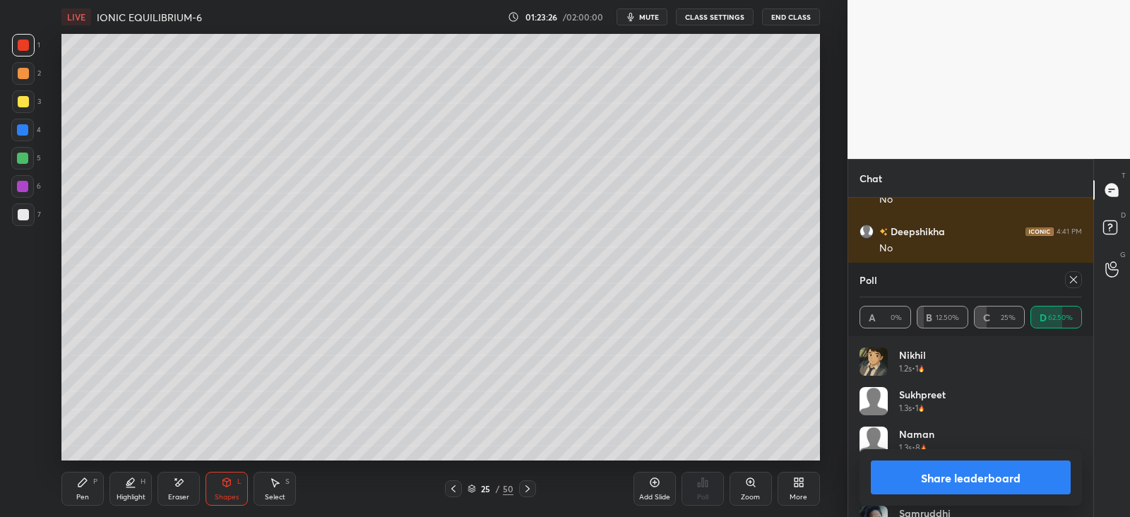
click at [1068, 277] on icon at bounding box center [1073, 279] width 11 height 11
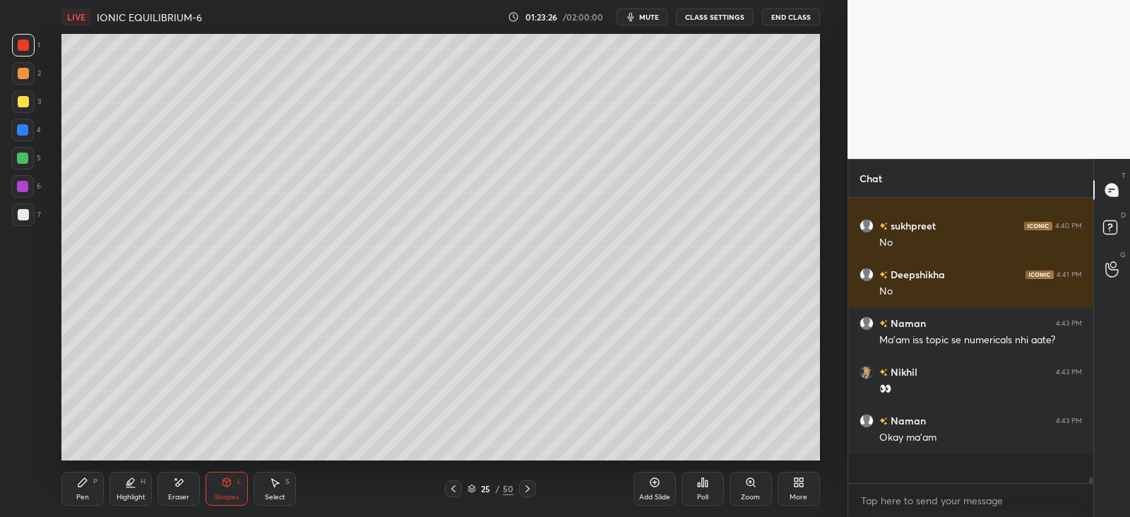
scroll to position [268, 240]
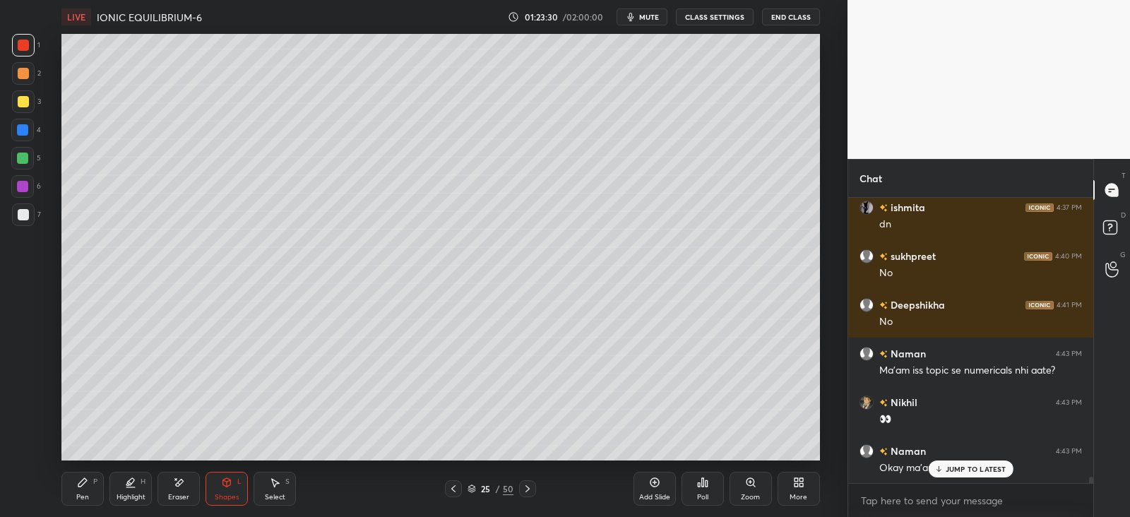
click at [69, 488] on div "Pen P" at bounding box center [82, 489] width 42 height 34
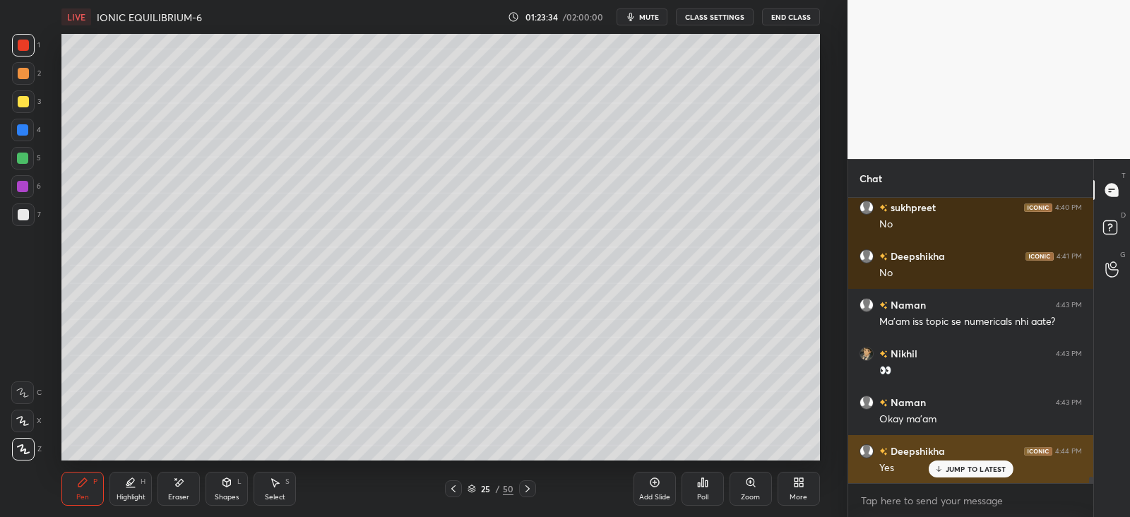
click at [953, 468] on p "JUMP TO LATEST" at bounding box center [976, 469] width 61 height 8
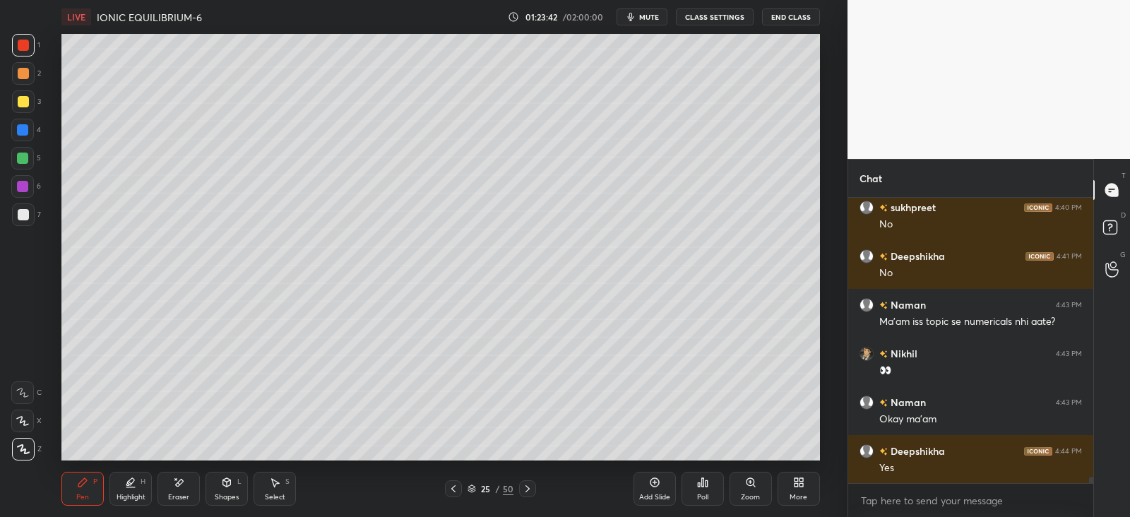
click at [526, 480] on div at bounding box center [527, 488] width 17 height 17
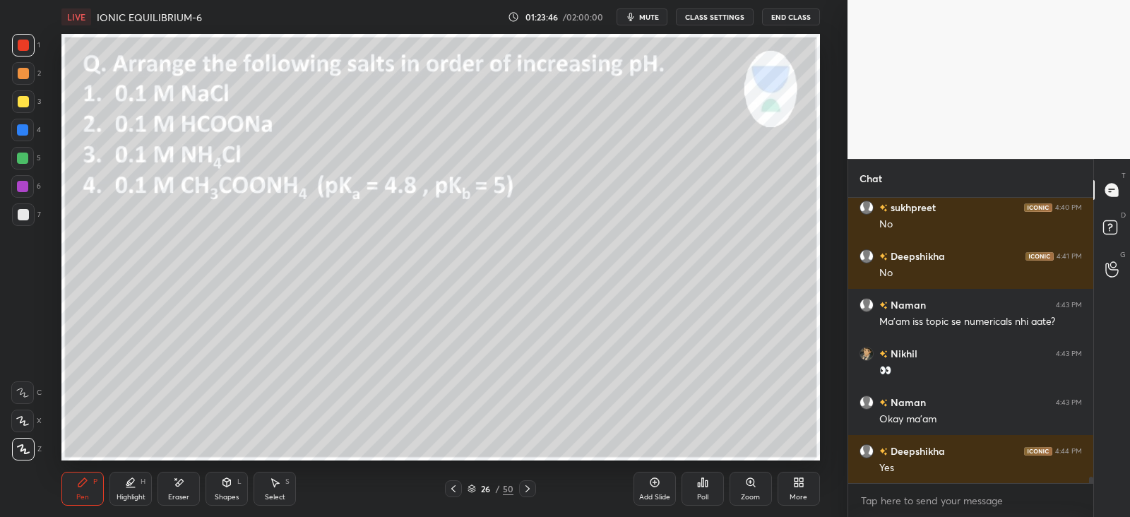
scroll to position [12364, 0]
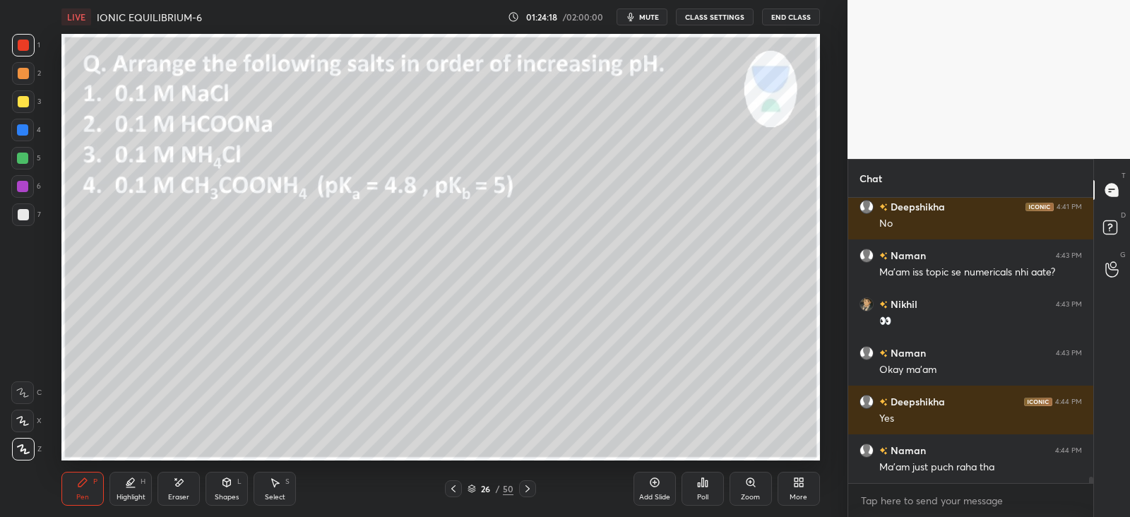
click at [25, 100] on div at bounding box center [23, 101] width 11 height 11
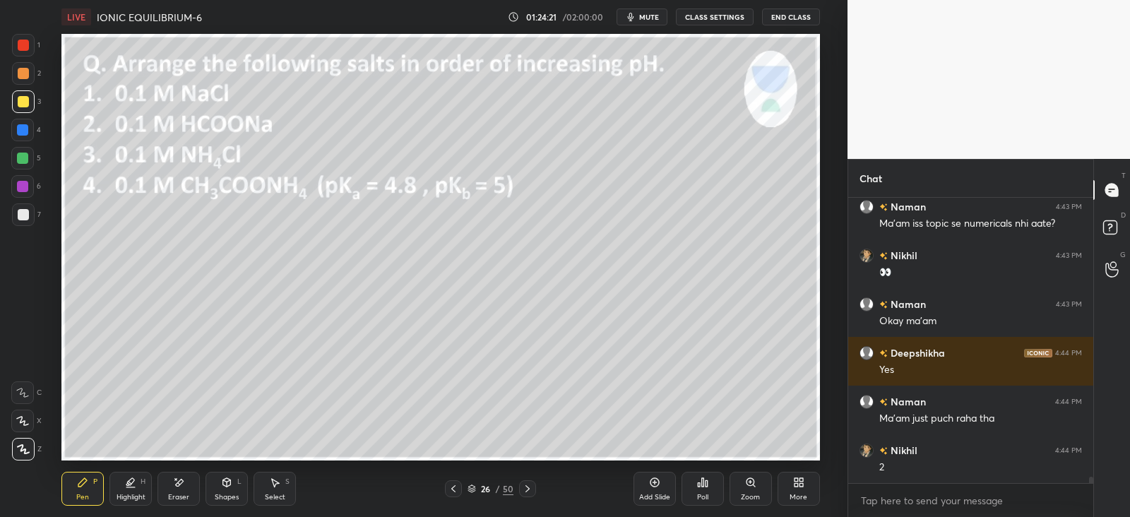
click at [459, 488] on div at bounding box center [453, 488] width 17 height 17
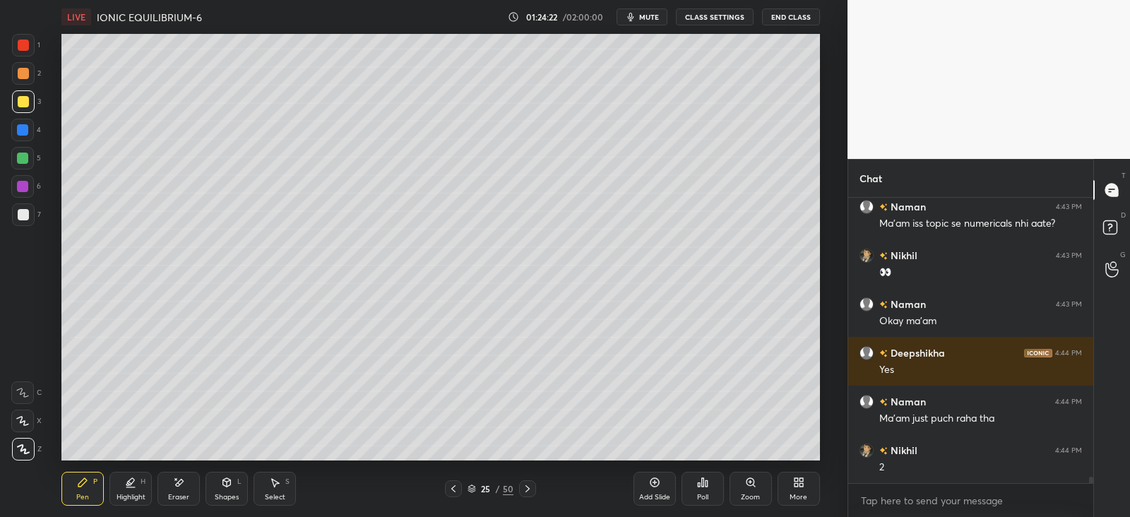
click at [455, 489] on icon at bounding box center [453, 488] width 11 height 11
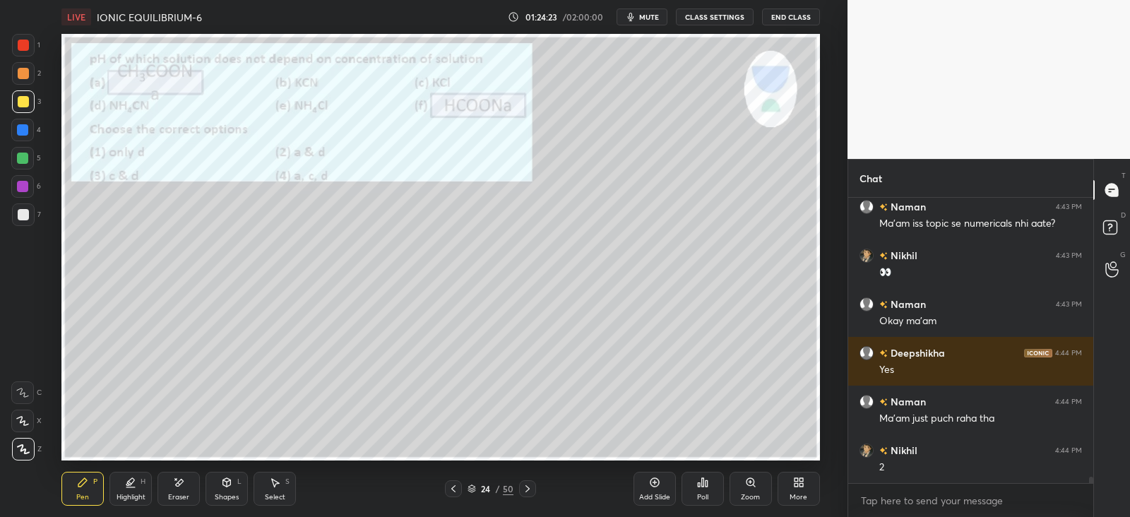
click at [455, 487] on icon at bounding box center [453, 488] width 11 height 11
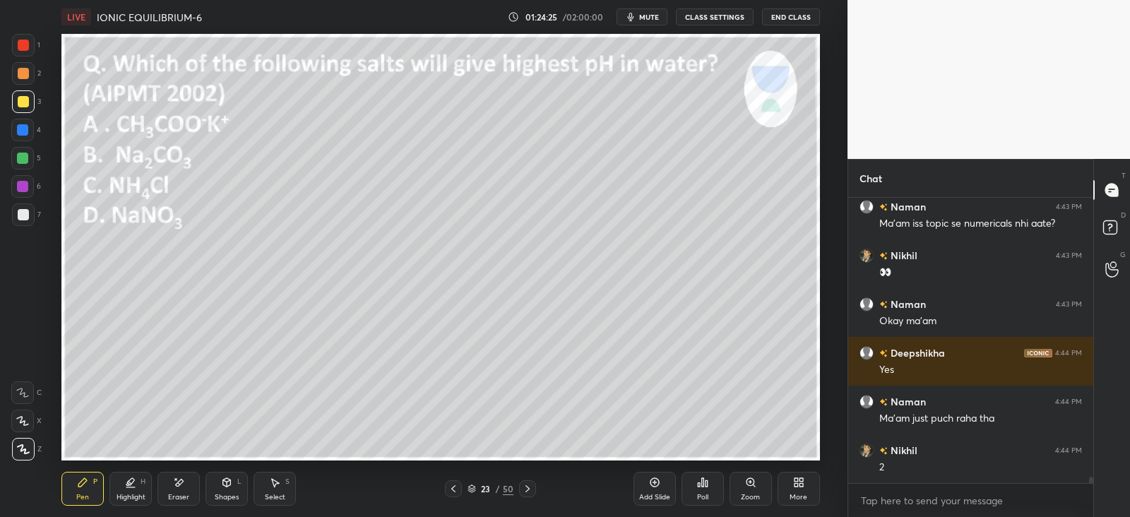
click at [275, 482] on icon at bounding box center [276, 483] width 8 height 8
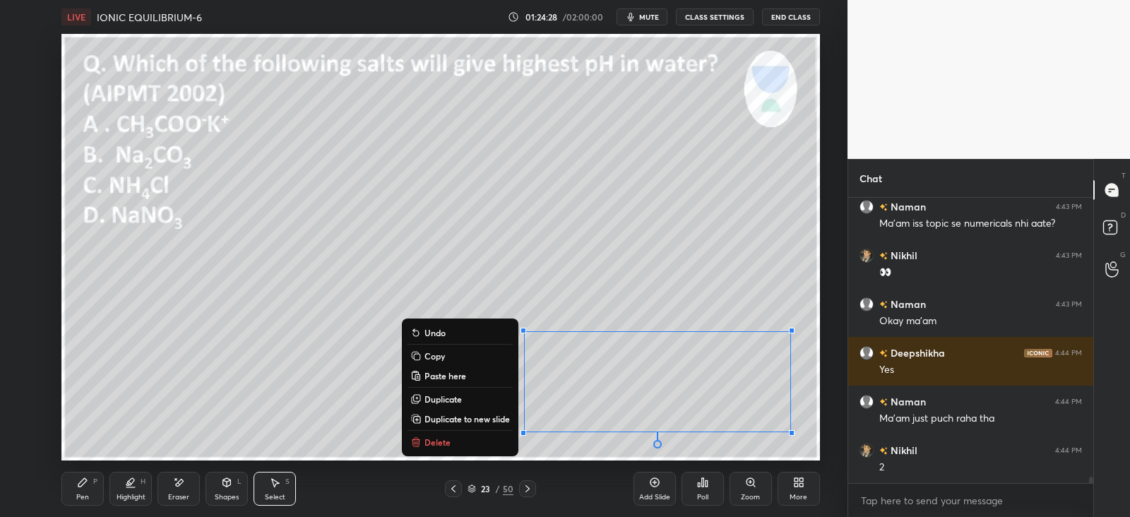
click at [442, 355] on p "Copy" at bounding box center [435, 355] width 20 height 11
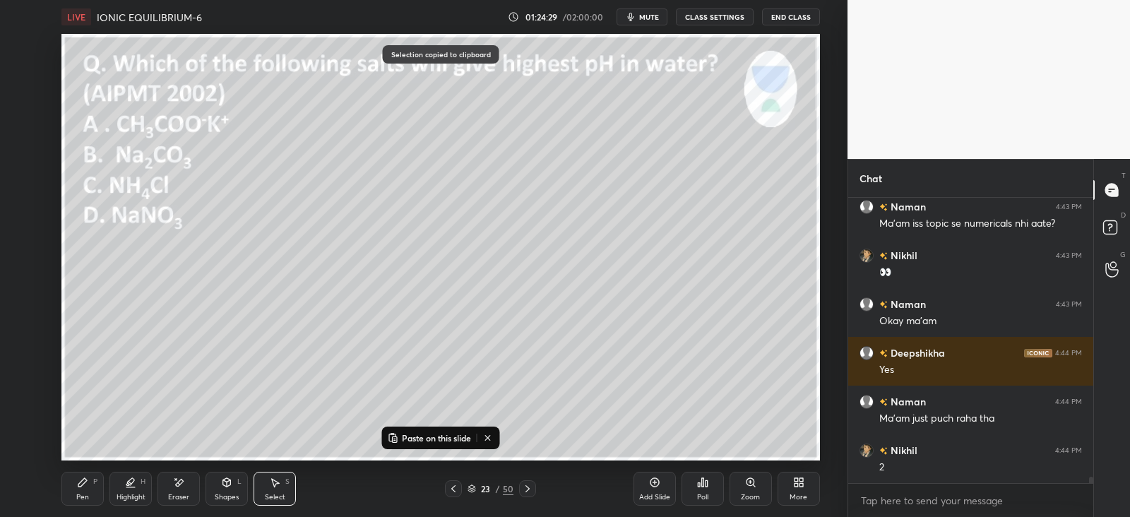
click at [524, 492] on icon at bounding box center [527, 488] width 11 height 11
click at [531, 492] on icon at bounding box center [527, 488] width 11 height 11
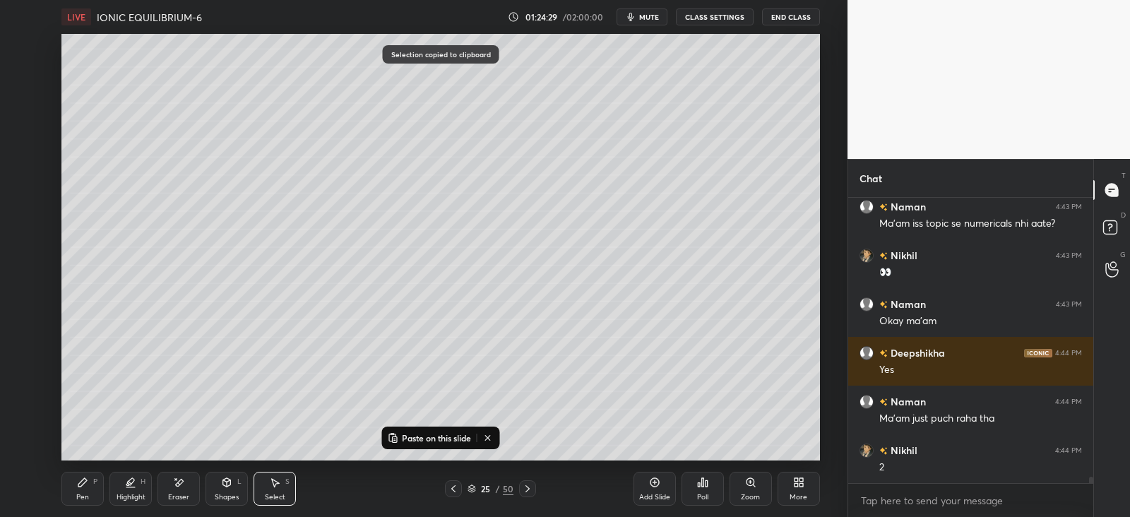
click at [528, 493] on icon at bounding box center [527, 488] width 11 height 11
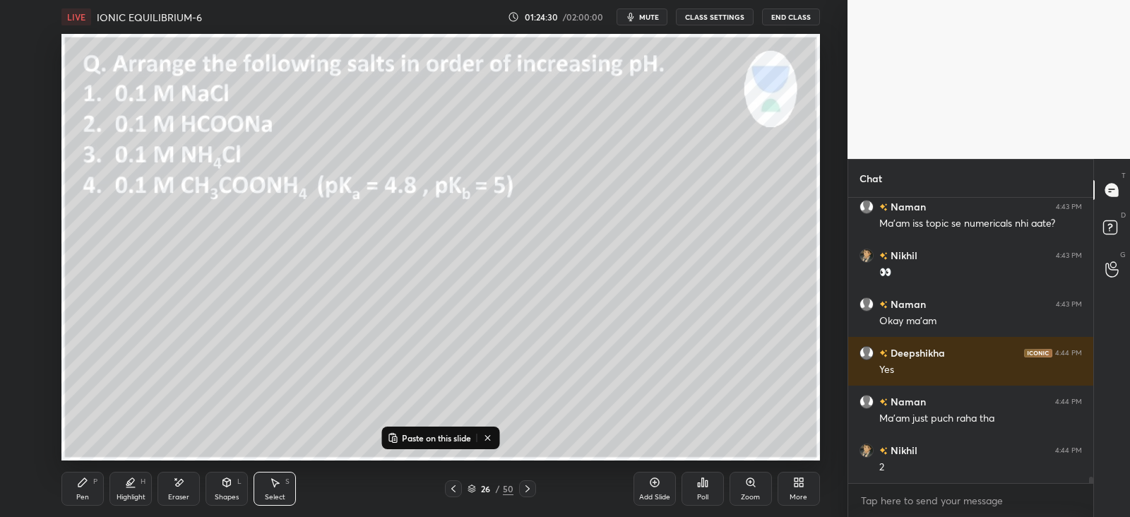
click at [451, 435] on p "Paste on this slide" at bounding box center [436, 437] width 69 height 11
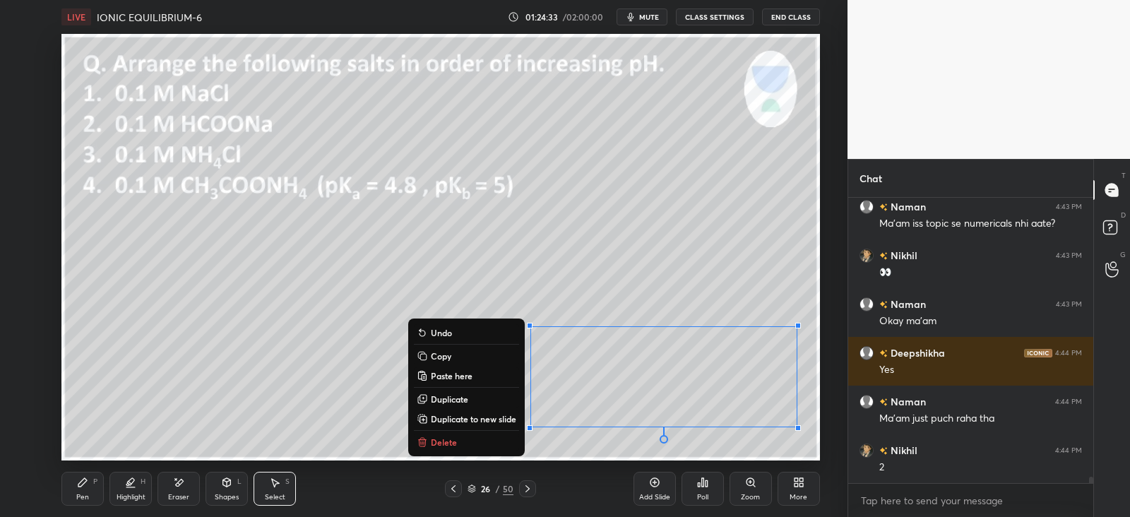
click at [173, 490] on div "Eraser" at bounding box center [179, 489] width 42 height 34
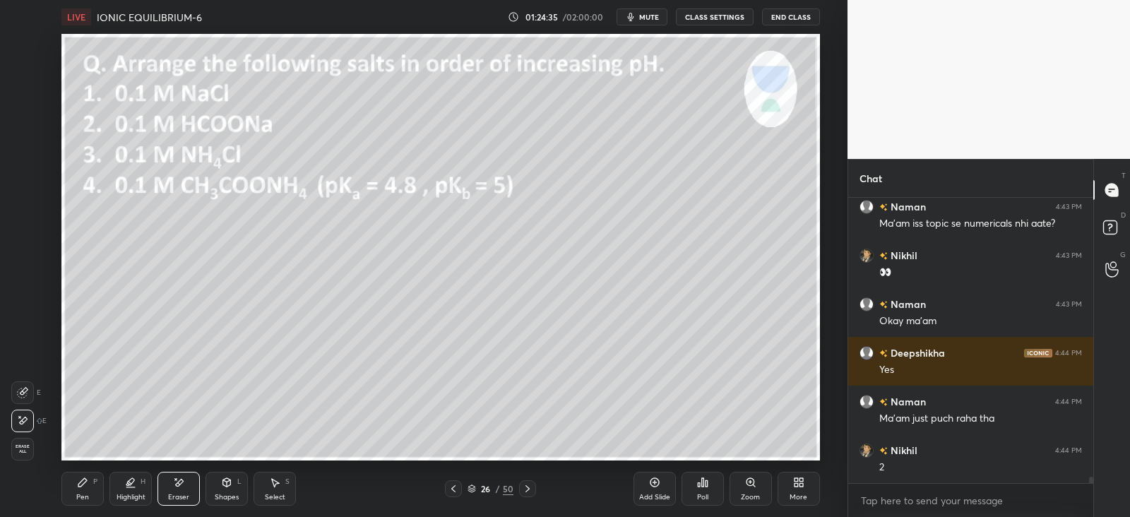
click at [97, 479] on div "P" at bounding box center [95, 481] width 4 height 7
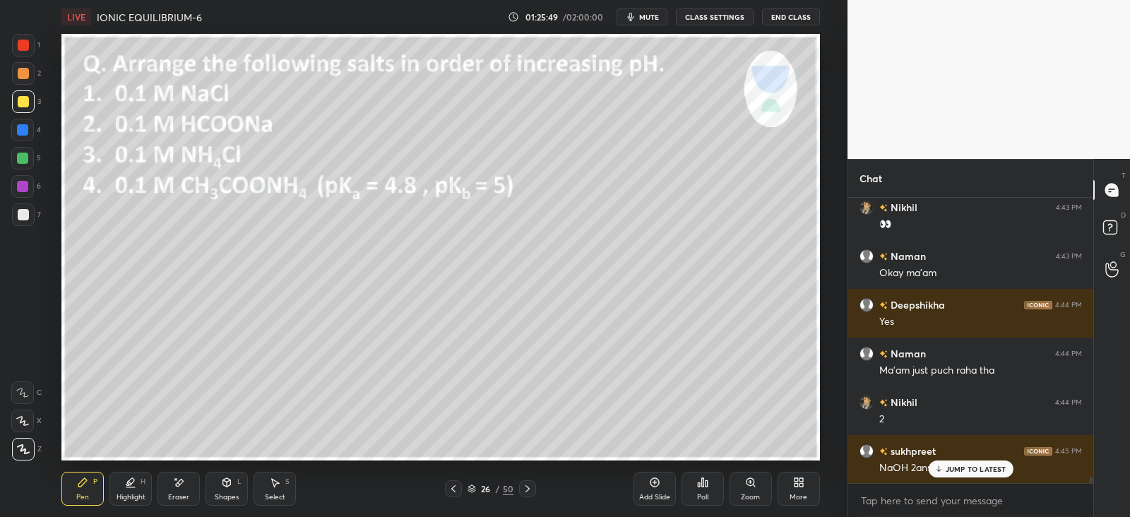
click at [956, 466] on p "JUMP TO LATEST" at bounding box center [976, 469] width 61 height 8
click at [20, 77] on div at bounding box center [23, 73] width 11 height 11
click at [187, 492] on div "Eraser" at bounding box center [179, 489] width 42 height 34
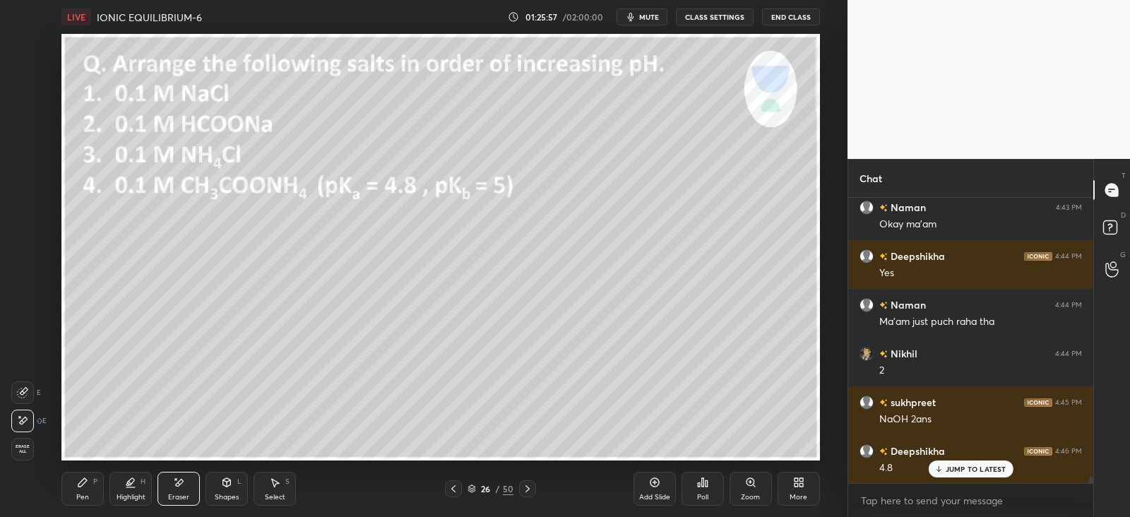
scroll to position [12559, 0]
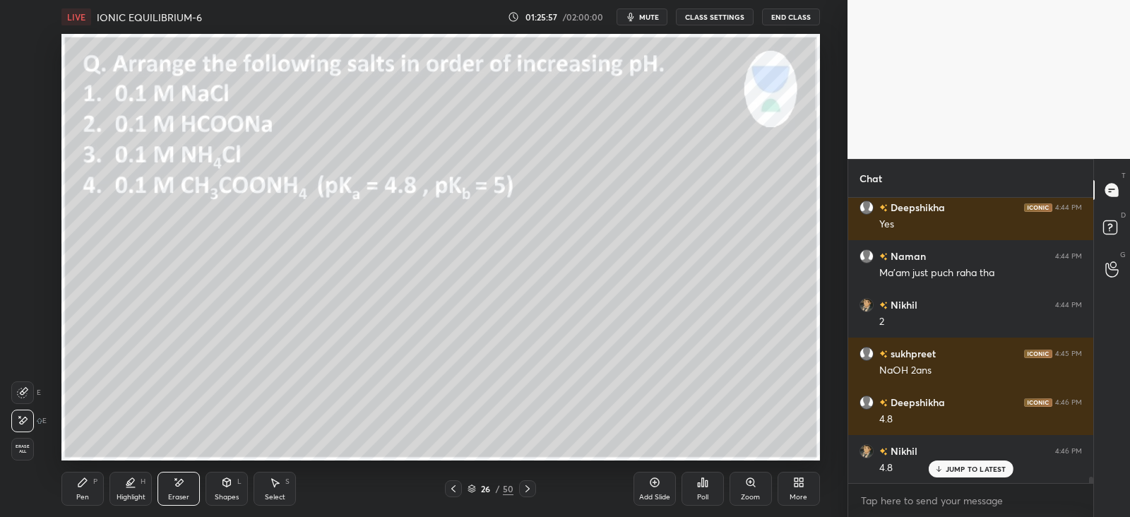
click at [88, 485] on icon at bounding box center [82, 482] width 11 height 11
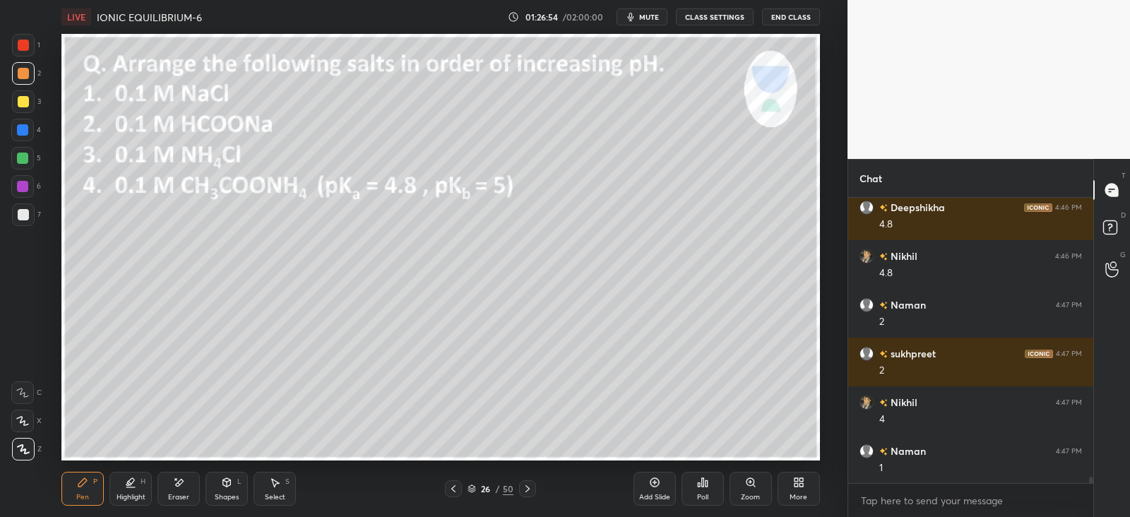
scroll to position [12802, 0]
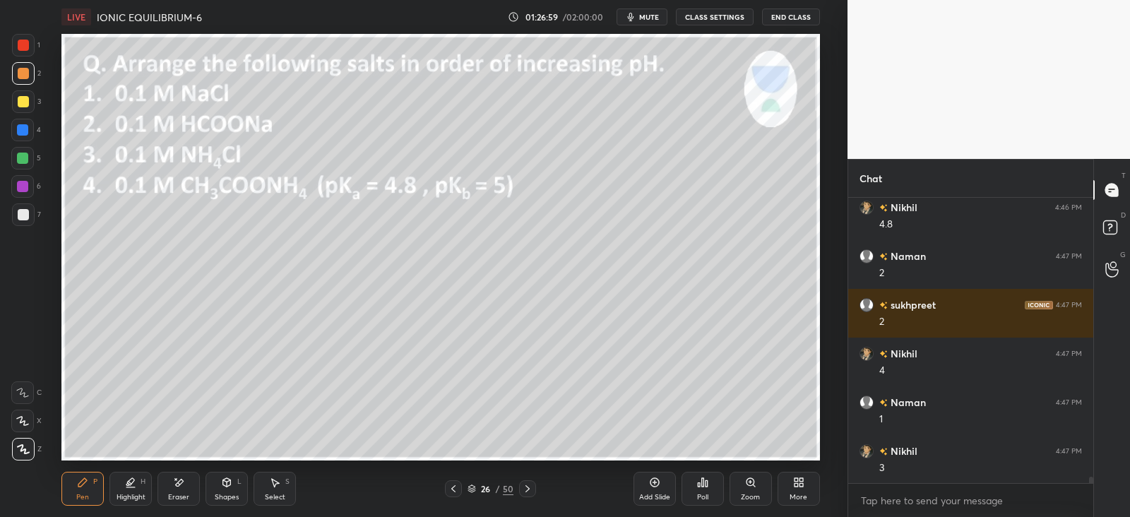
click at [22, 76] on div at bounding box center [23, 73] width 11 height 11
click at [23, 122] on div at bounding box center [22, 130] width 23 height 23
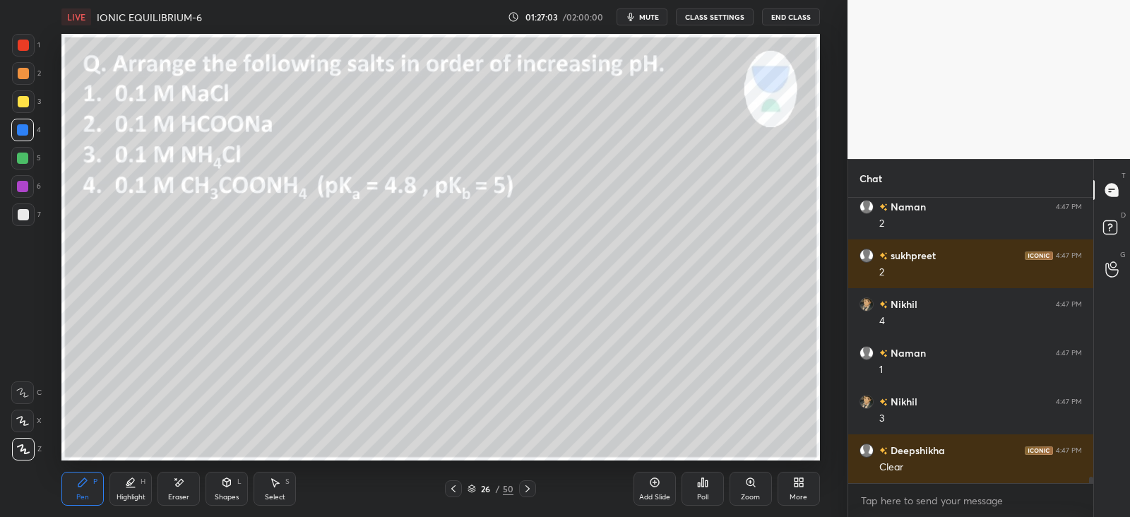
click at [533, 489] on div at bounding box center [527, 488] width 17 height 17
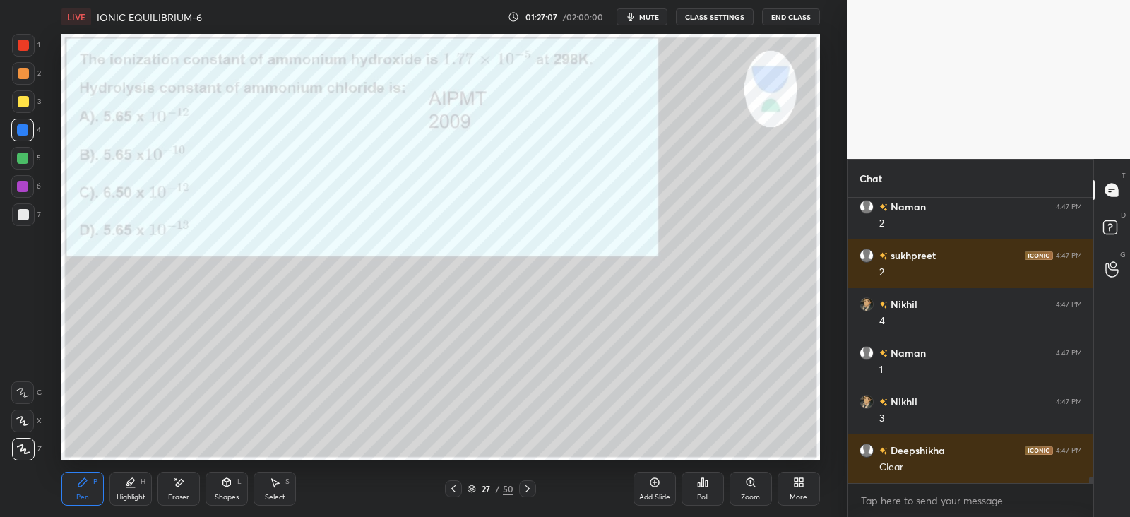
click at [704, 487] on icon at bounding box center [702, 482] width 11 height 11
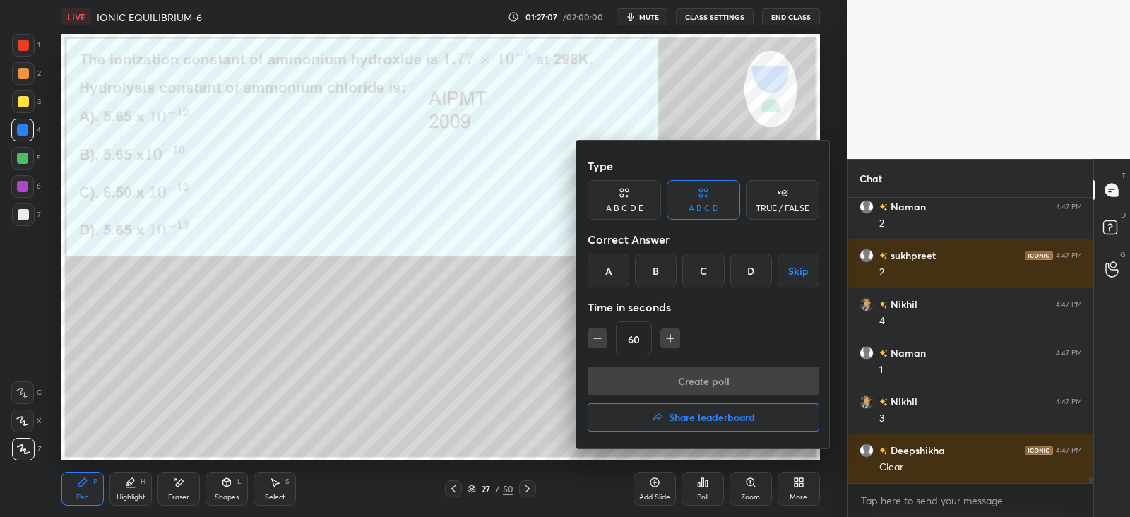
click at [657, 269] on div "B" at bounding box center [656, 271] width 42 height 34
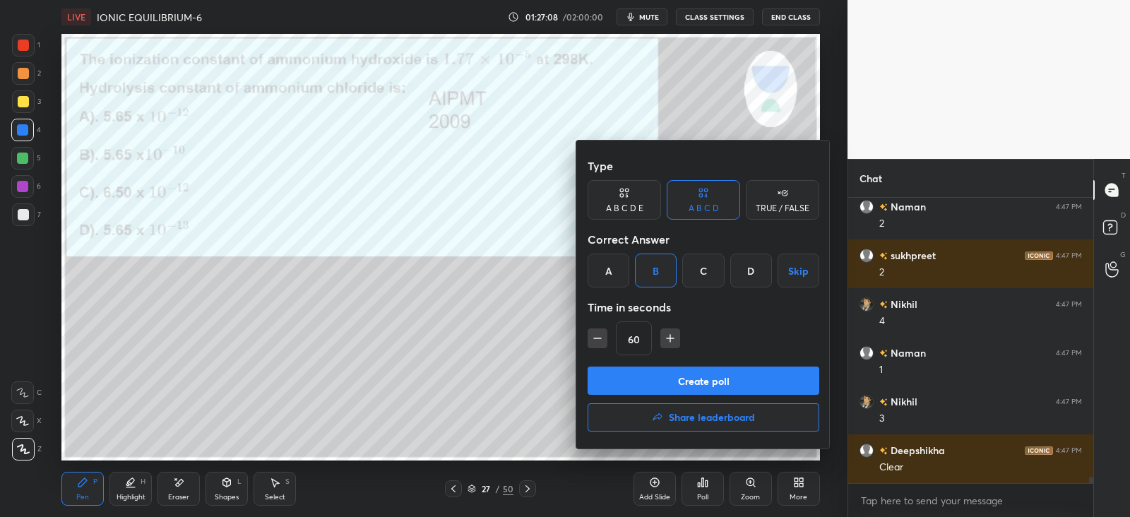
click at [669, 394] on button "Create poll" at bounding box center [704, 381] width 232 height 28
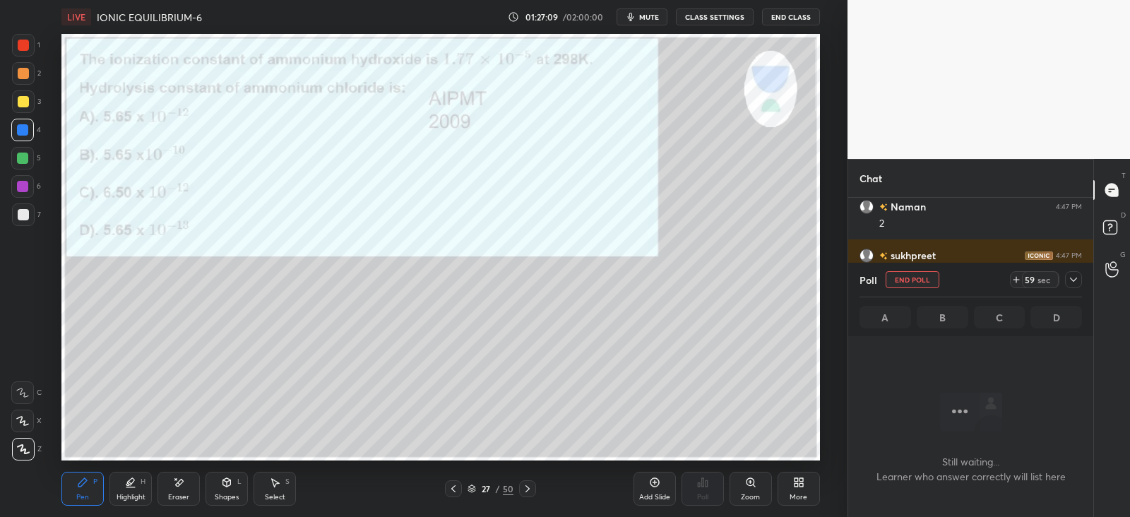
scroll to position [4, 4]
click at [1075, 276] on icon at bounding box center [1073, 279] width 11 height 11
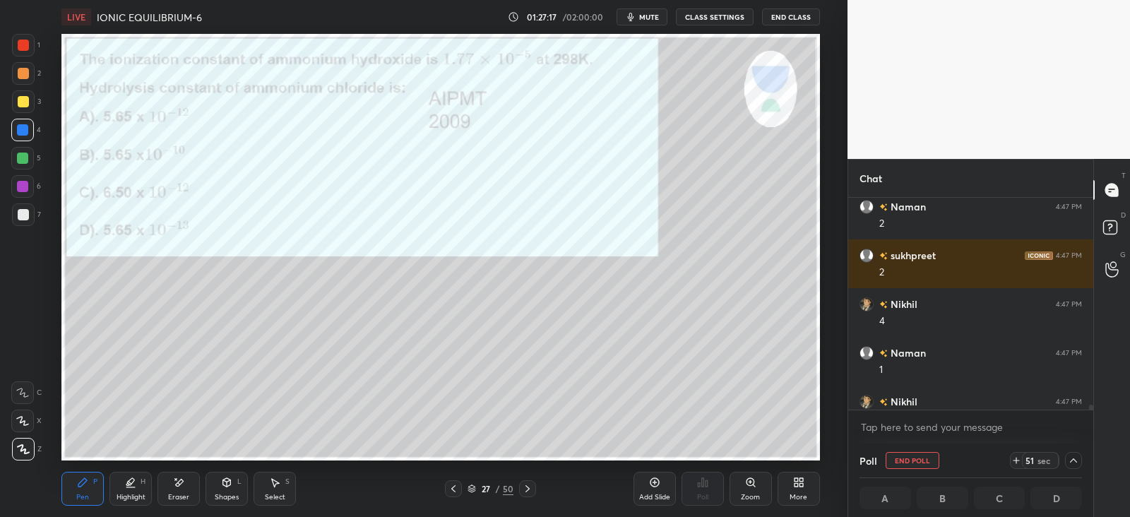
click at [28, 160] on div at bounding box center [22, 158] width 23 height 23
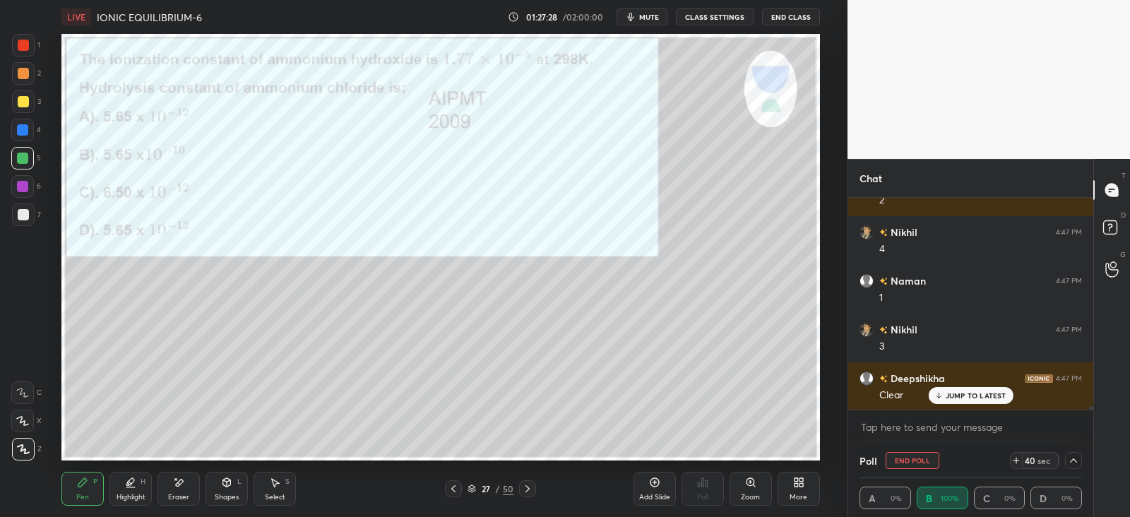
scroll to position [12925, 0]
click at [1074, 461] on icon at bounding box center [1073, 460] width 11 height 11
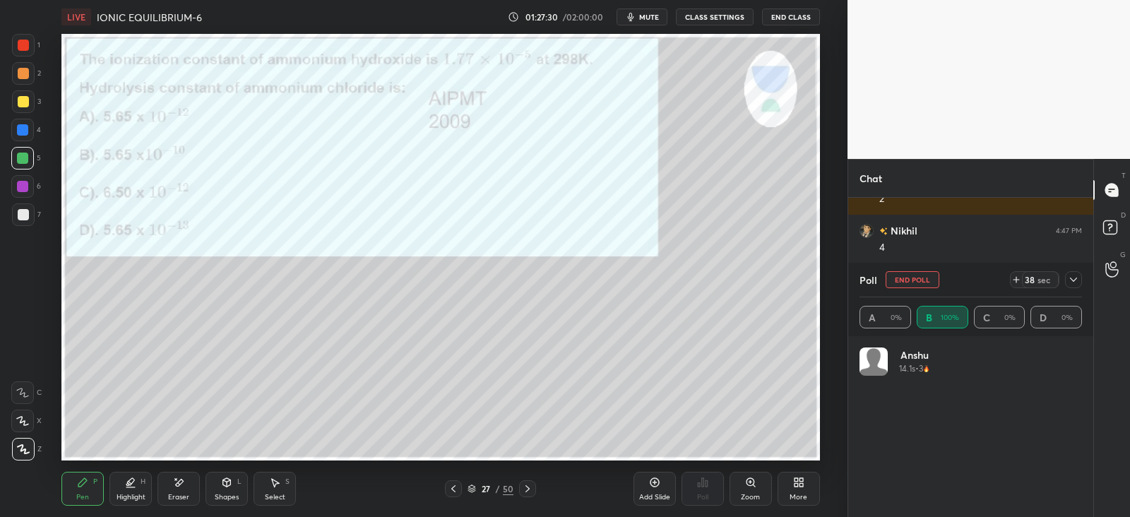
scroll to position [165, 218]
click at [1070, 283] on icon at bounding box center [1073, 279] width 11 height 11
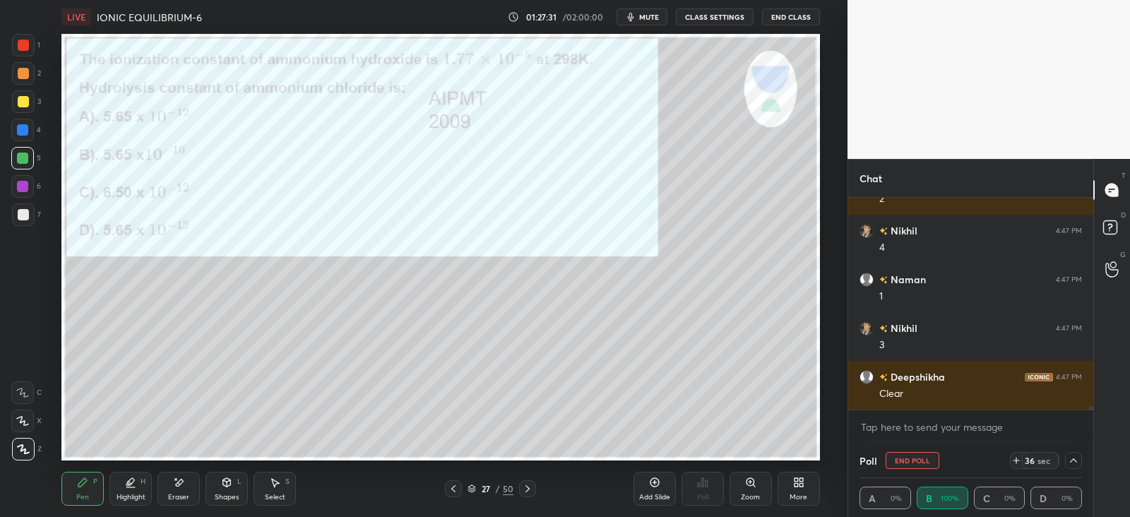
scroll to position [0, 4]
click at [1070, 464] on icon at bounding box center [1073, 460] width 11 height 11
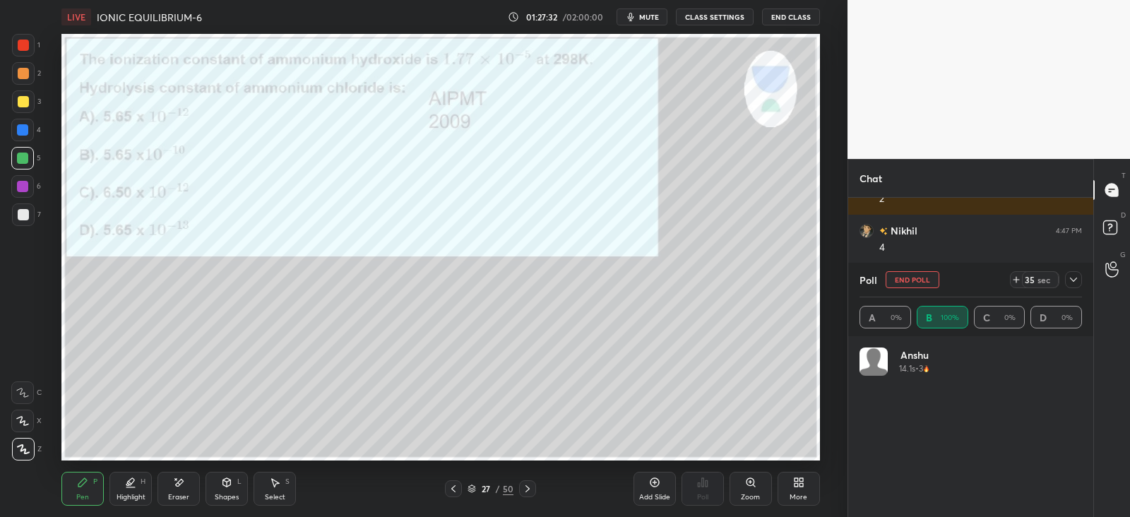
scroll to position [4, 4]
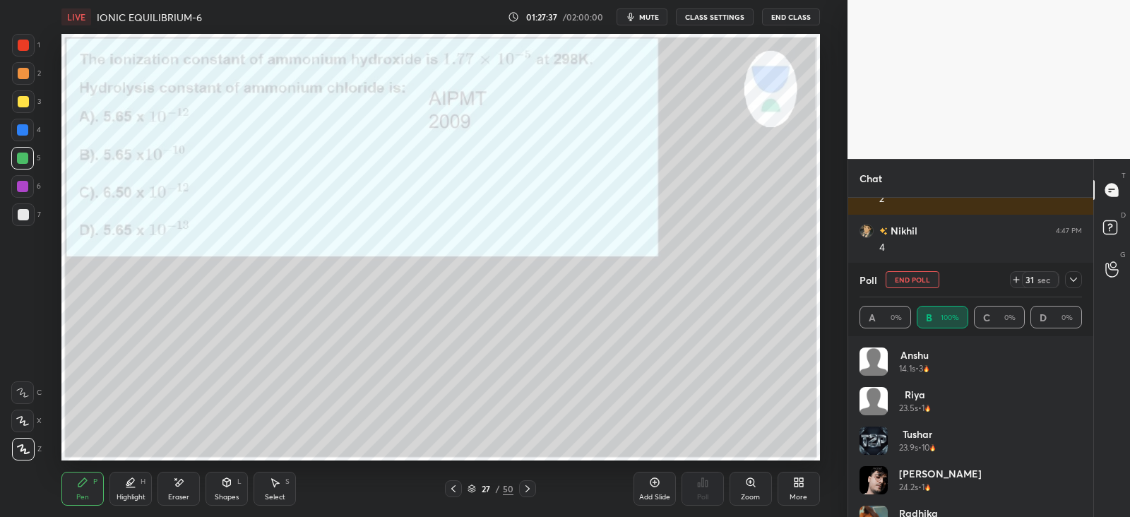
click at [1063, 281] on div "31 sec" at bounding box center [1046, 279] width 72 height 17
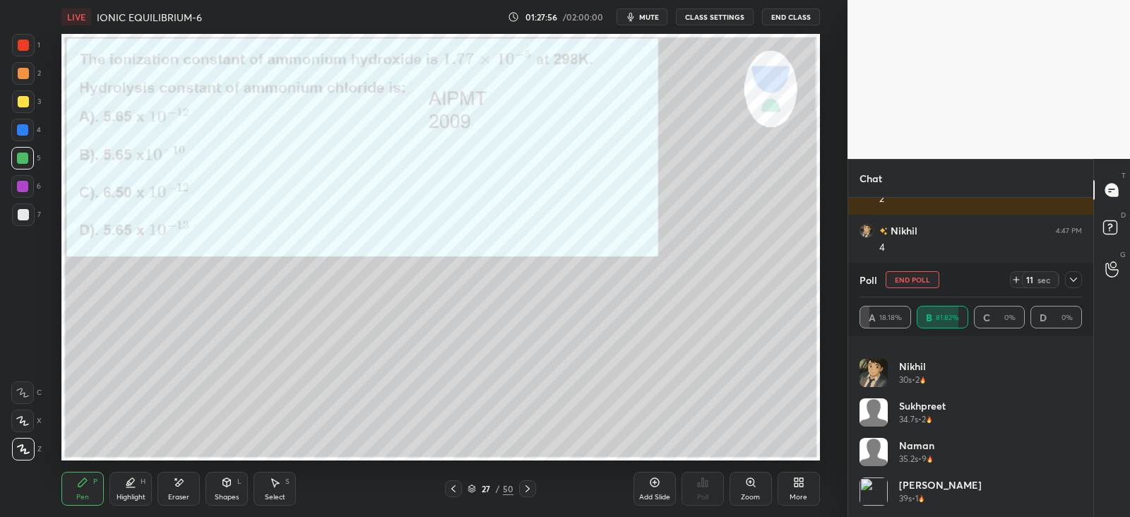
click at [1074, 280] on icon at bounding box center [1073, 280] width 7 height 4
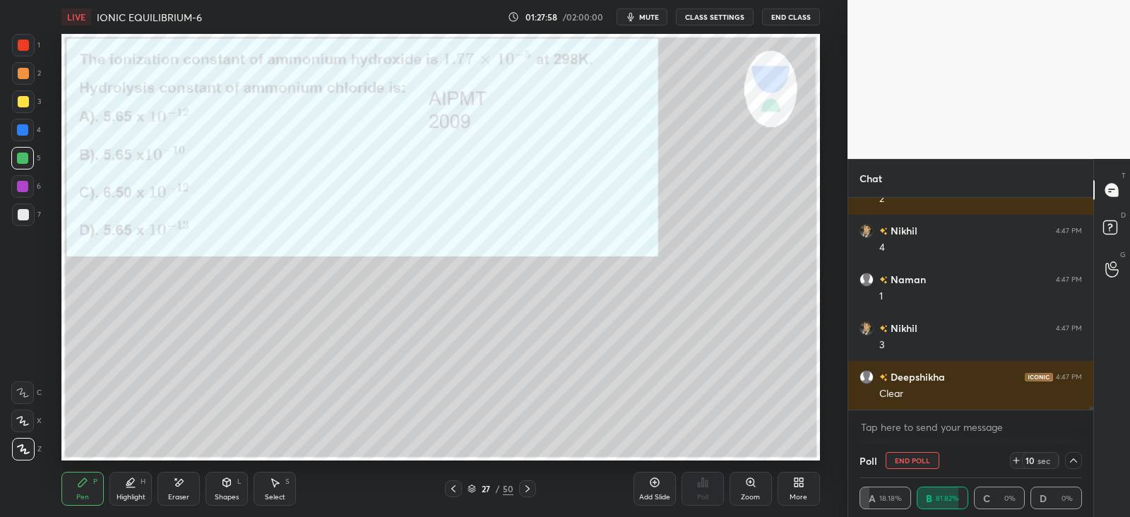
click at [1076, 459] on icon at bounding box center [1073, 460] width 11 height 11
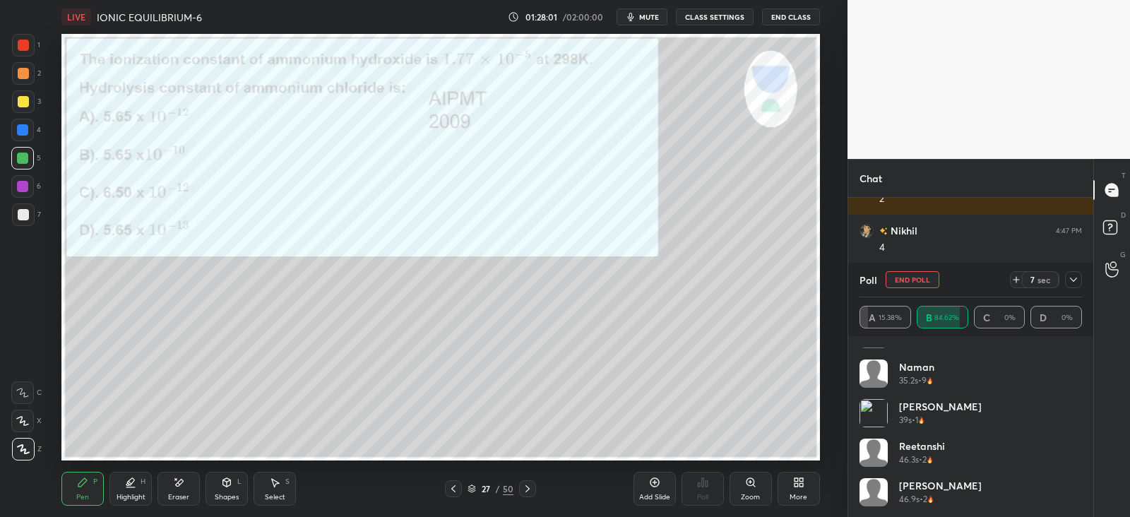
click at [1081, 281] on div at bounding box center [1073, 279] width 17 height 17
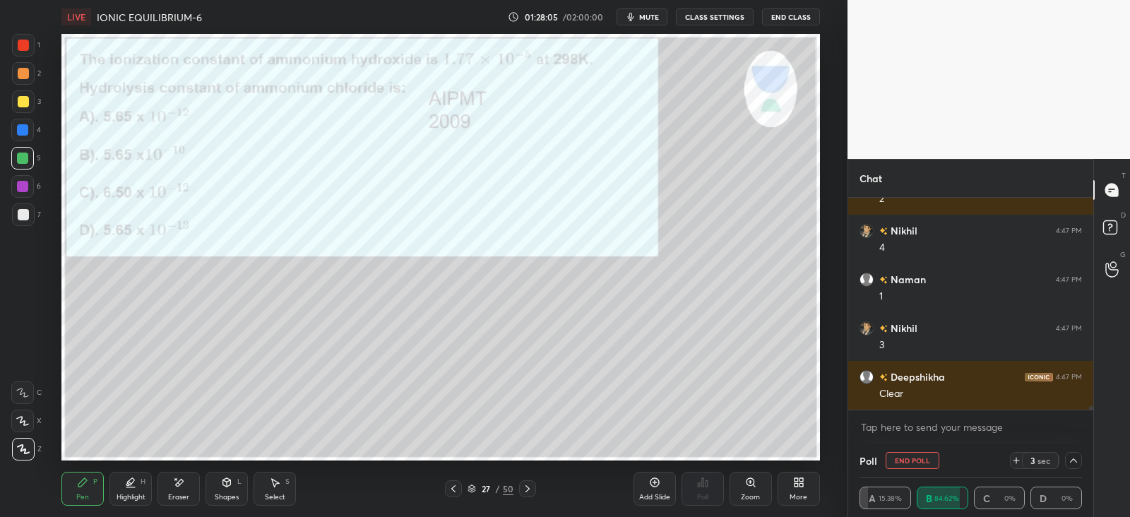
click at [25, 45] on div at bounding box center [23, 45] width 11 height 11
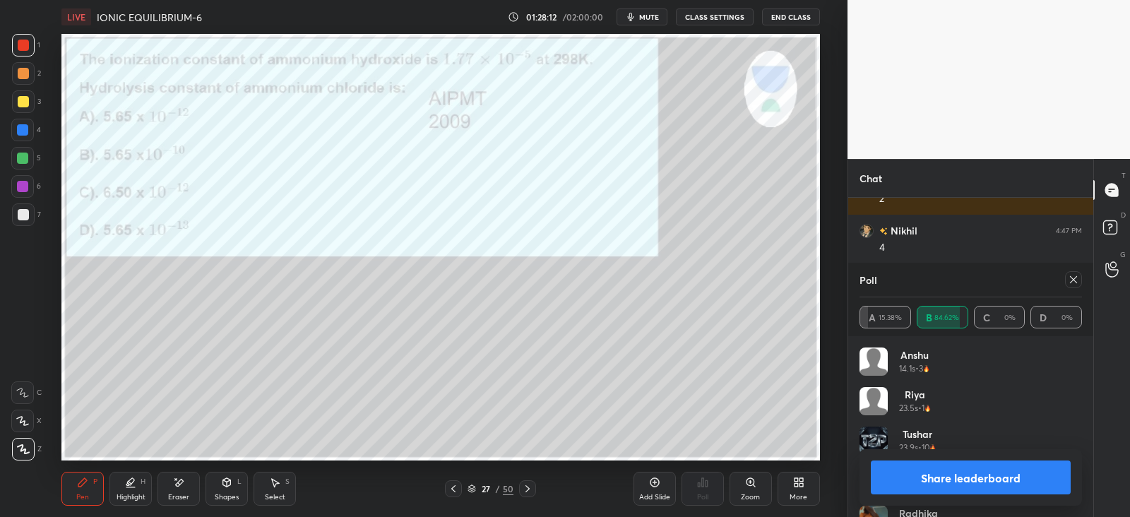
click at [19, 54] on div at bounding box center [23, 45] width 23 height 23
click at [1073, 283] on icon at bounding box center [1073, 279] width 11 height 11
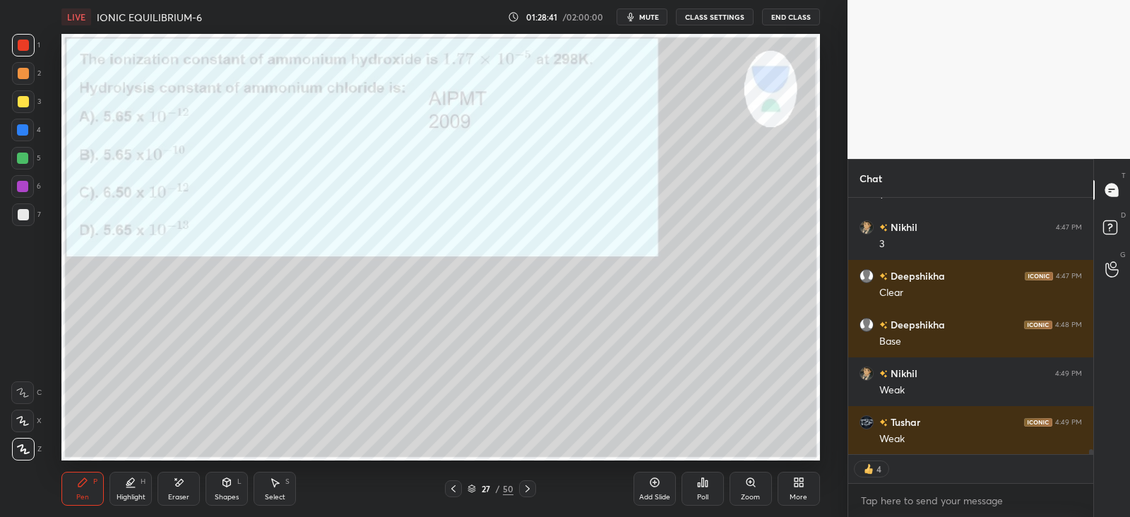
click at [235, 485] on div "Shapes L" at bounding box center [227, 489] width 42 height 34
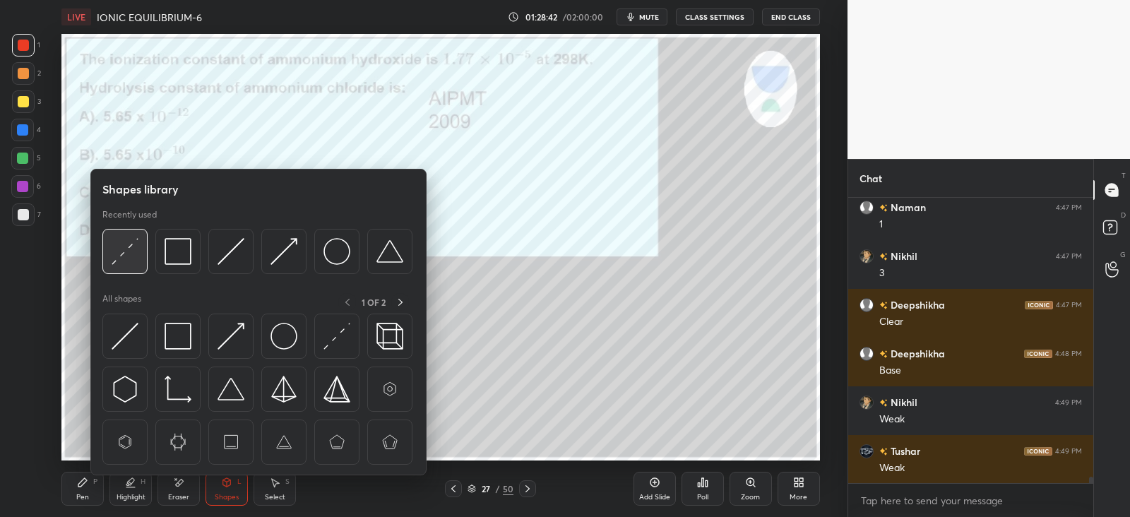
click at [145, 252] on div at bounding box center [124, 251] width 45 height 45
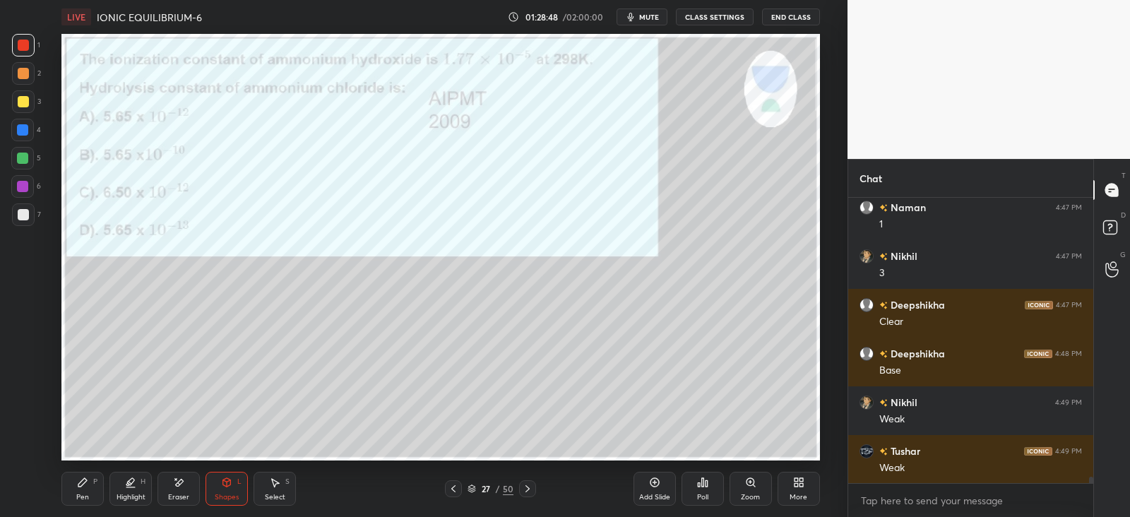
click at [95, 490] on div "Pen P" at bounding box center [82, 489] width 42 height 34
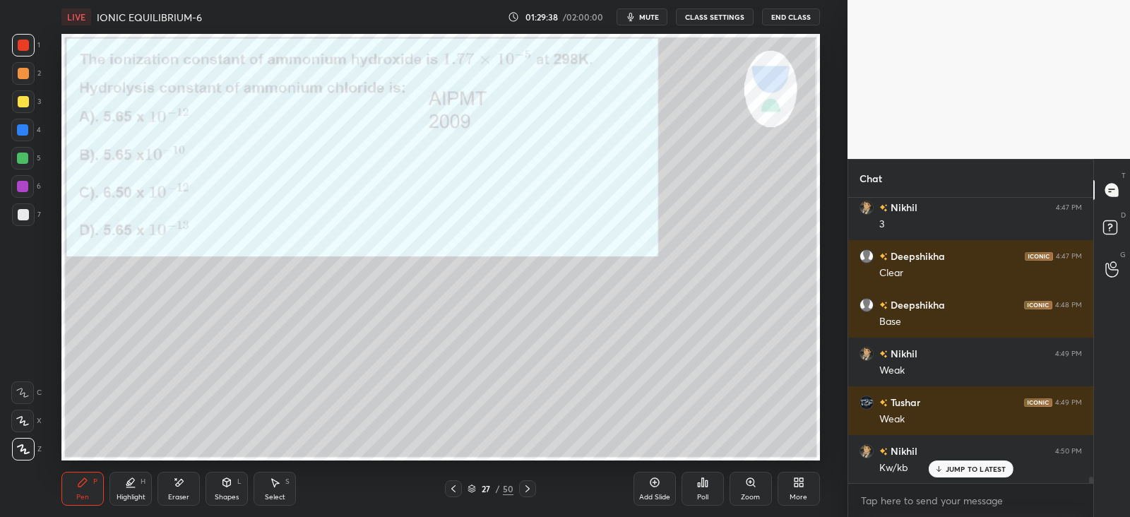
click at [240, 482] on div "L" at bounding box center [239, 481] width 4 height 7
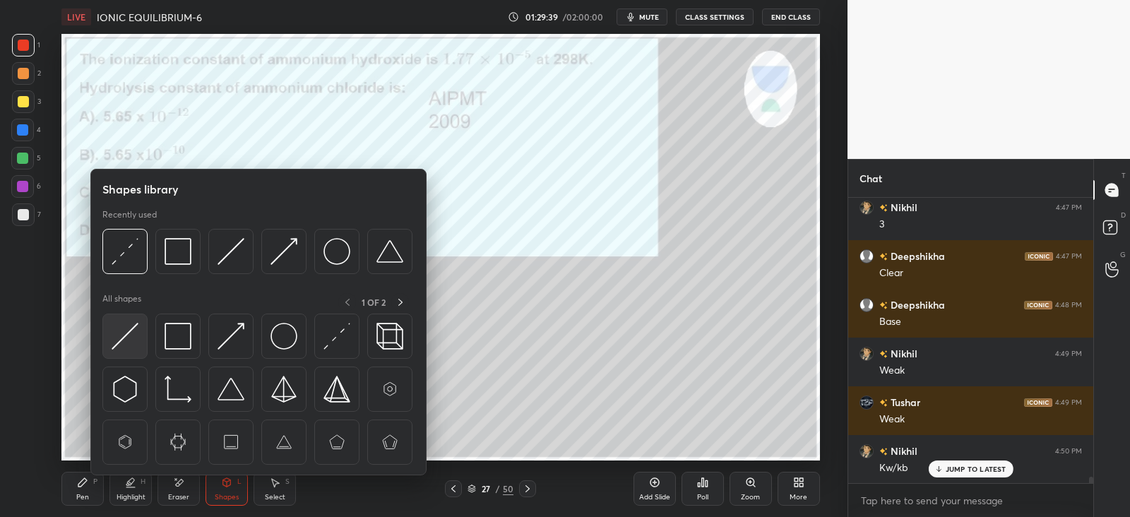
click at [128, 340] on img at bounding box center [125, 336] width 27 height 27
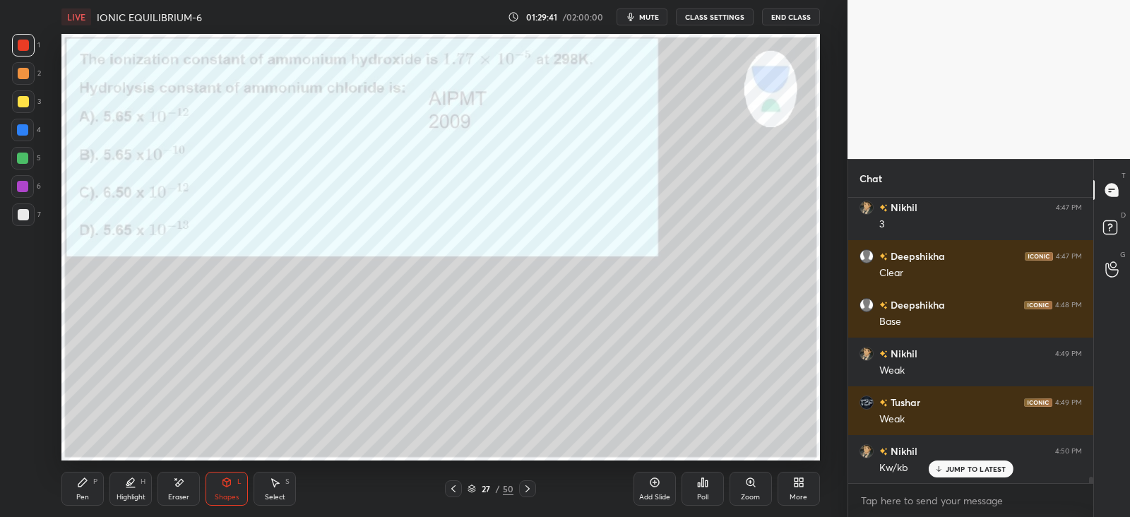
click at [90, 488] on div "Pen P" at bounding box center [82, 489] width 42 height 34
click at [528, 488] on icon at bounding box center [528, 488] width 4 height 7
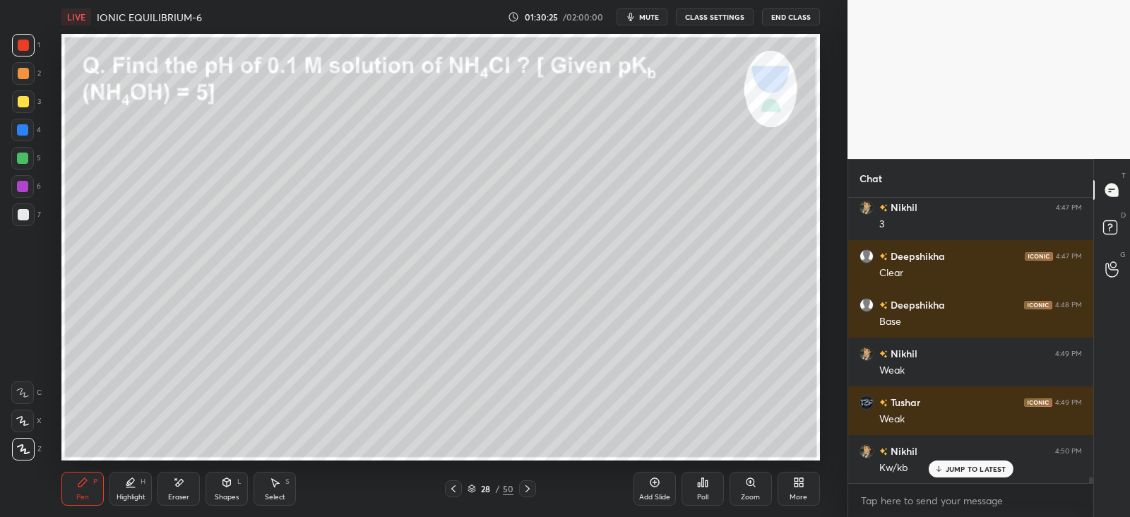
click at [18, 74] on div at bounding box center [23, 73] width 11 height 11
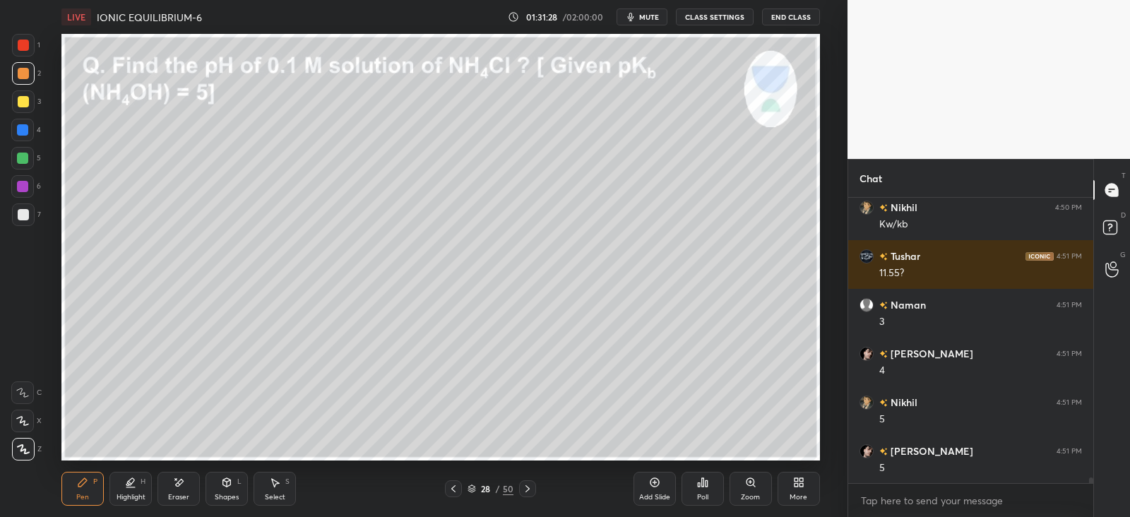
scroll to position [13339, 0]
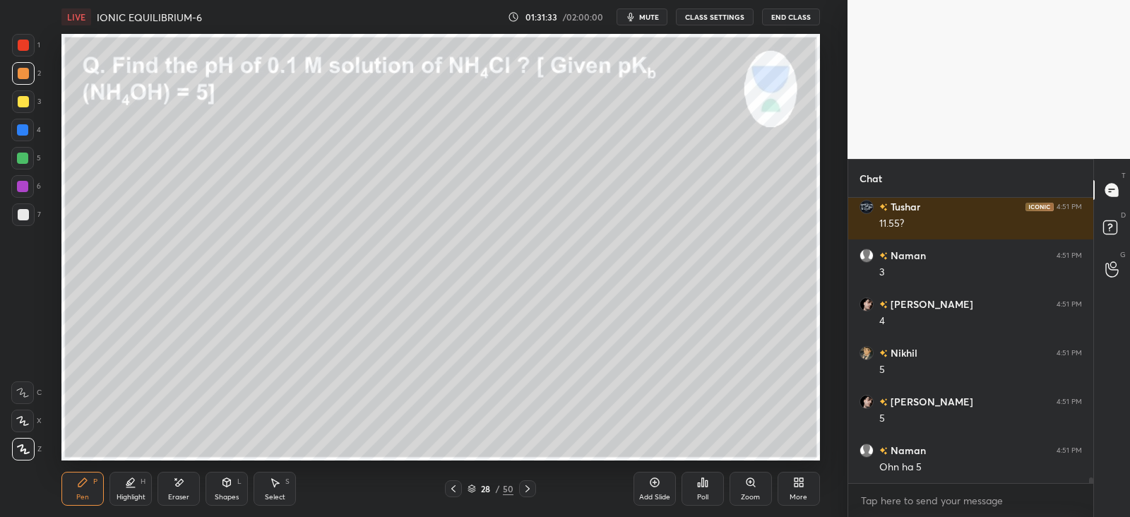
click at [24, 102] on div at bounding box center [23, 101] width 11 height 11
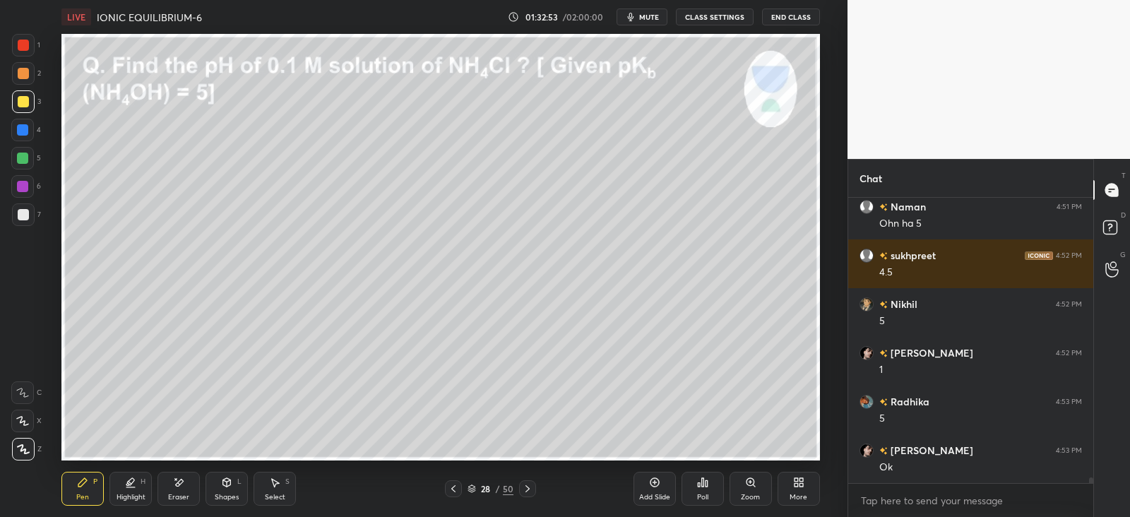
scroll to position [13632, 0]
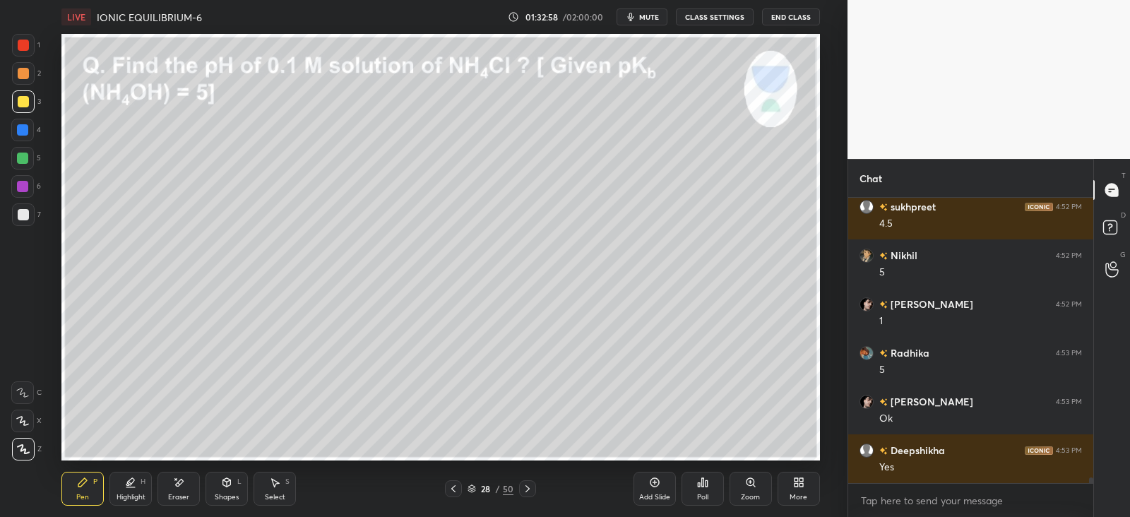
click at [530, 485] on icon at bounding box center [527, 488] width 11 height 11
click at [703, 494] on div "Poll" at bounding box center [702, 497] width 11 height 7
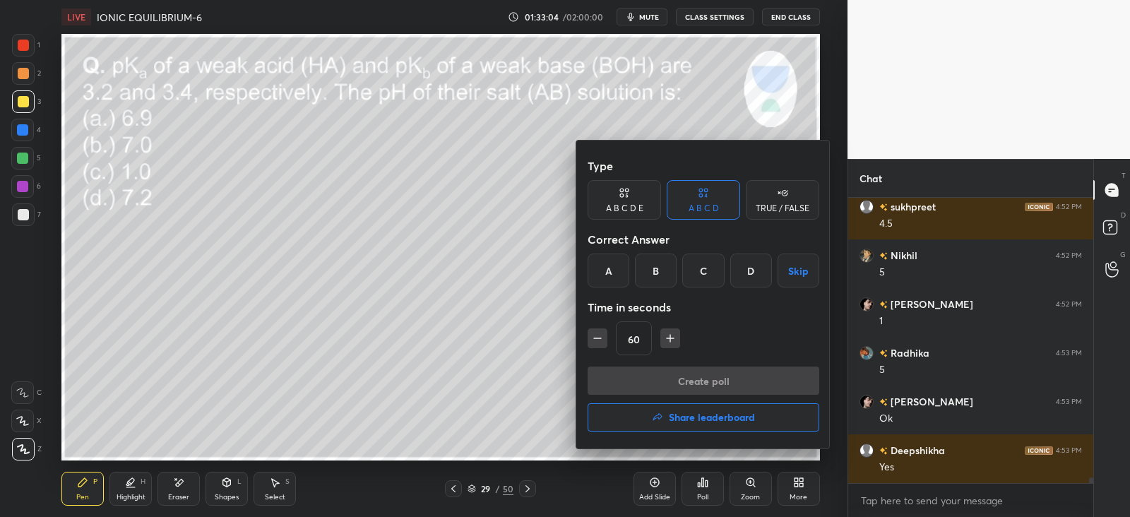
click at [596, 271] on div "A" at bounding box center [609, 271] width 42 height 34
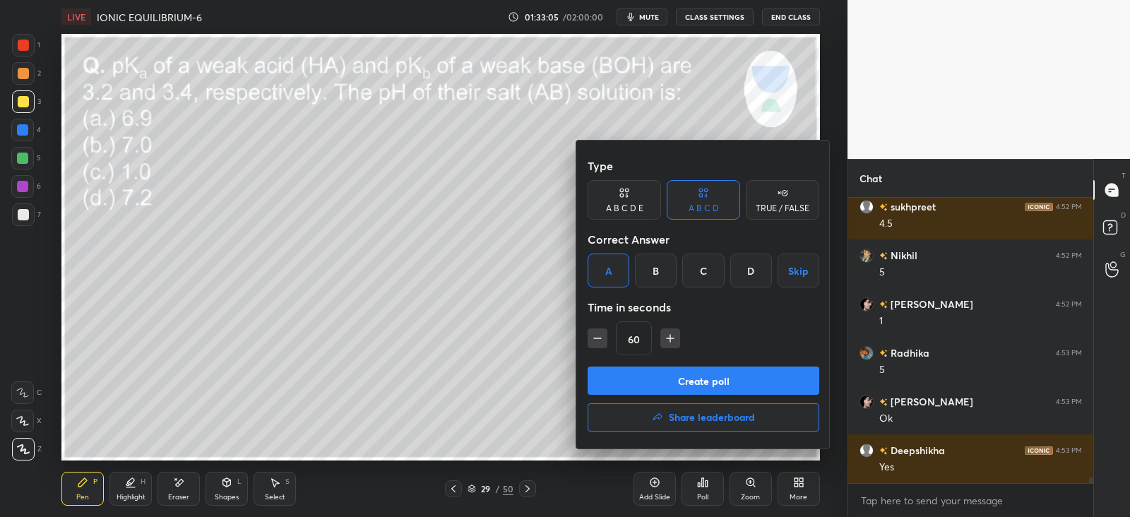
click at [636, 389] on button "Create poll" at bounding box center [704, 381] width 232 height 28
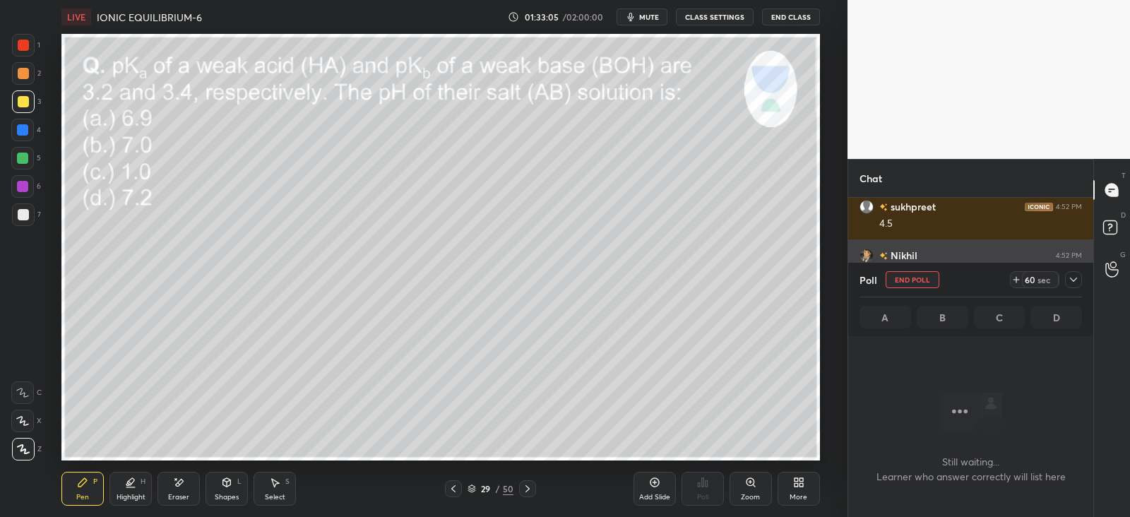
scroll to position [4, 4]
click at [1075, 273] on div at bounding box center [1073, 279] width 17 height 17
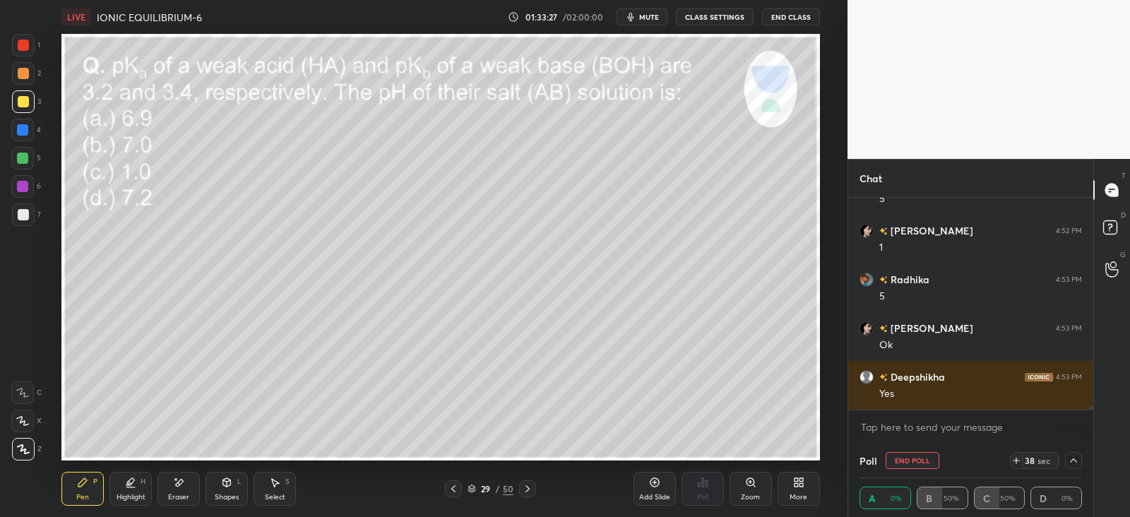
scroll to position [0, 4]
click at [1063, 462] on div "26 sec" at bounding box center [1046, 460] width 72 height 17
click at [1070, 461] on icon at bounding box center [1073, 461] width 7 height 4
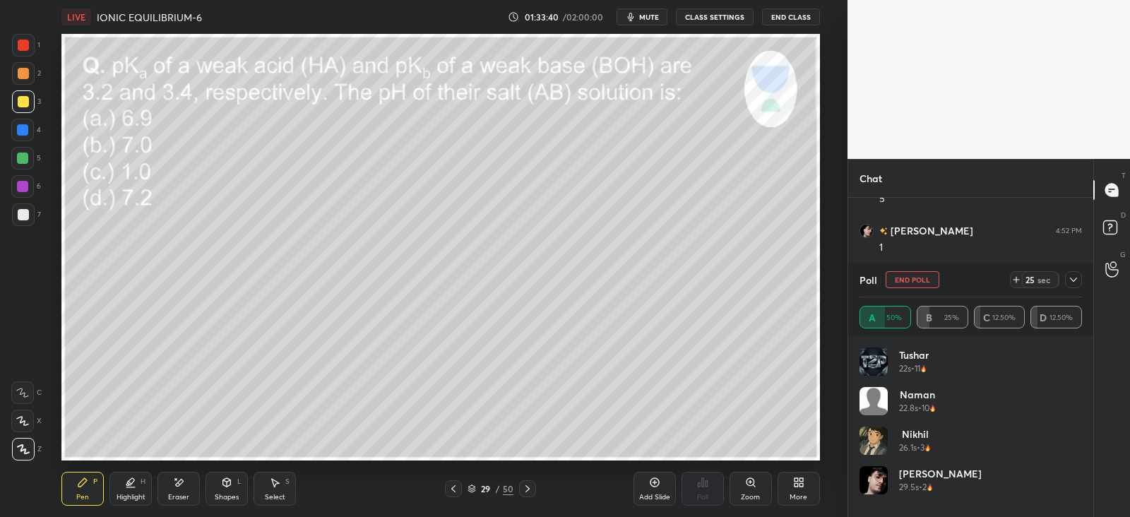
scroll to position [165, 218]
click at [1074, 285] on icon at bounding box center [1073, 279] width 11 height 11
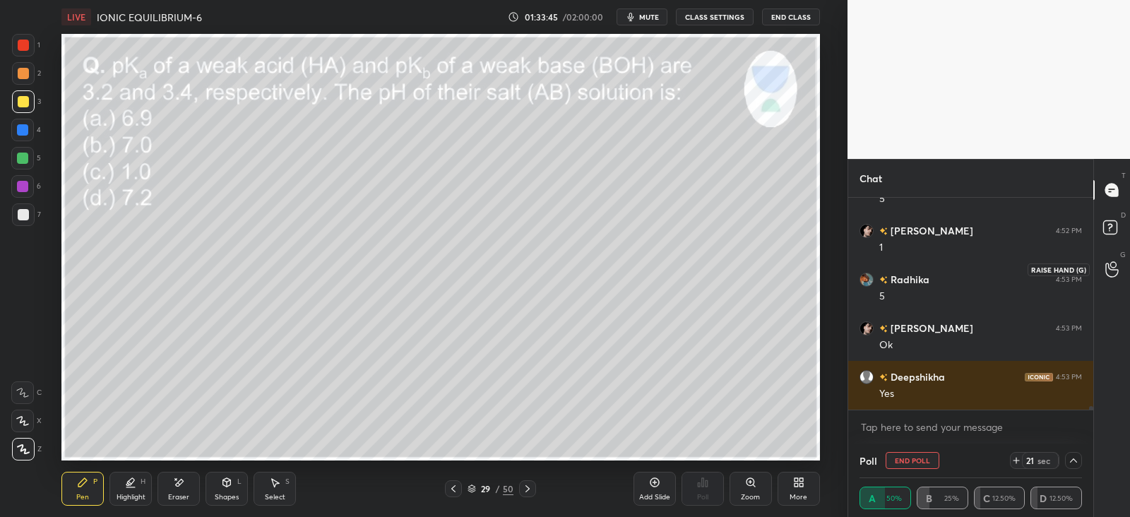
scroll to position [0, 4]
click at [226, 496] on div "Shapes" at bounding box center [227, 497] width 24 height 7
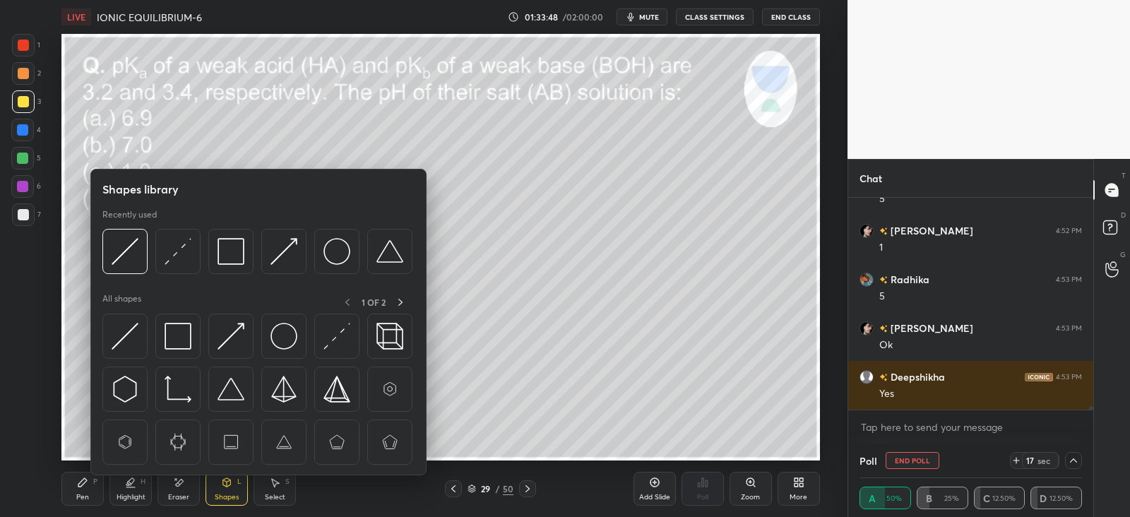
click at [172, 245] on img at bounding box center [178, 251] width 27 height 27
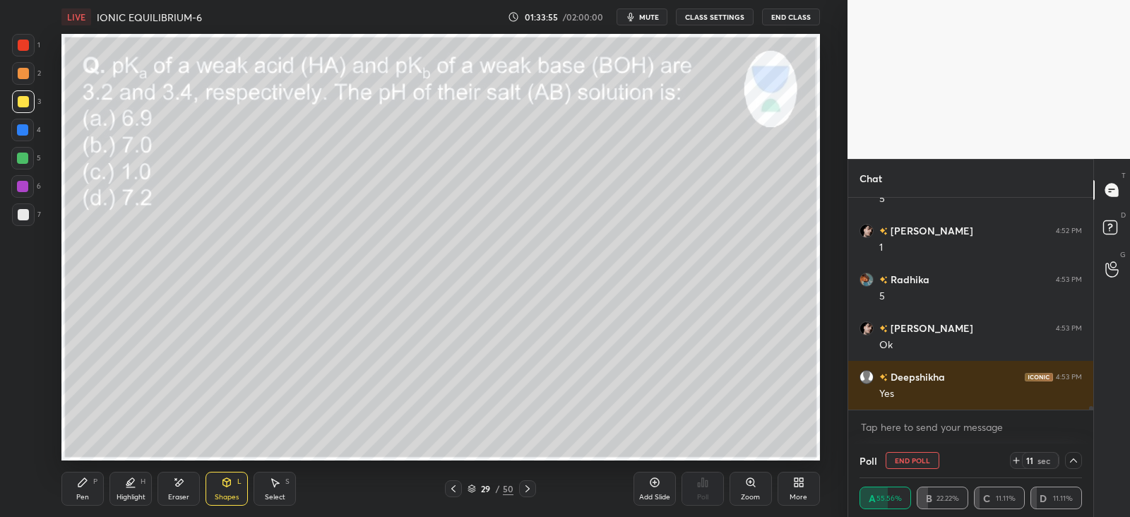
click at [88, 482] on div "Pen P" at bounding box center [82, 489] width 42 height 34
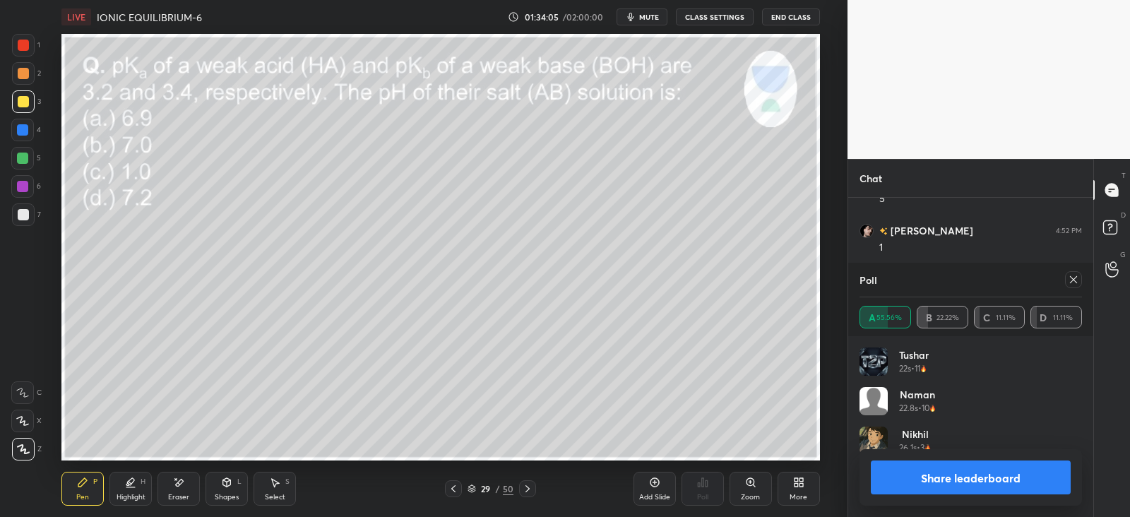
scroll to position [165, 218]
click at [1073, 280] on icon at bounding box center [1073, 279] width 7 height 7
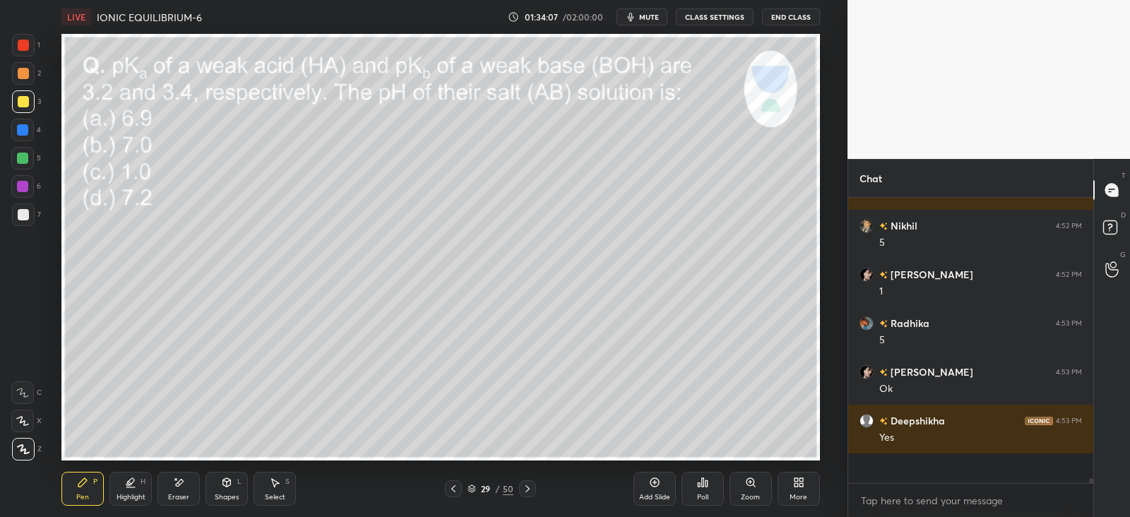
scroll to position [269, 240]
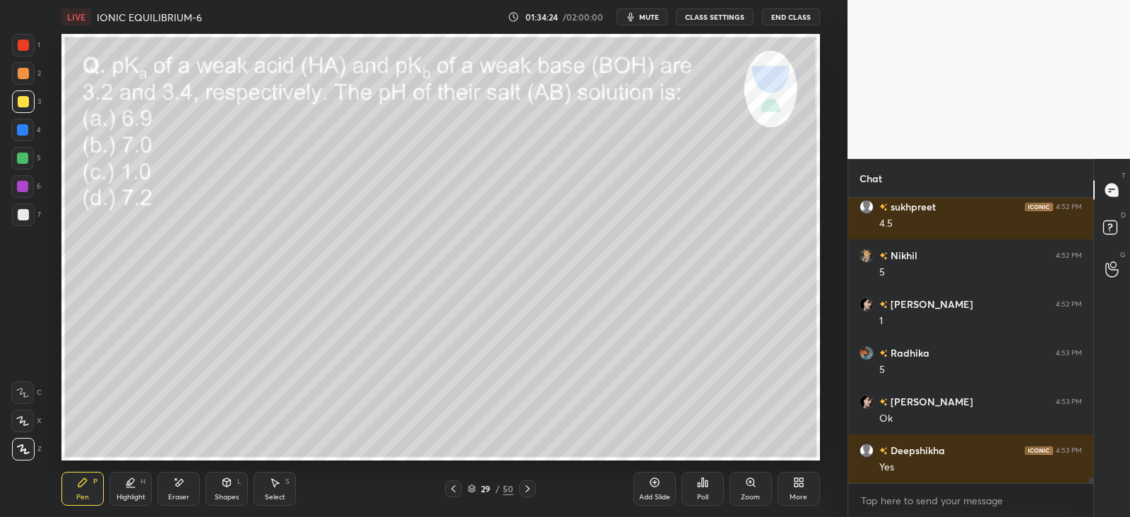
click at [21, 160] on div at bounding box center [22, 158] width 11 height 11
click at [527, 489] on icon at bounding box center [527, 488] width 11 height 11
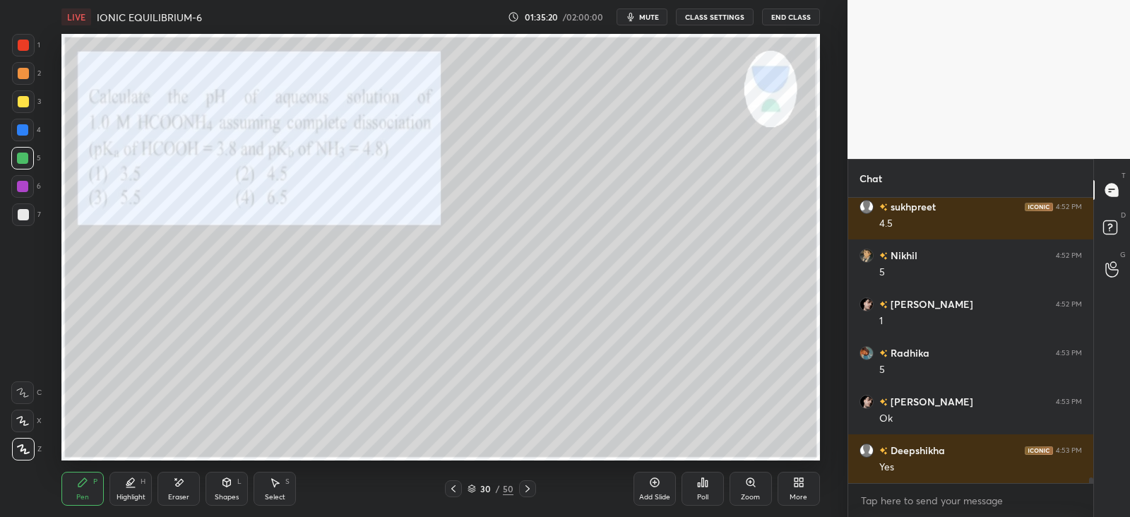
click at [707, 490] on div "Poll" at bounding box center [703, 489] width 42 height 34
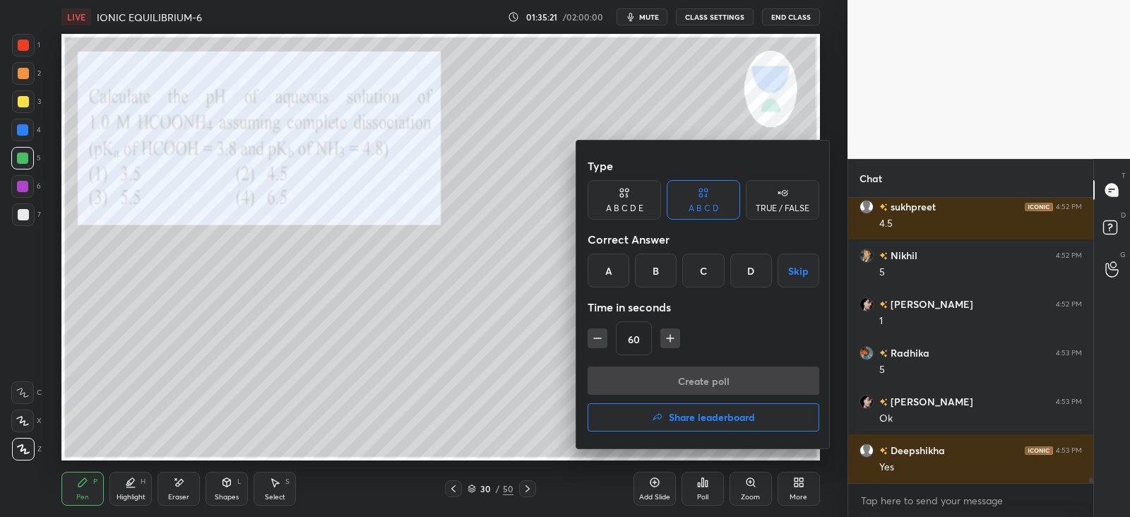
click at [749, 267] on div "D" at bounding box center [752, 271] width 42 height 34
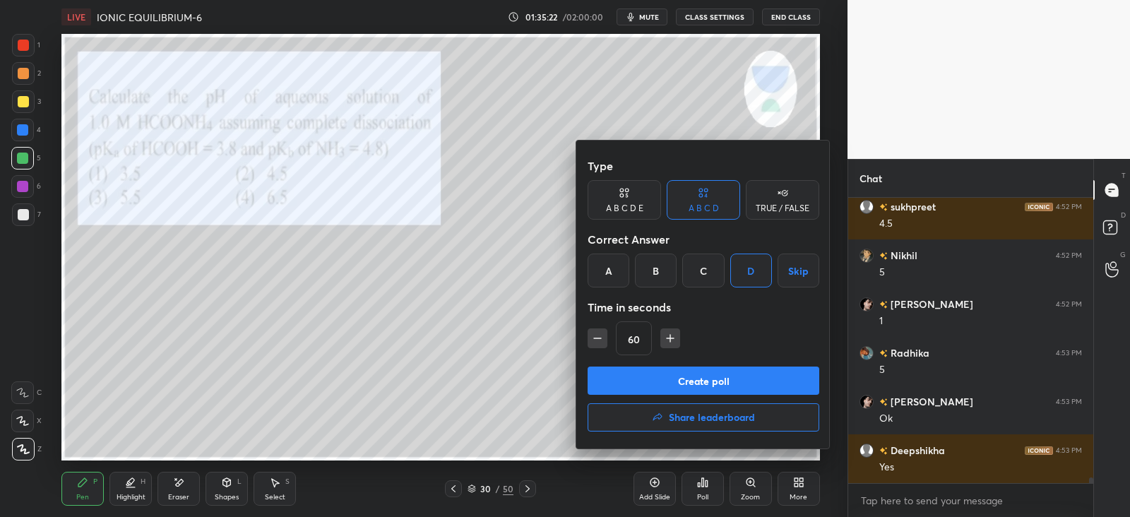
click at [691, 386] on button "Create poll" at bounding box center [704, 381] width 232 height 28
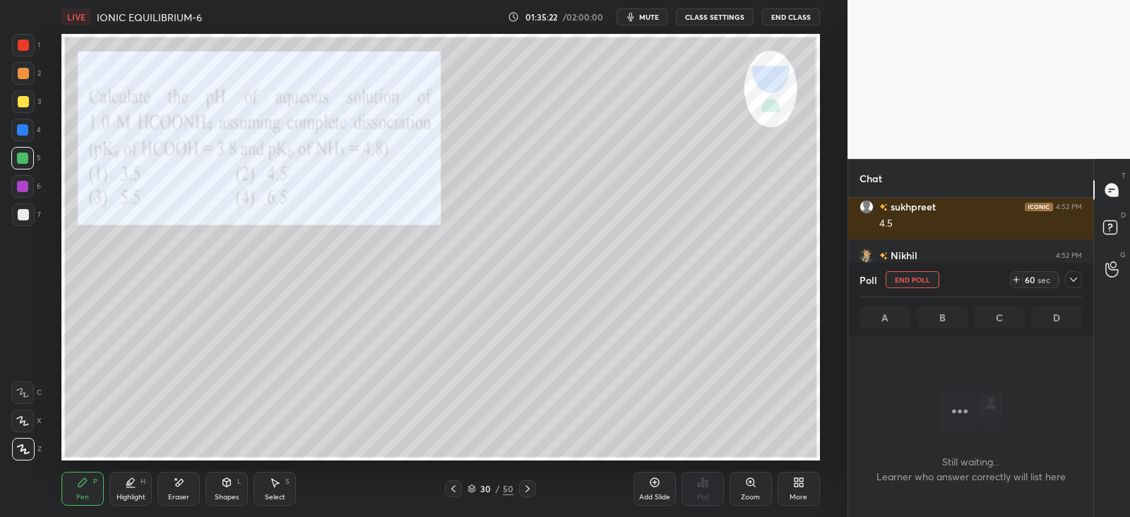
scroll to position [90, 240]
click at [1073, 280] on icon at bounding box center [1073, 280] width 7 height 4
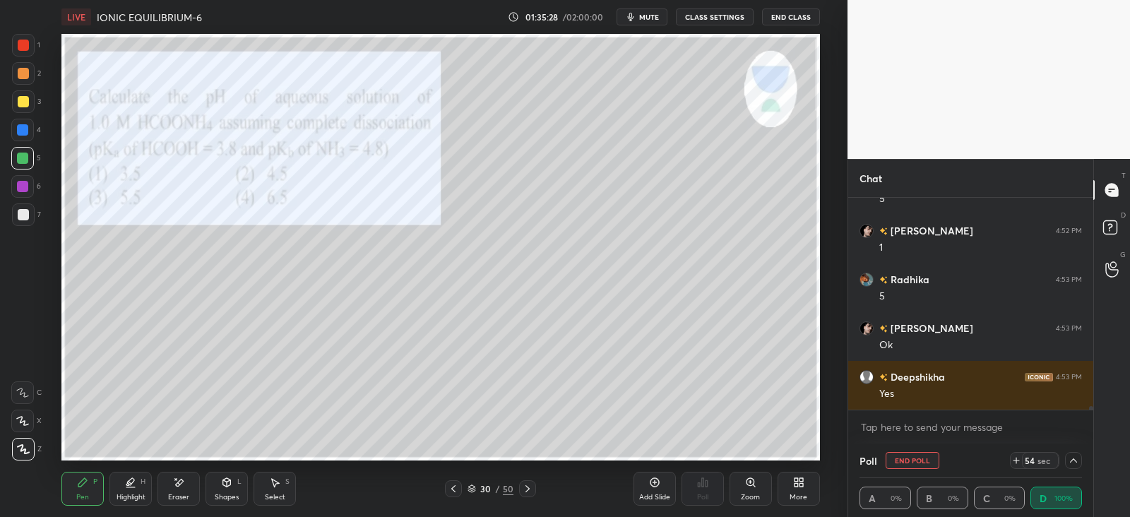
scroll to position [0, 4]
click at [1074, 461] on icon at bounding box center [1073, 460] width 11 height 11
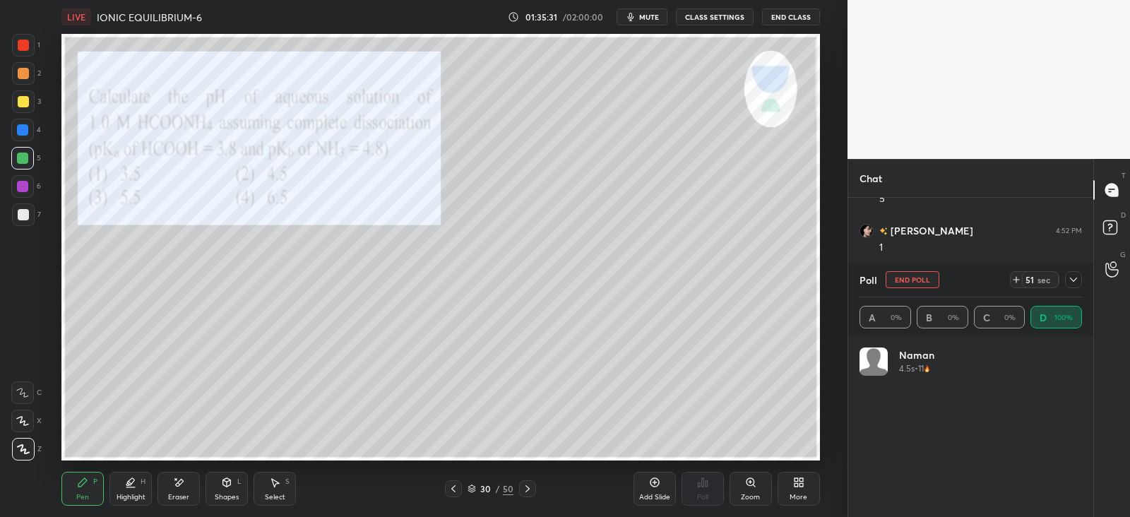
scroll to position [165, 218]
click at [1068, 278] on icon at bounding box center [1073, 279] width 11 height 11
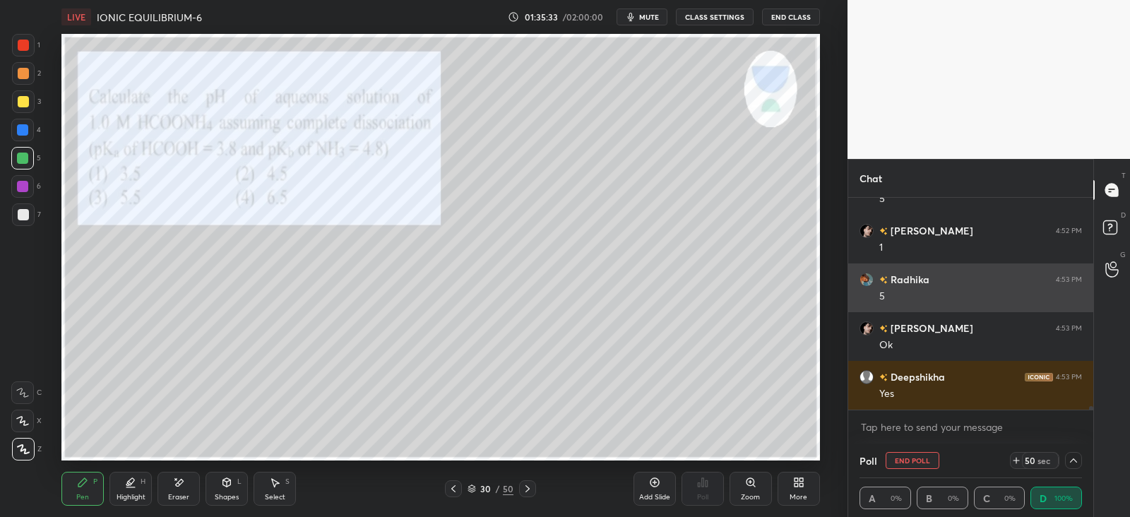
scroll to position [0, 4]
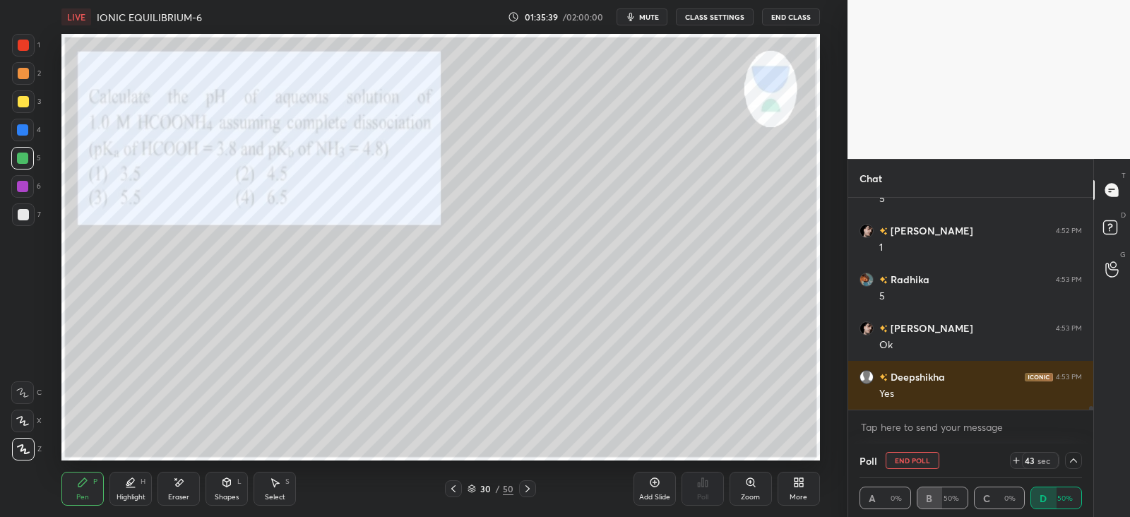
click at [20, 46] on div at bounding box center [23, 45] width 11 height 11
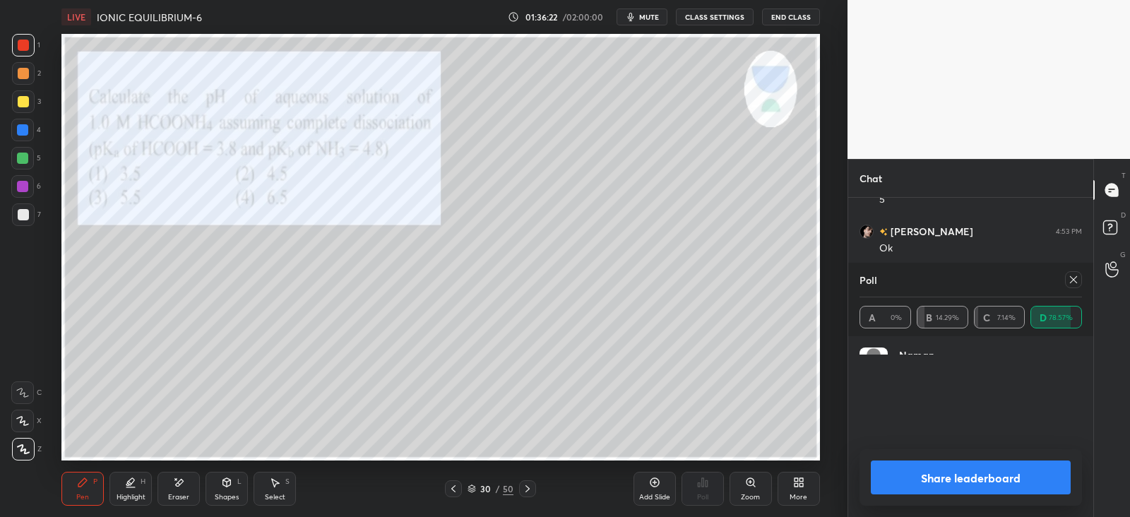
scroll to position [165, 218]
click at [1069, 282] on icon at bounding box center [1073, 279] width 11 height 11
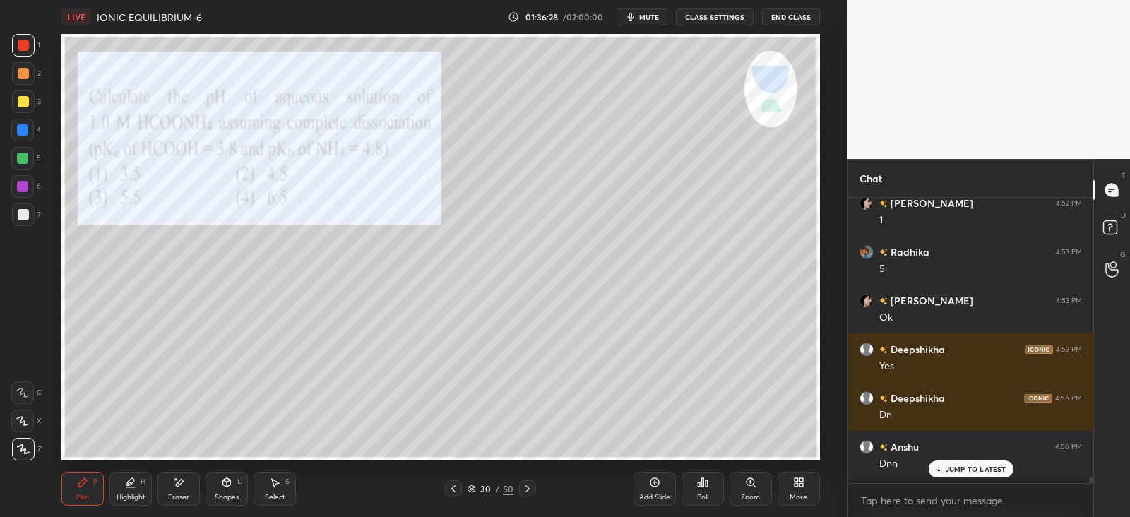
scroll to position [280, 240]
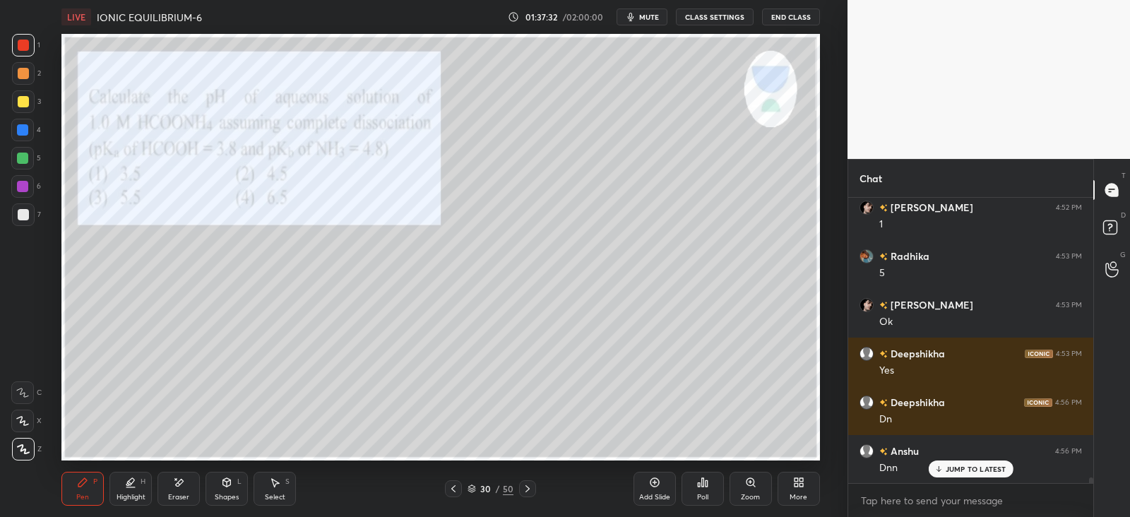
click at [967, 471] on p "JUMP TO LATEST" at bounding box center [976, 469] width 61 height 8
click at [534, 484] on div at bounding box center [527, 488] width 17 height 17
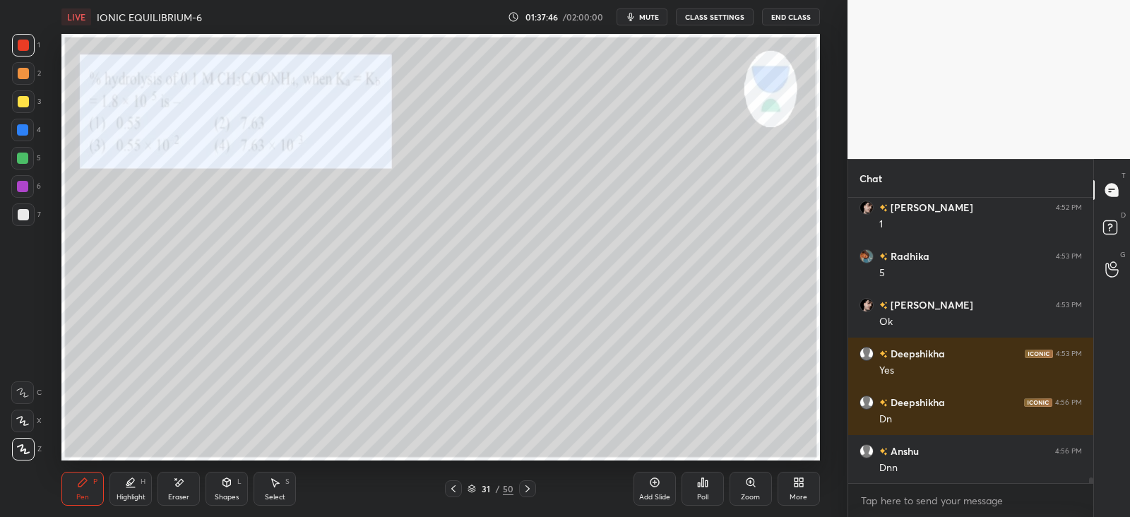
scroll to position [13729, 0]
click at [240, 486] on div "Shapes L" at bounding box center [227, 489] width 42 height 34
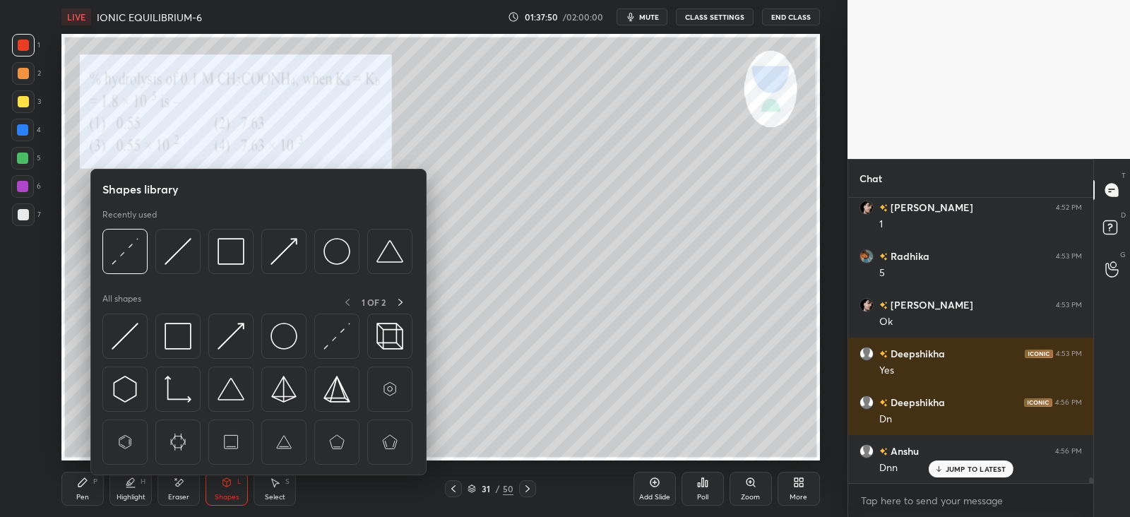
click at [120, 339] on img at bounding box center [125, 336] width 27 height 27
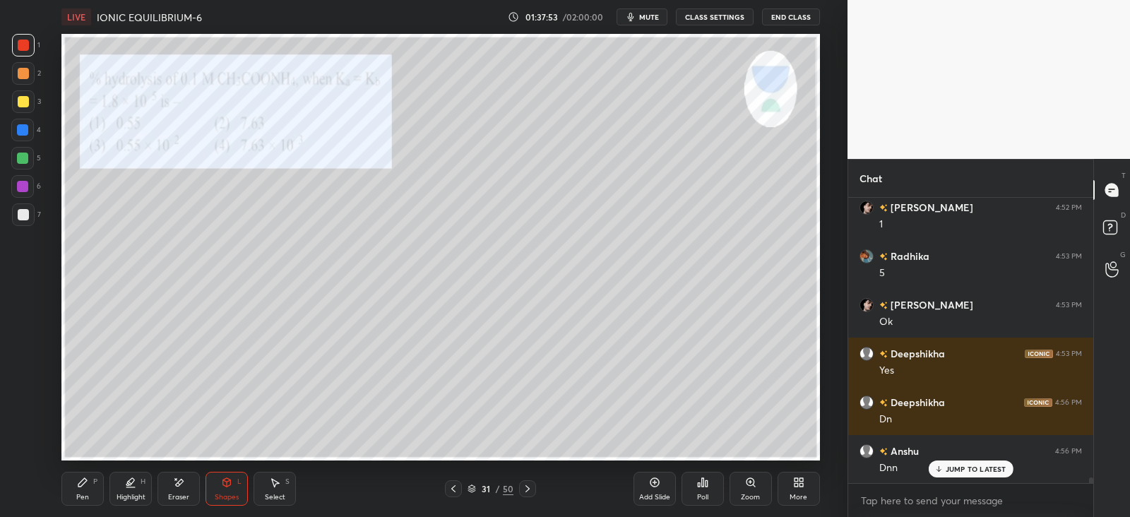
click at [92, 489] on div "Pen P" at bounding box center [82, 489] width 42 height 34
click at [173, 479] on icon at bounding box center [178, 483] width 11 height 12
click at [76, 500] on div "Pen P" at bounding box center [82, 489] width 42 height 34
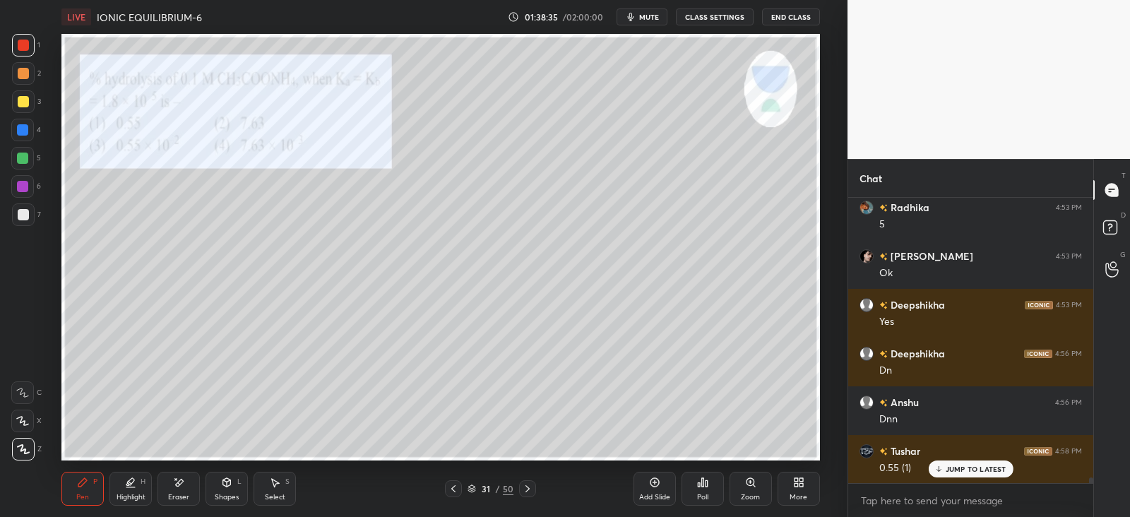
click at [18, 129] on div at bounding box center [22, 129] width 11 height 11
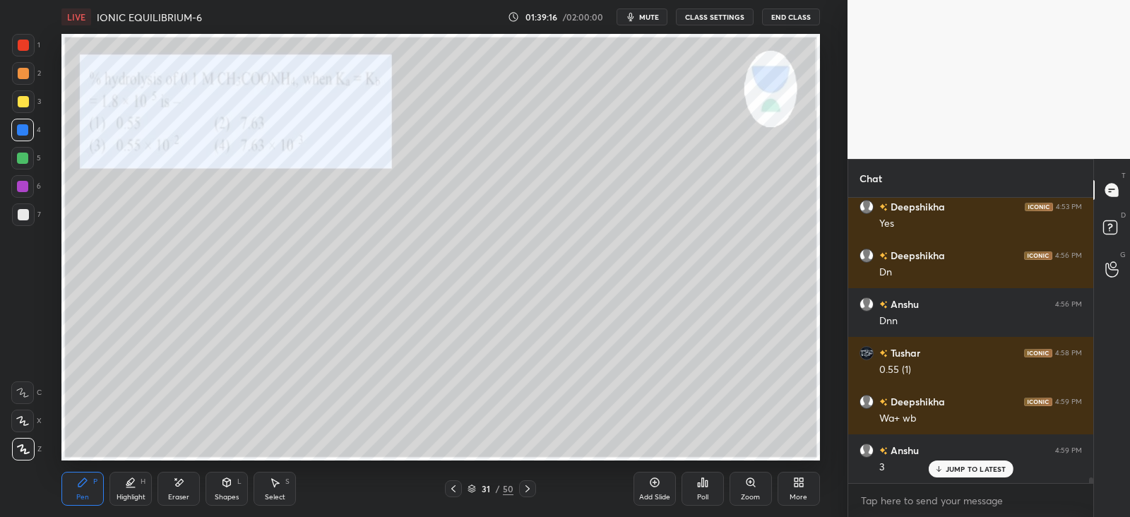
scroll to position [13924, 0]
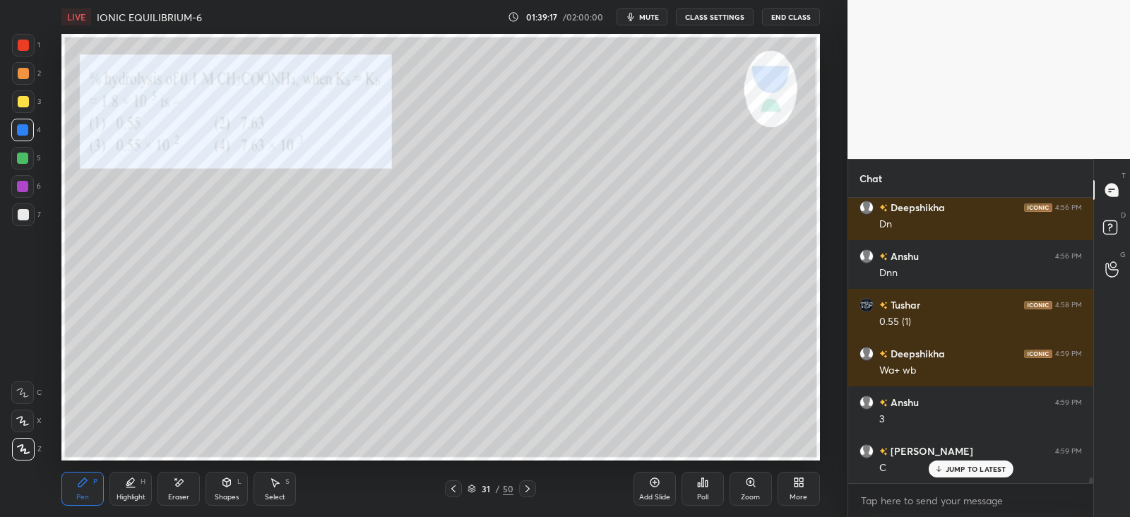
click at [184, 487] on icon at bounding box center [178, 483] width 11 height 12
click at [86, 488] on div "Pen P" at bounding box center [82, 489] width 42 height 34
click at [25, 69] on div at bounding box center [23, 73] width 11 height 11
click at [18, 37] on div at bounding box center [23, 45] width 23 height 23
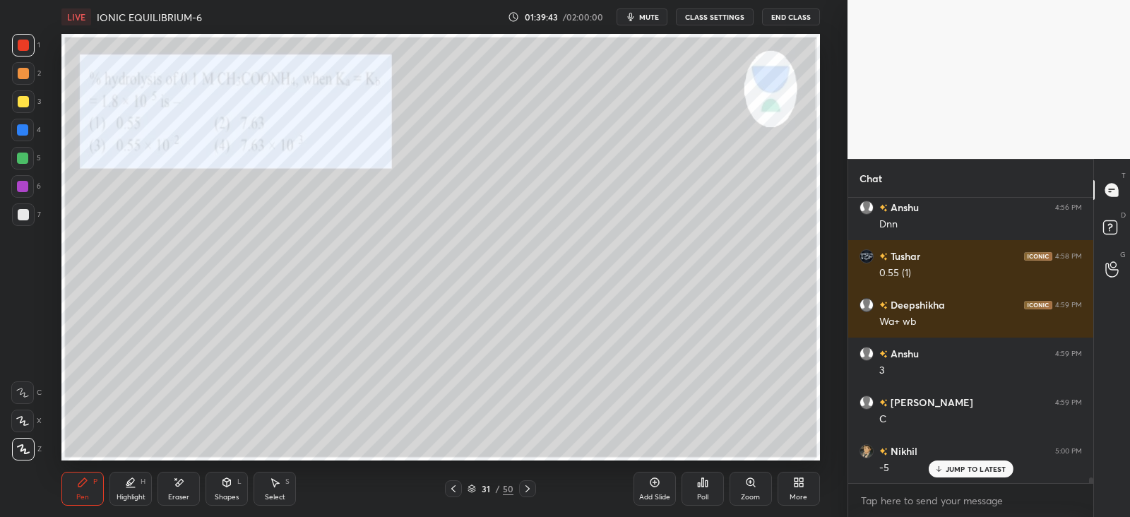
click at [21, 128] on div at bounding box center [22, 129] width 11 height 11
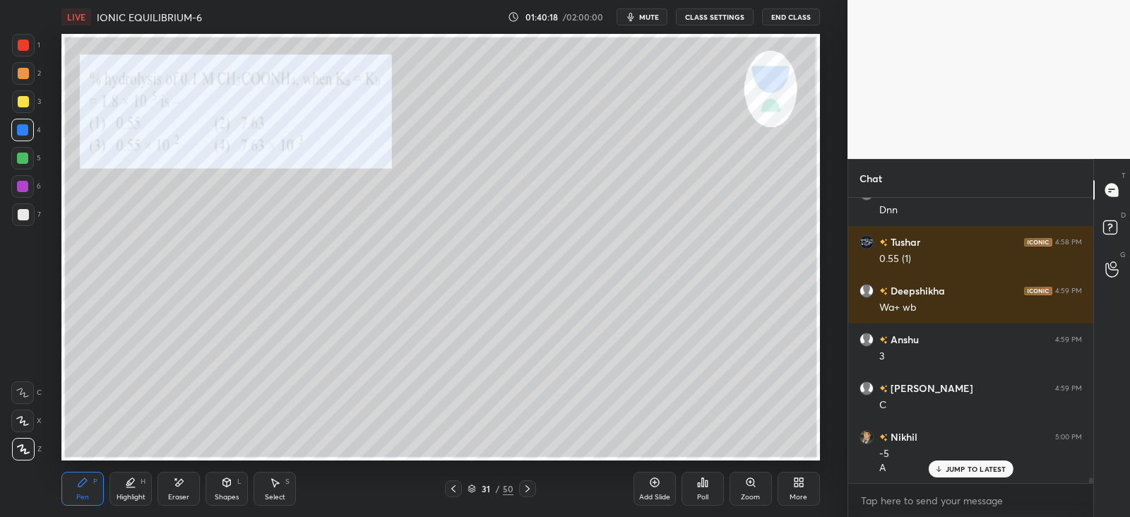
scroll to position [14035, 0]
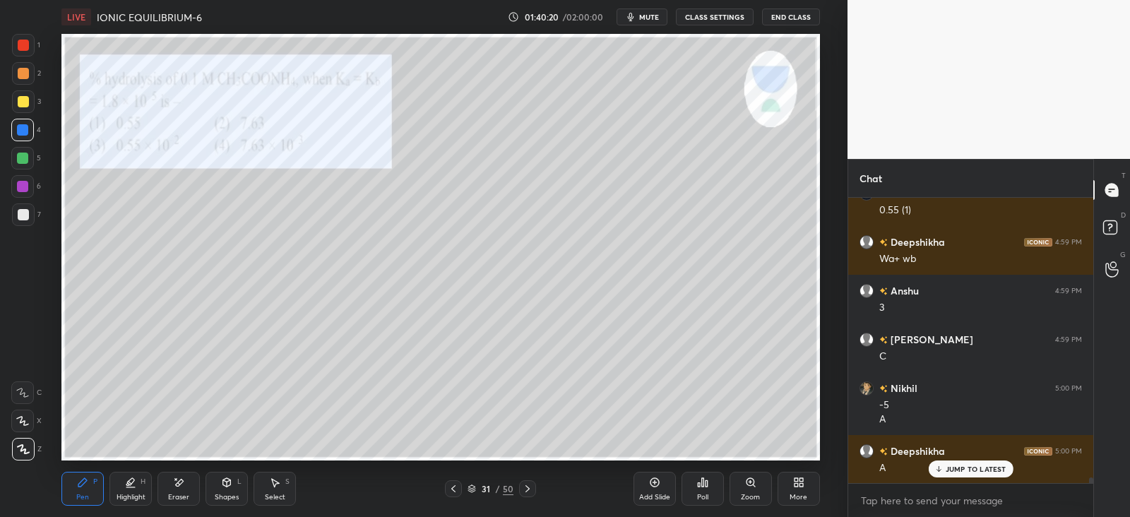
click at [11, 47] on div "1 2 3 4 5 6 7" at bounding box center [26, 133] width 30 height 198
click at [20, 45] on div at bounding box center [23, 45] width 11 height 11
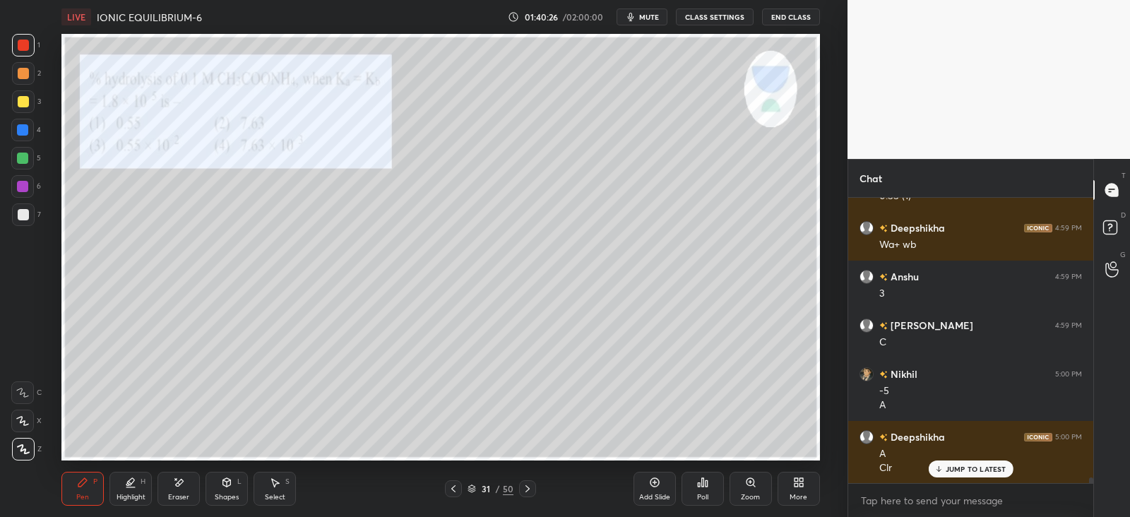
click at [530, 489] on icon at bounding box center [527, 488] width 11 height 11
click at [703, 490] on div "Poll" at bounding box center [703, 489] width 42 height 34
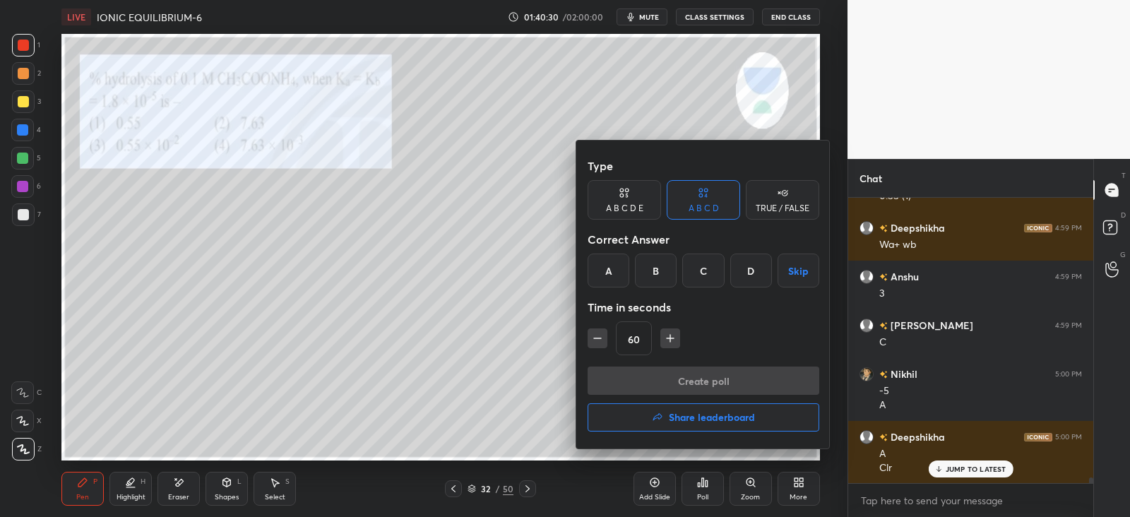
click at [137, 226] on div at bounding box center [565, 258] width 1130 height 517
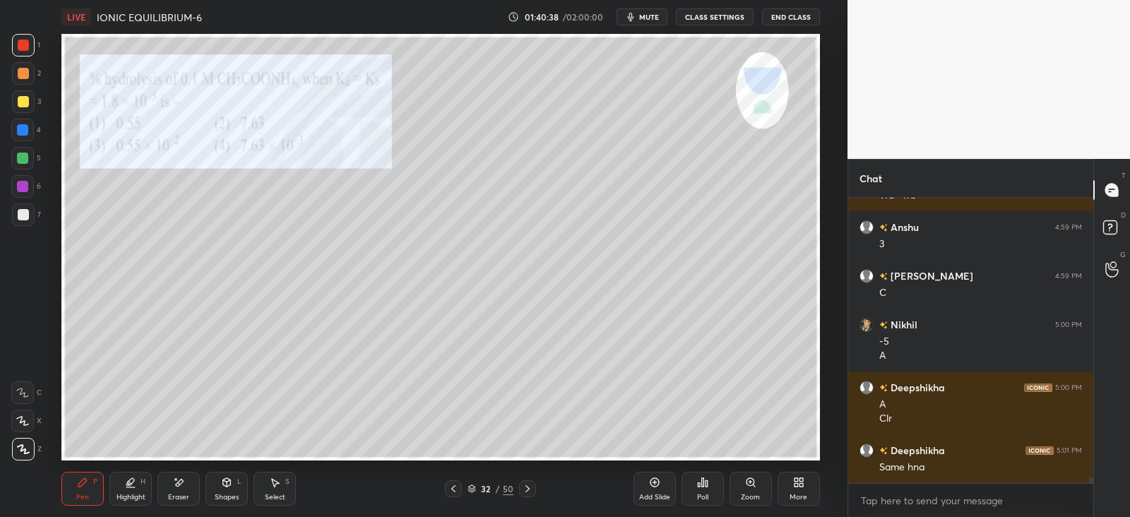
scroll to position [14148, 0]
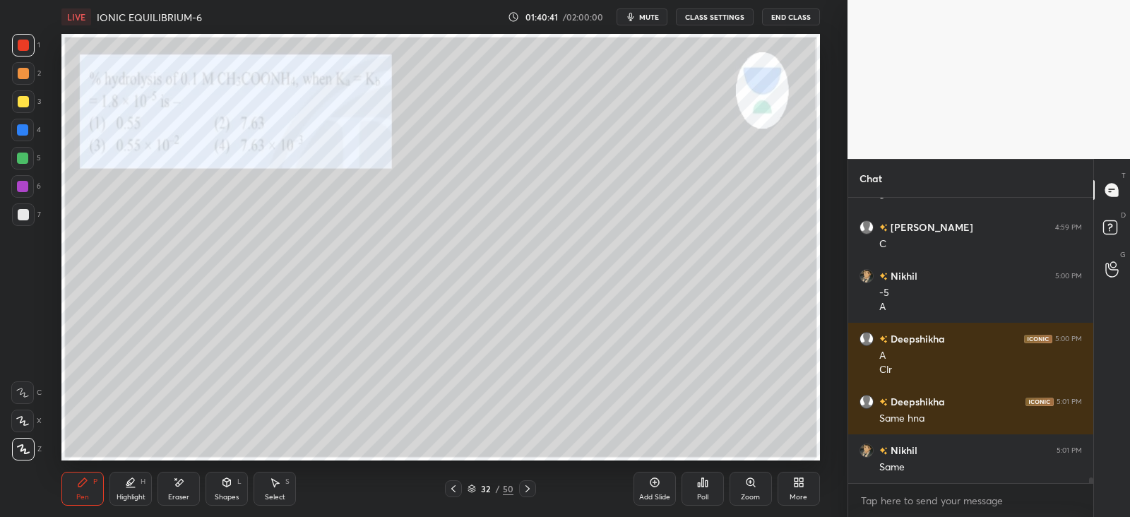
click at [526, 489] on icon at bounding box center [527, 488] width 11 height 11
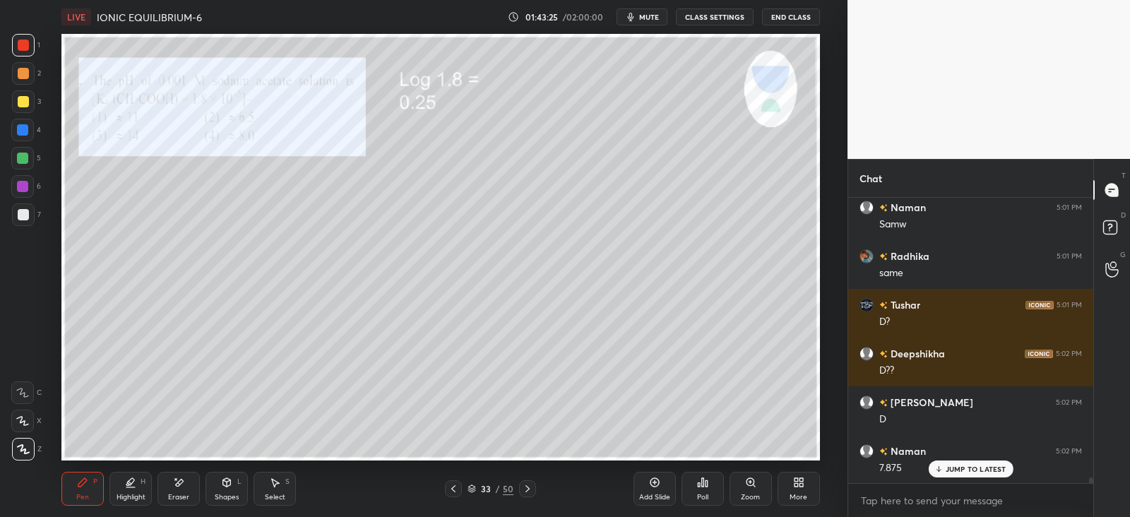
scroll to position [14537, 0]
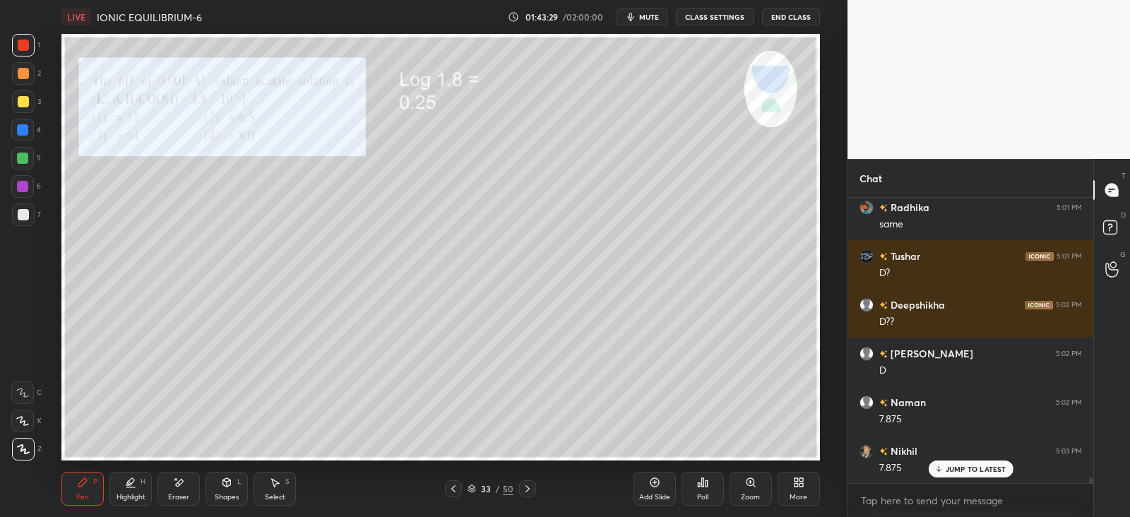
click at [530, 488] on icon at bounding box center [527, 488] width 11 height 11
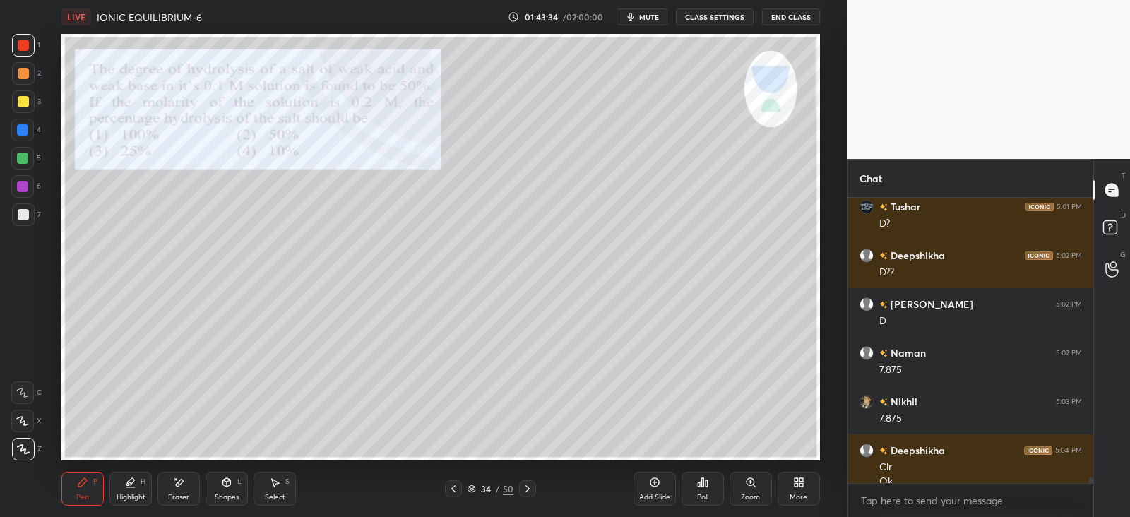
scroll to position [14601, 0]
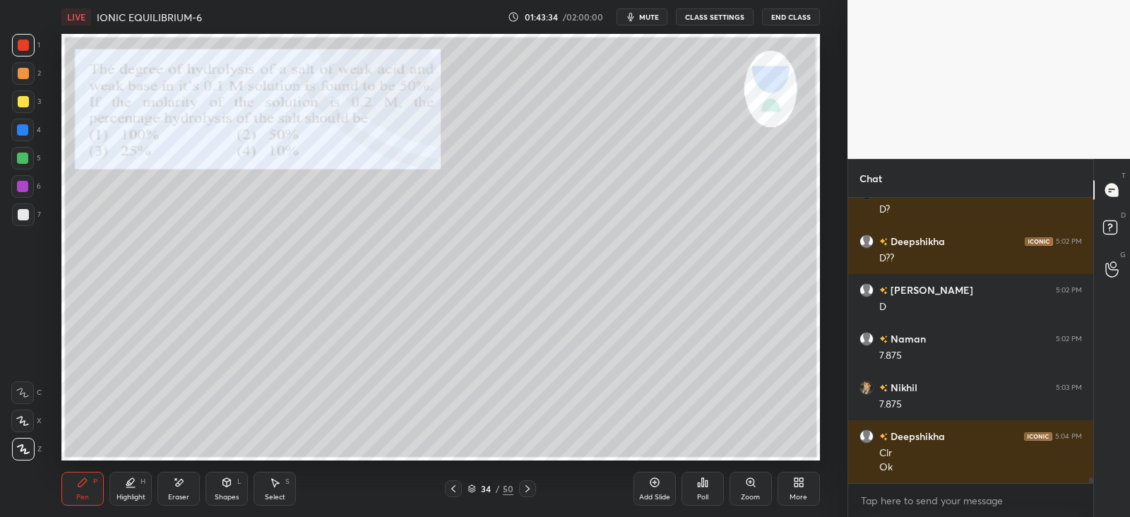
click at [526, 485] on icon at bounding box center [527, 488] width 11 height 11
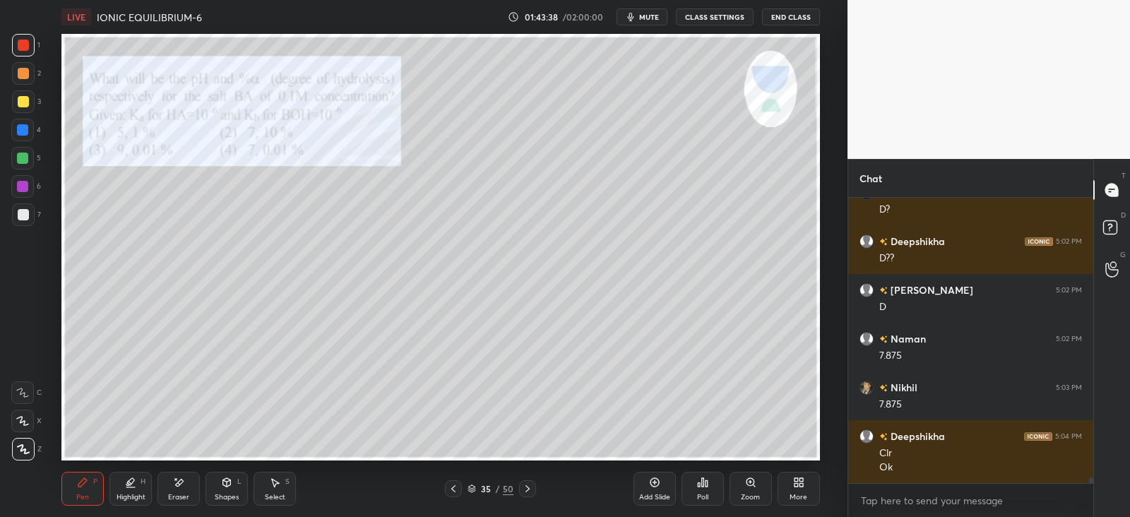
click at [528, 486] on icon at bounding box center [527, 488] width 11 height 11
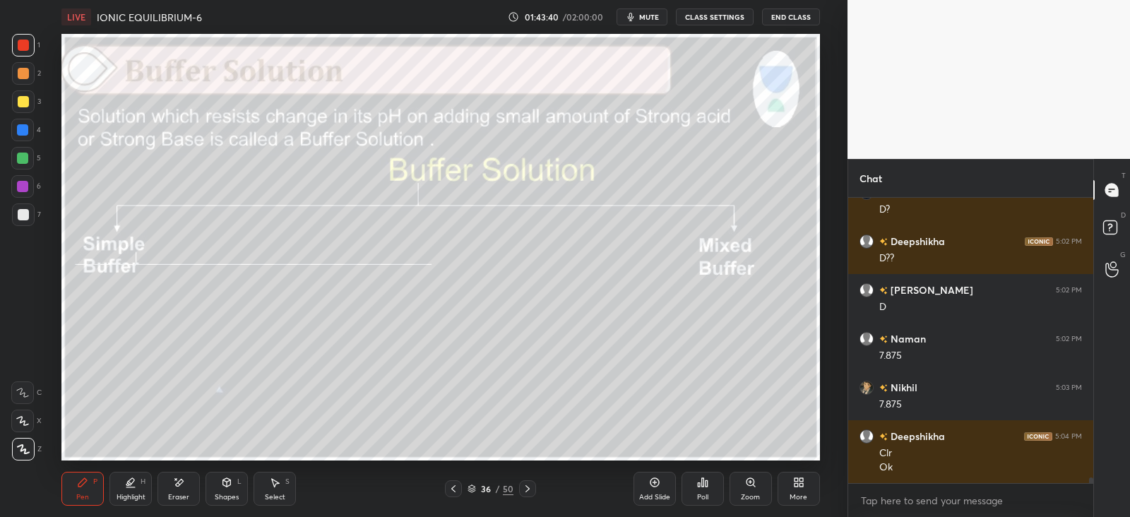
click at [461, 488] on div at bounding box center [453, 488] width 17 height 17
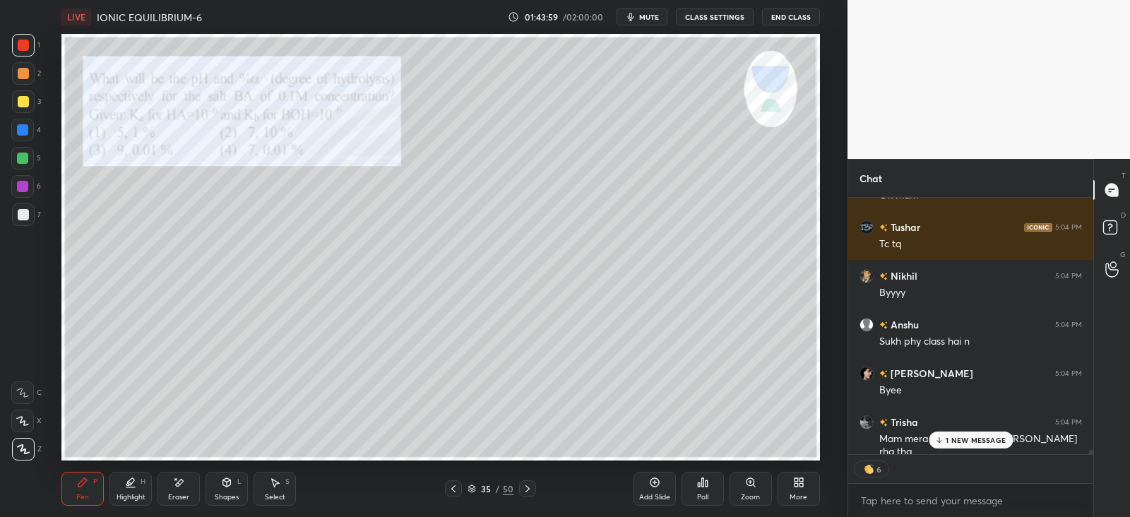
scroll to position [15263, 0]
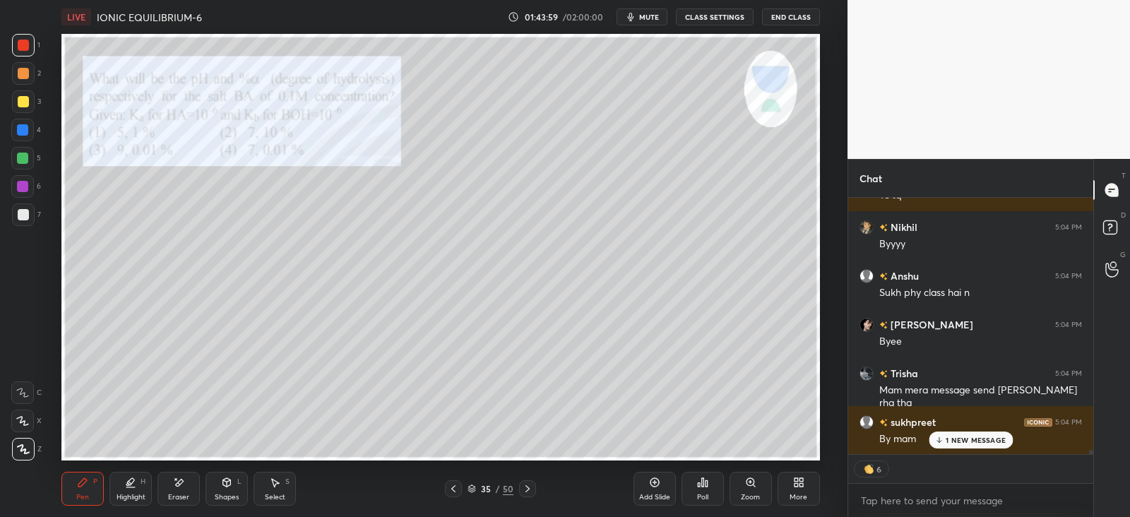
click at [964, 436] on p "1 NEW MESSAGE" at bounding box center [976, 440] width 60 height 8
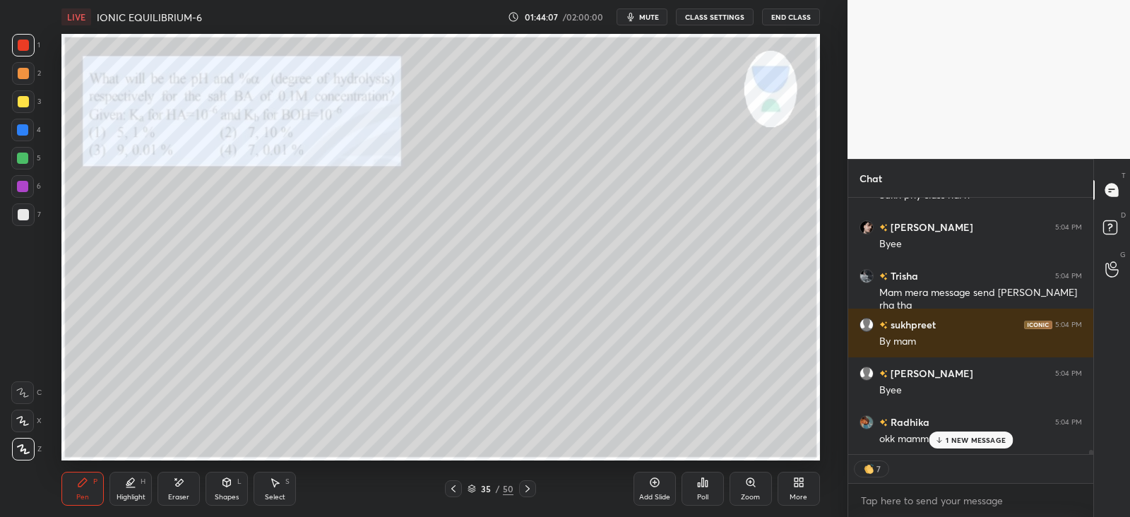
scroll to position [15410, 0]
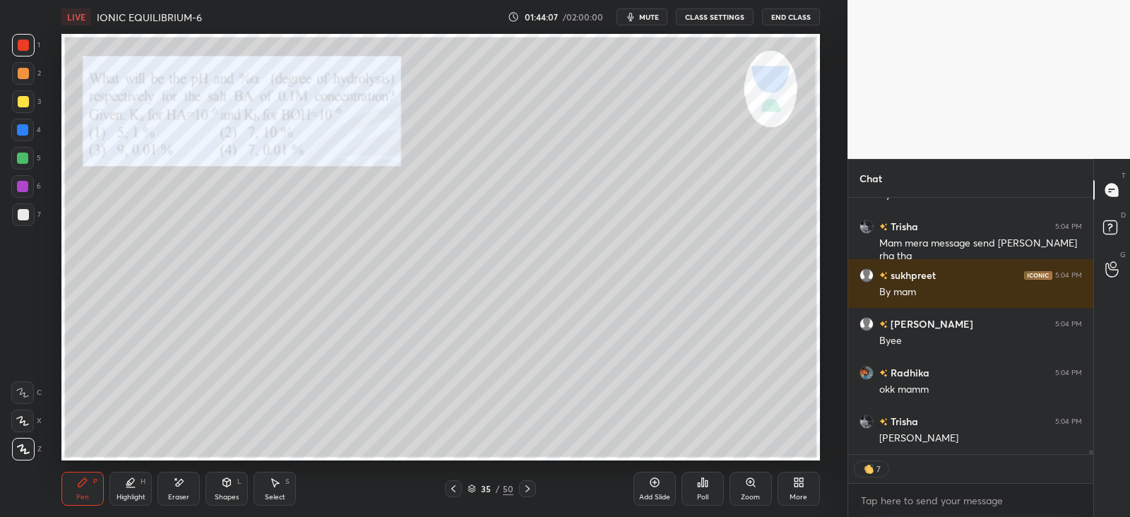
click at [779, 16] on button "End Class" at bounding box center [791, 16] width 58 height 17
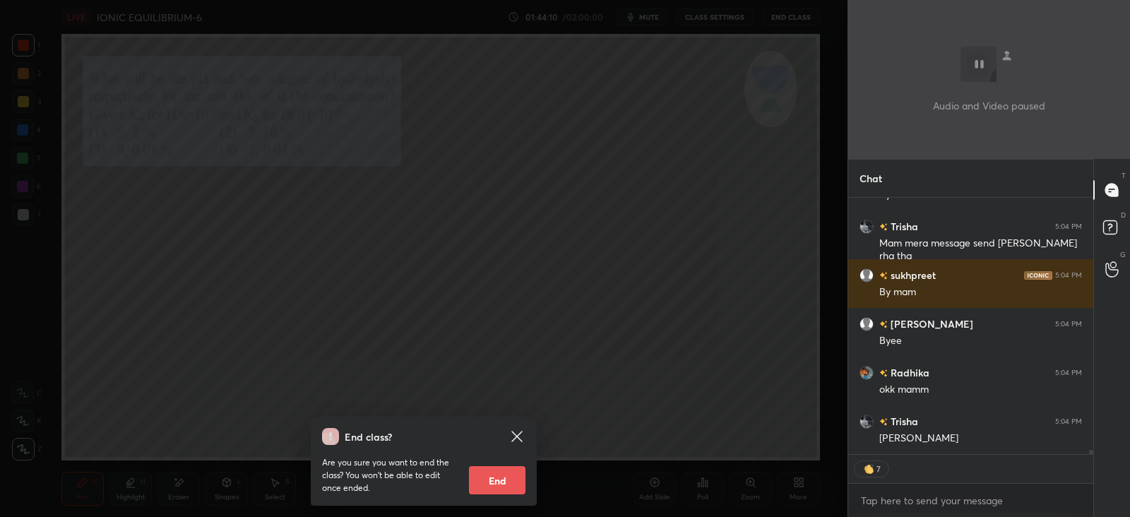
click at [497, 482] on button "End" at bounding box center [497, 480] width 57 height 28
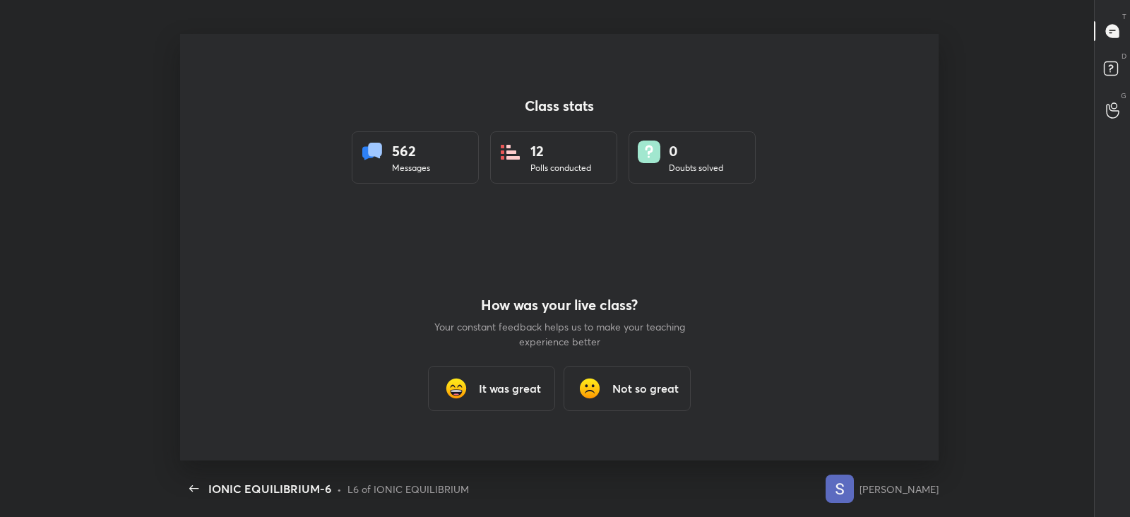
scroll to position [427, 1119]
type textarea "x"
